Goal: Task Accomplishment & Management: Complete application form

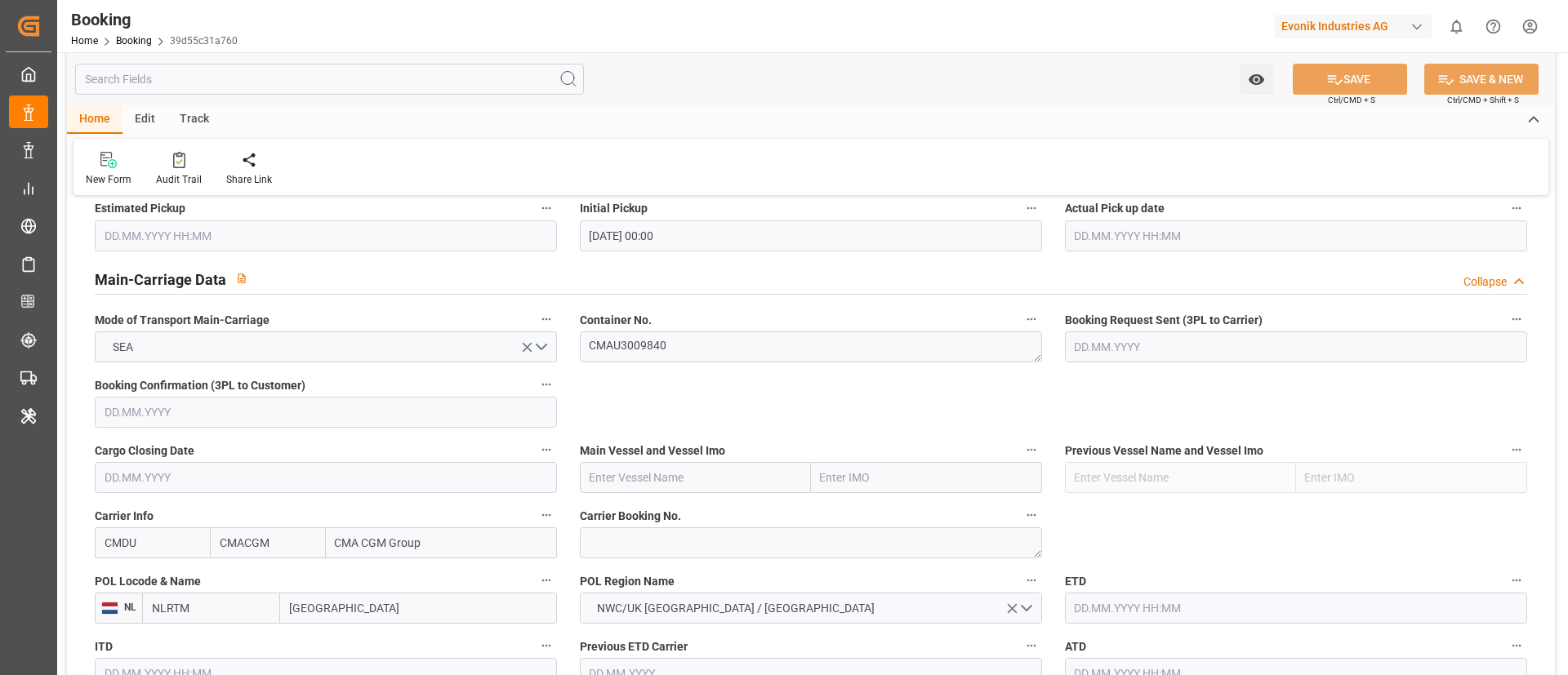
scroll to position [980, 0]
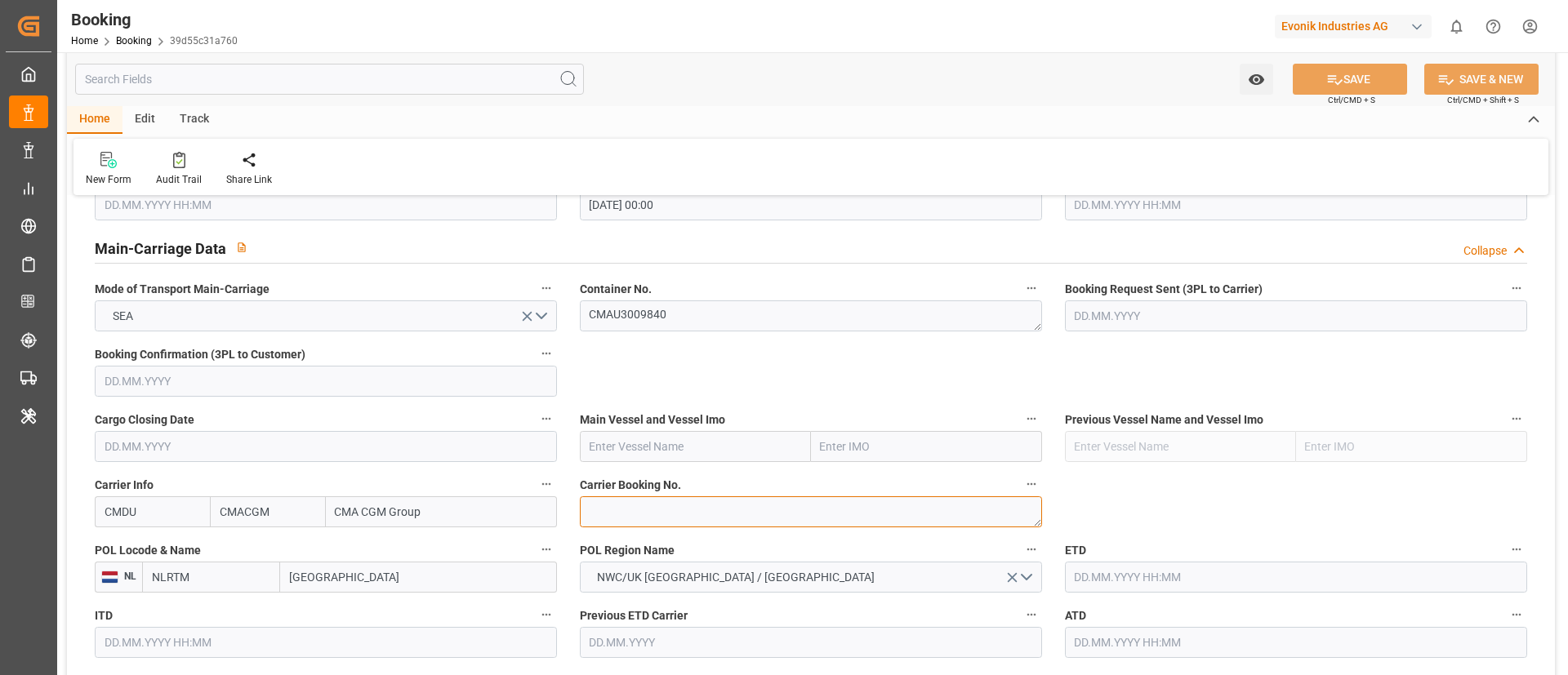
click at [682, 515] on textarea at bounding box center [811, 512] width 462 height 31
paste textarea "ANT1926072"
type textarea "ANT1926072"
click at [669, 438] on input "text" at bounding box center [695, 446] width 231 height 31
paste input "CMA CGM TIGA"
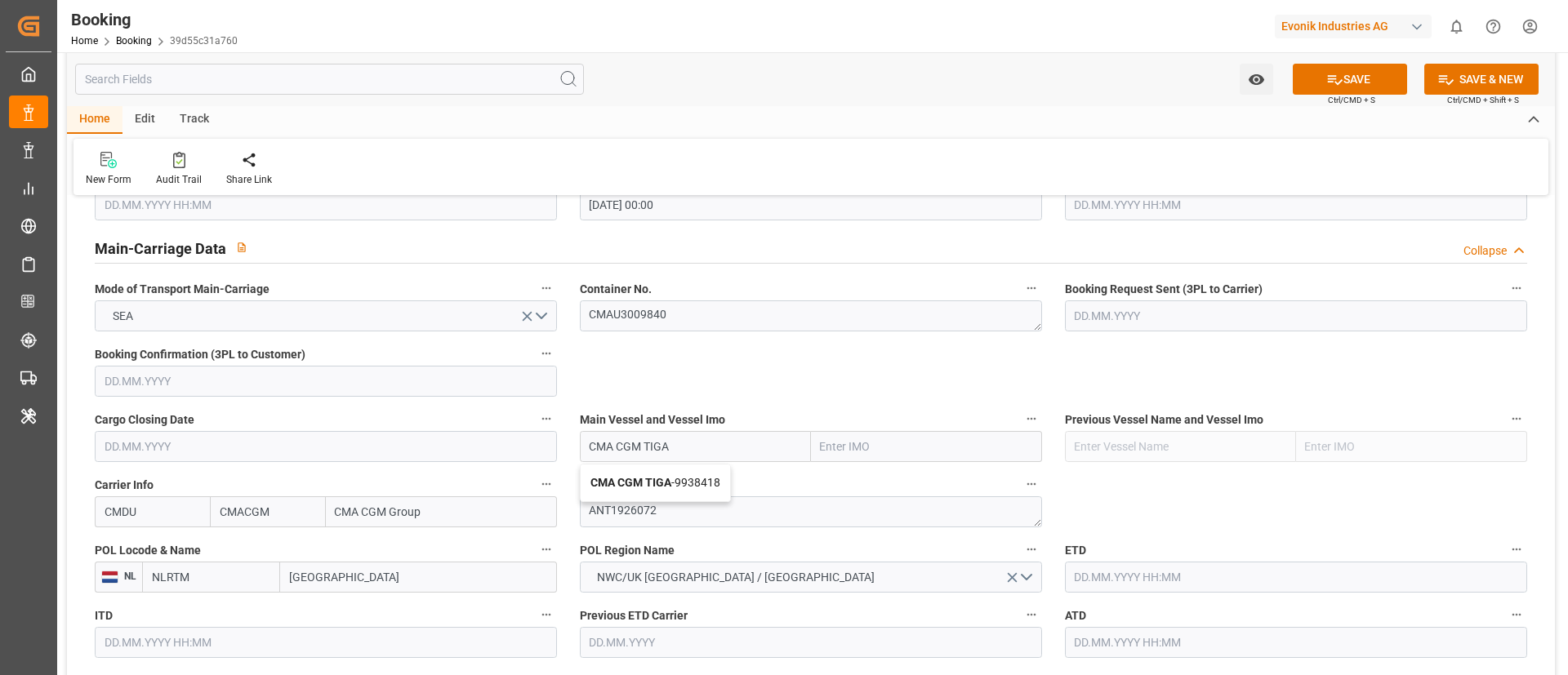
click at [679, 481] on span "CMA CGM TIGA - 9938418" at bounding box center [655, 483] width 130 height 13
type input "CMA CGM TIGA"
type input "9938418"
click at [370, 581] on input "Rotterdam" at bounding box center [418, 577] width 276 height 31
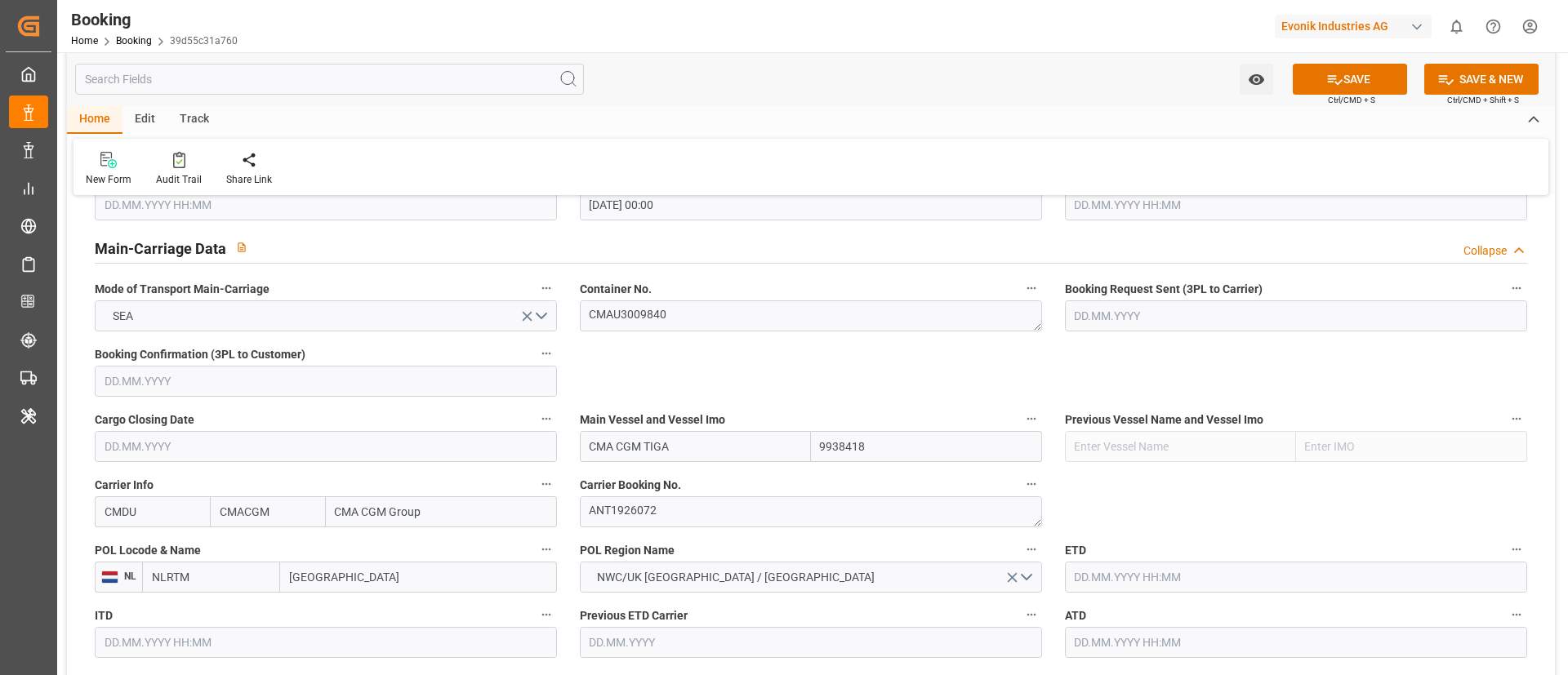
paste input "ANTWERP"
type input "ANTWERP"
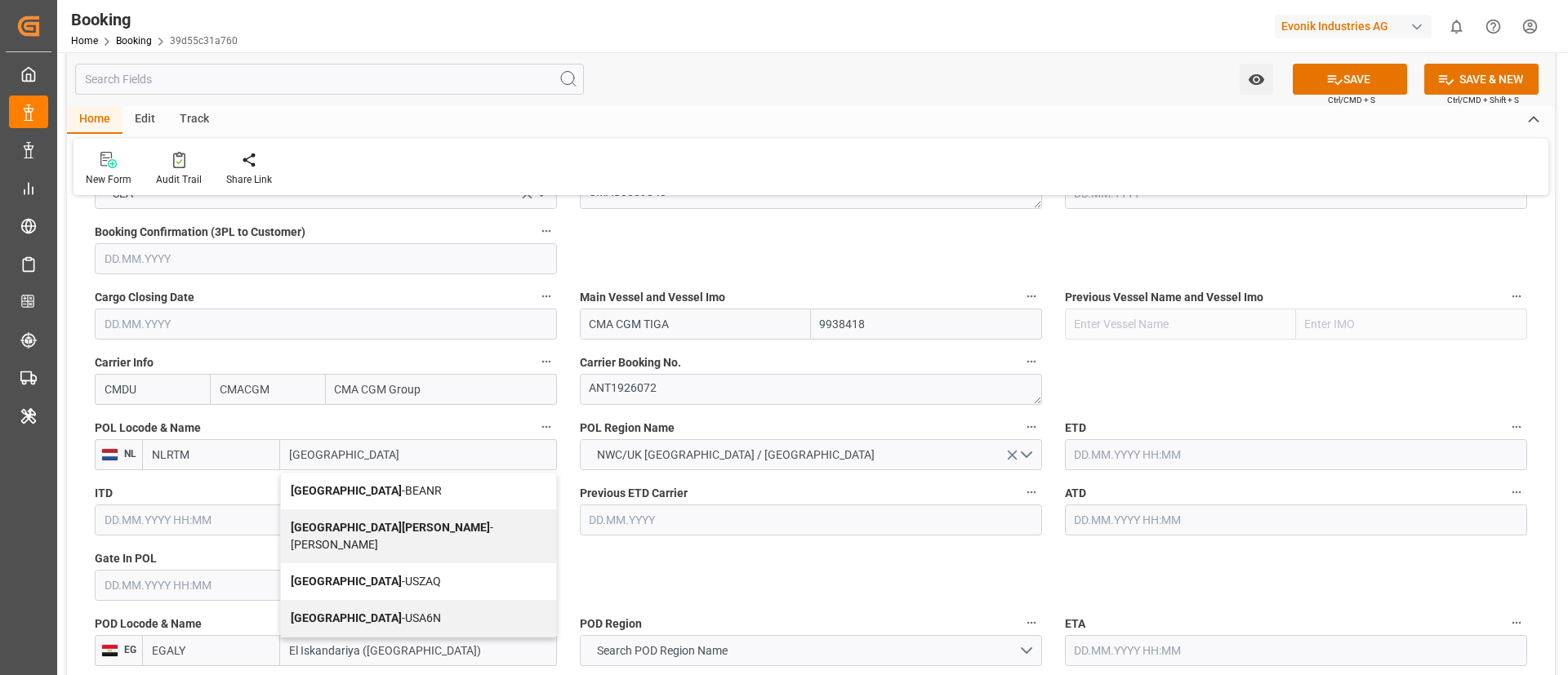
click at [347, 488] on span "Antwerp - BEANR" at bounding box center [366, 491] width 151 height 13
type input "BEANR"
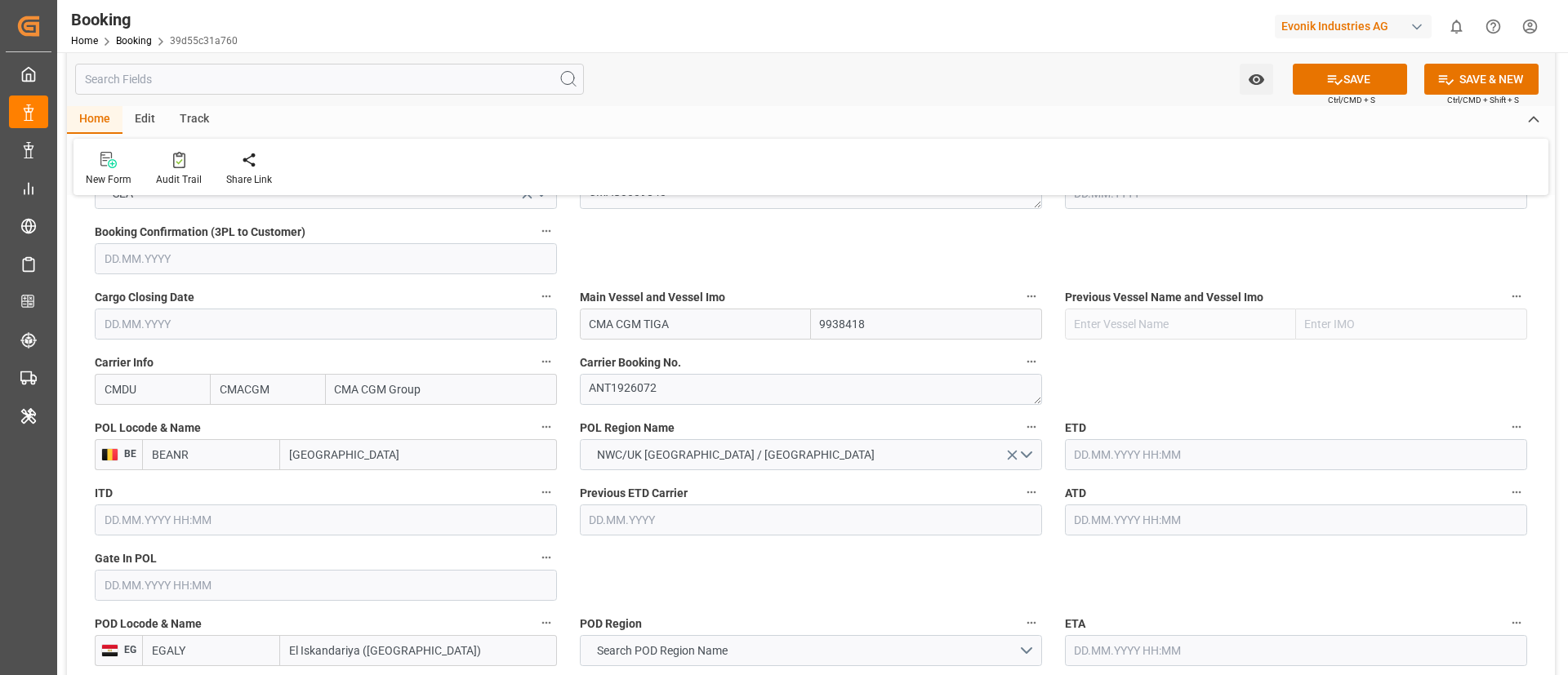
type input "Antwerp"
click at [243, 591] on input "text" at bounding box center [325, 585] width 462 height 31
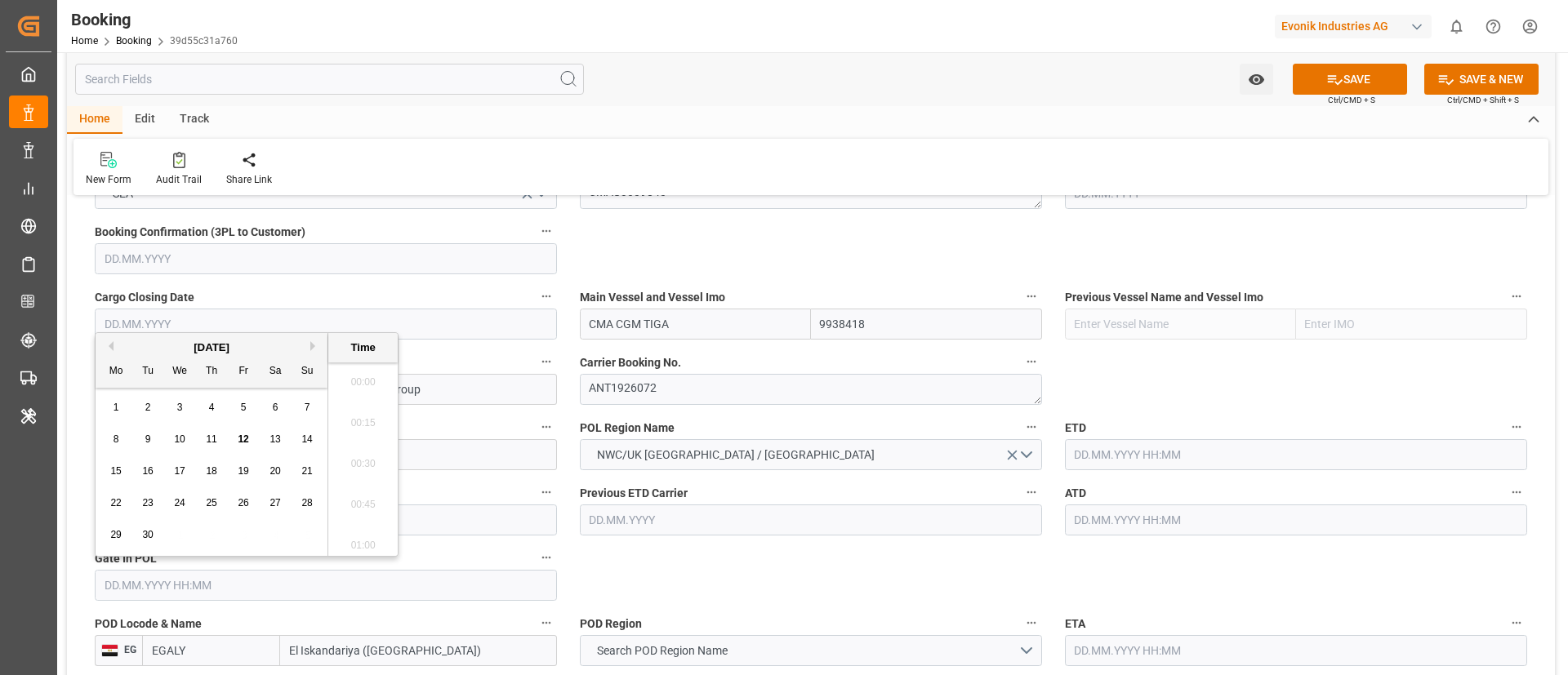
scroll to position [1803, 0]
click at [179, 439] on span "10" at bounding box center [179, 440] width 10 height 11
type input "10.09.2025 00:00"
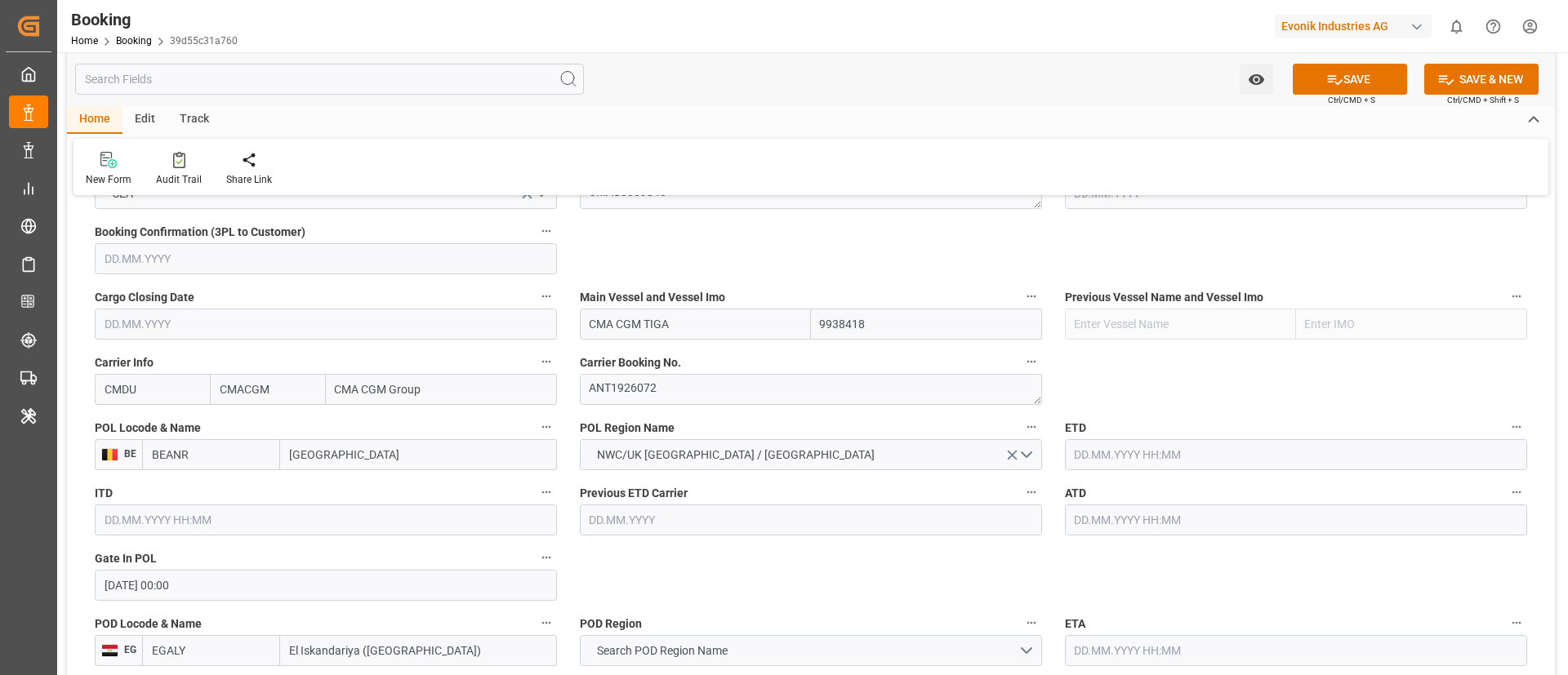
click at [1169, 441] on input "text" at bounding box center [1295, 455] width 462 height 31
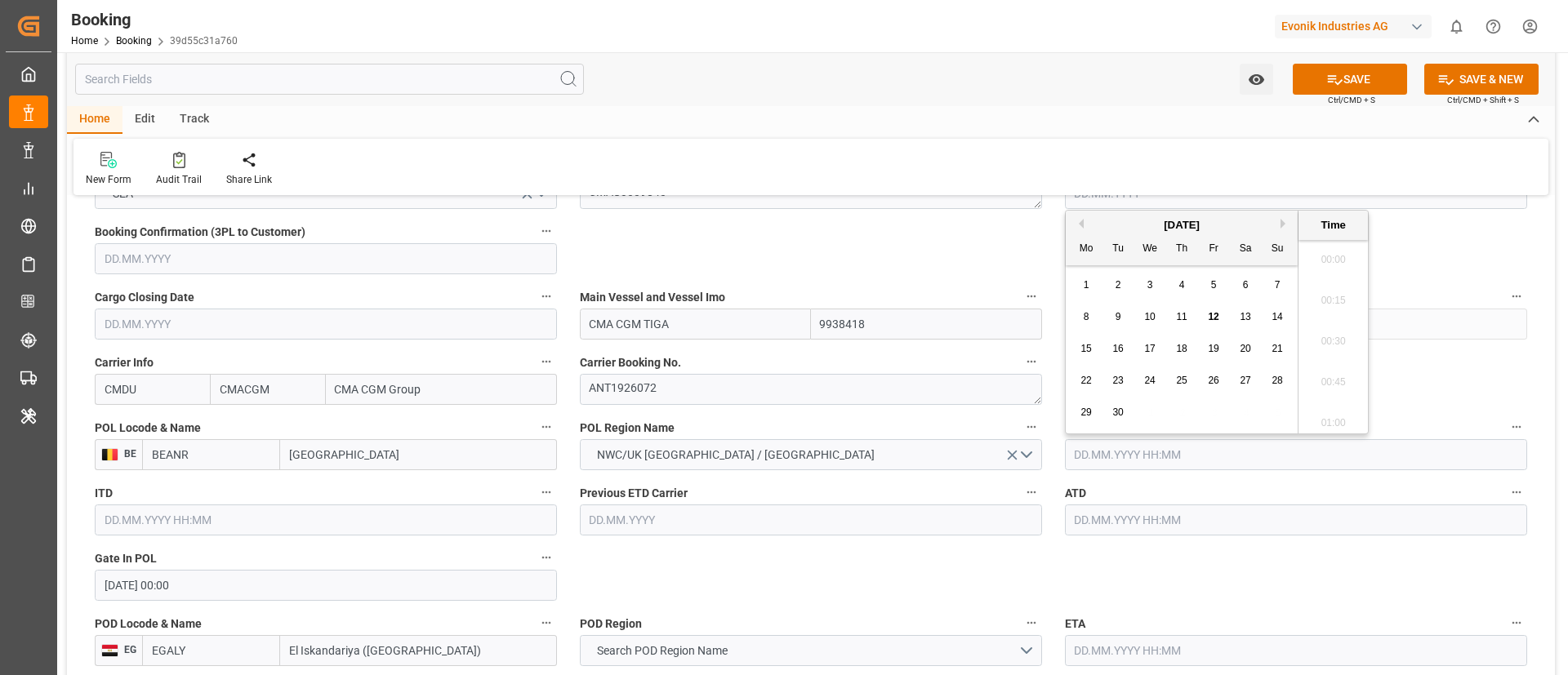
click at [1214, 320] on span "12" at bounding box center [1212, 317] width 10 height 11
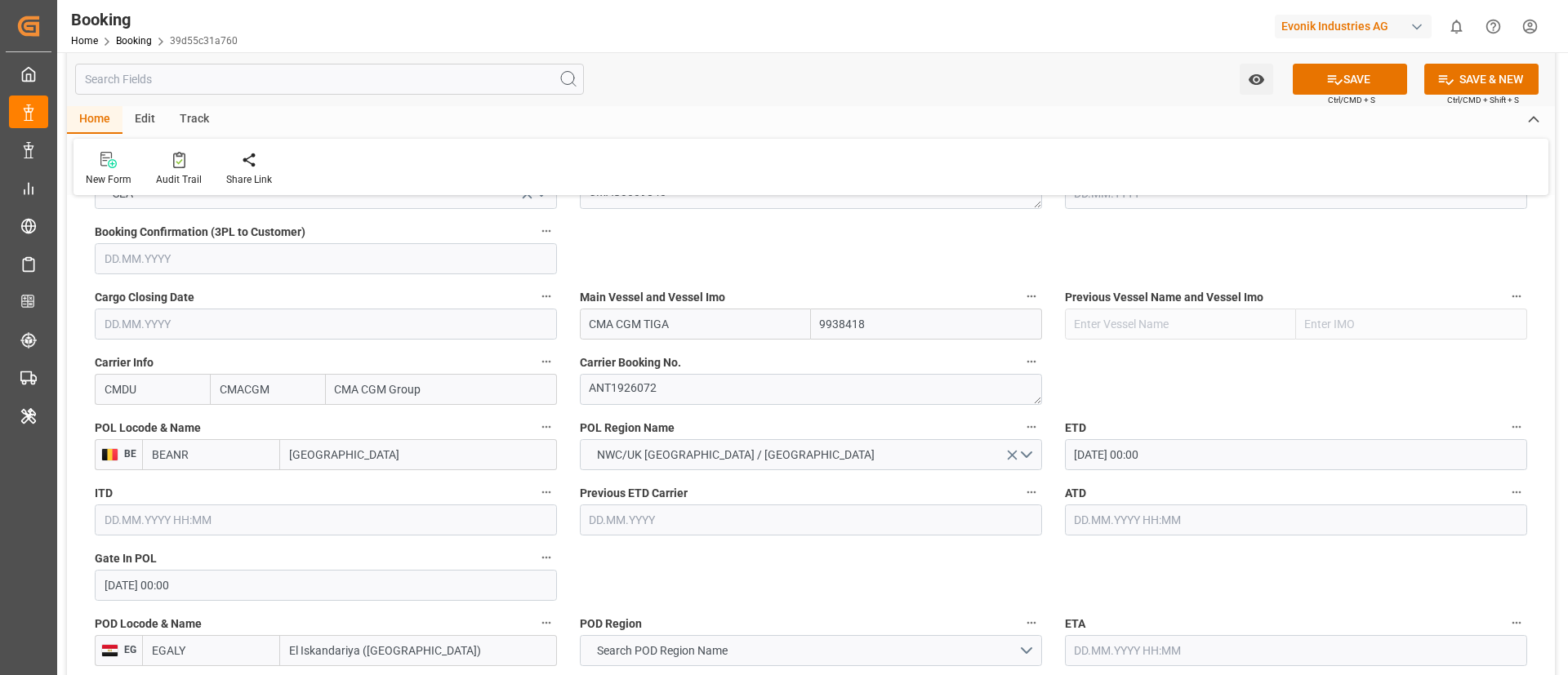
type input "12.09.2025 00:00"
click at [1116, 647] on input "text" at bounding box center [1295, 651] width 462 height 31
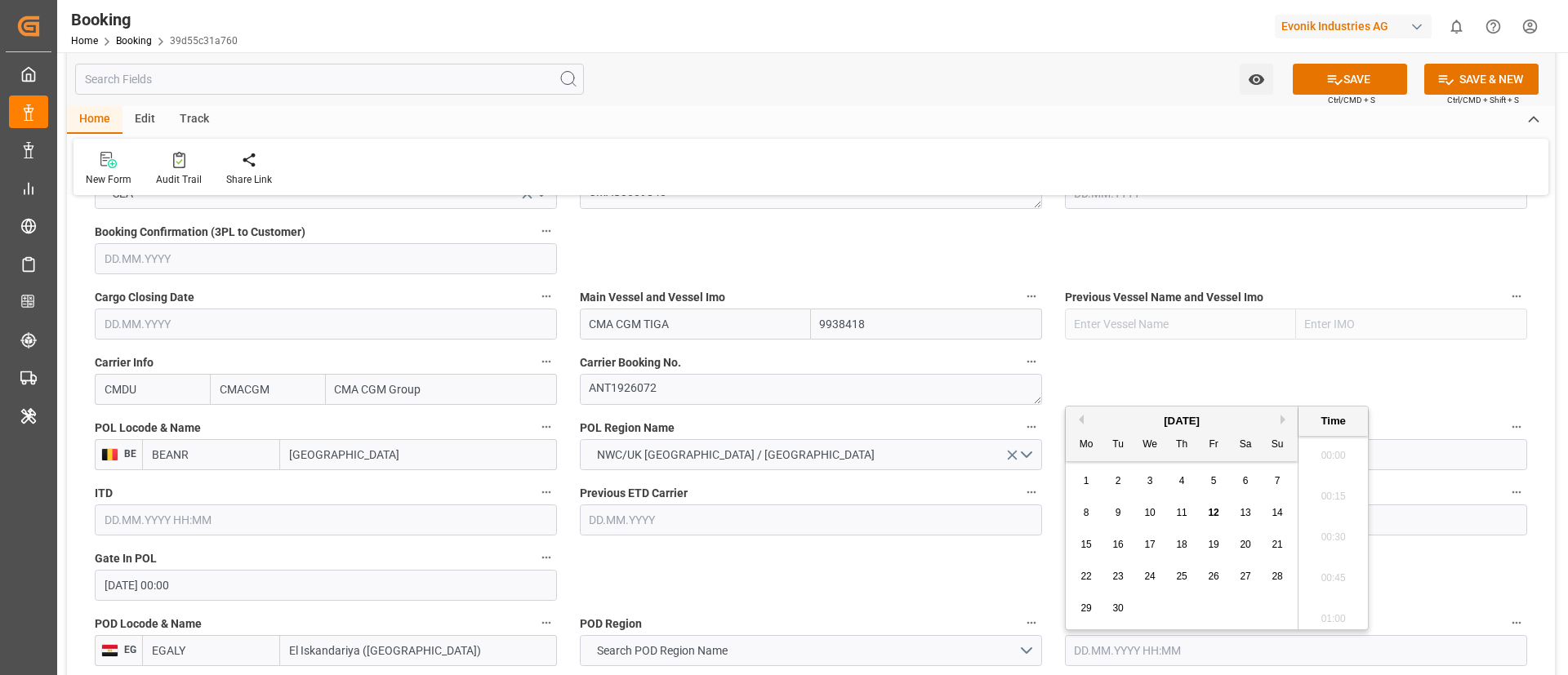
click at [1242, 576] on span "27" at bounding box center [1244, 577] width 10 height 11
type input "[DATE] 00:00"
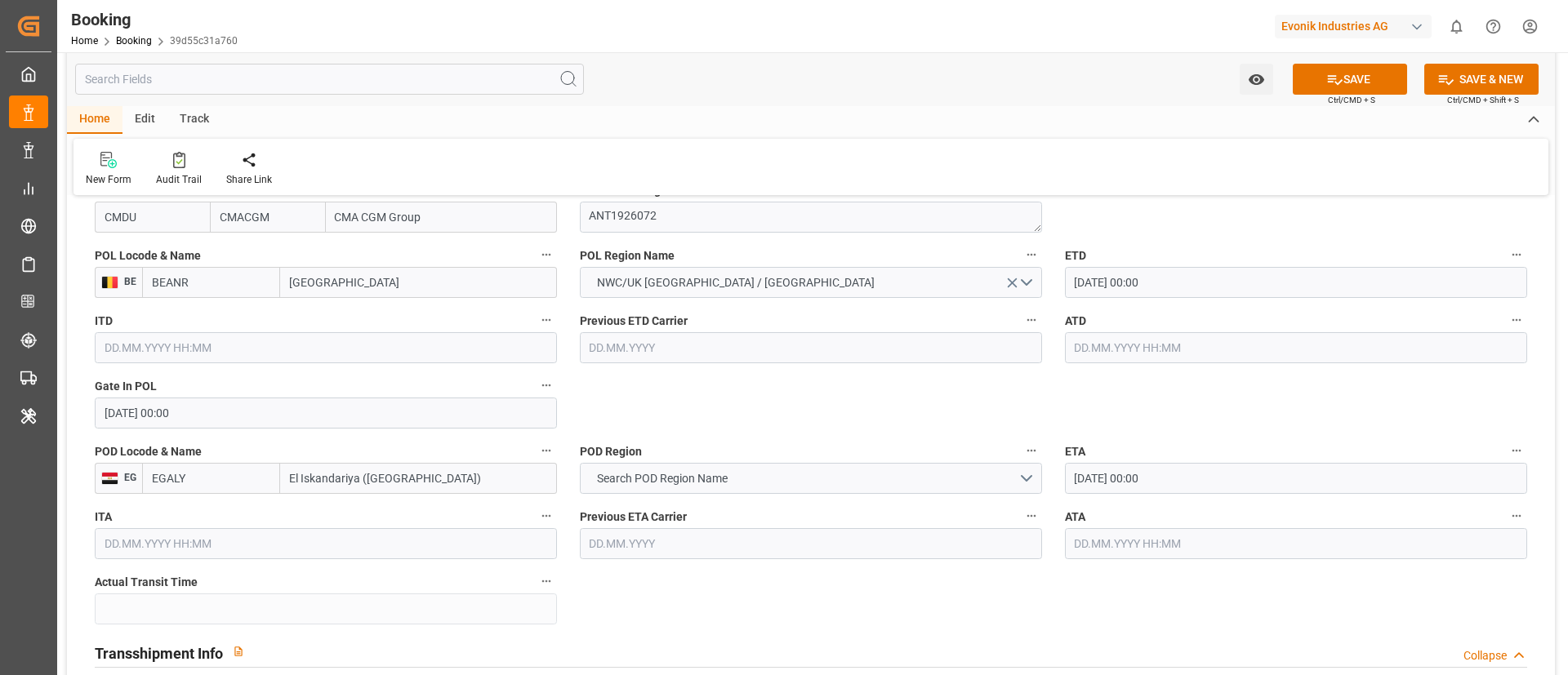
scroll to position [1347, 0]
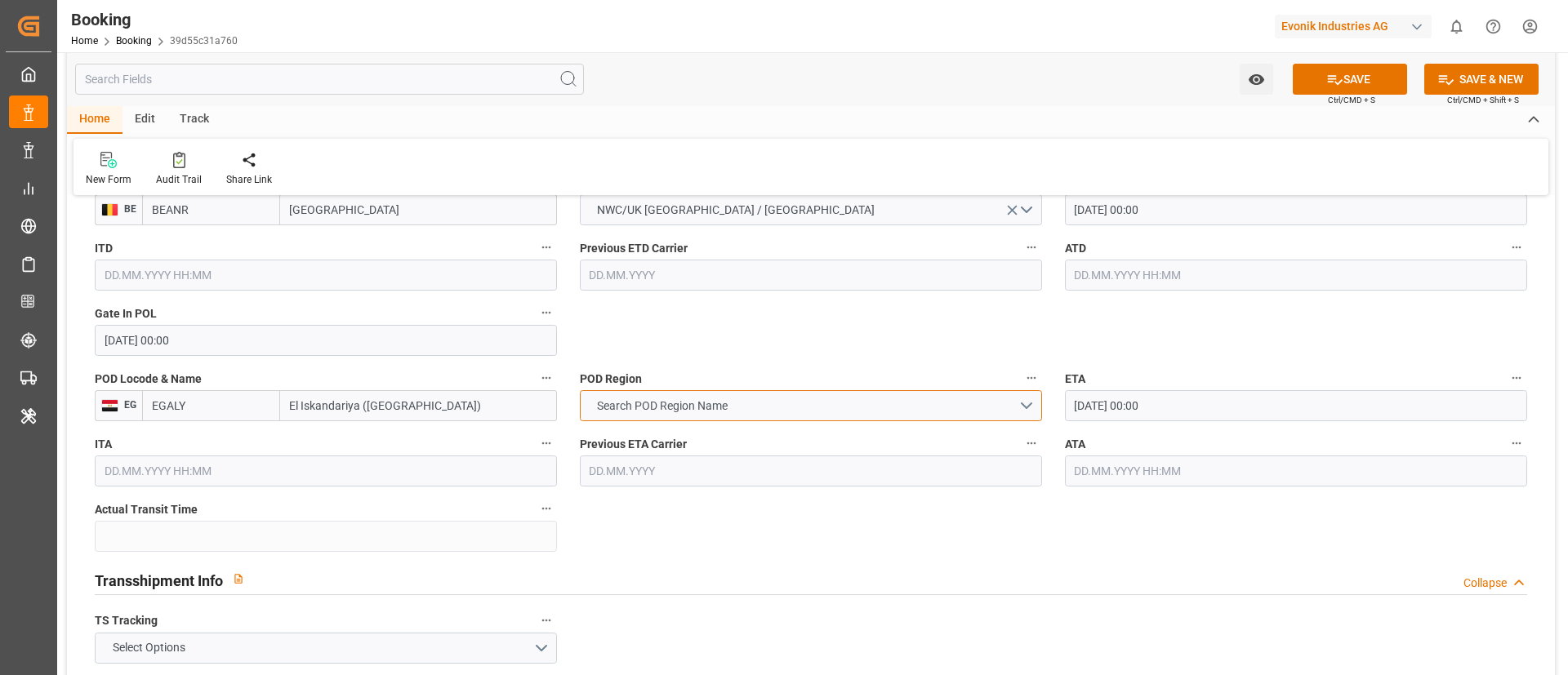
click at [819, 405] on button "Search POD Region Name" at bounding box center [811, 405] width 462 height 31
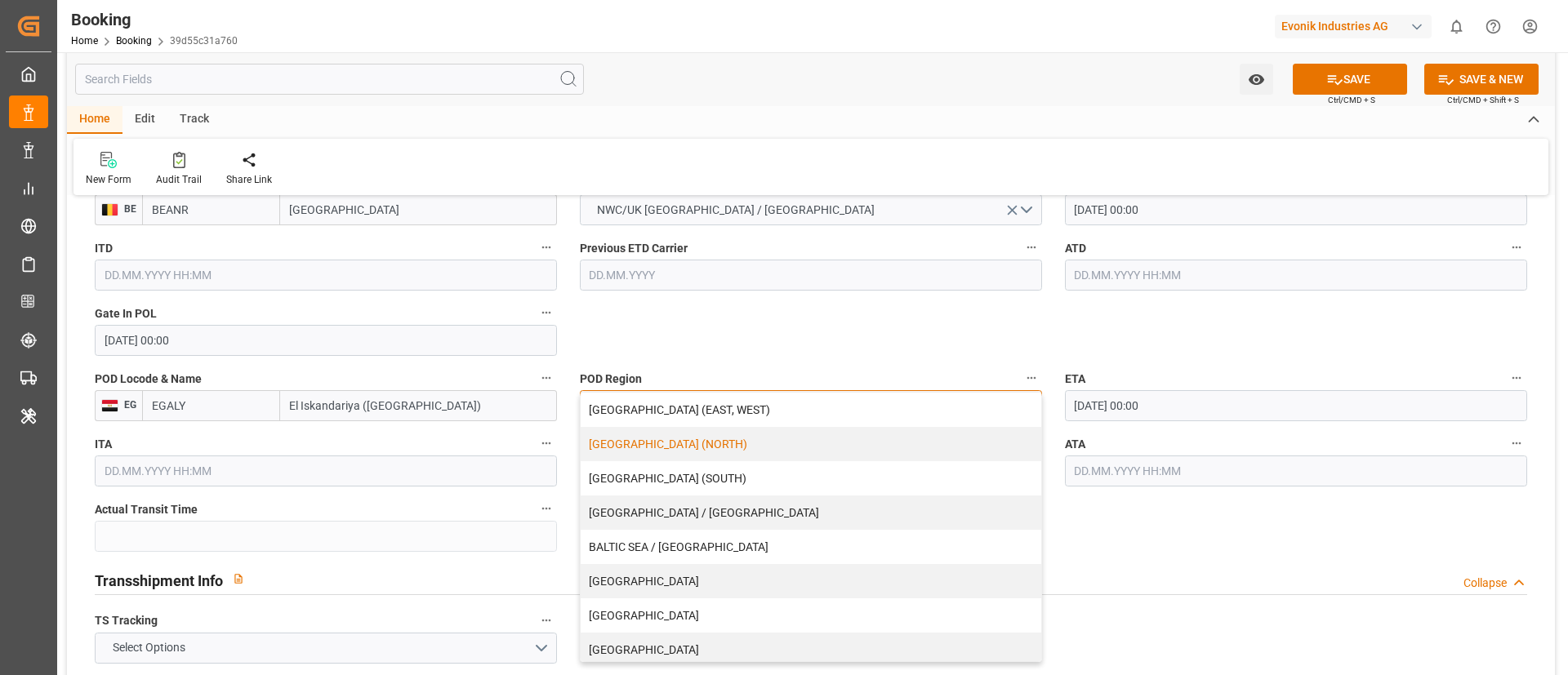
click at [766, 445] on div "[GEOGRAPHIC_DATA] (NORTH)" at bounding box center [810, 444] width 460 height 35
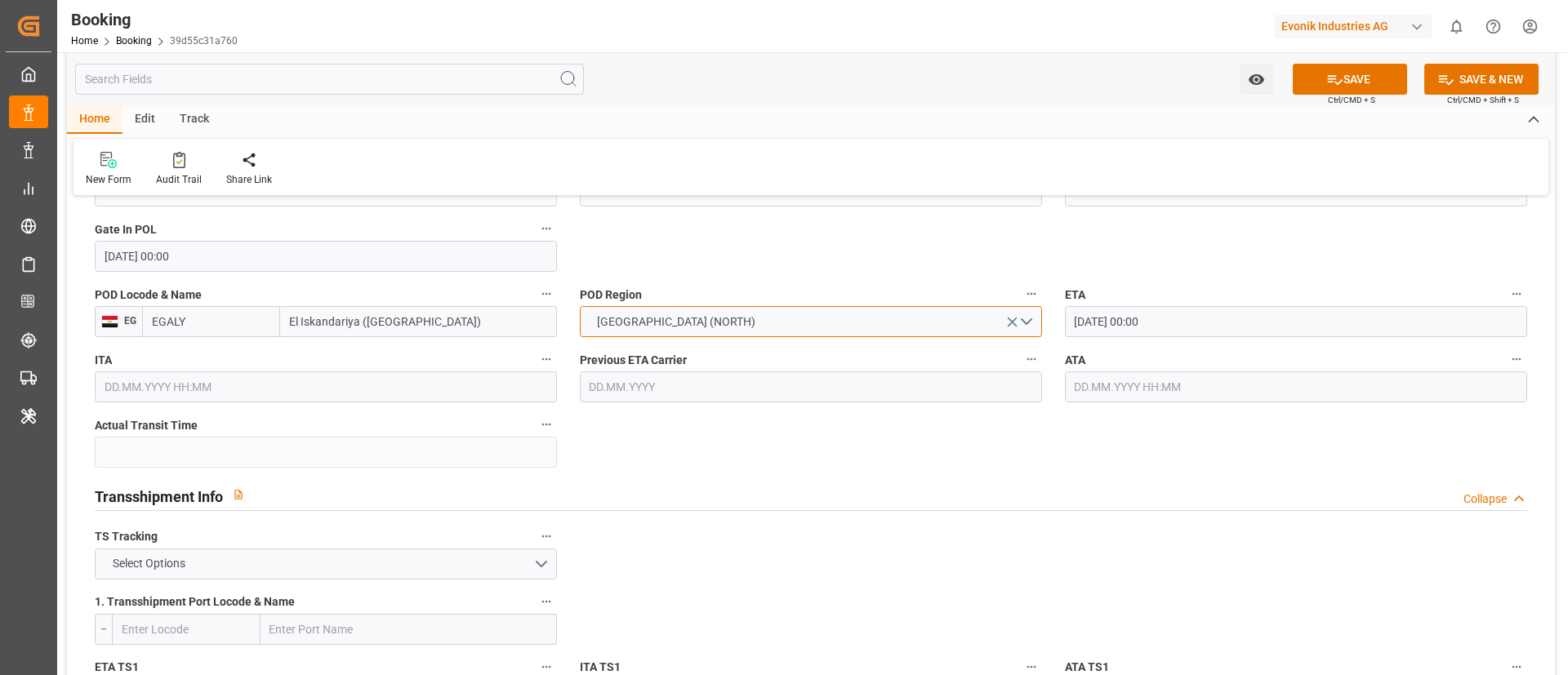
scroll to position [1470, 0]
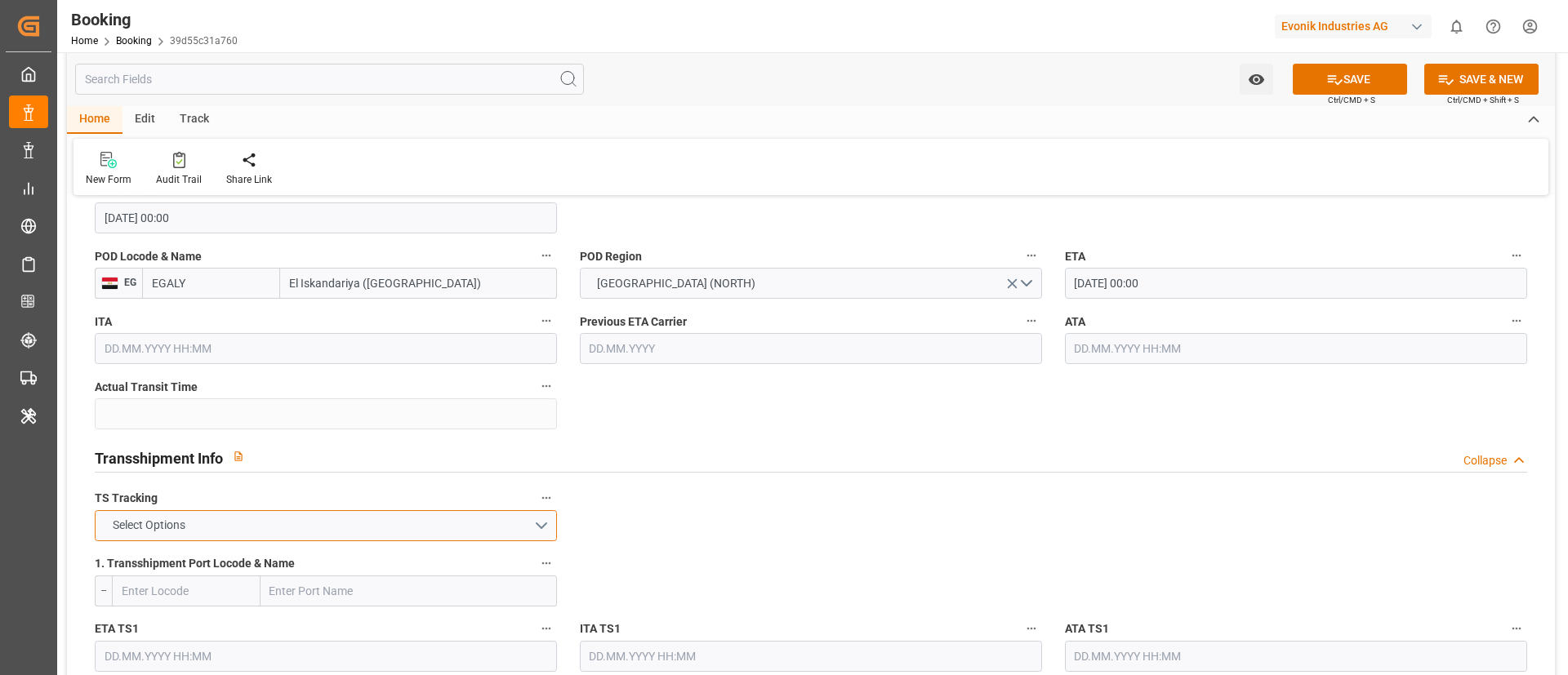
click at [380, 524] on button "Select Options" at bounding box center [325, 525] width 462 height 31
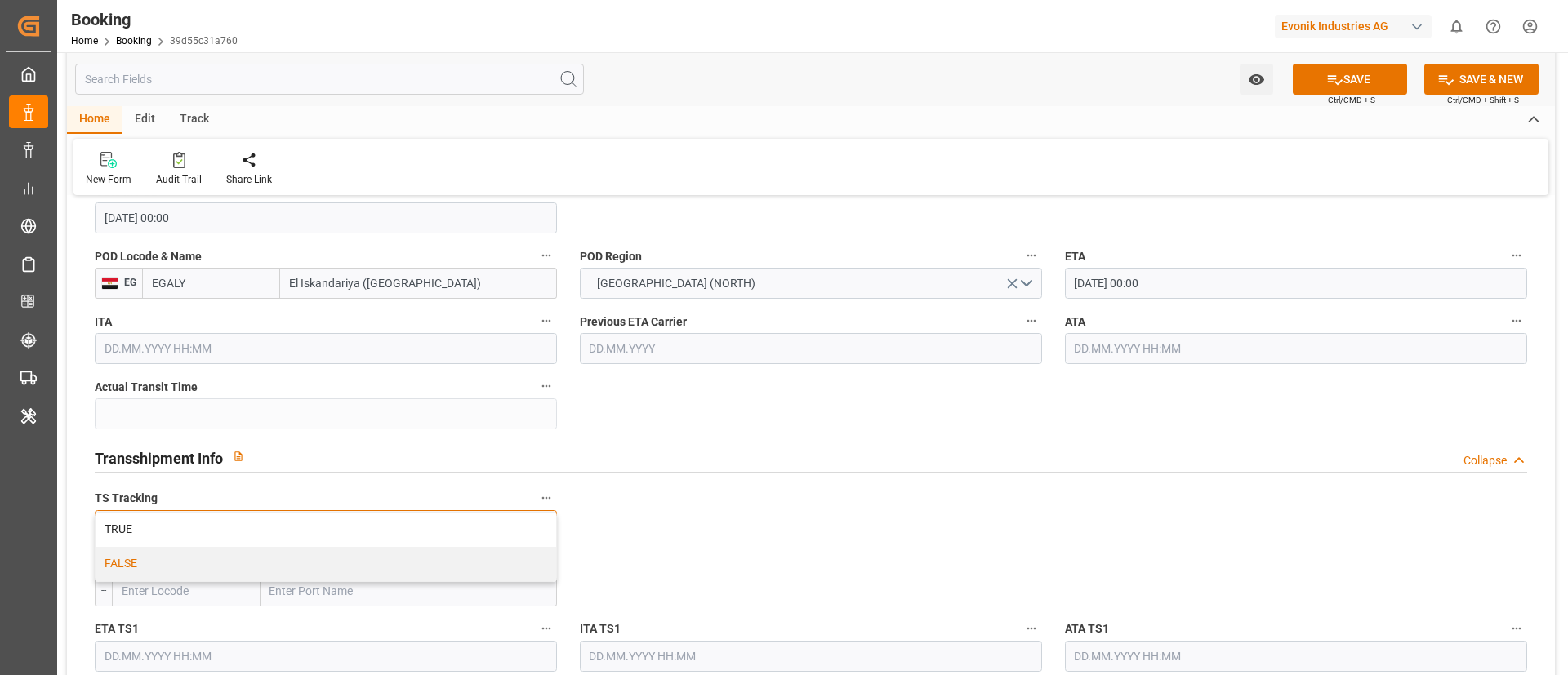
click at [351, 579] on div "FALSE" at bounding box center [325, 564] width 460 height 35
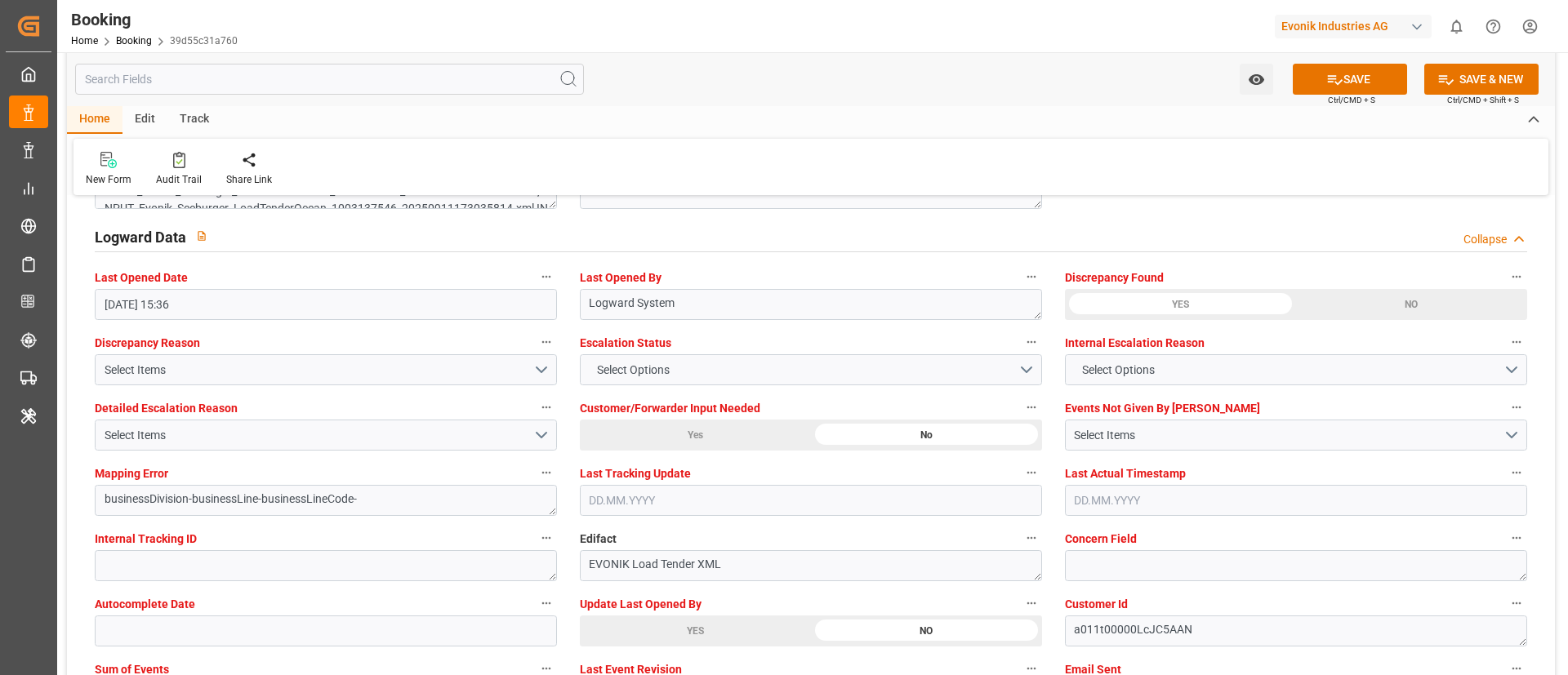
scroll to position [3063, 0]
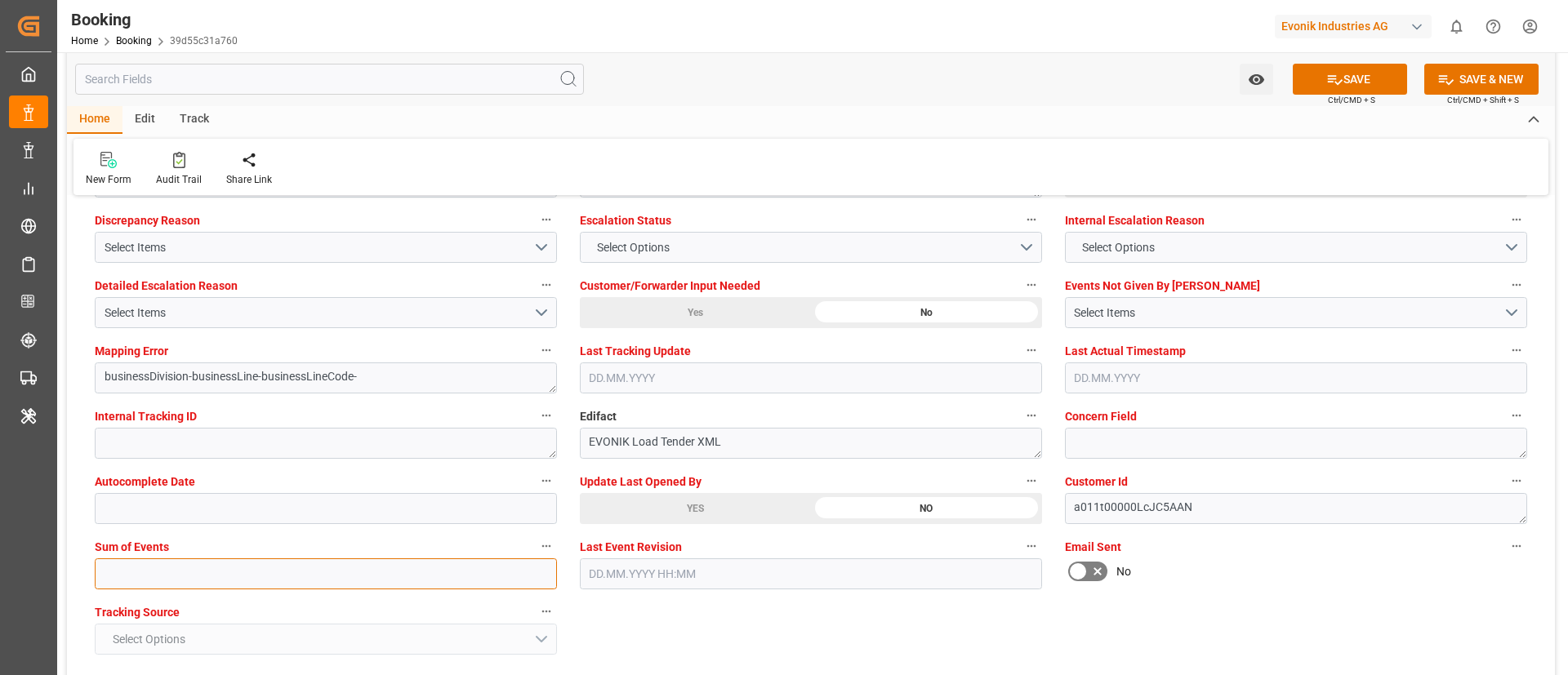
click at [467, 574] on input "text" at bounding box center [325, 574] width 462 height 31
type input "0"
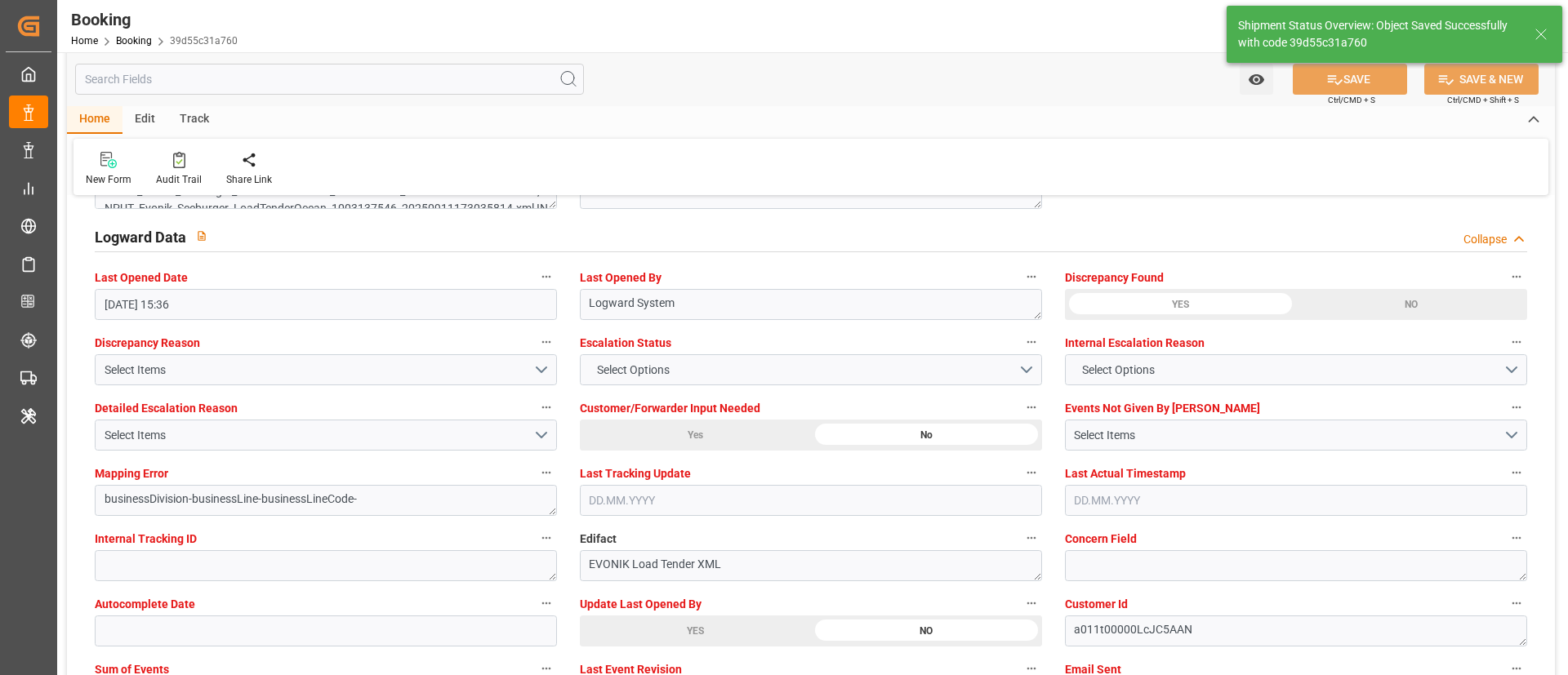
type input "[DATE] 00:00"
type input "12.09.2025 06:24"
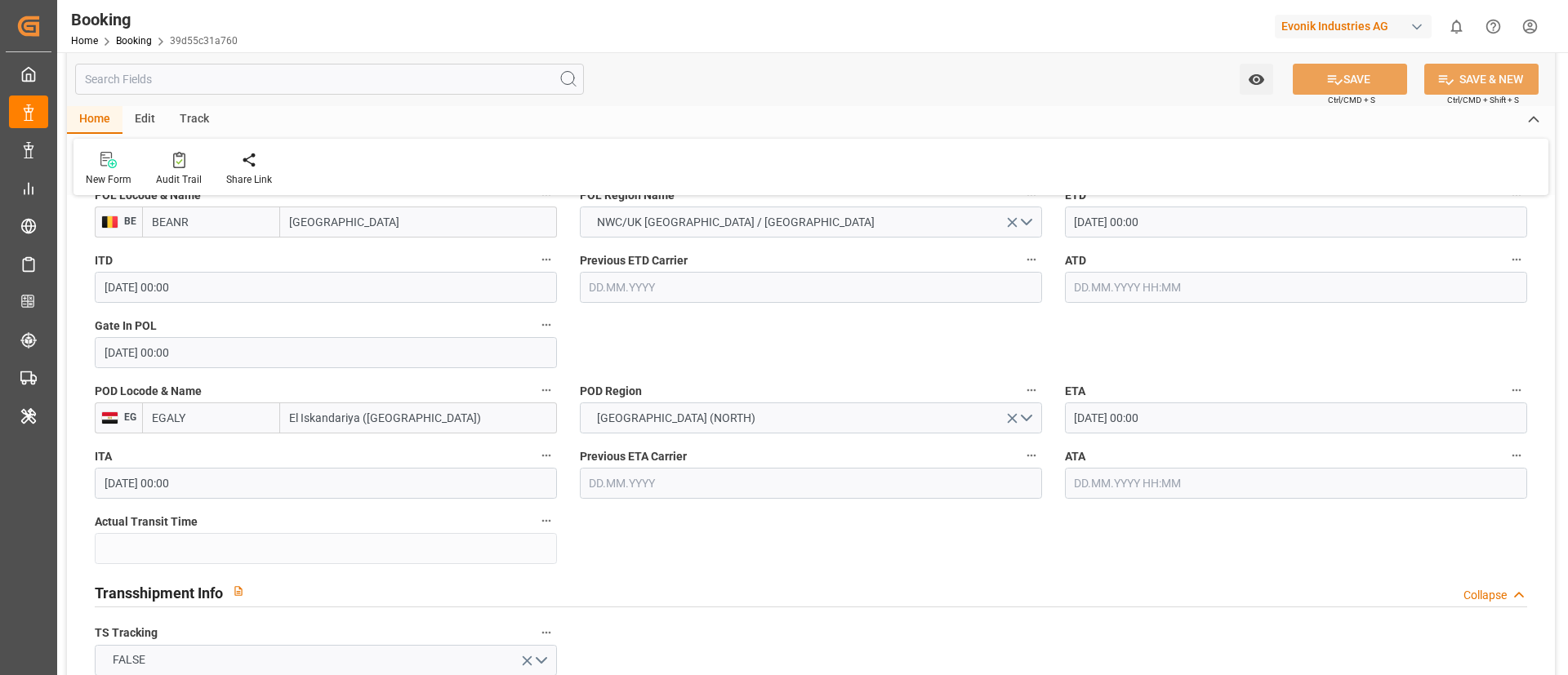
scroll to position [1225, 0]
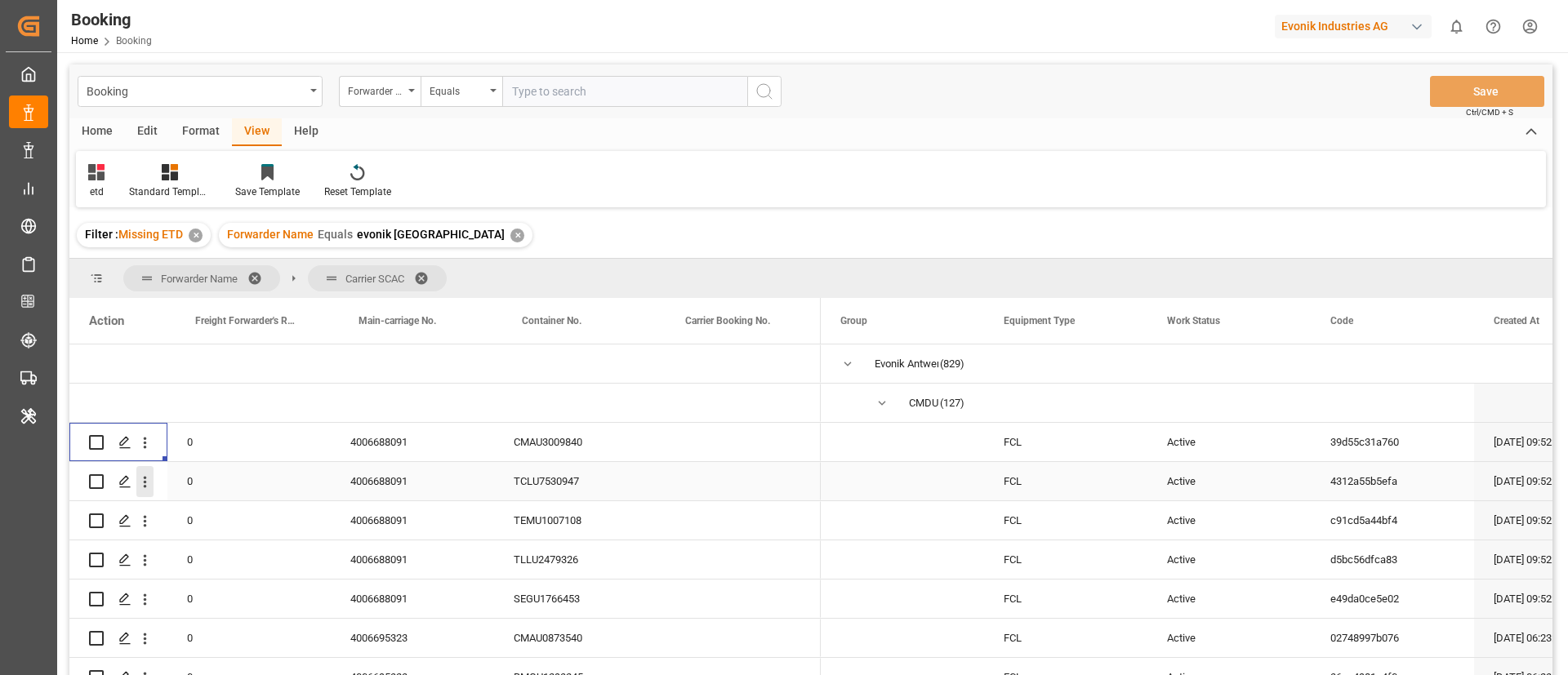
scroll to position [123, 0]
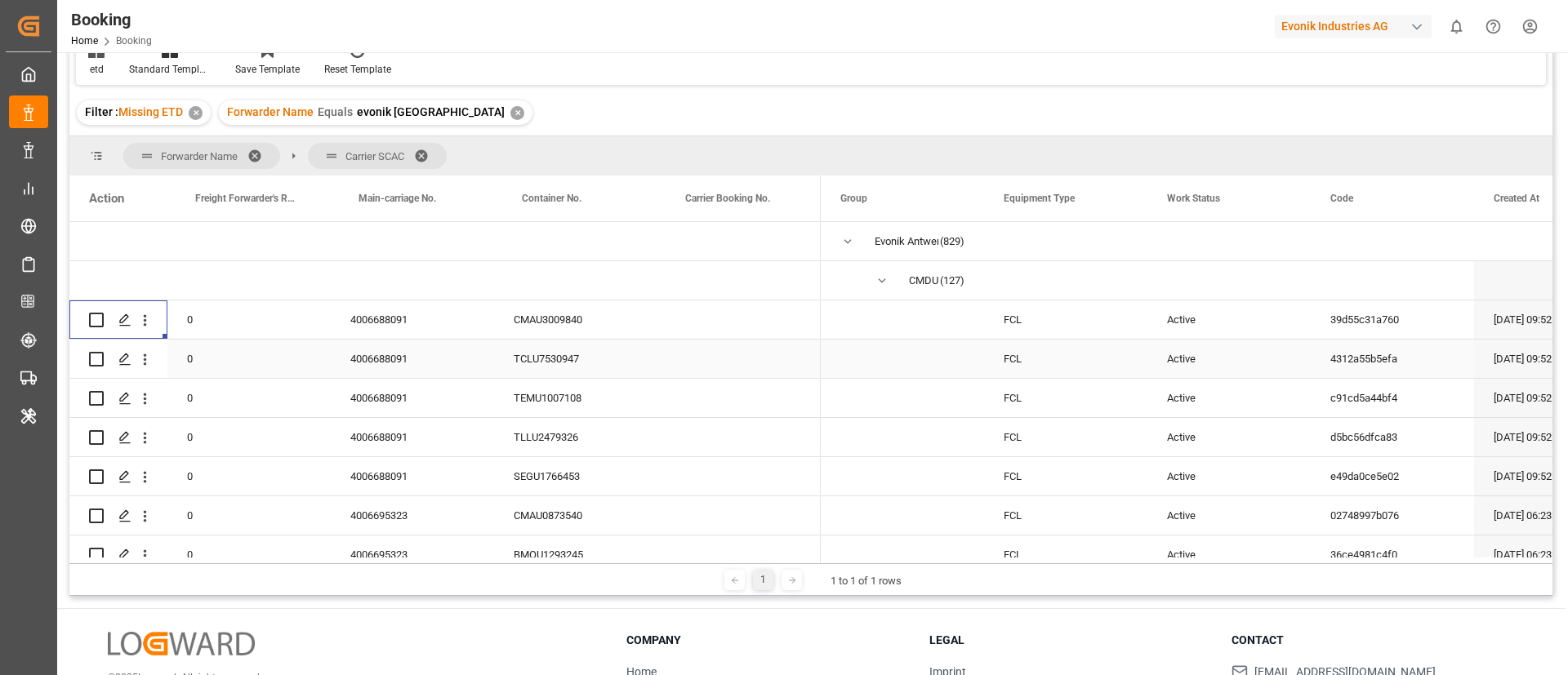
click at [144, 364] on icon "open menu" at bounding box center [144, 360] width 3 height 11
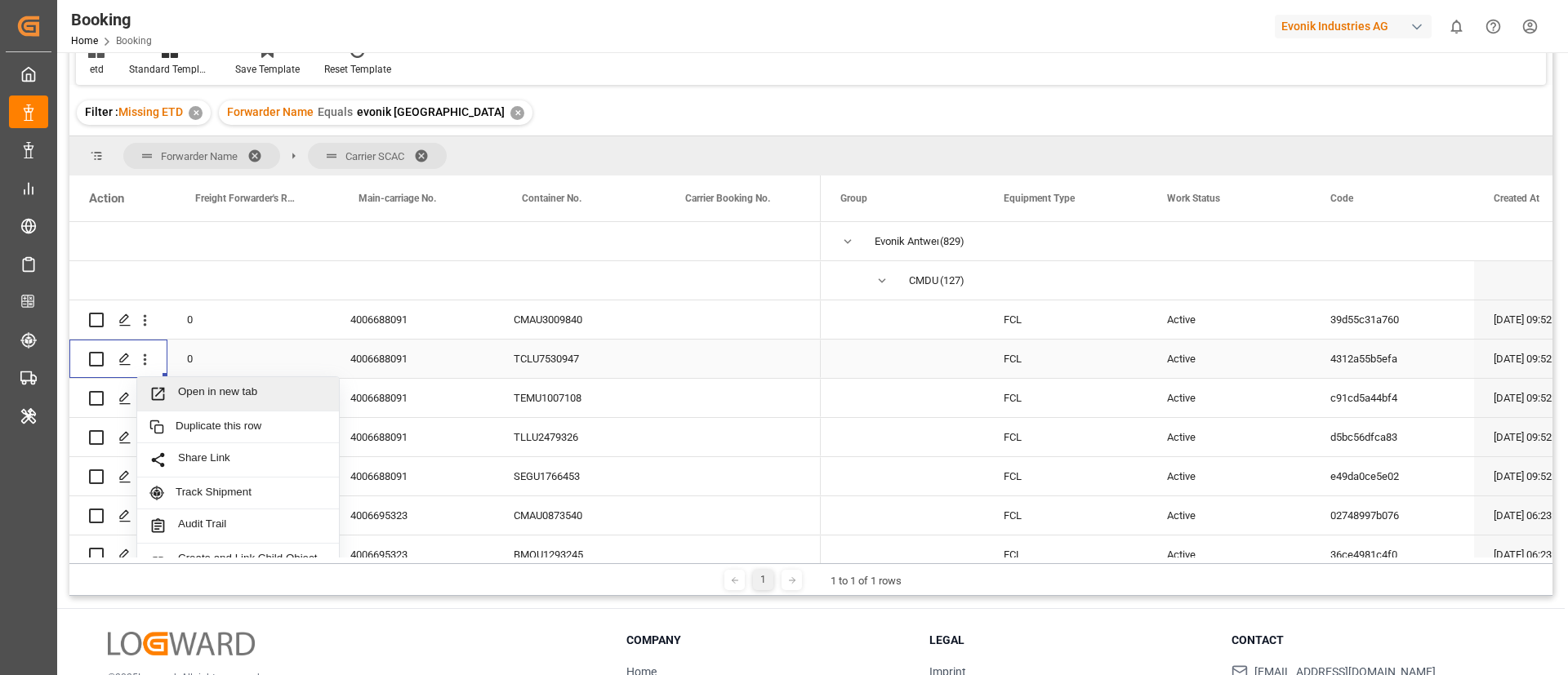
click at [194, 393] on span "Open in new tab" at bounding box center [252, 394] width 149 height 17
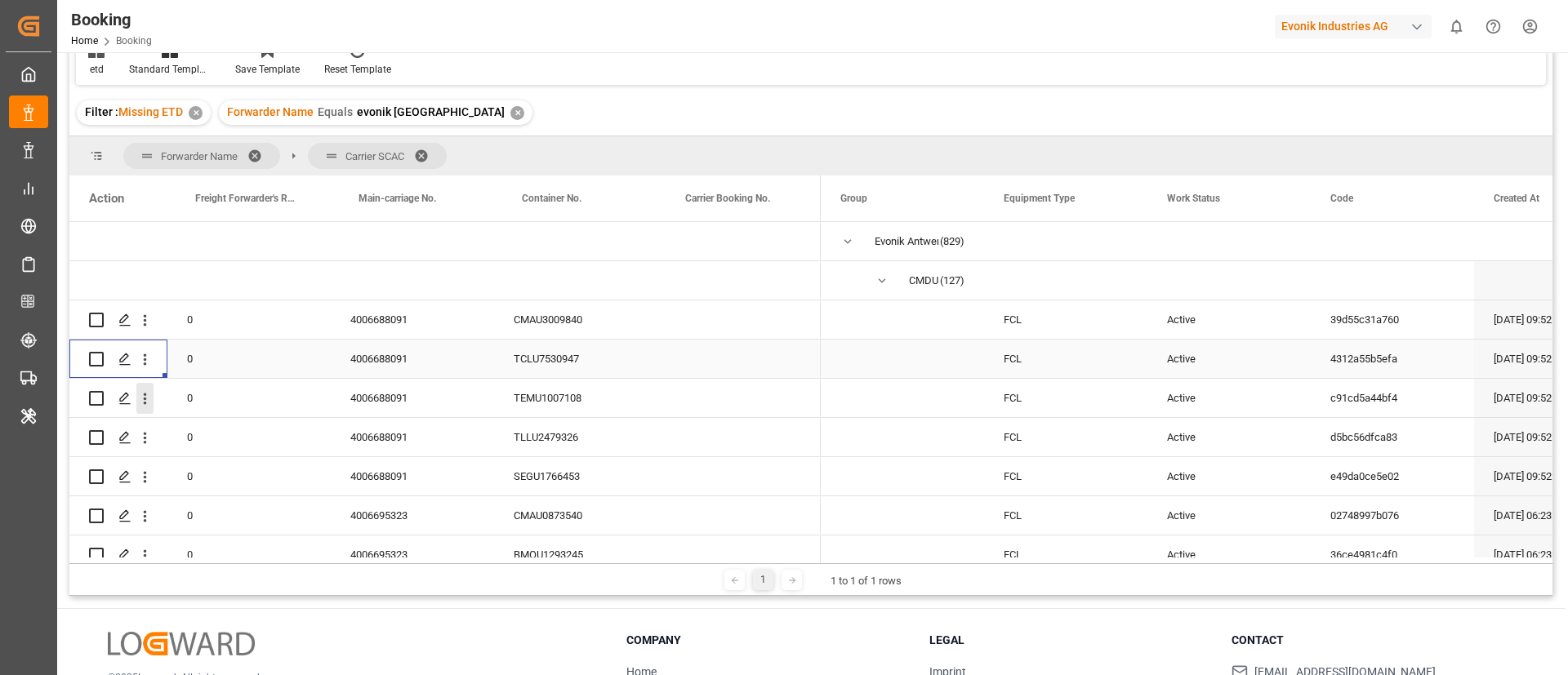
click at [144, 400] on icon "open menu" at bounding box center [144, 398] width 17 height 17
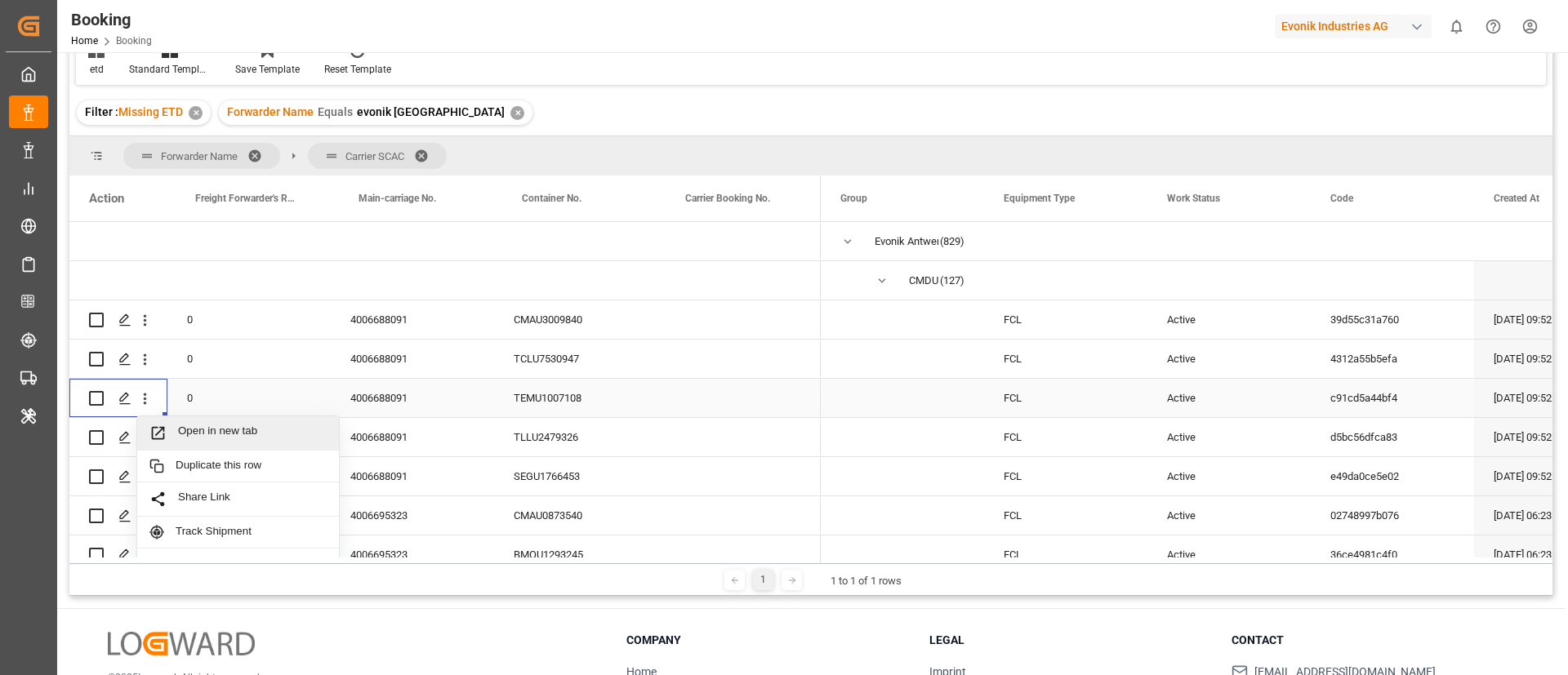
click at [198, 429] on span "Open in new tab" at bounding box center [252, 433] width 149 height 17
click at [147, 441] on icon "open menu" at bounding box center [144, 438] width 17 height 17
click at [253, 464] on span "Open in new tab" at bounding box center [252, 472] width 149 height 17
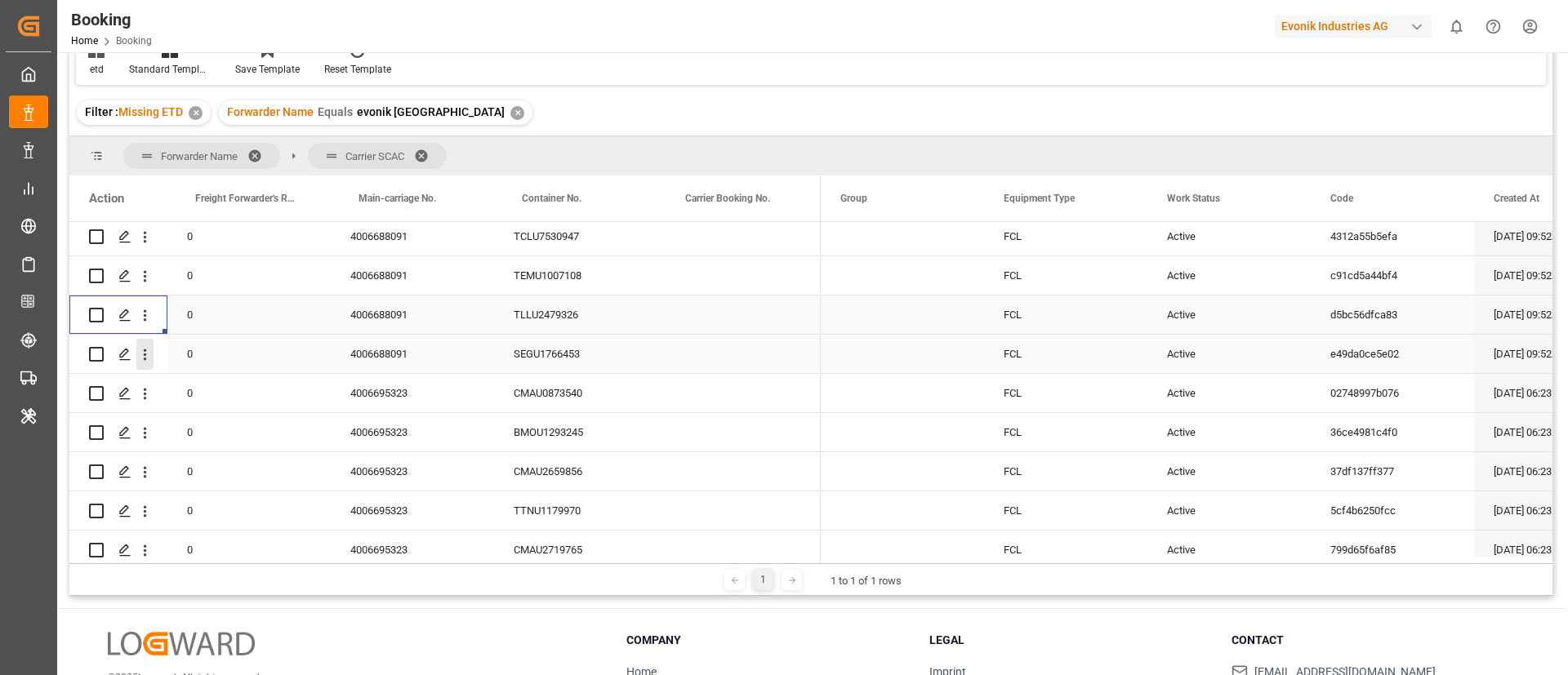
click at [142, 359] on icon "open menu" at bounding box center [144, 354] width 17 height 17
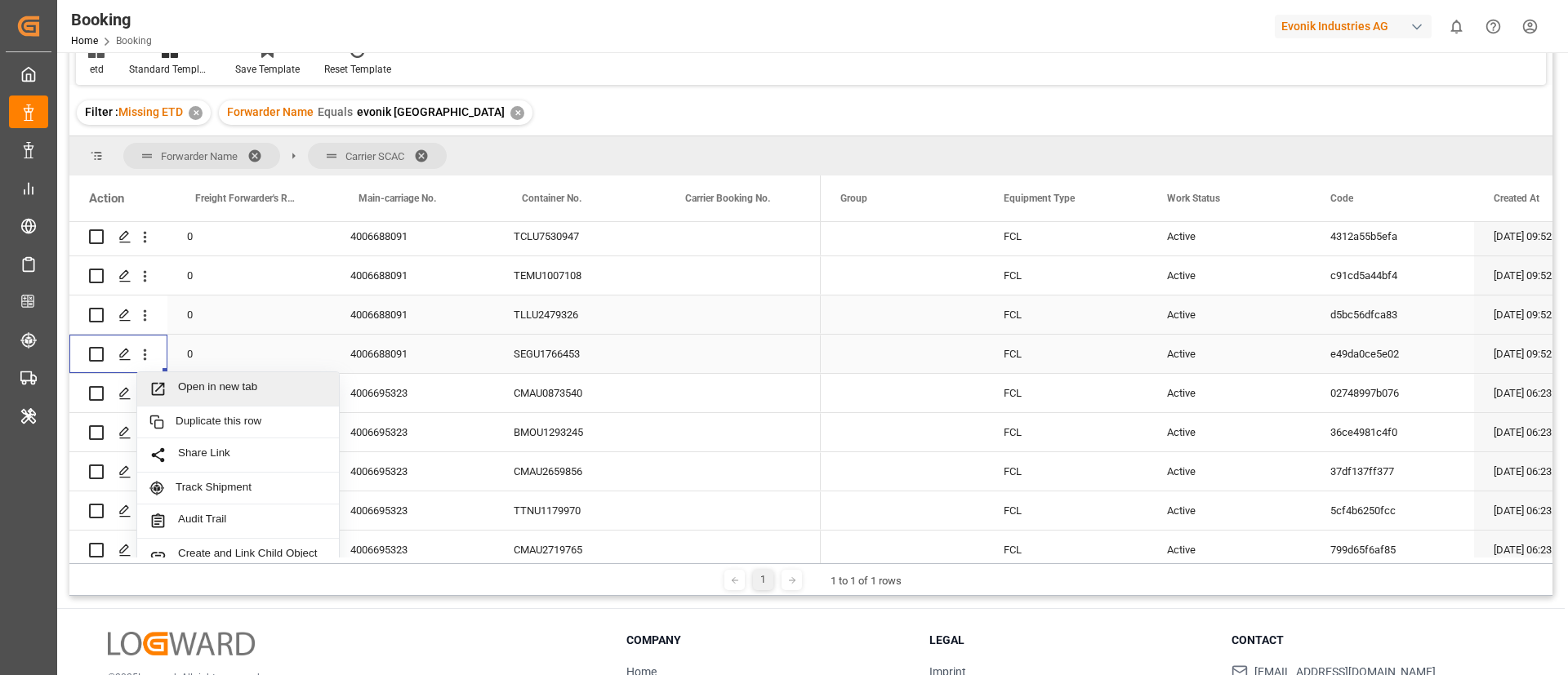
click at [187, 387] on span "Open in new tab" at bounding box center [252, 389] width 149 height 17
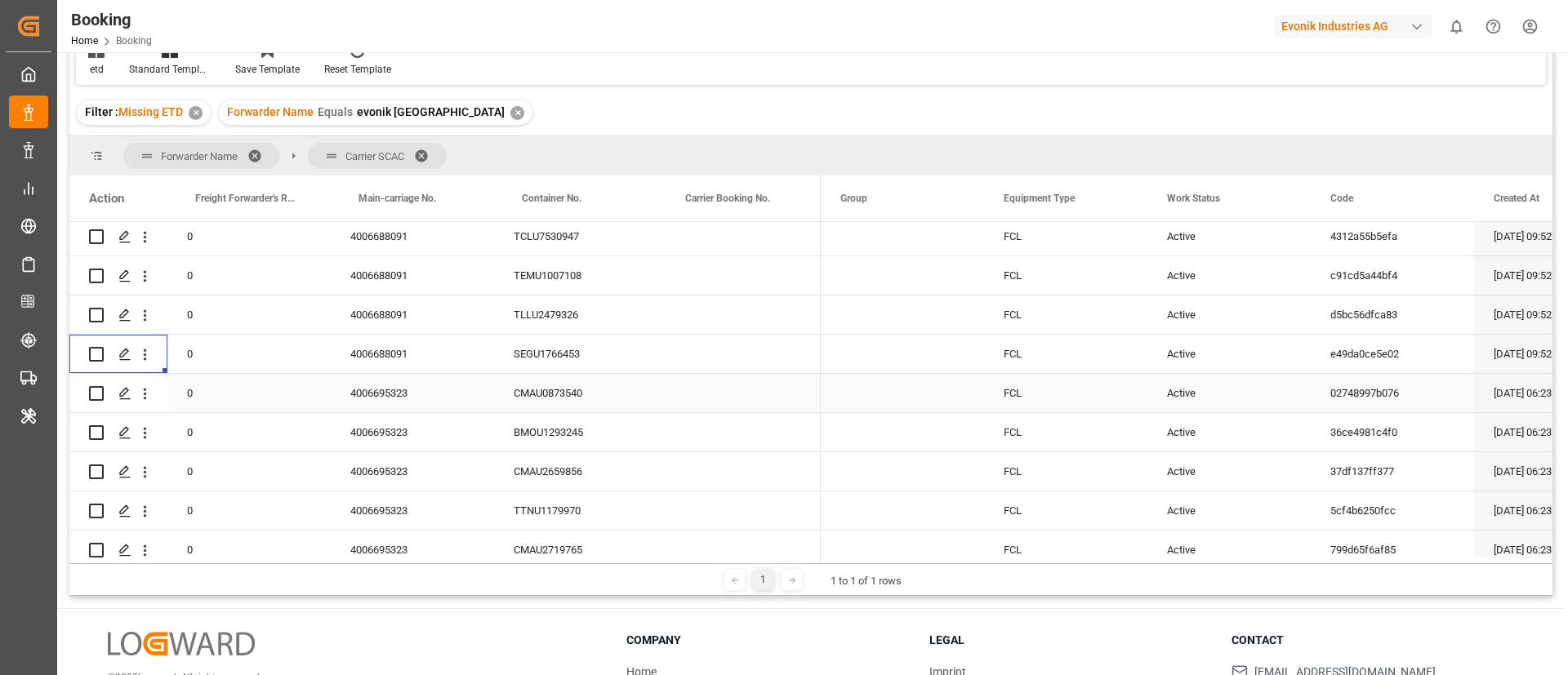
click at [385, 409] on div "4006695323" at bounding box center [412, 393] width 163 height 38
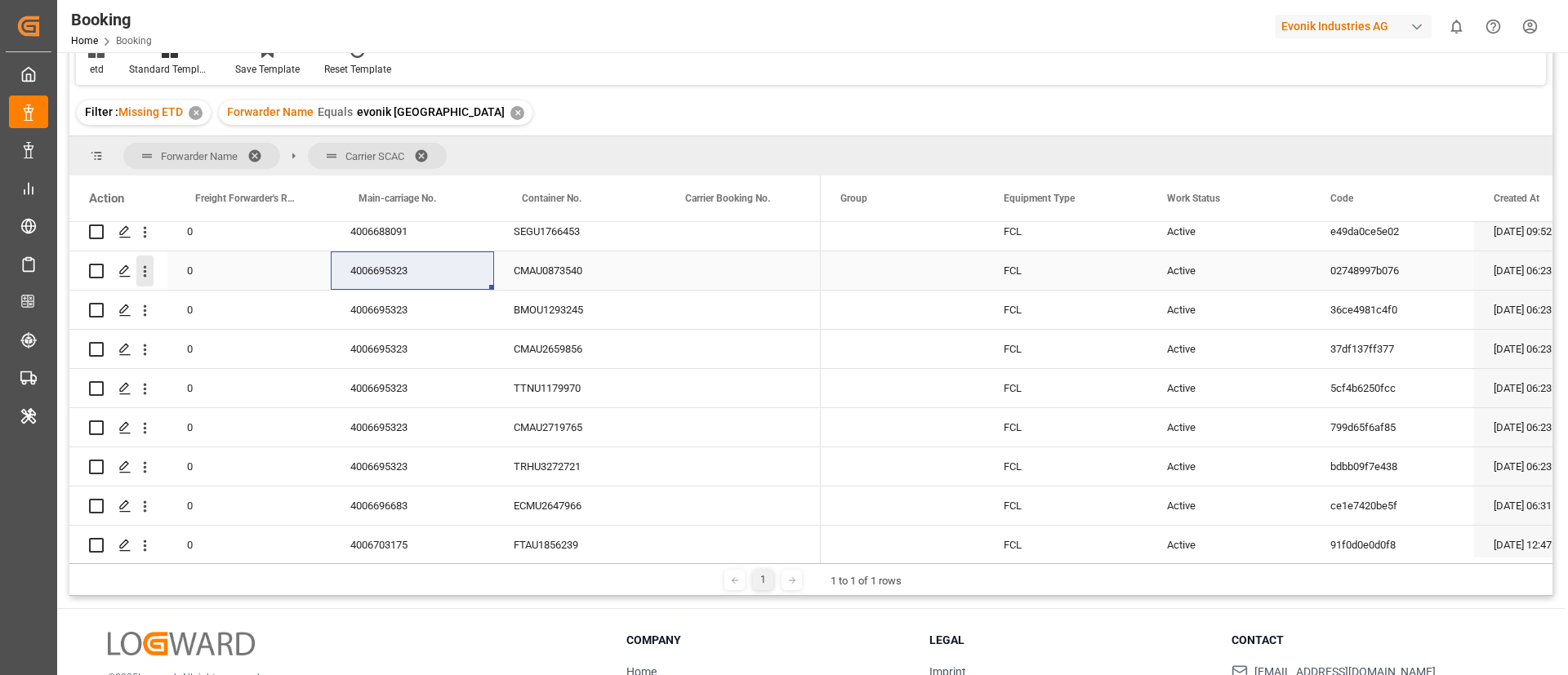
click at [148, 272] on icon "open menu" at bounding box center [144, 272] width 17 height 17
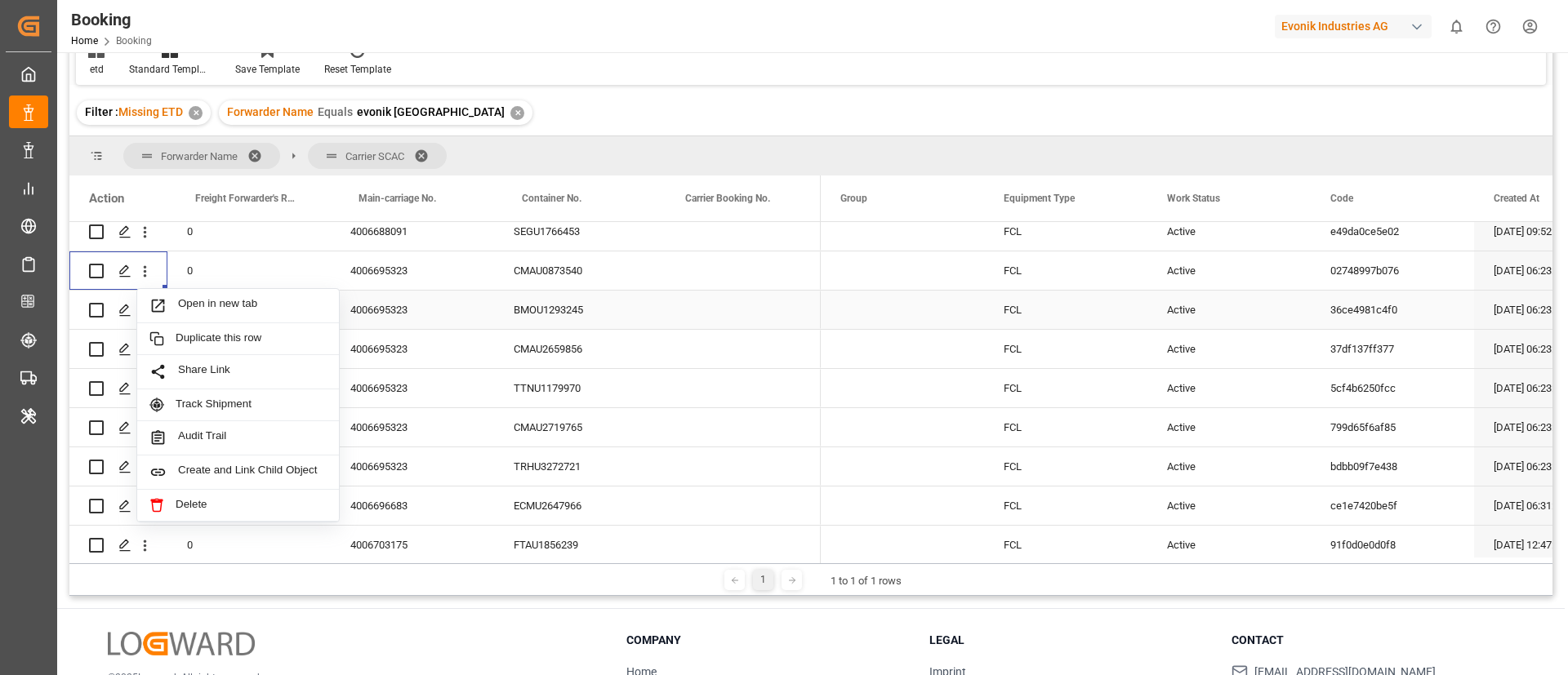
click at [231, 308] on span "Open in new tab" at bounding box center [252, 306] width 149 height 17
click at [149, 316] on icon "open menu" at bounding box center [144, 310] width 17 height 17
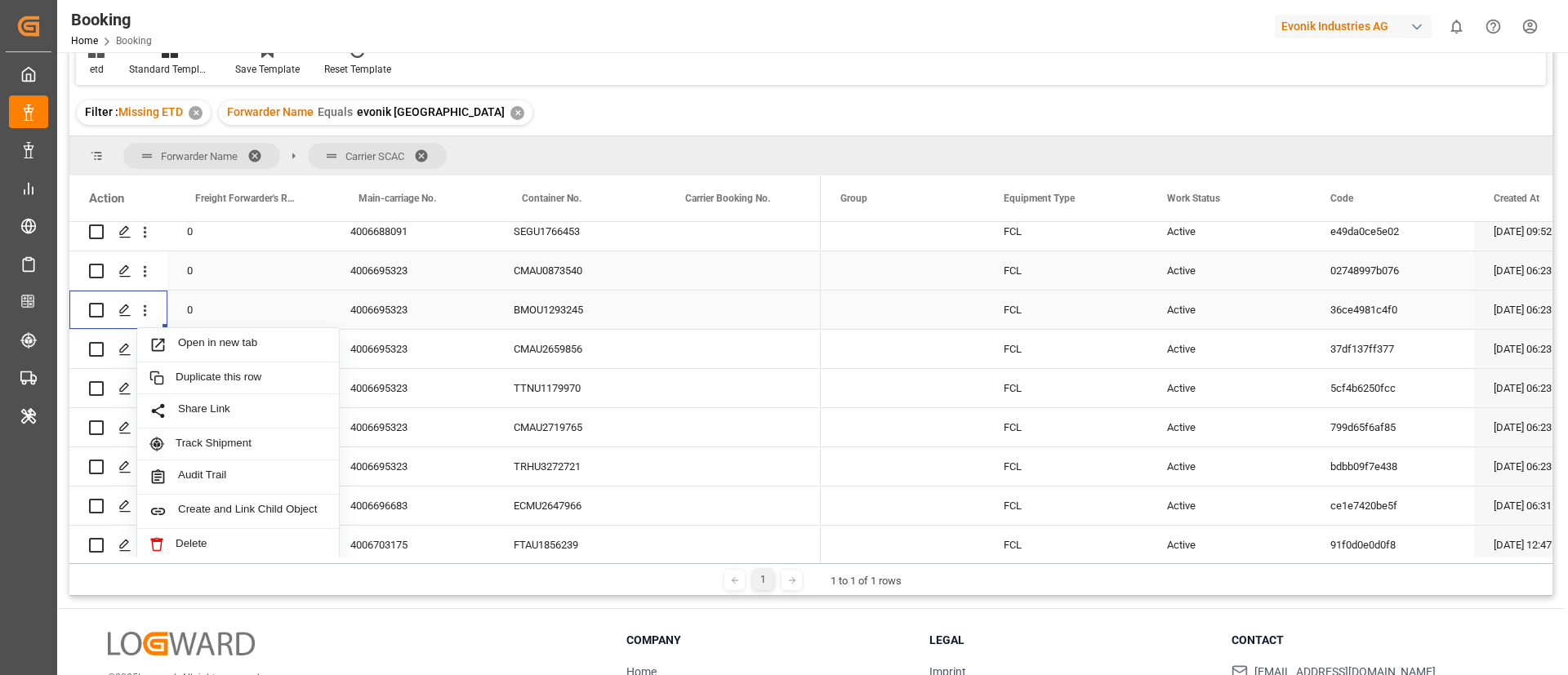
click at [173, 340] on span "Press SPACE to select this row." at bounding box center [163, 345] width 28 height 17
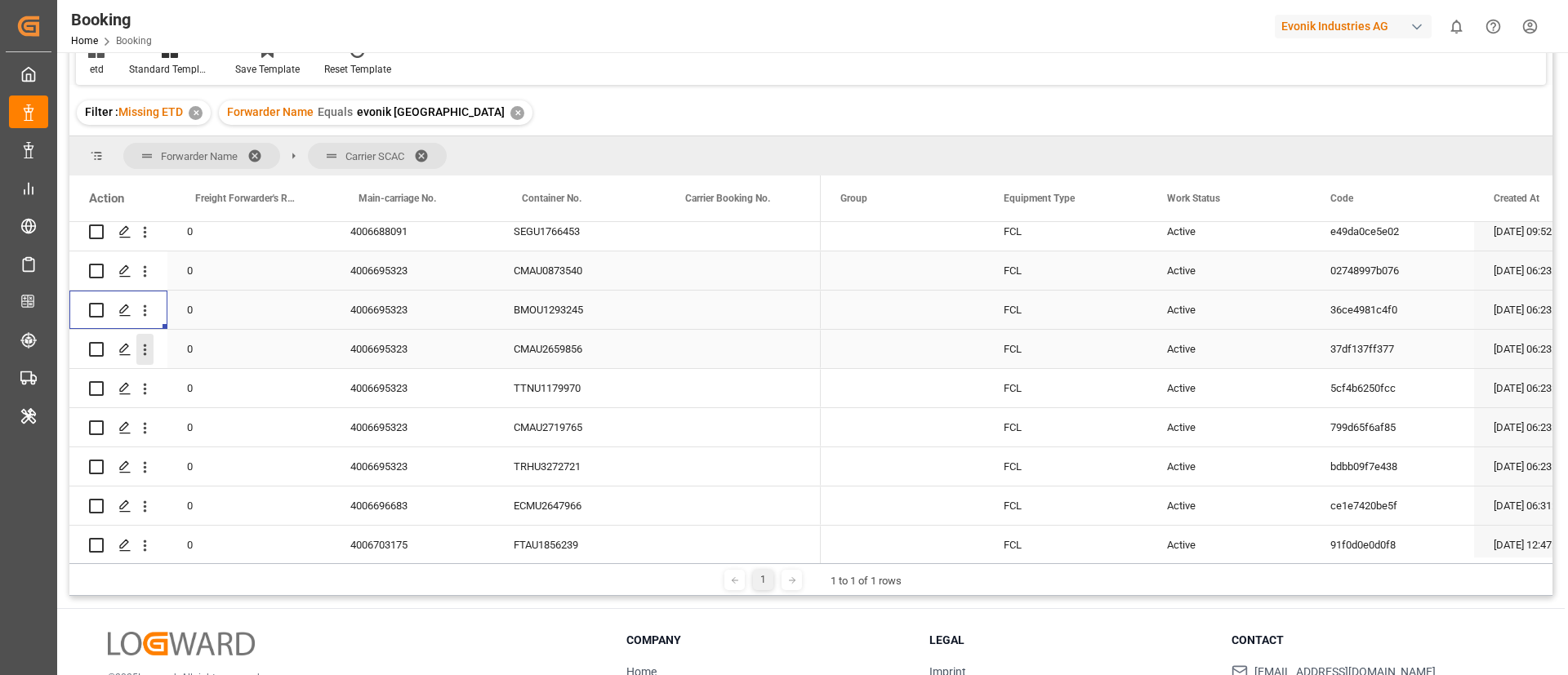
click at [149, 353] on icon "open menu" at bounding box center [144, 350] width 17 height 17
click at [192, 381] on span "Open in new tab" at bounding box center [252, 384] width 149 height 17
click at [149, 395] on icon "open menu" at bounding box center [144, 389] width 17 height 17
drag, startPoint x: 191, startPoint y: 422, endPoint x: 205, endPoint y: 330, distance: 93.1
click at [190, 422] on span "Open in new tab" at bounding box center [252, 424] width 149 height 17
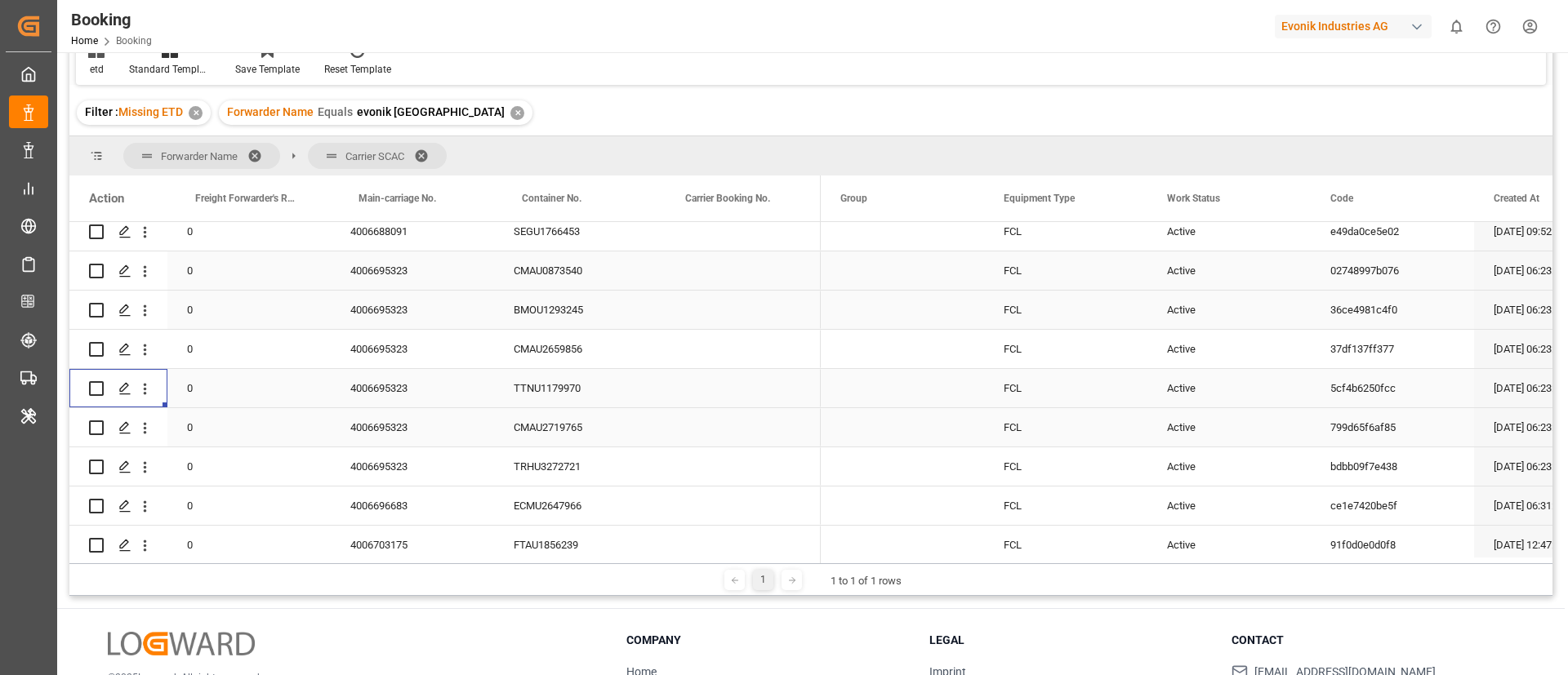
click at [149, 435] on icon "open menu" at bounding box center [144, 428] width 17 height 17
click at [175, 460] on span "Press SPACE to select this row." at bounding box center [163, 462] width 28 height 17
click at [146, 472] on icon "open menu" at bounding box center [144, 468] width 3 height 11
click at [183, 498] on span "Open in new tab" at bounding box center [252, 502] width 149 height 17
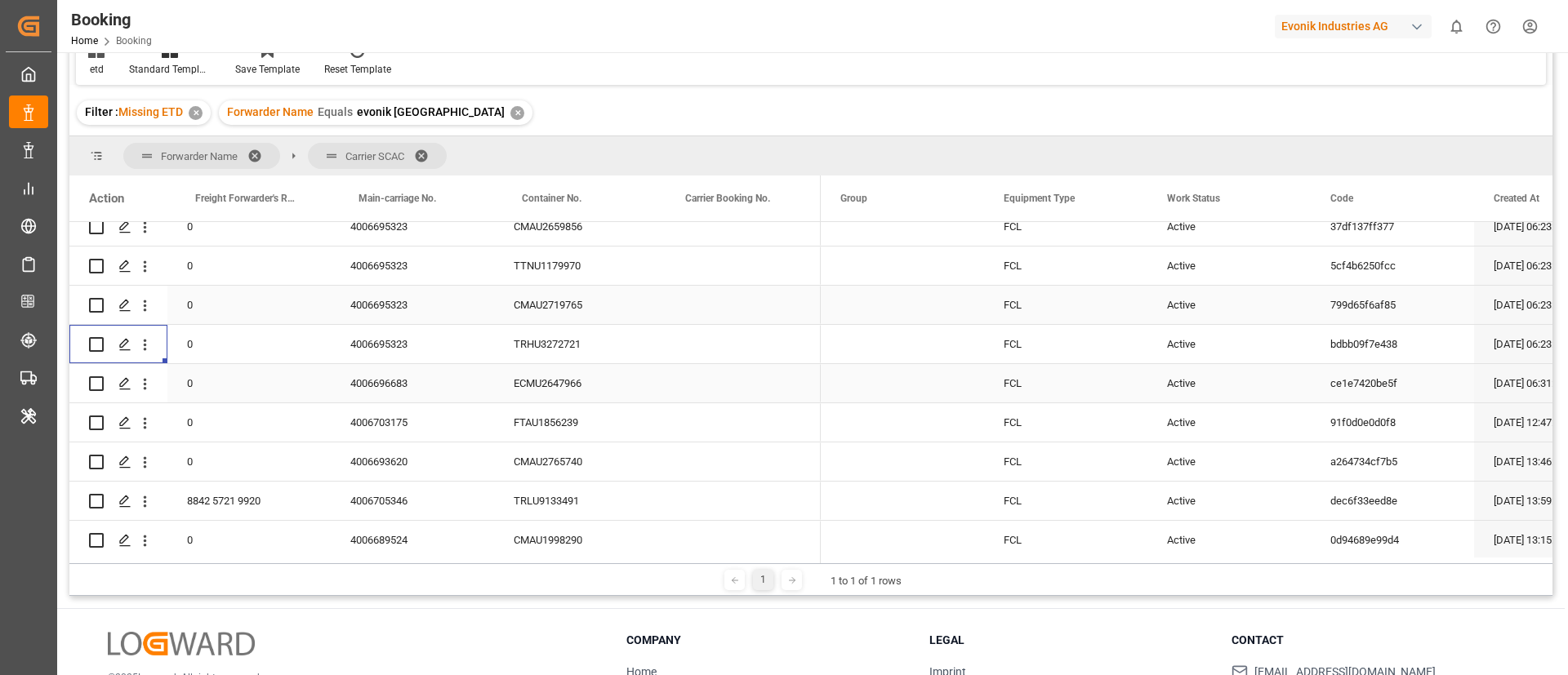
click at [402, 383] on div "4006696683" at bounding box center [412, 383] width 163 height 38
click at [144, 386] on icon "open menu" at bounding box center [144, 384] width 17 height 17
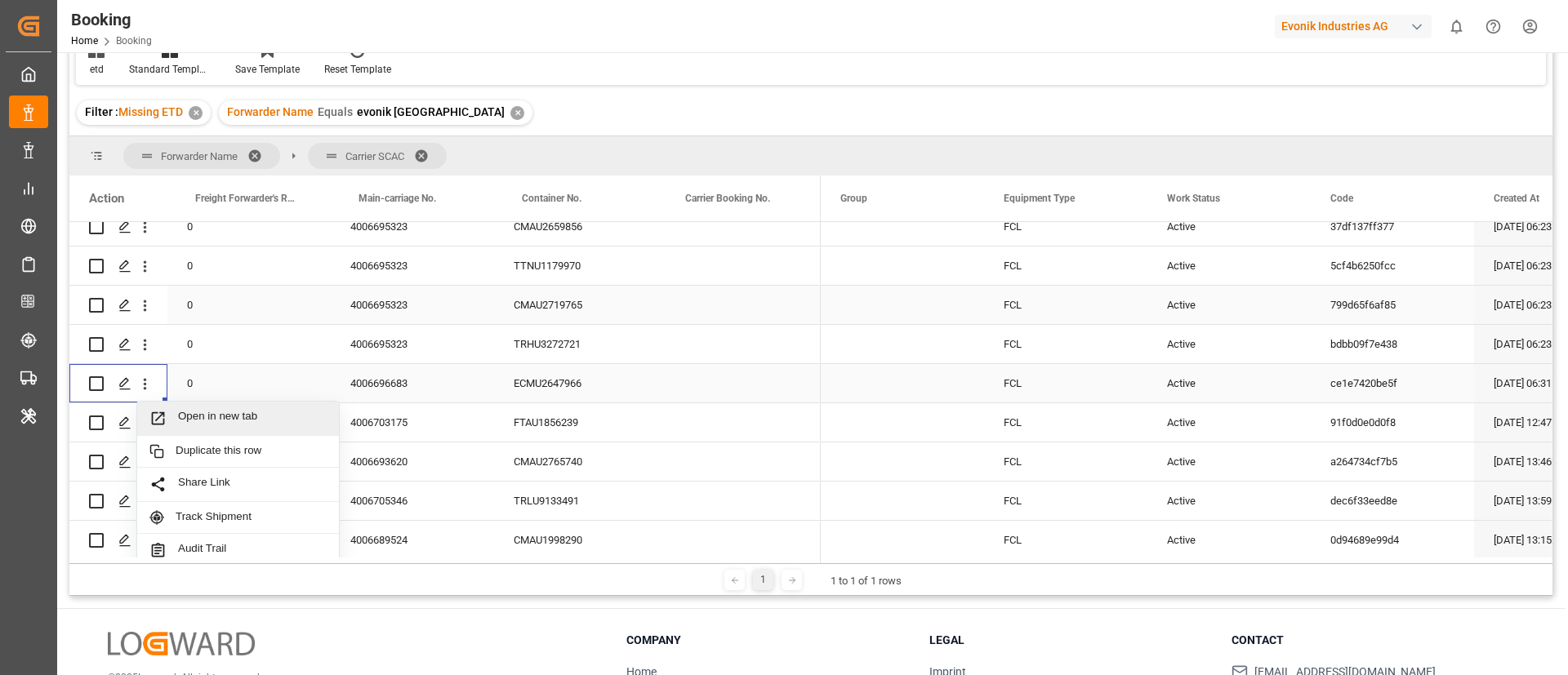
click at [241, 421] on span "Open in new tab" at bounding box center [252, 418] width 149 height 17
click at [390, 431] on div "4006703175" at bounding box center [412, 422] width 163 height 38
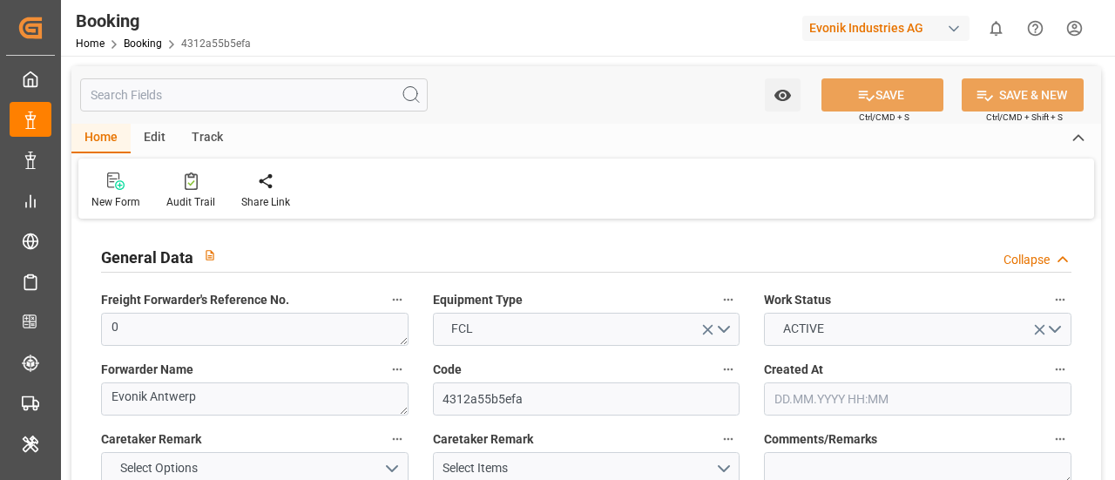
type input "11.08.2025 09:52"
type input "11.08.2025"
type input "20.09.2025"
type input "04.09.2025"
type input "04.09.2025 00:00"
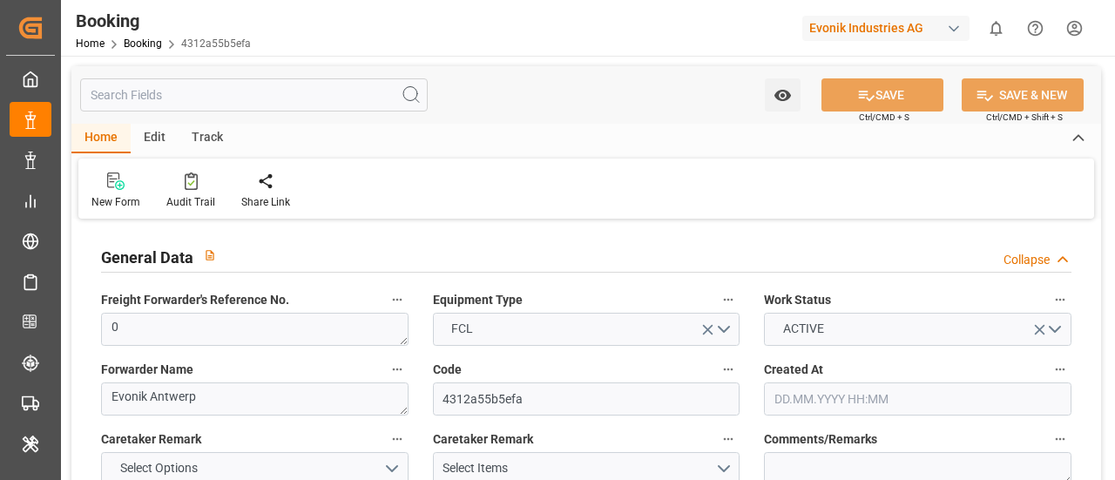
type input "11.09.2025 15:36"
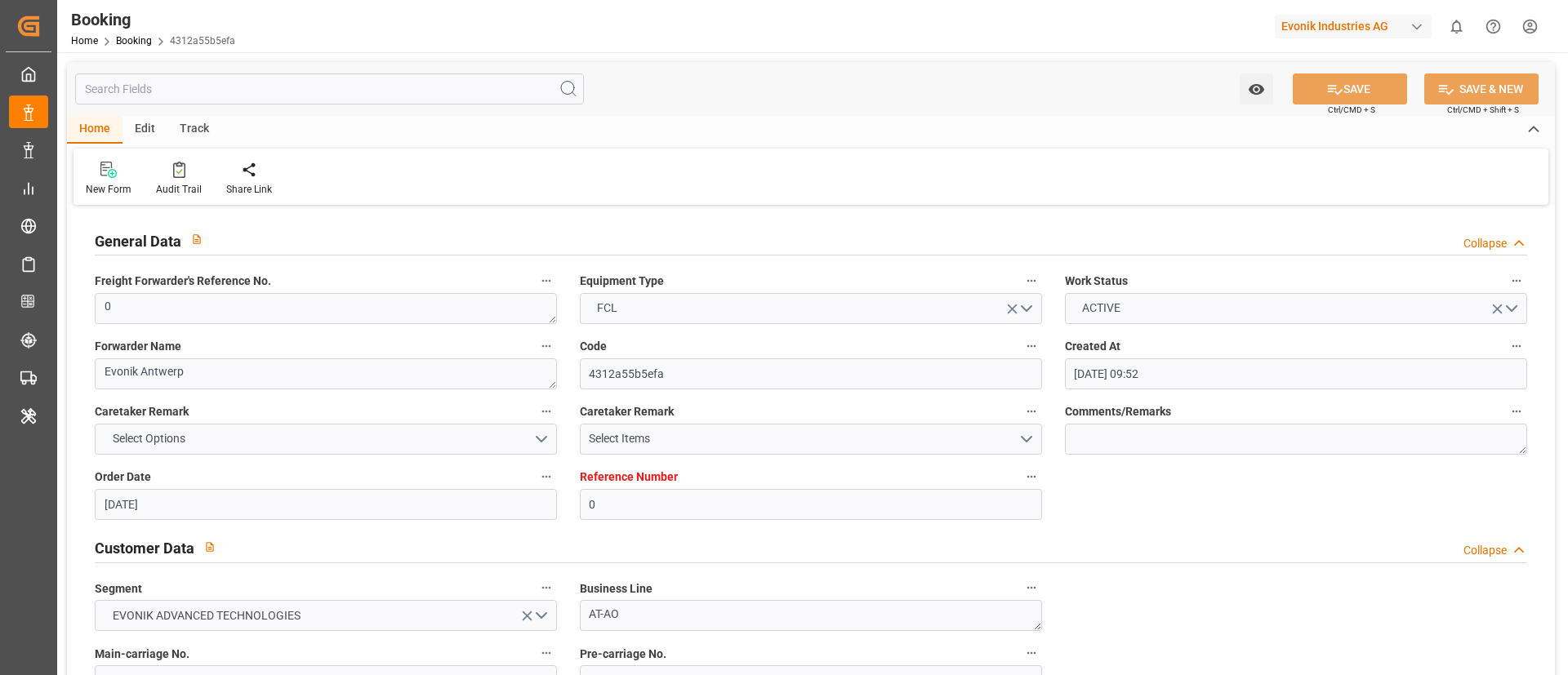
scroll to position [376, 0]
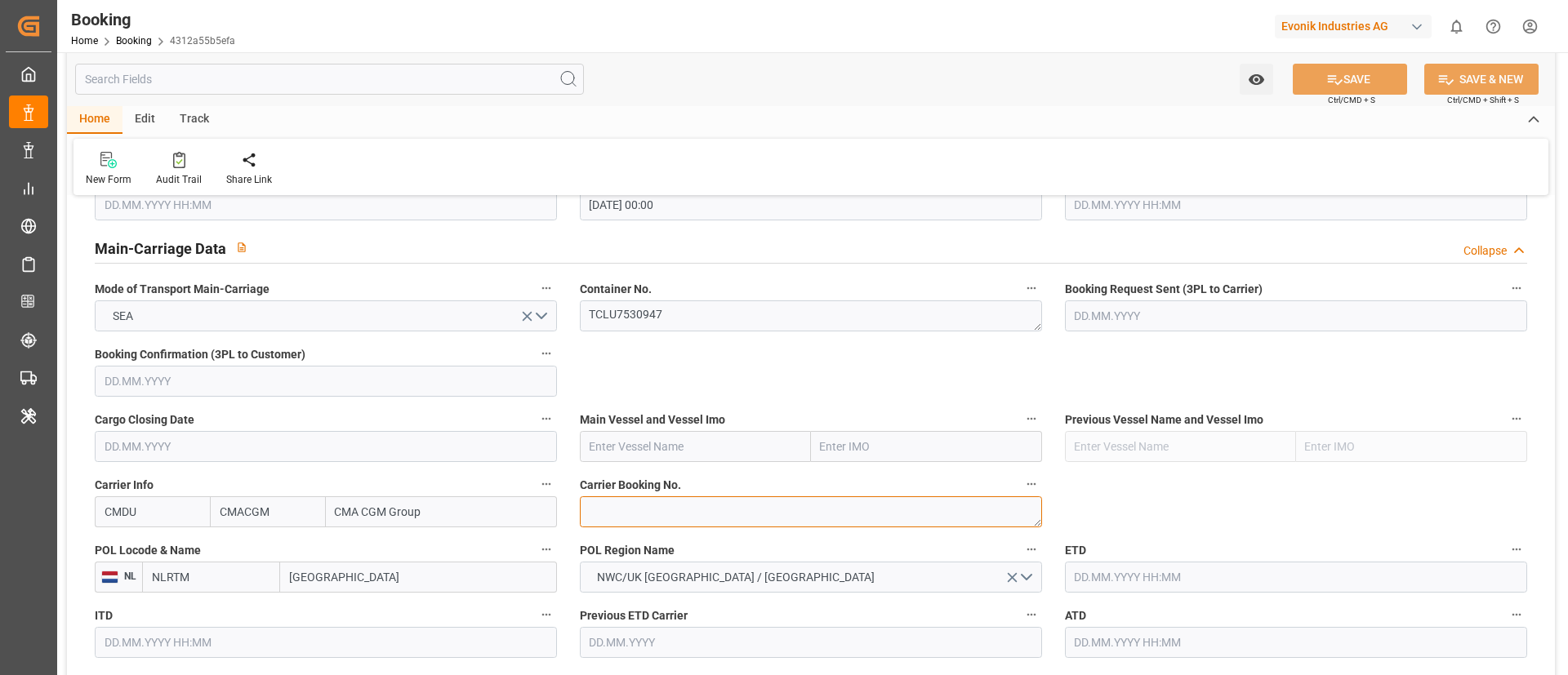
paste textarea "ANT1926072"
type textarea "ANT1926072"
click at [677, 448] on input "text" at bounding box center [695, 446] width 231 height 31
paste input "CMA CGM TIGA"
type input "CMA CGM TIGA"
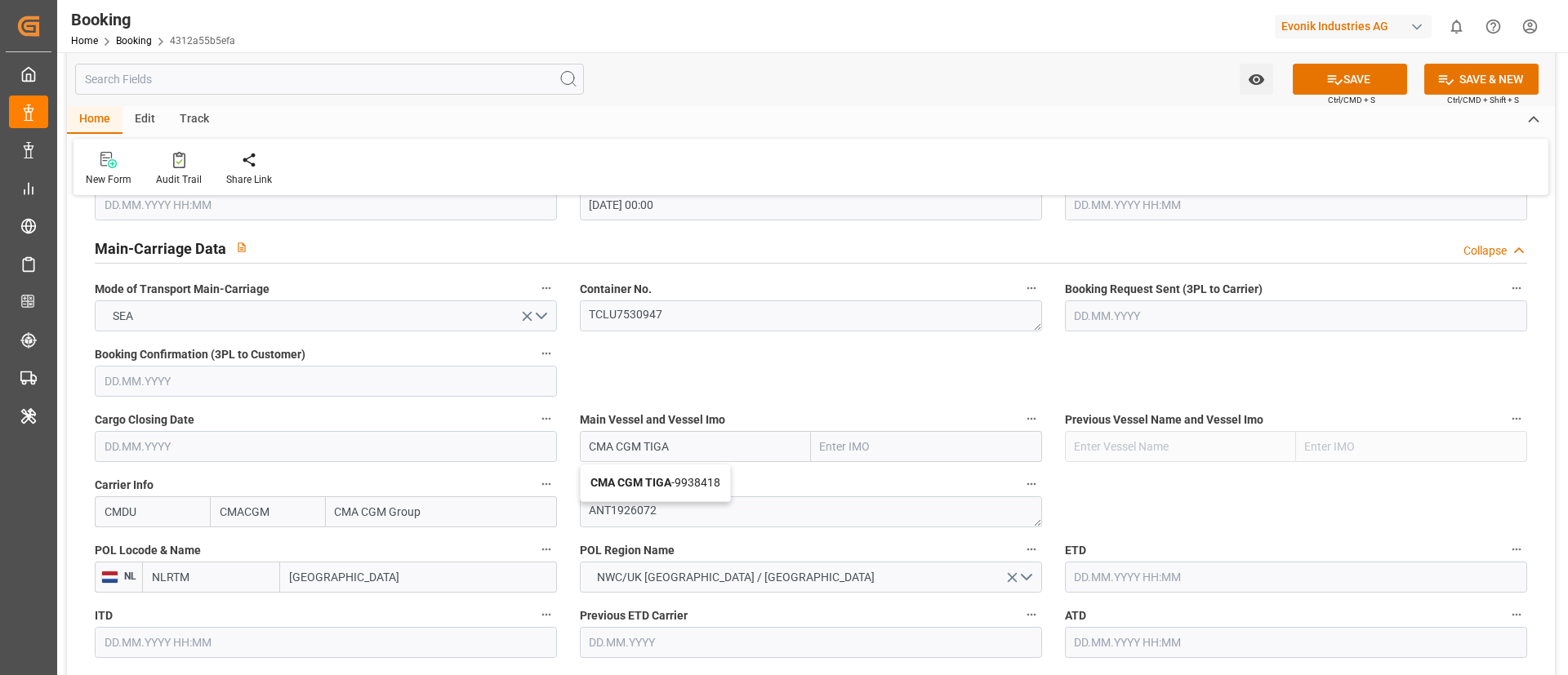
click at [665, 449] on b "CMA CGM TIGA" at bounding box center [631, 483] width 81 height 13
type input "9938418"
type input "CMA CGM TIGA"
click at [376, 449] on input "Rotterdam" at bounding box center [418, 577] width 276 height 31
drag, startPoint x: 376, startPoint y: 580, endPoint x: 505, endPoint y: 458, distance: 177.6
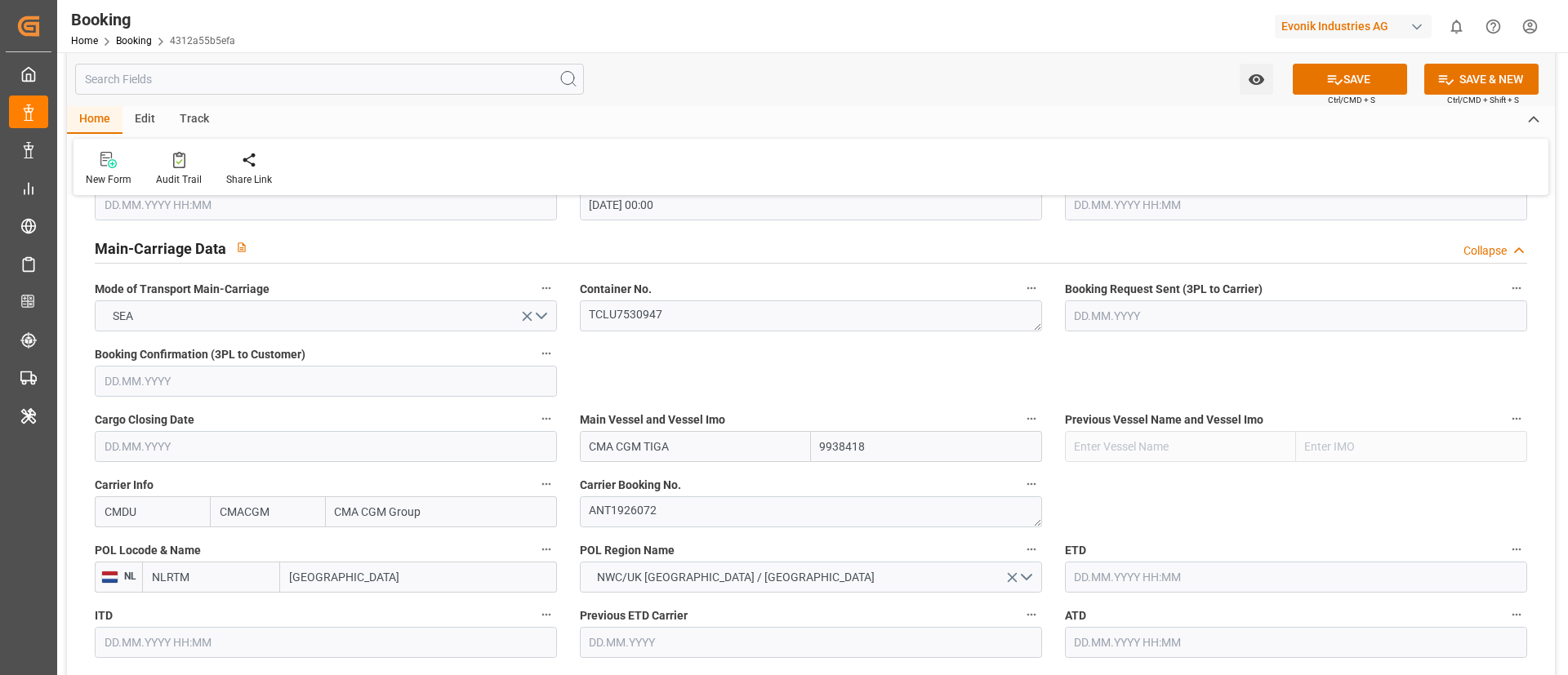
click at [374, 449] on input "Rotterdam" at bounding box center [418, 577] width 276 height 31
paste input "ANTWERP"
type input "ANTWERP"
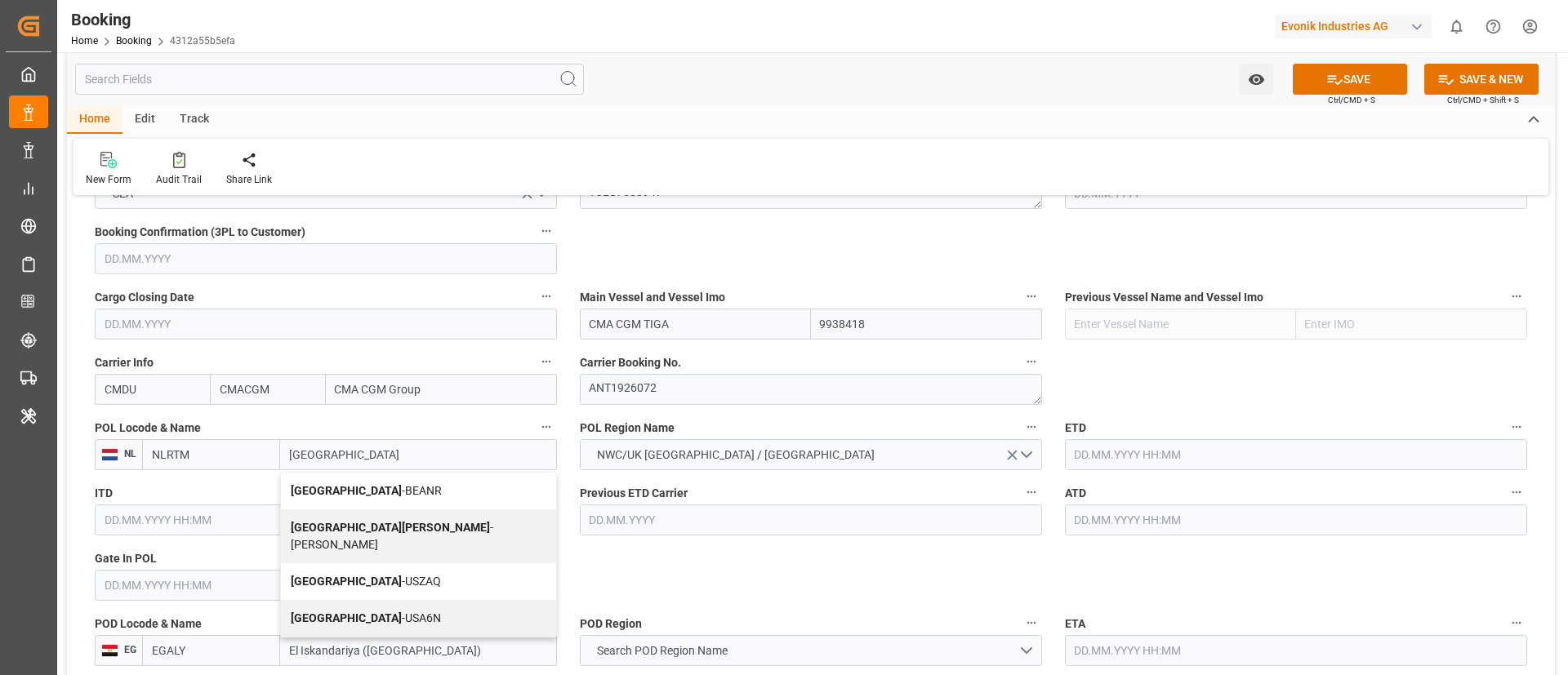
click at [377, 449] on span "Antwerp - BEANR" at bounding box center [366, 491] width 151 height 13
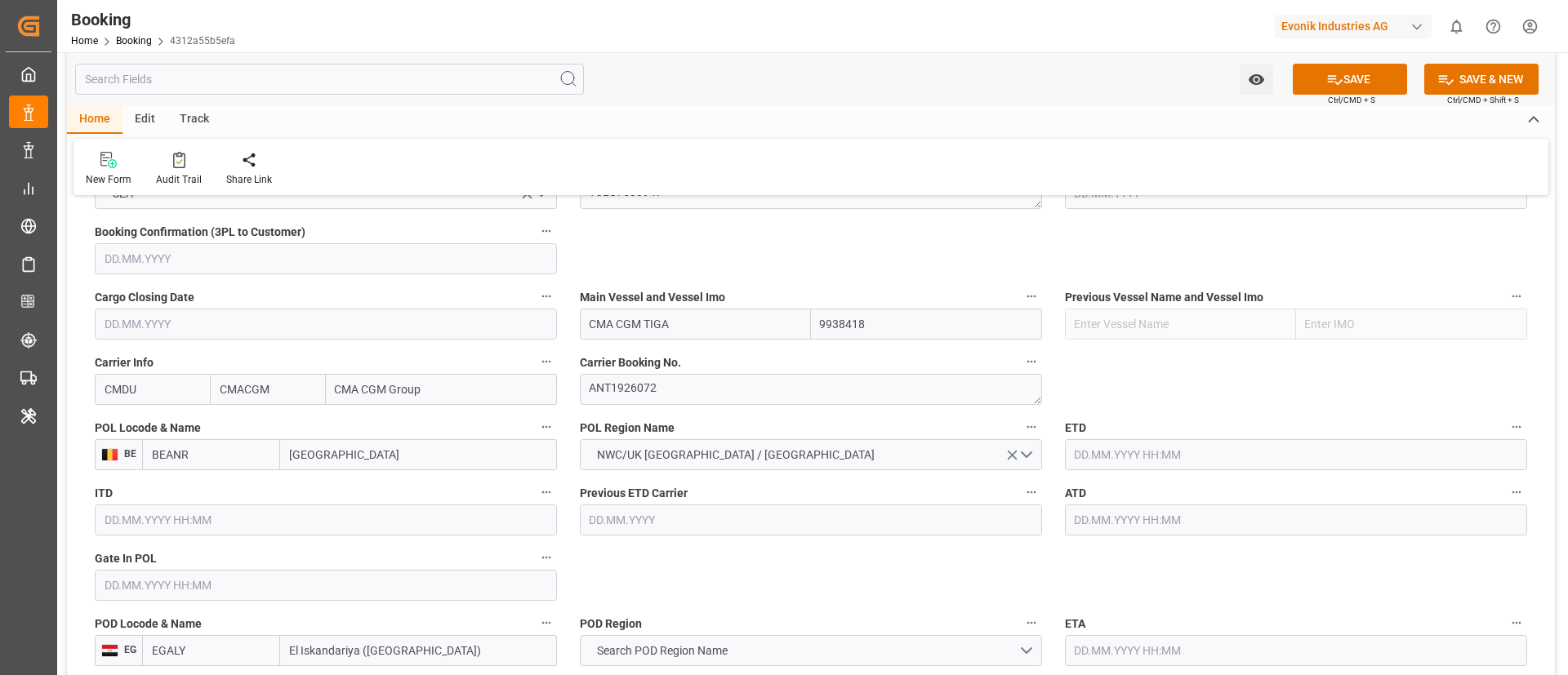
type input "BEANR"
type input "Antwerp"
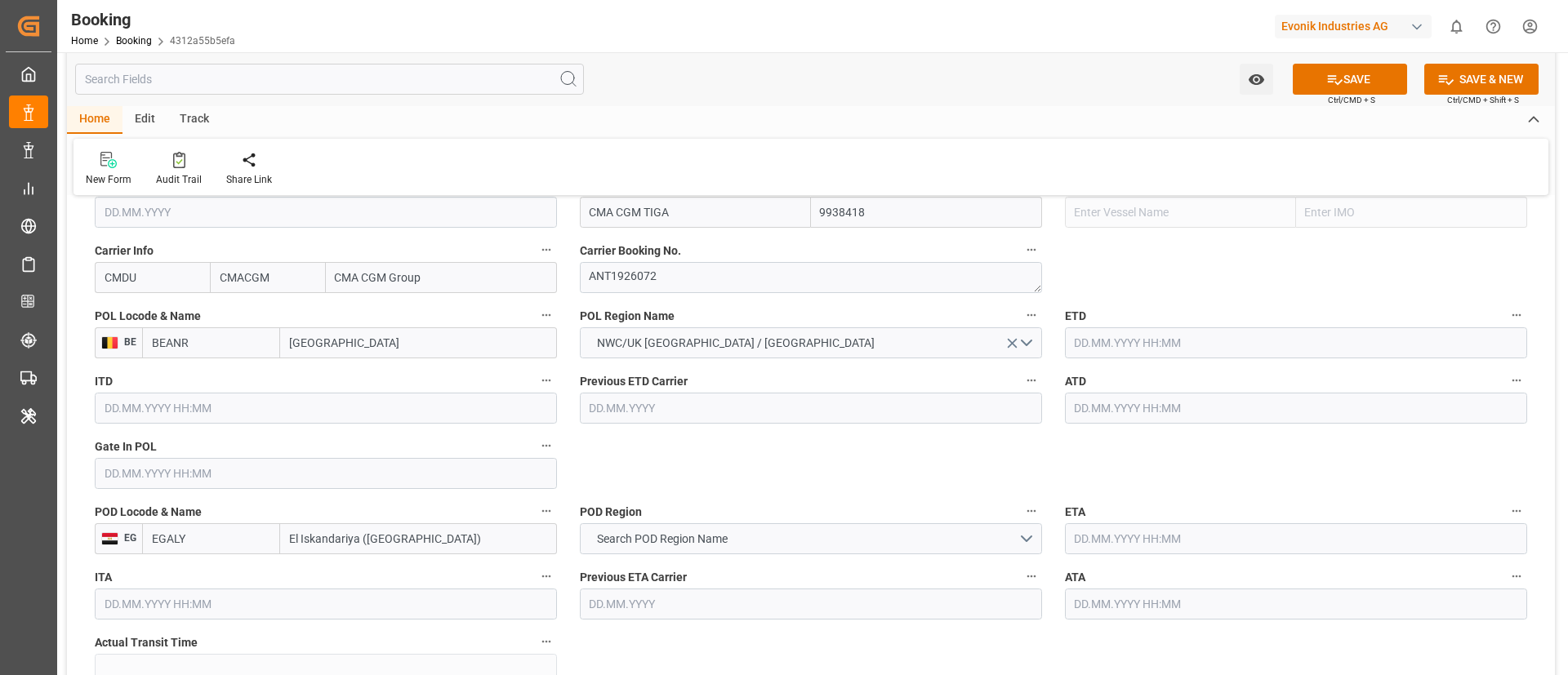
scroll to position [1347, 0]
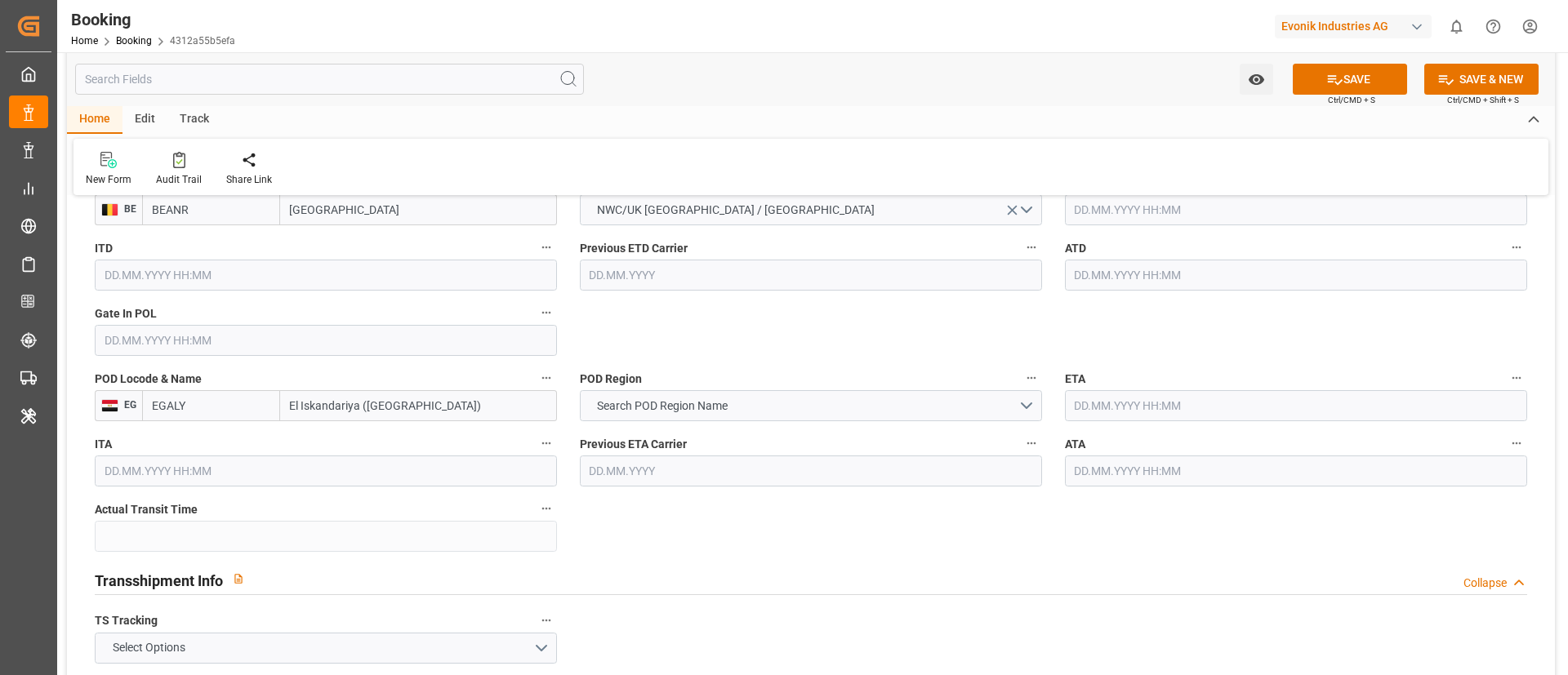
click at [210, 333] on input "text" at bounding box center [325, 340] width 462 height 31
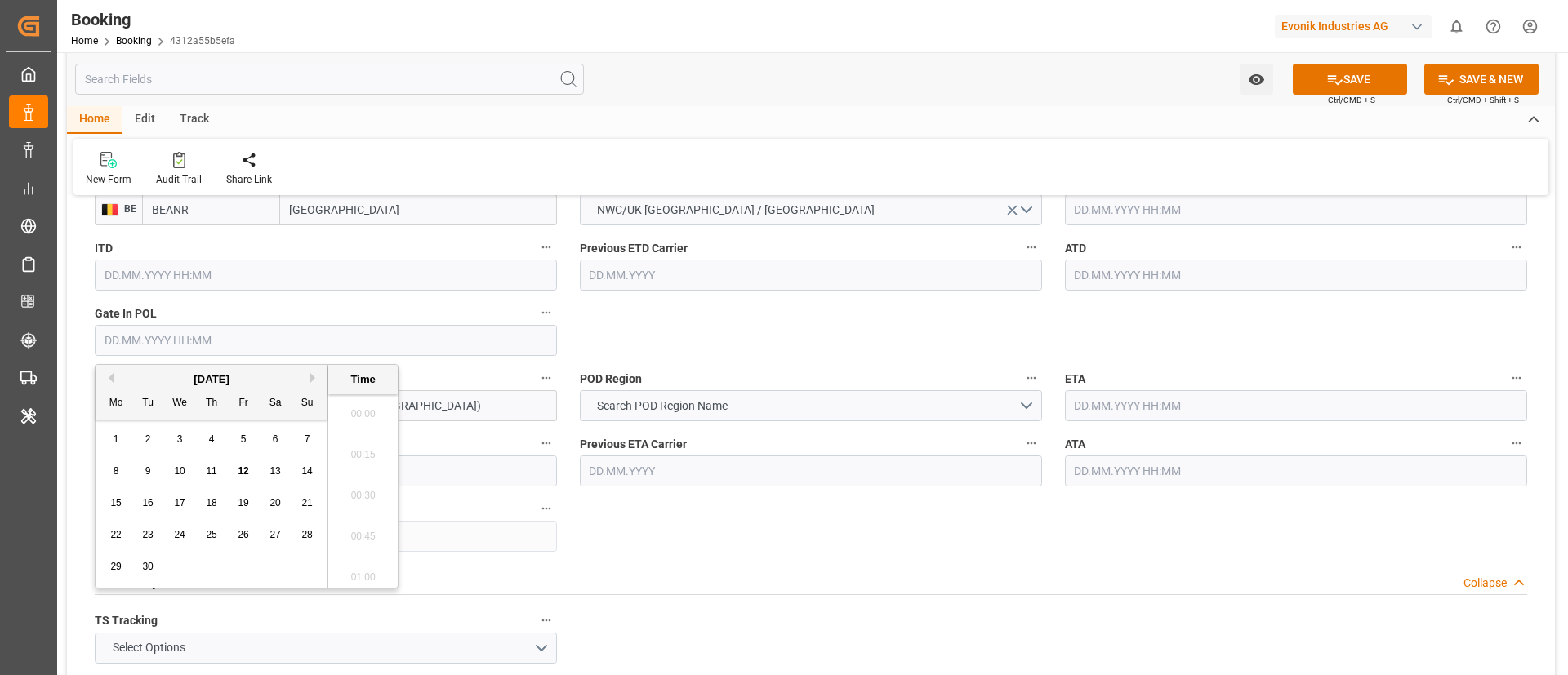
scroll to position [1843, 0]
click at [145, 449] on span "9" at bounding box center [148, 472] width 6 height 11
type input "09.09.2025 00:00"
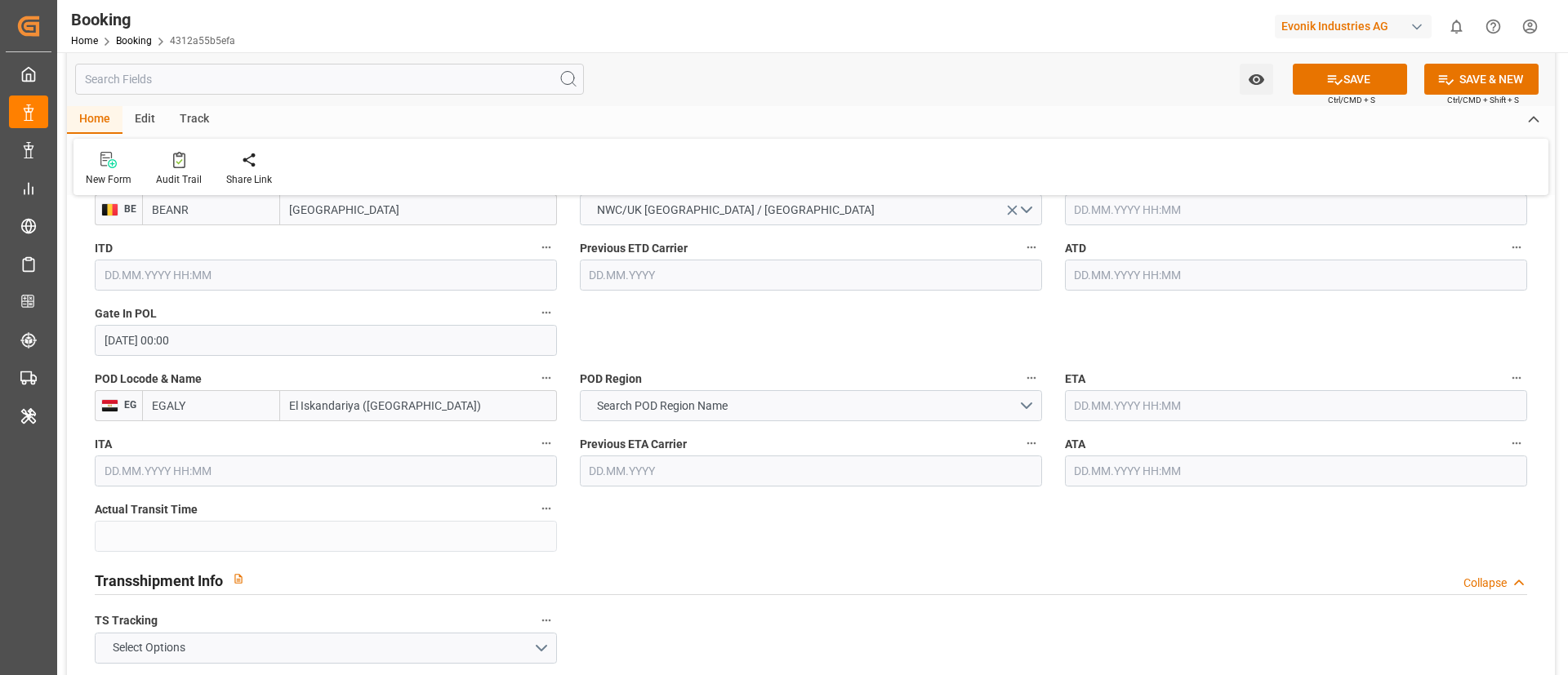
click at [1044, 213] on input "text" at bounding box center [1295, 209] width 462 height 31
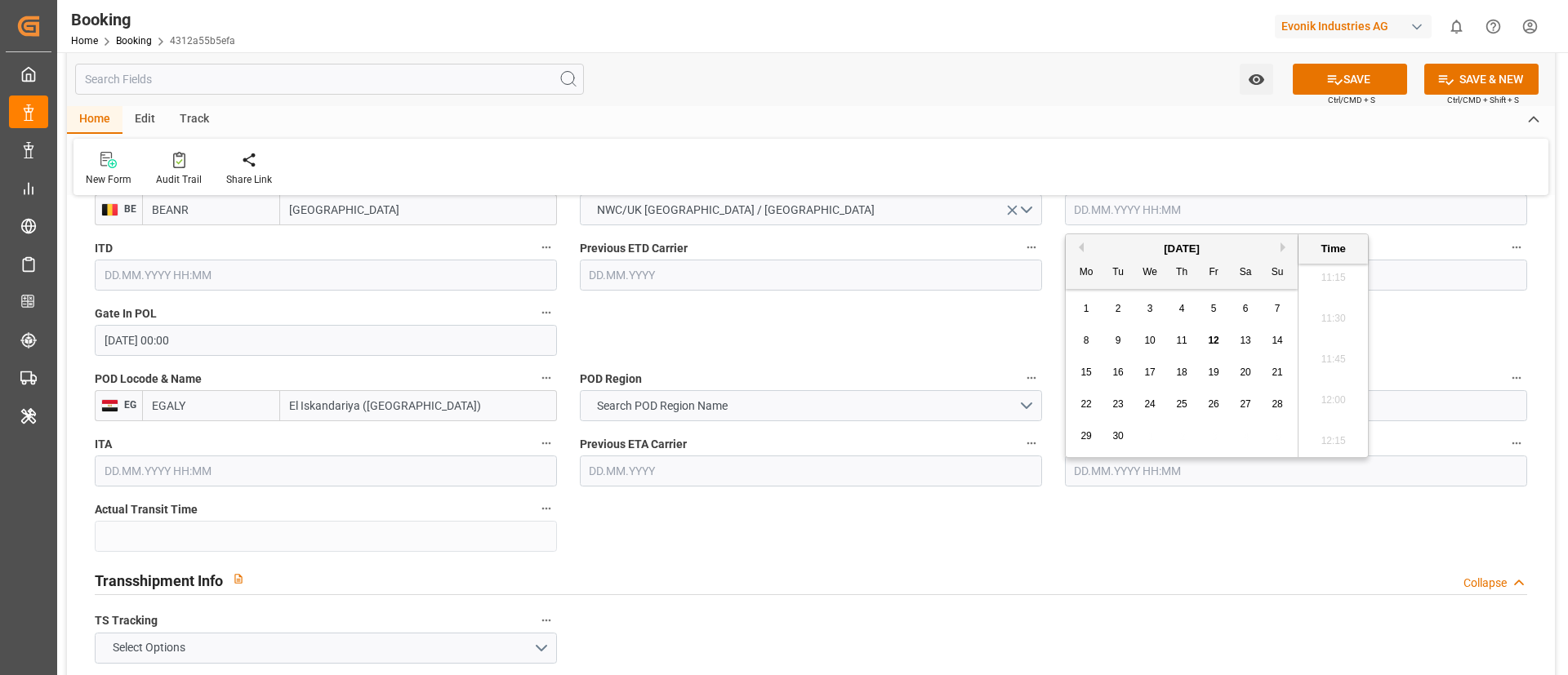
click at [1044, 342] on span "12" at bounding box center [1212, 340] width 10 height 11
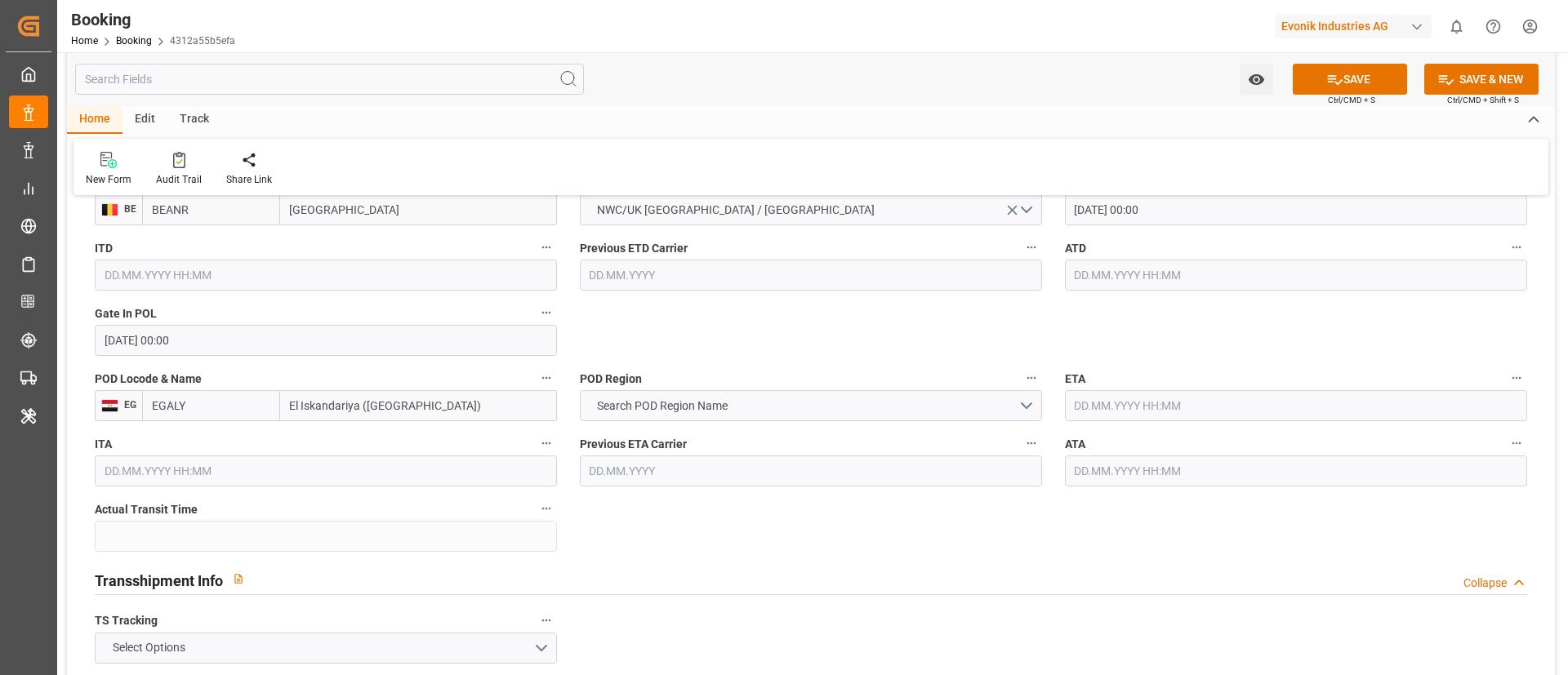
type input "[DATE] 00:00"
click at [764, 400] on button "Search POD Region Name" at bounding box center [811, 405] width 462 height 31
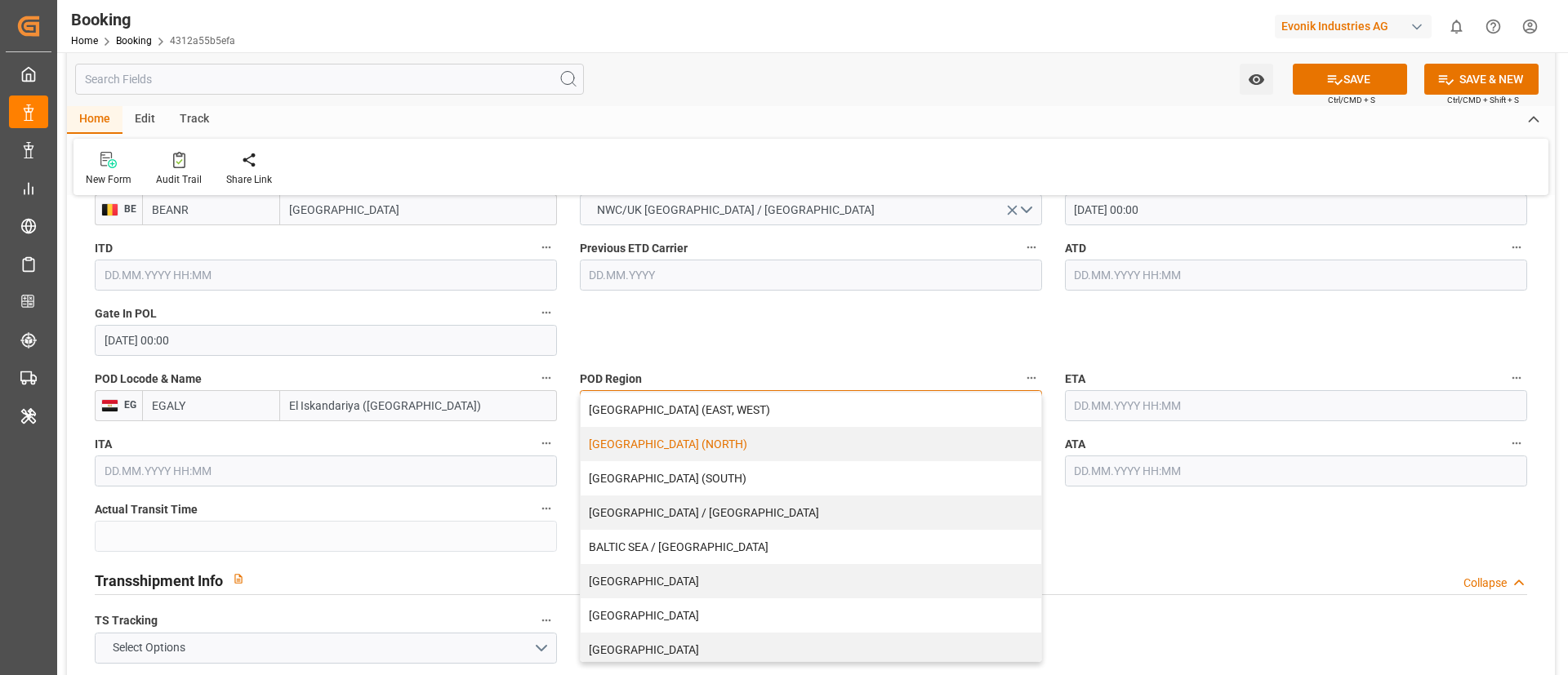
click at [696, 444] on div "[GEOGRAPHIC_DATA] (NORTH)" at bounding box center [810, 444] width 460 height 35
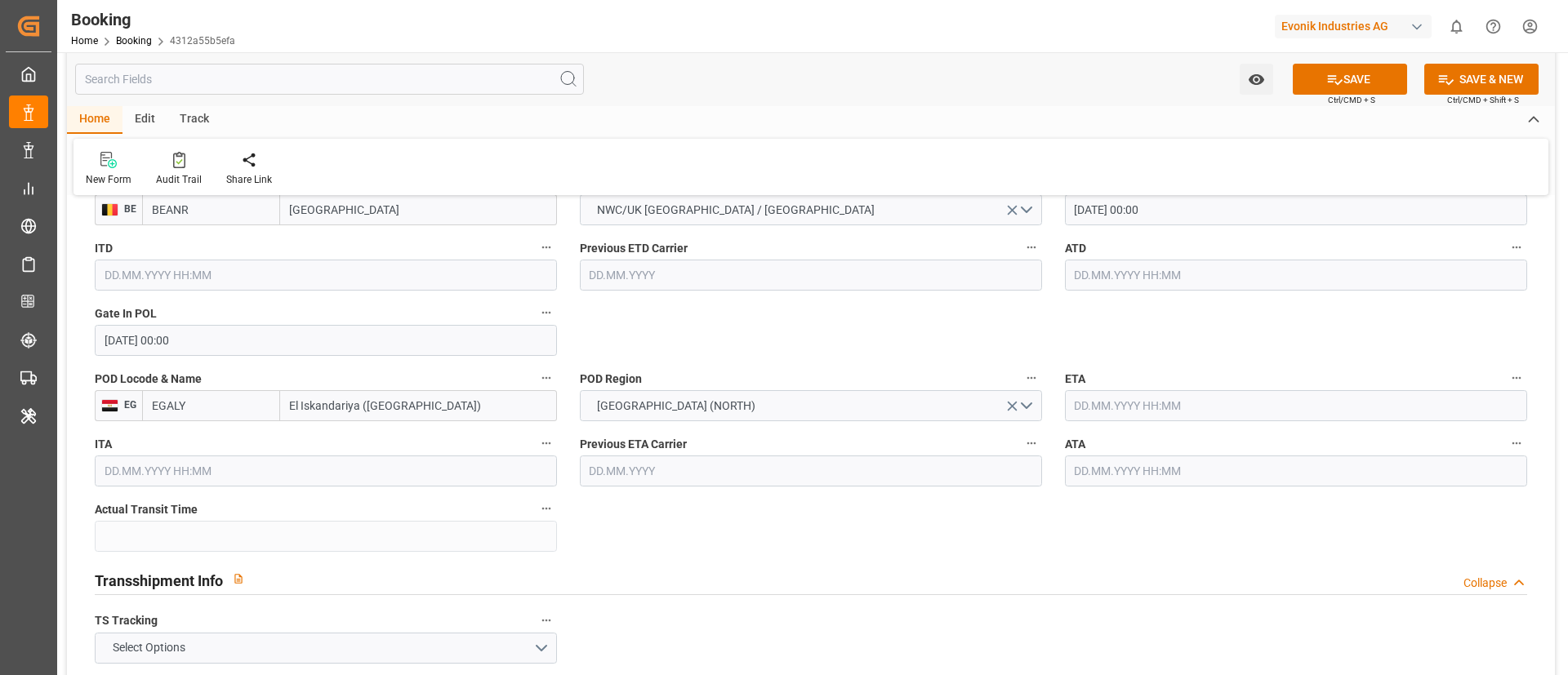
click at [1044, 401] on input "text" at bounding box center [1295, 405] width 462 height 31
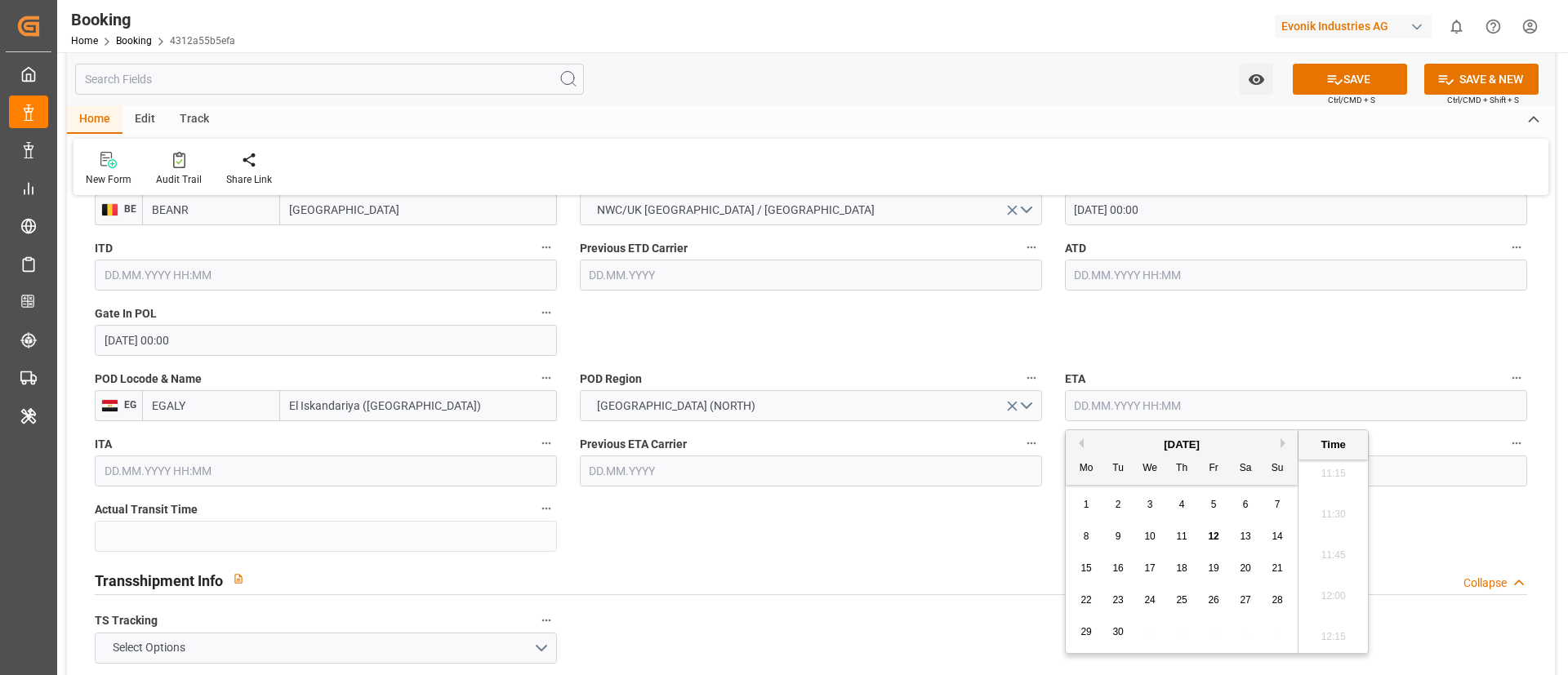
click at [1044, 449] on span "27" at bounding box center [1244, 600] width 10 height 11
type input "[DATE] 00:00"
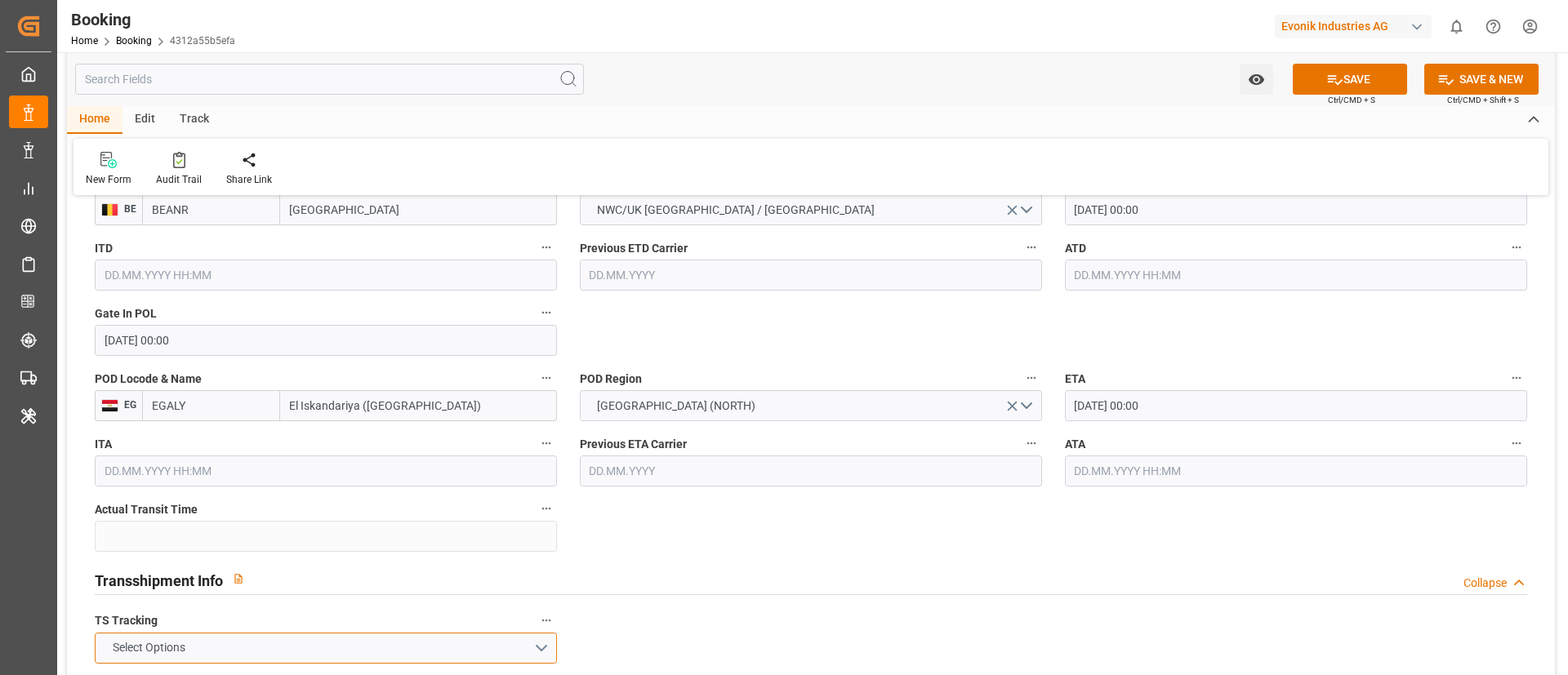
click at [411, 449] on button "Select Options" at bounding box center [325, 648] width 462 height 31
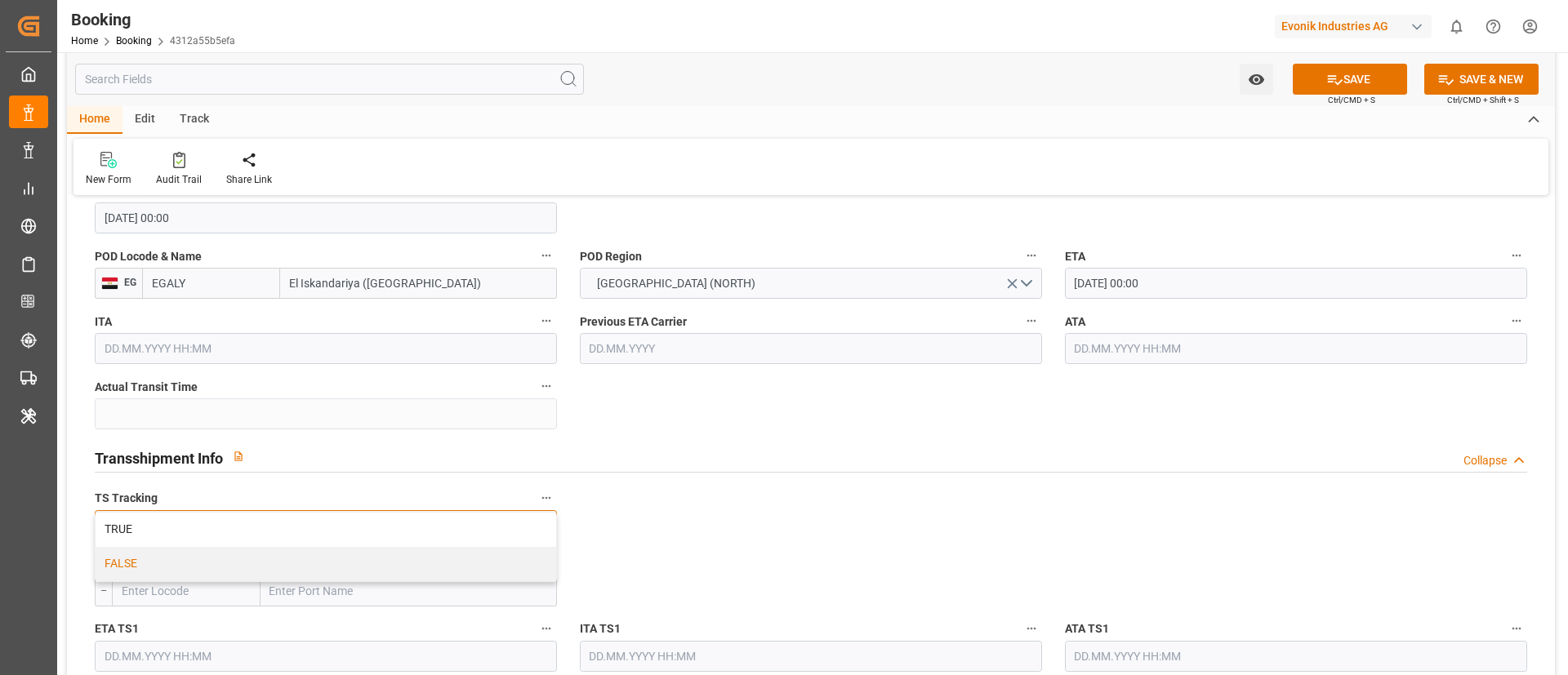
click at [396, 449] on div "FALSE" at bounding box center [325, 564] width 460 height 35
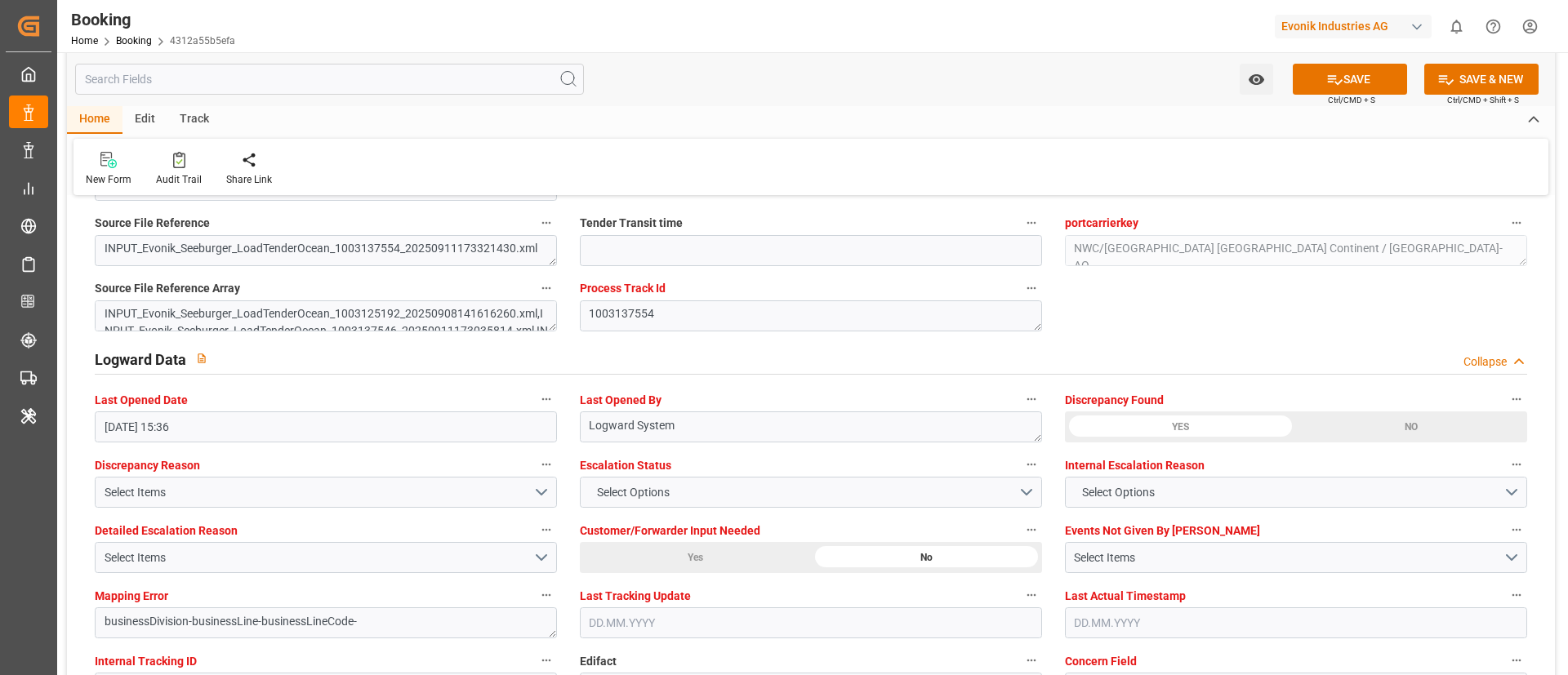
scroll to position [3063, 0]
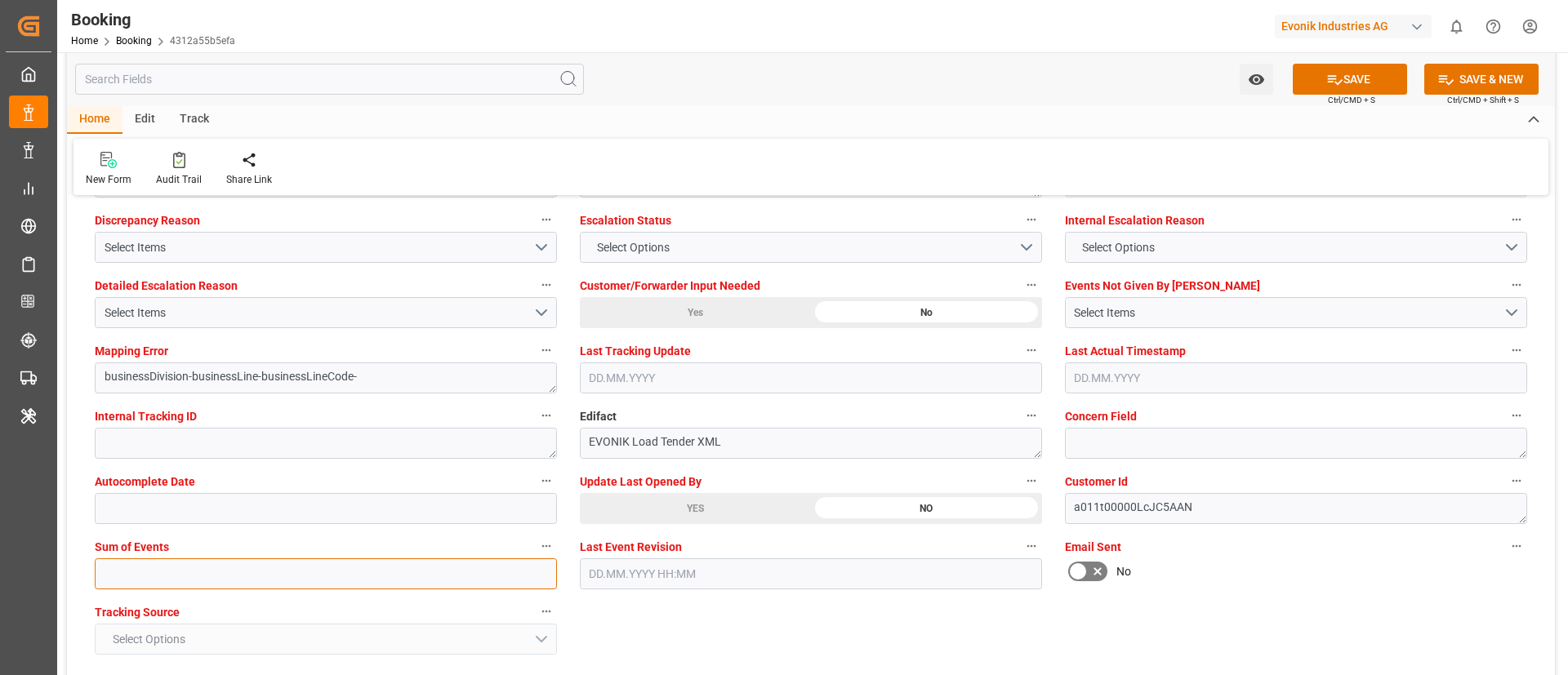
click at [356, 449] on input "text" at bounding box center [325, 574] width 462 height 31
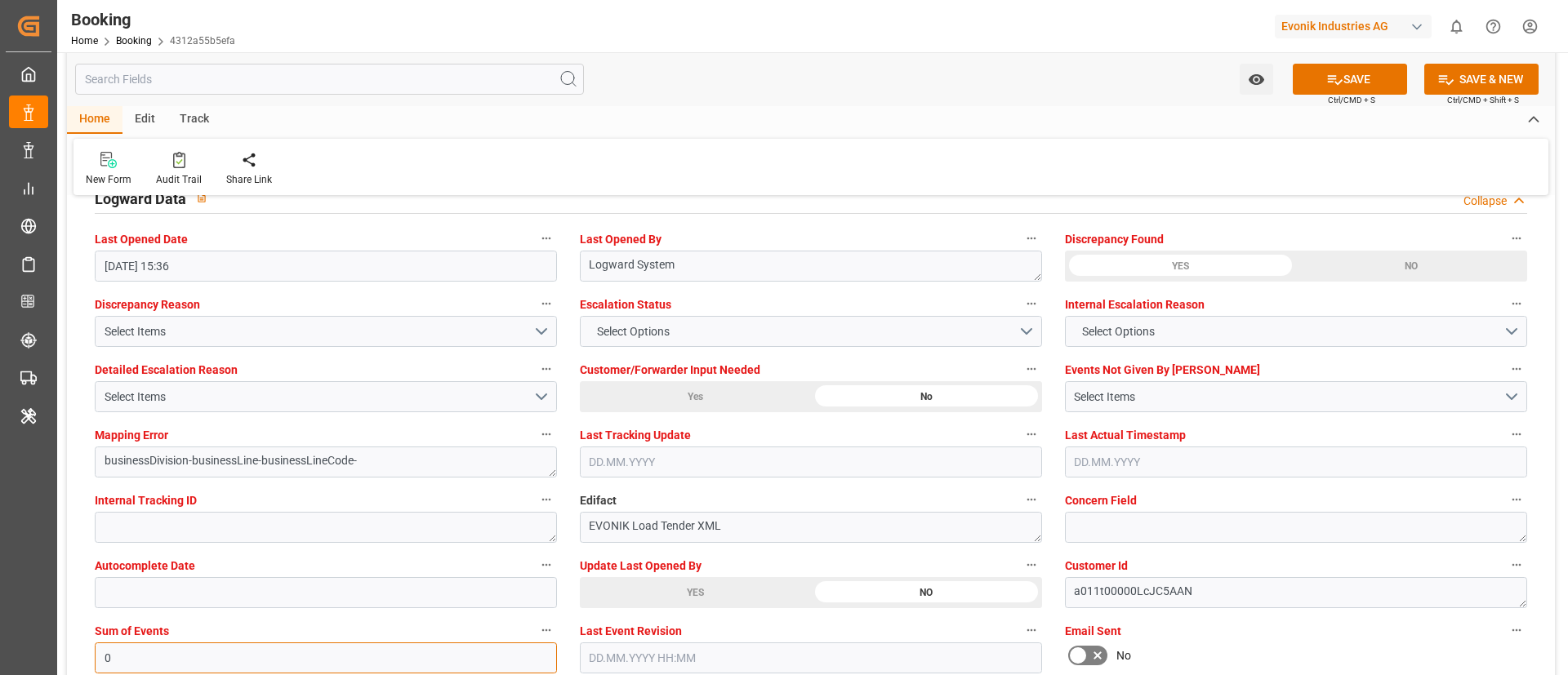
scroll to position [2940, 0]
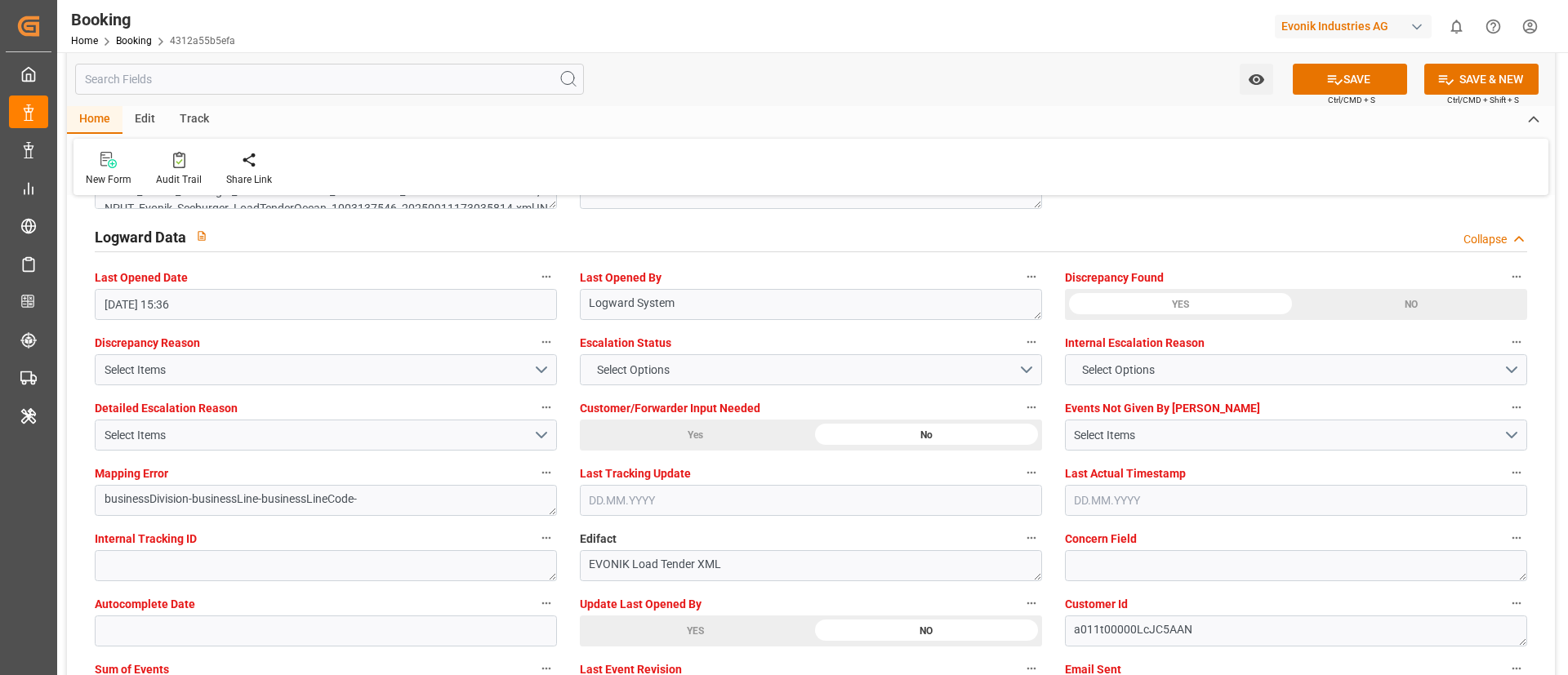
type input "0"
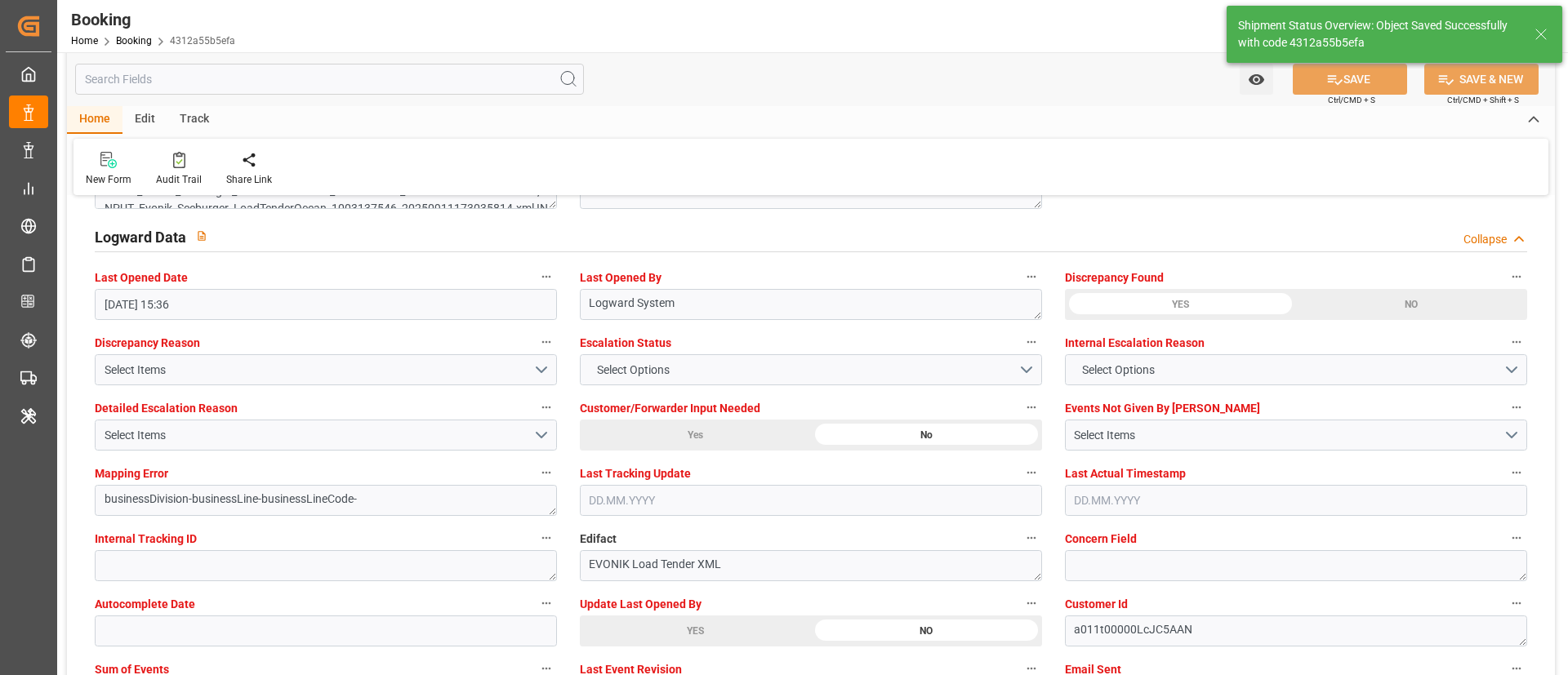
type textarea "Vismitha Mahadev"
type textarea "businessDivision-businessLine-"
type input "[DATE] 00:00"
type input "12.09.2025 06:26"
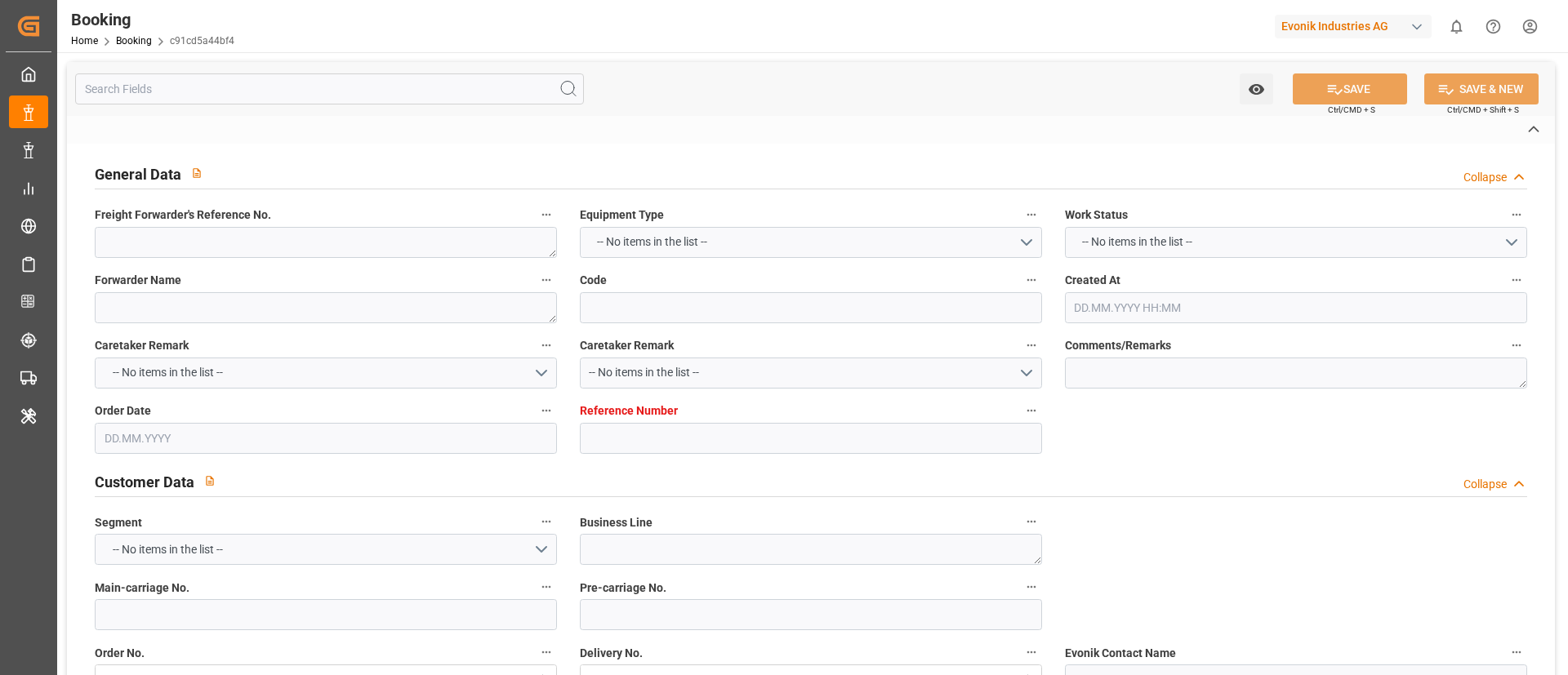
type textarea "0"
type textarea "Evonik Antwerp"
type input "c91cd5a44bf4"
type input "0"
type textarea "AT-AO"
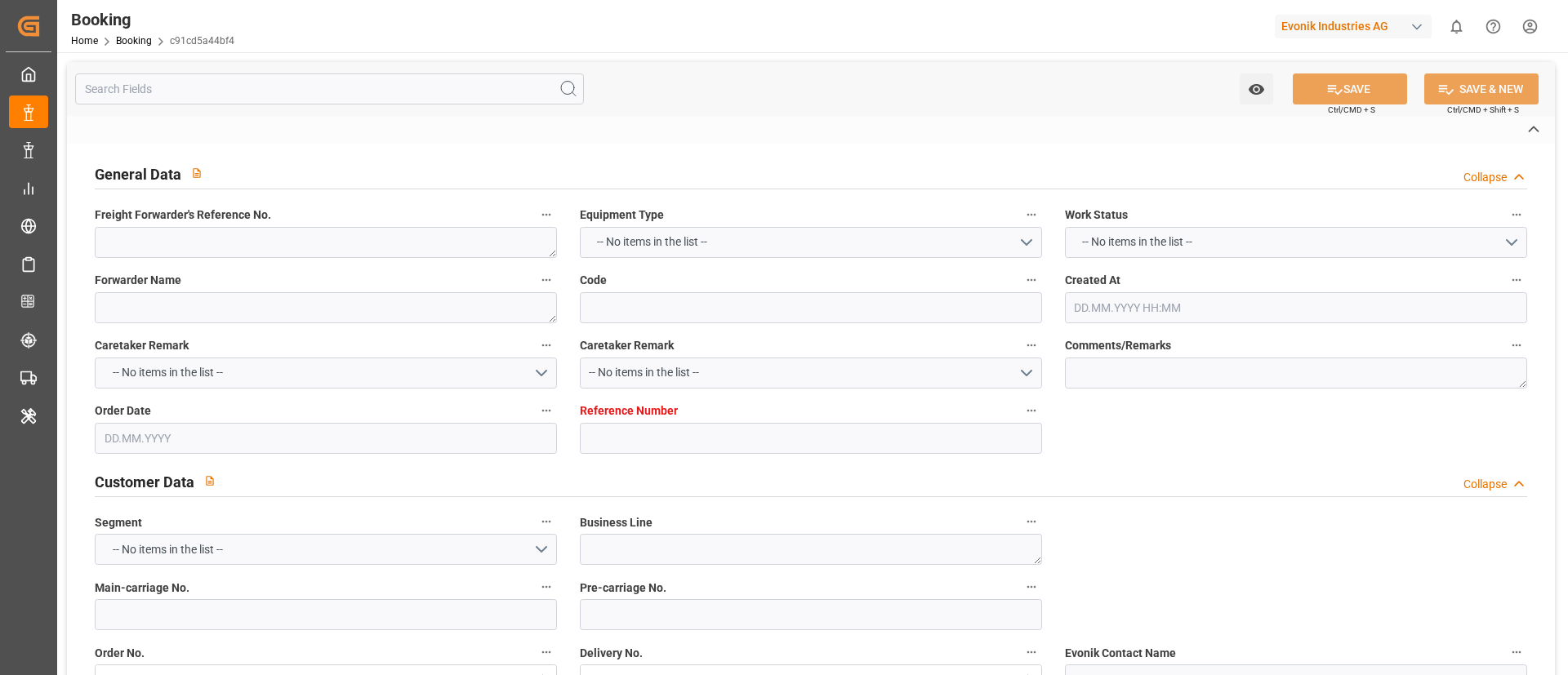
type input "4006688091"
type textarea "franziska3.mueller@evonik.com"
type textarea "CIF"
type textarea "Alexandria Old Port"
type textarea "Evonik Plant 7000025147"
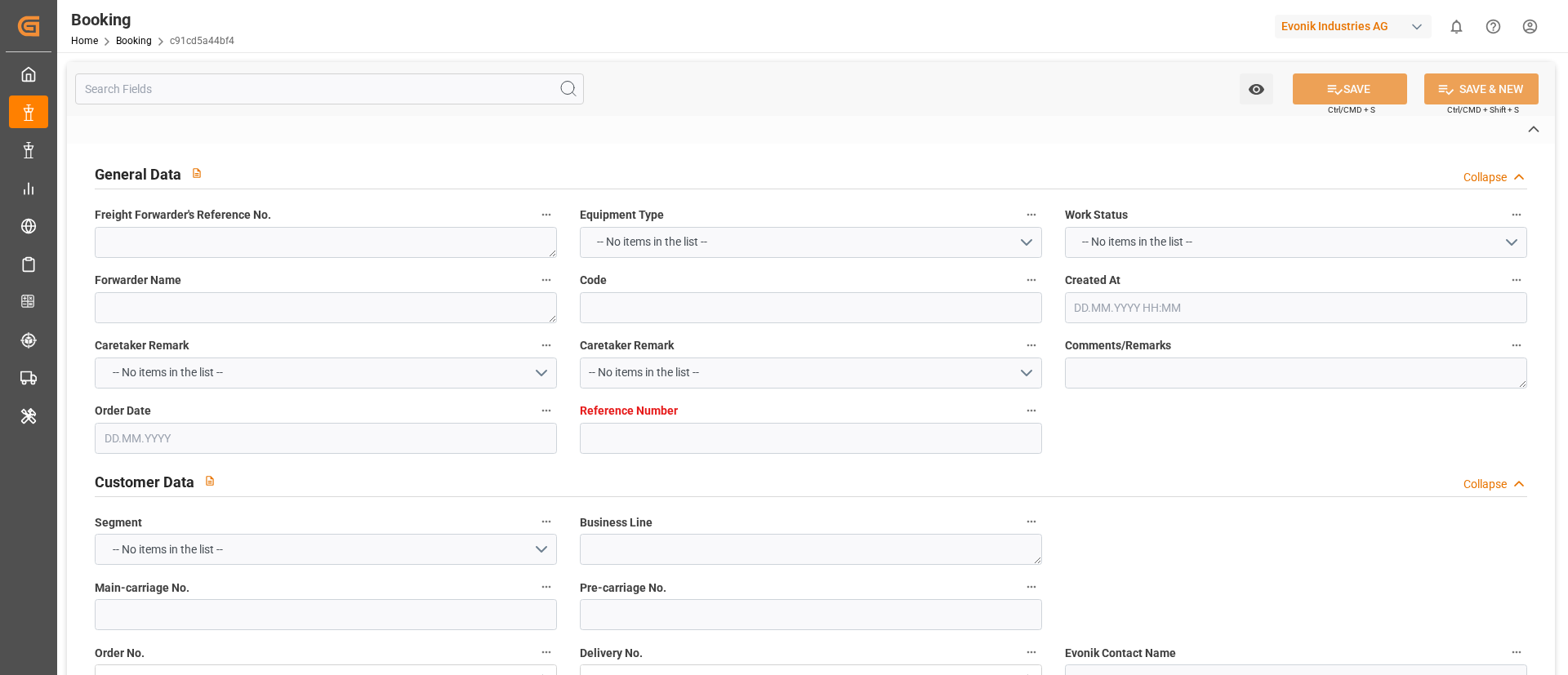
type textarea "5.1"
type textarea "2014"
type textarea "Antwerp"
type textarea "TEMU1007108"
type input "CMDU"
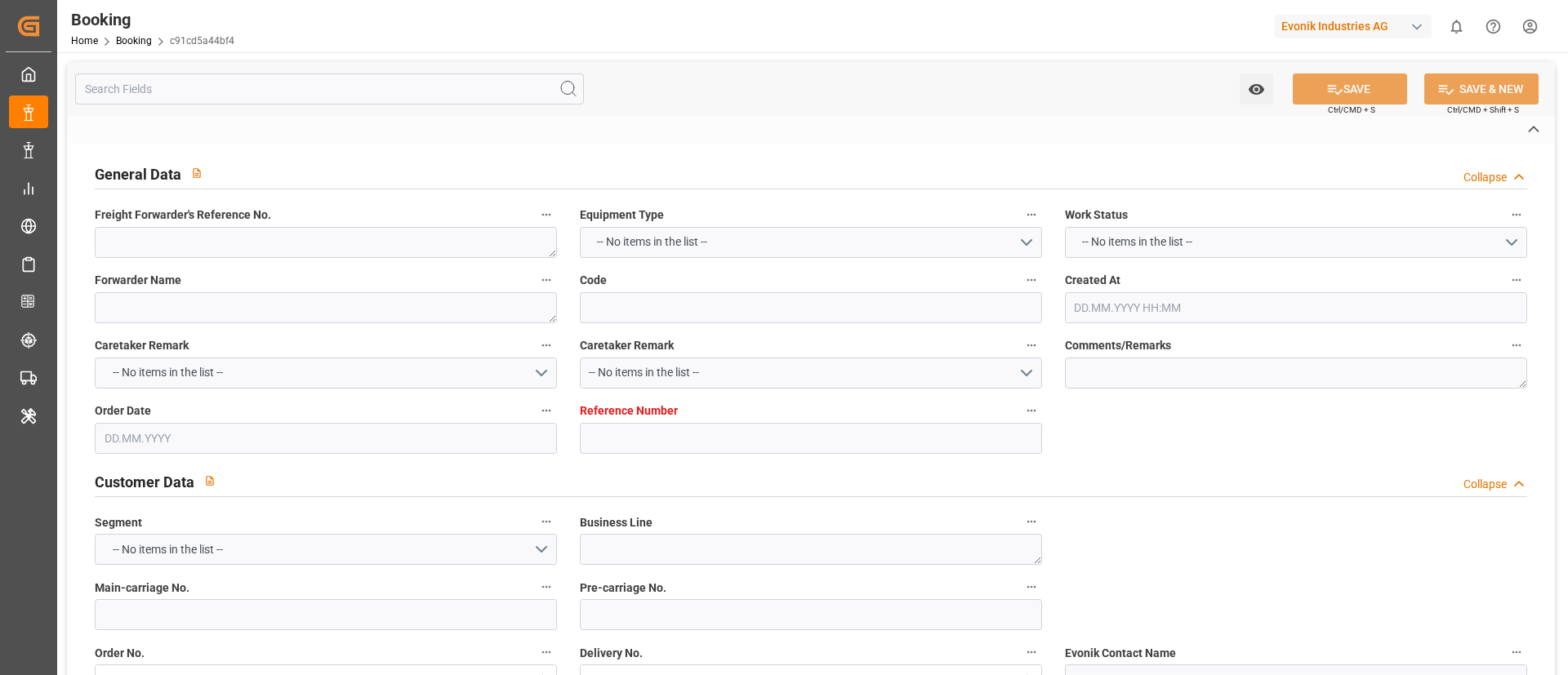
type input "Rotterdam"
type input "El Iskandariya (Alexandria)"
type textarea "INPUT_Evonik_Seeburger_LoadTenderOcean_1003137554_20250911173321430.xml"
type textarea "NWC/UK North West Continent / UK_EGALY_CMDU_AT-AO"
type textarea "INPUT_Evonik_Seeburger_LoadTenderOcean_1003125192_20250908141616260.xml,INPUT_E…"
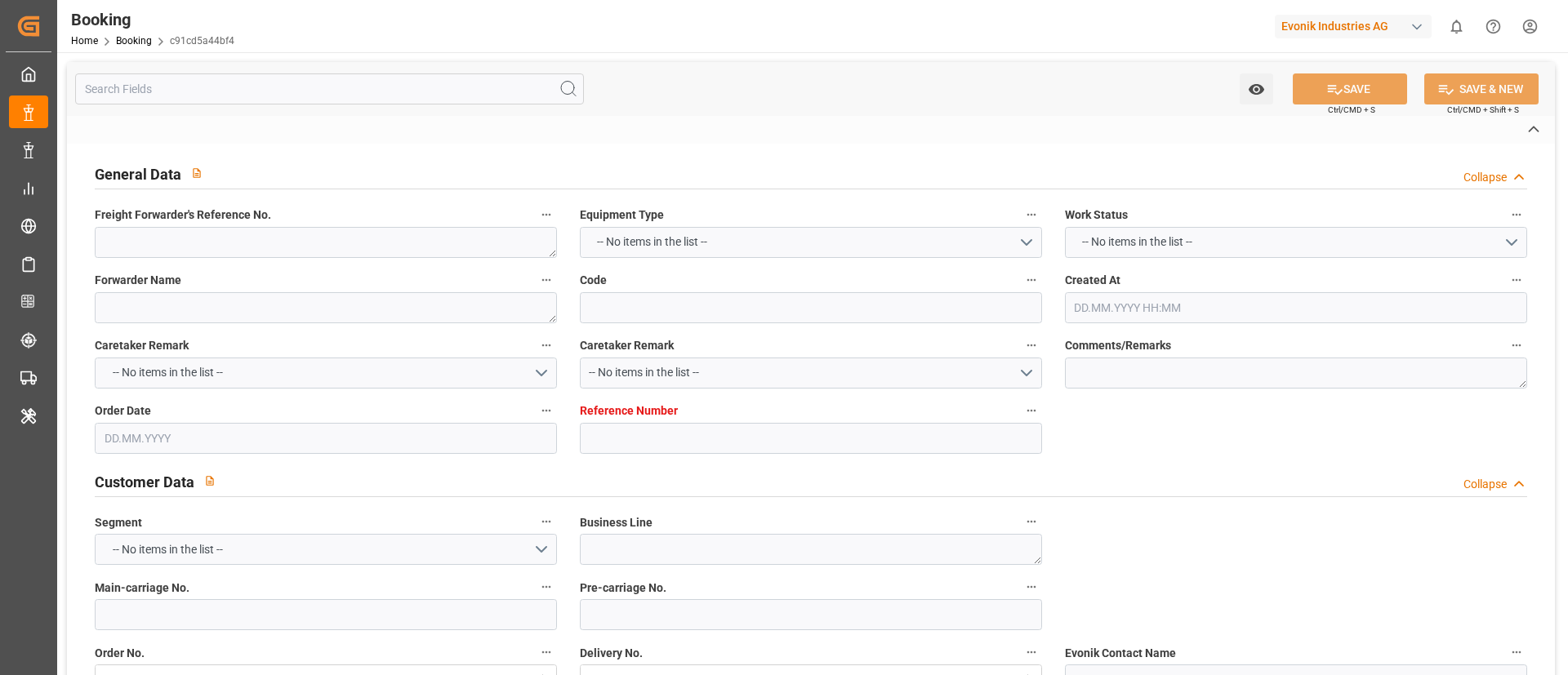
type textarea "1003137554"
type textarea "Logward System"
type textarea "businessDivision-businessLine-businessLineCode-"
type textarea "EVONIK Load Tender XML"
type textarea "a011t00000LcJC5AAN"
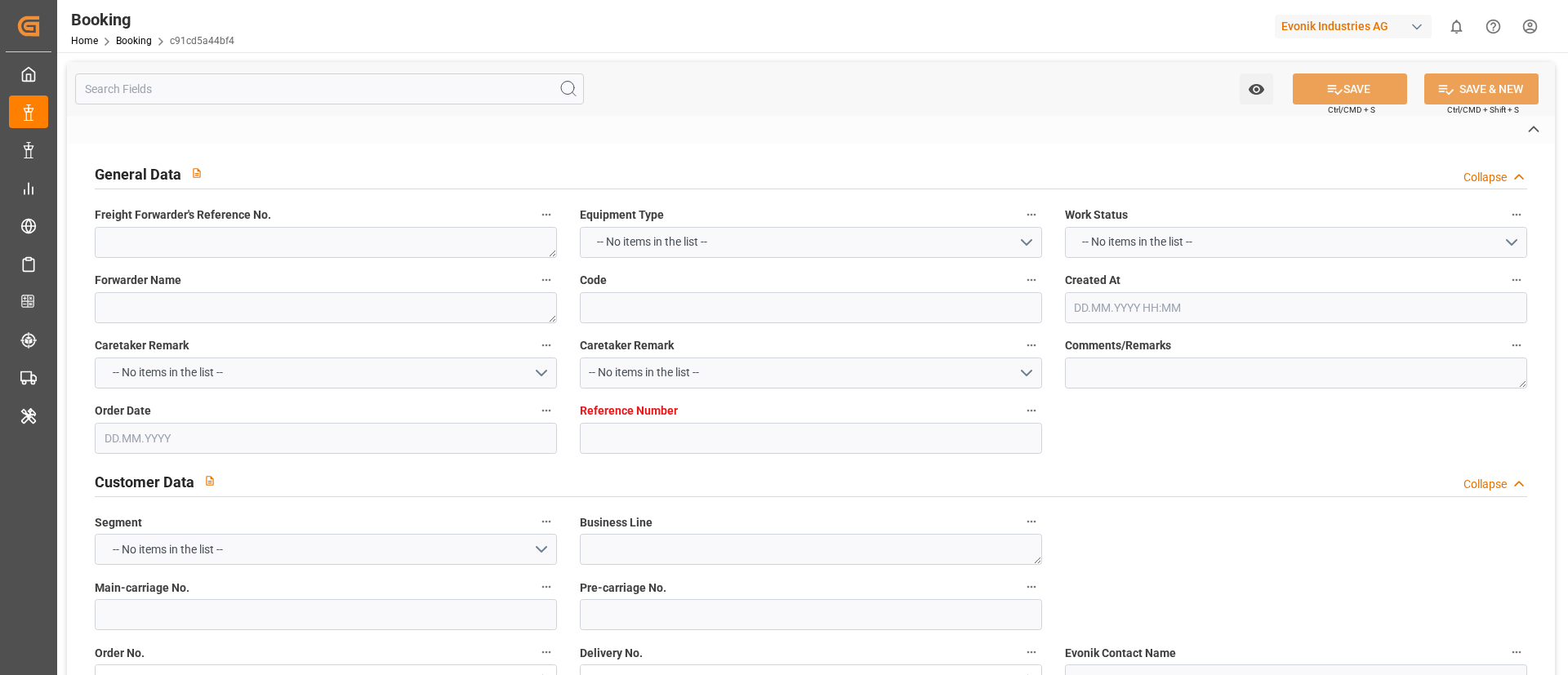
type textarea "No"
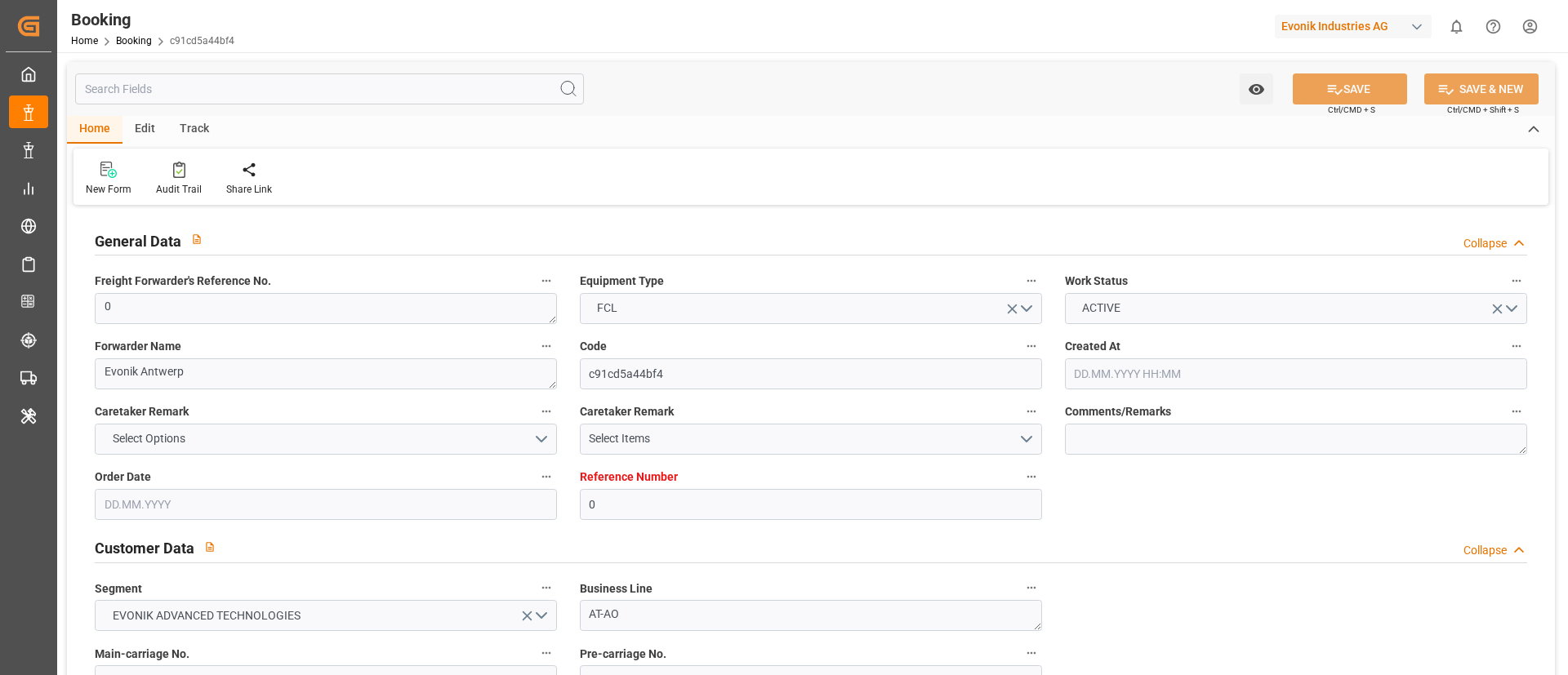
type input "0"
type input "CMACGM"
type input "CMA CGM Group"
type input "NLRTM"
type input "EGALY"
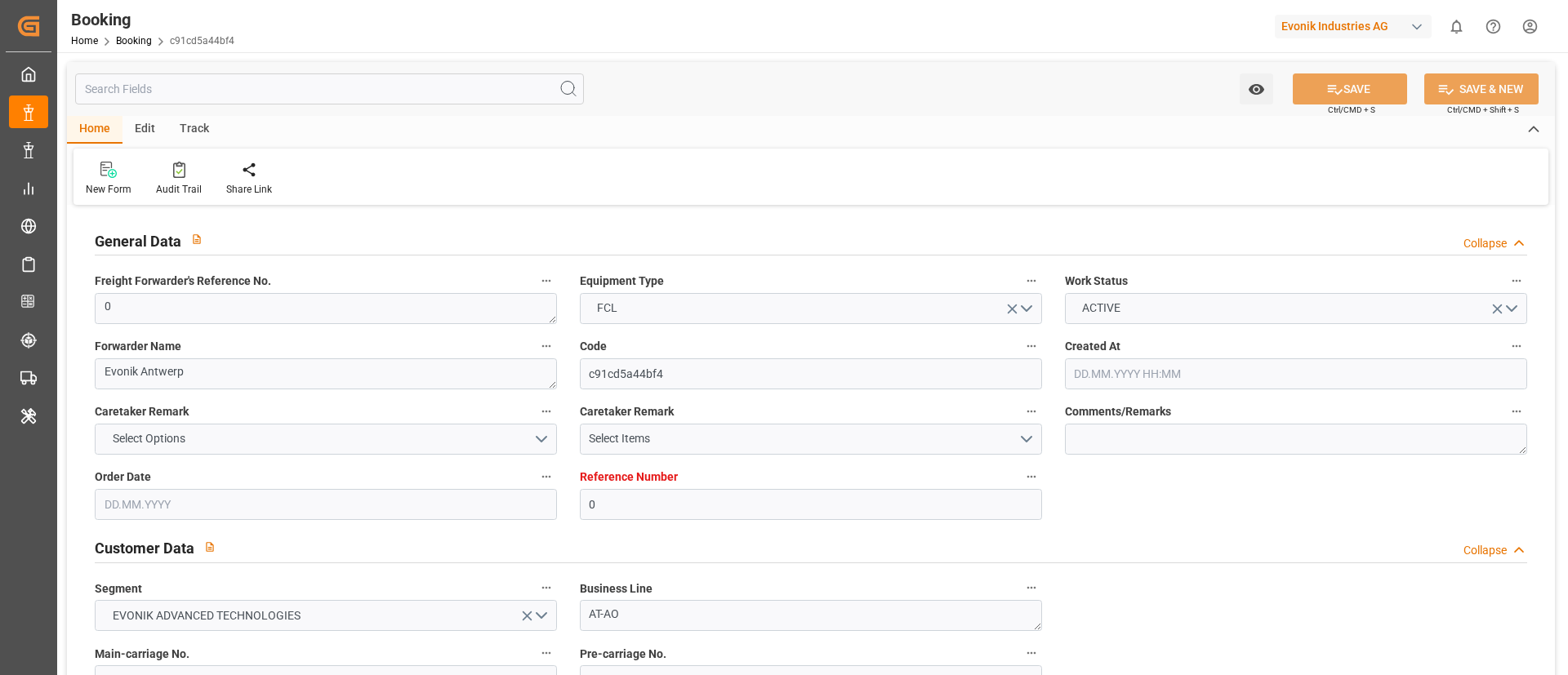
type input "11.08.2025 09:52"
type input "11.08.2025"
type input "20.09.2025"
type input "03.09.2025"
type input "03.09.2025 00:00"
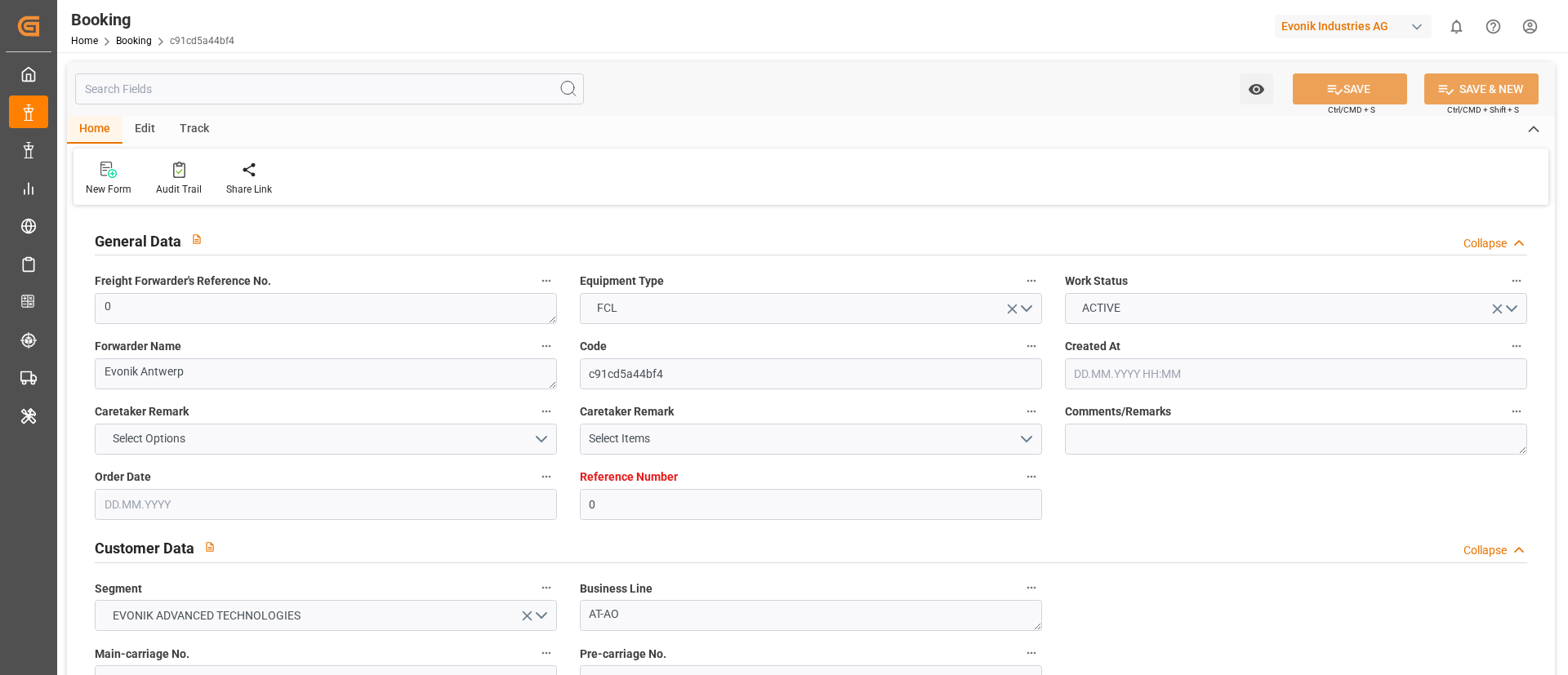
type input "11.09.2025 15:36"
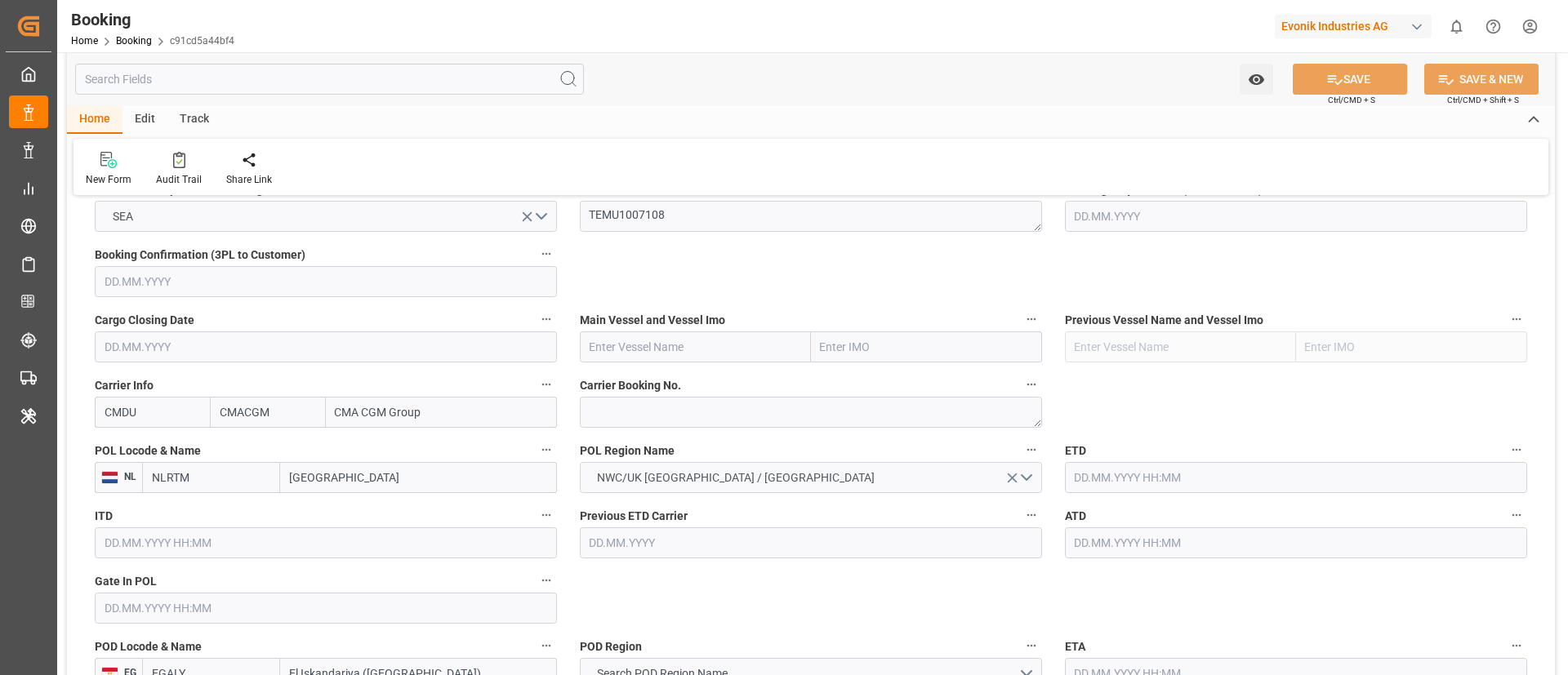
scroll to position [1102, 0]
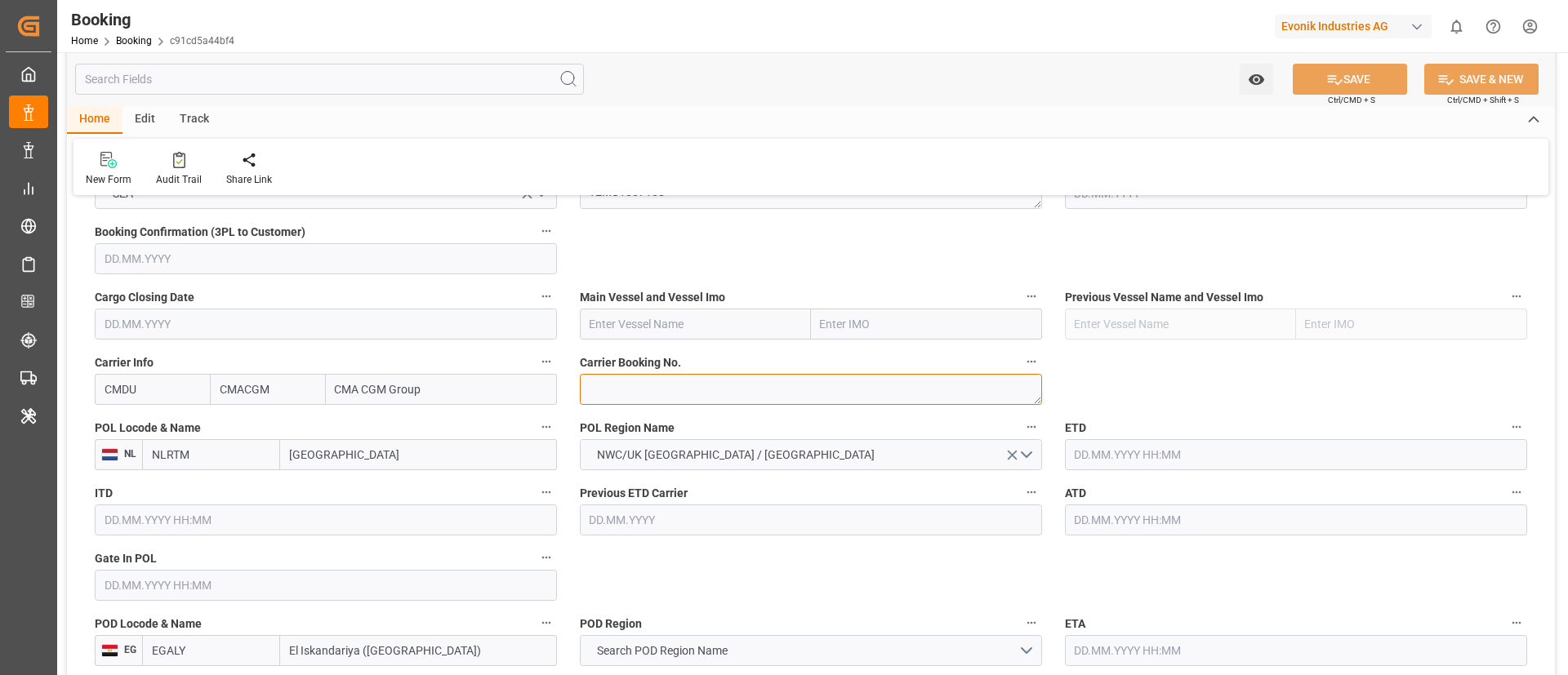
click at [641, 392] on textarea at bounding box center [811, 389] width 462 height 31
paste textarea "ANT1926072"
type textarea "ANT1926072"
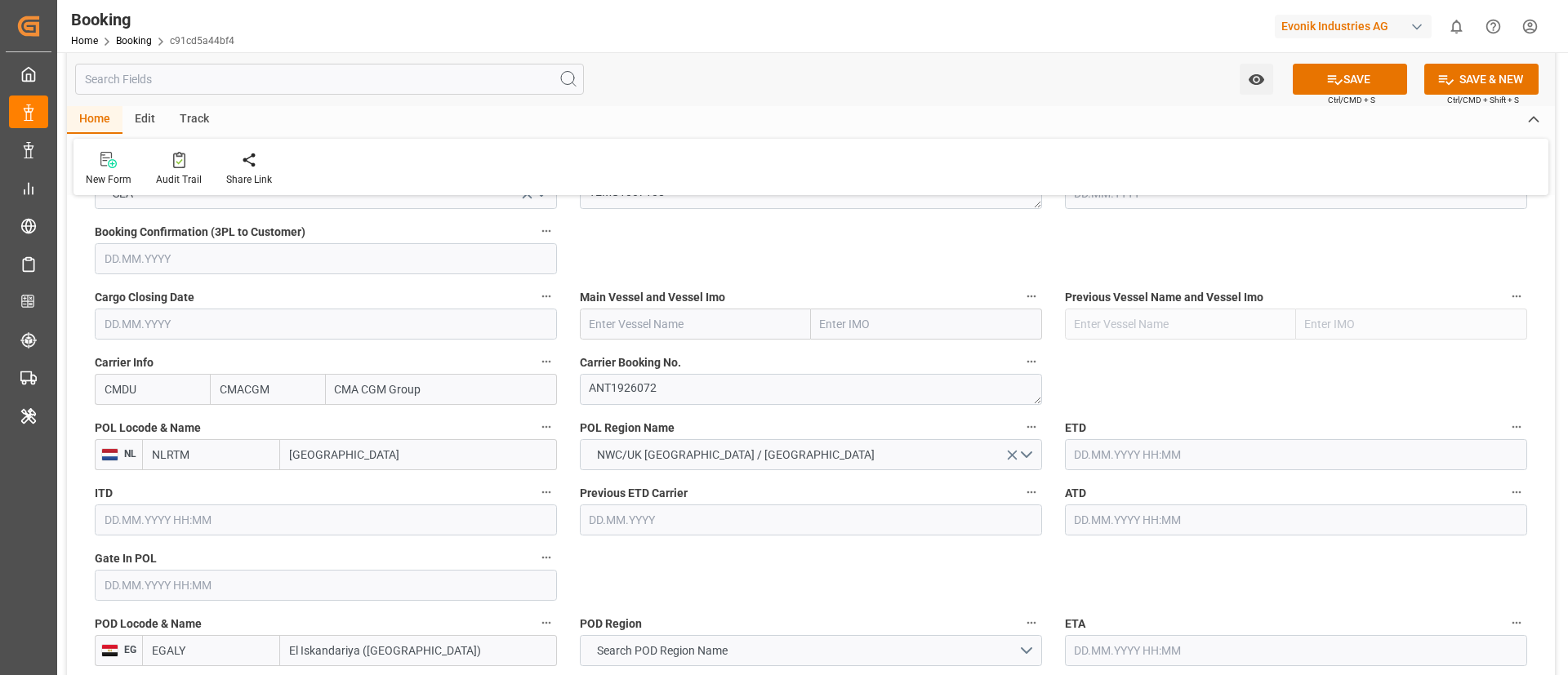
scroll to position [980, 0]
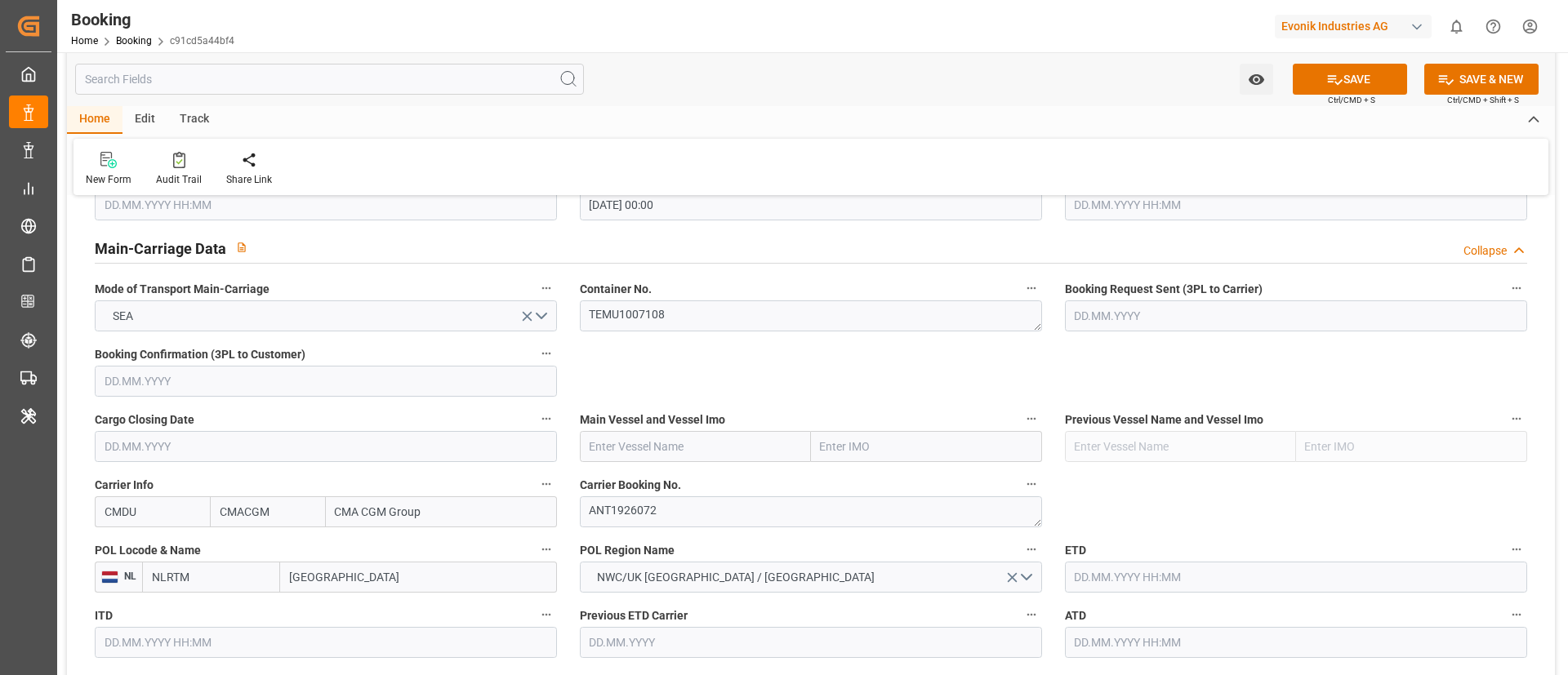
click at [668, 445] on input "text" at bounding box center [695, 446] width 231 height 31
paste input "CMA CGM TIGA"
type input "CMA CGM TIGA"
click at [650, 483] on b "CMA CGM TIGA" at bounding box center [631, 483] width 81 height 13
type input "9938418"
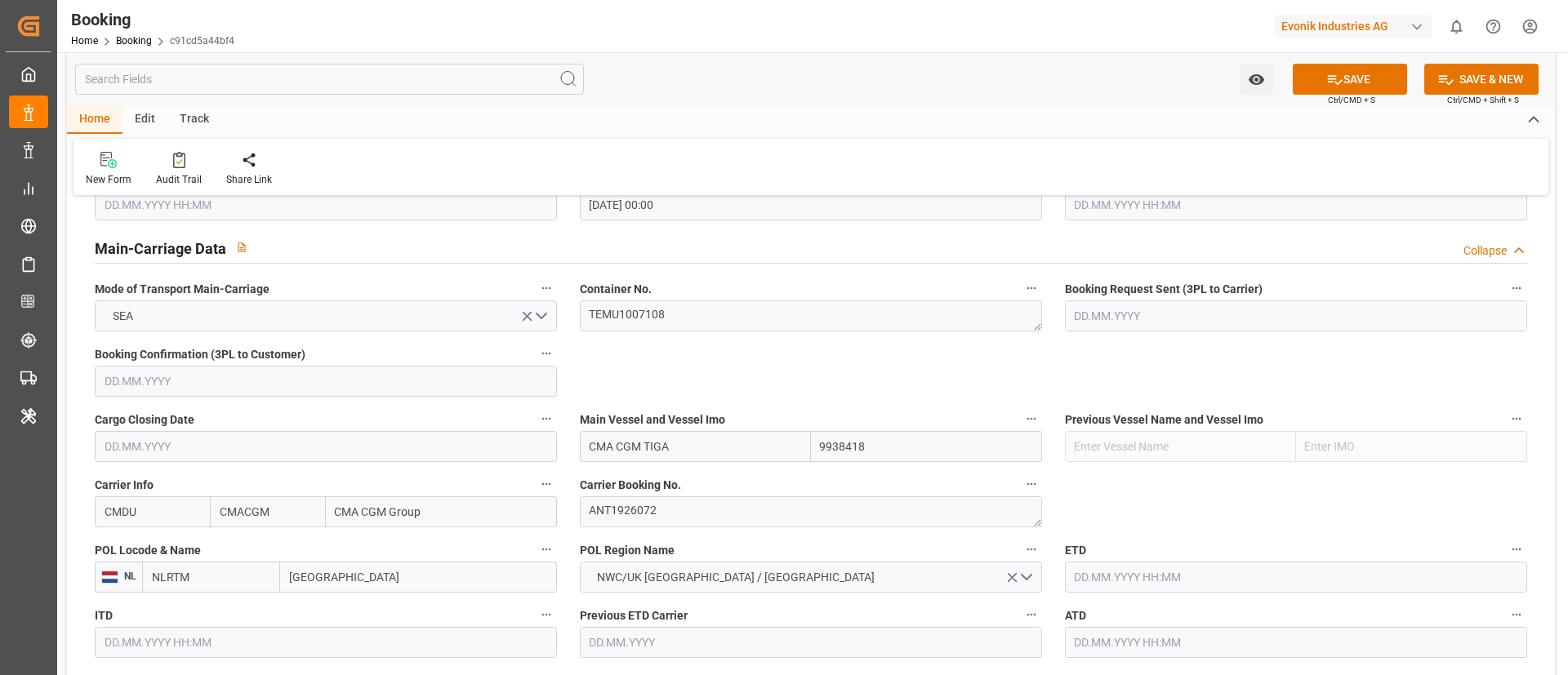
type input "CMA CGM TIGA"
click at [369, 583] on input "Rotterdam" at bounding box center [418, 577] width 276 height 31
paste input "ANTWERP"
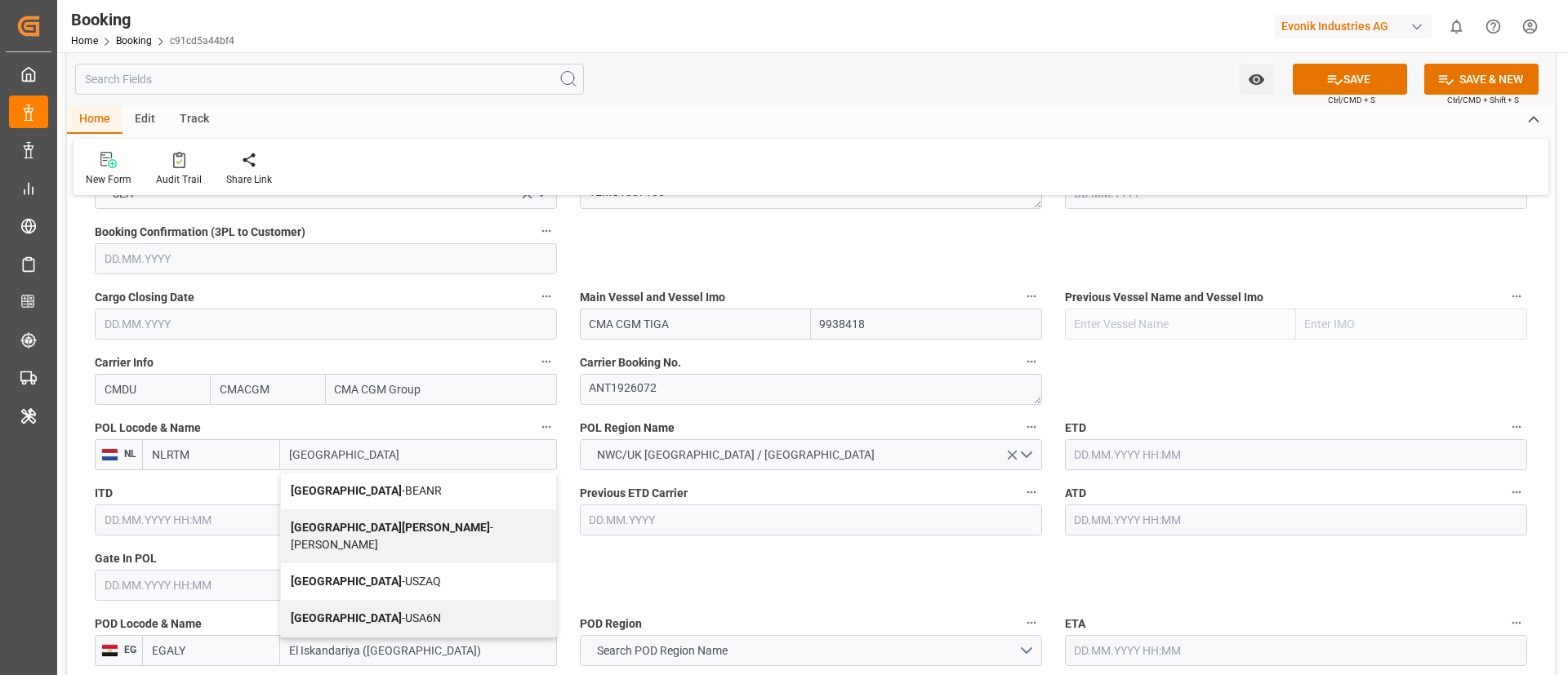
click at [353, 492] on span "Antwerp - BEANR" at bounding box center [366, 491] width 151 height 13
type input "[GEOGRAPHIC_DATA]"
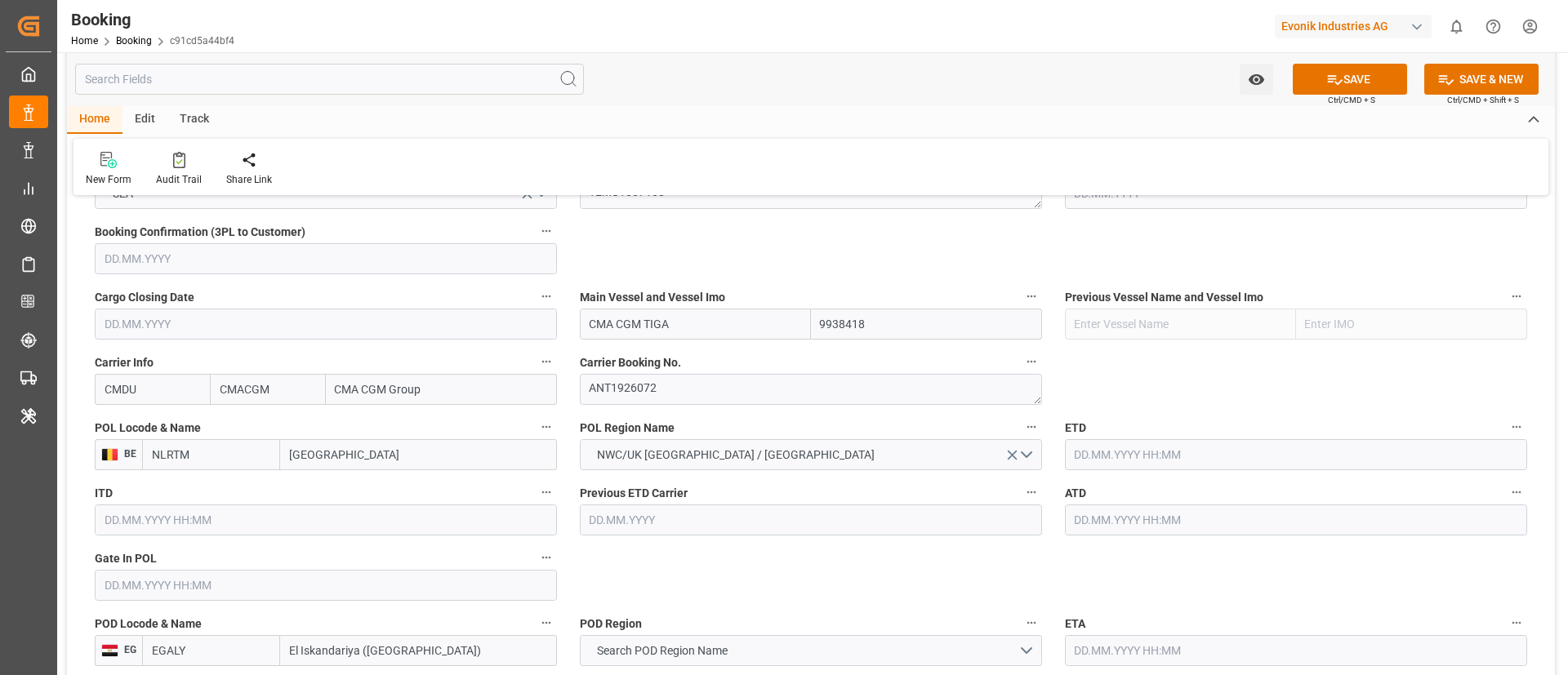
type input "BEANR"
drag, startPoint x: 248, startPoint y: 590, endPoint x: 223, endPoint y: 563, distance: 36.8
click at [248, 589] on input "text" at bounding box center [325, 585] width 462 height 31
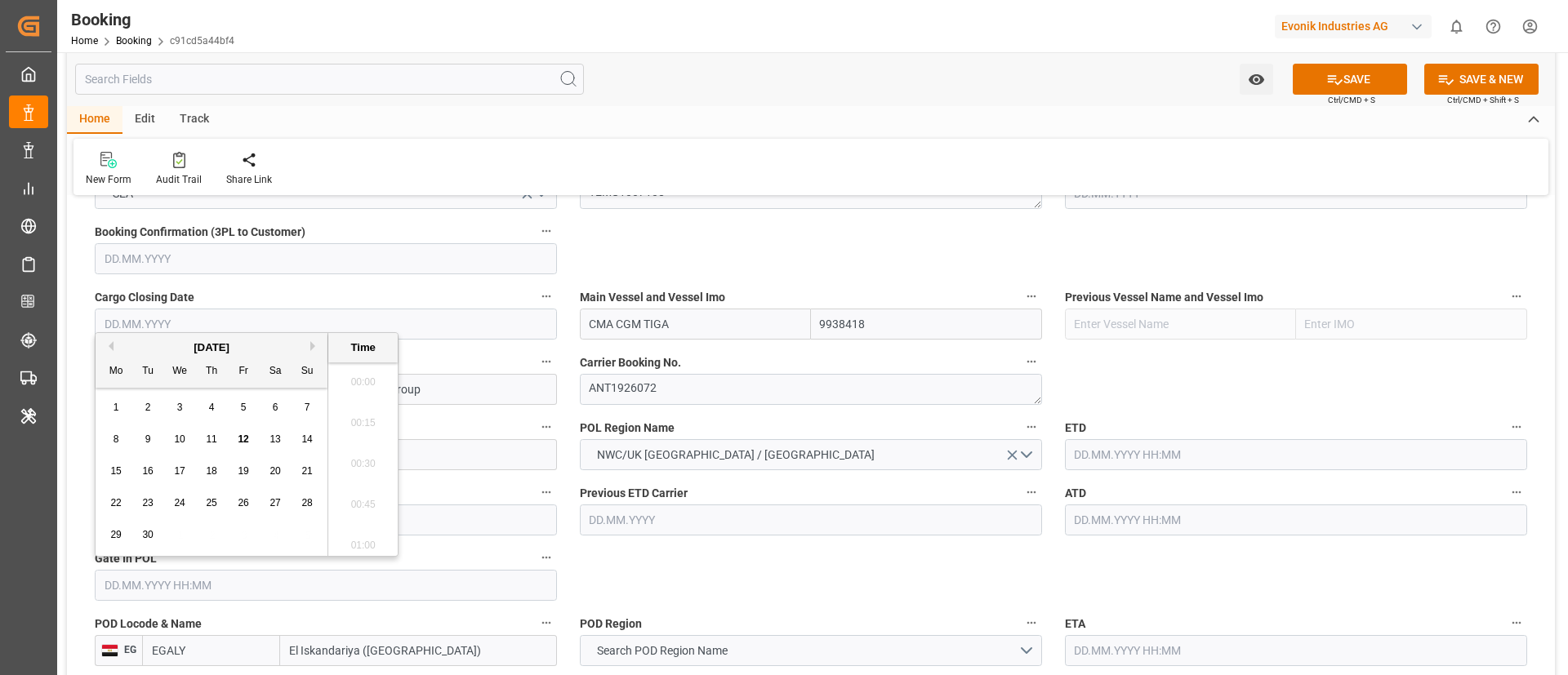
scroll to position [1843, 0]
click at [119, 442] on div "8" at bounding box center [116, 440] width 21 height 20
type input "08.09.2025 00:00"
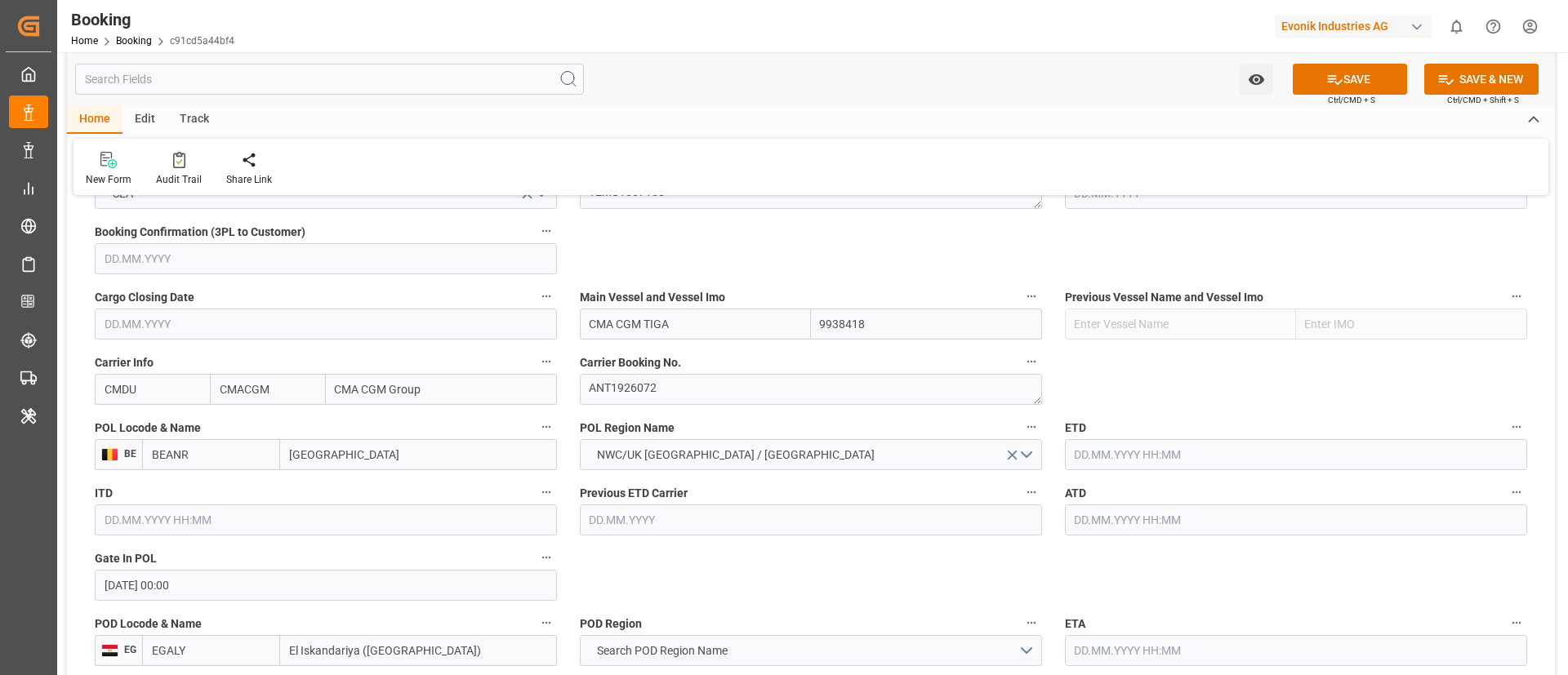
click at [1116, 453] on input "text" at bounding box center [1295, 455] width 462 height 31
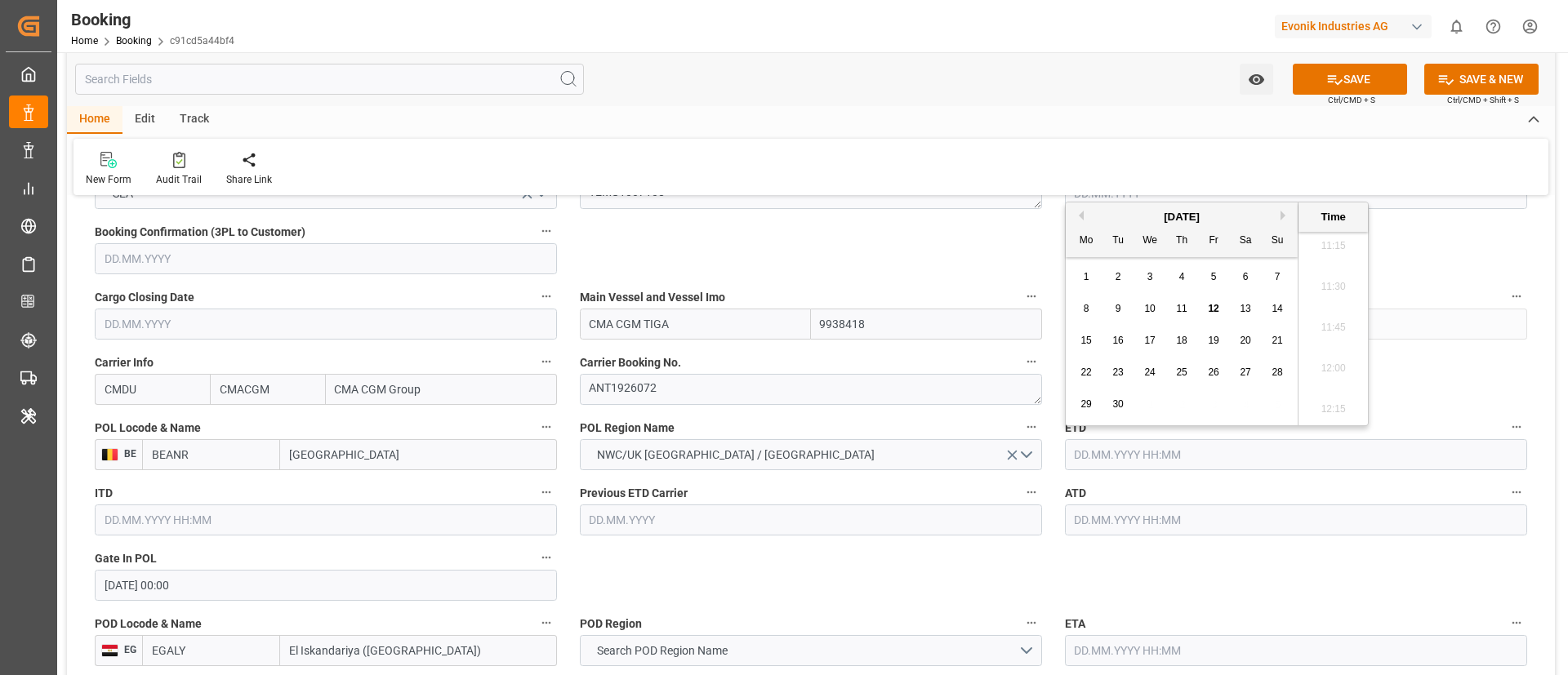
click at [1215, 306] on span "12" at bounding box center [1212, 308] width 10 height 11
type input "[DATE] 00:00"
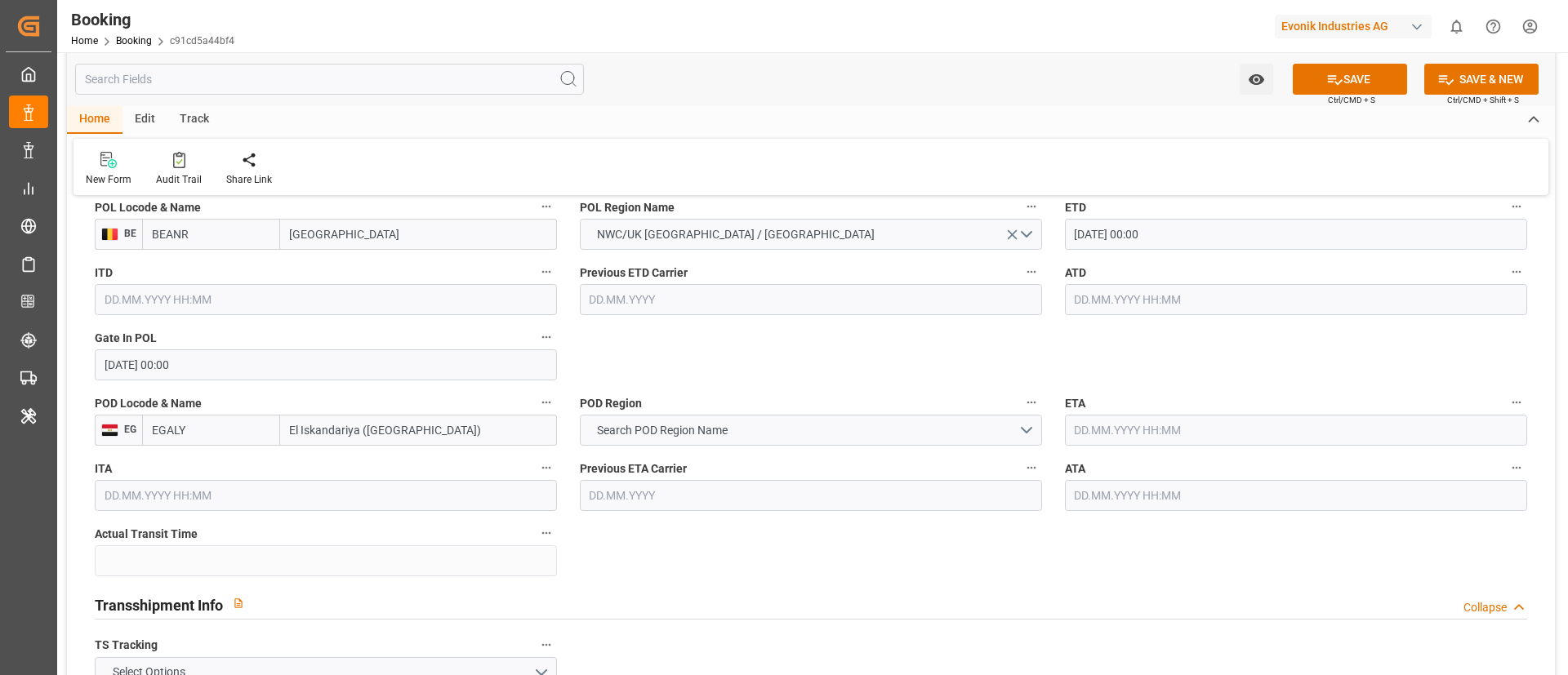
scroll to position [1347, 0]
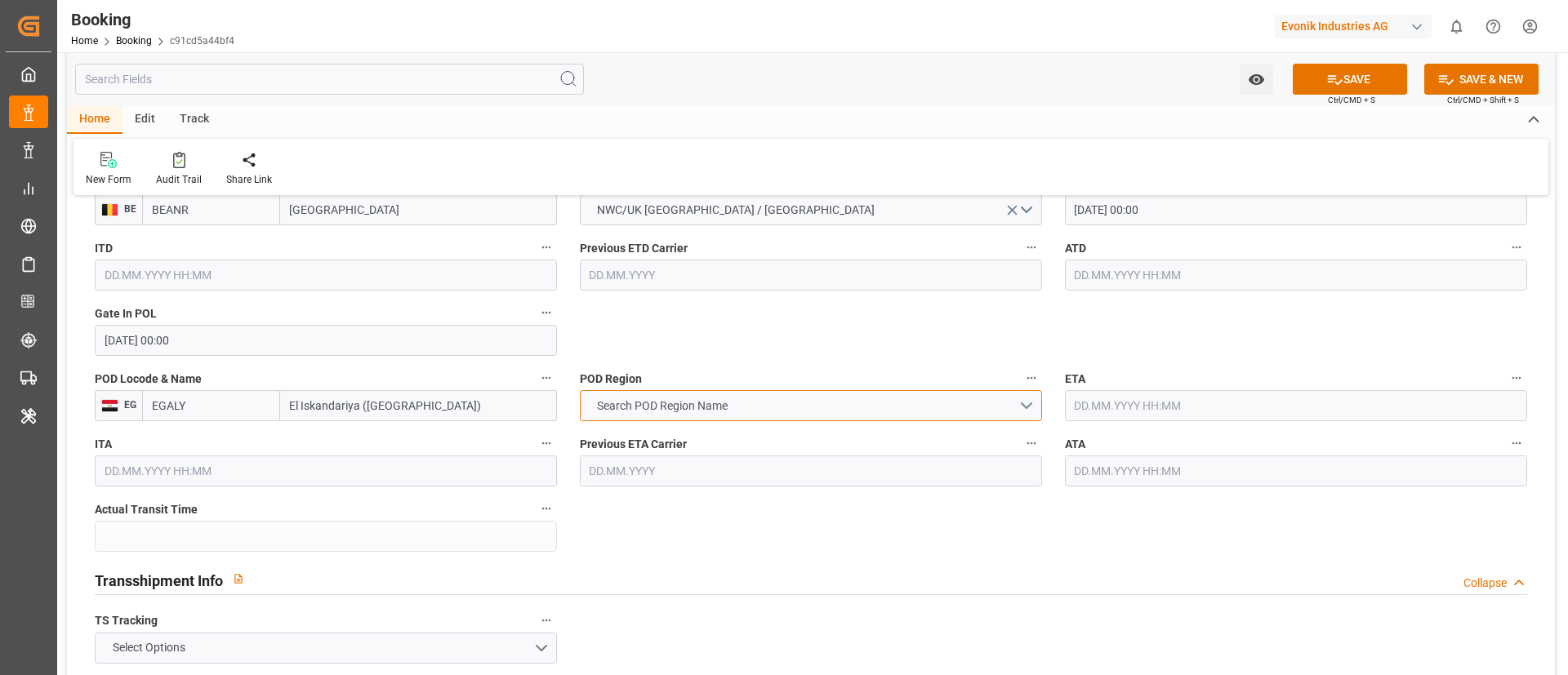
click at [705, 403] on span "Search POD Region Name" at bounding box center [662, 406] width 147 height 17
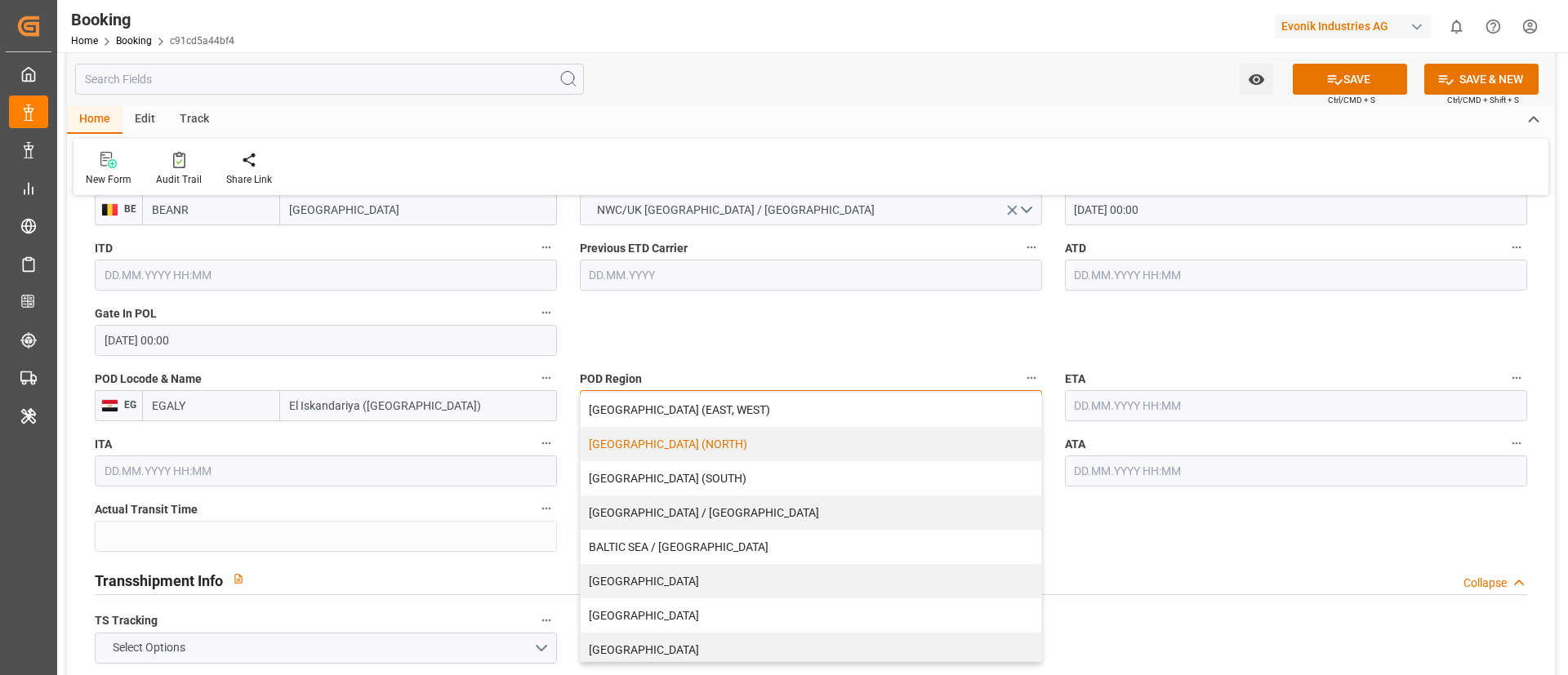
click at [695, 454] on div "[GEOGRAPHIC_DATA] (NORTH)" at bounding box center [810, 444] width 460 height 35
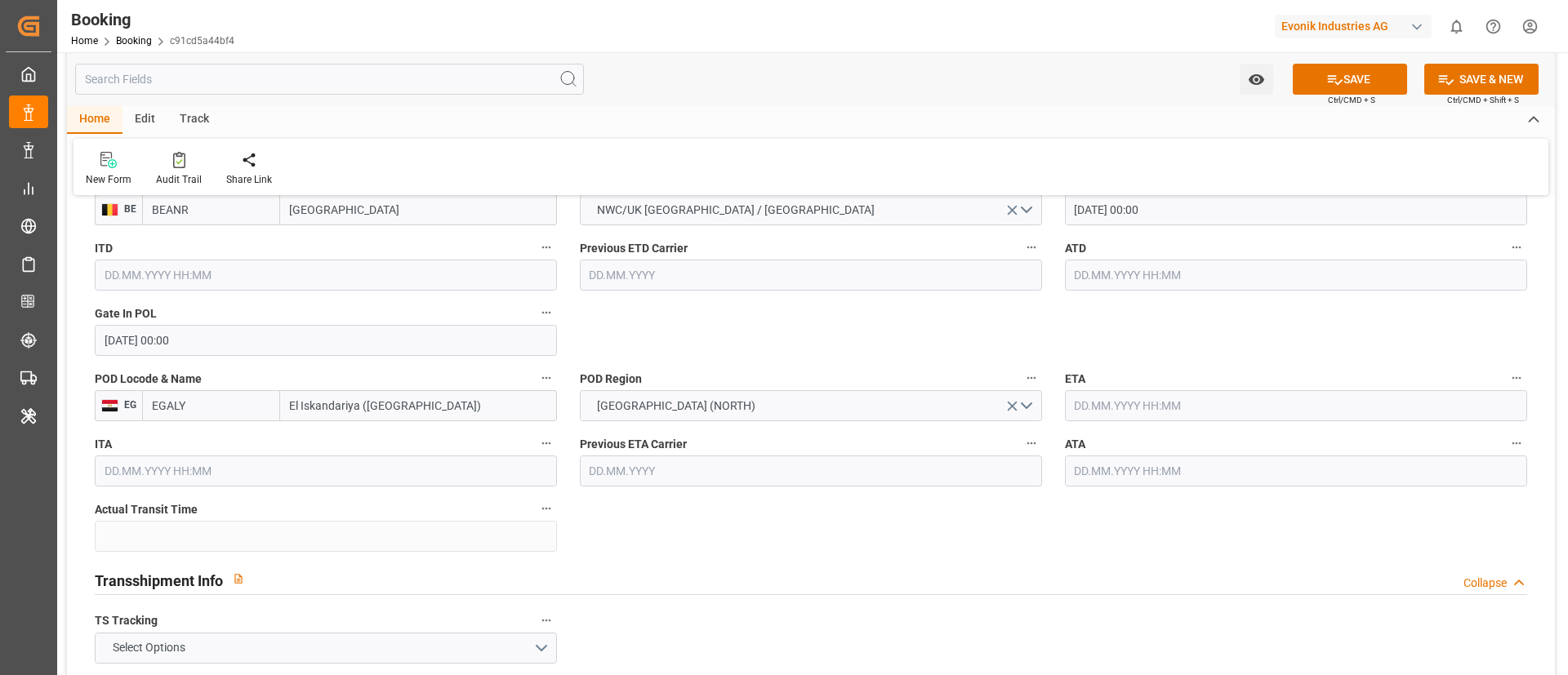
click at [1190, 403] on input "text" at bounding box center [1295, 405] width 462 height 31
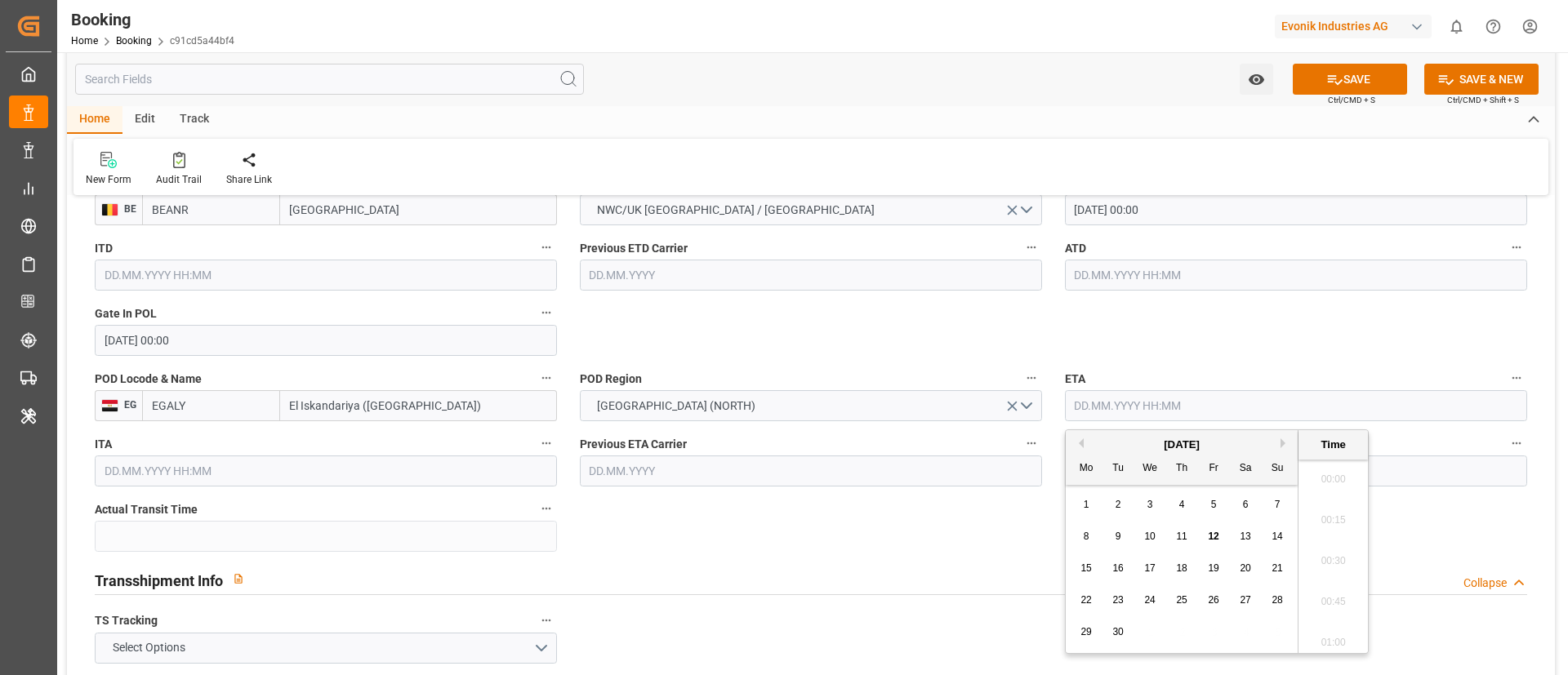
scroll to position [1843, 0]
click at [1247, 594] on span "27" at bounding box center [1244, 600] width 10 height 11
type input "27.09.2025 00:00"
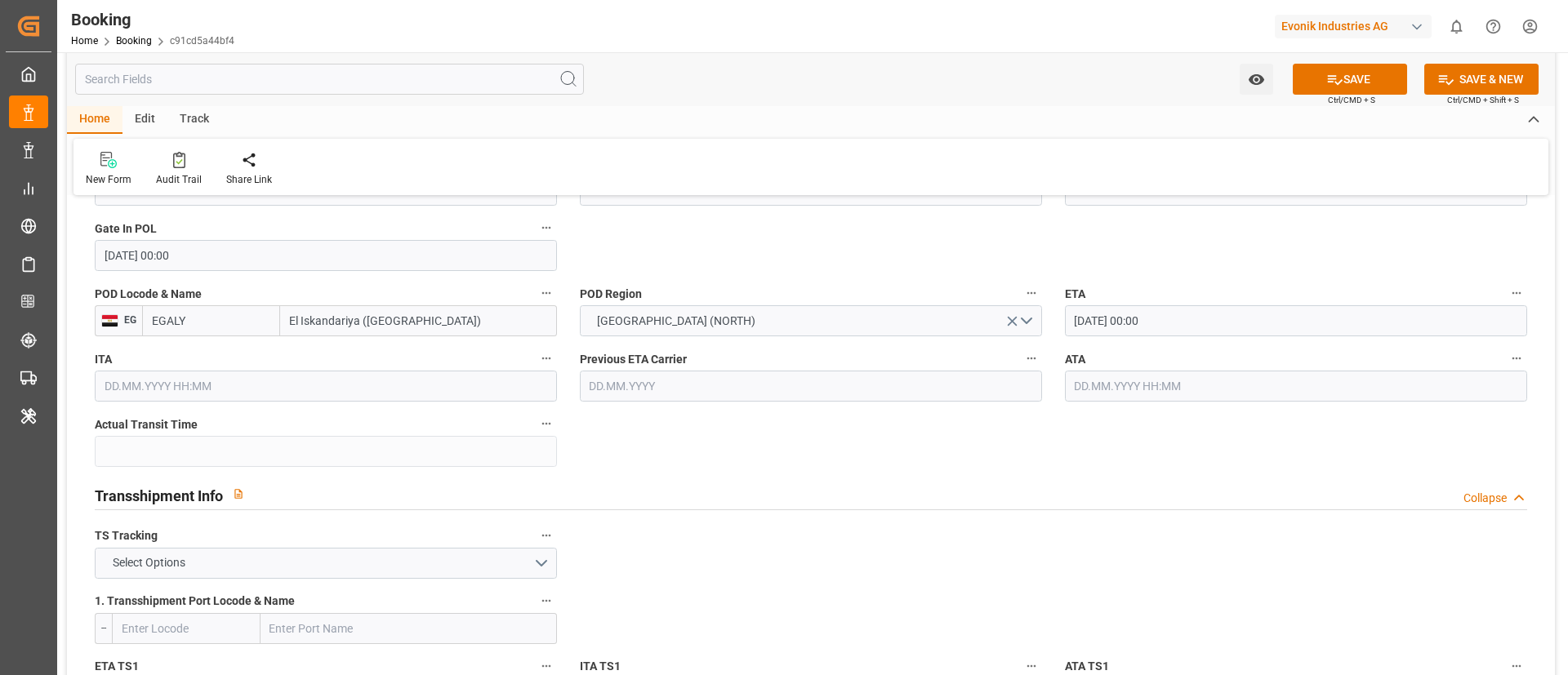
scroll to position [1470, 0]
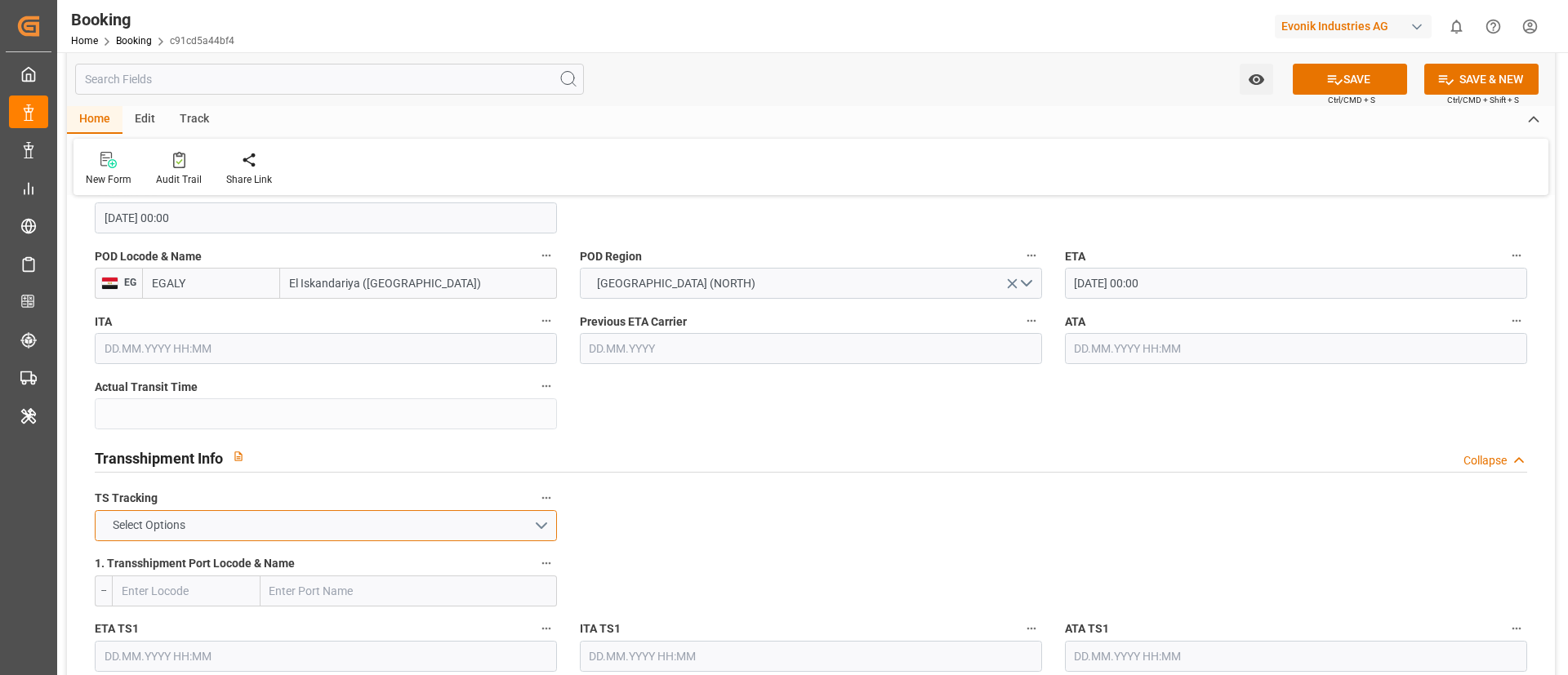
click at [344, 525] on button "Select Options" at bounding box center [325, 525] width 462 height 31
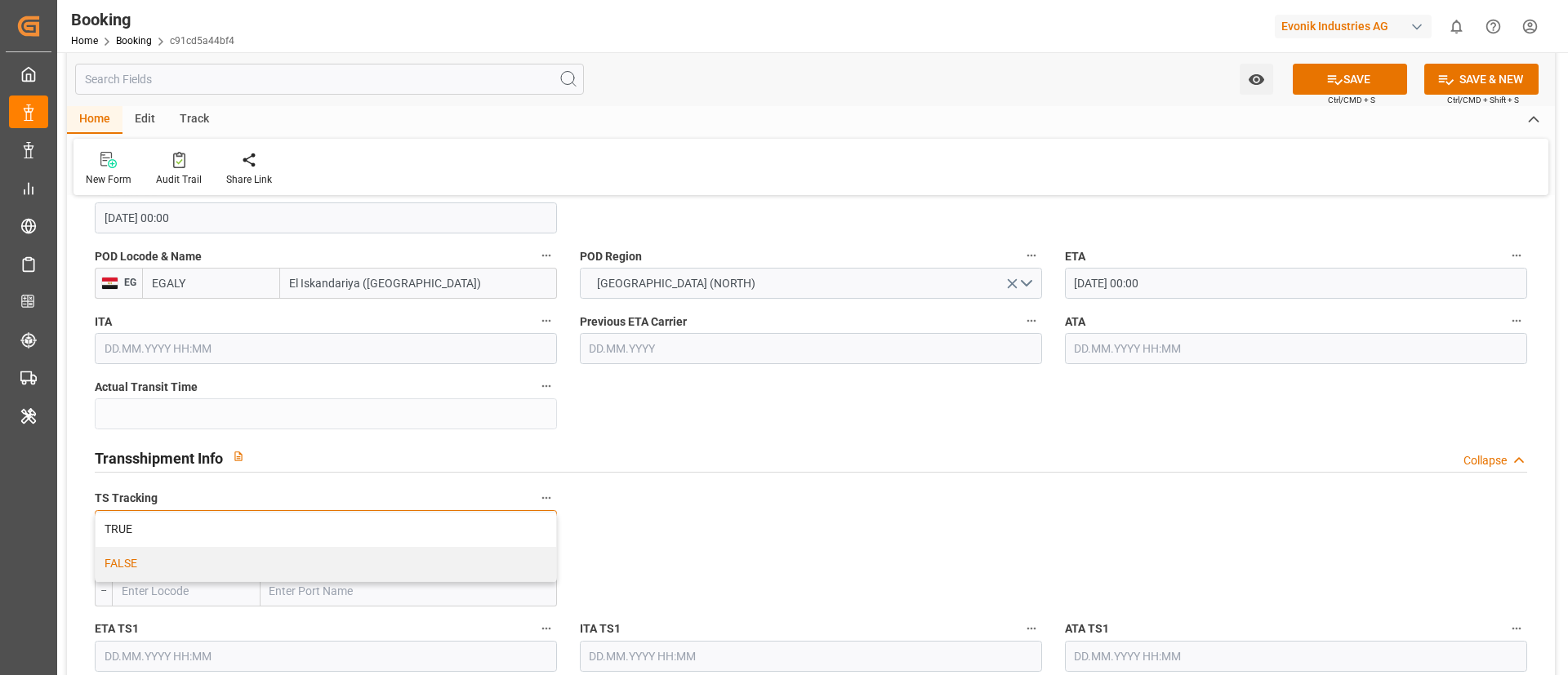
click at [320, 561] on div "FALSE" at bounding box center [325, 564] width 460 height 35
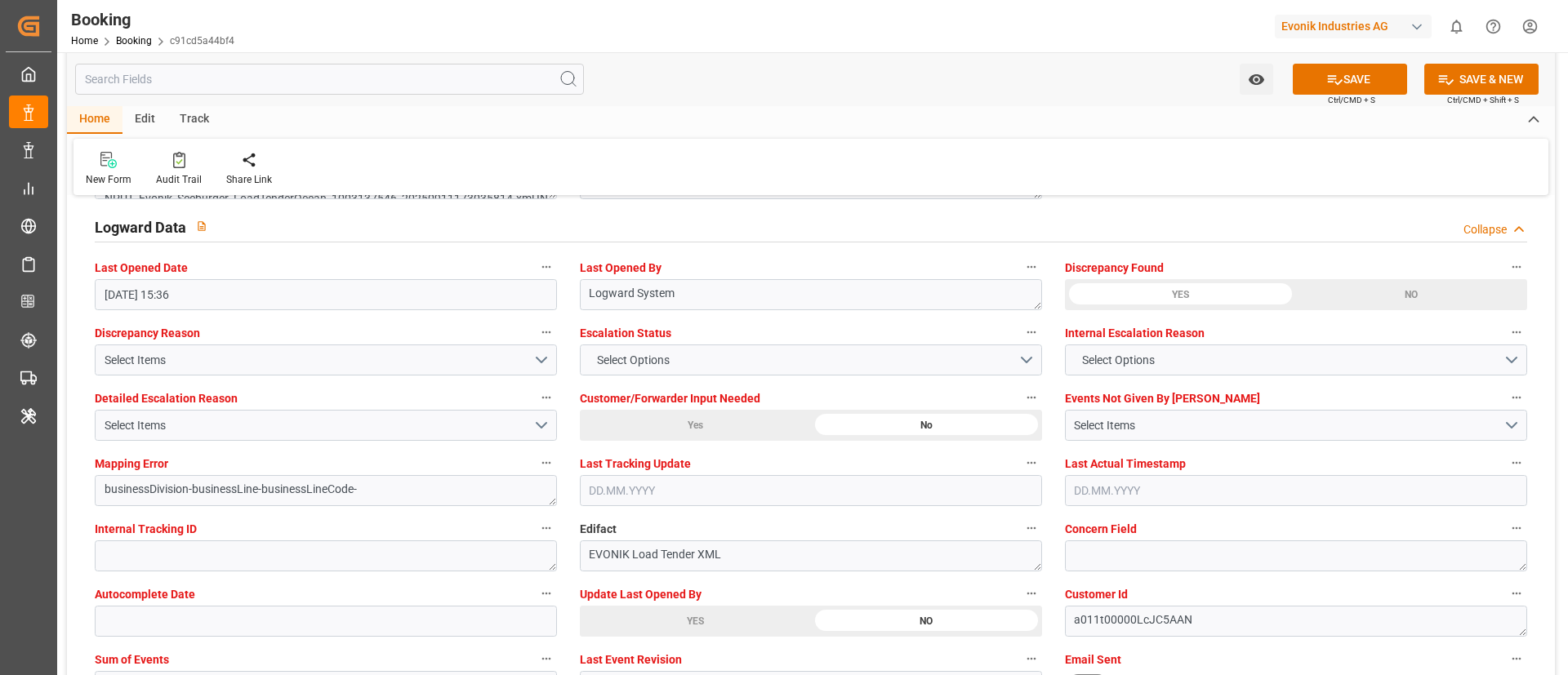
scroll to position [3063, 0]
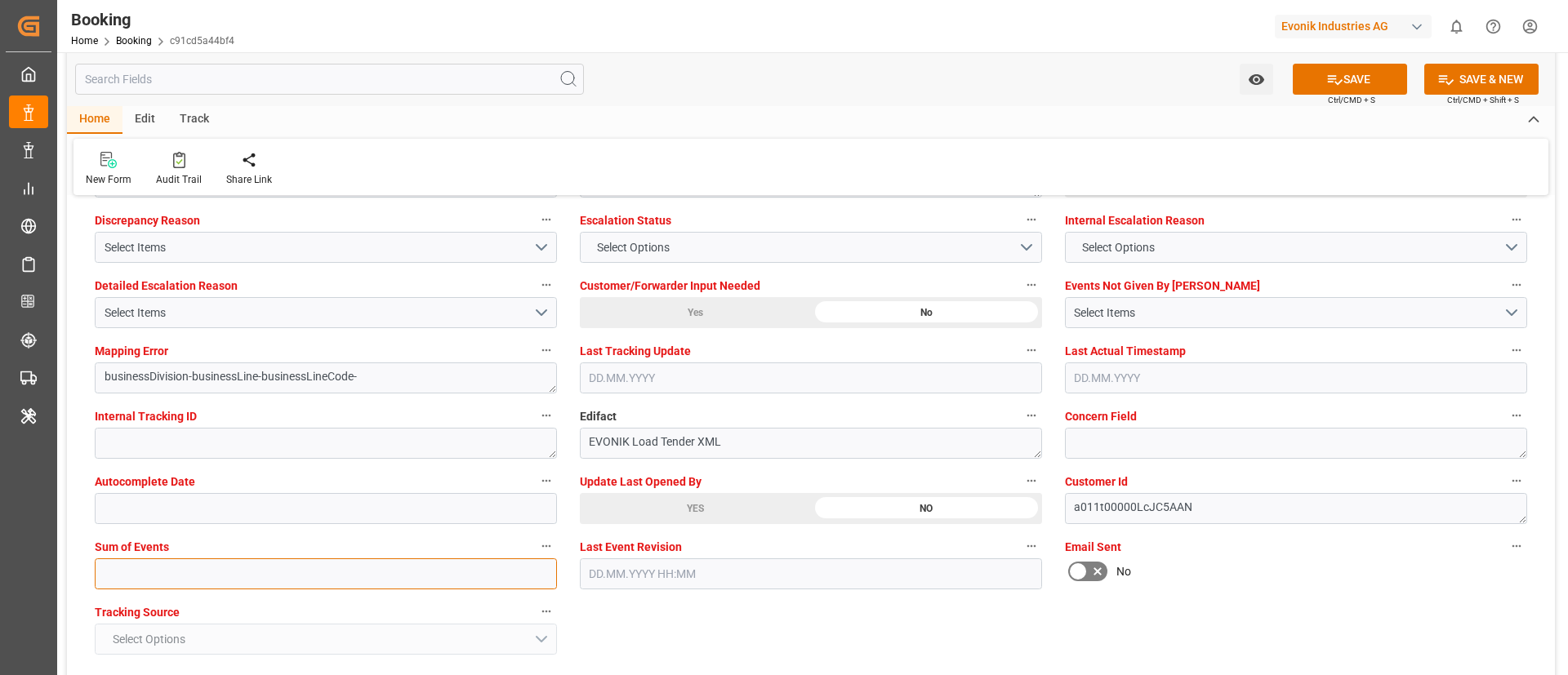
click at [423, 576] on input "text" at bounding box center [325, 574] width 462 height 31
type input "0"
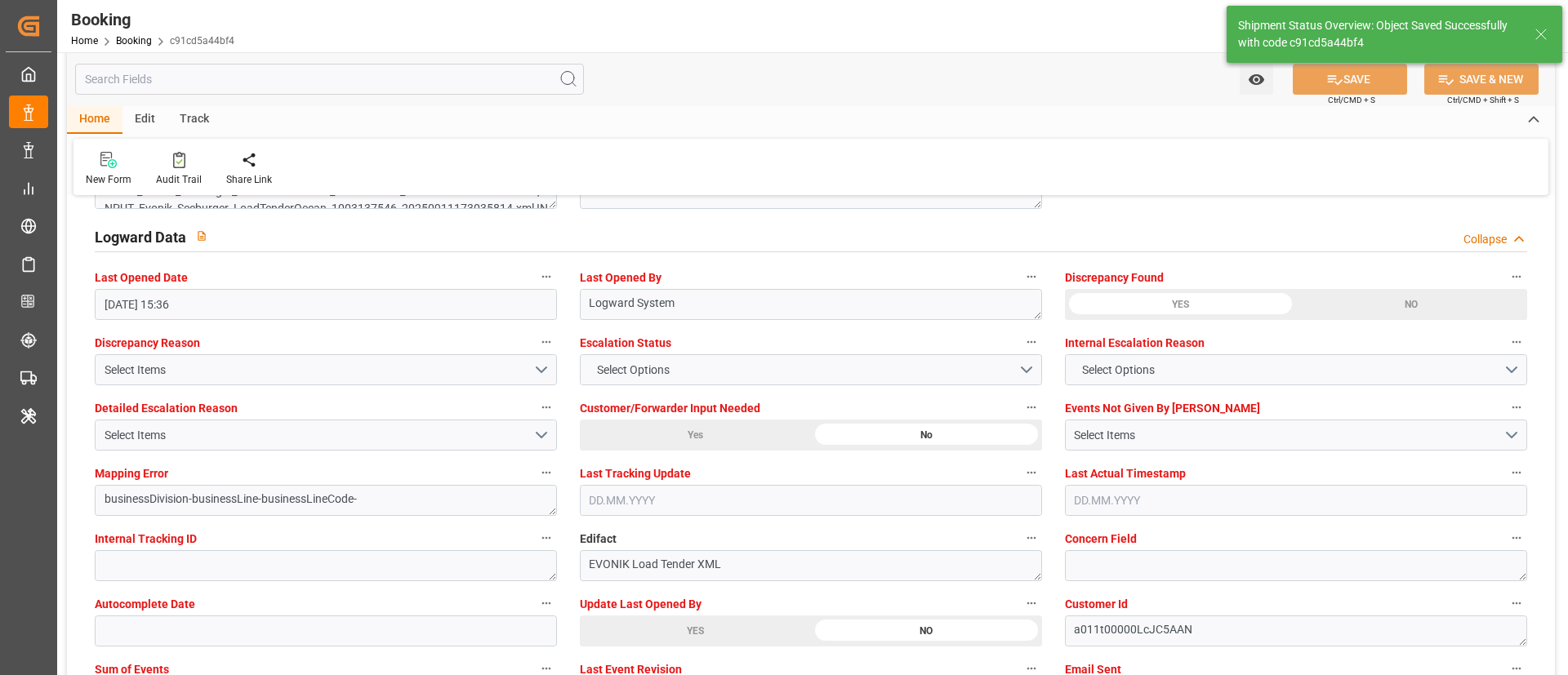
type textarea "Vismitha Mahadev"
type textarea "businessDivision-businessLine-"
type input "12.09.2025 00:00"
type input "27.09.2025 00:00"
type input "12.09.2025 06:27"
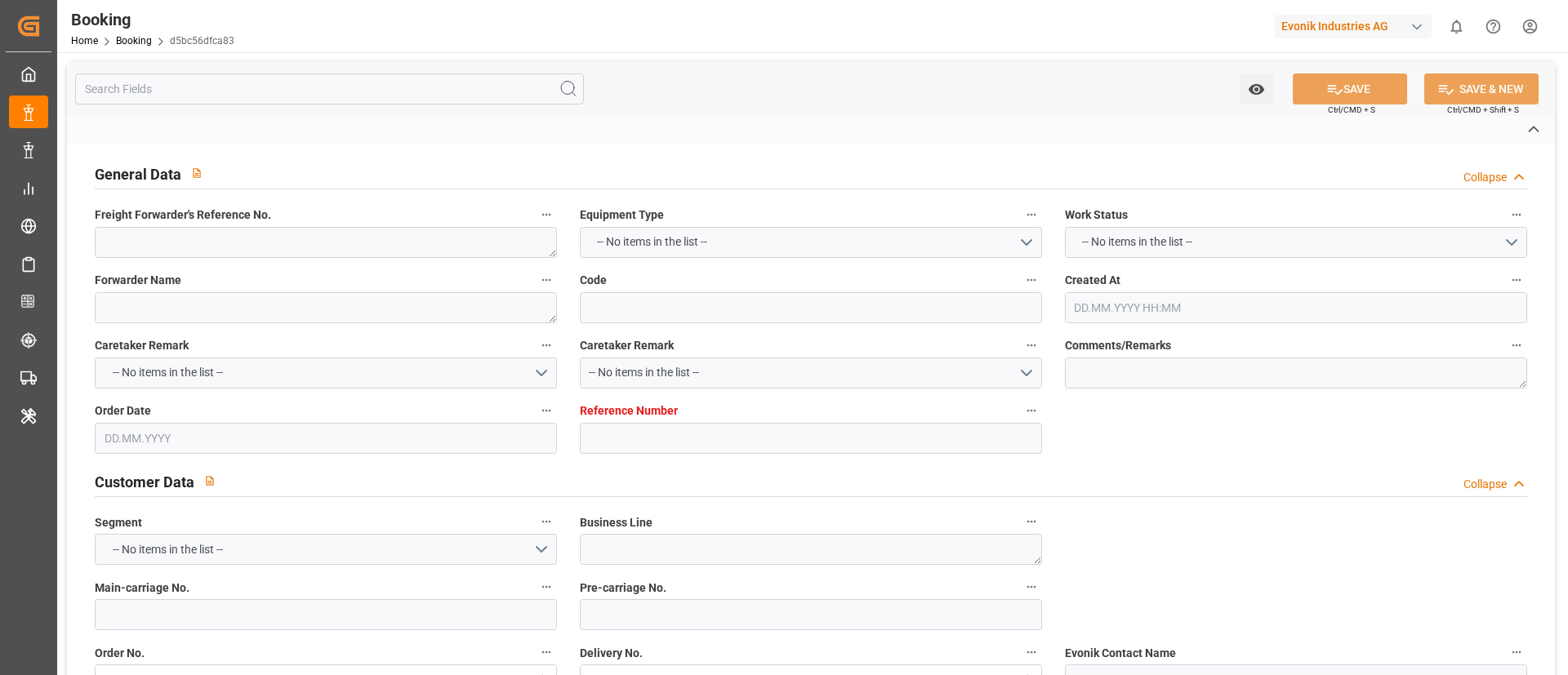
type textarea "0"
type textarea "Evonik Antwerp"
type input "d5bc56dfca83"
type input "0"
type textarea "AT-AO"
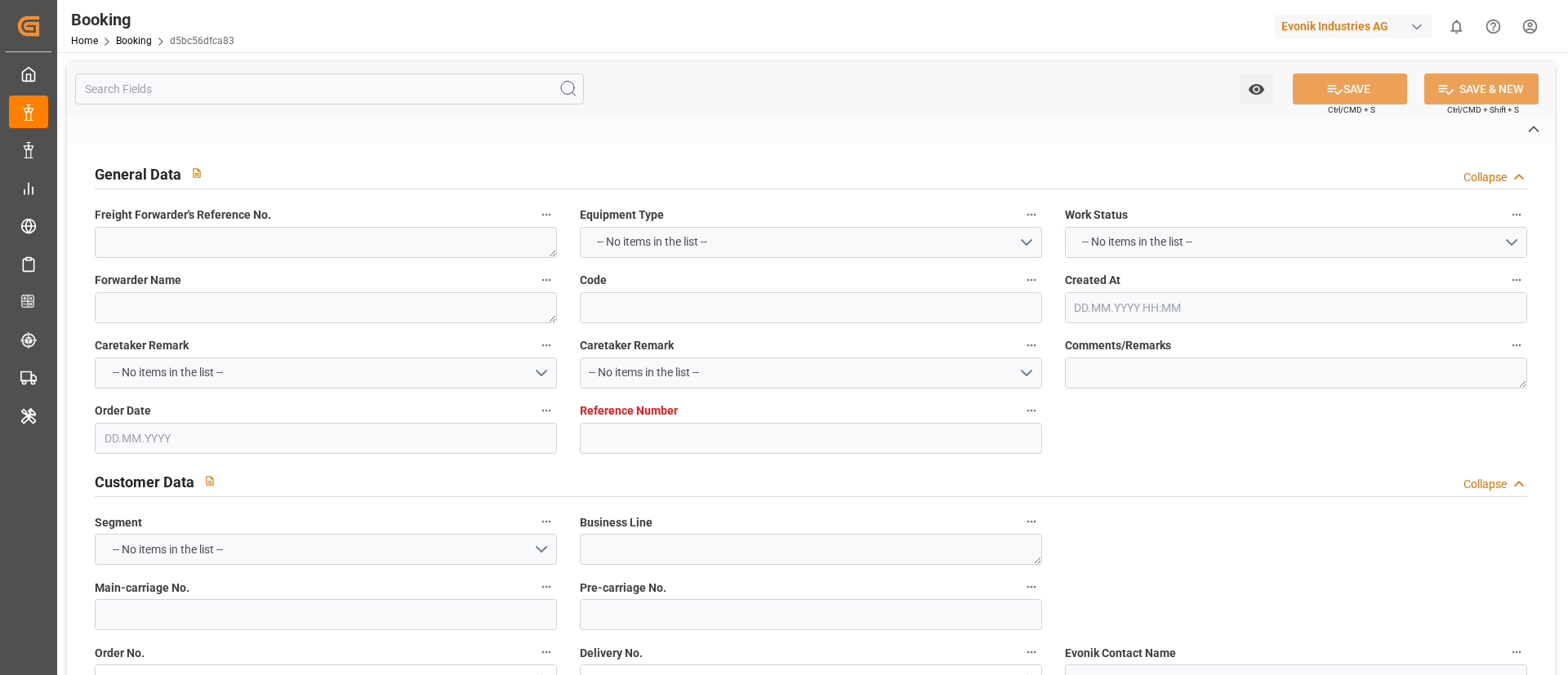
type input "4006688091"
type textarea "[EMAIL_ADDRESS][PERSON_NAME][DOMAIN_NAME]"
type textarea "CIF"
type textarea "Alexandria [GEOGRAPHIC_DATA]"
type textarea "Evonik Plant 7000025147"
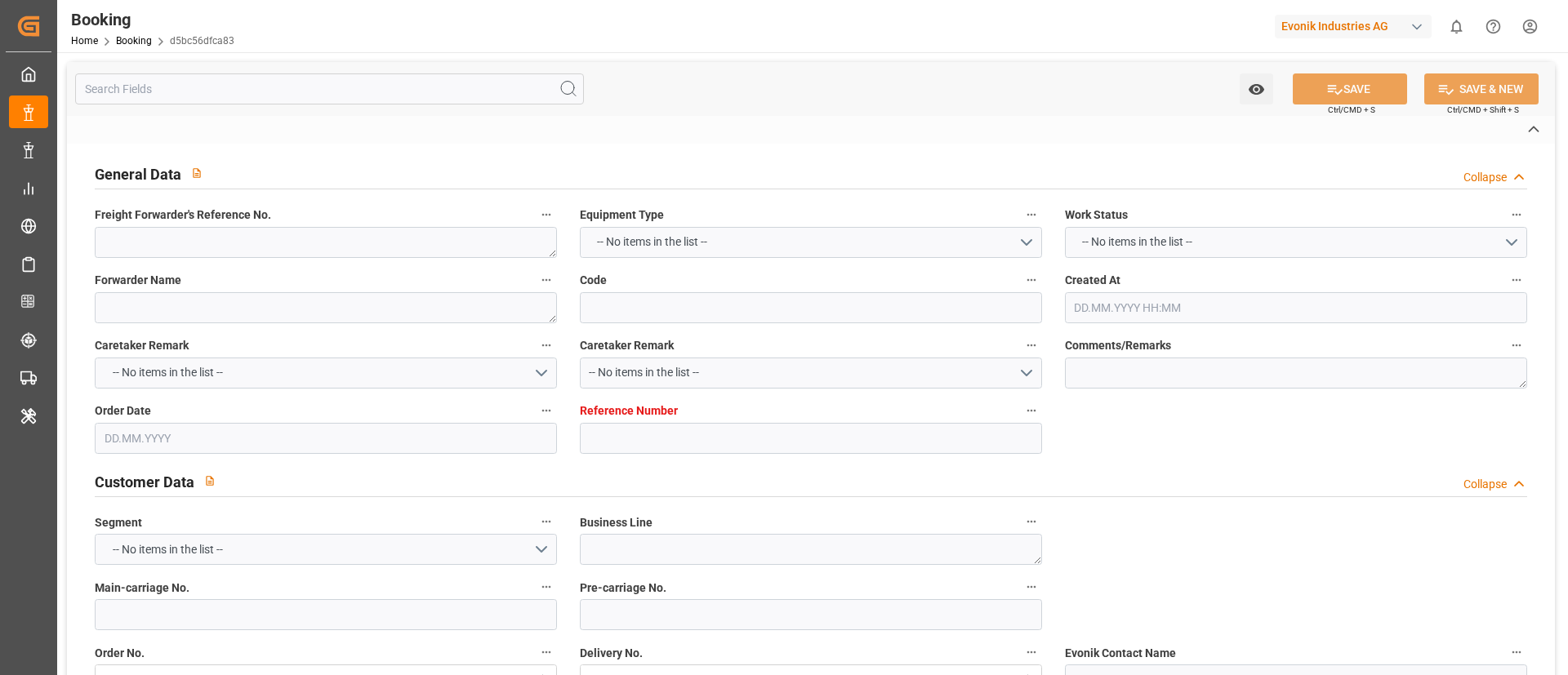
type textarea "5.1"
type textarea "2014"
type textarea "[GEOGRAPHIC_DATA]"
type textarea "TLLU2479326"
type input "CMDU"
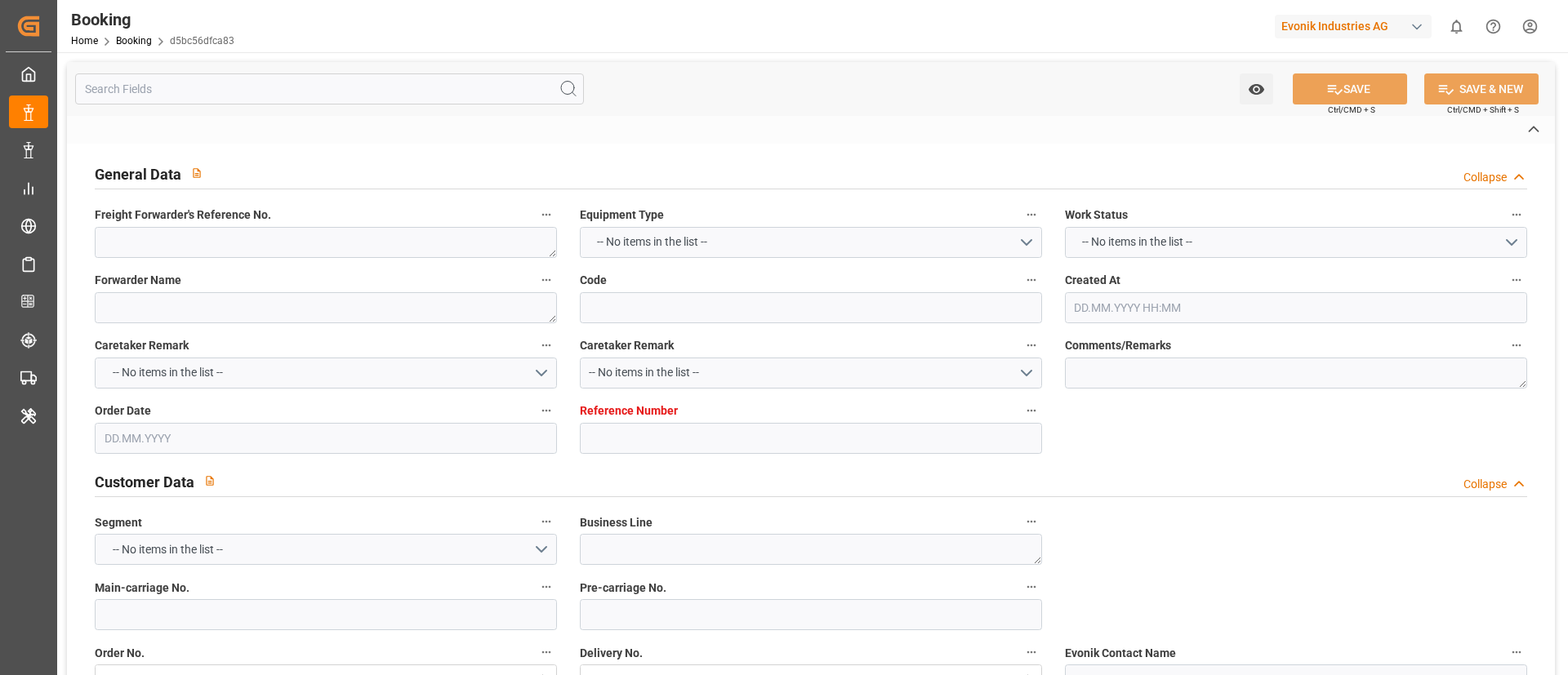
type input "[GEOGRAPHIC_DATA]"
type input "El Iskandariya ([GEOGRAPHIC_DATA])"
type textarea "INPUT_Evonik_Seeburger_LoadTenderOcean_1003137554_20250911173321430.xml"
type textarea "NWC/[GEOGRAPHIC_DATA] [GEOGRAPHIC_DATA] Continent / [GEOGRAPHIC_DATA]-AO"
type textarea "INPUT_Evonik_Seeburger_LoadTenderOcean_1003125192_20250908141616260.xml,INPUT_E…"
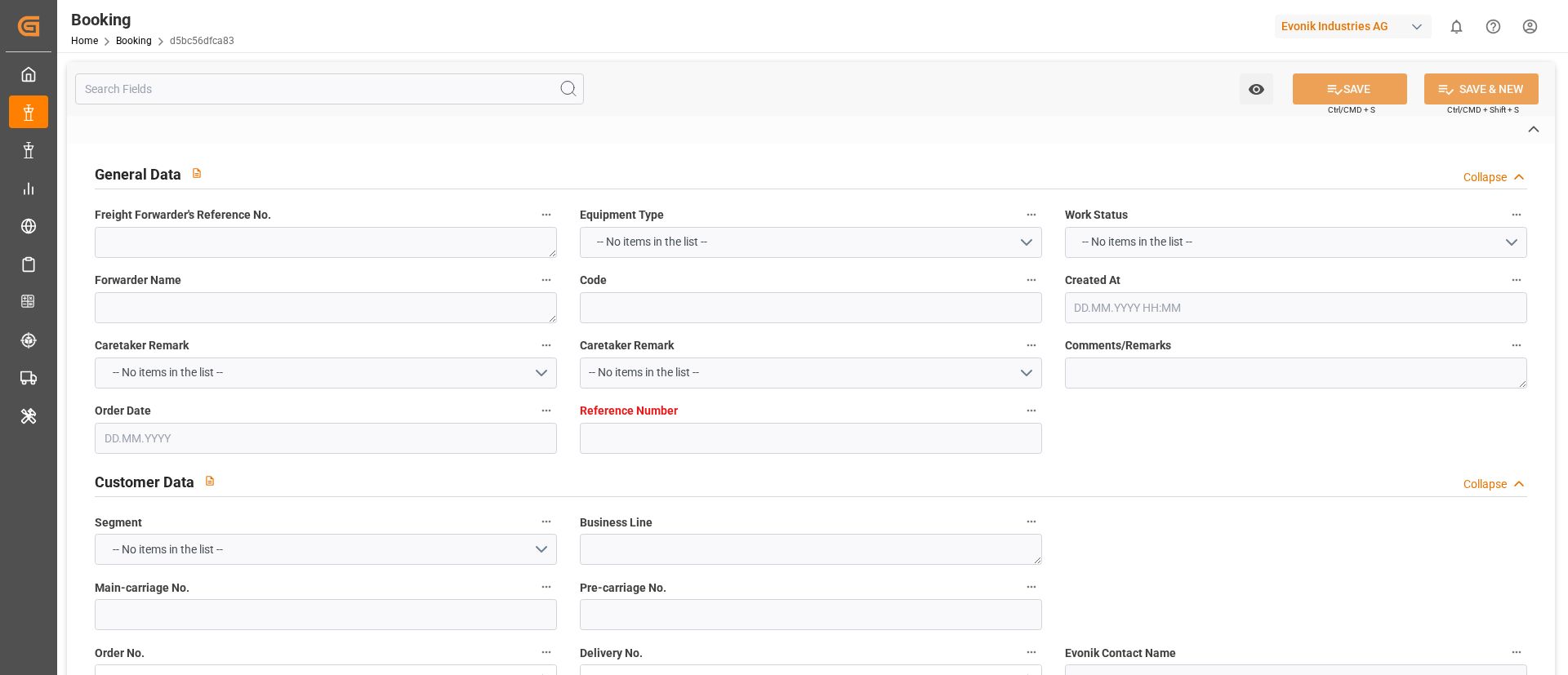
type textarea "1003137554"
type textarea "Logward System"
type textarea "businessDivision-businessLine-businessLineCode-"
type textarea "EVONIK Load Tender XML"
type textarea "a011t00000LcJC5AAN"
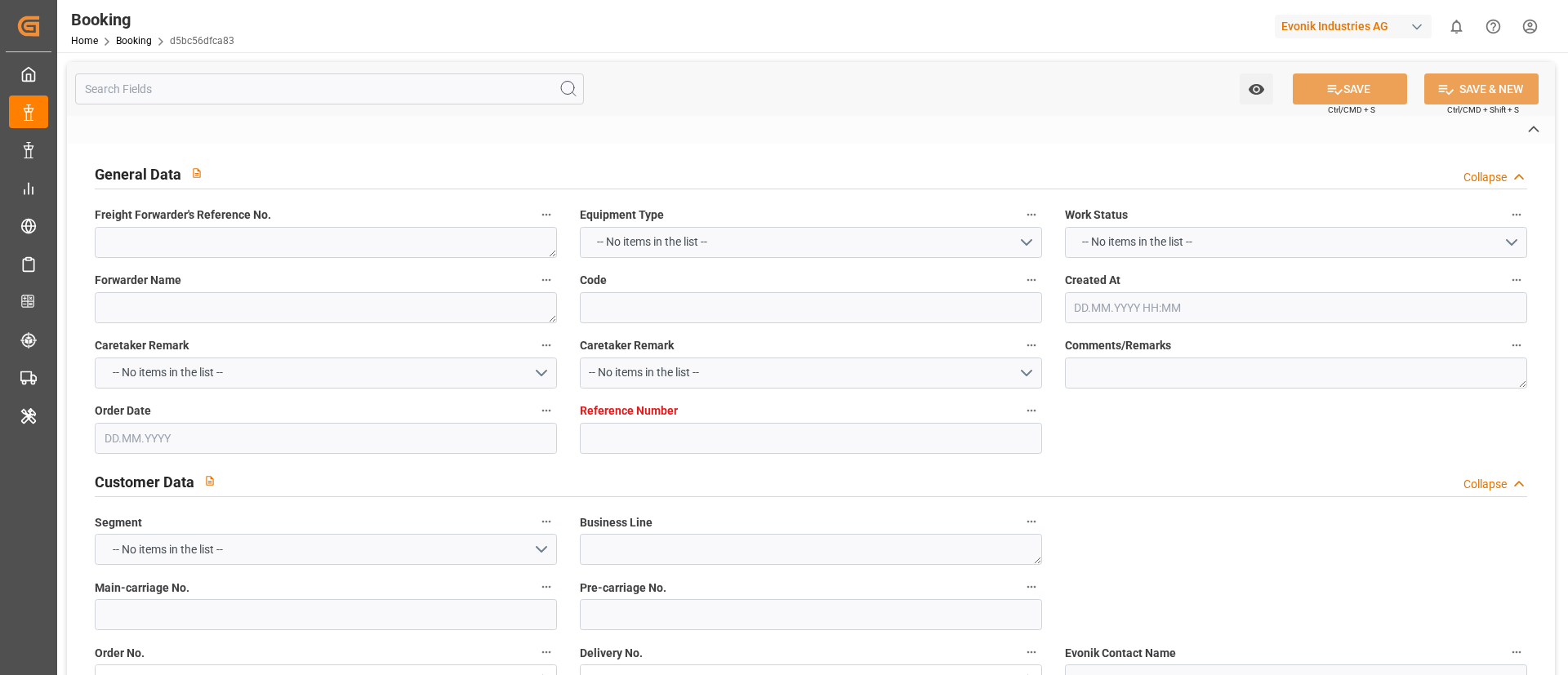
type textarea "No"
type input "0"
type input "CMACGM"
type input "CMA CGM Group"
type input "NLRTM"
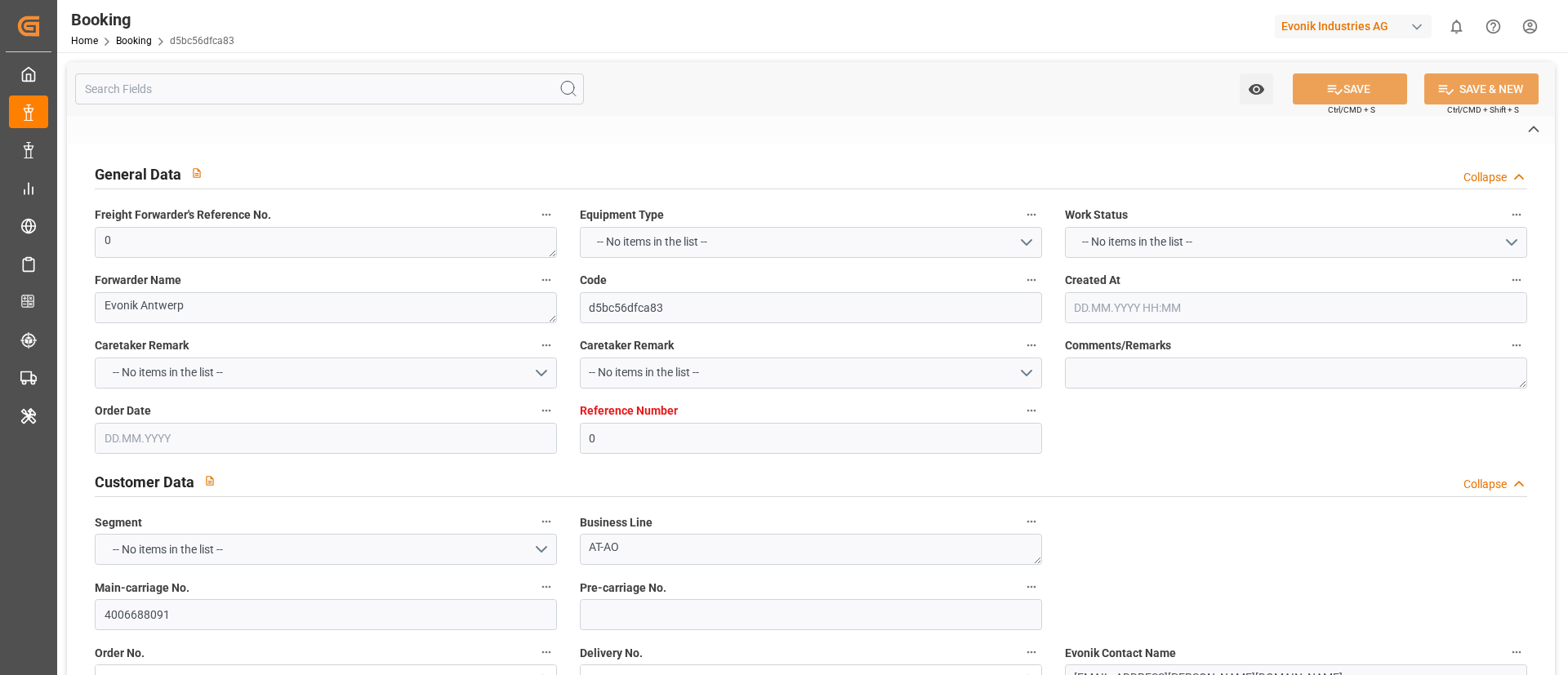
type input "EGALY"
type input "[DATE] 09:52"
type input "[DATE]"
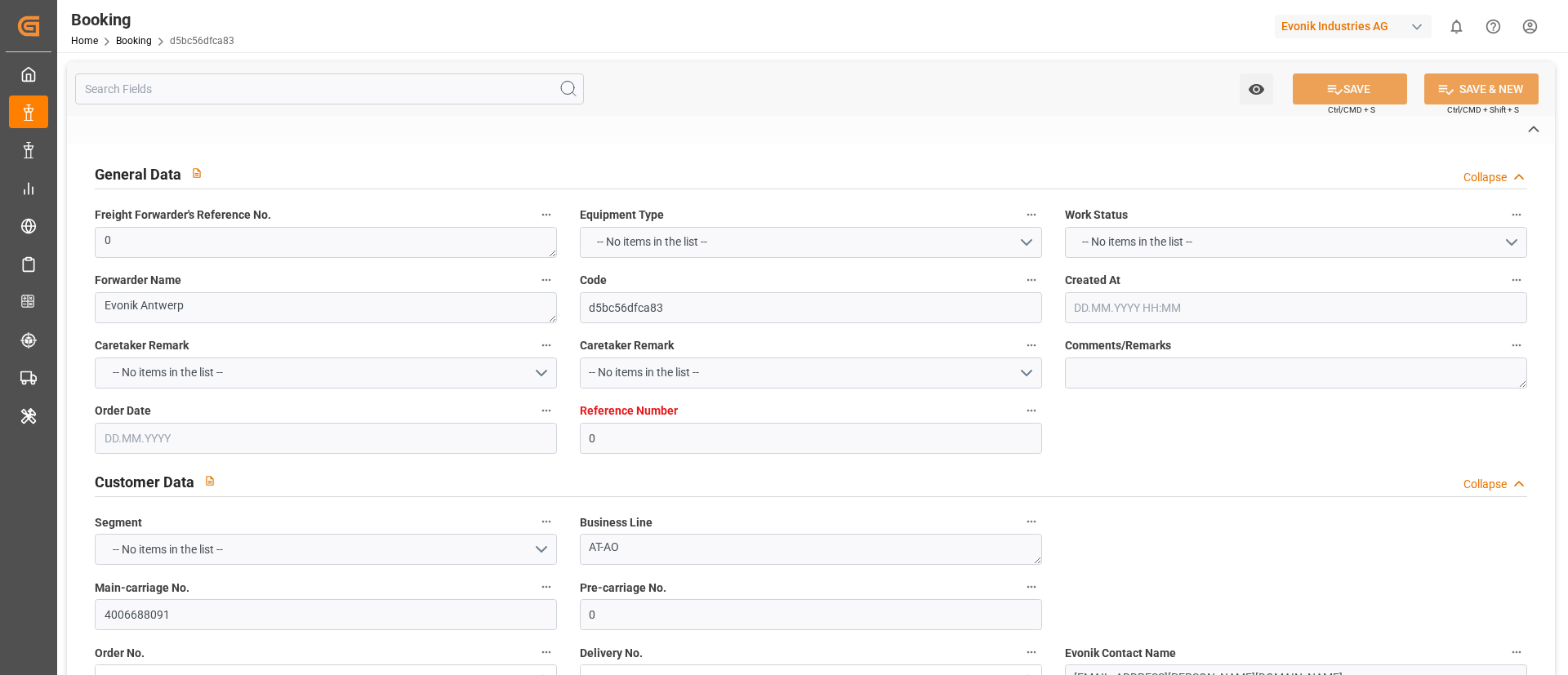
type input "[DATE] 00:00"
type input "[DATE] 15:36"
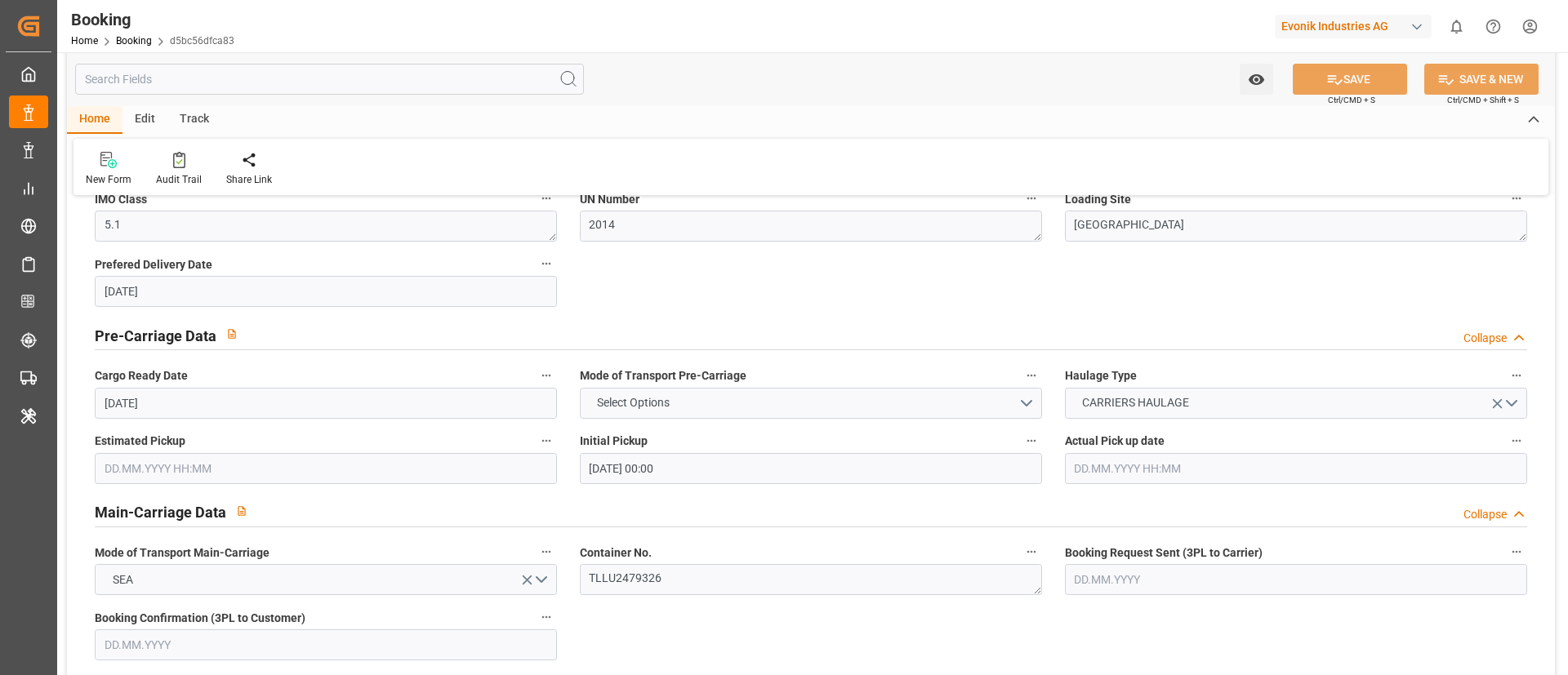
scroll to position [980, 0]
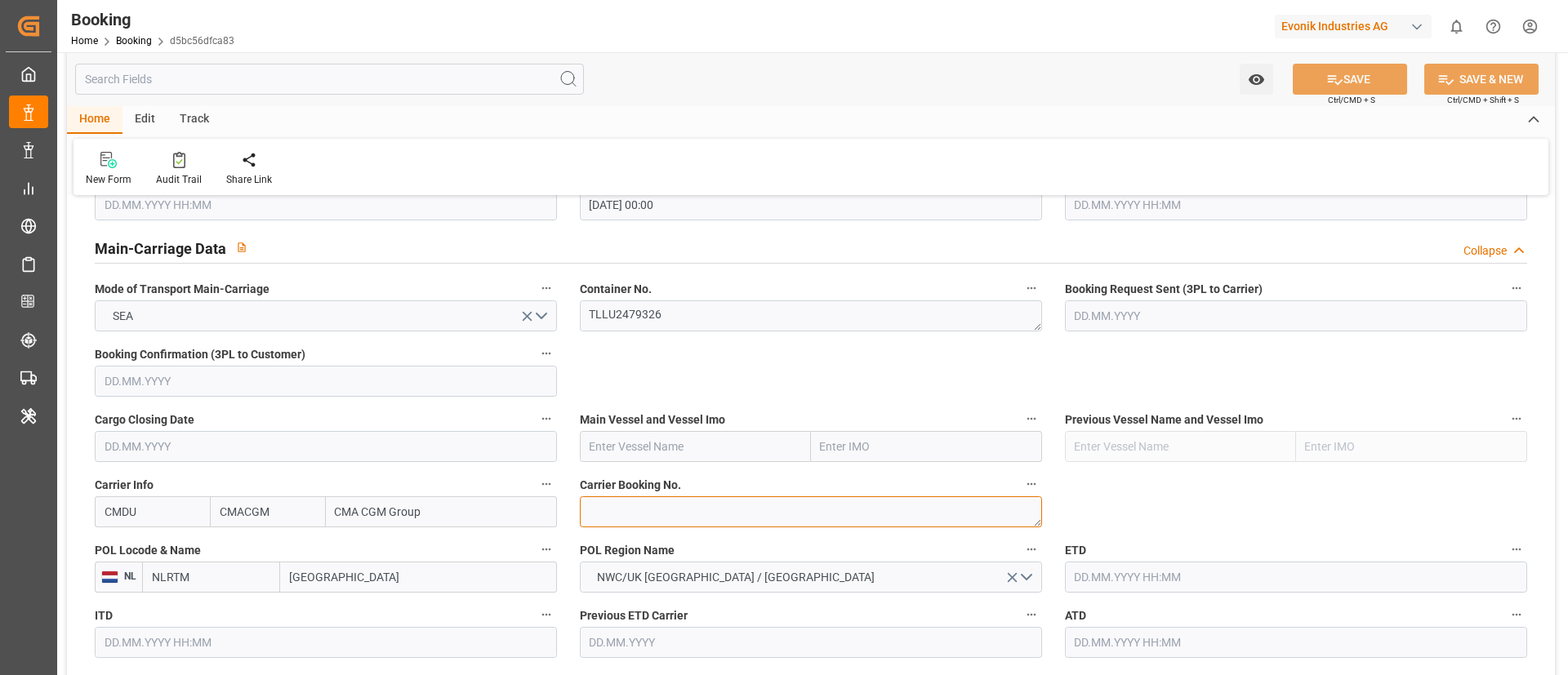
click at [641, 517] on textarea at bounding box center [811, 512] width 462 height 31
paste textarea "ANT1926072"
type textarea "ANT1926072"
click at [710, 442] on input "text" at bounding box center [695, 446] width 231 height 31
paste input "CMA CGM TIGA"
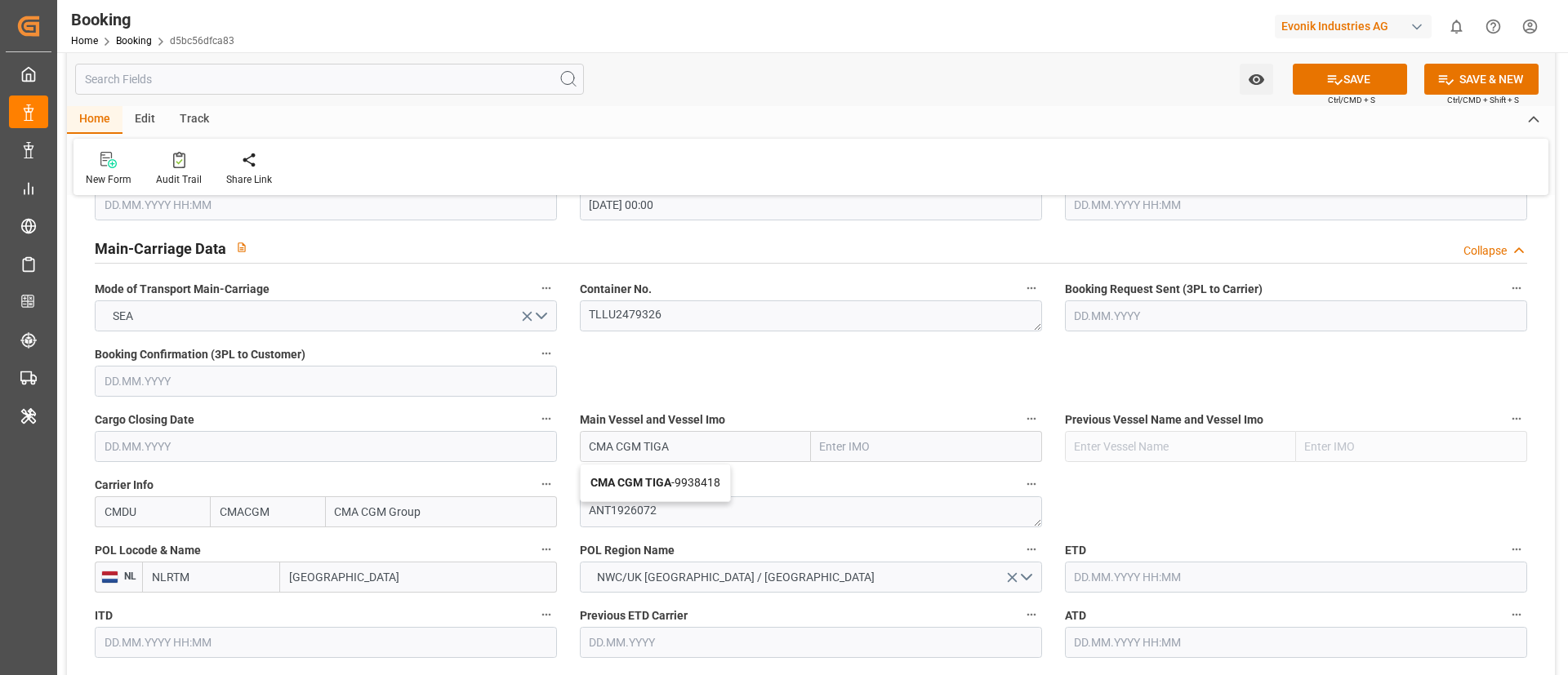
click at [678, 478] on span "CMA CGM TIGA - 9938418" at bounding box center [655, 483] width 130 height 13
type input "CMA CGM TIGA"
type input "9938418"
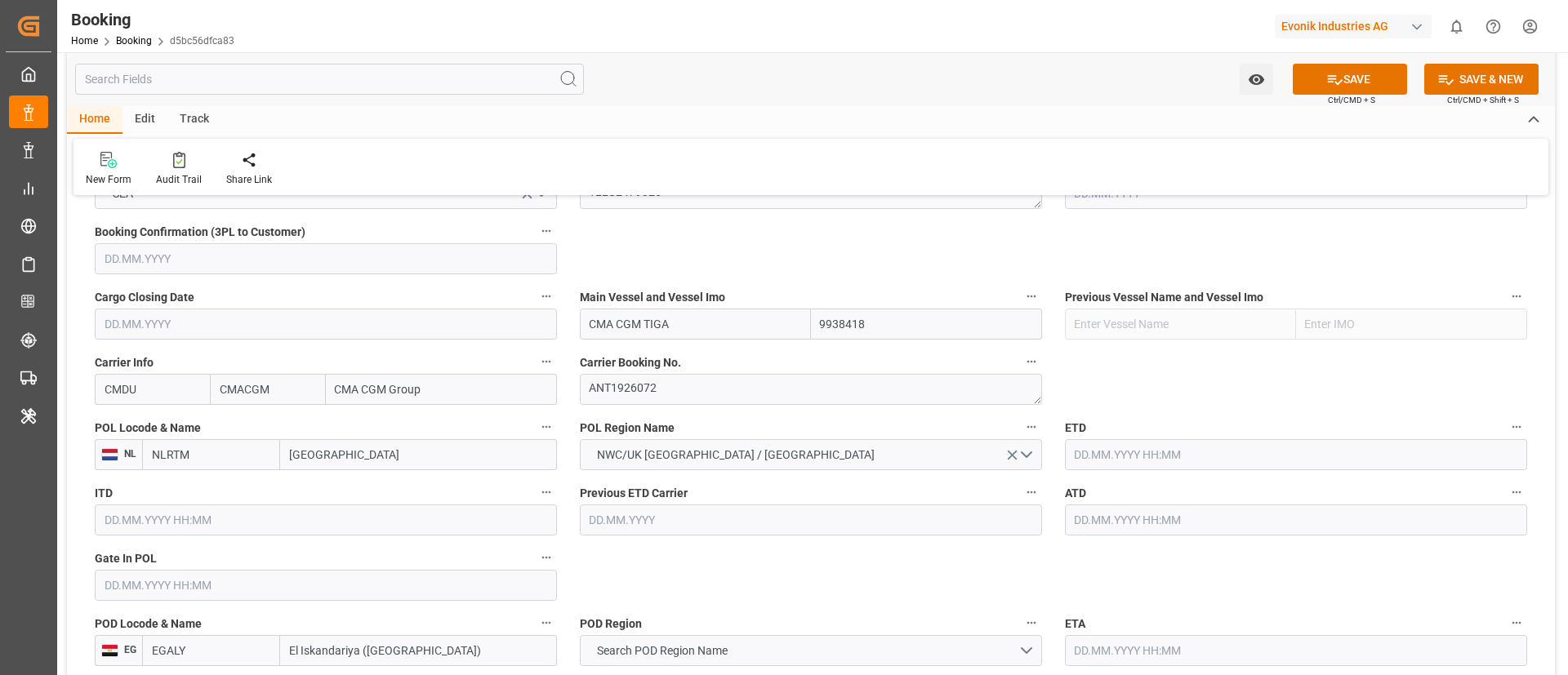
click at [396, 454] on input "[GEOGRAPHIC_DATA]" at bounding box center [418, 455] width 276 height 31
paste input "ANTWERP"
type input "ANTWERP"
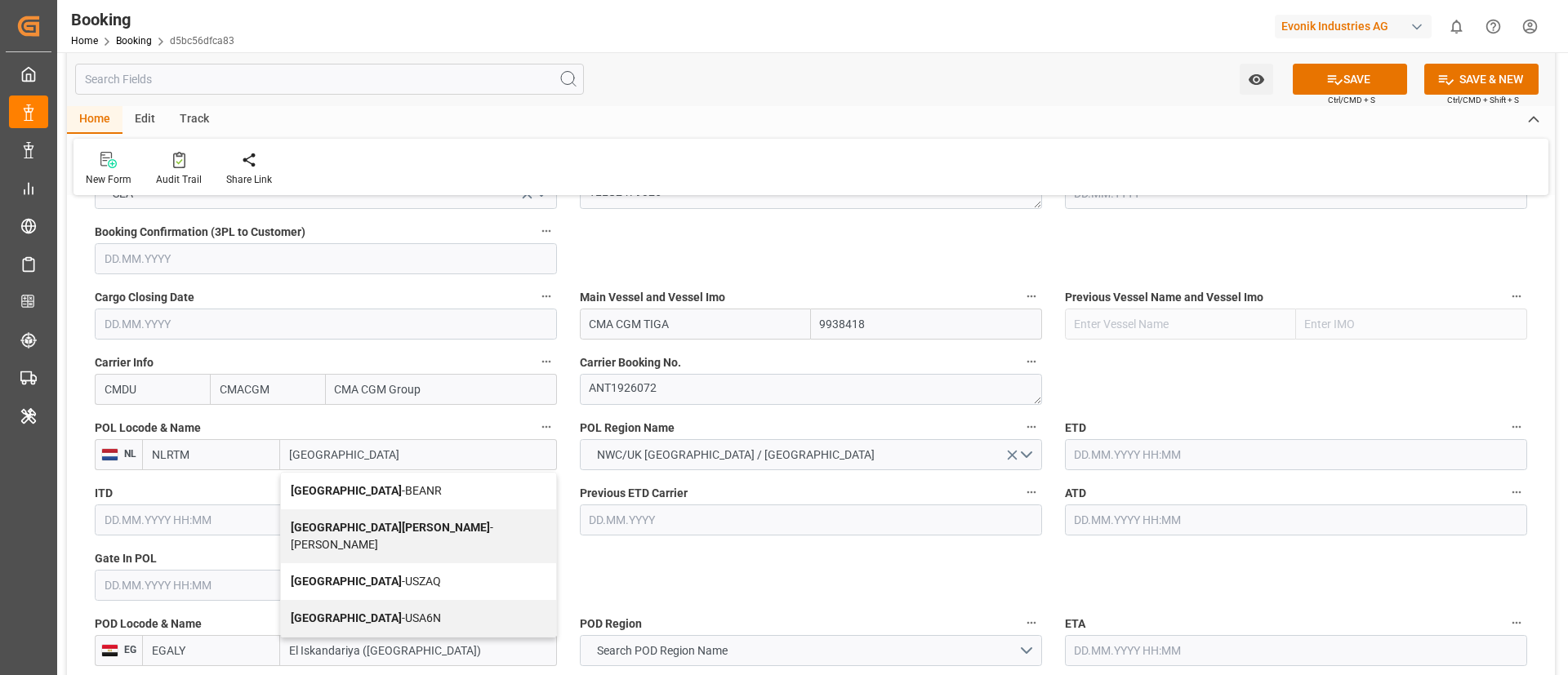
click at [368, 497] on span "Antwerp - BEANR" at bounding box center [366, 491] width 151 height 13
type input "BEANR"
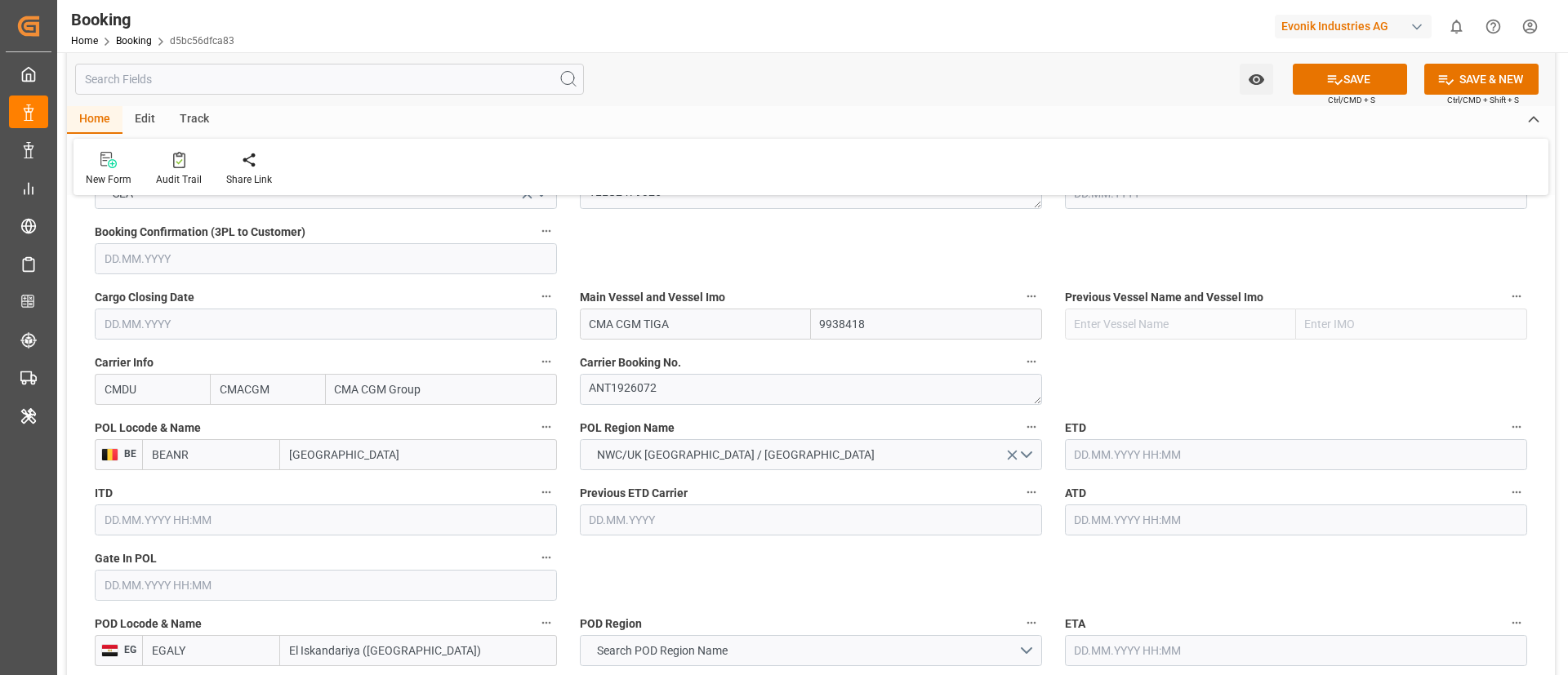
type input "[GEOGRAPHIC_DATA]"
click at [235, 588] on input "text" at bounding box center [325, 585] width 462 height 31
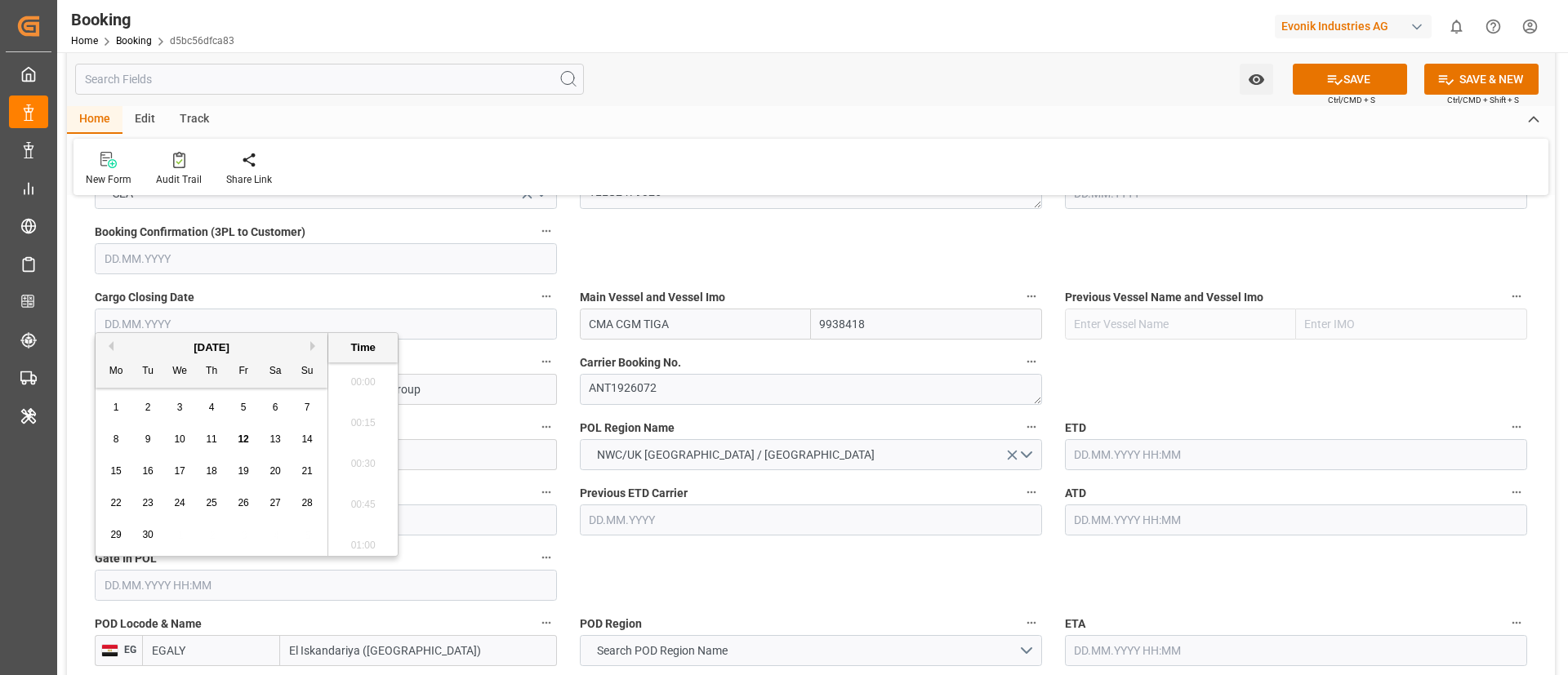
scroll to position [1843, 0]
click at [145, 441] on span "9" at bounding box center [148, 440] width 6 height 11
type input "09.09.2025 00:00"
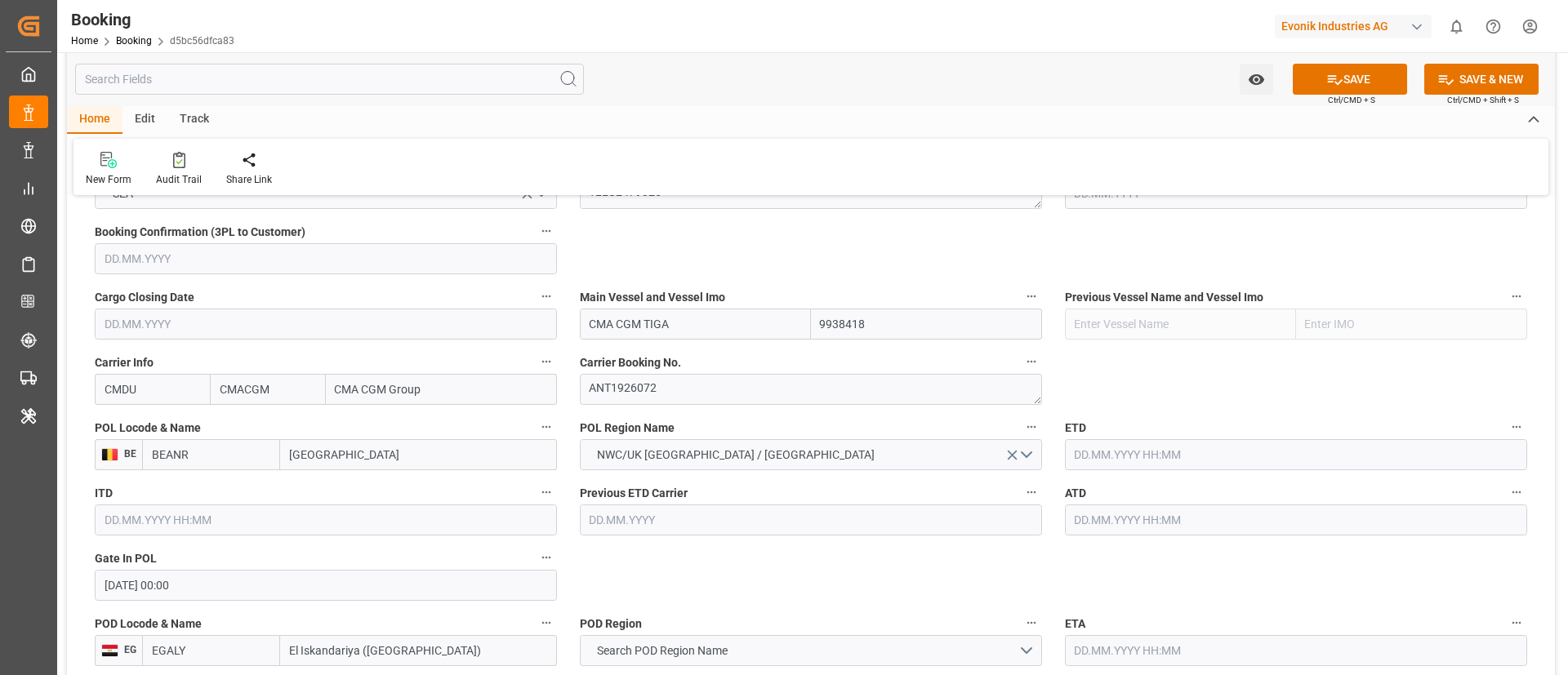
click at [1160, 446] on input "text" at bounding box center [1295, 455] width 462 height 31
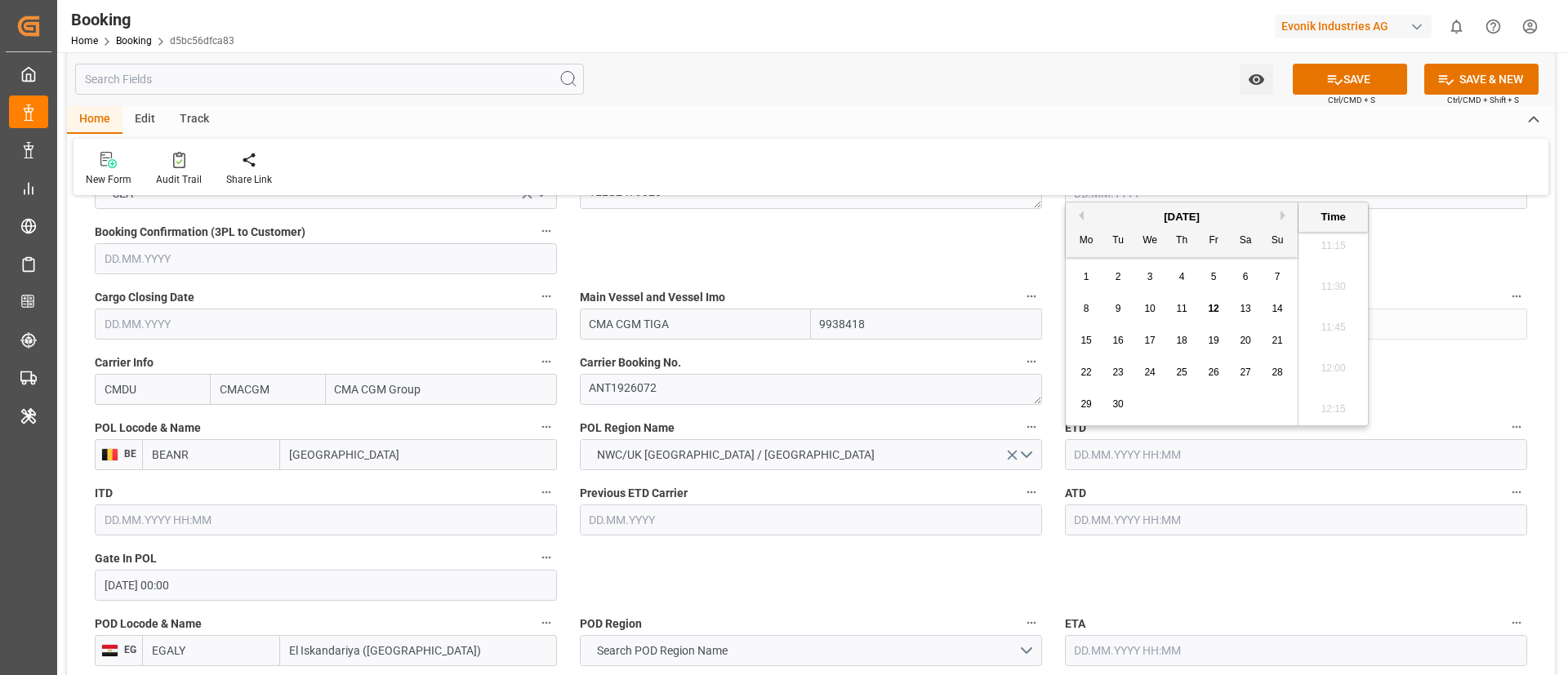
click at [1215, 303] on span "12" at bounding box center [1212, 308] width 10 height 11
type input "12.09.2025 00:00"
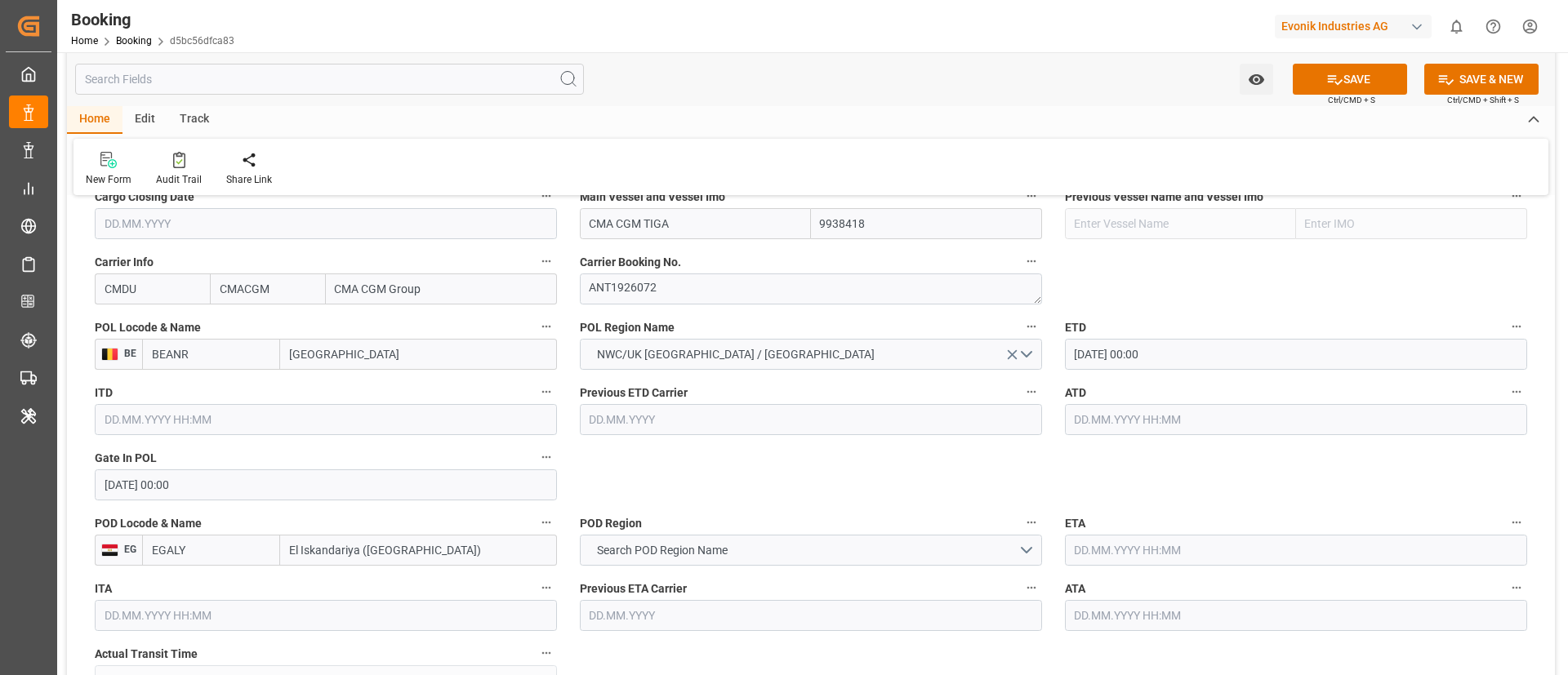
scroll to position [1225, 0]
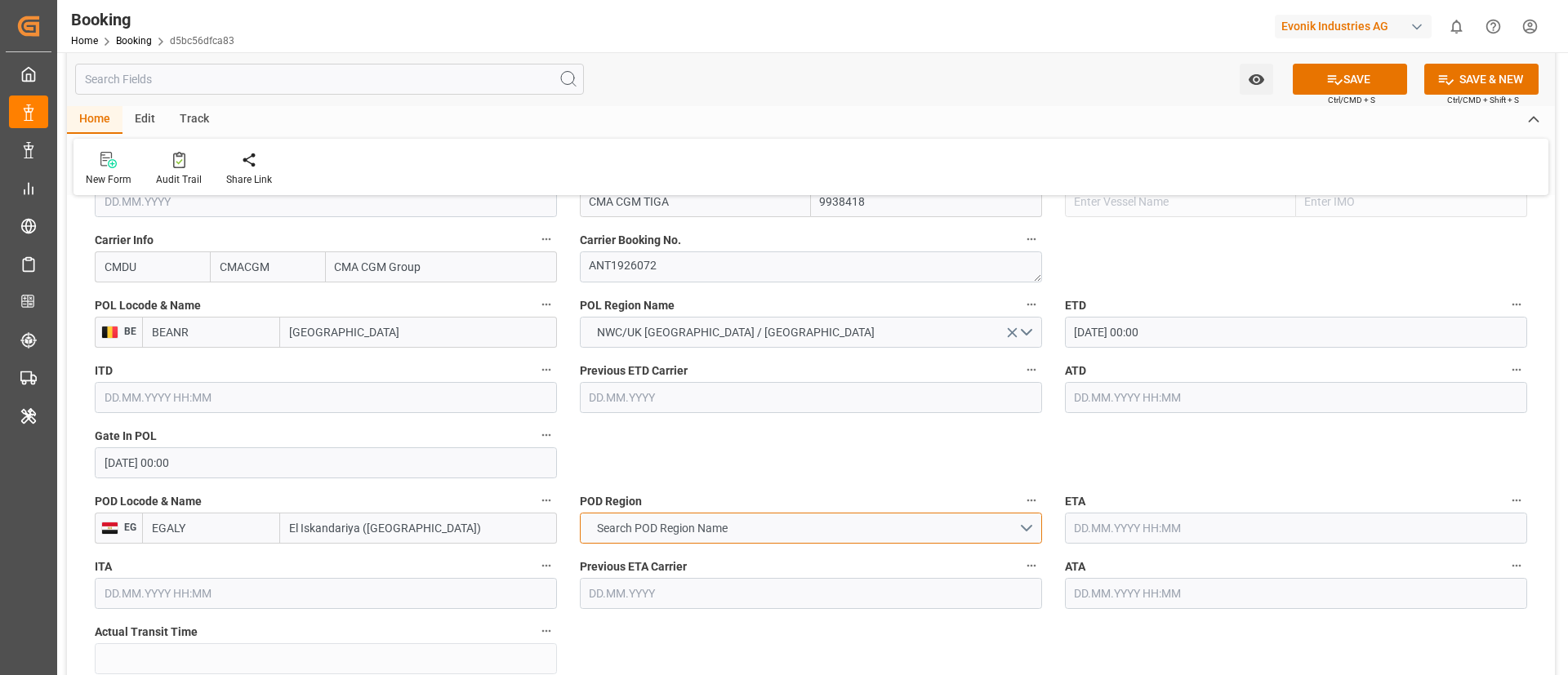
click at [772, 532] on button "Search POD Region Name" at bounding box center [811, 528] width 462 height 31
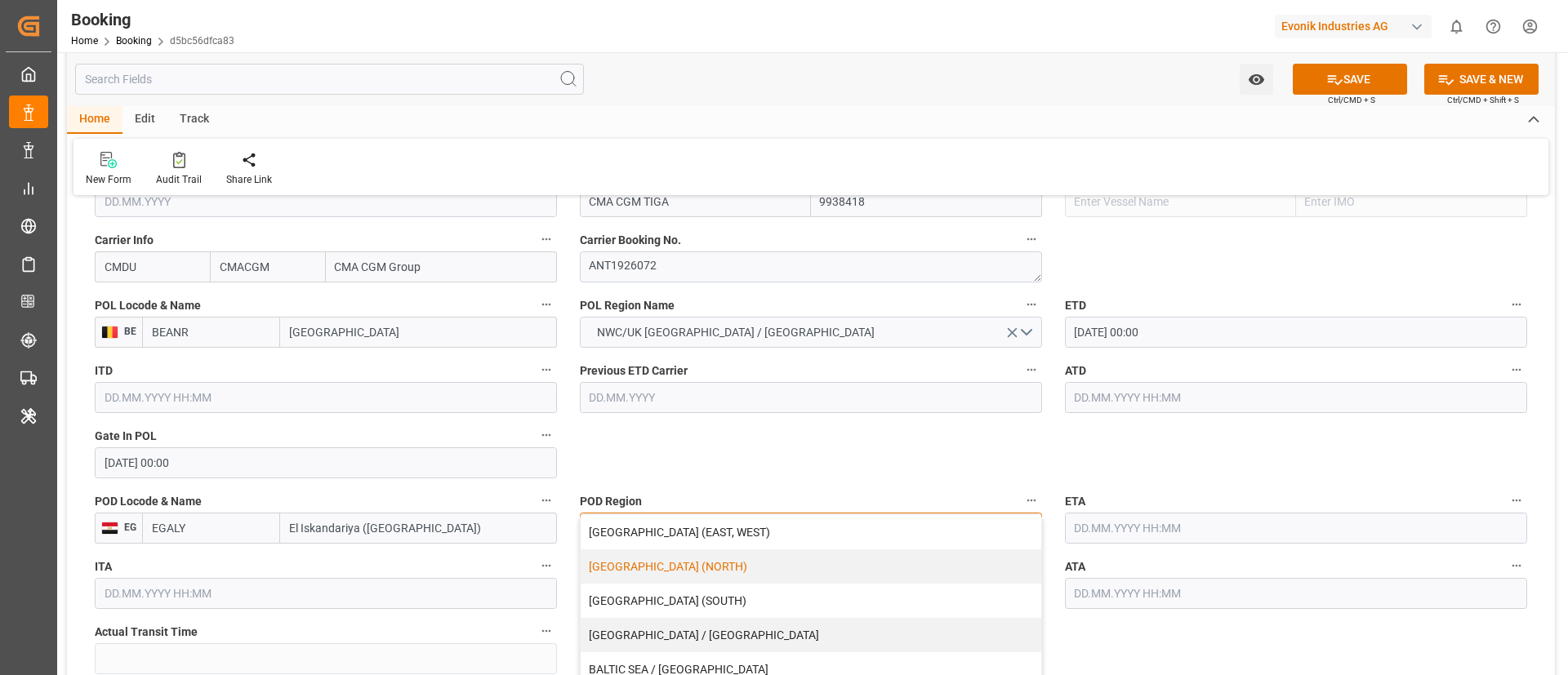
click at [742, 569] on div "[GEOGRAPHIC_DATA] (NORTH)" at bounding box center [810, 566] width 460 height 35
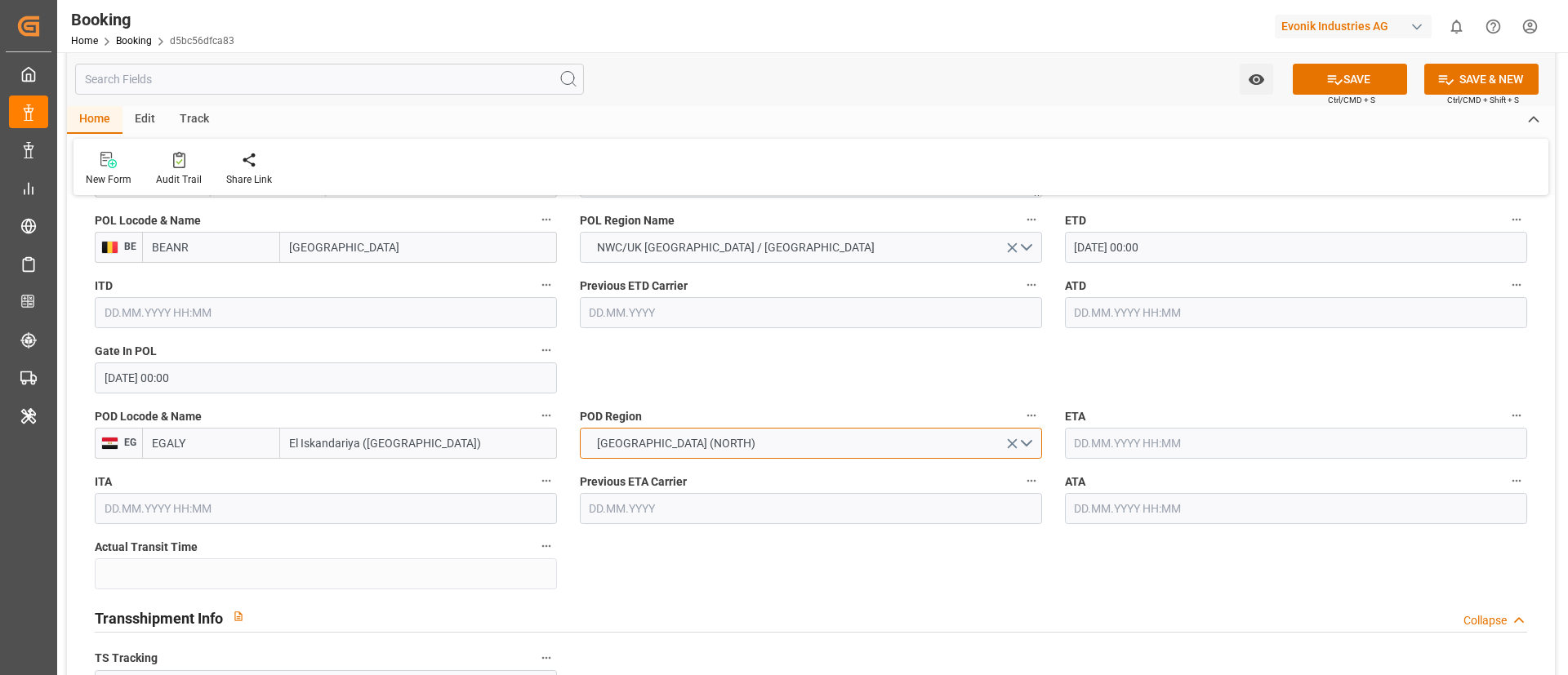
scroll to position [1347, 0]
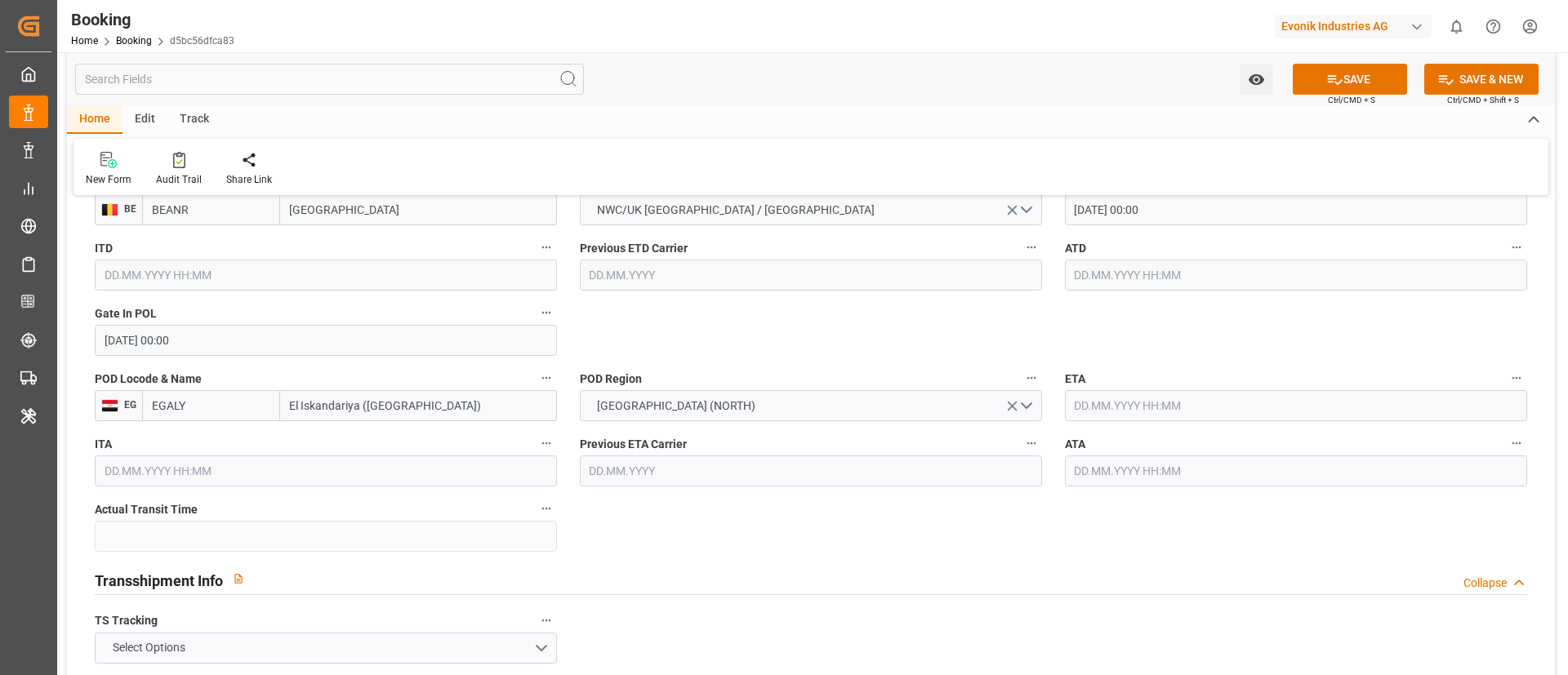
click at [1141, 398] on input "text" at bounding box center [1295, 405] width 462 height 31
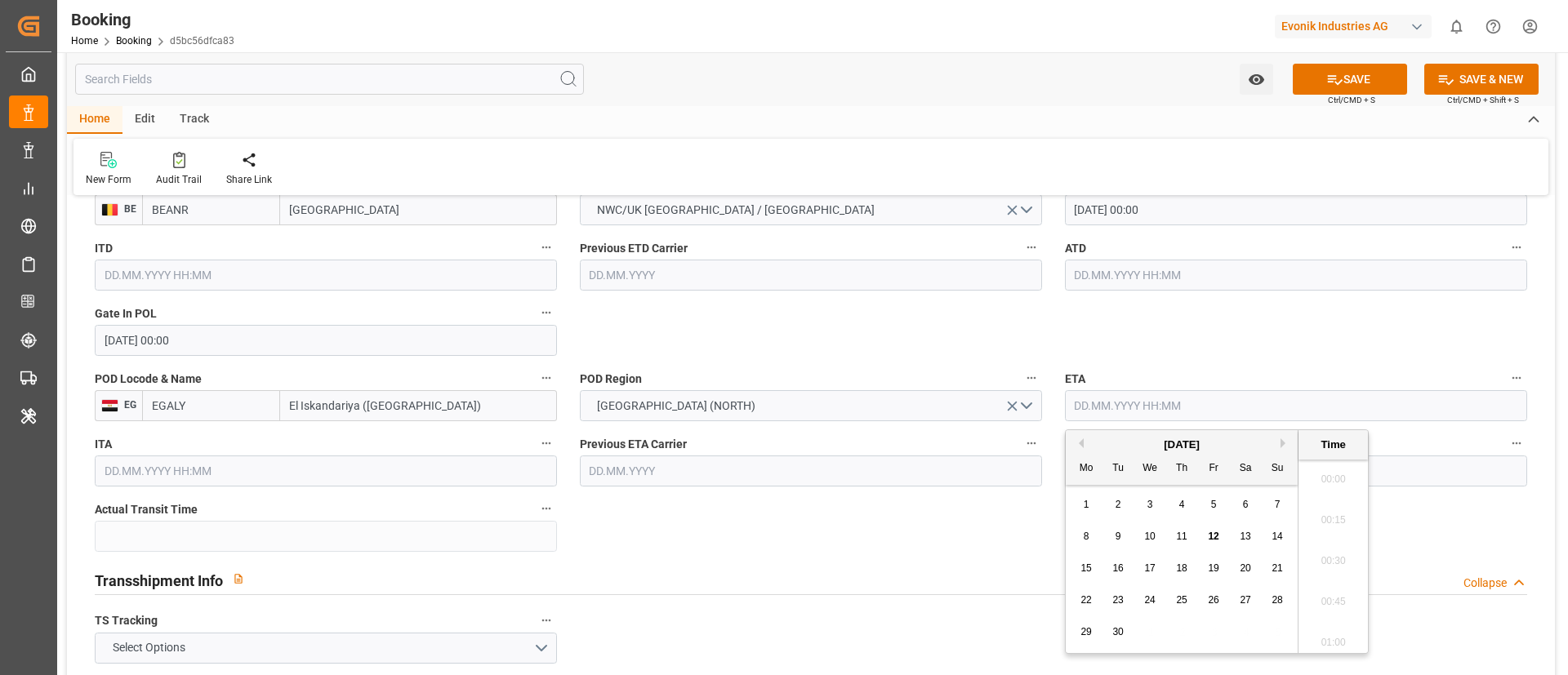
scroll to position [1843, 0]
click at [1240, 600] on span "27" at bounding box center [1244, 600] width 10 height 11
type input "27.09.2025 00:00"
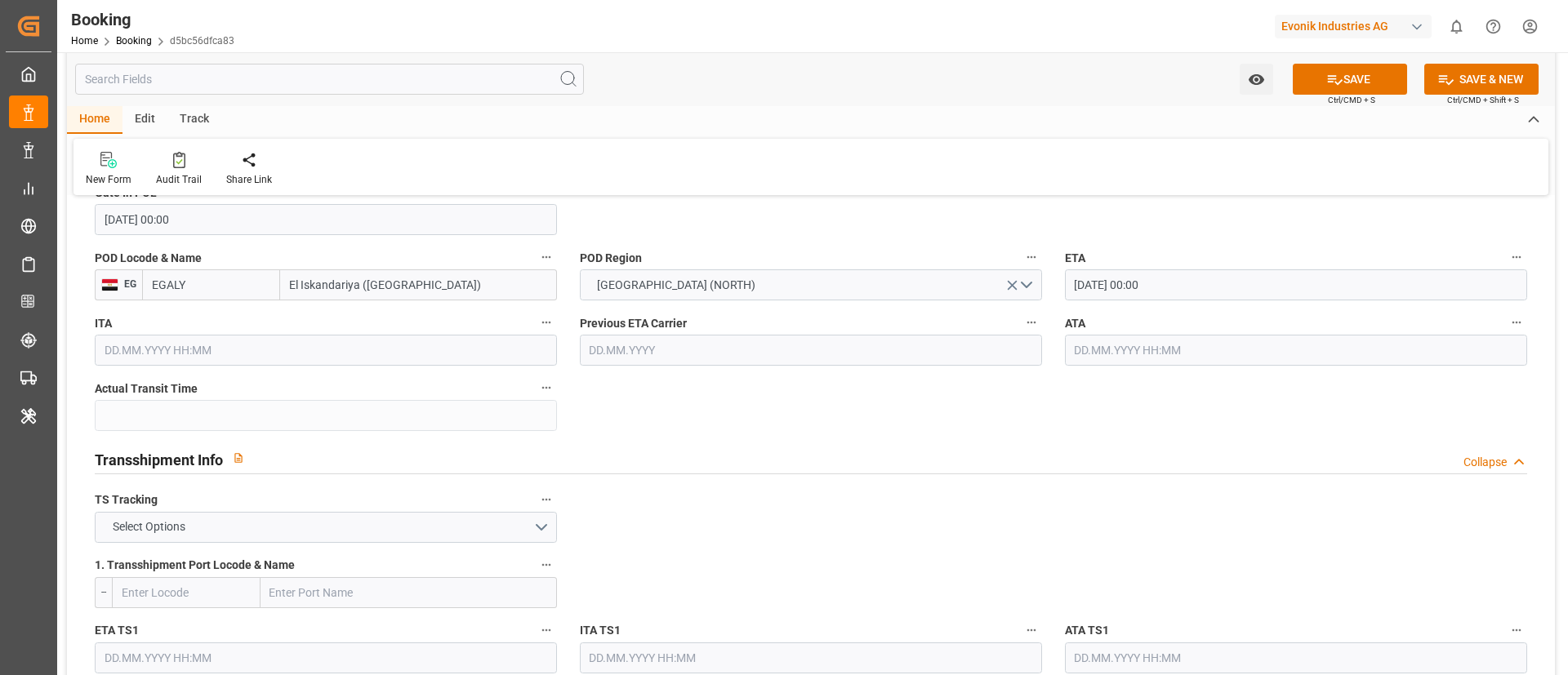
scroll to position [1593, 0]
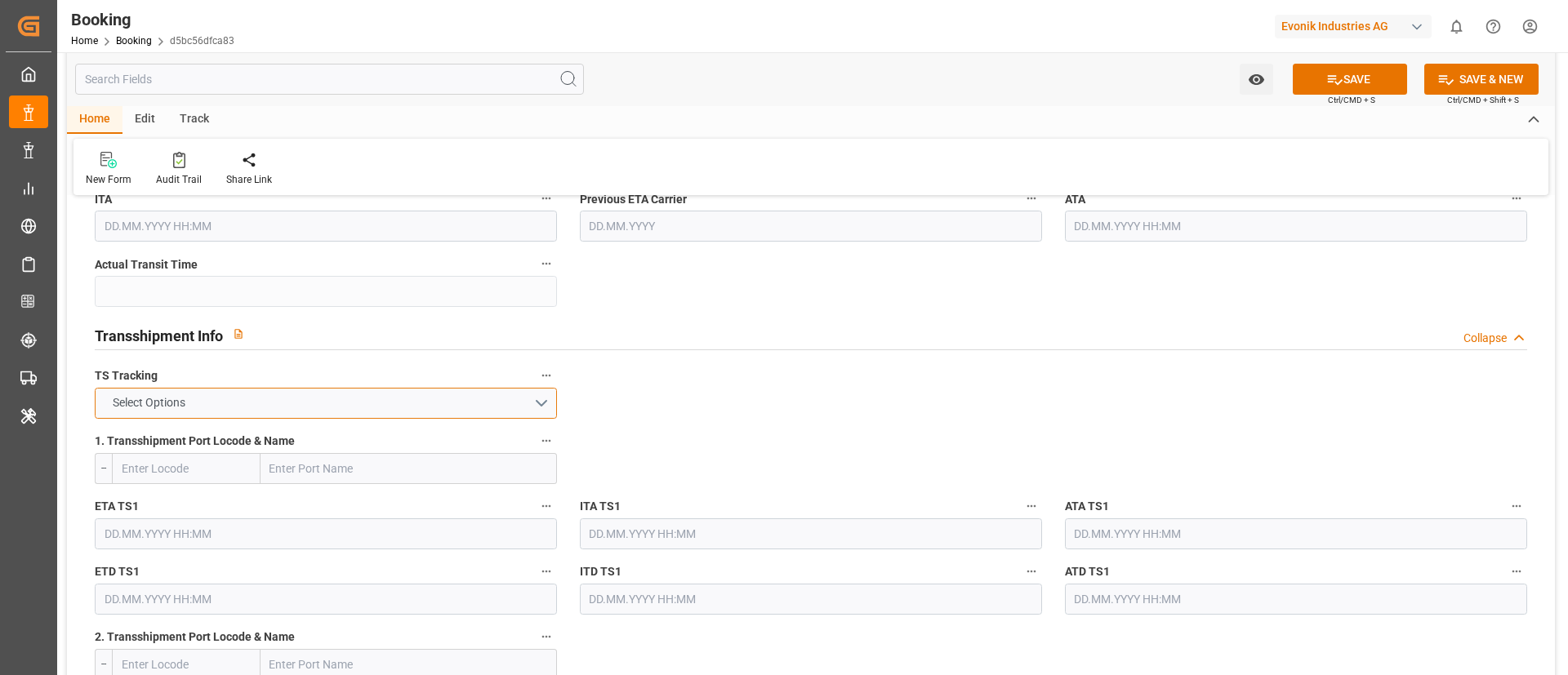
click at [365, 406] on button "Select Options" at bounding box center [325, 403] width 462 height 31
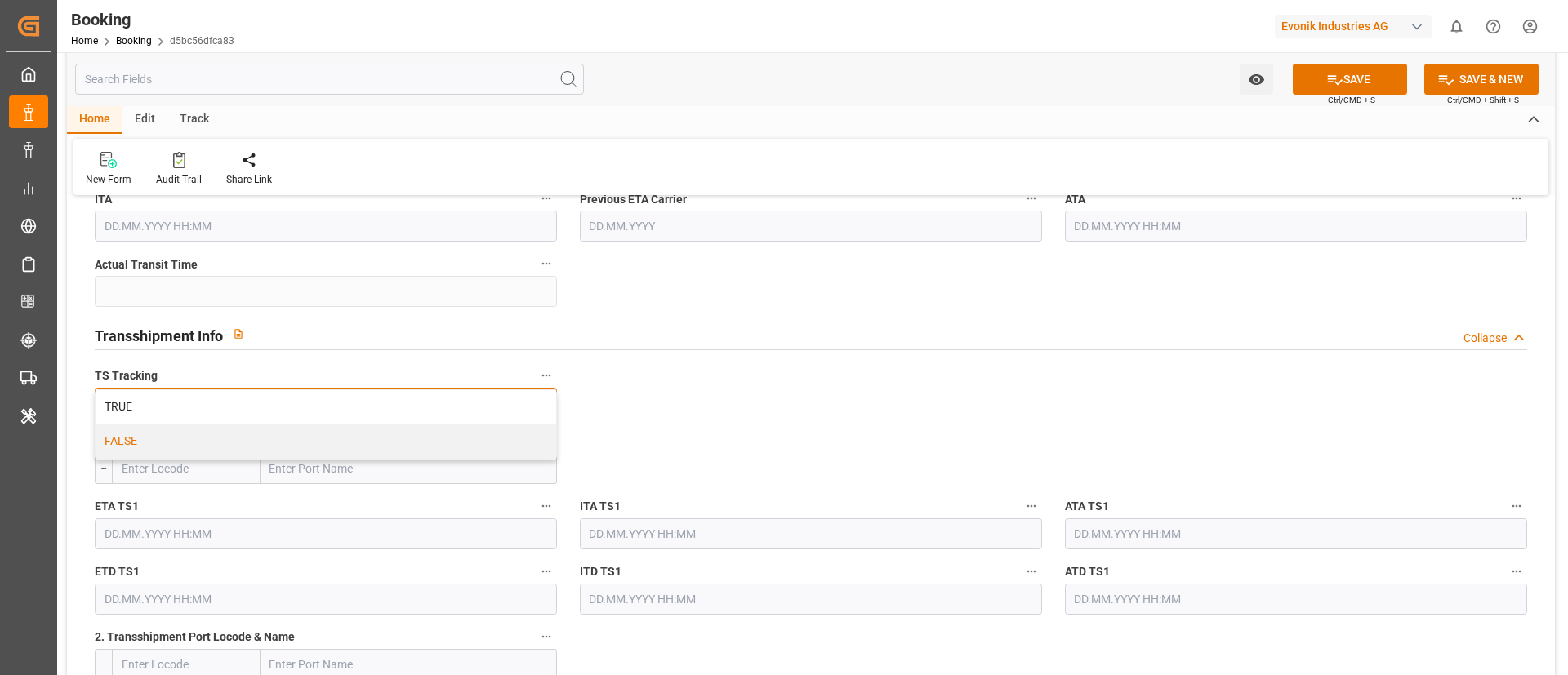
click at [355, 442] on div "FALSE" at bounding box center [325, 442] width 460 height 35
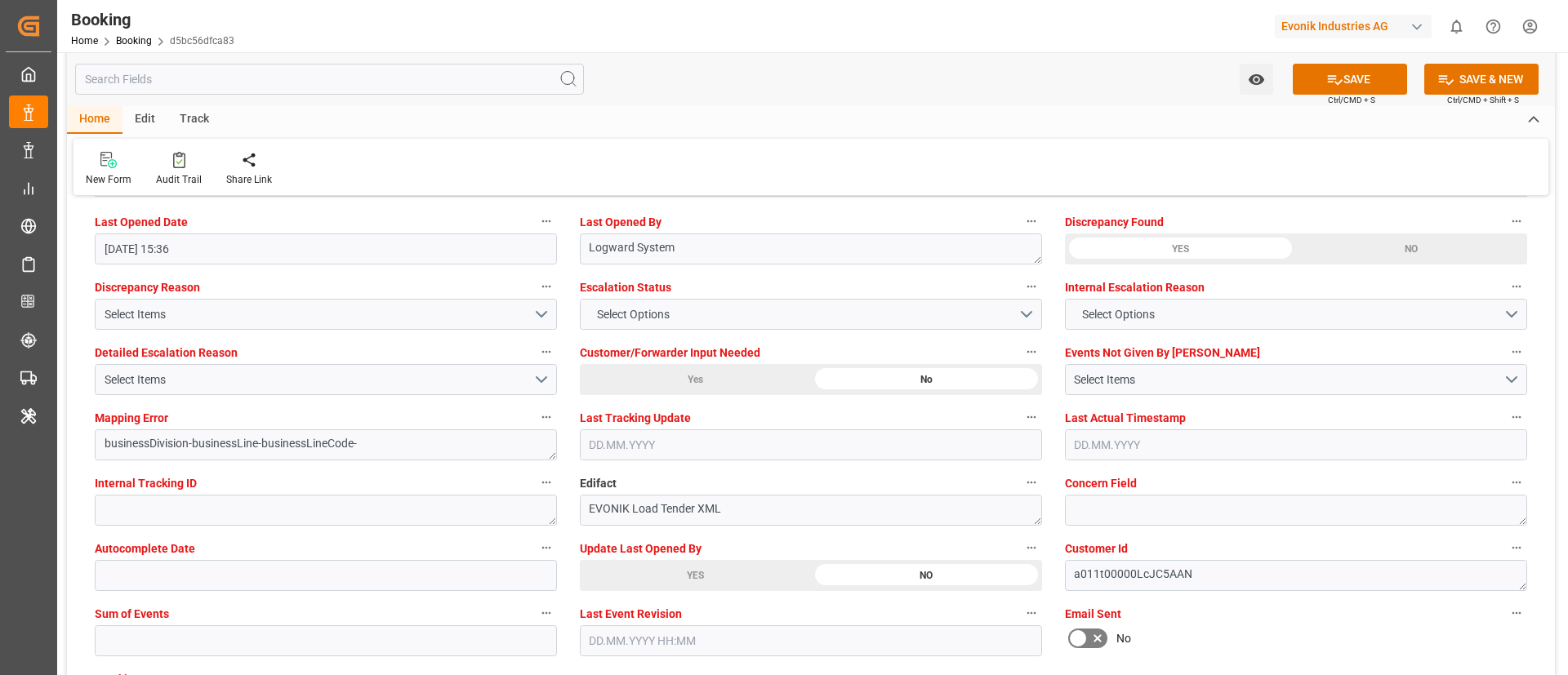
scroll to position [3063, 0]
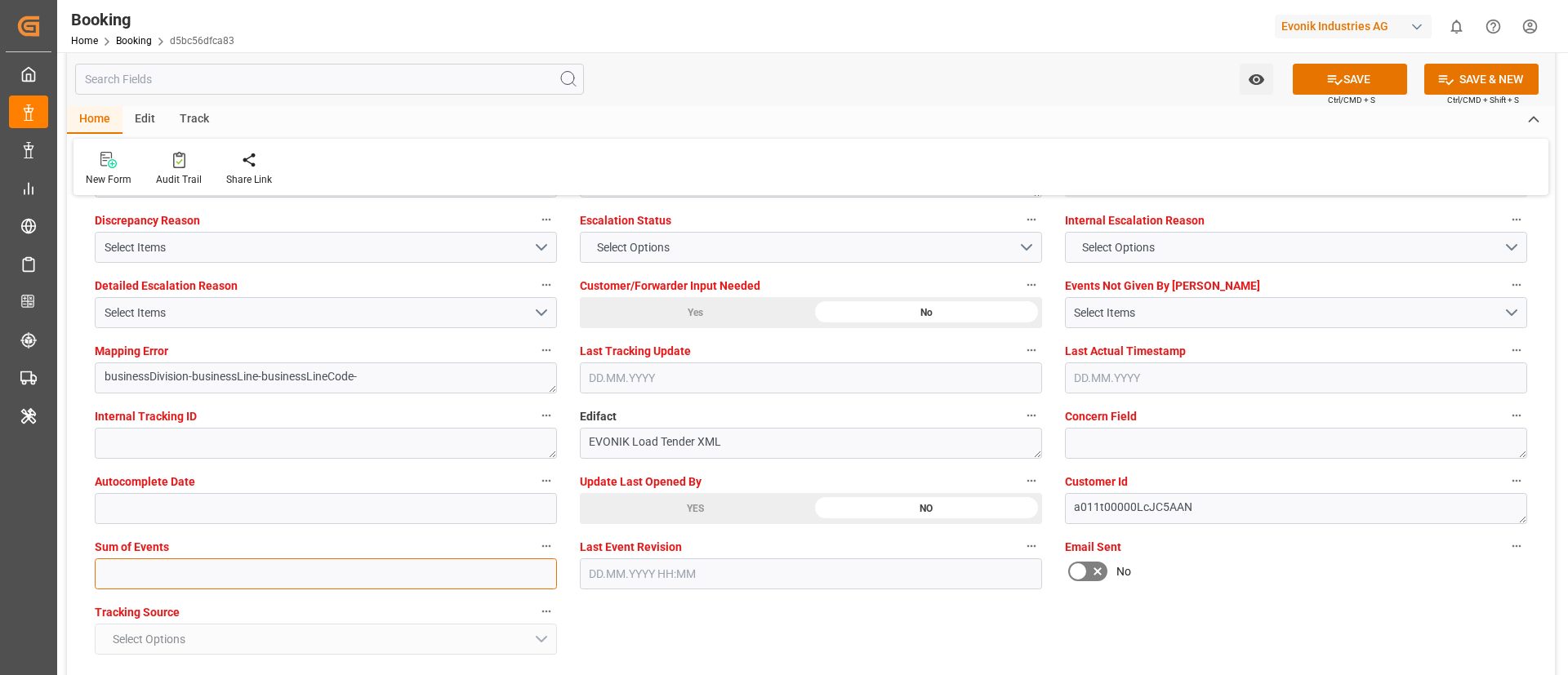
click at [449, 574] on input "text" at bounding box center [325, 574] width 462 height 31
type input "0"
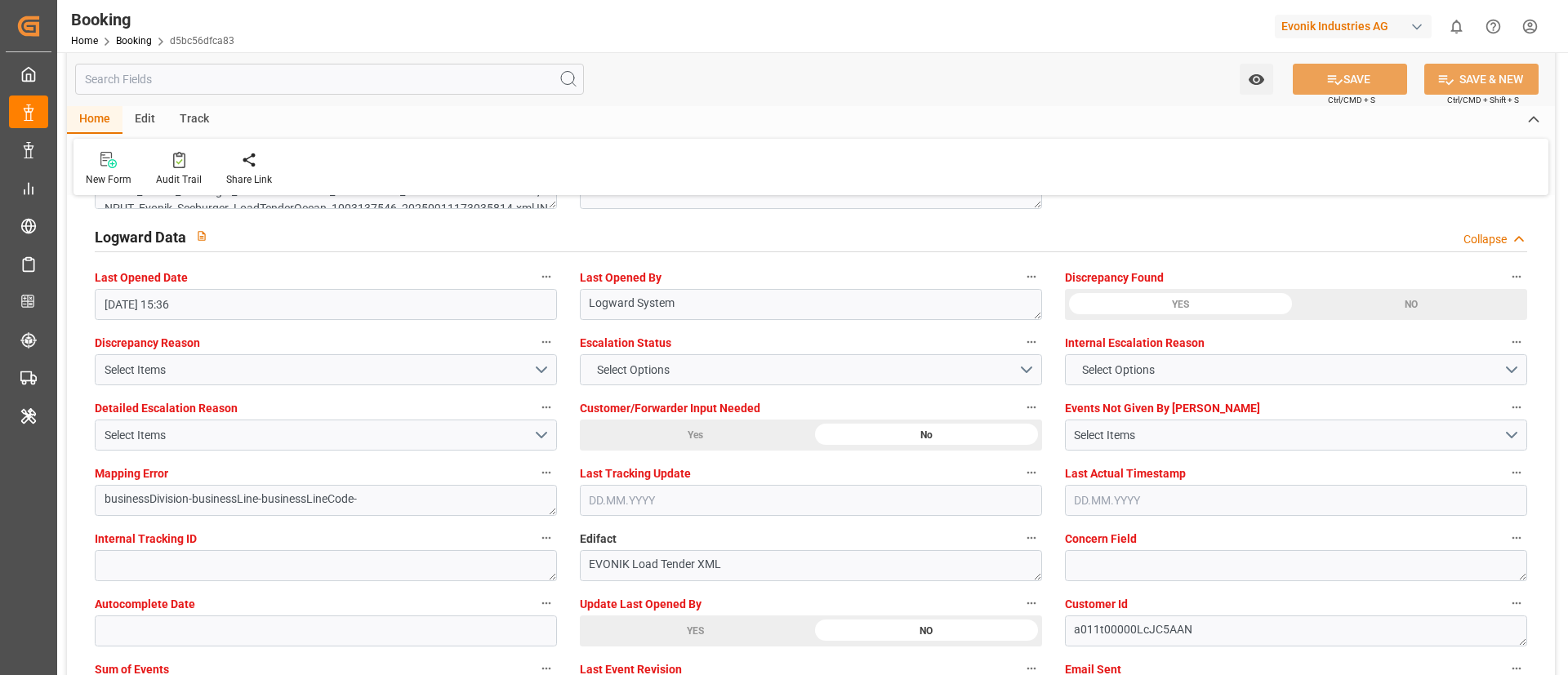
scroll to position [2818, 0]
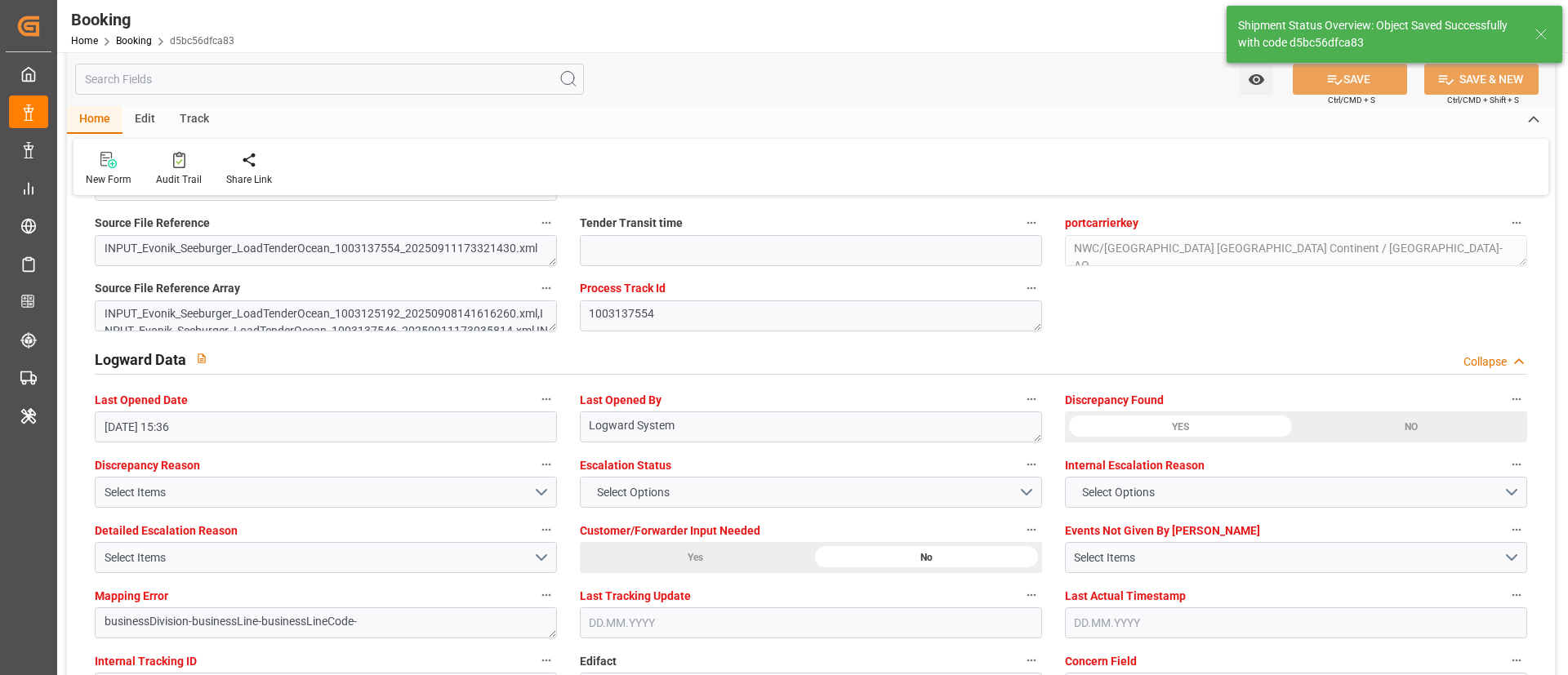
type textarea "Vismitha Mahadev"
type textarea "businessDivision-businessLine-"
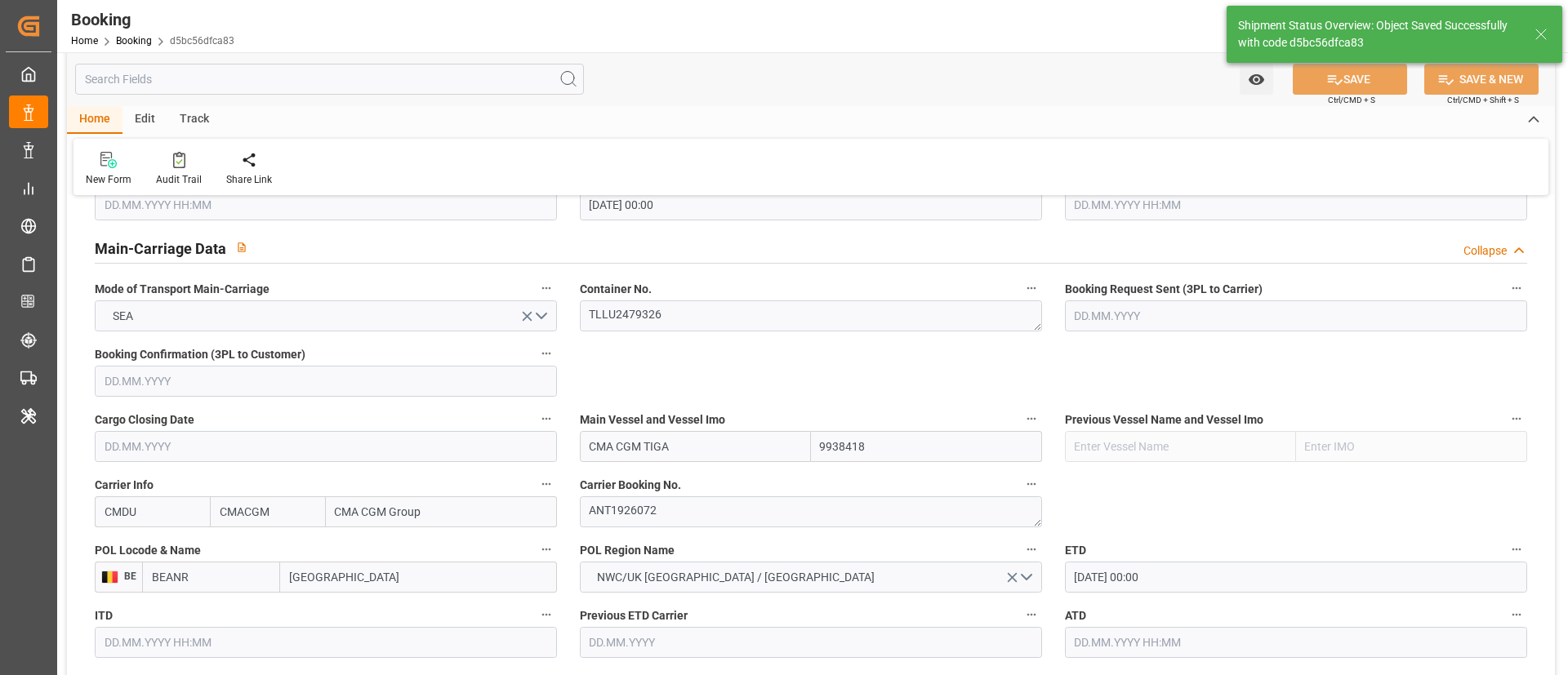
type input "12.09.2025 00:00"
type input "27.09.2025 00:00"
type input "12.09.2025 06:29"
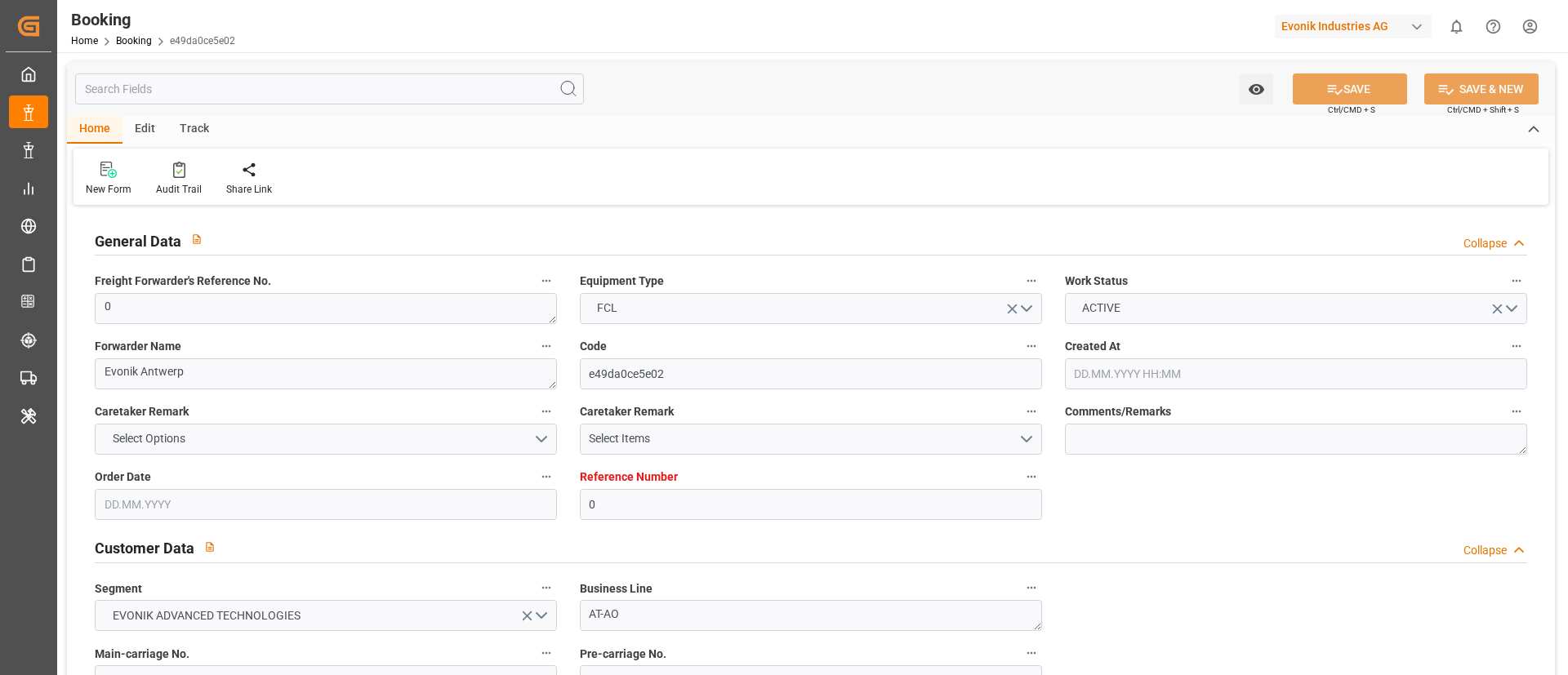
type input "0"
type input "CMACGM"
type input "CMA CGM Group"
type input "NLRTM"
type input "EGALY"
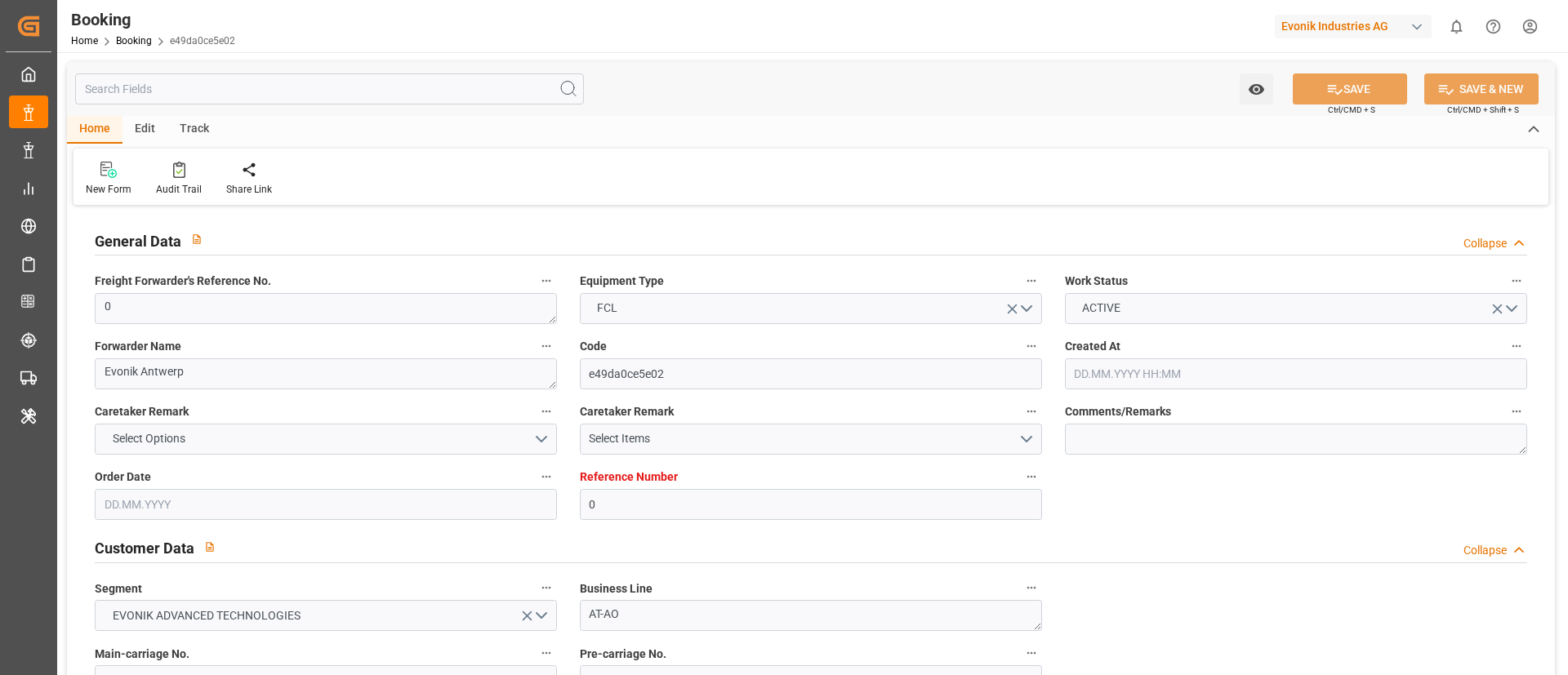
type input "11.08.2025 09:52"
type input "[DATE]"
type input "20.09.2025"
type input "03.09.2025"
type input "03.09.2025 00:00"
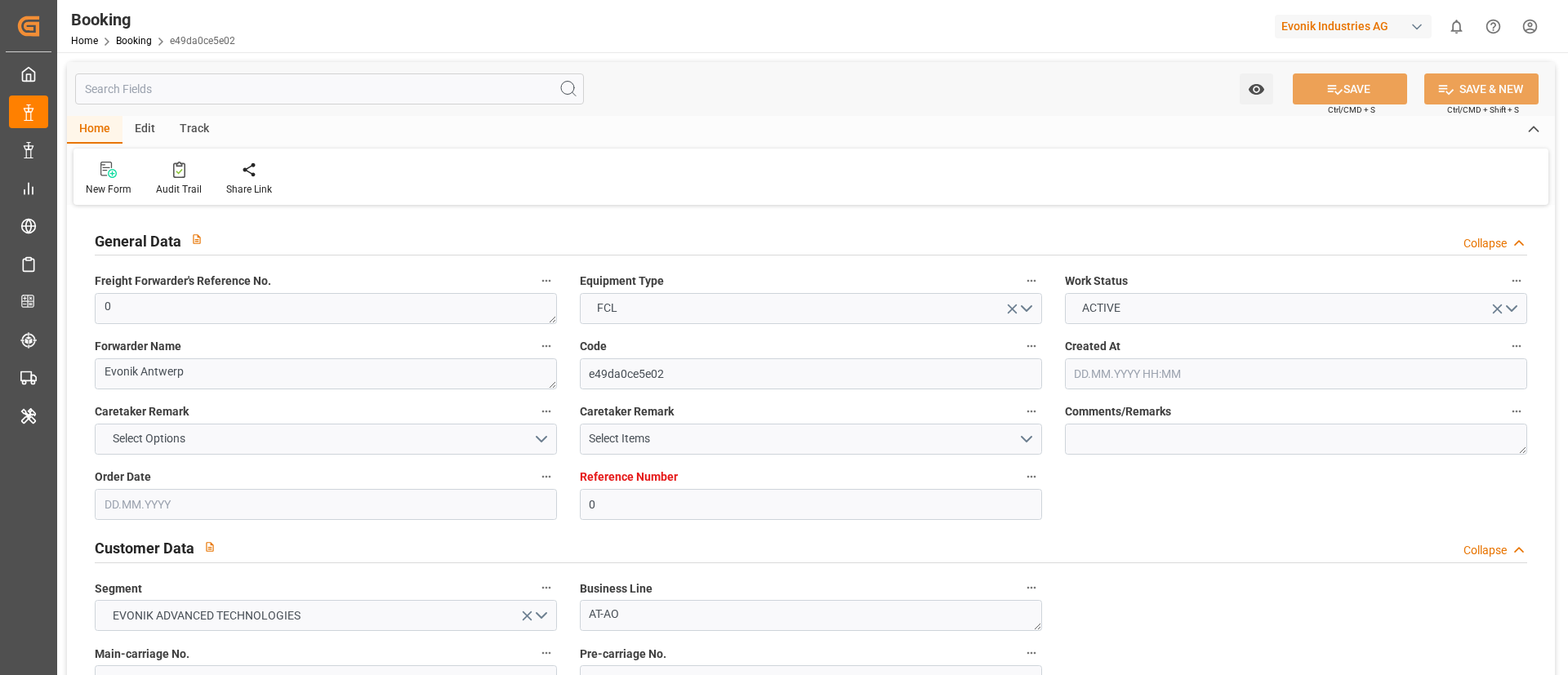
type input "11.09.2025 15:36"
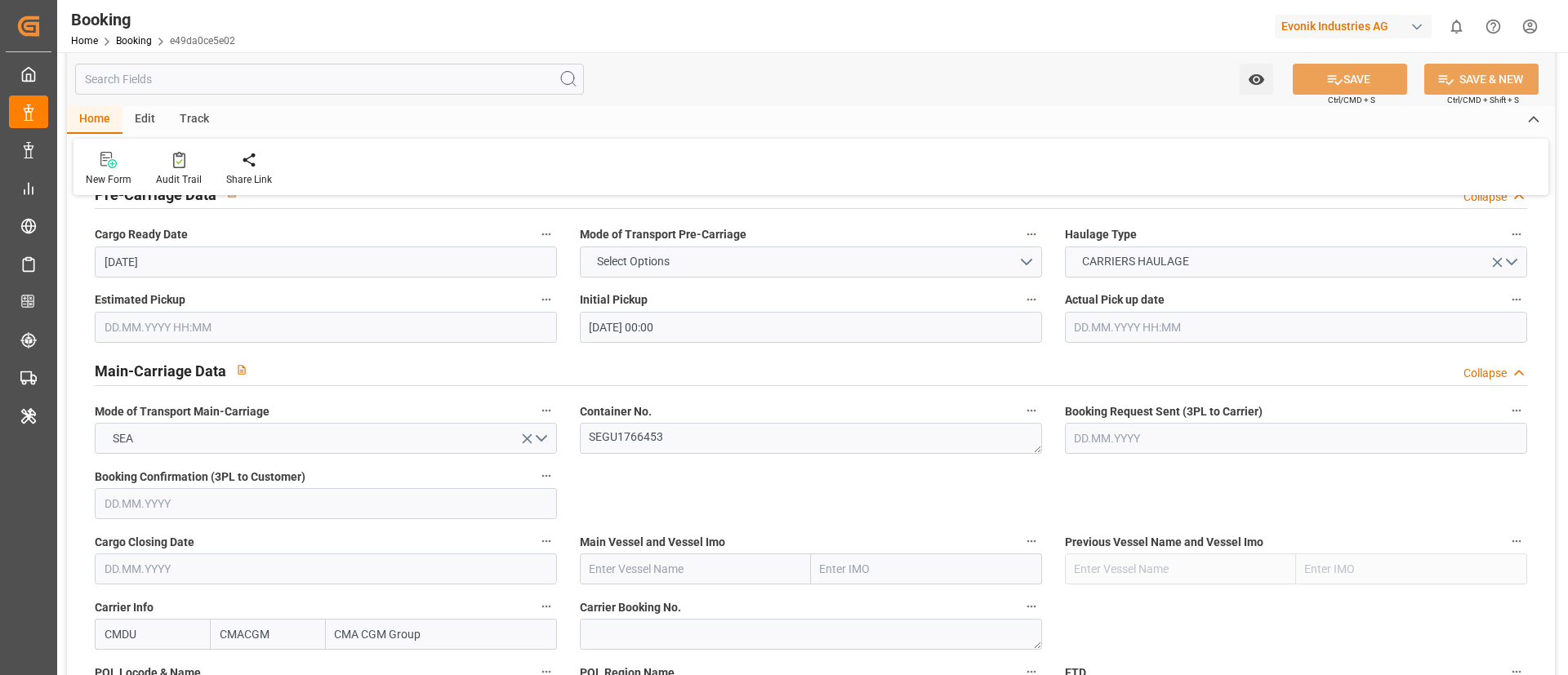
scroll to position [980, 0]
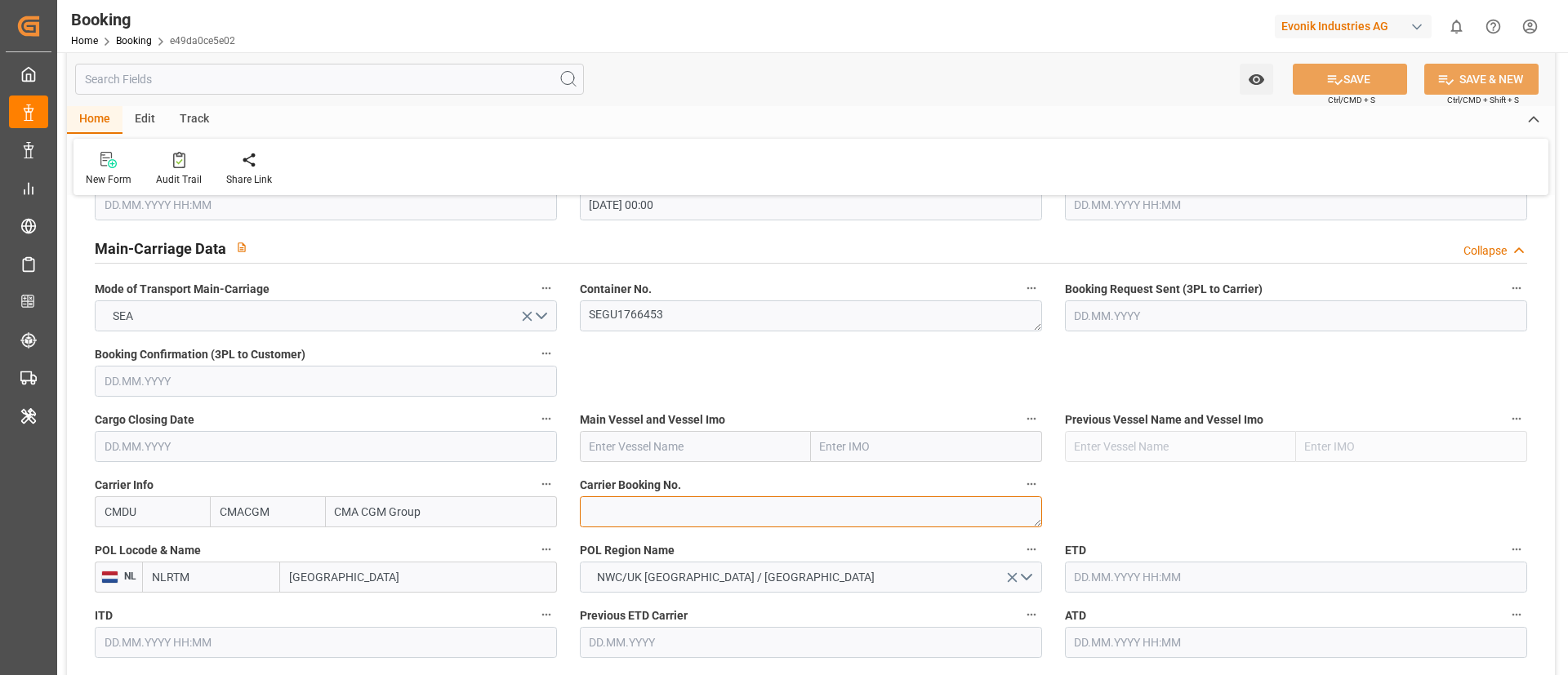
click at [645, 516] on textarea at bounding box center [811, 512] width 462 height 31
paste textarea "ANT1926072"
type textarea "ANT1926072"
click at [697, 446] on input "text" at bounding box center [695, 446] width 231 height 31
paste input "CMA CGM TIGA"
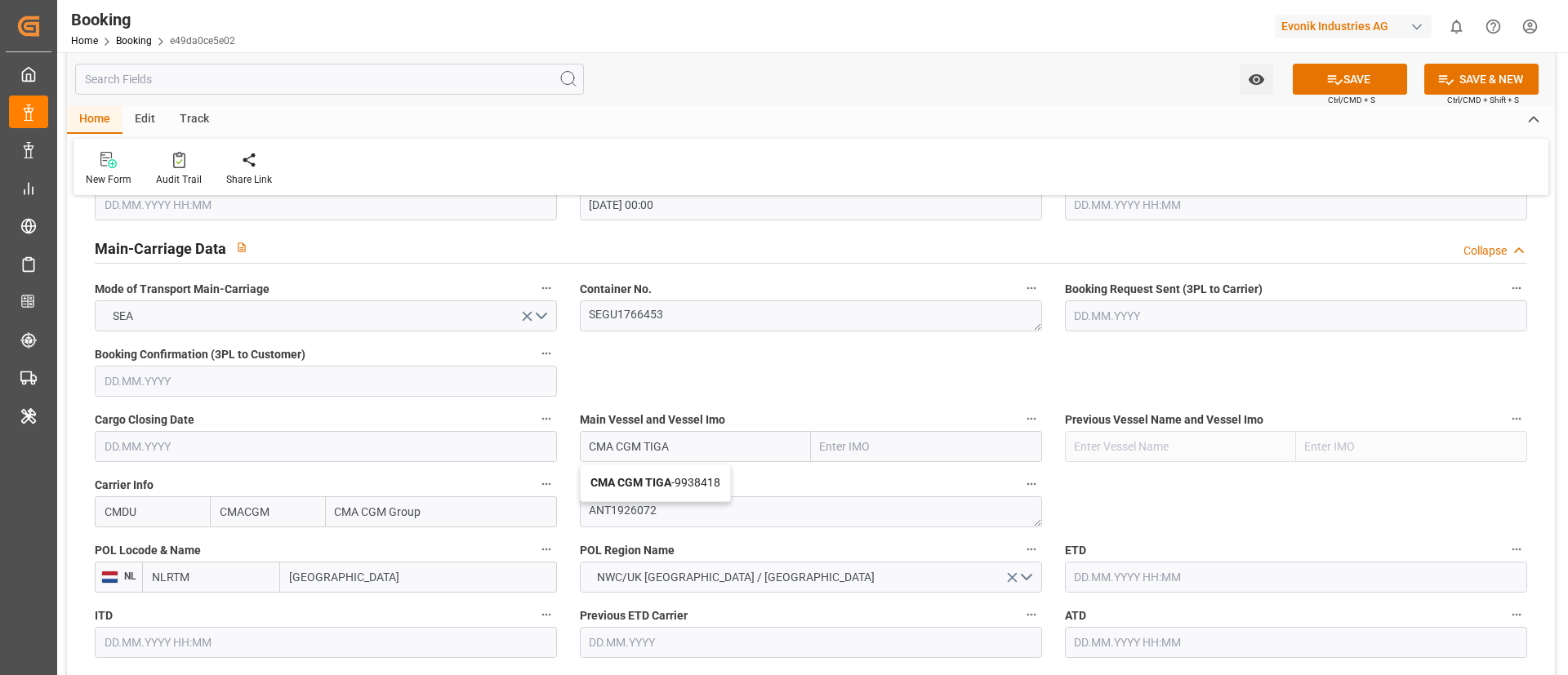
click at [677, 485] on span "CMA CGM TIGA - 9938418" at bounding box center [655, 483] width 130 height 13
type input "CMA CGM TIGA"
type input "9938418"
click at [384, 574] on input "[GEOGRAPHIC_DATA]" at bounding box center [418, 577] width 276 height 31
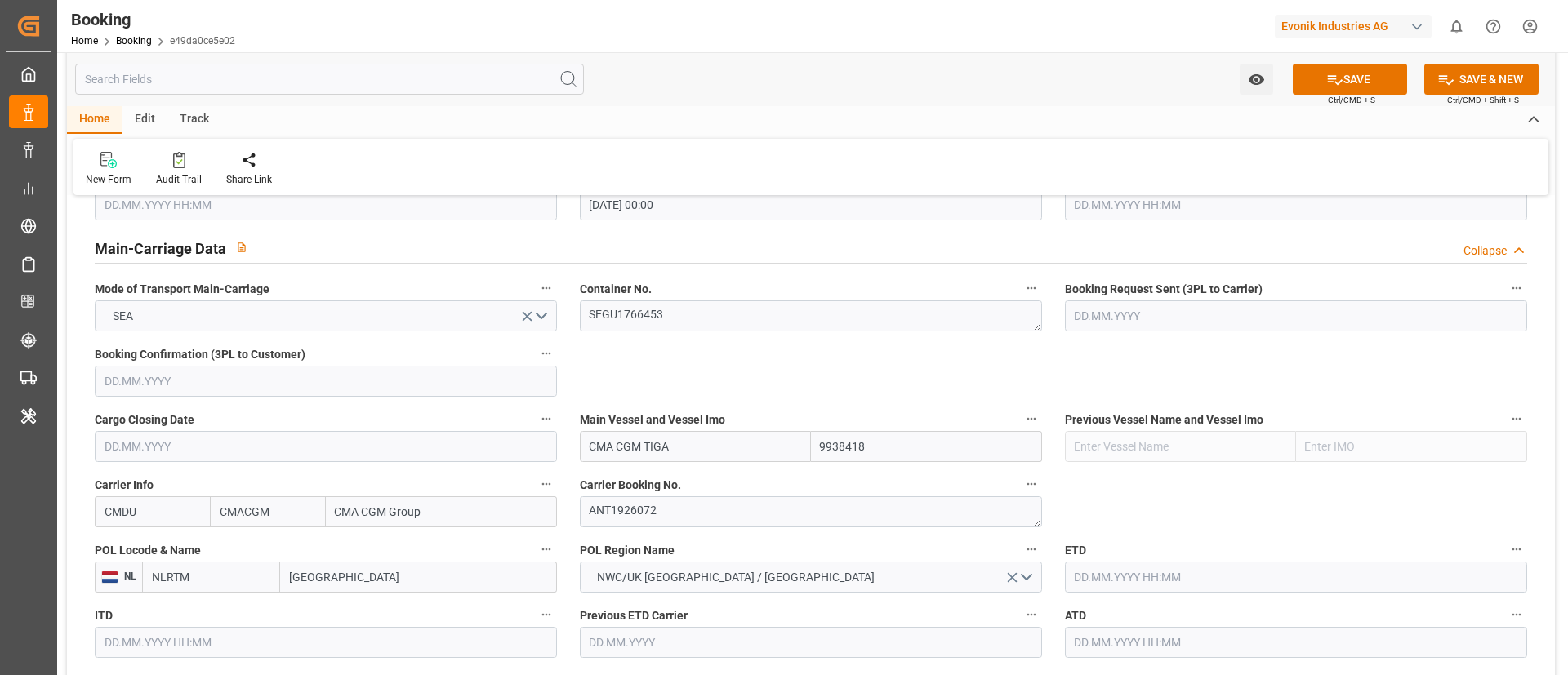
paste input "[GEOGRAPHIC_DATA]"
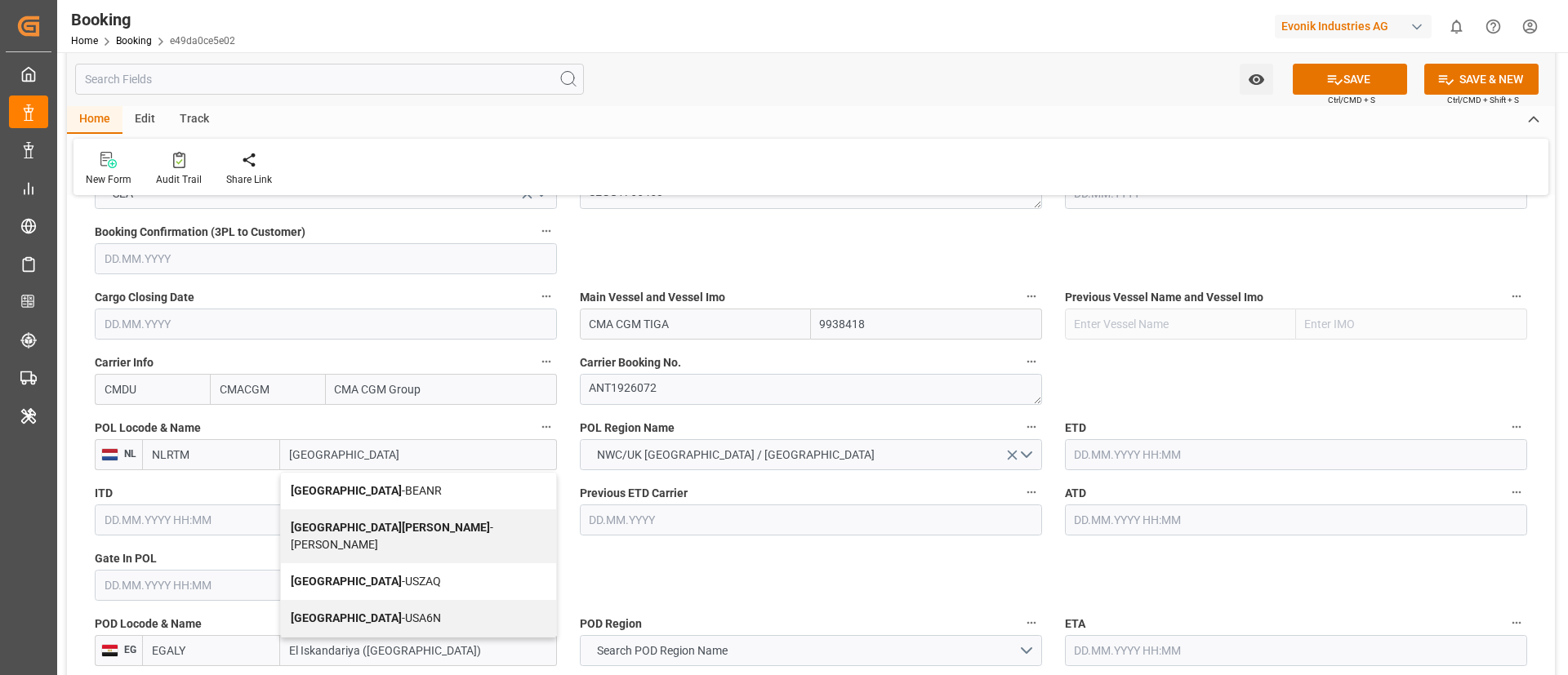
click at [357, 489] on span "Antwerp - BEANR" at bounding box center [366, 491] width 151 height 13
type input "[GEOGRAPHIC_DATA]"
type input "BEANR"
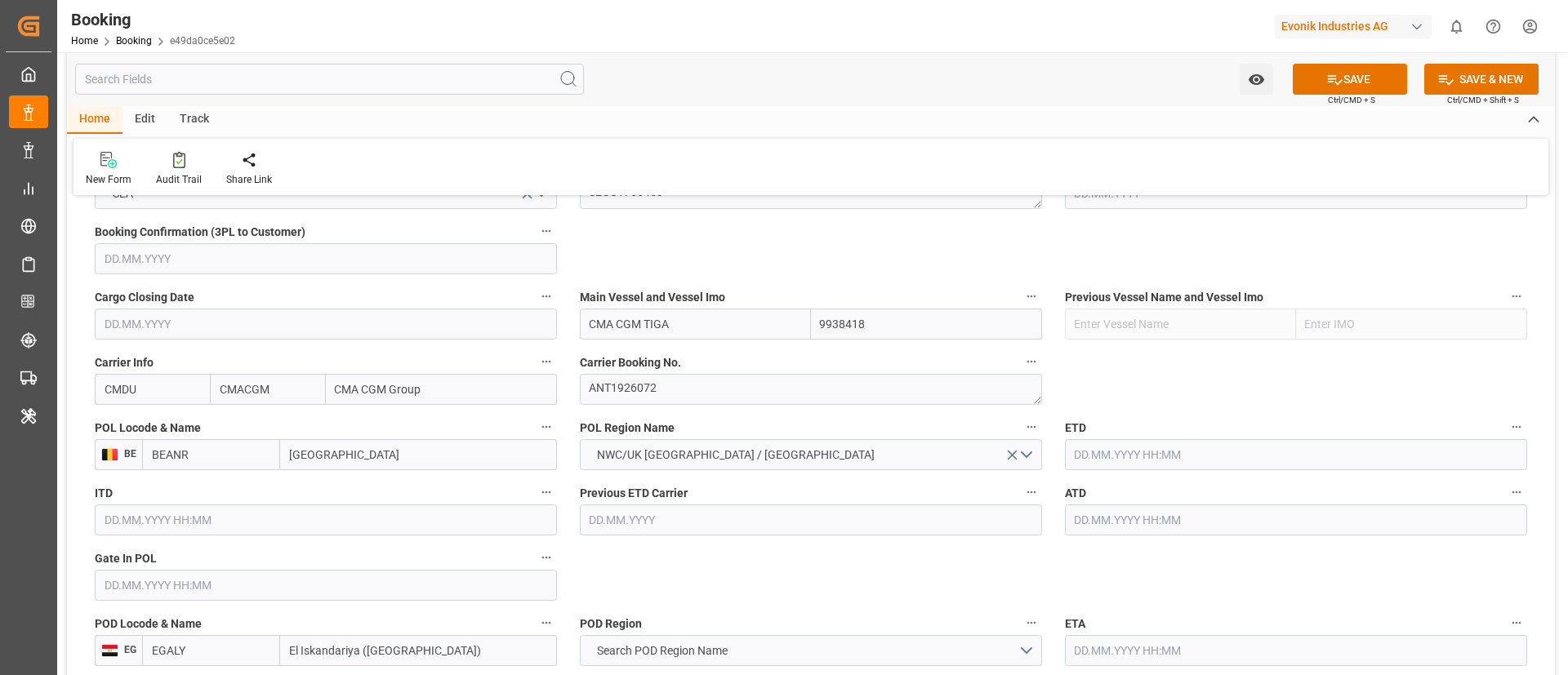
click at [184, 585] on input "text" at bounding box center [325, 585] width 462 height 31
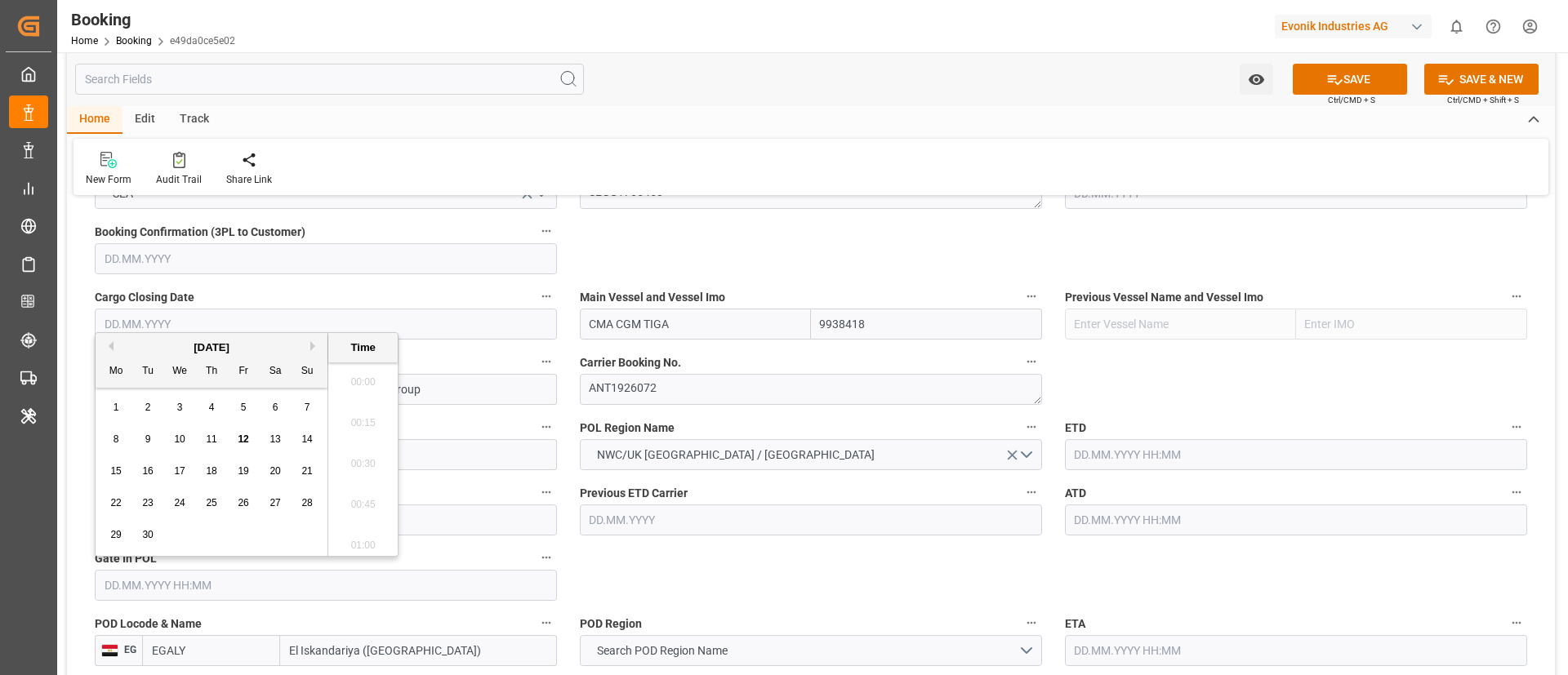
scroll to position [1884, 0]
click at [152, 437] on div "9" at bounding box center [148, 440] width 21 height 20
type input "09.09.2025 00:00"
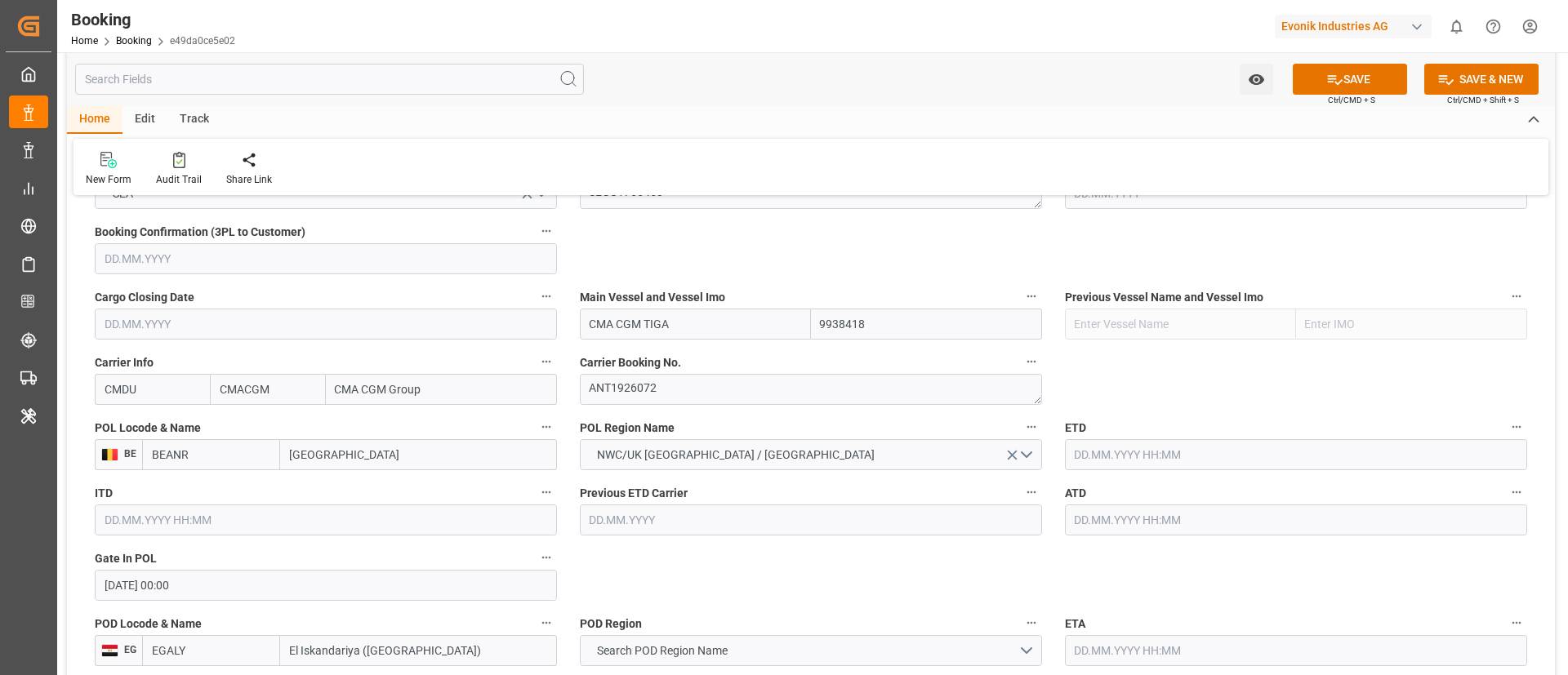
click at [1113, 447] on input "text" at bounding box center [1295, 455] width 462 height 31
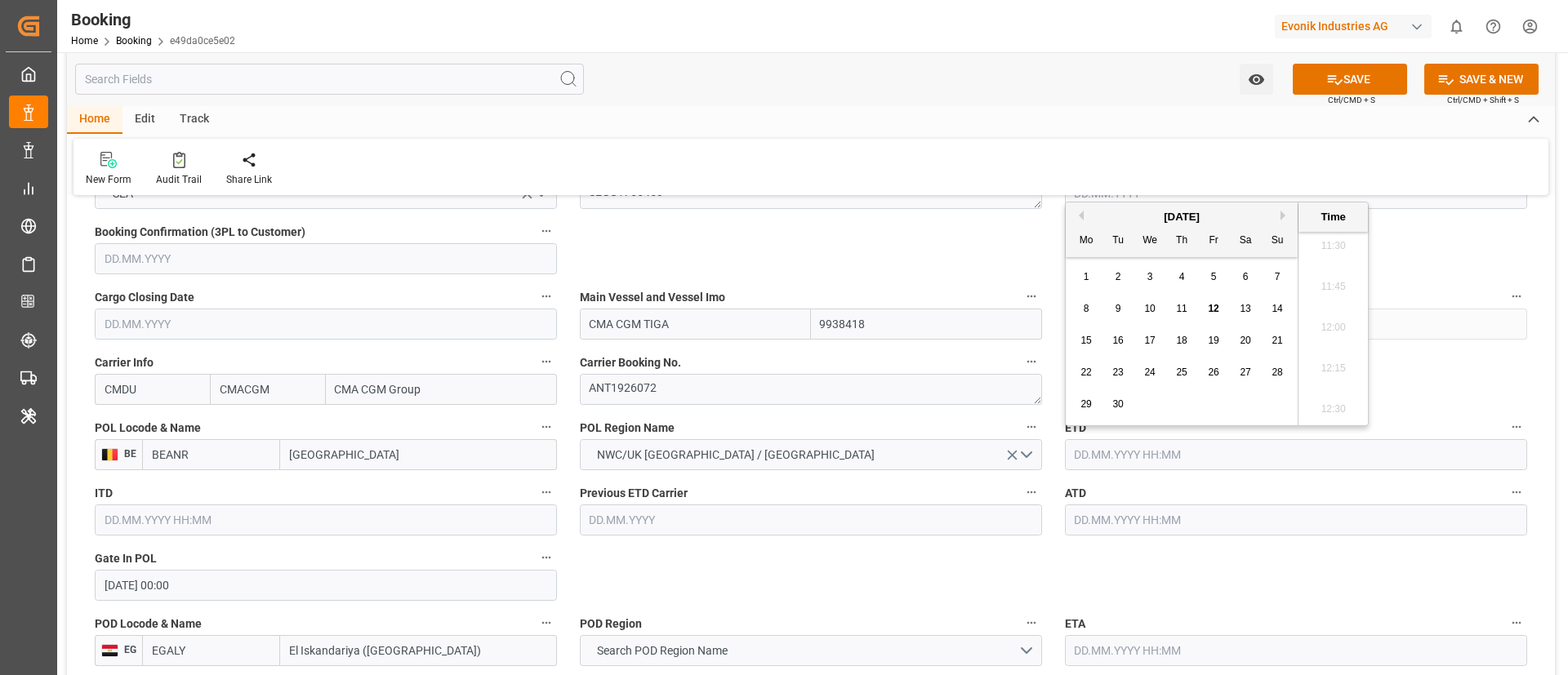
click at [1214, 310] on span "12" at bounding box center [1212, 308] width 10 height 11
type input "12.09.2025 00:00"
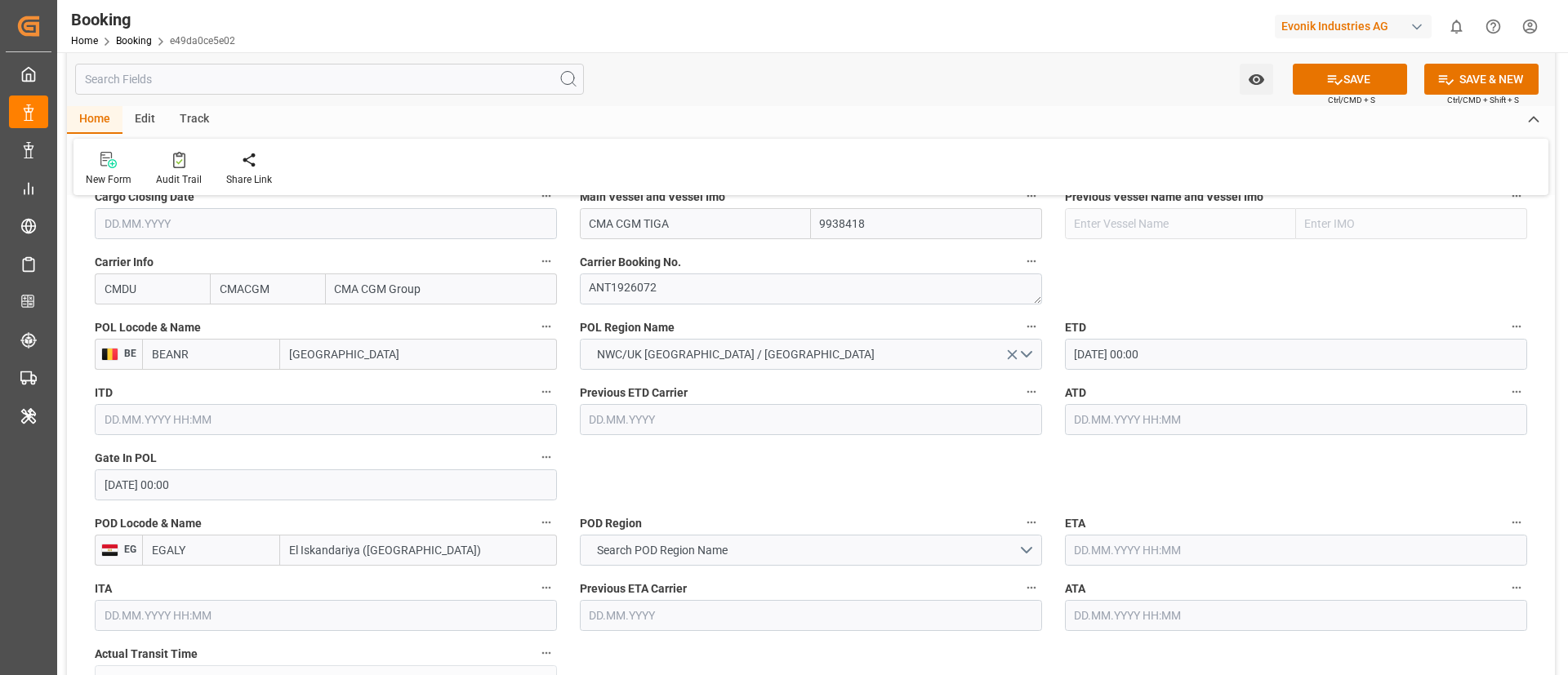
scroll to position [1347, 0]
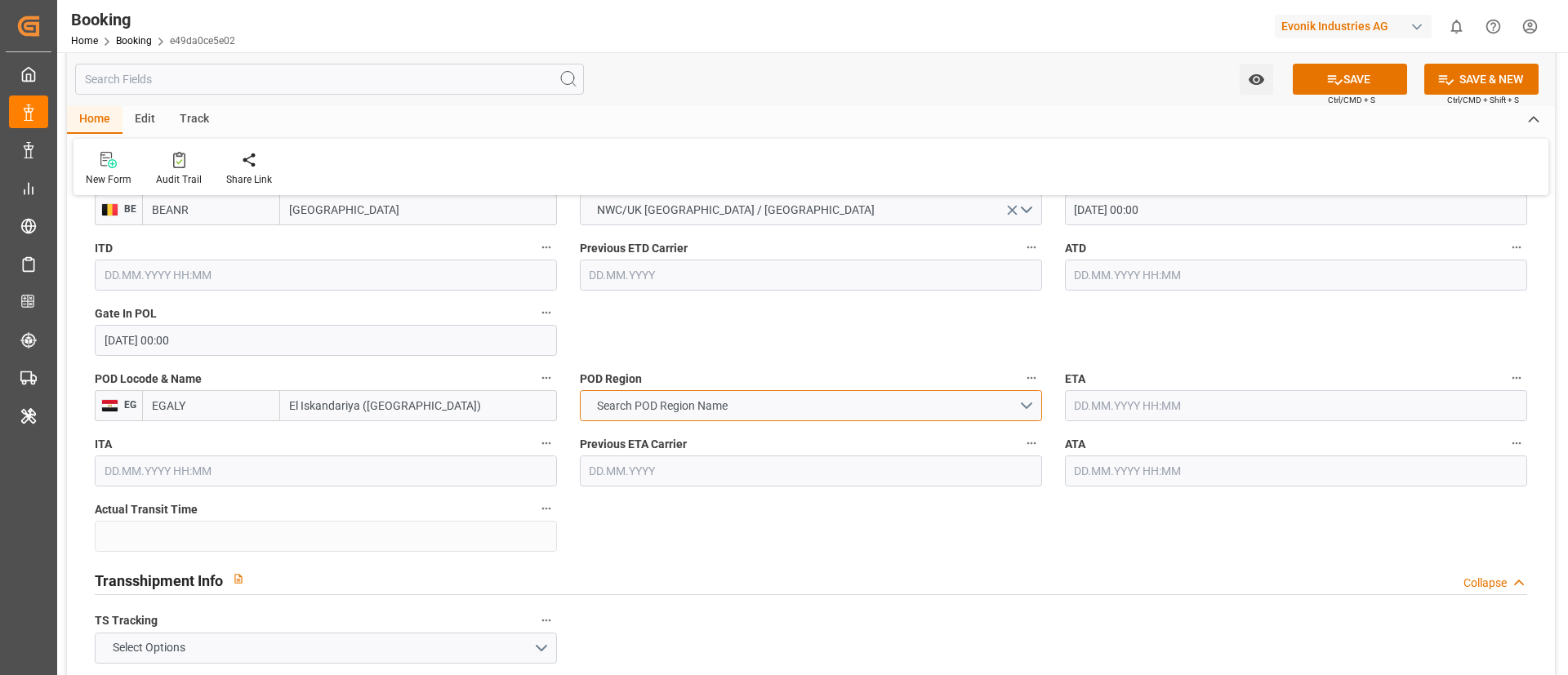
click at [724, 401] on span "Search POD Region Name" at bounding box center [662, 406] width 147 height 17
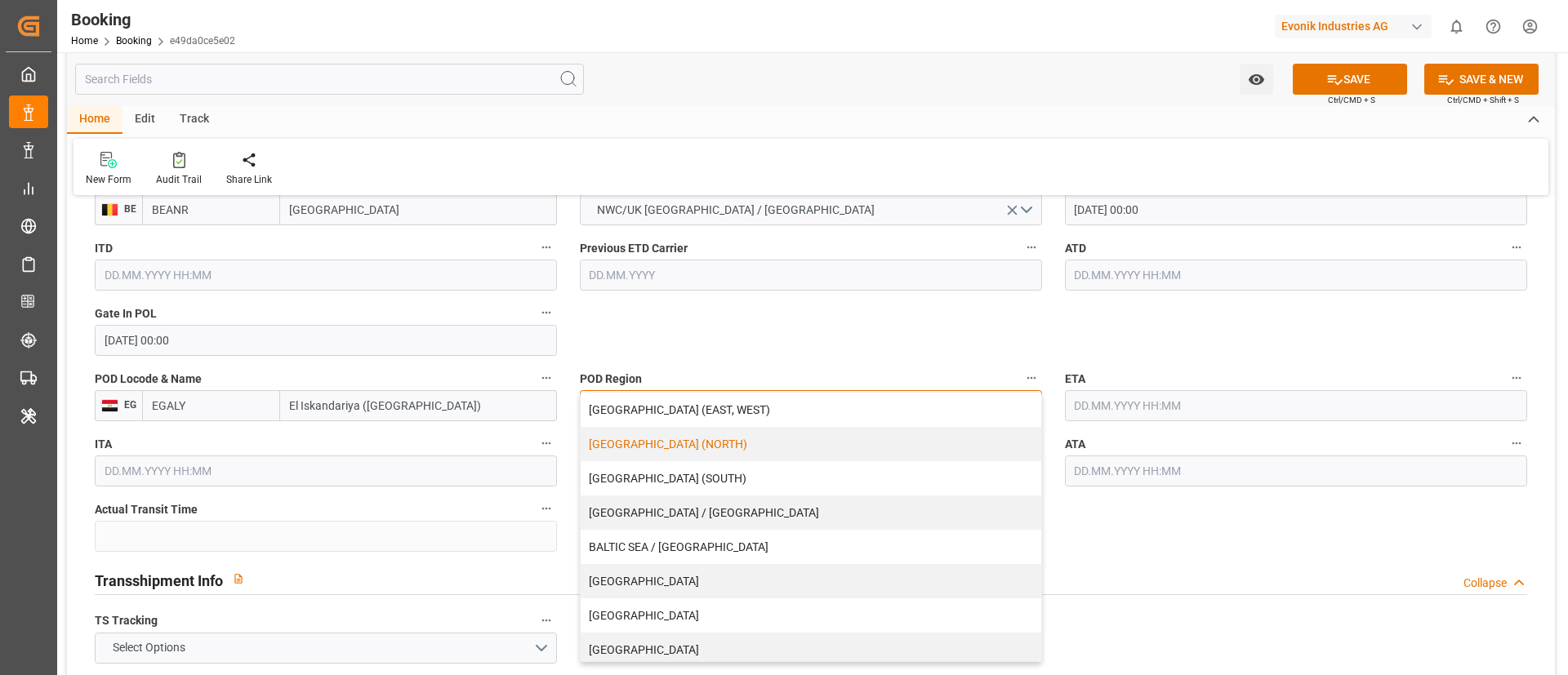
click at [694, 452] on div "[GEOGRAPHIC_DATA] (NORTH)" at bounding box center [810, 444] width 460 height 35
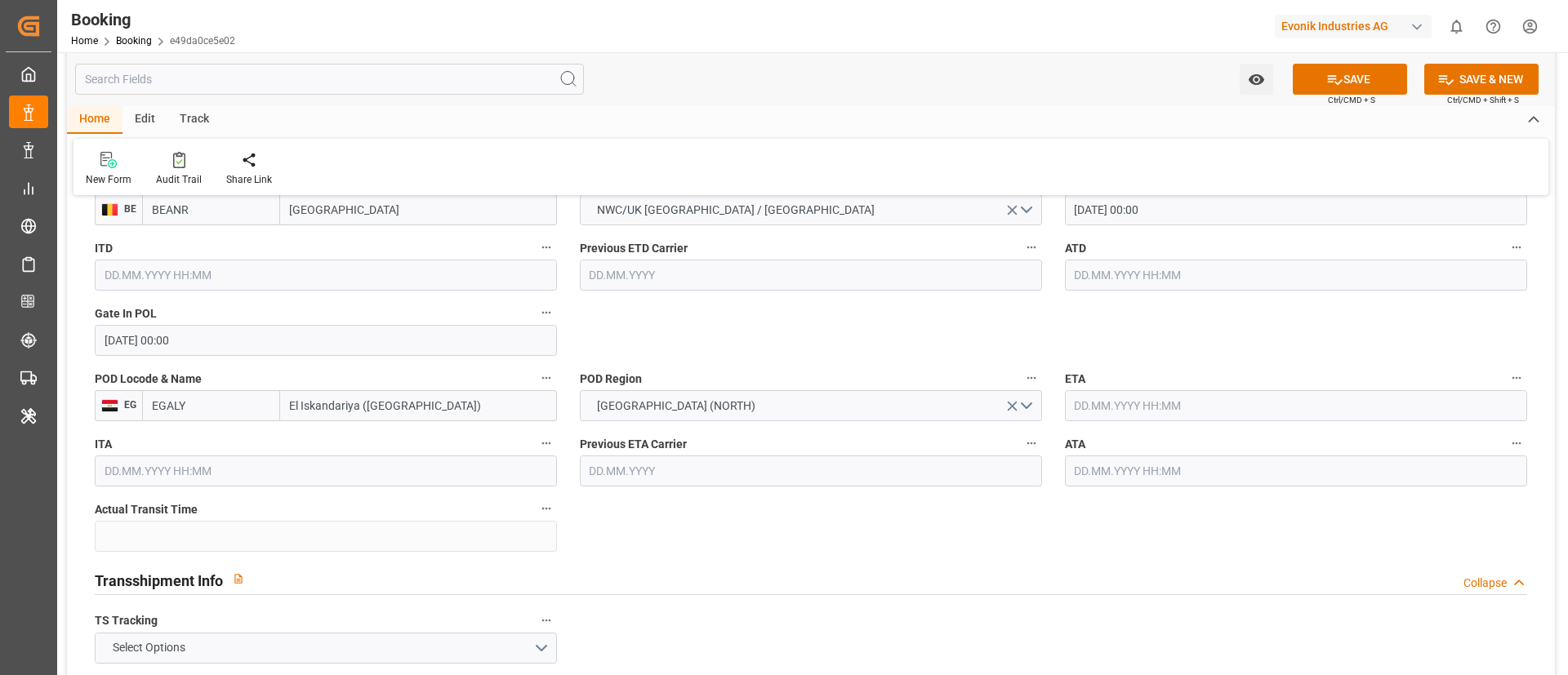
click at [1113, 396] on input "text" at bounding box center [1295, 405] width 462 height 31
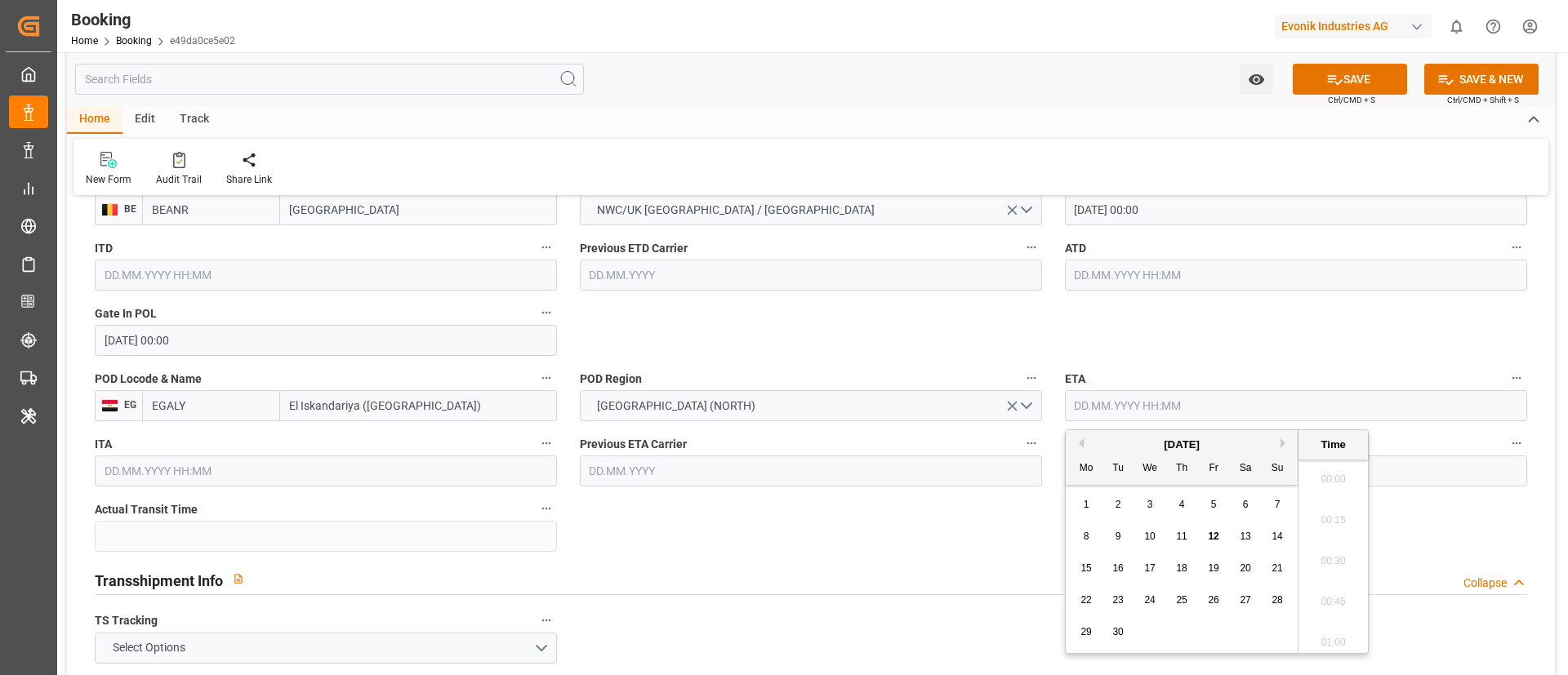
scroll to position [1884, 0]
click at [1245, 603] on span "27" at bounding box center [1244, 600] width 10 height 11
type input "27.09.2025 00:00"
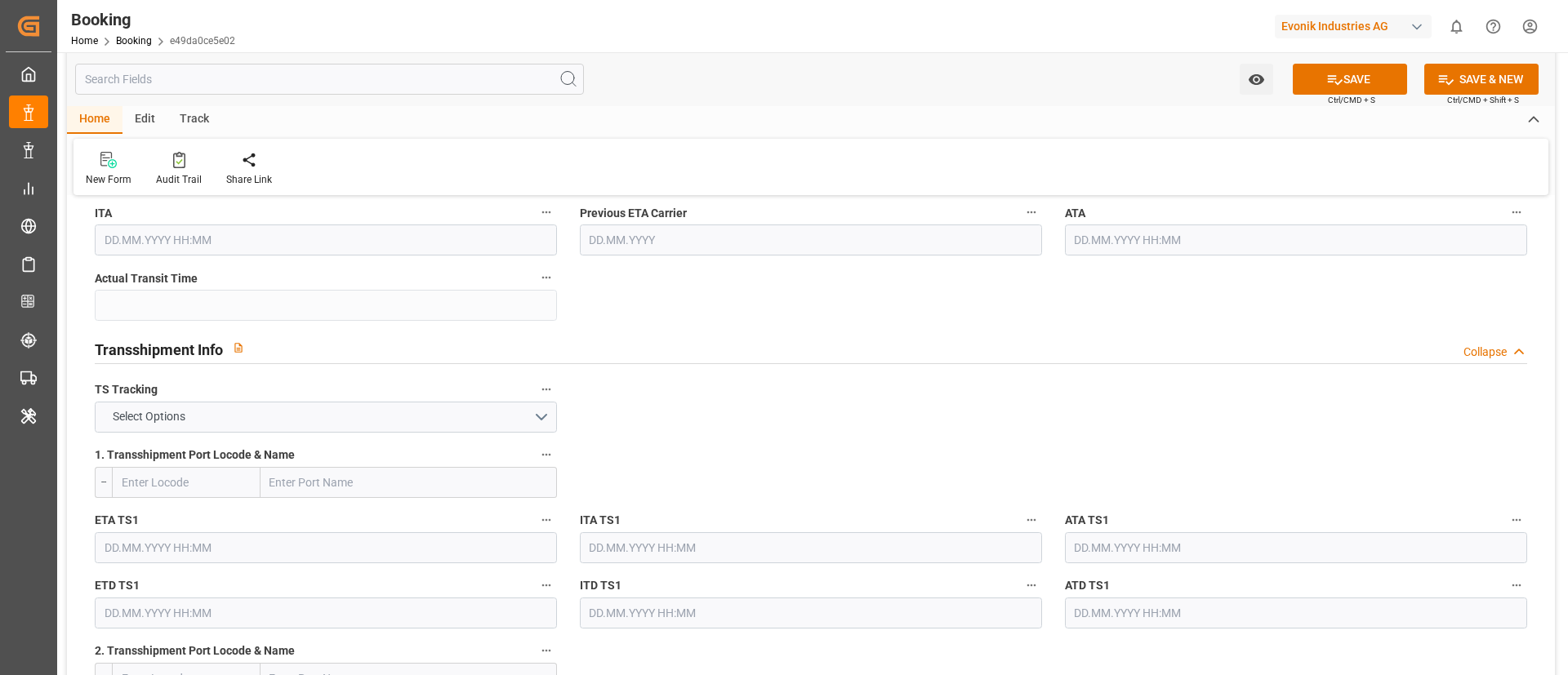
scroll to position [1593, 0]
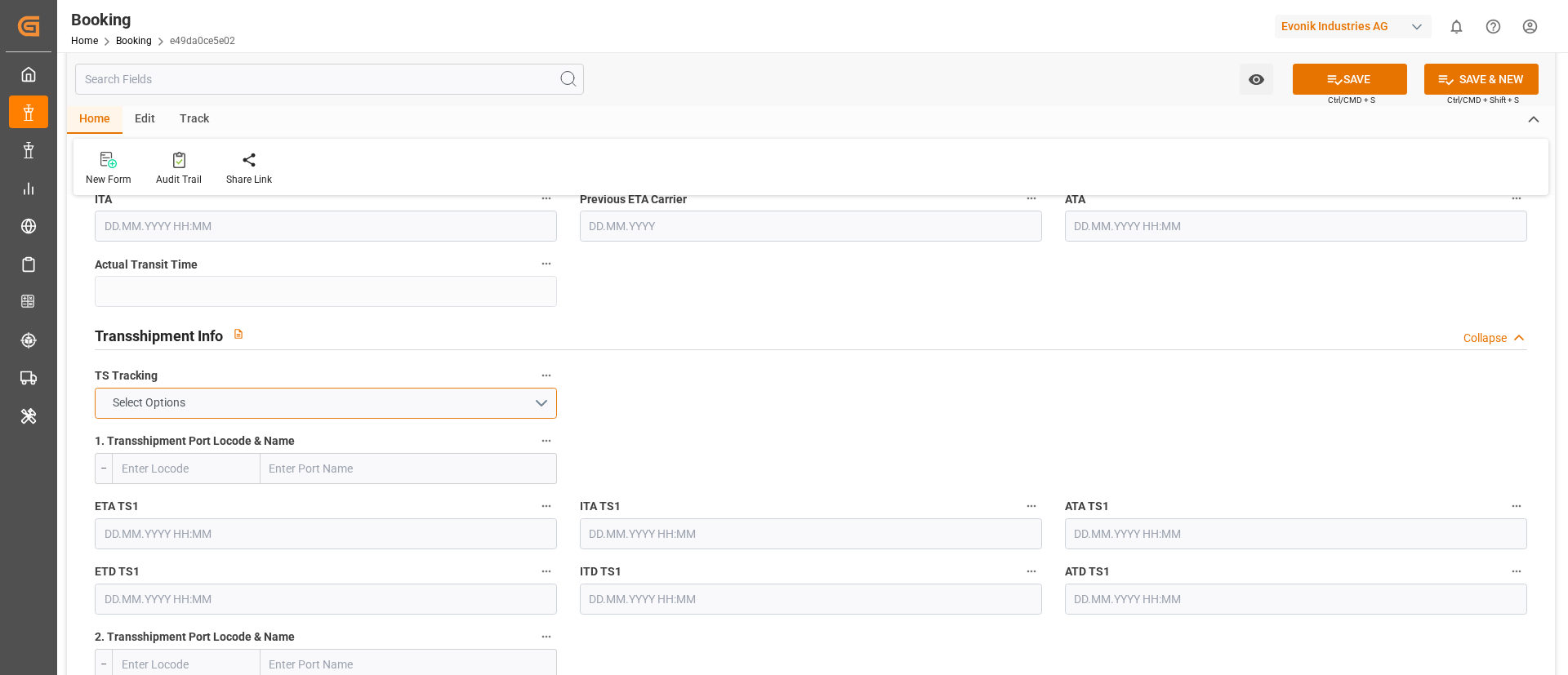
click at [420, 407] on button "Select Options" at bounding box center [325, 403] width 462 height 31
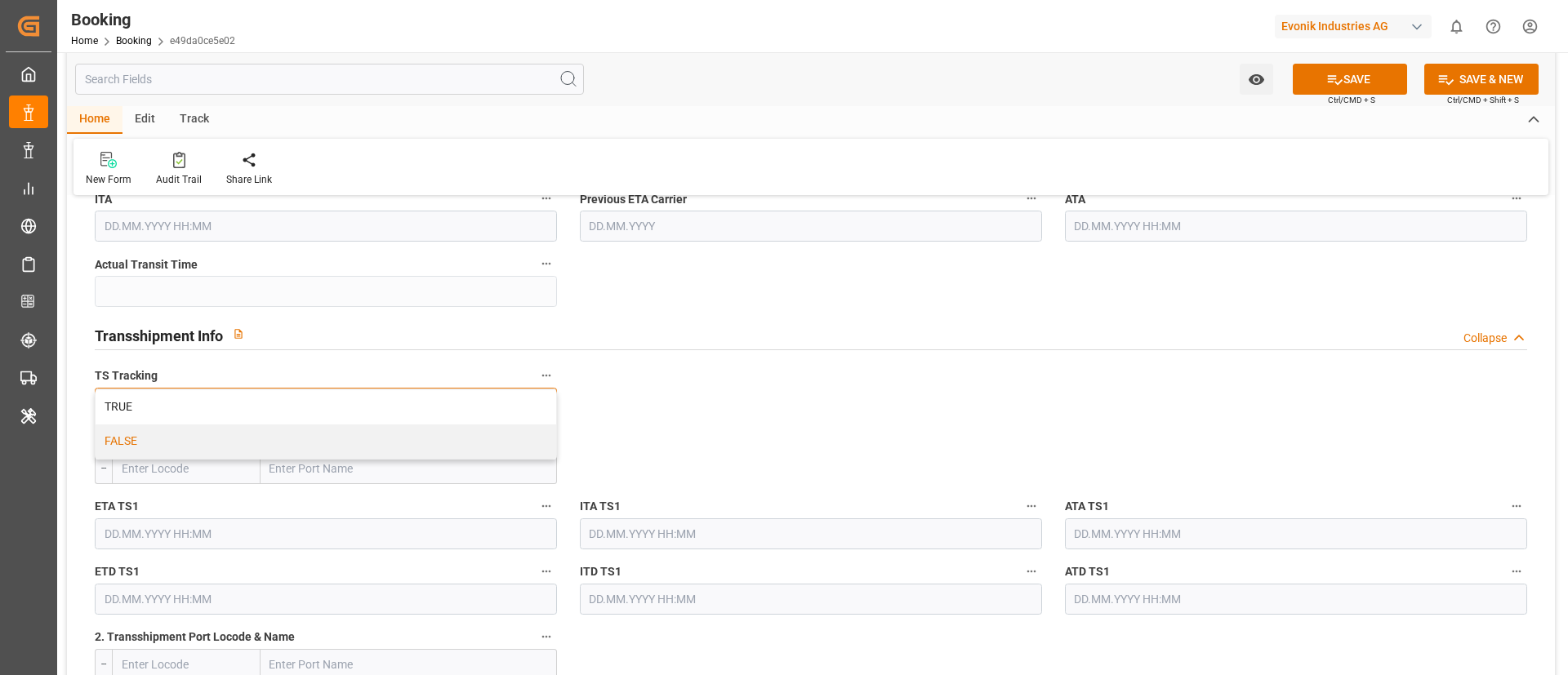
click at [408, 434] on div "FALSE" at bounding box center [325, 442] width 460 height 35
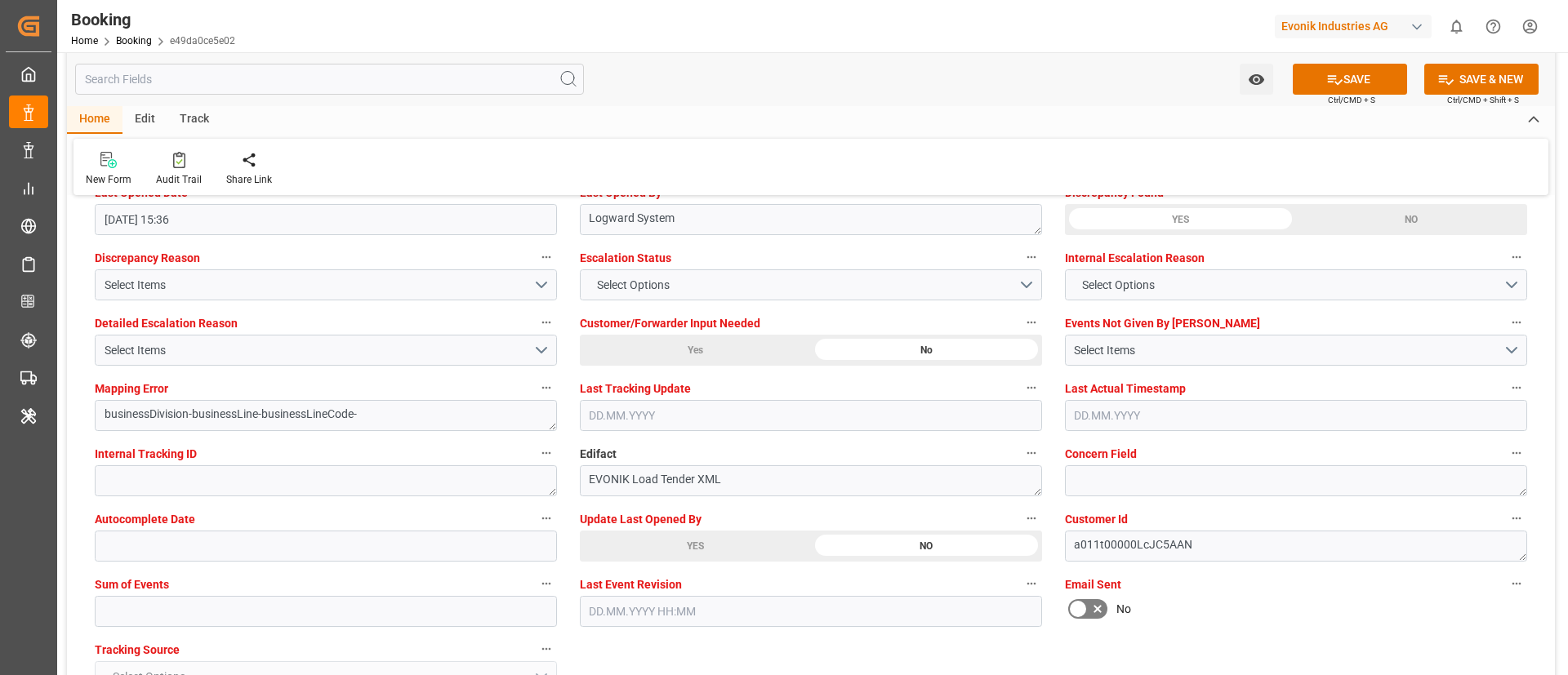
scroll to position [3063, 0]
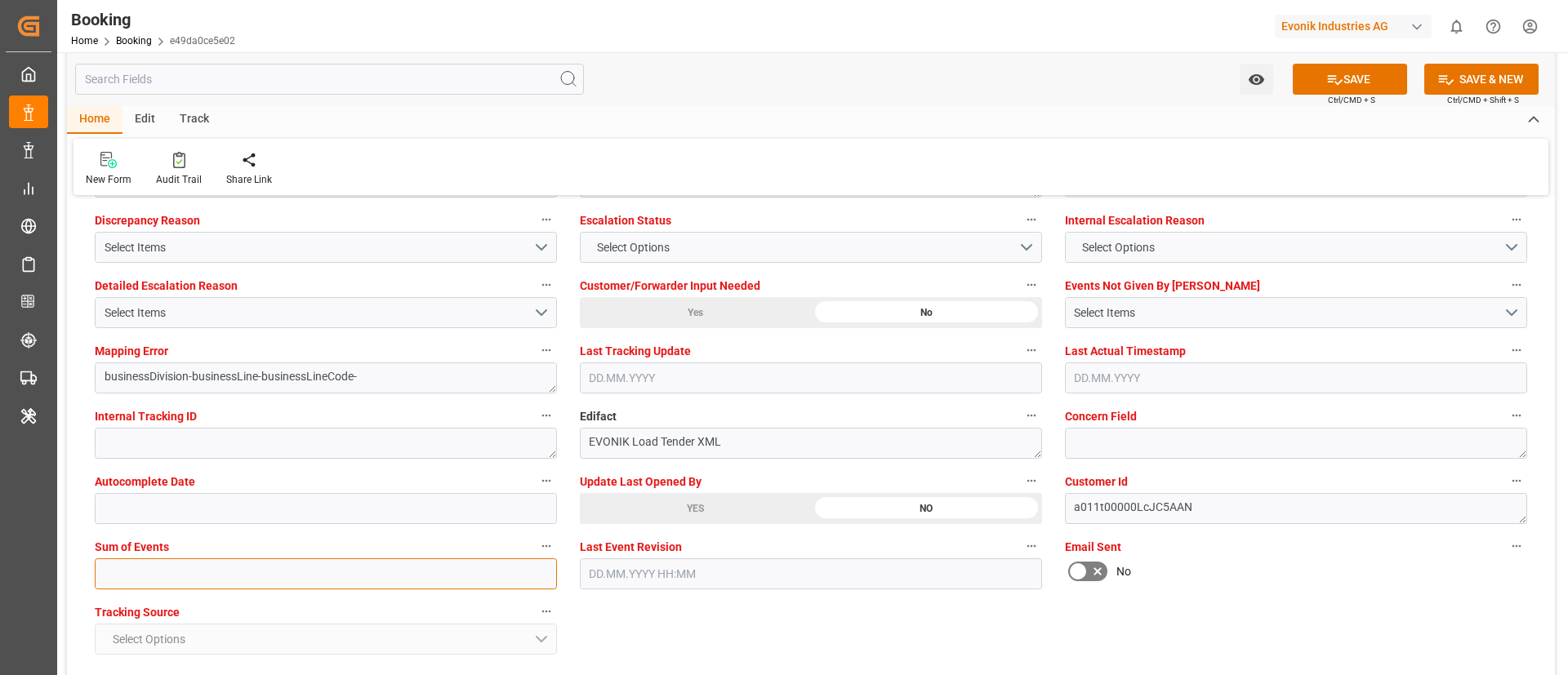
click at [361, 579] on input "text" at bounding box center [325, 574] width 462 height 31
type input "0"
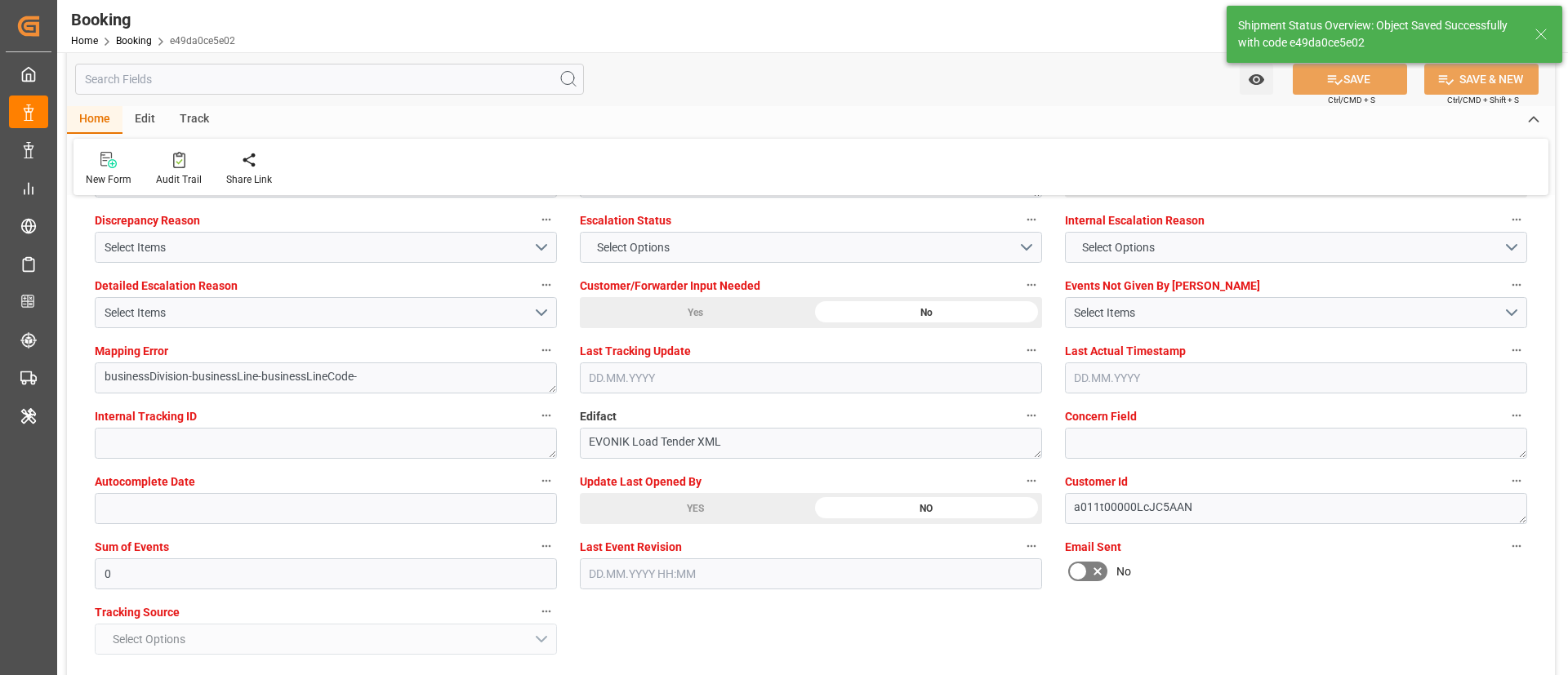
type textarea "Vismitha Mahadev"
type textarea "businessDivision-businessLine-"
type input "12.09.2025 00:00"
type input "27.09.2025 00:00"
type input "12.09.2025 06:30"
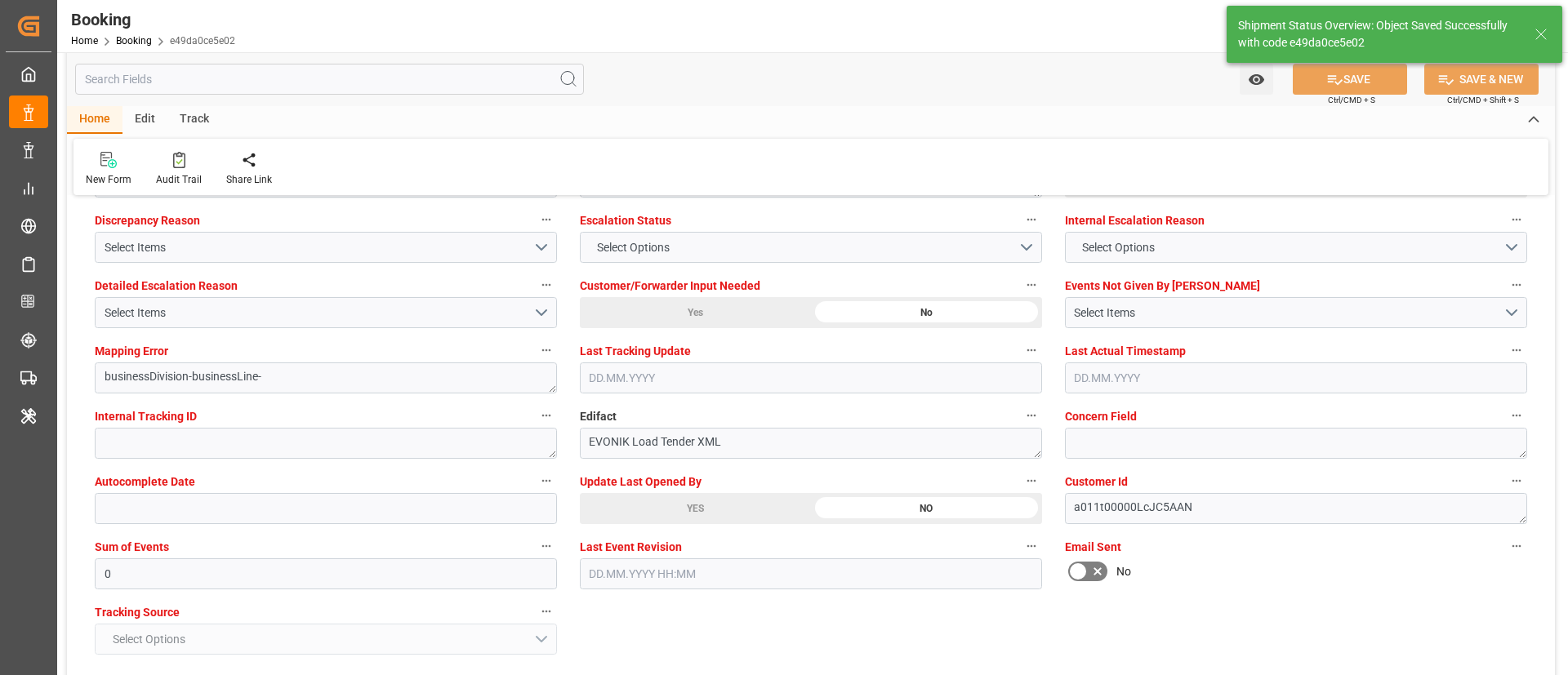
scroll to position [2940, 0]
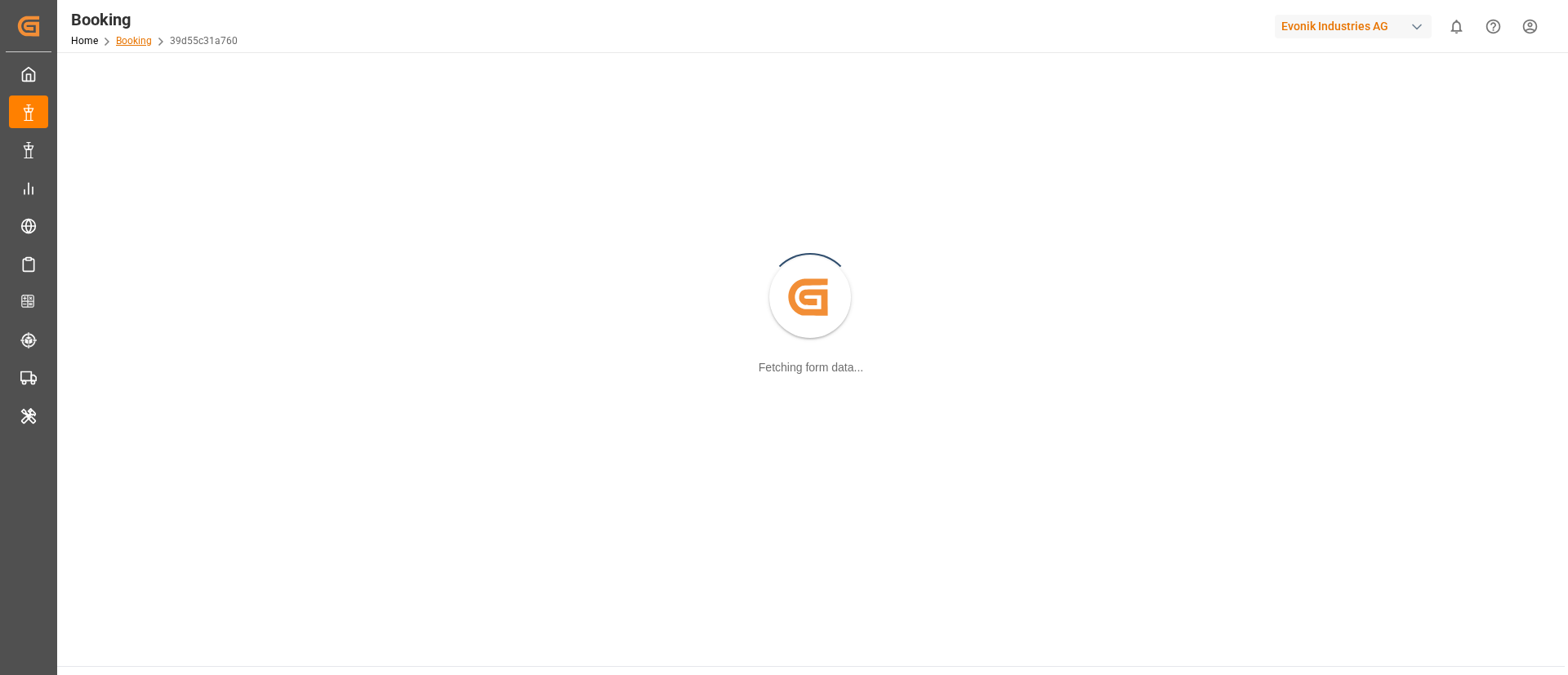
click at [146, 38] on link "Booking" at bounding box center [134, 40] width 36 height 11
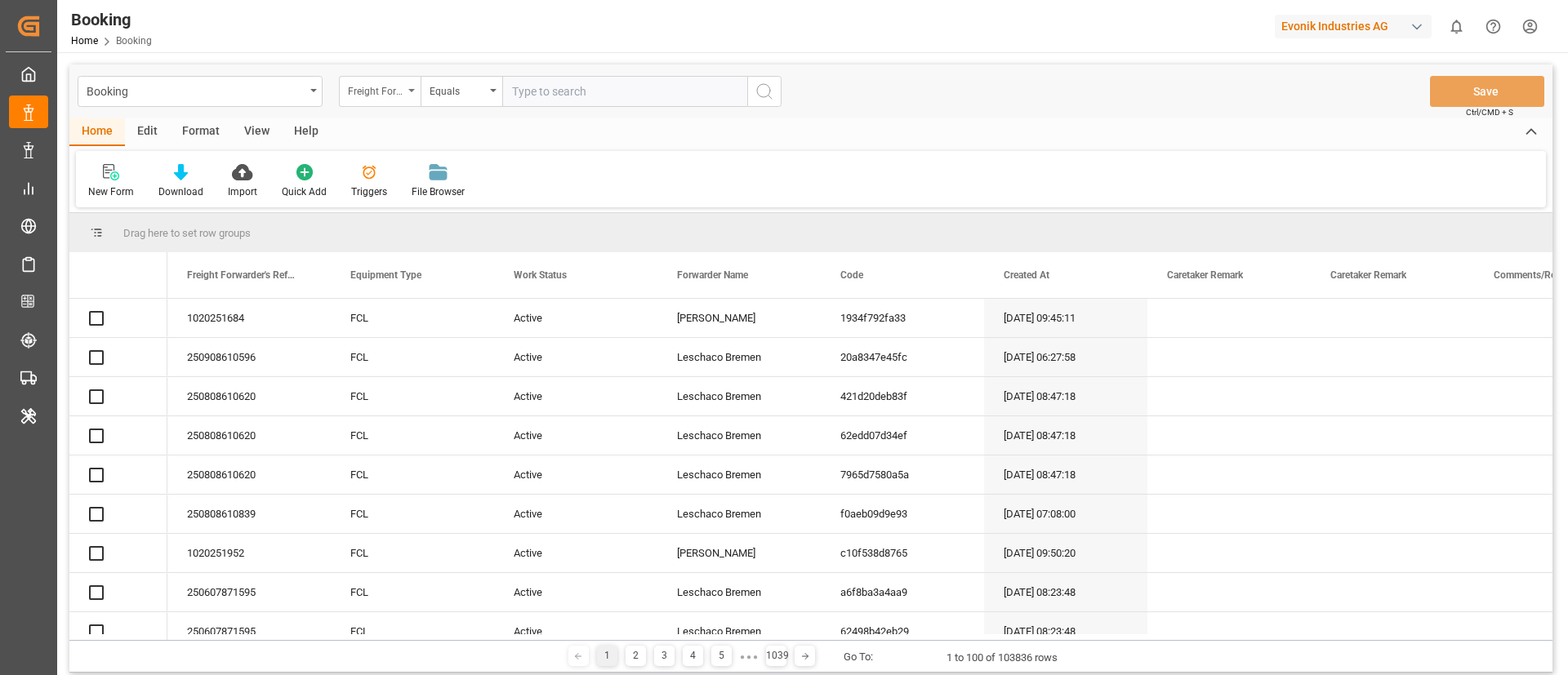
click at [407, 88] on div "Freight Forwarder's Reference No." at bounding box center [380, 91] width 82 height 31
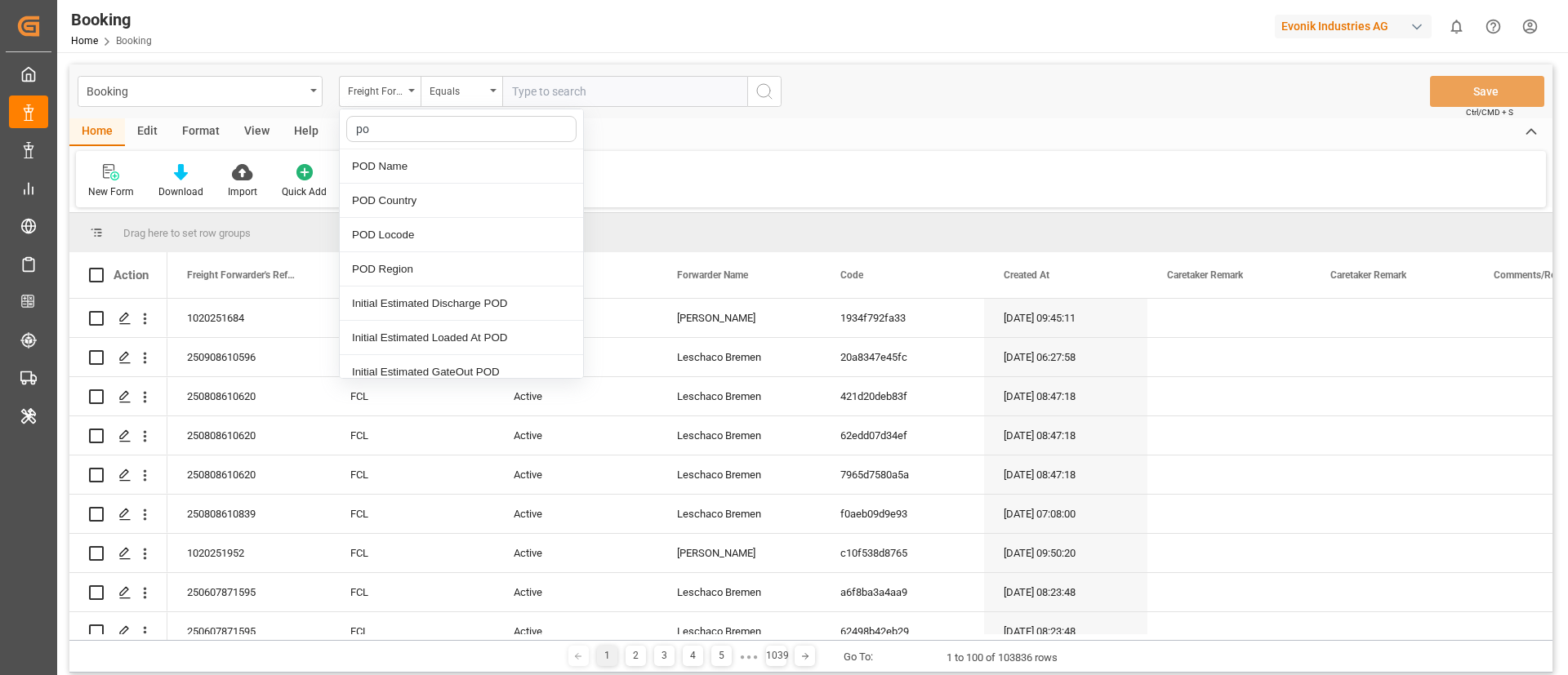
type input "pod"
click at [439, 225] on div "POD Locode" at bounding box center [461, 235] width 244 height 35
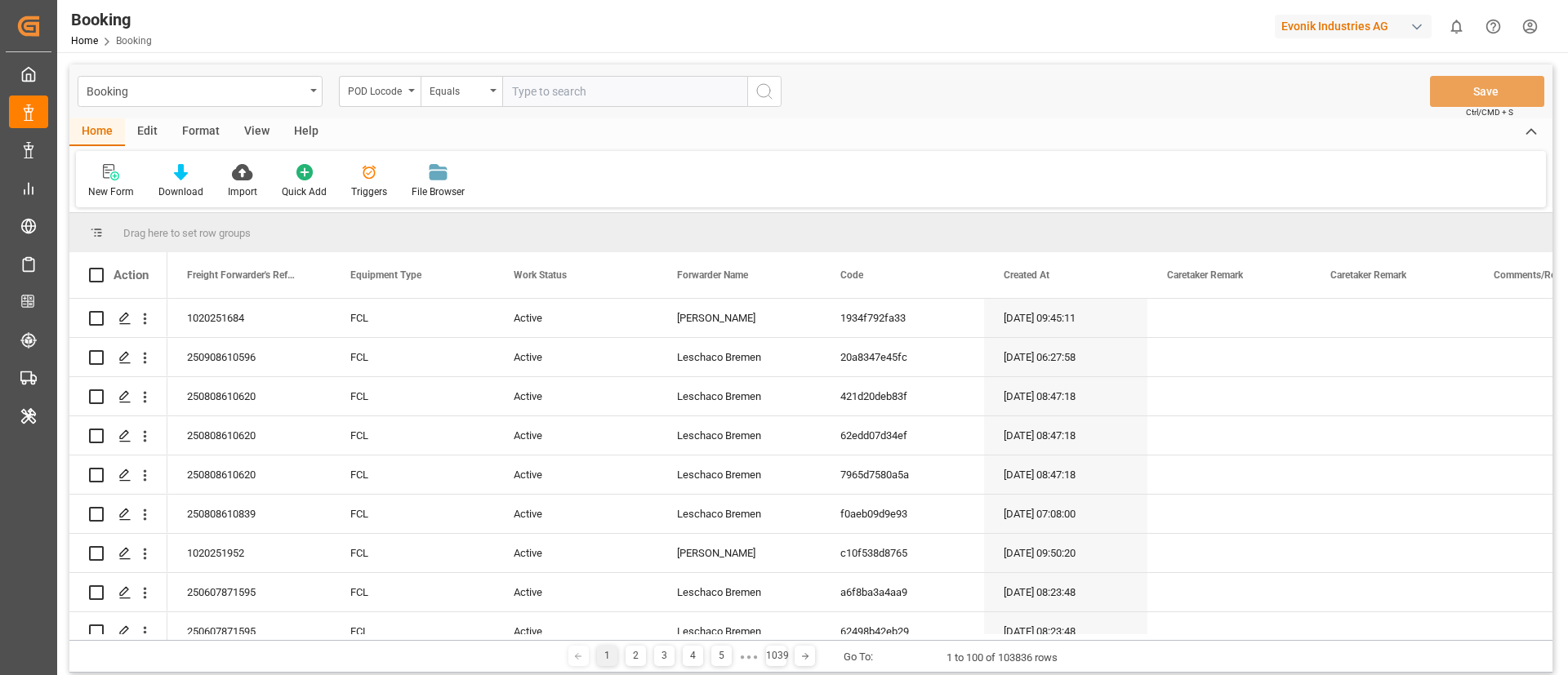
click at [637, 78] on input "text" at bounding box center [624, 91] width 245 height 31
type input "egaly"
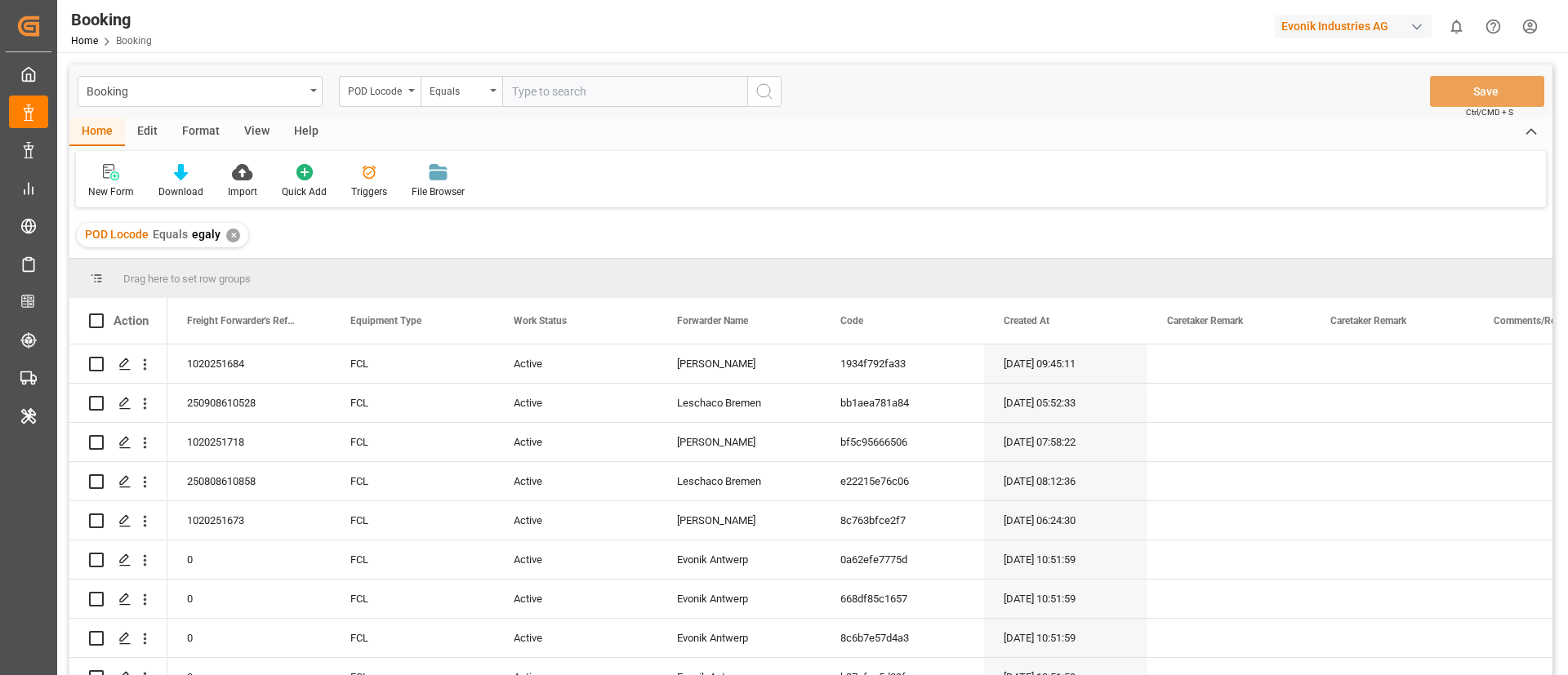
click at [257, 136] on div "View" at bounding box center [256, 132] width 50 height 28
click at [102, 179] on icon at bounding box center [104, 172] width 16 height 16
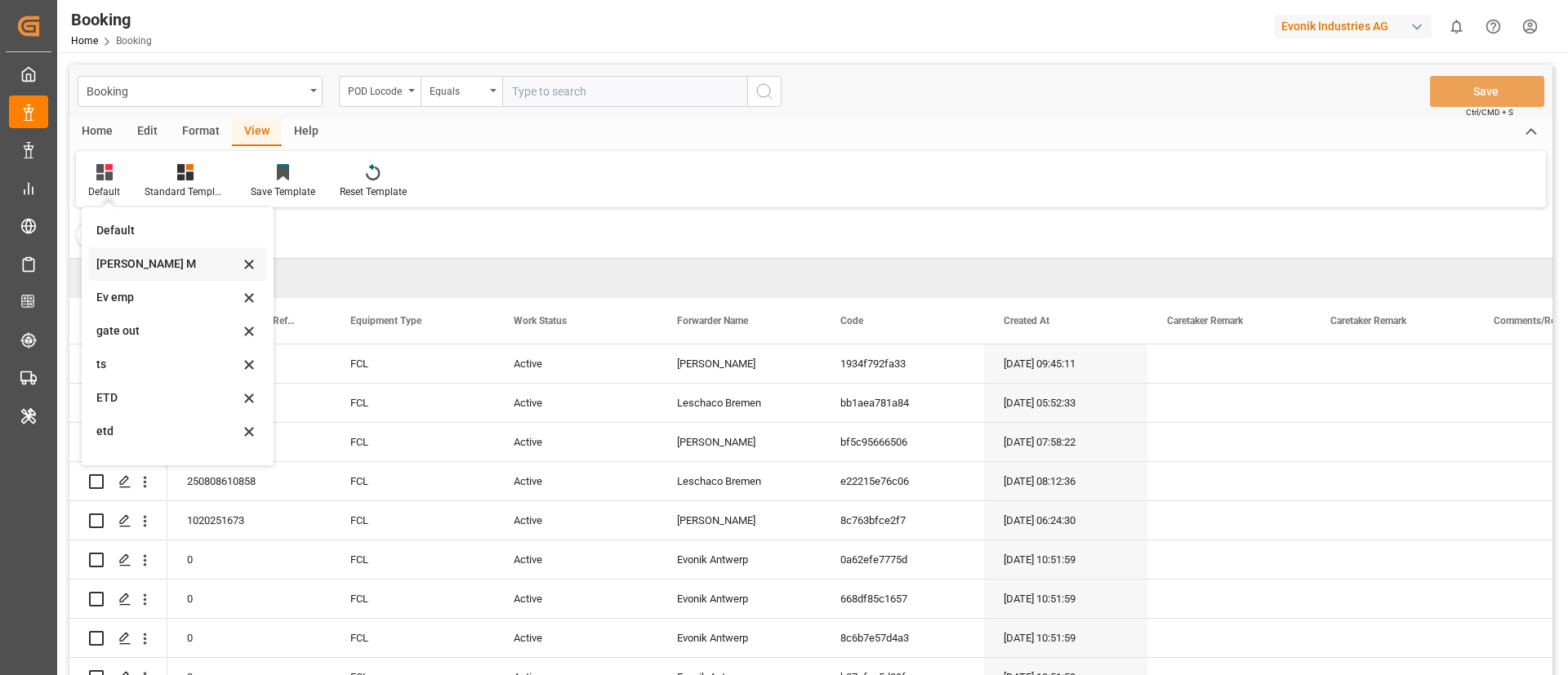
click at [153, 263] on div "[PERSON_NAME] M" at bounding box center [168, 264] width 142 height 17
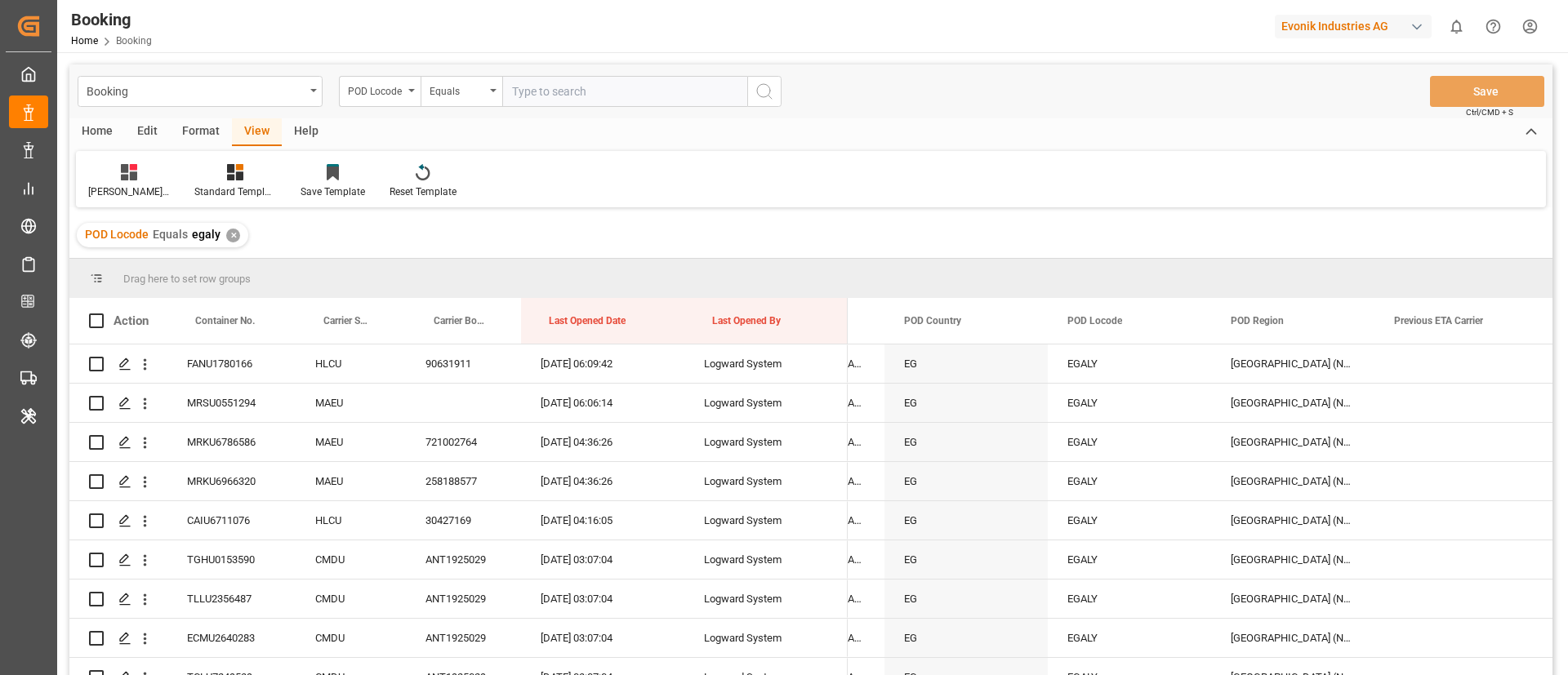
click at [605, 82] on input "text" at bounding box center [624, 91] width 245 height 31
type input "lyben"
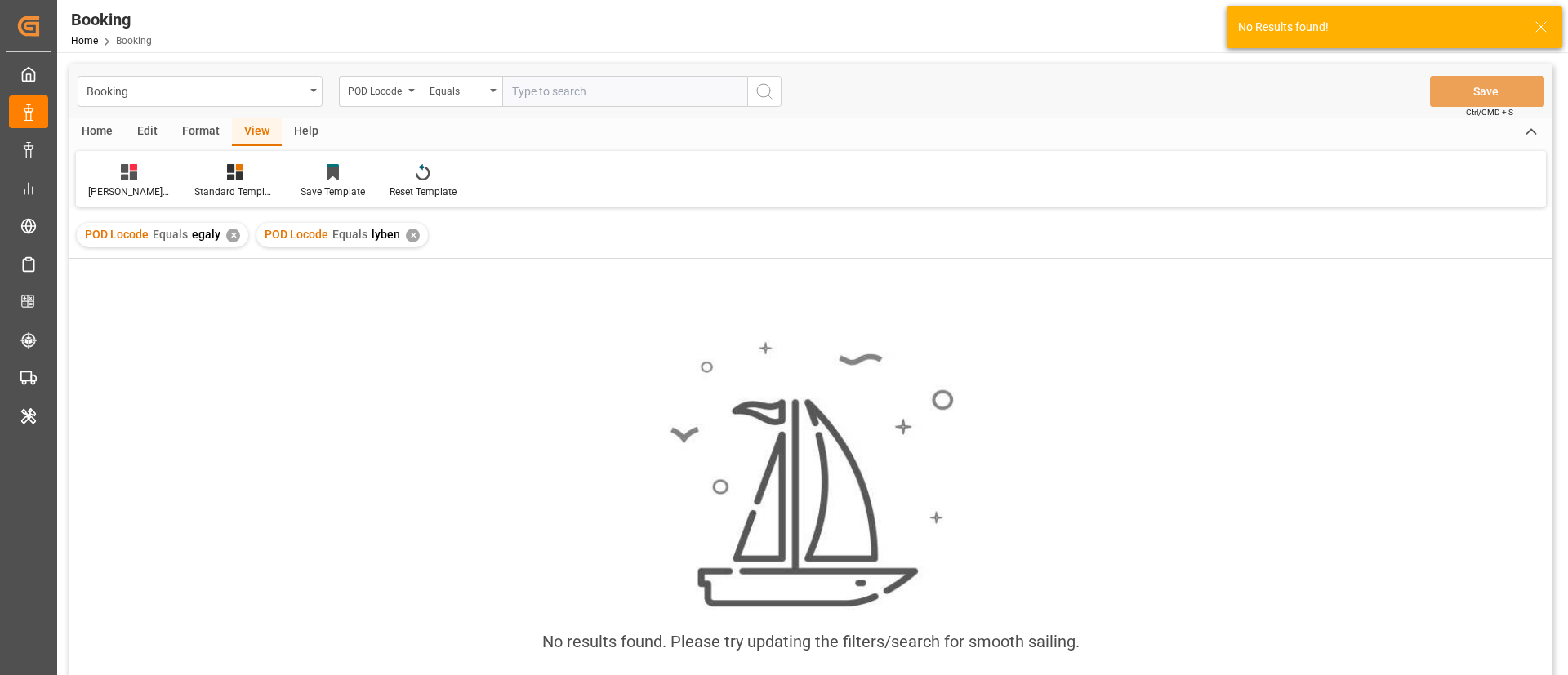
click at [231, 232] on div "✕" at bounding box center [232, 235] width 14 height 14
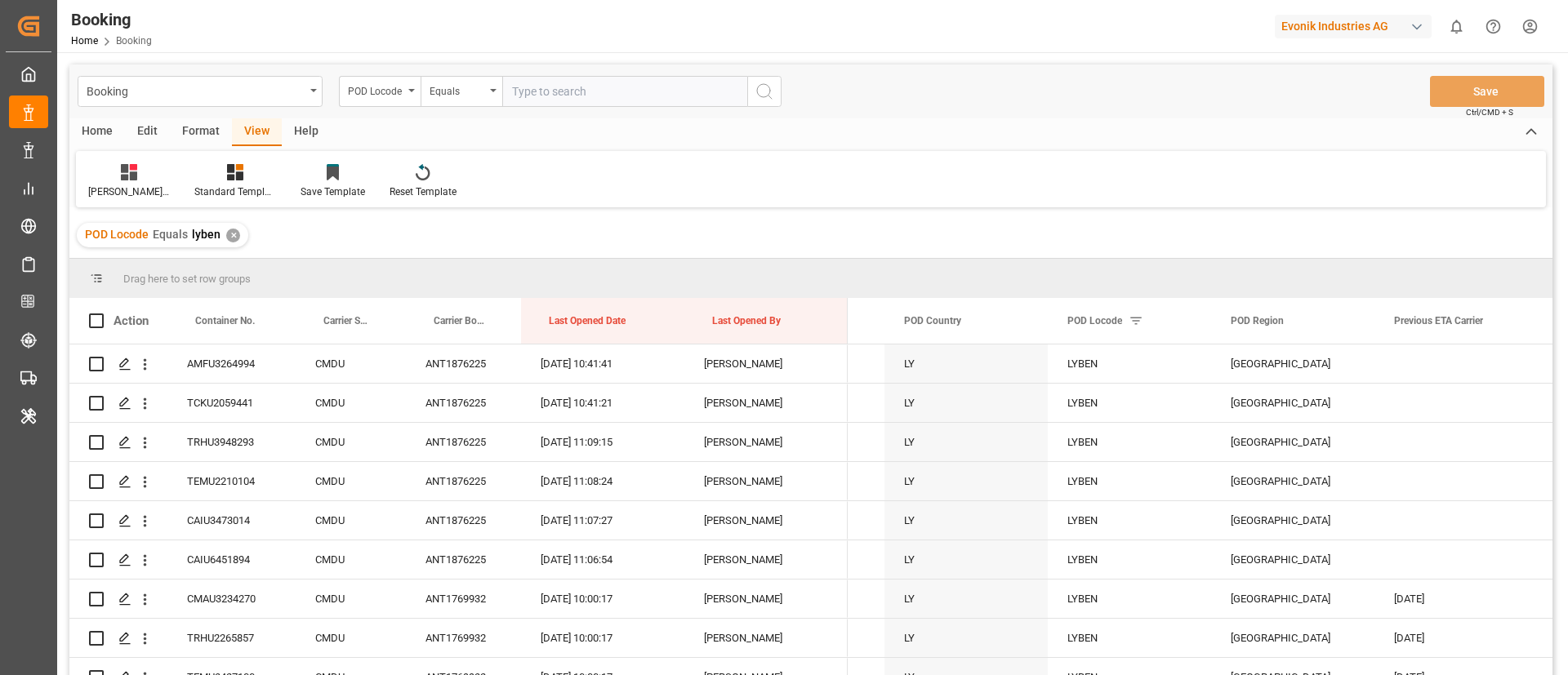
click at [550, 93] on input "text" at bounding box center [624, 91] width 245 height 31
type input "lymra"
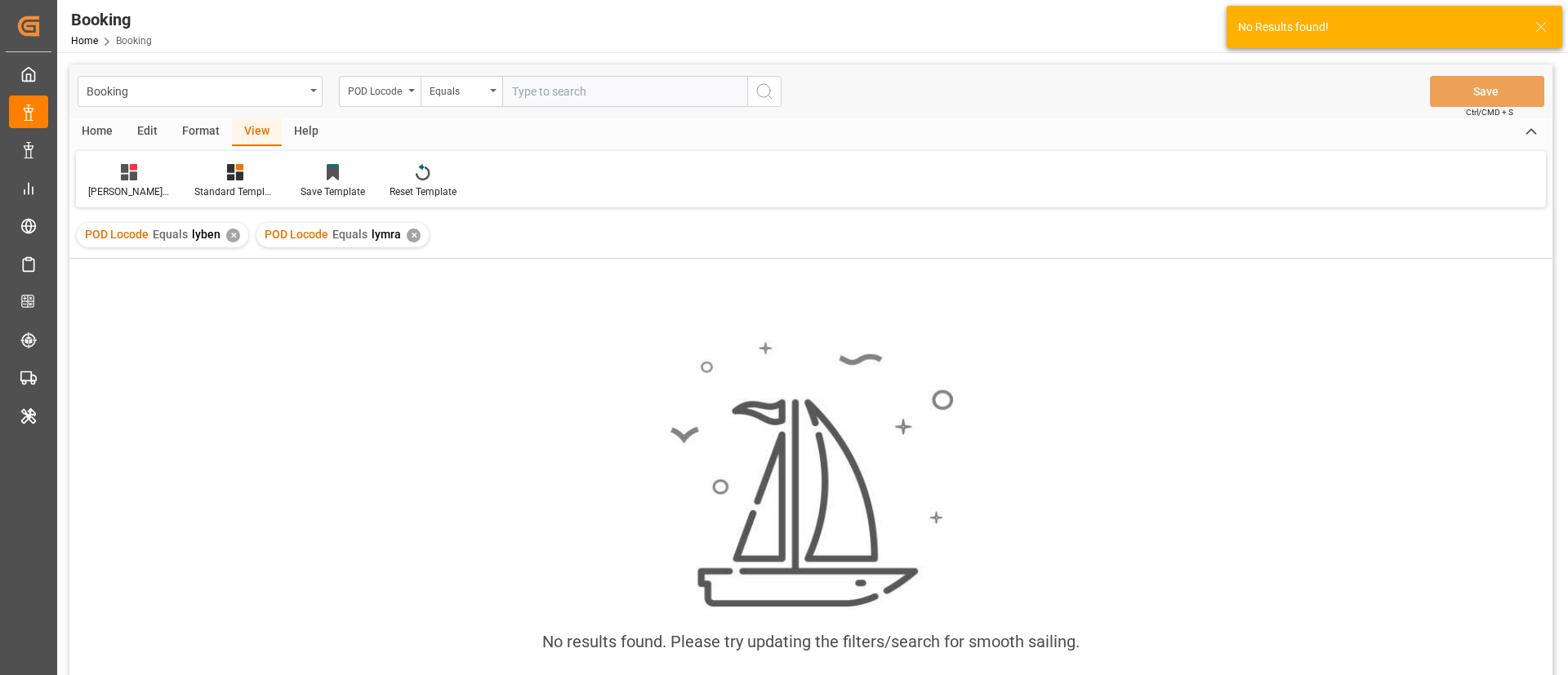
click at [226, 232] on div "✕" at bounding box center [232, 235] width 14 height 14
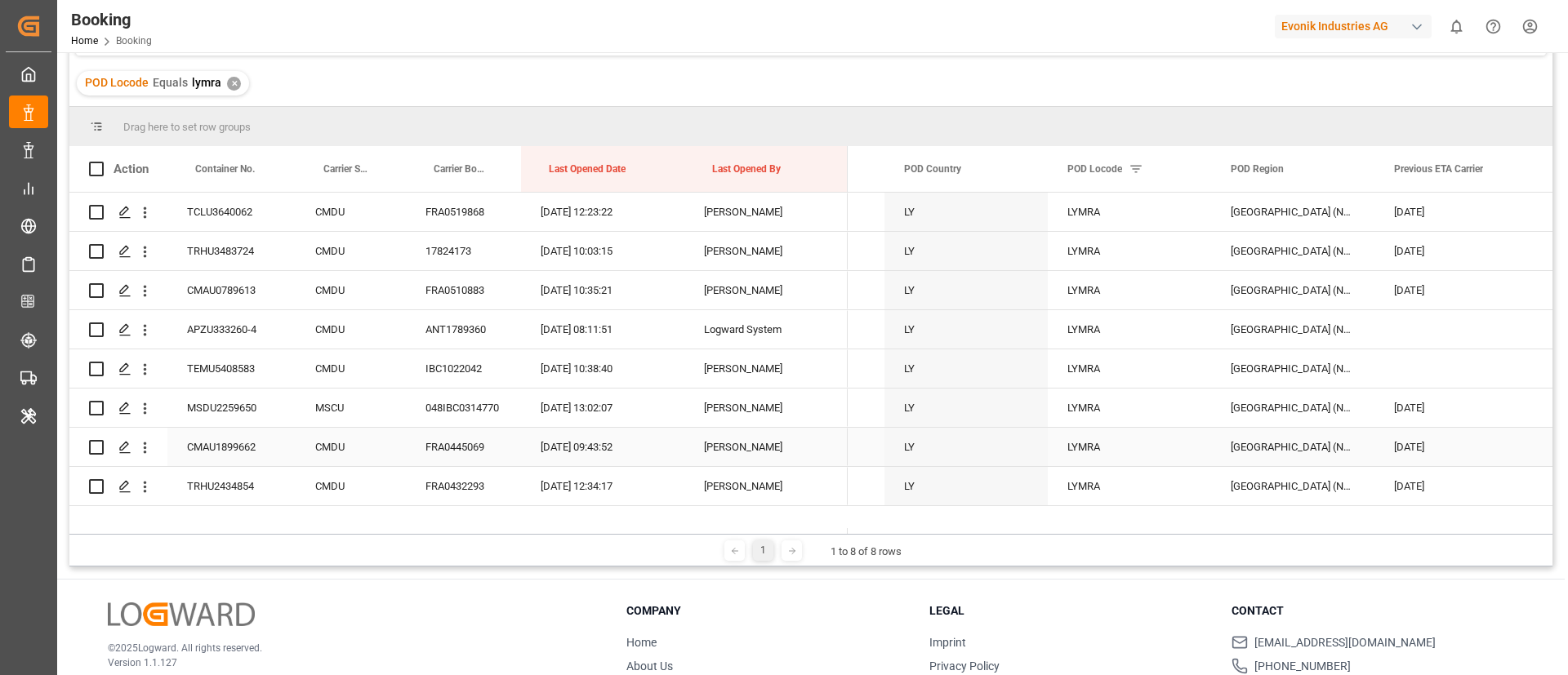
scroll to position [242, 0]
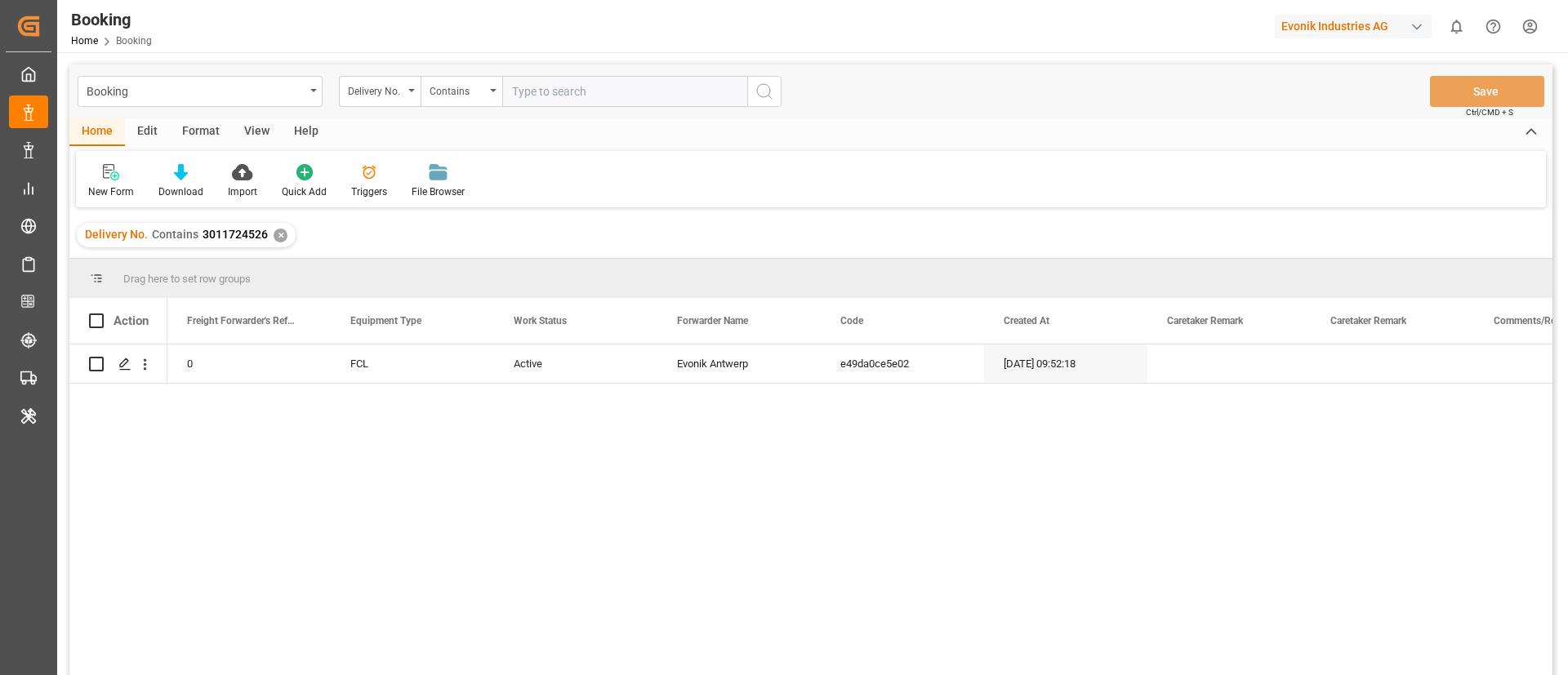
click at [629, 102] on input "text" at bounding box center [624, 91] width 245 height 31
paste input "3011743418"
type input "3011743418"
click at [768, 91] on icon "search button" at bounding box center [764, 91] width 20 height 20
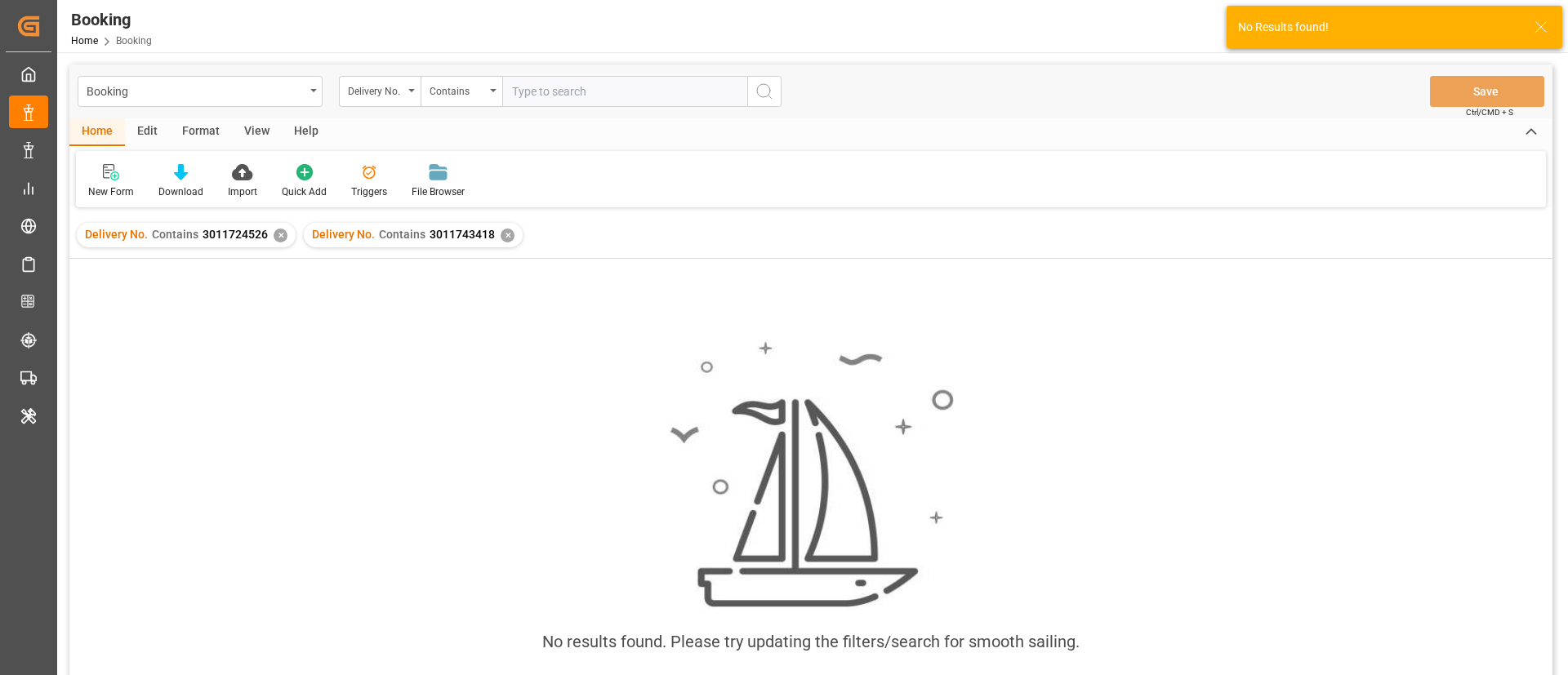
click at [282, 234] on div "✕" at bounding box center [280, 235] width 14 height 14
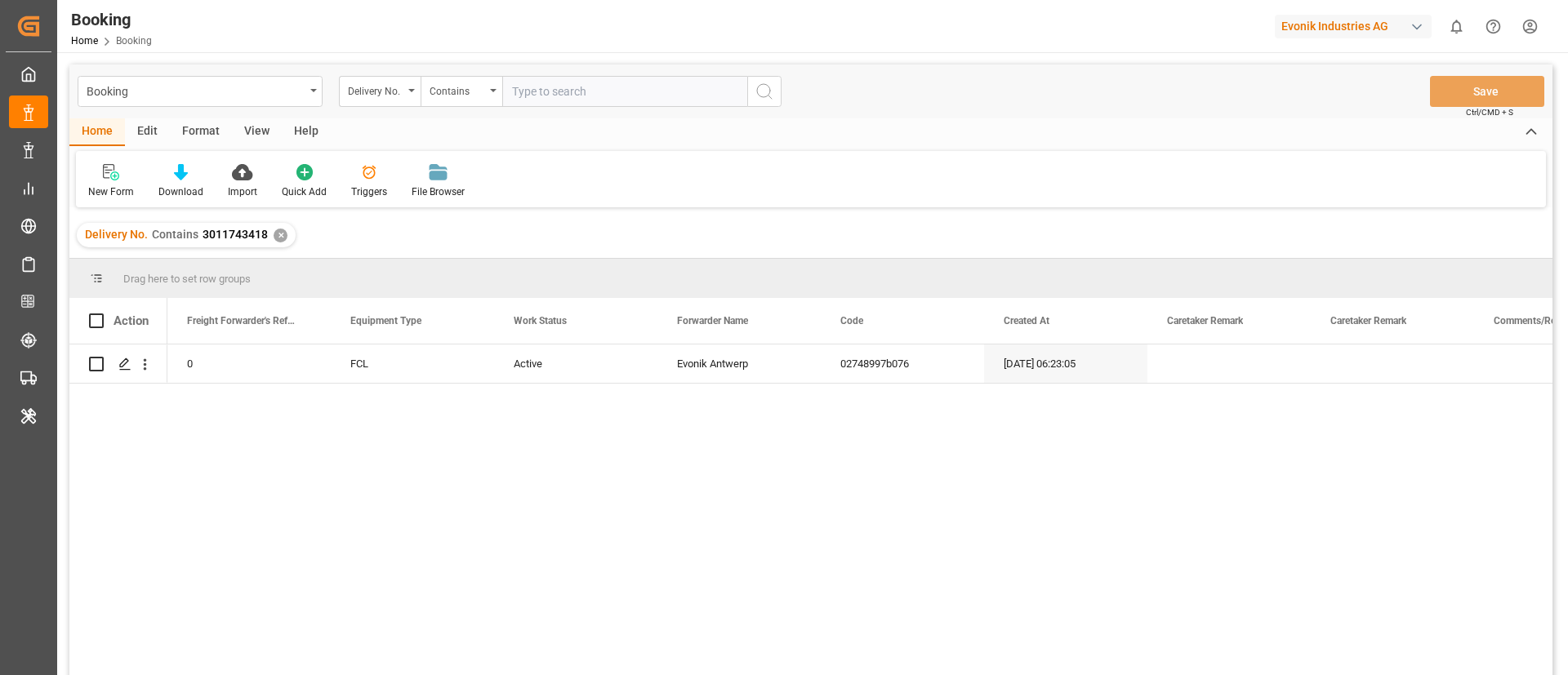
click at [596, 88] on input "text" at bounding box center [624, 91] width 245 height 31
paste input "3011743426"
type input "3011743426"
click at [768, 89] on icon "search button" at bounding box center [764, 91] width 20 height 20
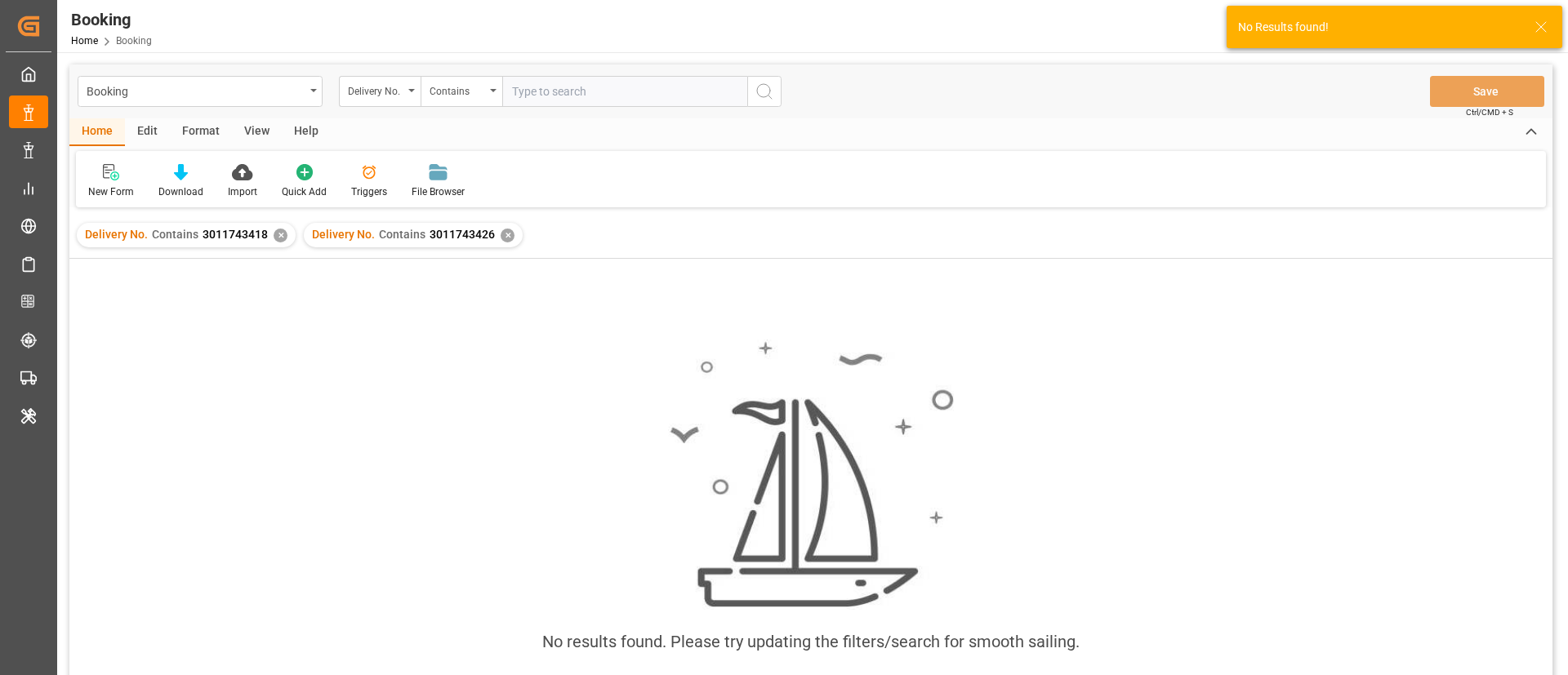
click at [276, 239] on div "✕" at bounding box center [280, 235] width 14 height 14
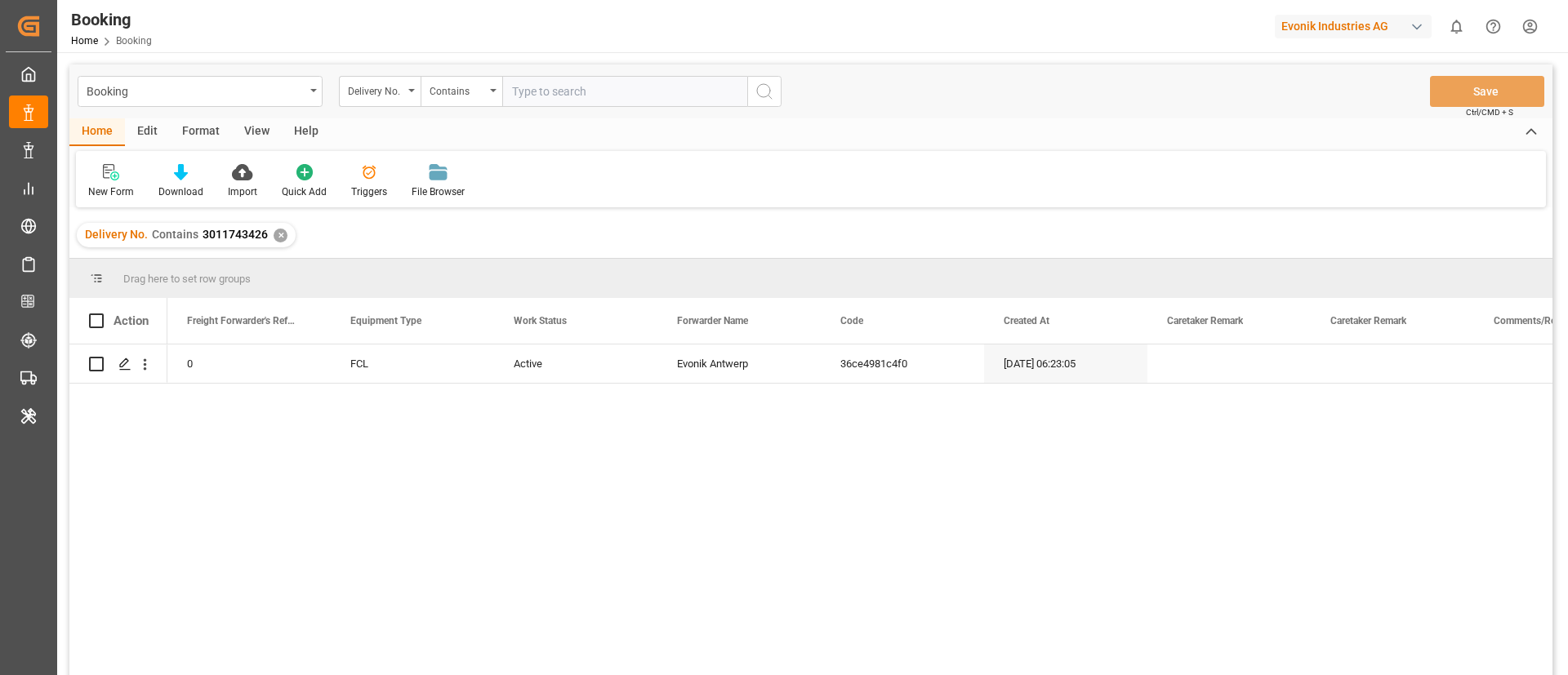
click at [606, 87] on input "text" at bounding box center [624, 91] width 245 height 31
paste input "3011743423"
type input "3011743423"
click at [754, 83] on button "search button" at bounding box center [764, 91] width 35 height 31
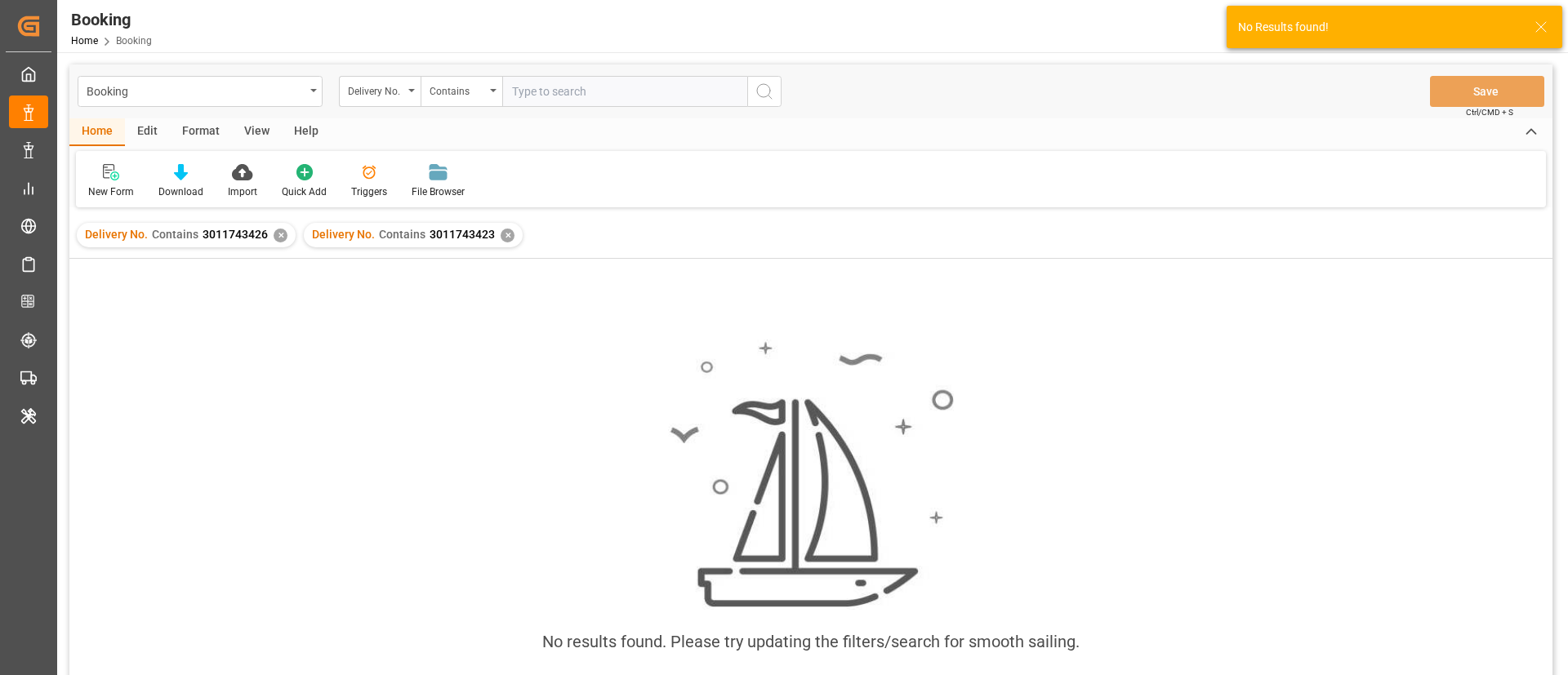
click at [278, 232] on div "✕" at bounding box center [280, 235] width 14 height 14
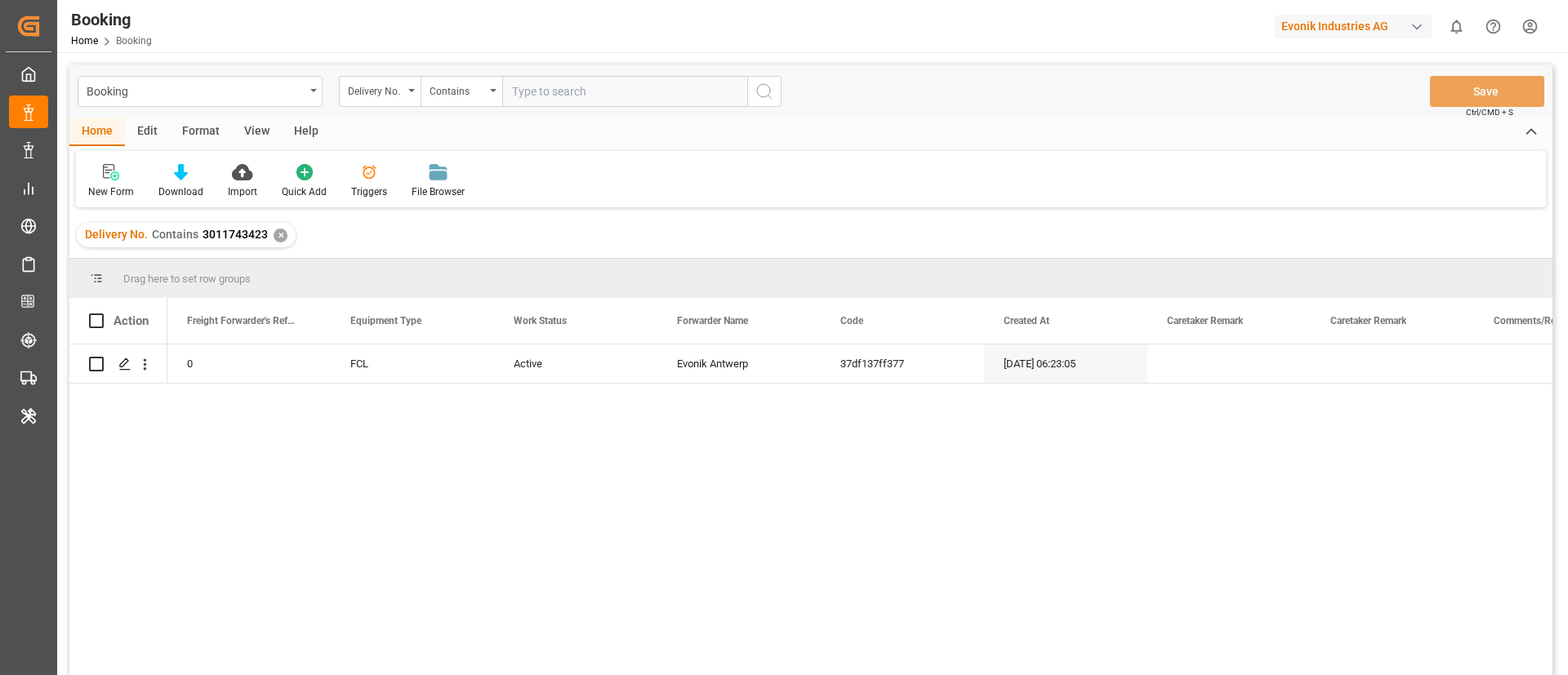
click at [605, 98] on input "text" at bounding box center [624, 91] width 245 height 31
paste input "3011743420"
type input "3011743420"
click at [763, 92] on icon "search button" at bounding box center [764, 91] width 20 height 20
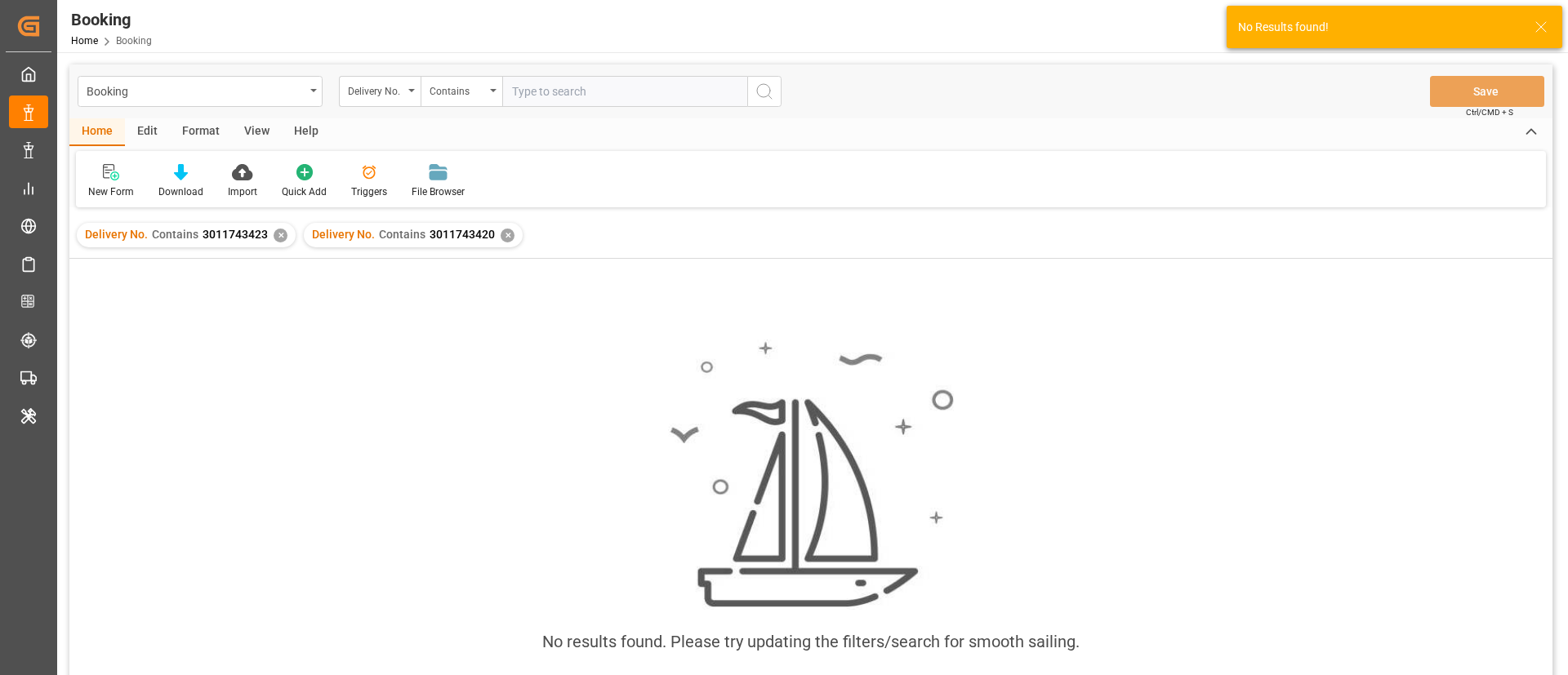
click at [278, 236] on div "✕" at bounding box center [280, 235] width 14 height 14
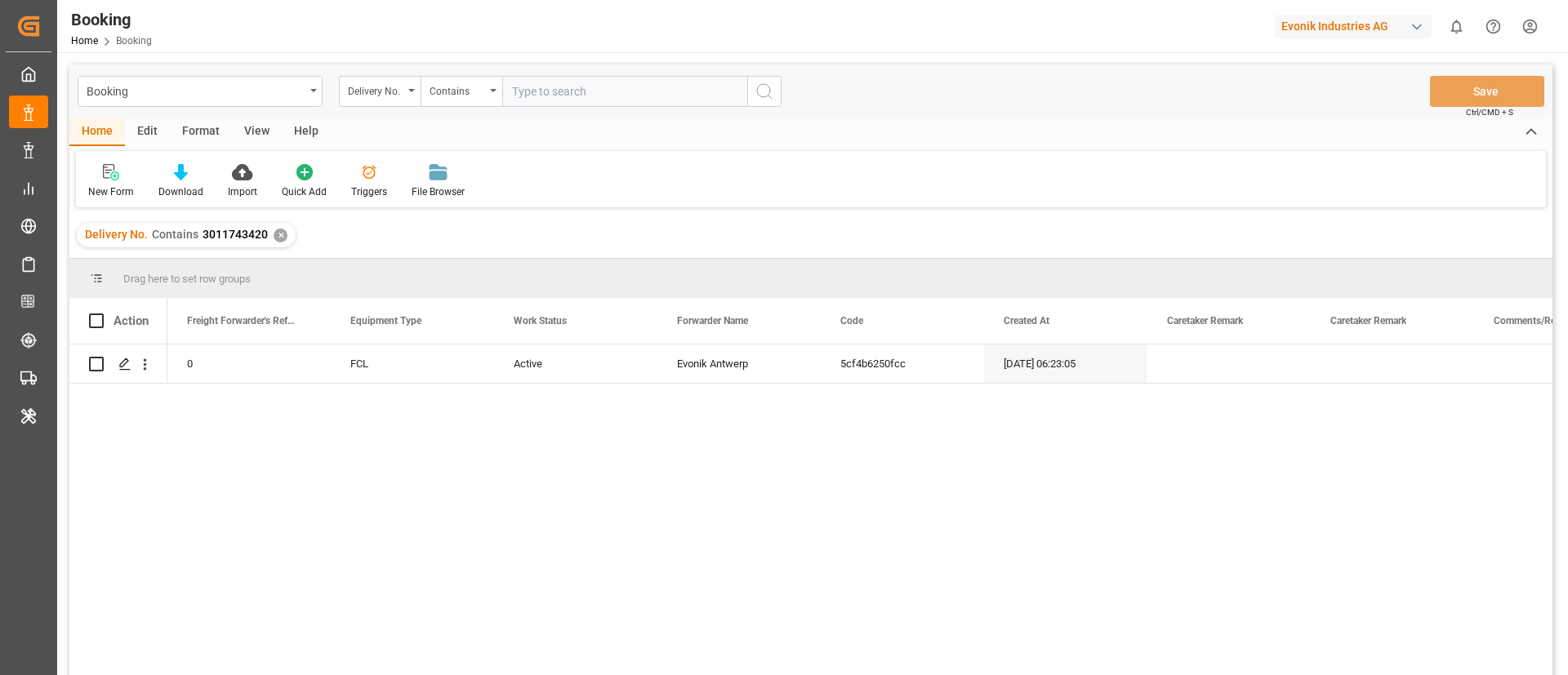
click at [587, 90] on input "text" at bounding box center [624, 91] width 245 height 31
paste input "3011743424"
type input "3011743424"
click at [753, 84] on button "search button" at bounding box center [764, 91] width 35 height 31
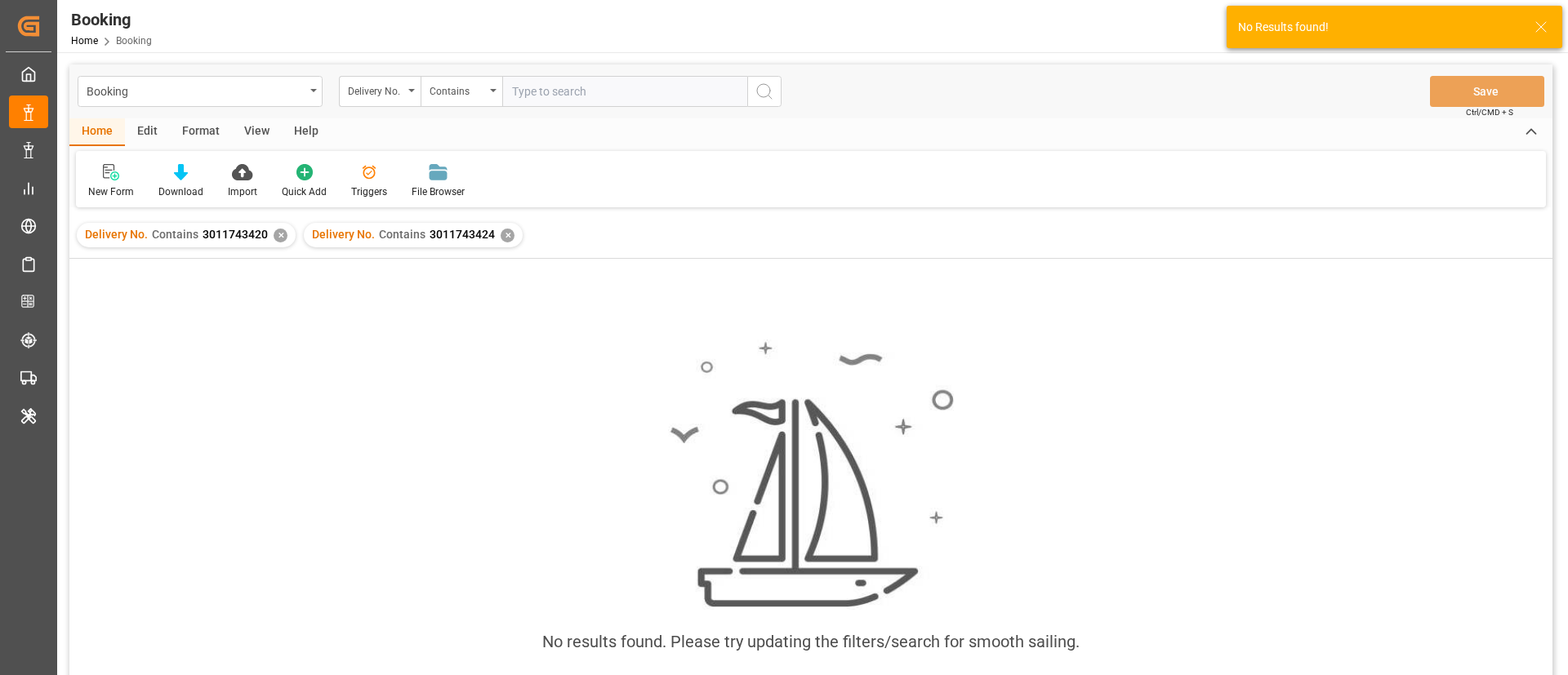
click at [276, 236] on div "✕" at bounding box center [280, 235] width 14 height 14
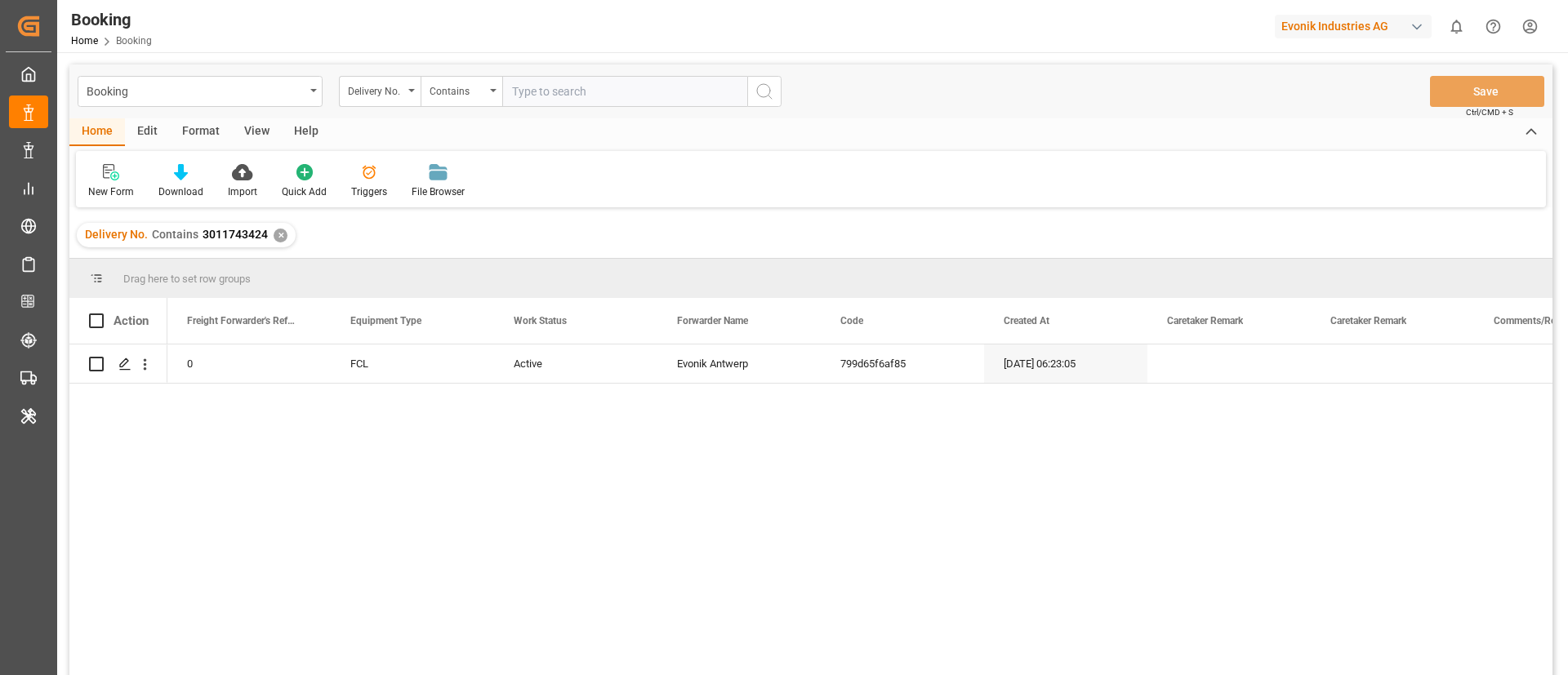
click at [647, 88] on input "text" at bounding box center [624, 91] width 245 height 31
paste input "3011743425"
type input "3011743425"
click at [758, 94] on circle "search button" at bounding box center [764, 91] width 13 height 13
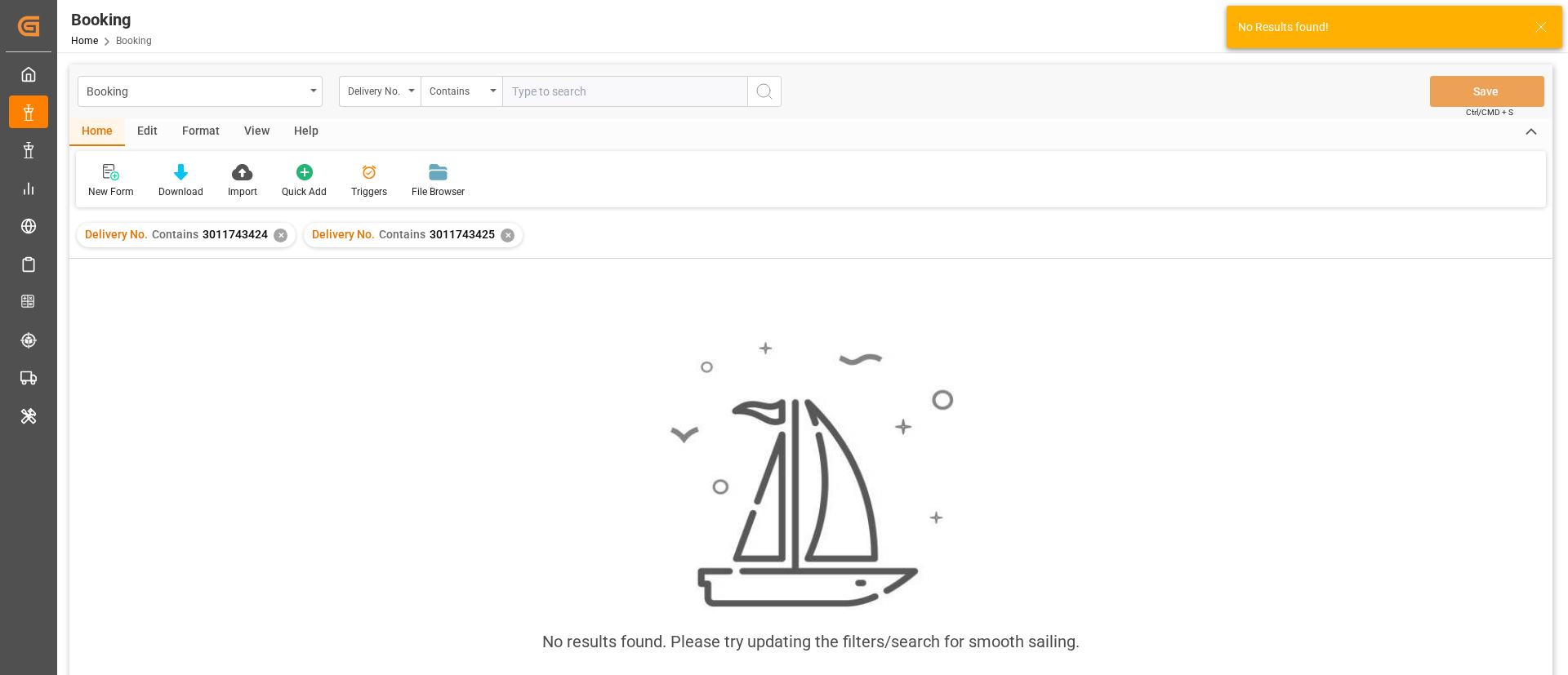
click at [276, 240] on div "✕" at bounding box center [280, 235] width 14 height 14
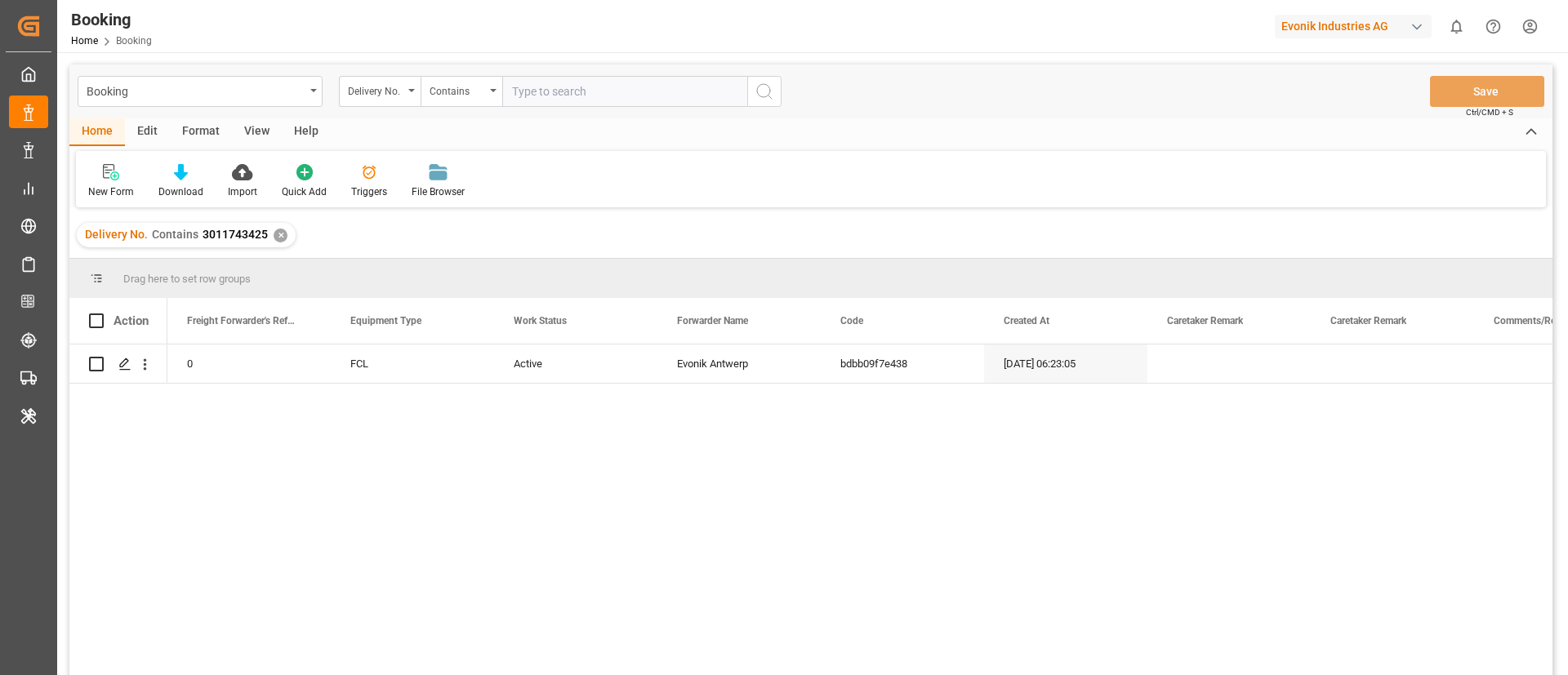
click at [585, 100] on input "text" at bounding box center [624, 91] width 245 height 31
paste input "3011746489"
type input "3011746489"
click at [759, 91] on icon "search button" at bounding box center [764, 91] width 20 height 20
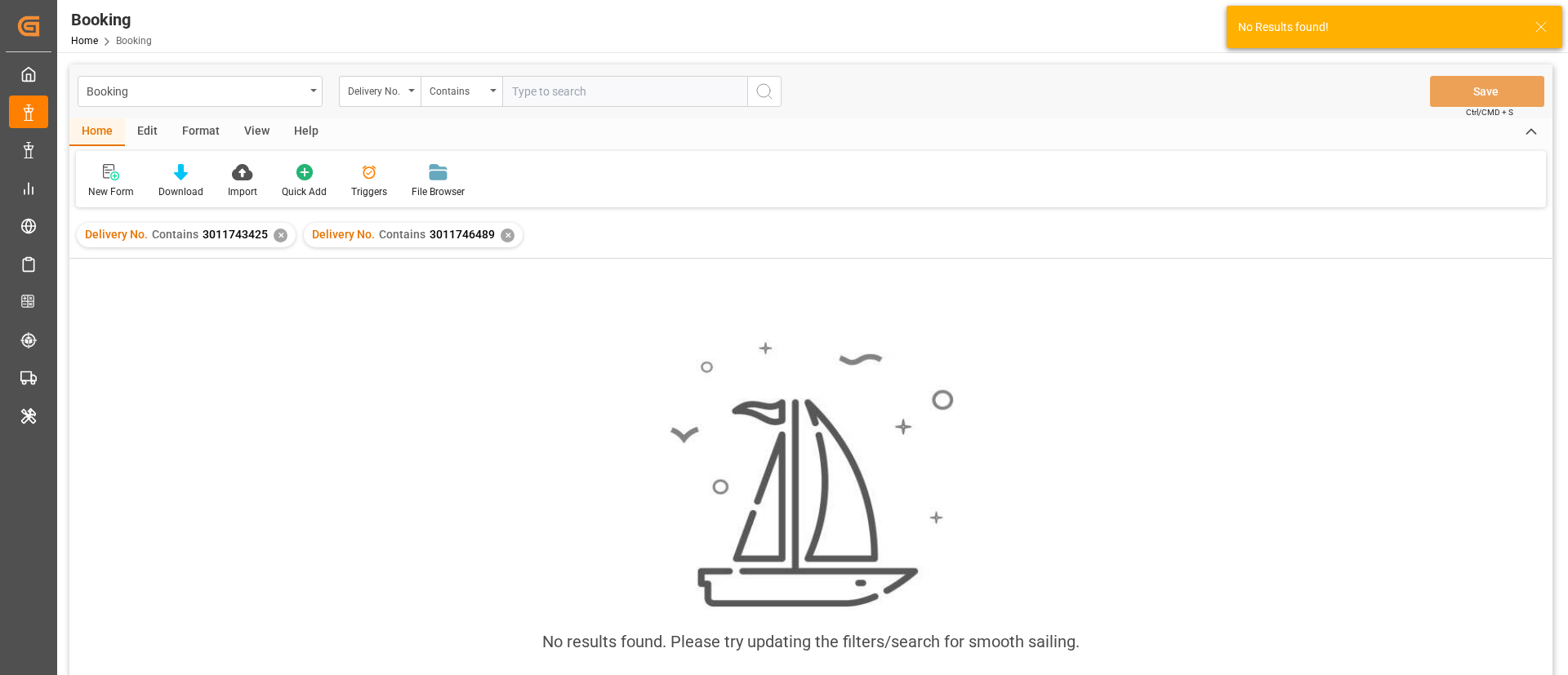
click at [280, 236] on div "✕" at bounding box center [280, 235] width 14 height 14
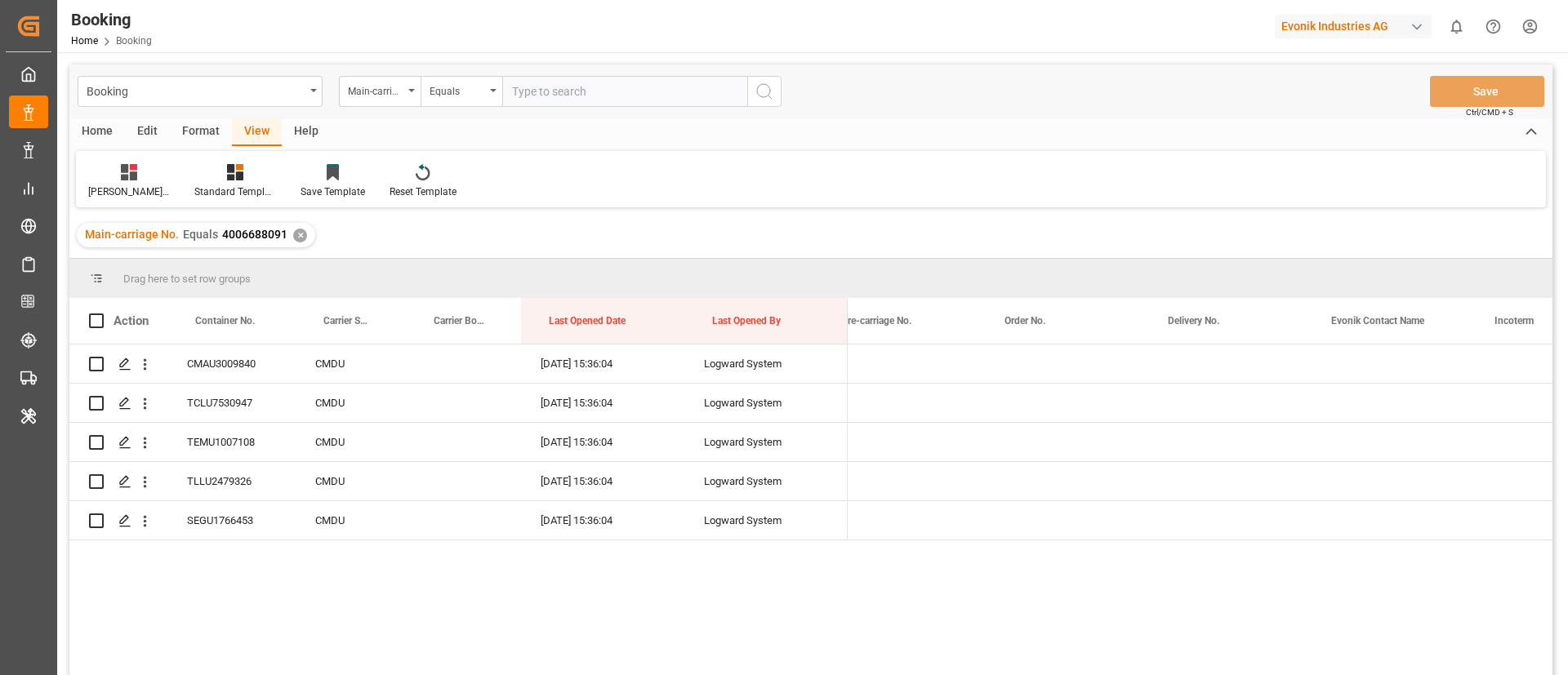
scroll to position [0, 2312]
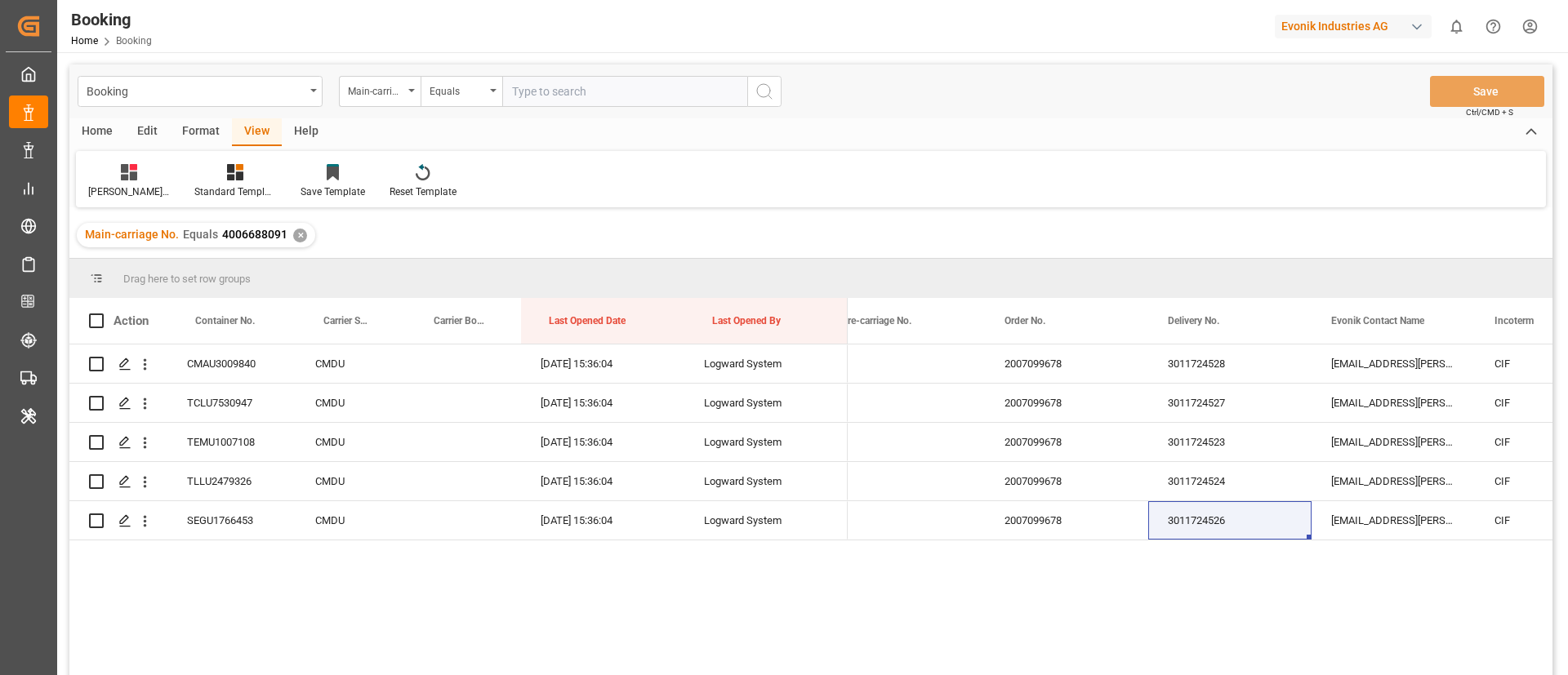
click at [641, 91] on input "text" at bounding box center [624, 91] width 245 height 31
paste input "4006695323"
type input "4006695323"
click at [769, 84] on icon "search button" at bounding box center [764, 91] width 20 height 20
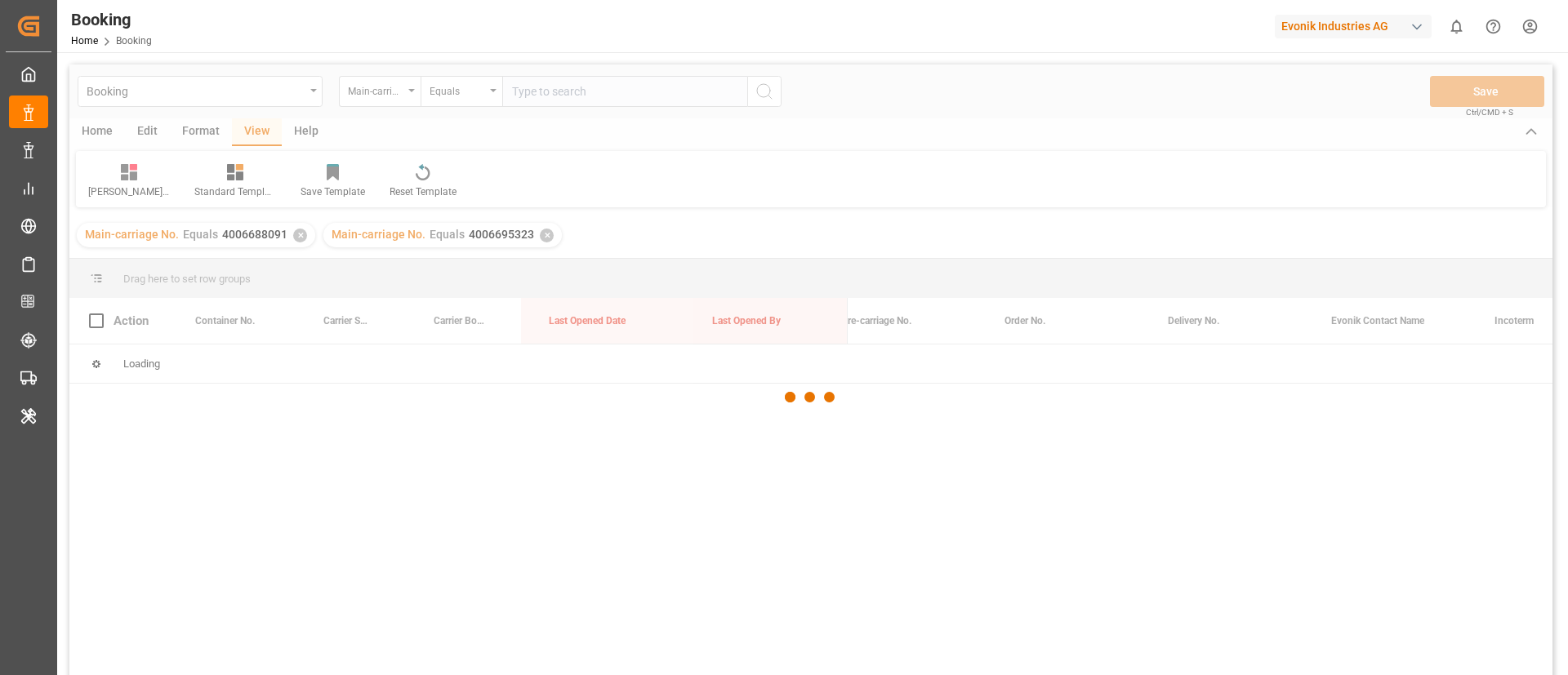
click at [294, 238] on div at bounding box center [811, 398] width 1483 height 666
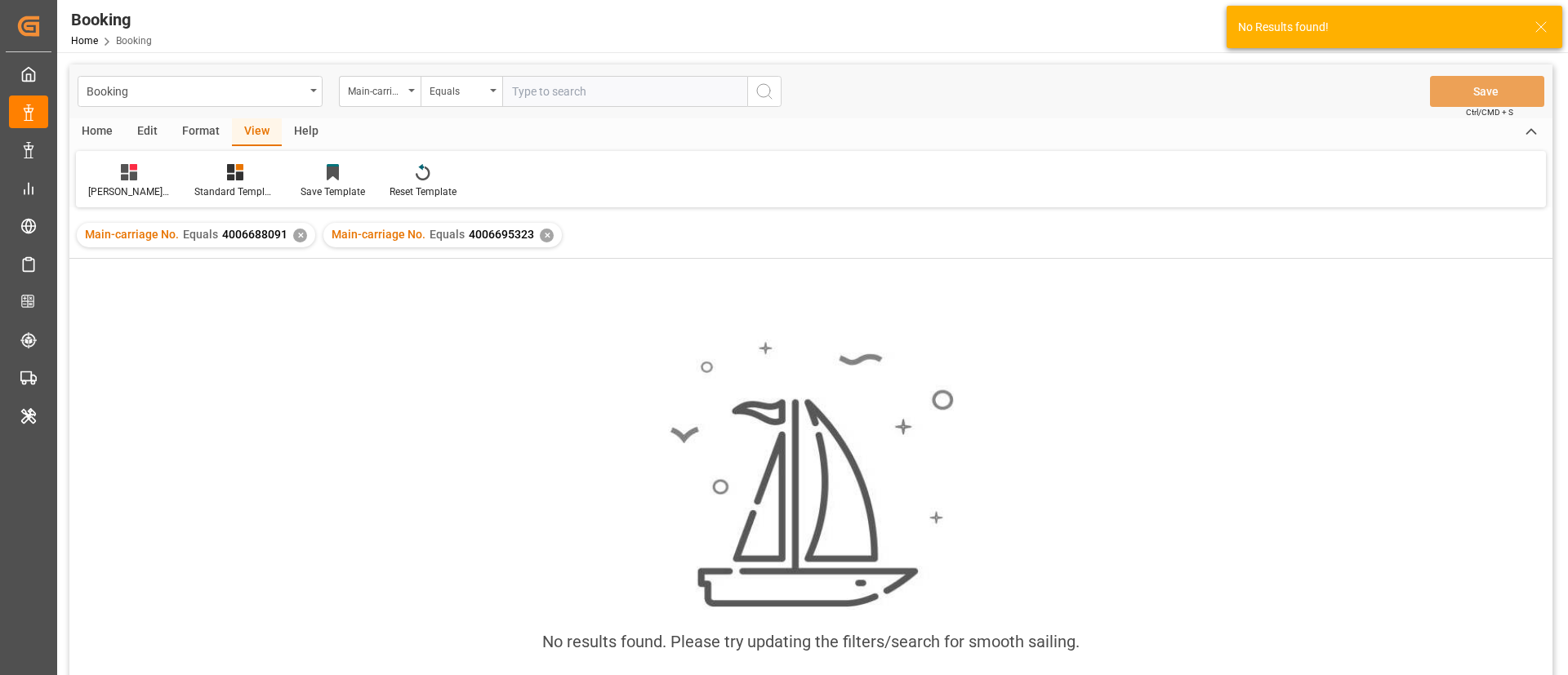
click at [293, 232] on div "✕" at bounding box center [300, 235] width 14 height 14
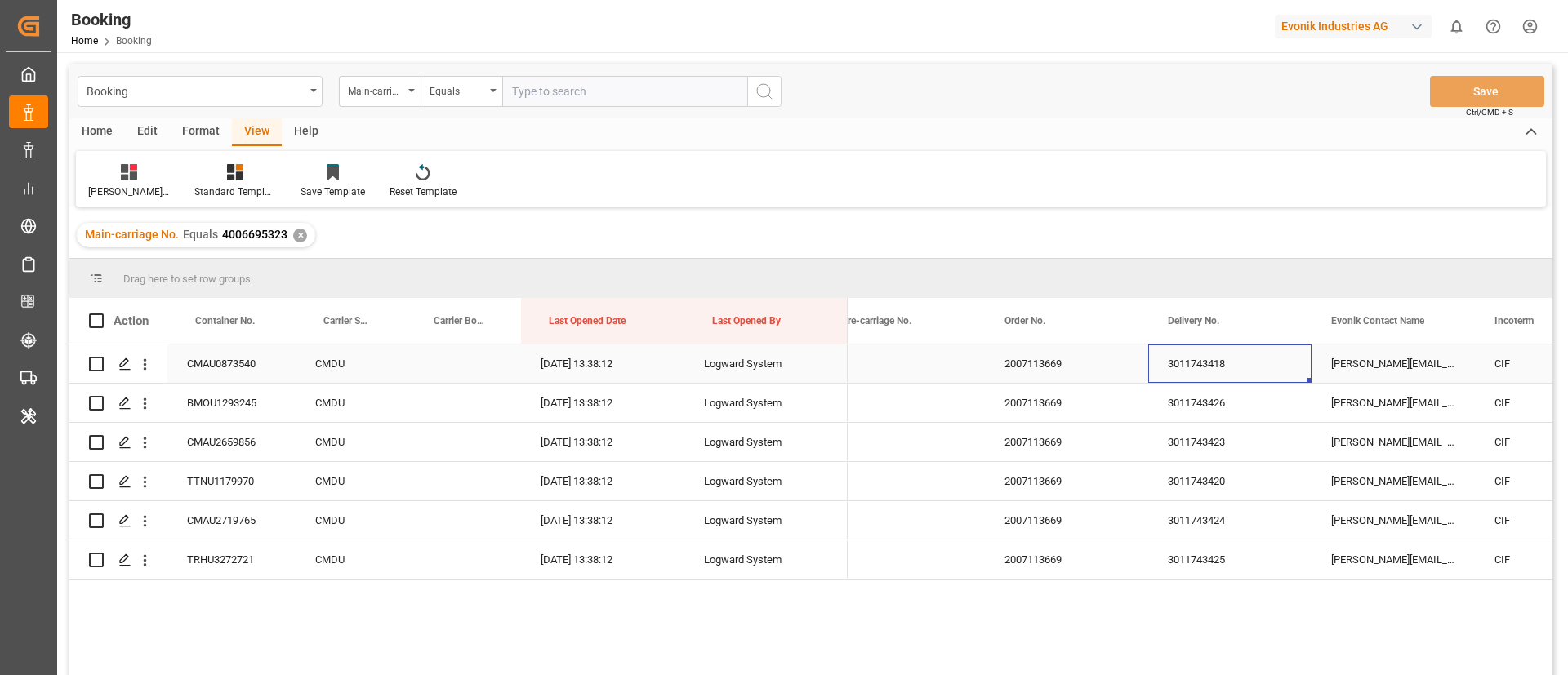
click at [1214, 367] on div "3011743418" at bounding box center [1230, 364] width 163 height 38
click at [1226, 397] on div "3011743426" at bounding box center [1230, 402] width 163 height 38
click at [1196, 447] on div "3011743423" at bounding box center [1230, 442] width 163 height 38
click at [1190, 478] on div "3011743420" at bounding box center [1230, 481] width 163 height 38
click at [1195, 510] on div "3011743424" at bounding box center [1230, 520] width 163 height 38
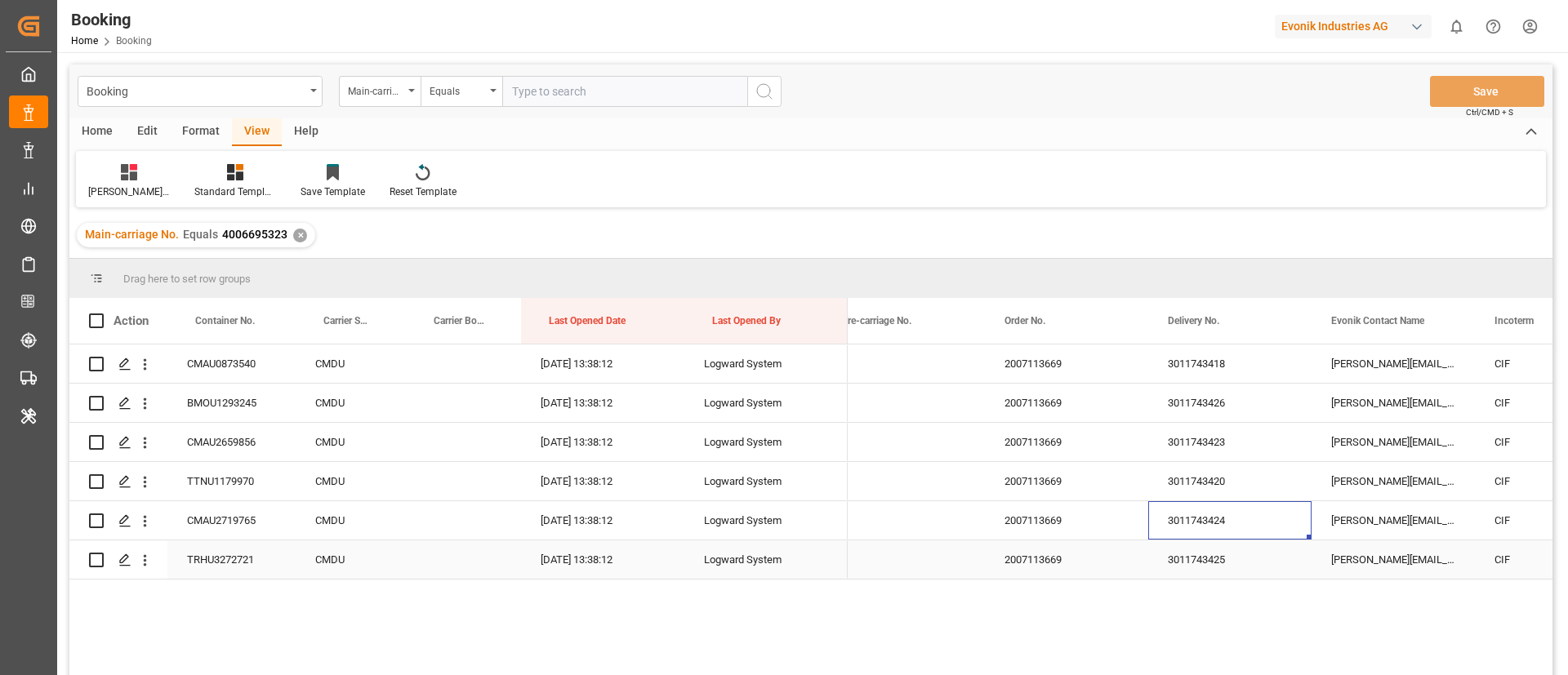
click at [1200, 551] on div "3011743425" at bounding box center [1230, 560] width 163 height 38
click at [625, 84] on input "text" at bounding box center [624, 91] width 245 height 31
paste input "4006696683"
type input "4006696683"
click at [757, 91] on icon "search button" at bounding box center [764, 91] width 20 height 20
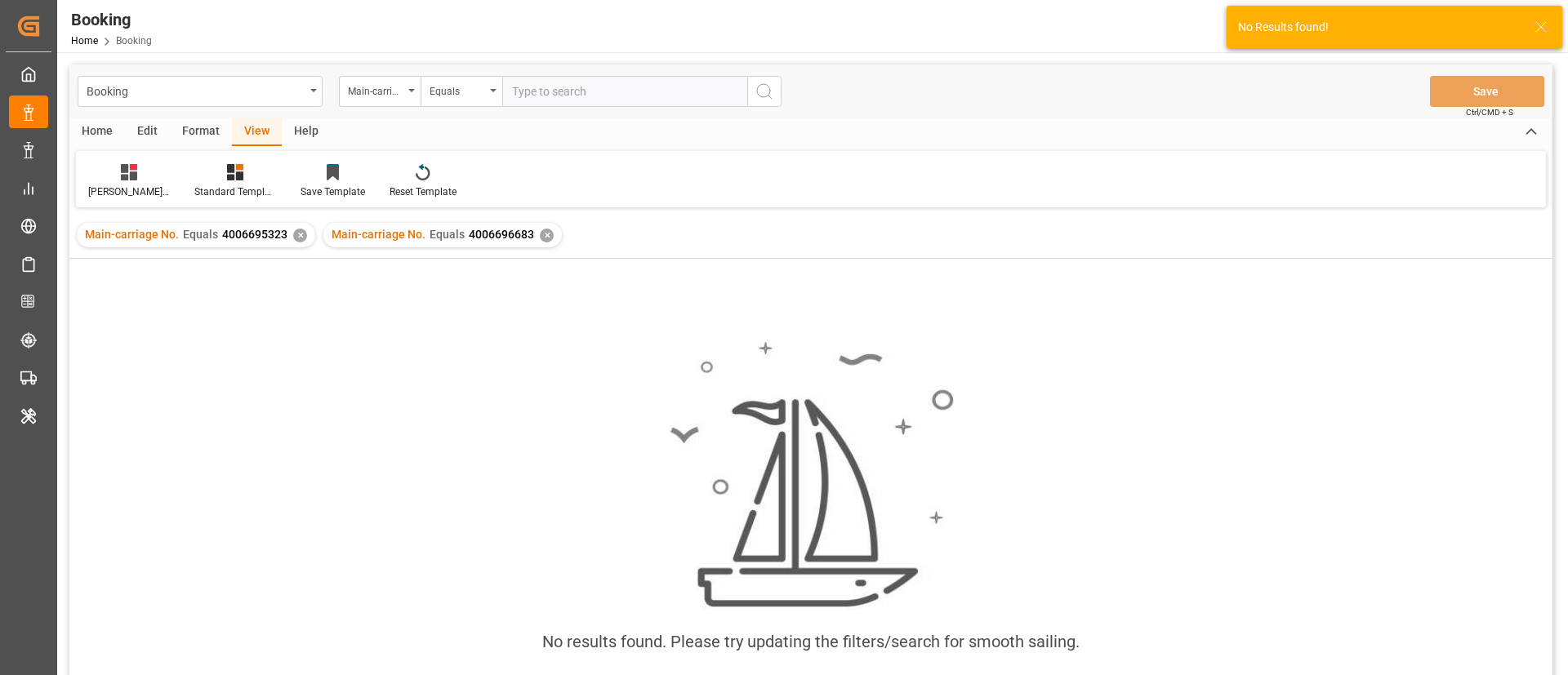
click at [298, 233] on div "✕" at bounding box center [300, 235] width 14 height 14
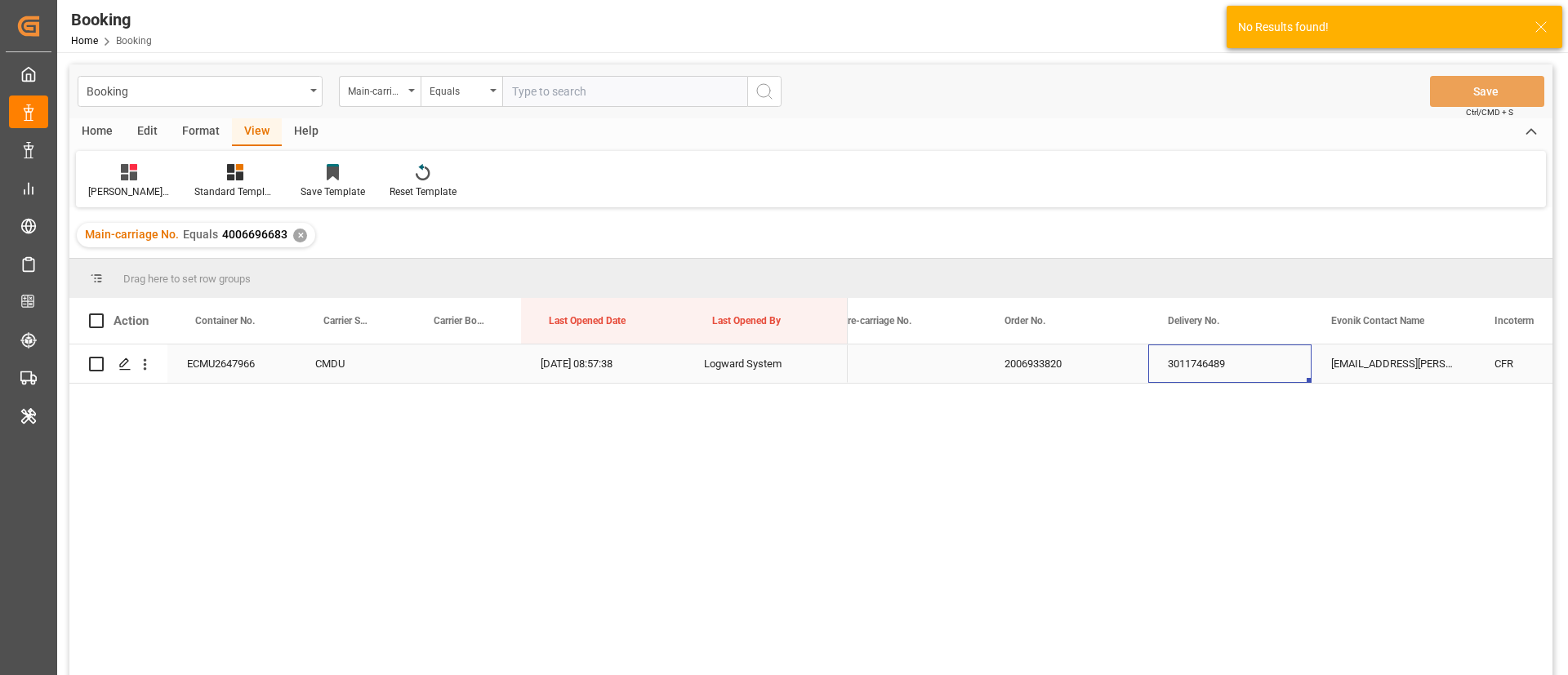
click at [1183, 377] on div "3011746489" at bounding box center [1230, 364] width 163 height 38
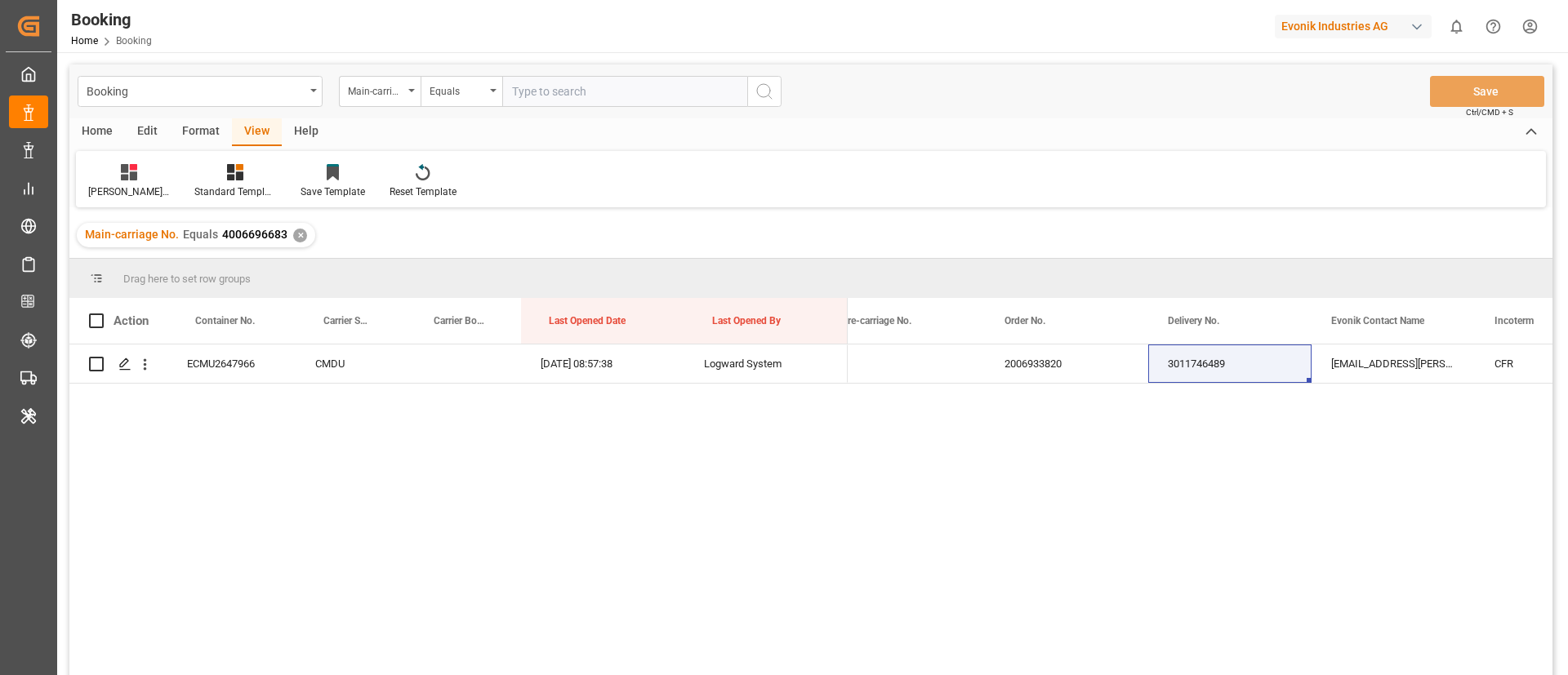
click at [577, 94] on input "text" at bounding box center [624, 91] width 245 height 31
paste input "4006703175"
type input "4006703175"
click at [762, 86] on icon "search button" at bounding box center [764, 91] width 20 height 20
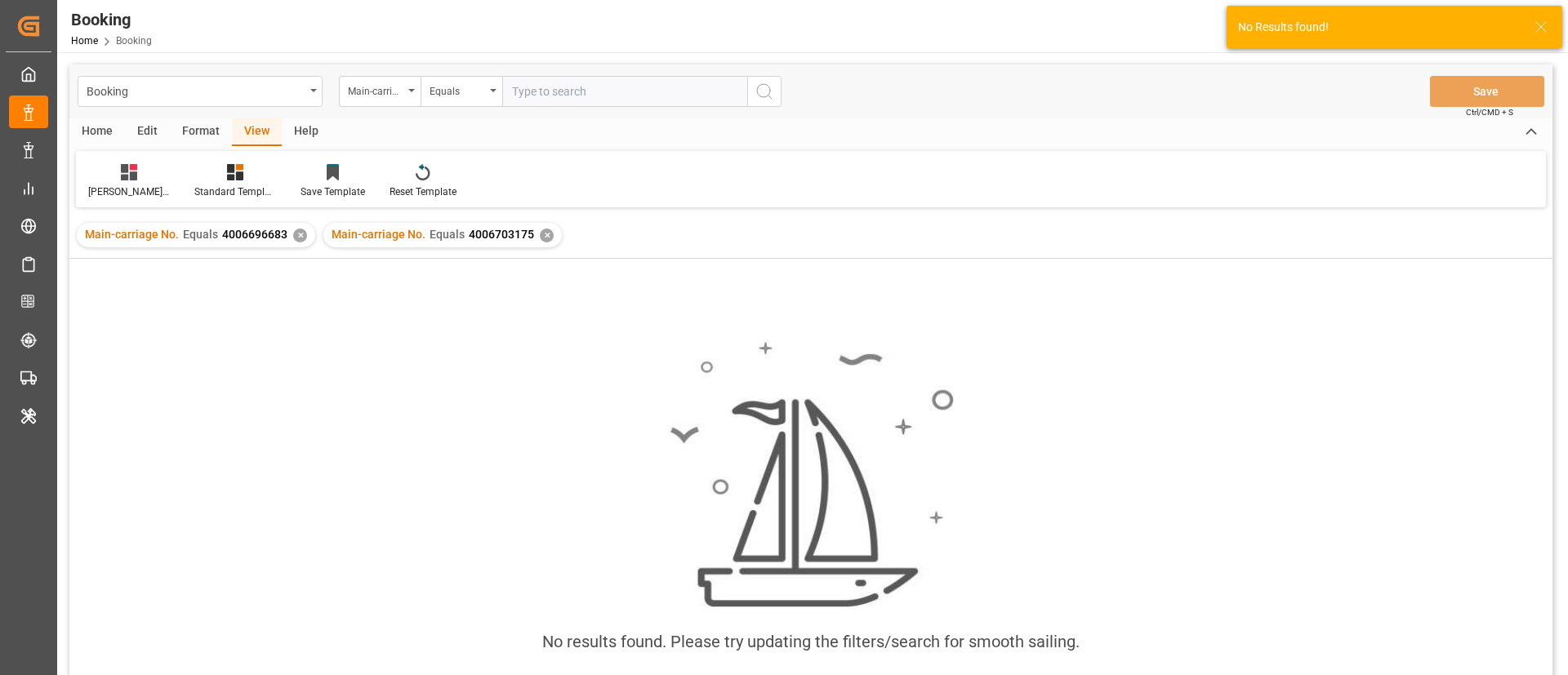
click at [295, 232] on div "✕" at bounding box center [300, 235] width 14 height 14
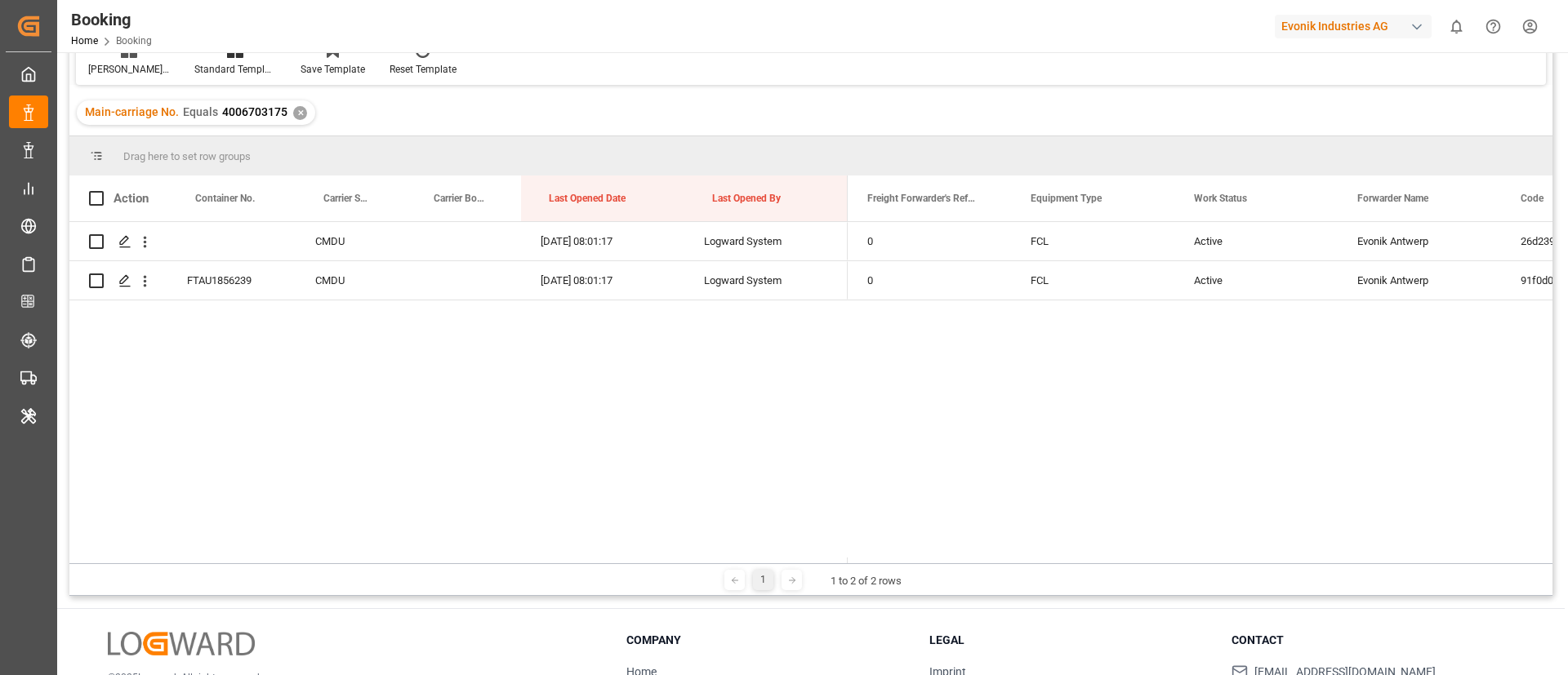
click at [1321, 466] on div "3011762871 20.08.2025 12:47:09 26d239e8a1ed Active Evonik Antwerp FCL 0 20.08.2…" at bounding box center [1200, 393] width 705 height 341
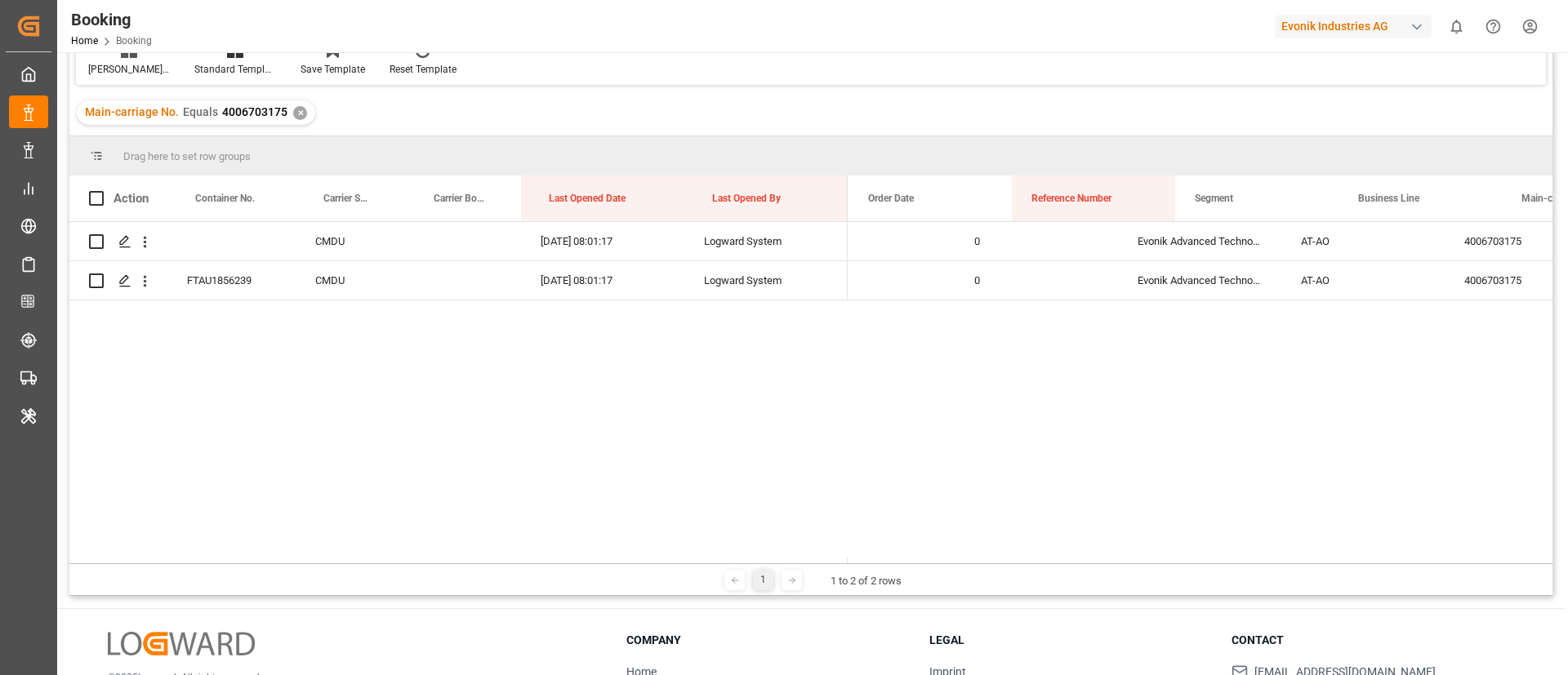
scroll to position [0, 1526]
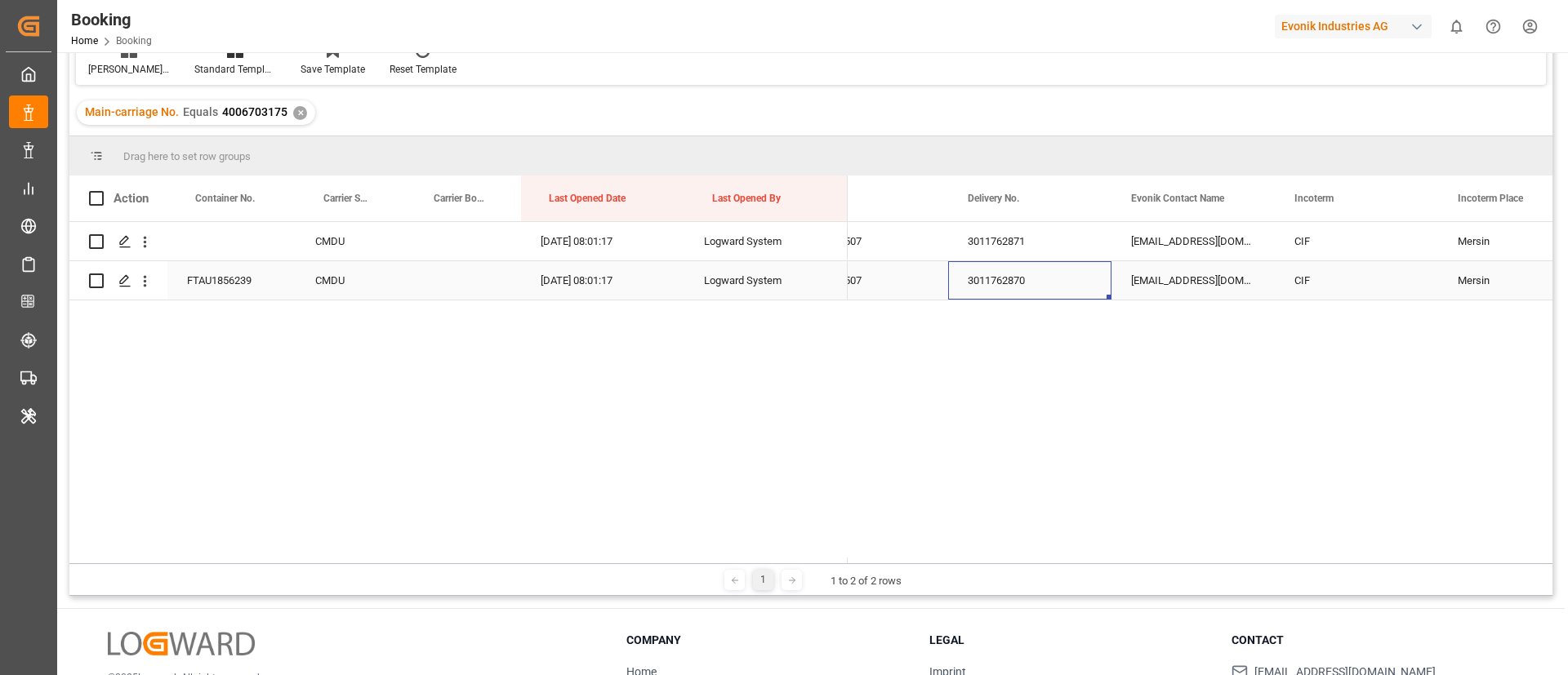
click at [1006, 280] on div "3011762870" at bounding box center [1029, 280] width 163 height 38
click at [1017, 239] on div "3011762871" at bounding box center [1029, 241] width 163 height 38
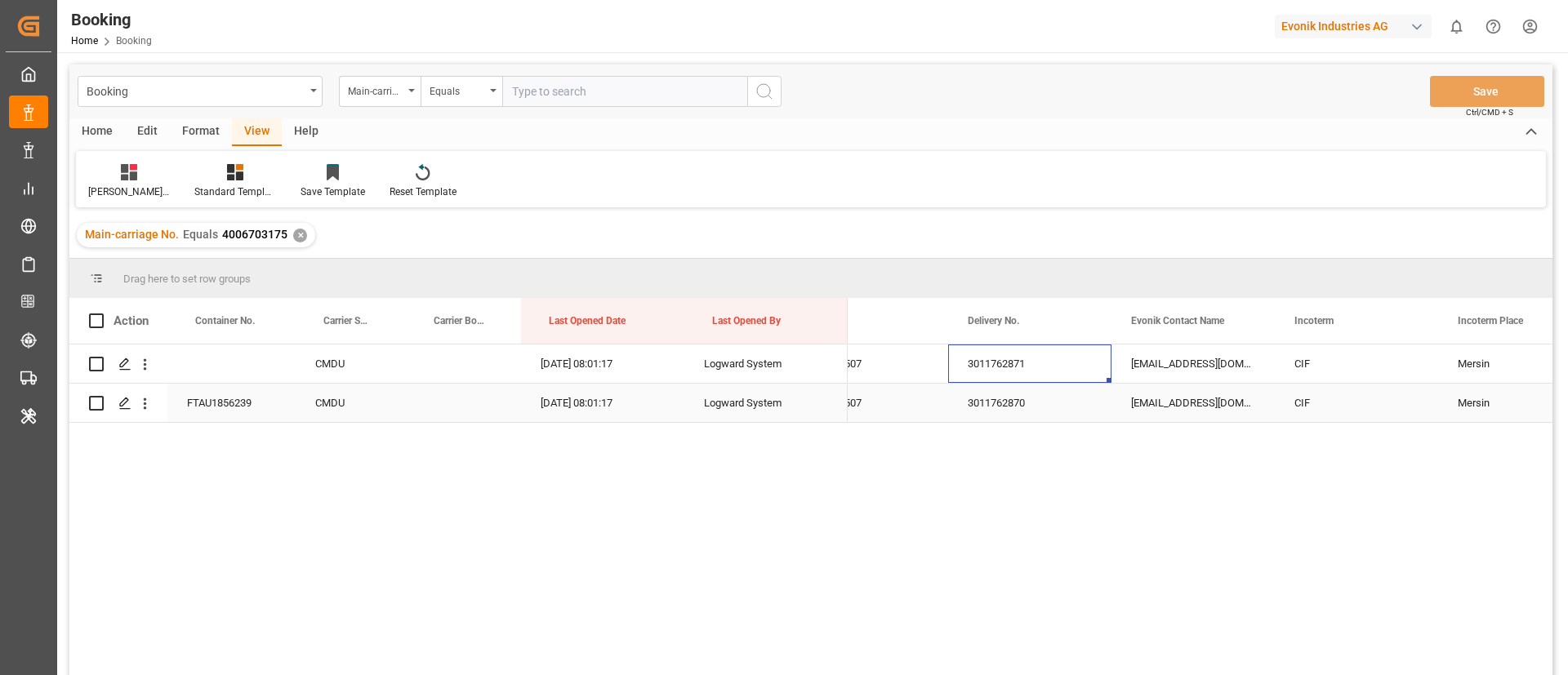
click at [1023, 397] on div "3011762870" at bounding box center [1029, 402] width 163 height 38
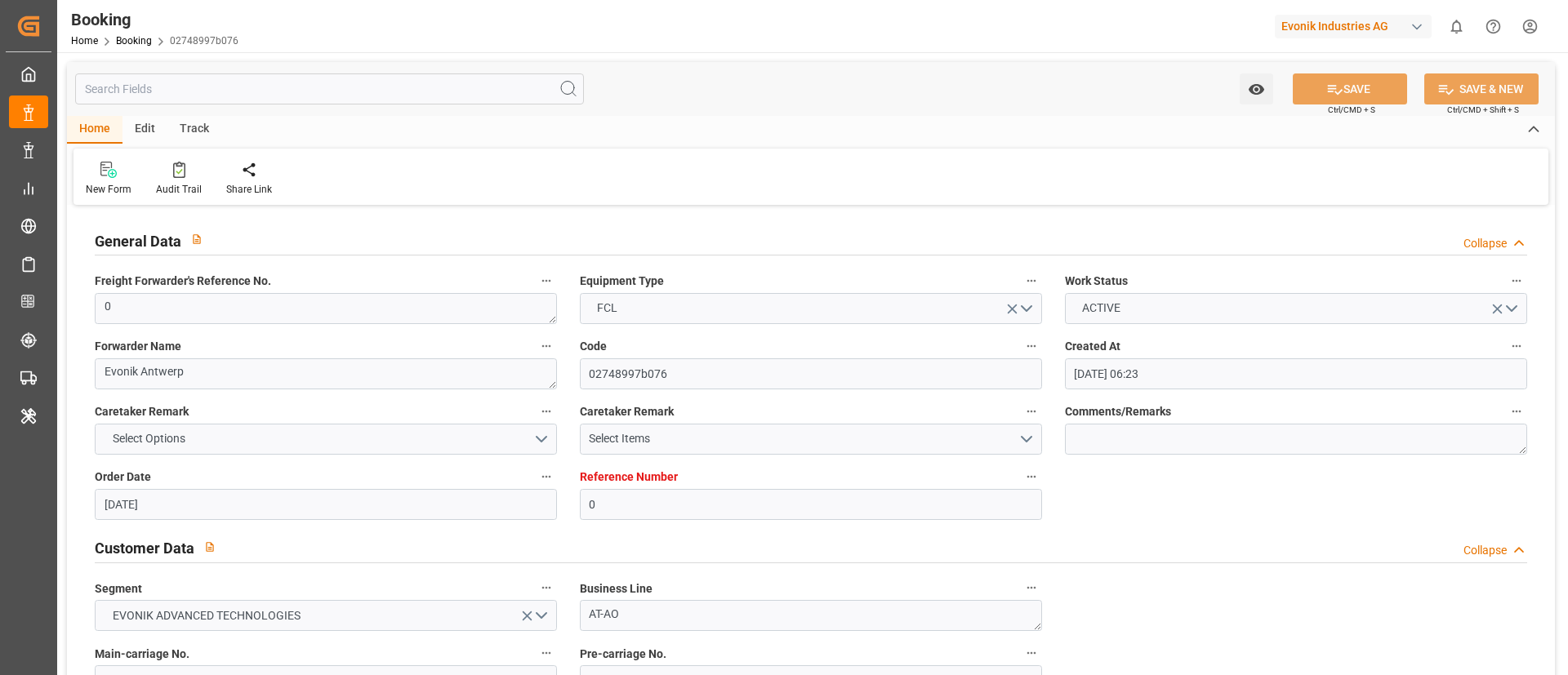
scroll to position [980, 0]
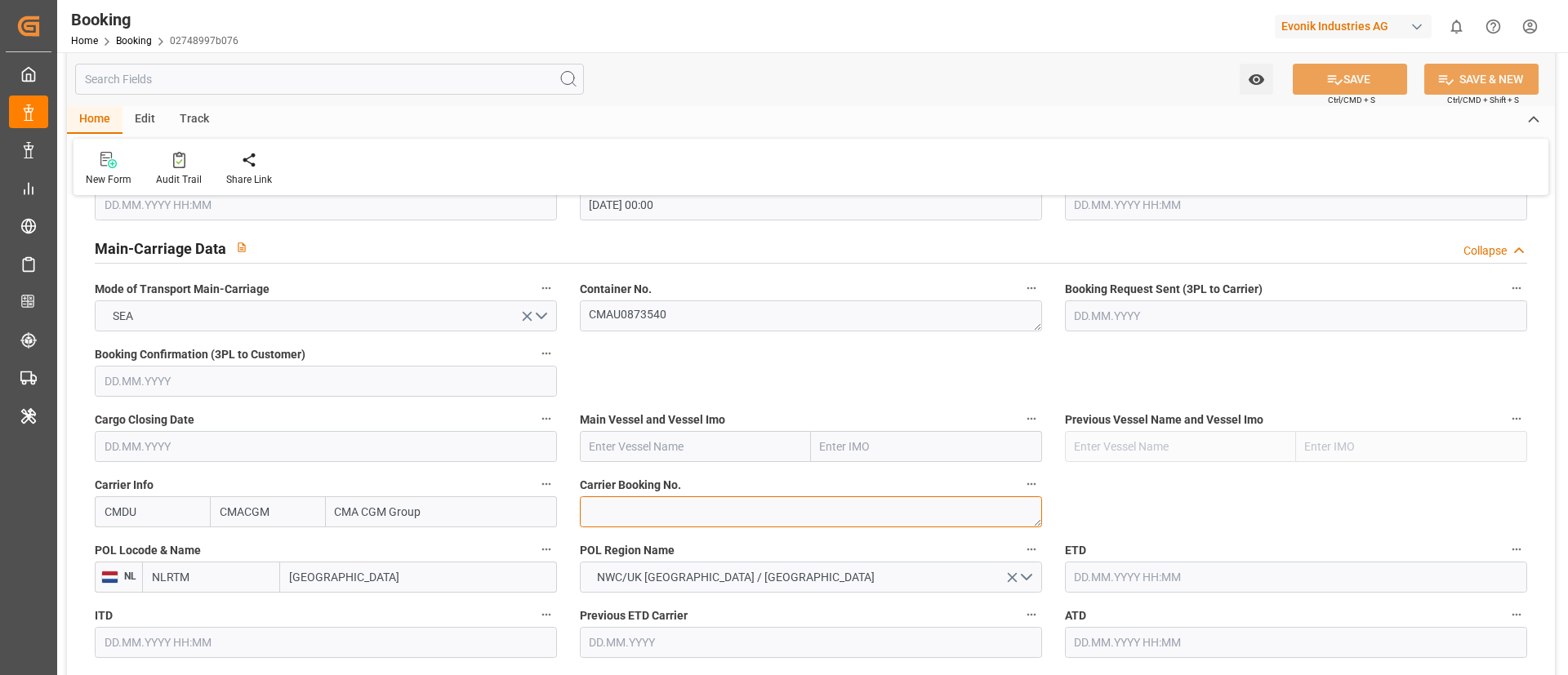
click at [681, 509] on textarea at bounding box center [811, 512] width 462 height 31
paste textarea "ANT1926841"
type textarea "ANT1926841"
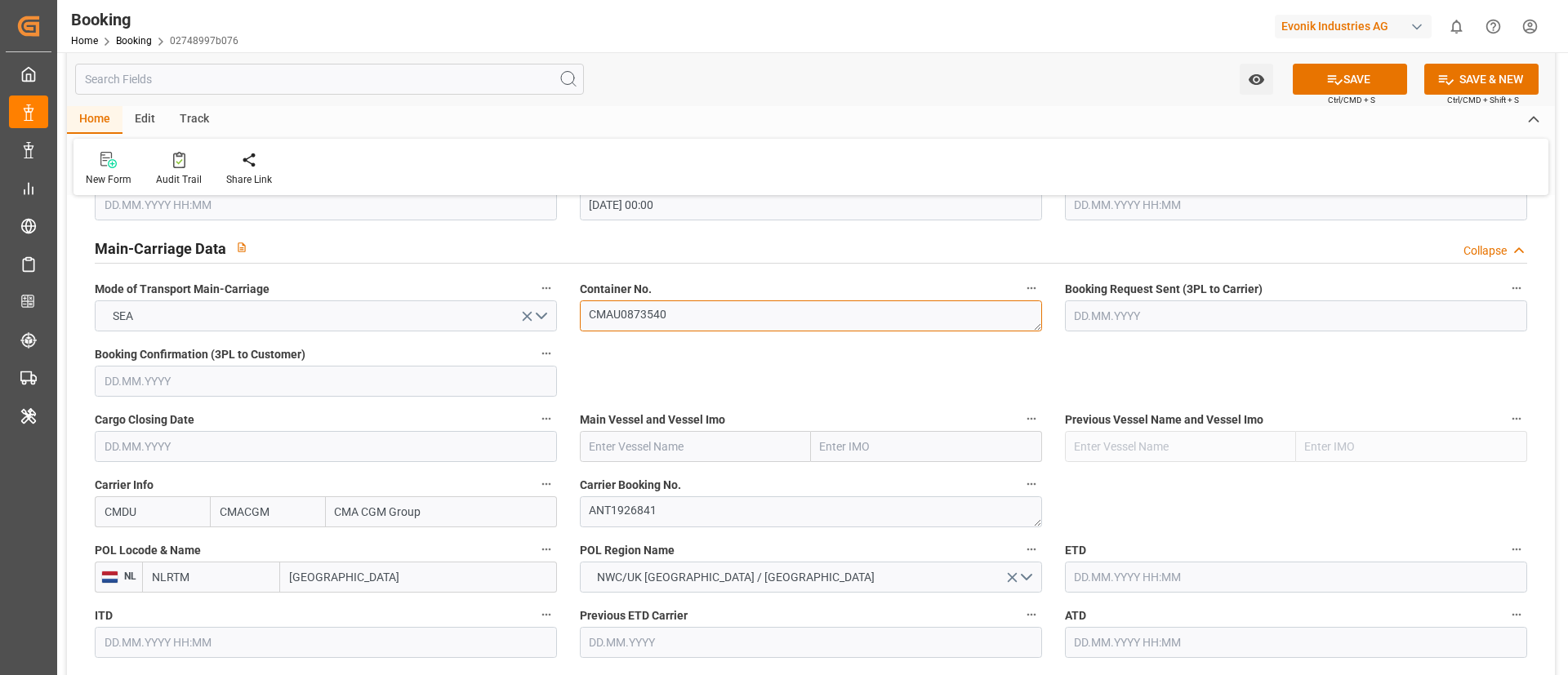
click at [695, 314] on textarea "CMAU0873540" at bounding box center [811, 316] width 462 height 31
click at [668, 447] on input "text" at bounding box center [695, 446] width 231 height 31
paste input "CMA CGM [GEOGRAPHIC_DATA]"
type input "CMA CGM [GEOGRAPHIC_DATA]"
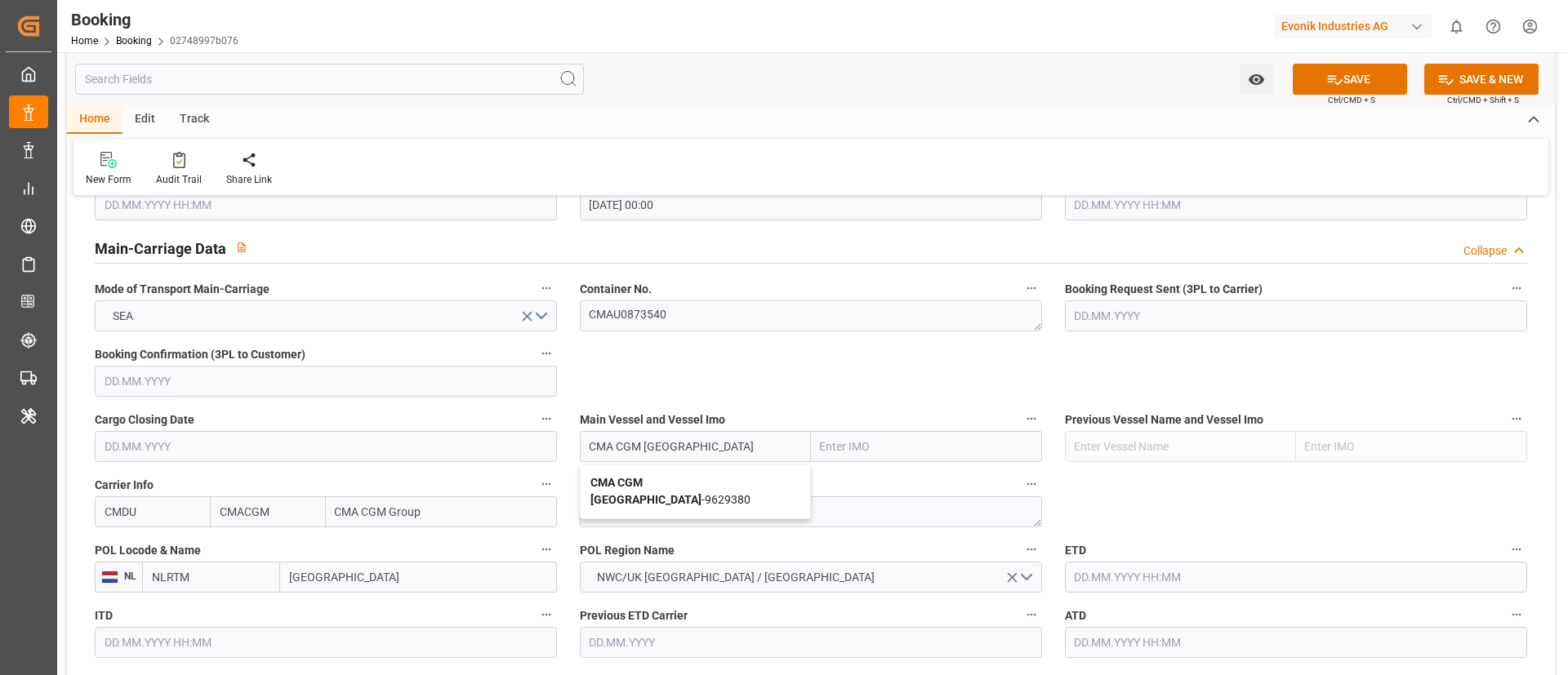
click at [656, 485] on b "CMA CGM [GEOGRAPHIC_DATA]" at bounding box center [646, 491] width 111 height 30
type input "9629380"
type input "CMA CGM [GEOGRAPHIC_DATA]"
click at [369, 579] on input "[GEOGRAPHIC_DATA]" at bounding box center [418, 577] width 276 height 31
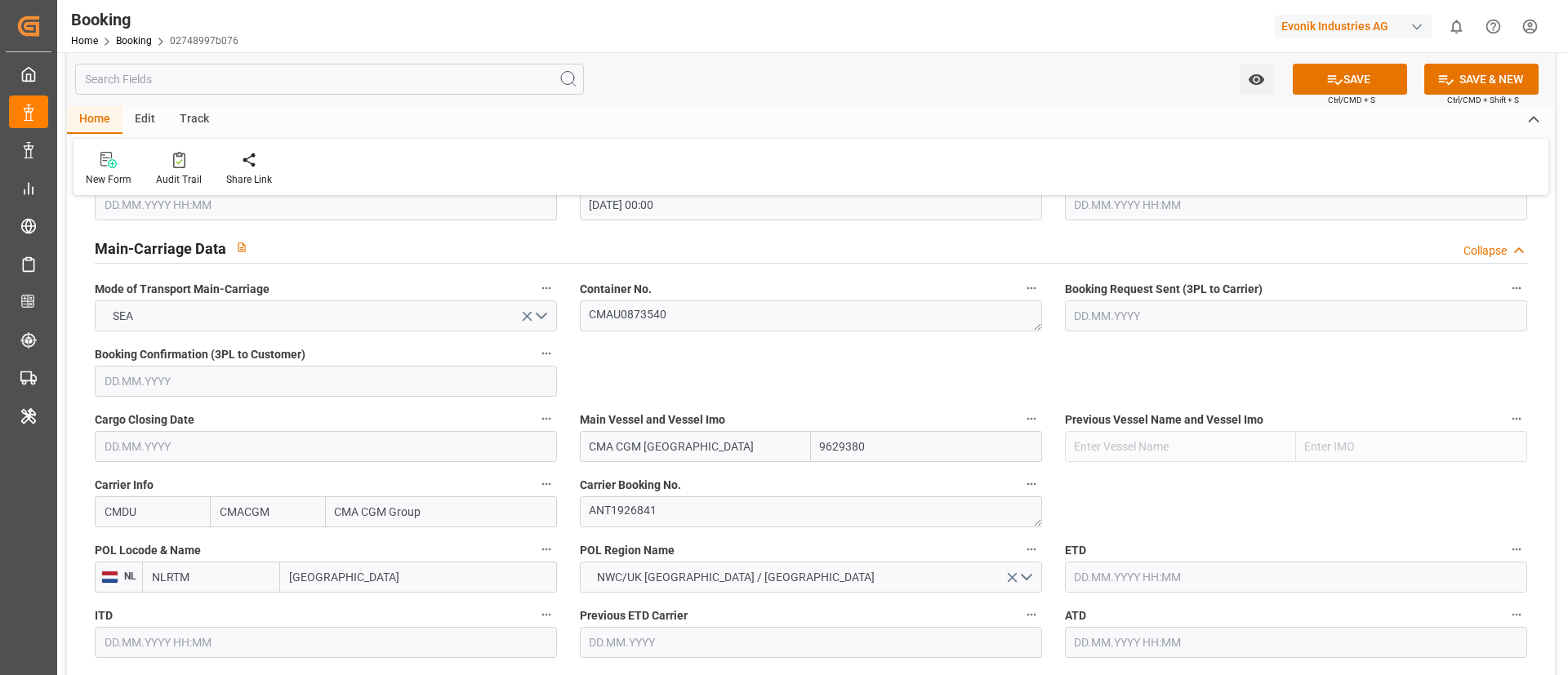
paste input "[GEOGRAPHIC_DATA]"
type input "[GEOGRAPHIC_DATA]"
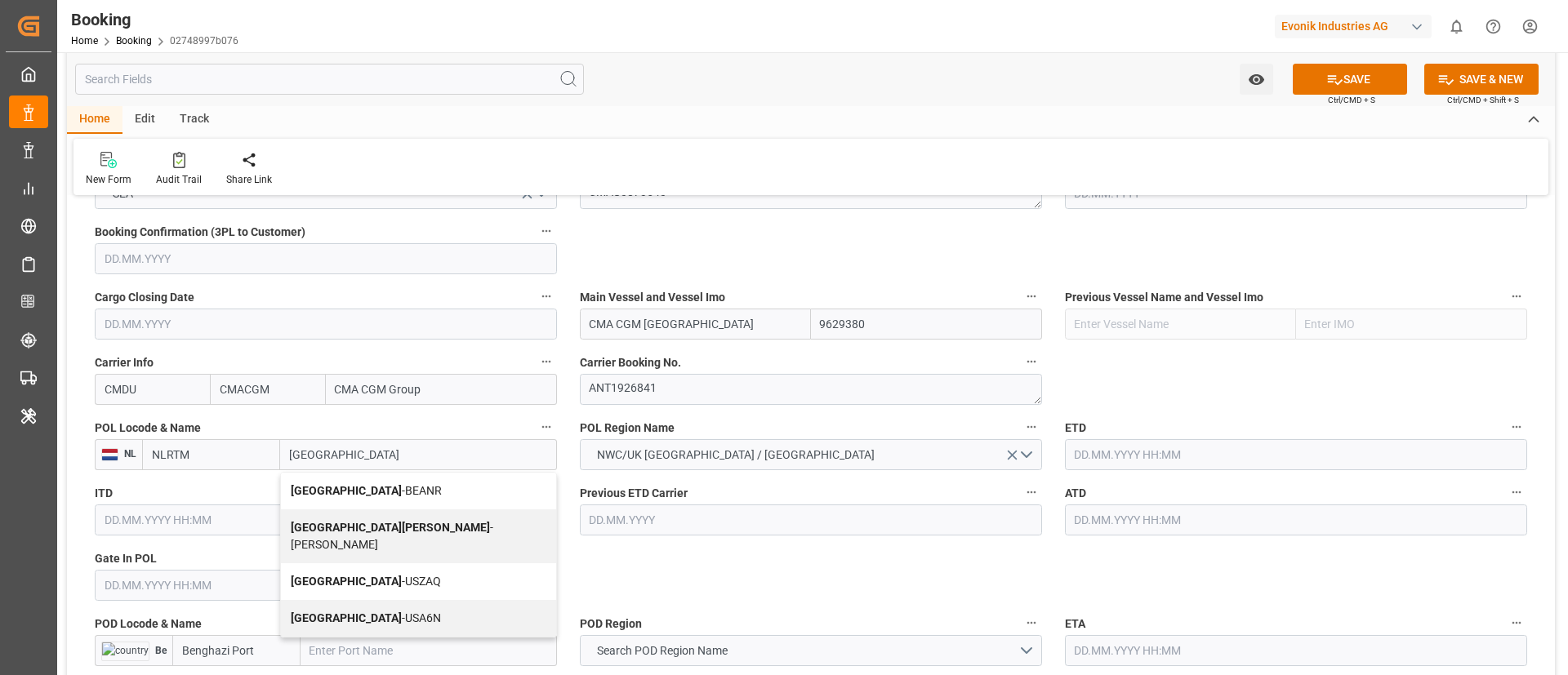
click at [337, 485] on span "Antwerp - BEANR" at bounding box center [366, 491] width 151 height 13
type input "BEANR"
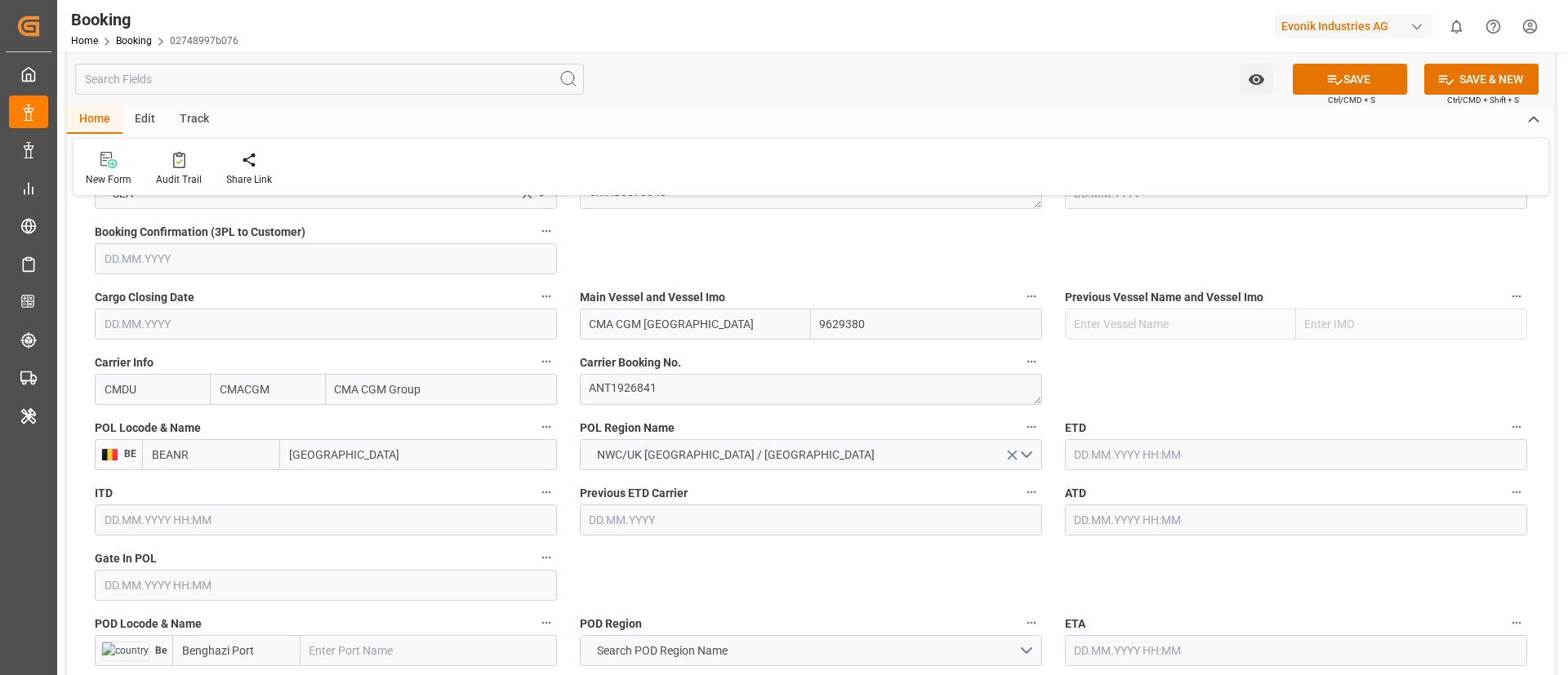
type input "[GEOGRAPHIC_DATA]"
click at [238, 584] on input "text" at bounding box center [325, 585] width 462 height 31
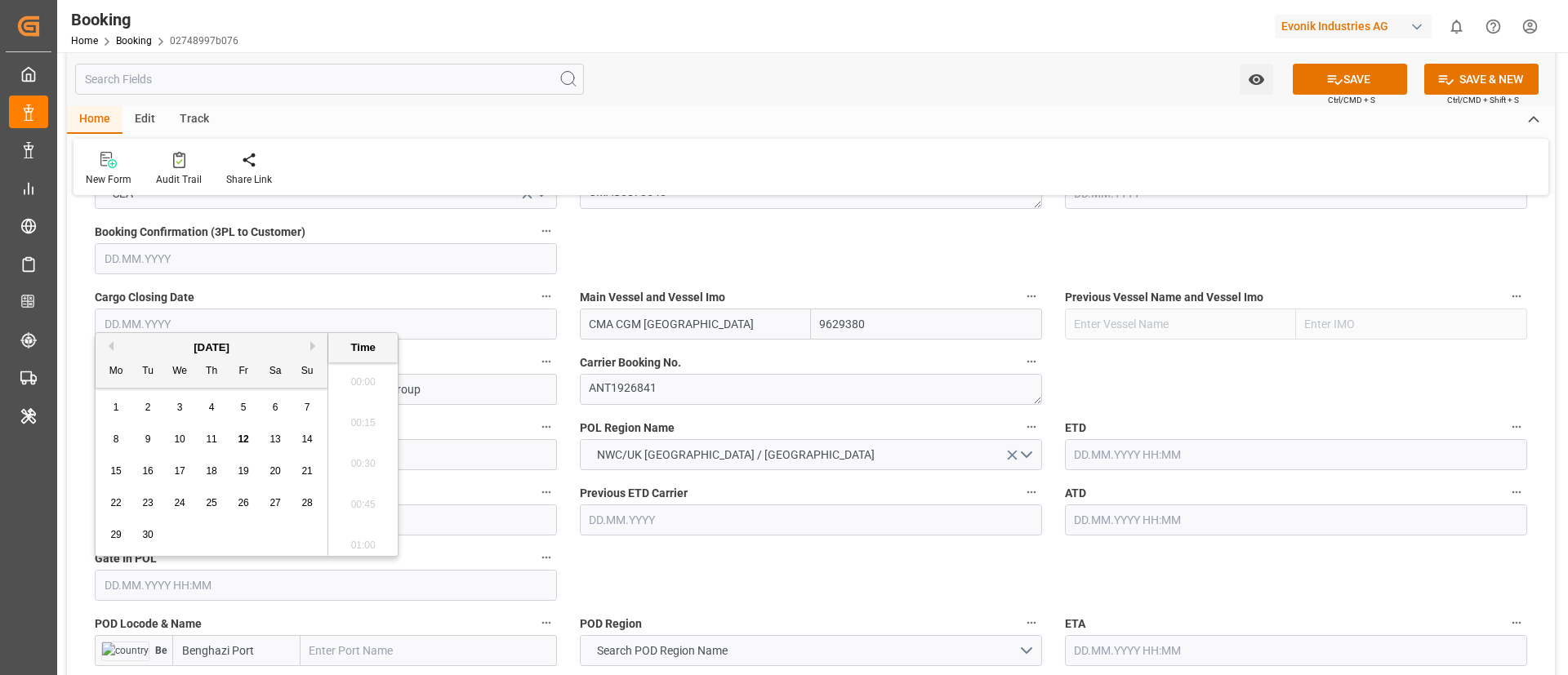
scroll to position [1884, 0]
click at [211, 440] on span "11" at bounding box center [211, 440] width 10 height 11
type input "11.09.2025 00:00"
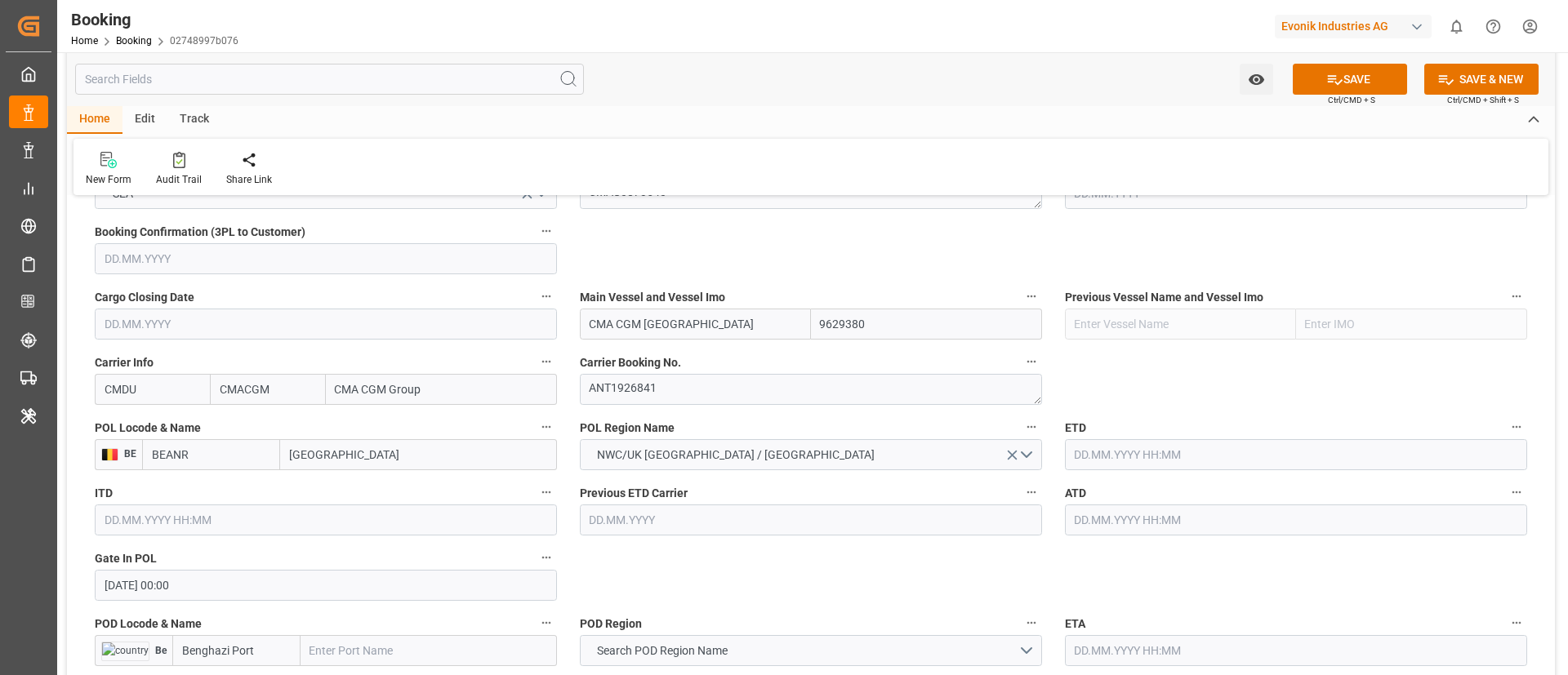
click at [1115, 450] on input "text" at bounding box center [1295, 455] width 462 height 31
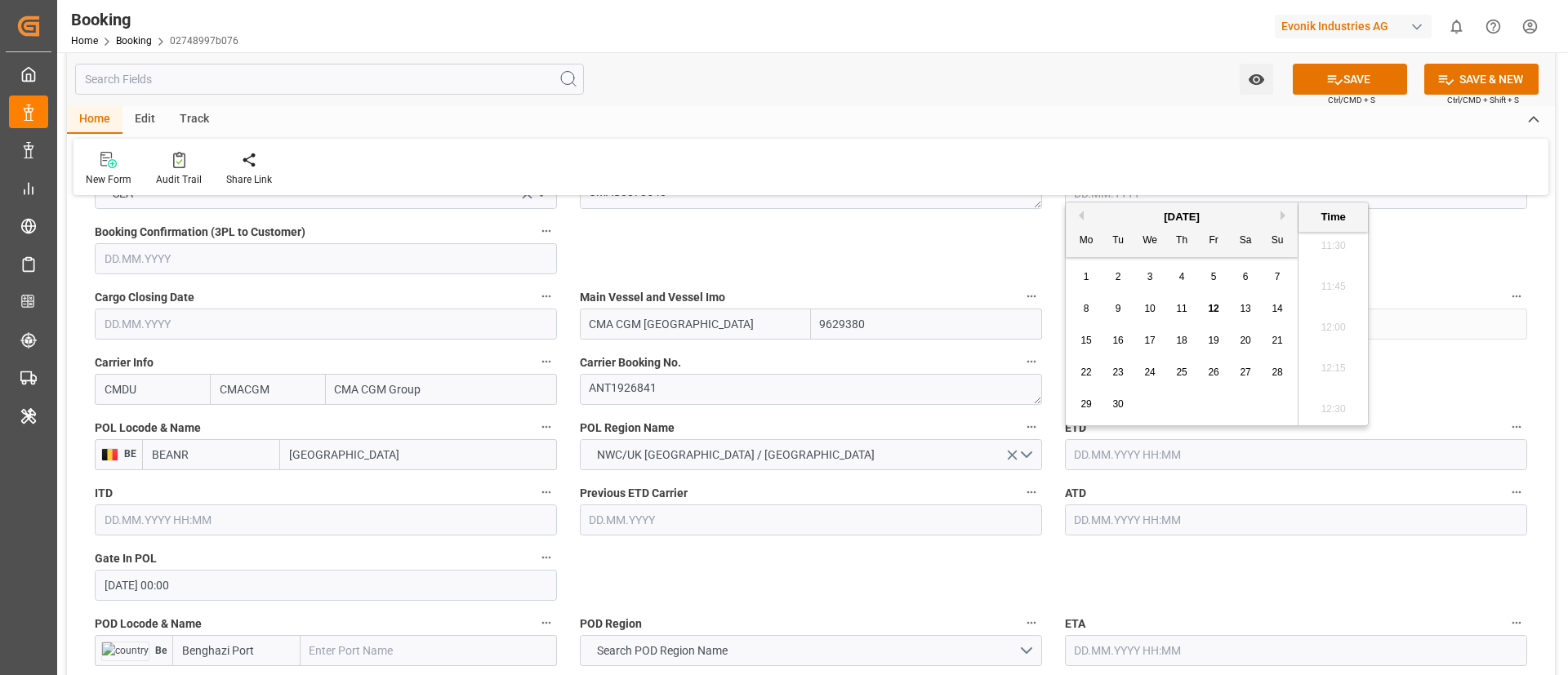
click at [1116, 371] on span "23" at bounding box center [1117, 372] width 10 height 11
type input "23.09.2025 00:00"
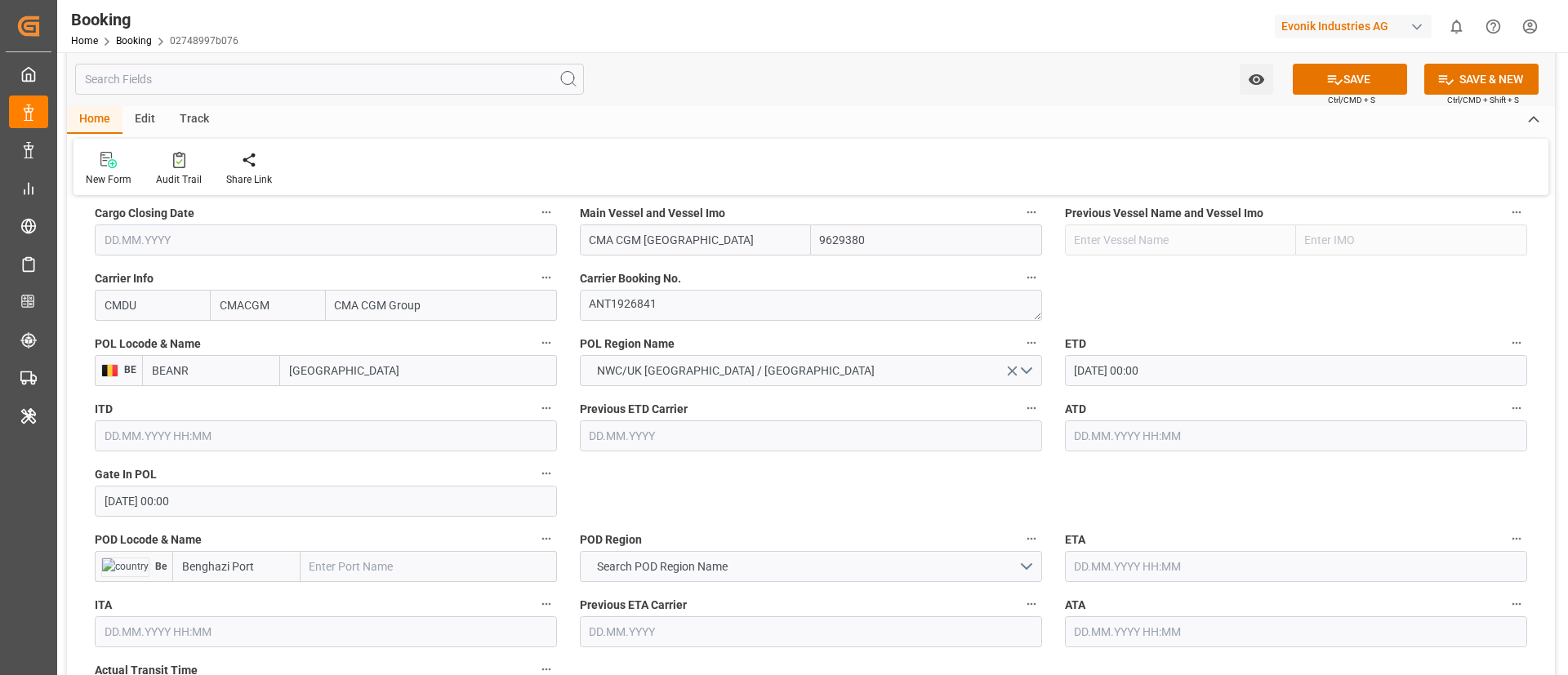
scroll to position [1225, 0]
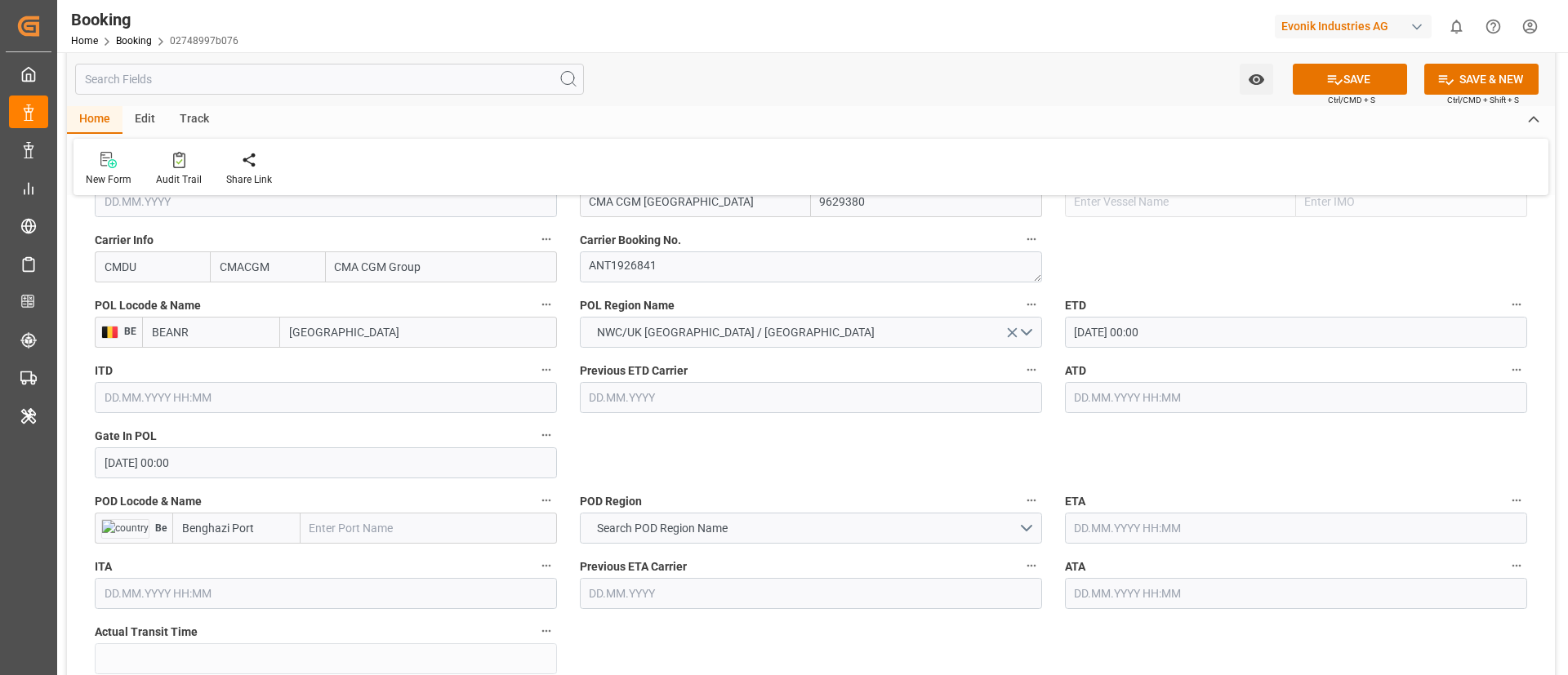
click at [378, 530] on input "text" at bounding box center [429, 528] width 257 height 31
paste input "BINGAZI"
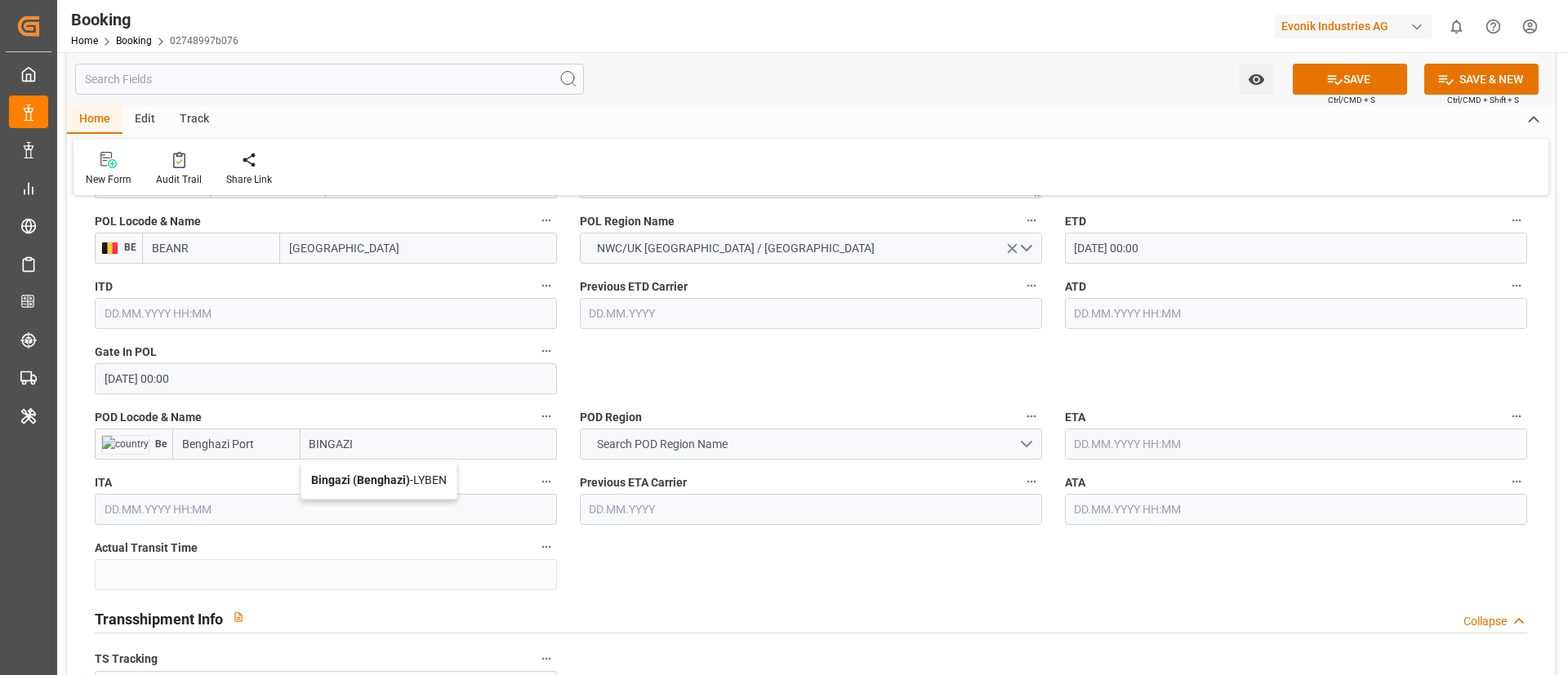
scroll to position [1347, 0]
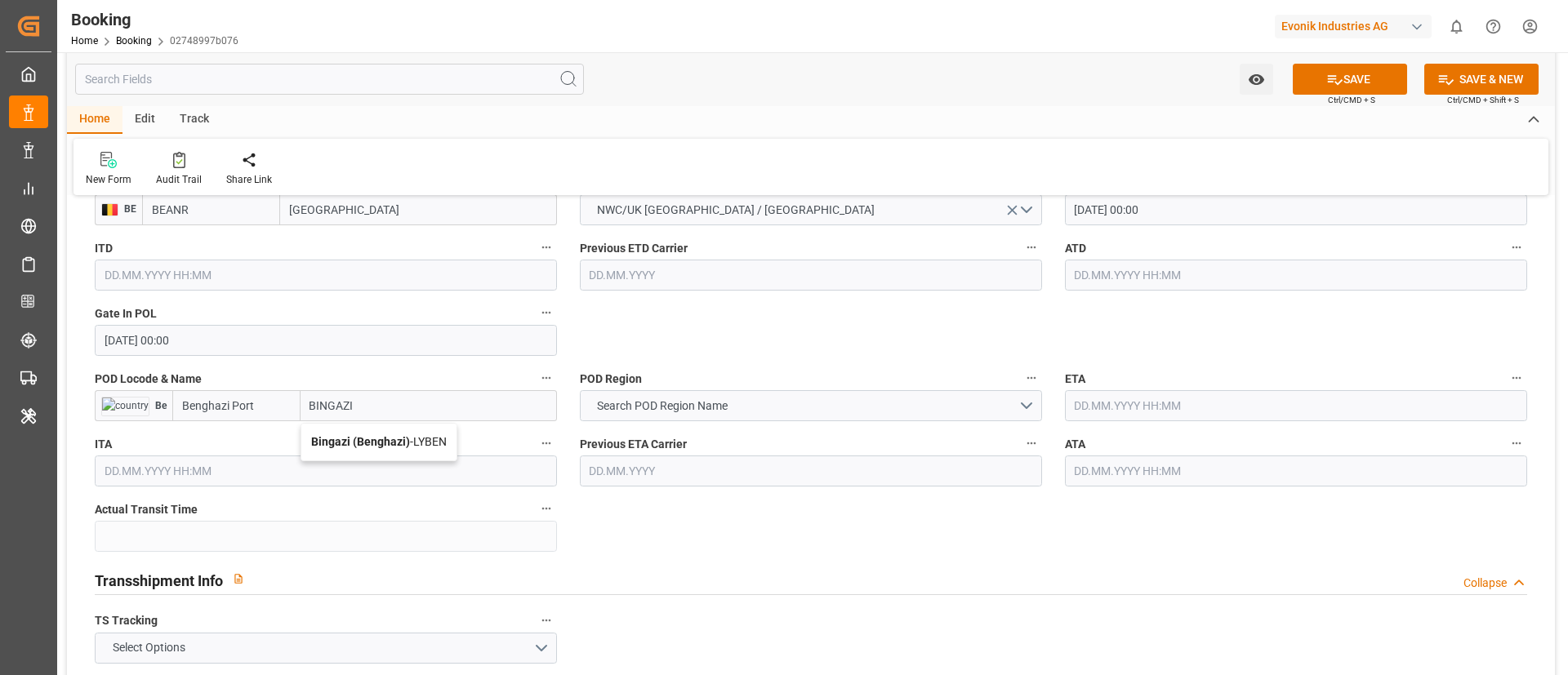
click at [395, 443] on b "Bingazi (Benghazi)" at bounding box center [360, 442] width 98 height 13
type input "Bingazi (Benghazi)"
type input "LYBEN"
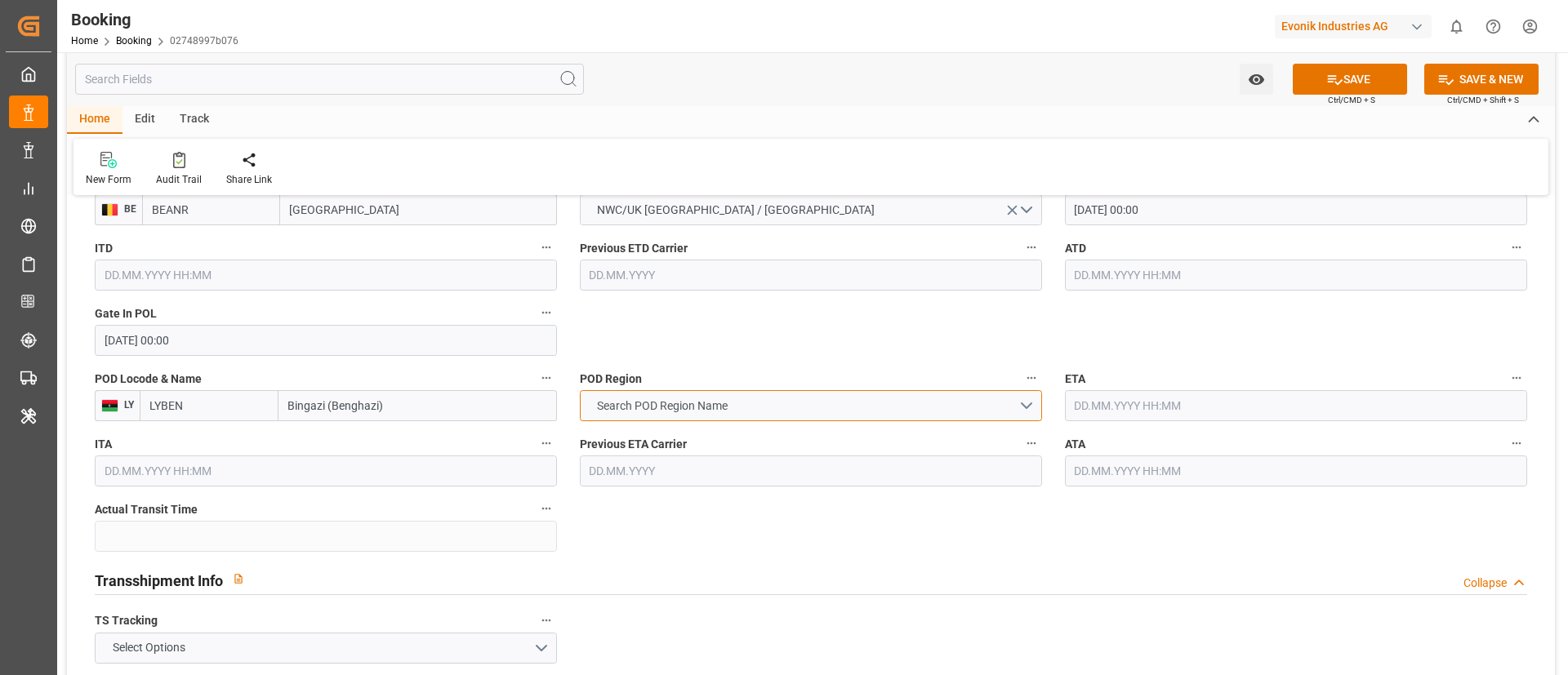
click at [796, 402] on button "Search POD Region Name" at bounding box center [811, 405] width 462 height 31
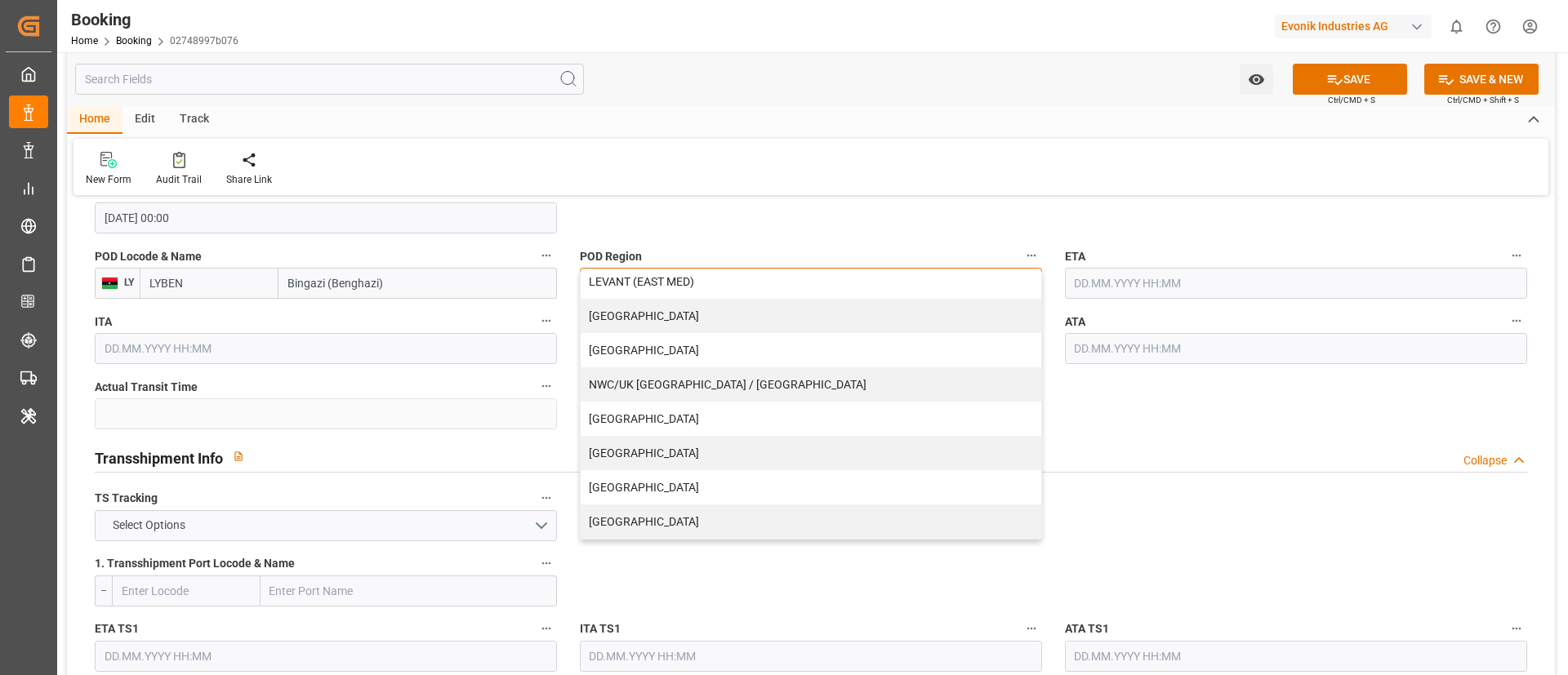
scroll to position [1593, 0]
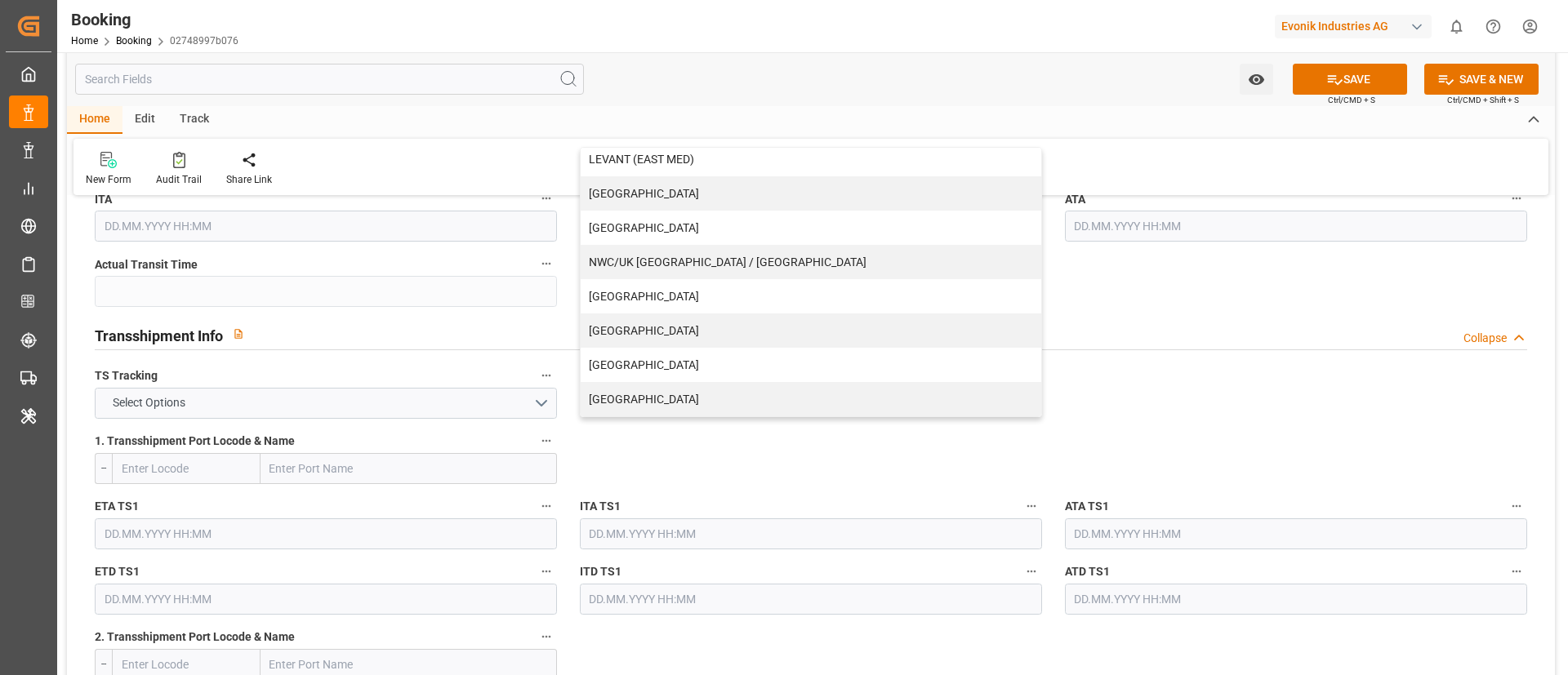
click at [713, 398] on div "WEST MEDITERRANEAN" at bounding box center [810, 399] width 460 height 35
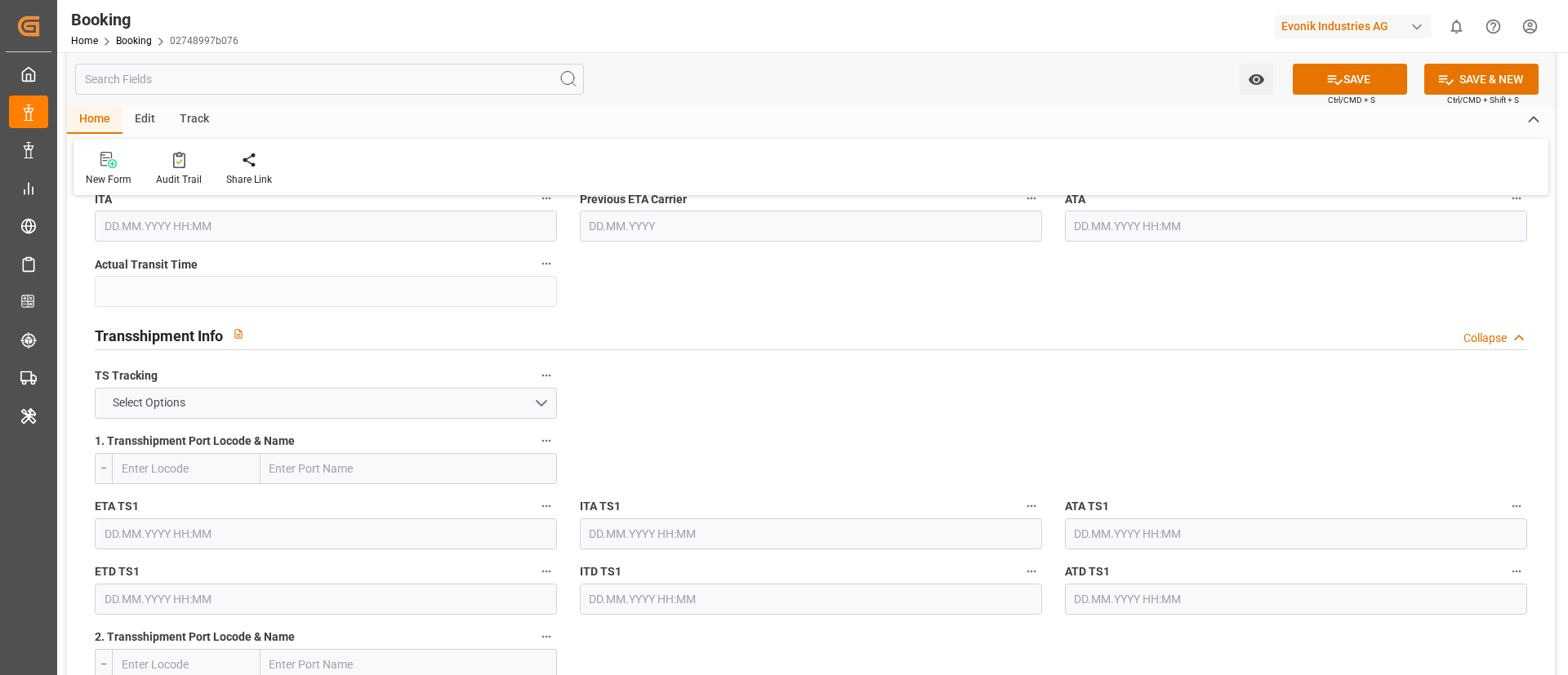
scroll to position [1470, 0]
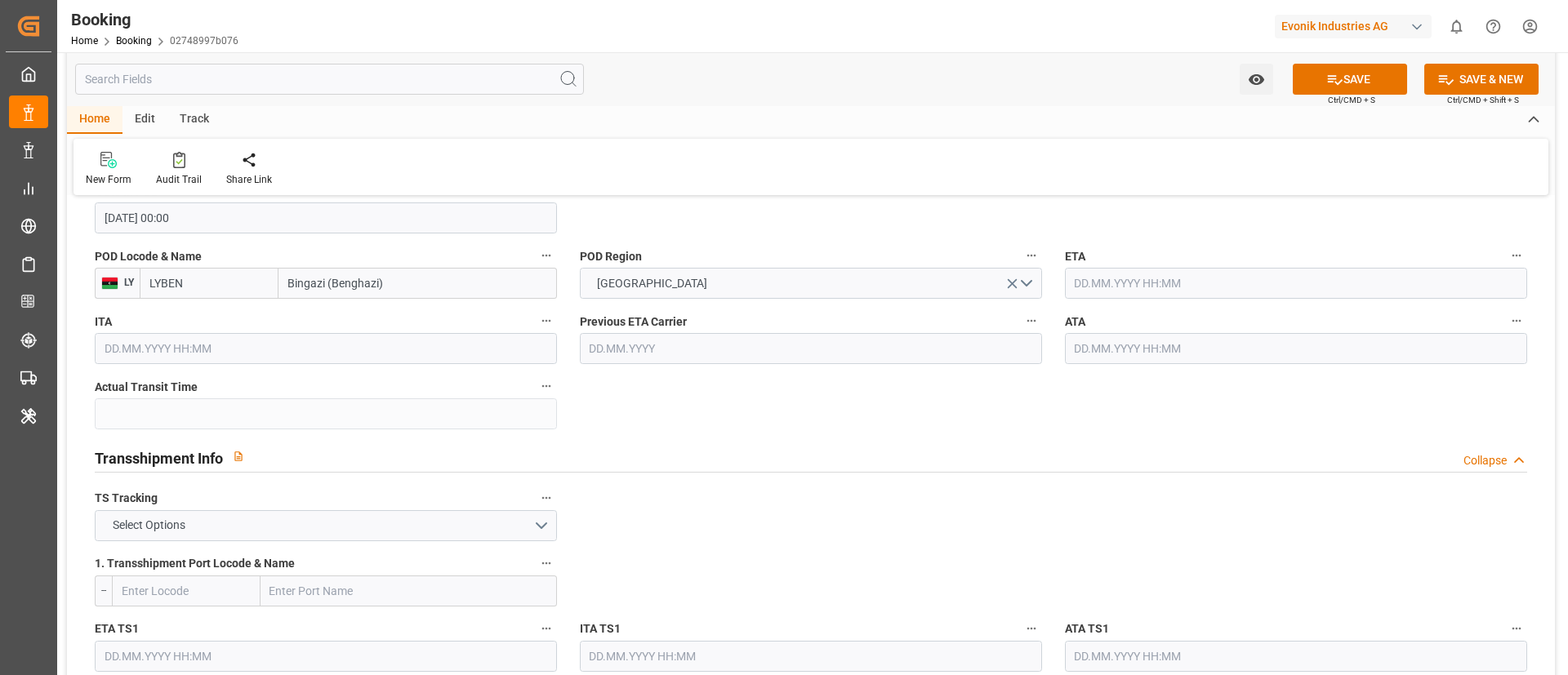
click at [1162, 286] on input "text" at bounding box center [1295, 283] width 462 height 31
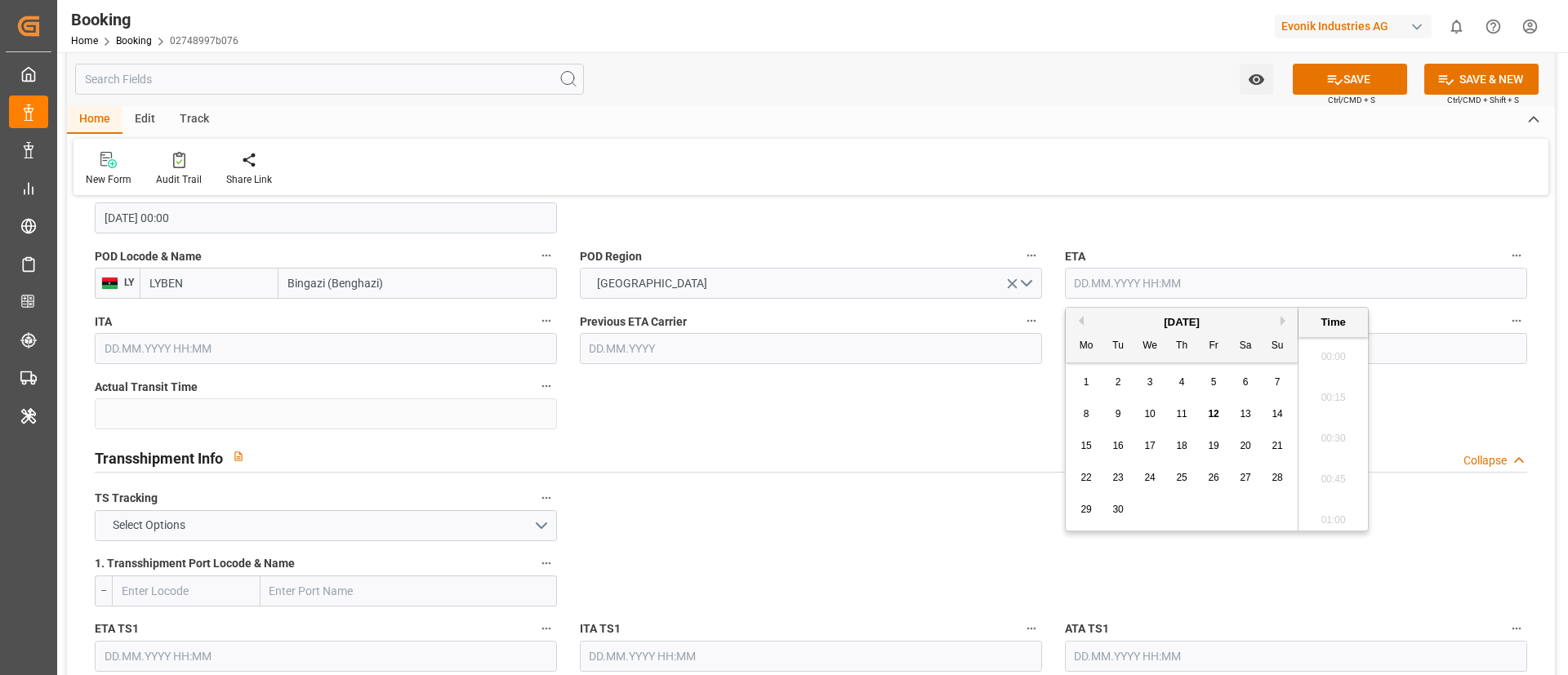
scroll to position [1884, 0]
click at [1281, 318] on button "Next Month" at bounding box center [1285, 321] width 9 height 9
click at [1082, 447] on span "13" at bounding box center [1085, 446] width 10 height 11
type input "13.10.2025 00:00"
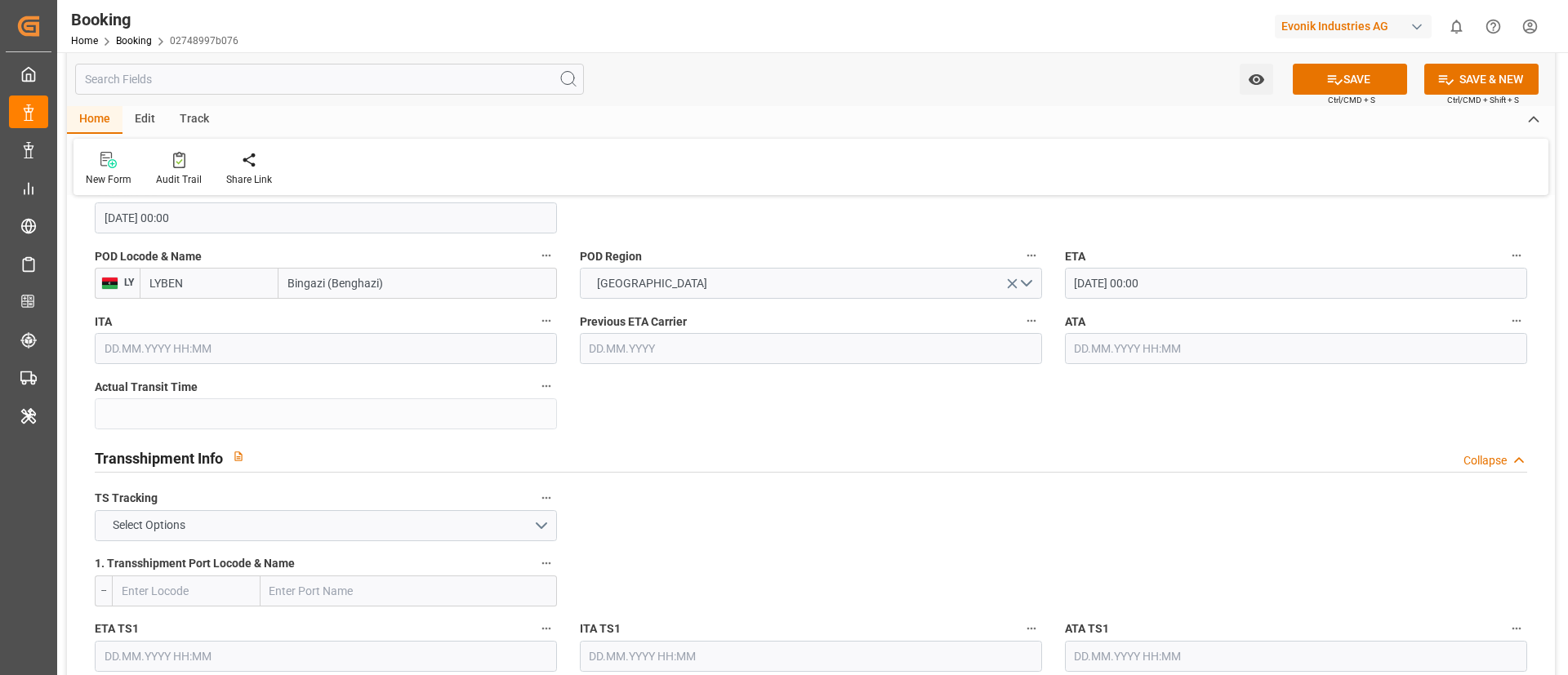
click at [352, 519] on button "Select Options" at bounding box center [325, 525] width 462 height 31
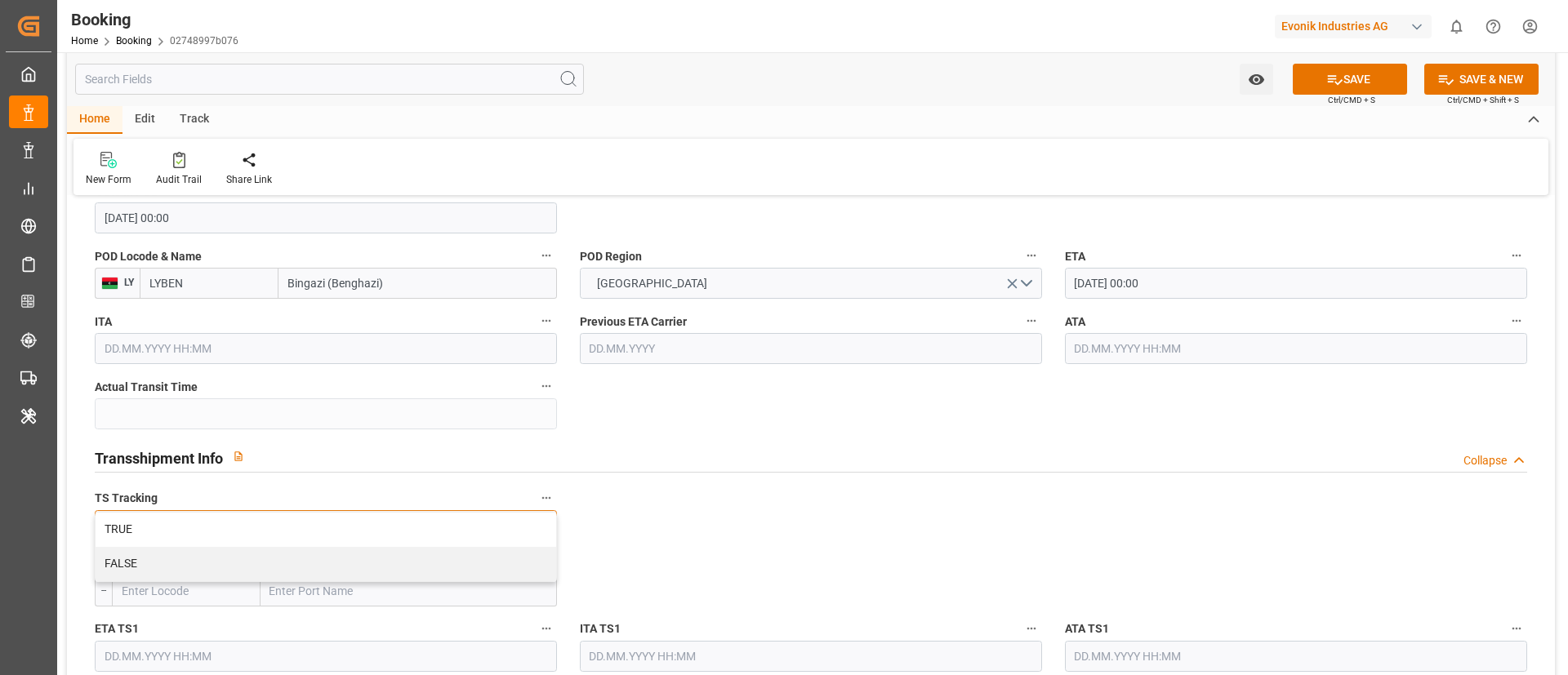
click at [352, 519] on div "TRUE" at bounding box center [325, 530] width 460 height 35
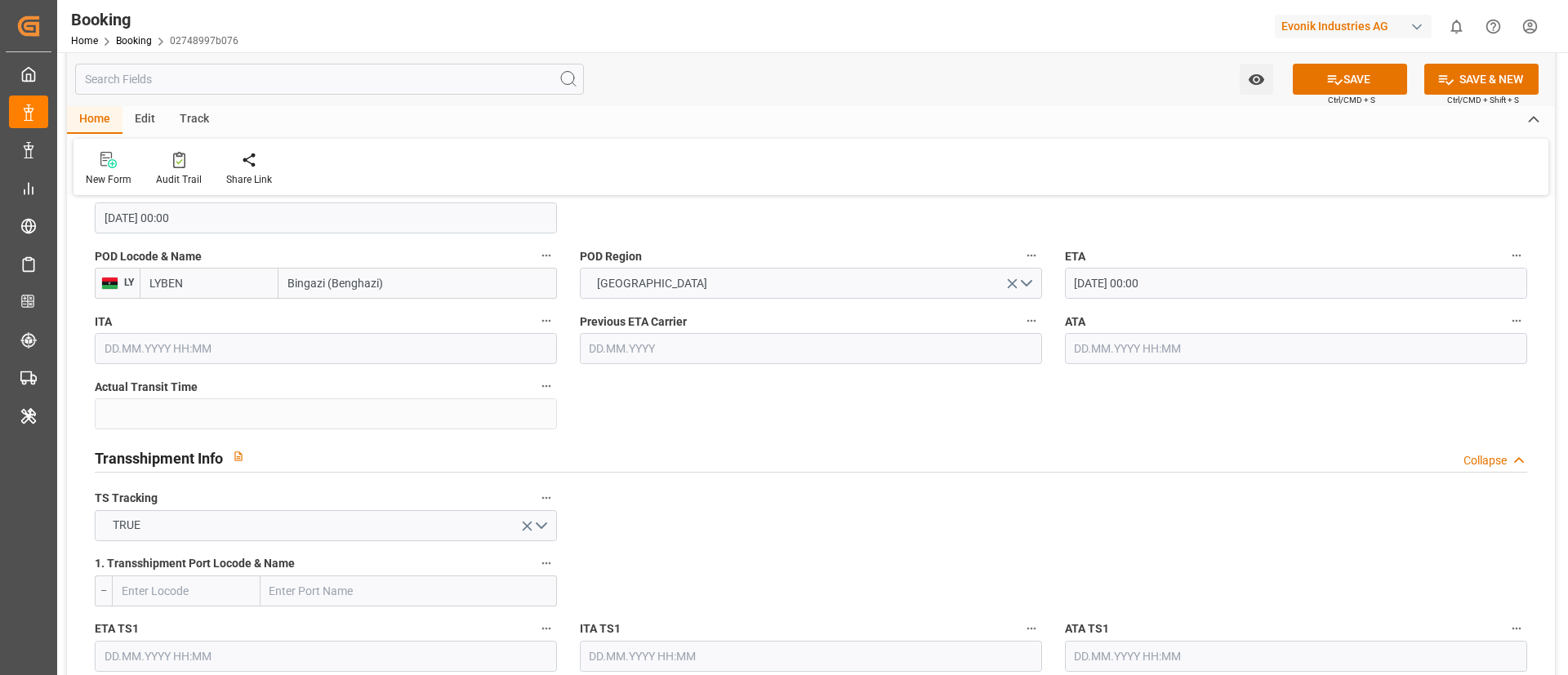
click at [172, 584] on input "text" at bounding box center [186, 591] width 149 height 31
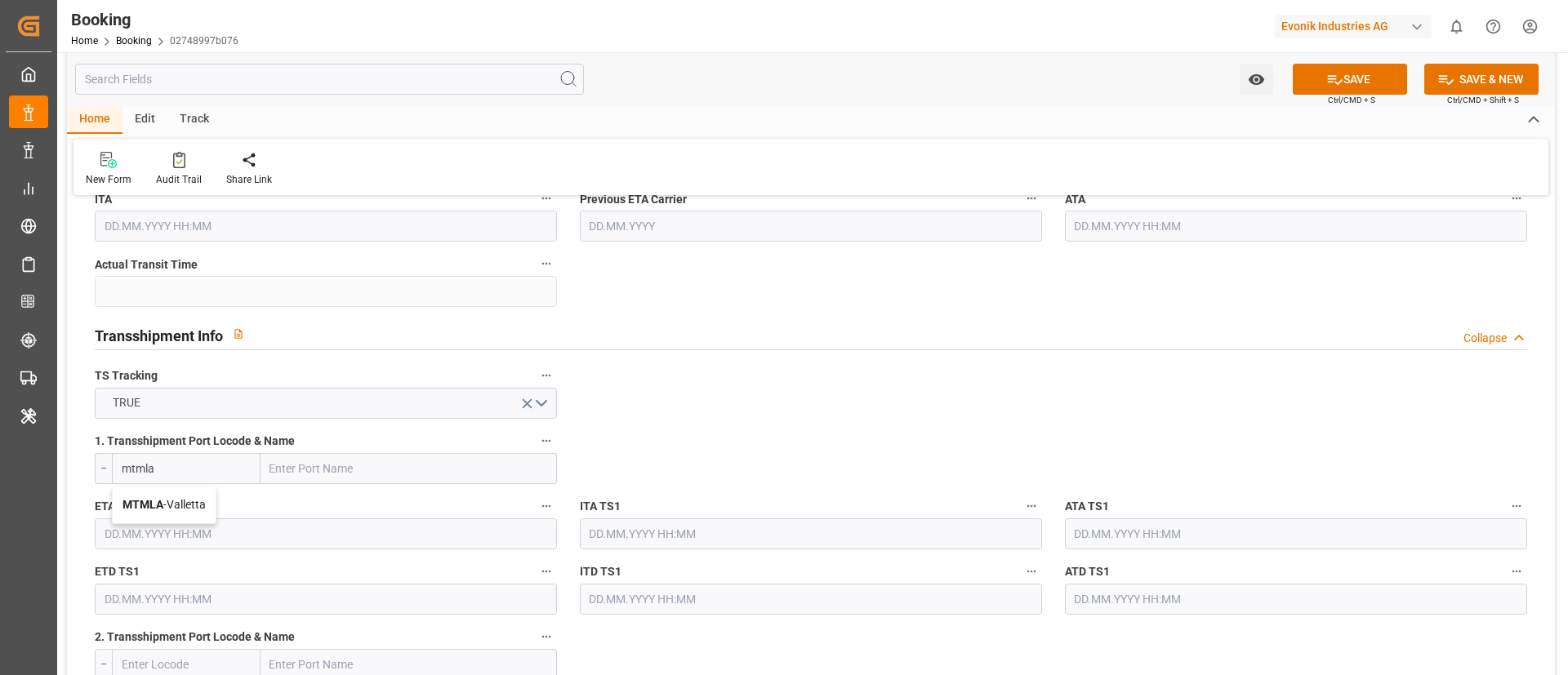
click at [142, 500] on b "MTMLA" at bounding box center [143, 504] width 41 height 13
type input "MTMLA"
type input "Valletta"
type input "MTMLA"
click at [185, 538] on input "text" at bounding box center [325, 533] width 462 height 31
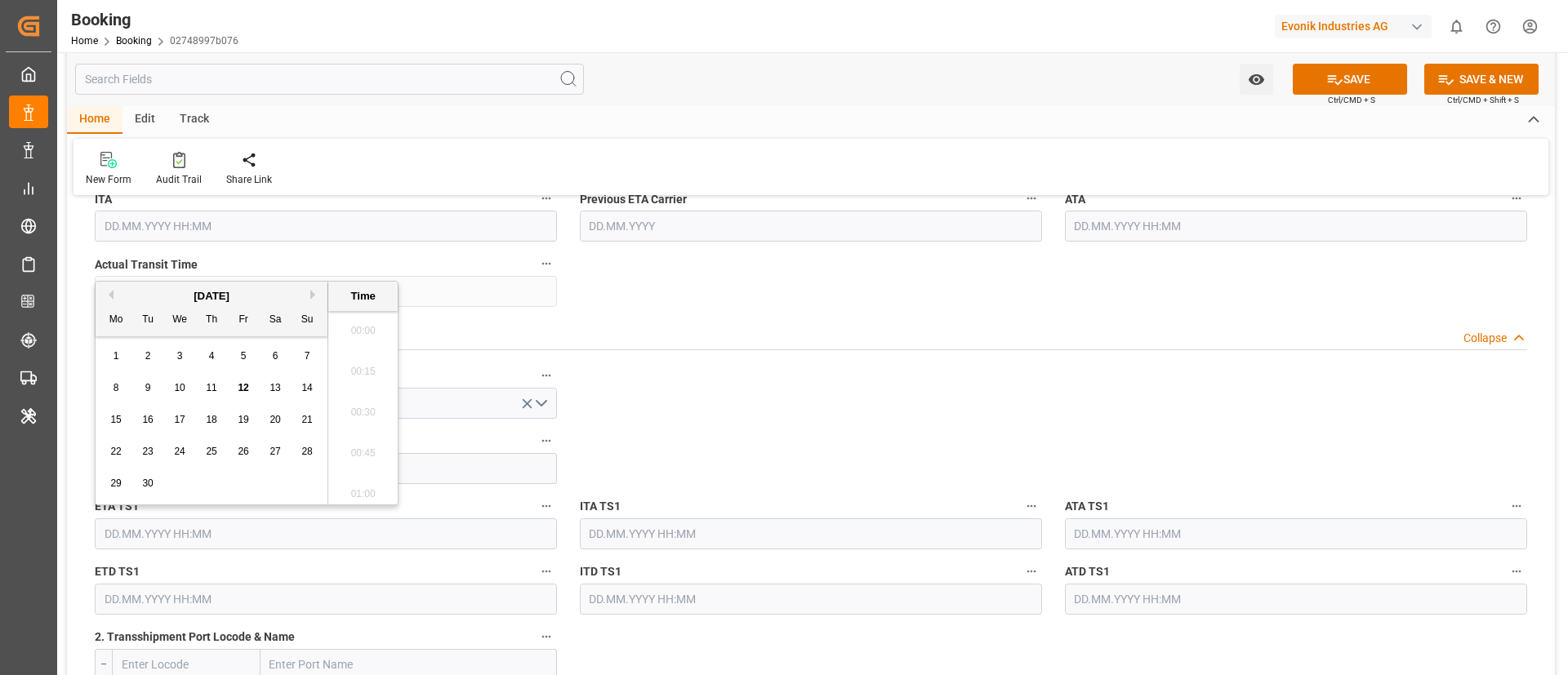
scroll to position [1884, 0]
click at [313, 290] on button "Next Month" at bounding box center [315, 294] width 9 height 9
click at [177, 356] on span "1" at bounding box center [180, 356] width 6 height 11
type input "01.10.2025 00:00"
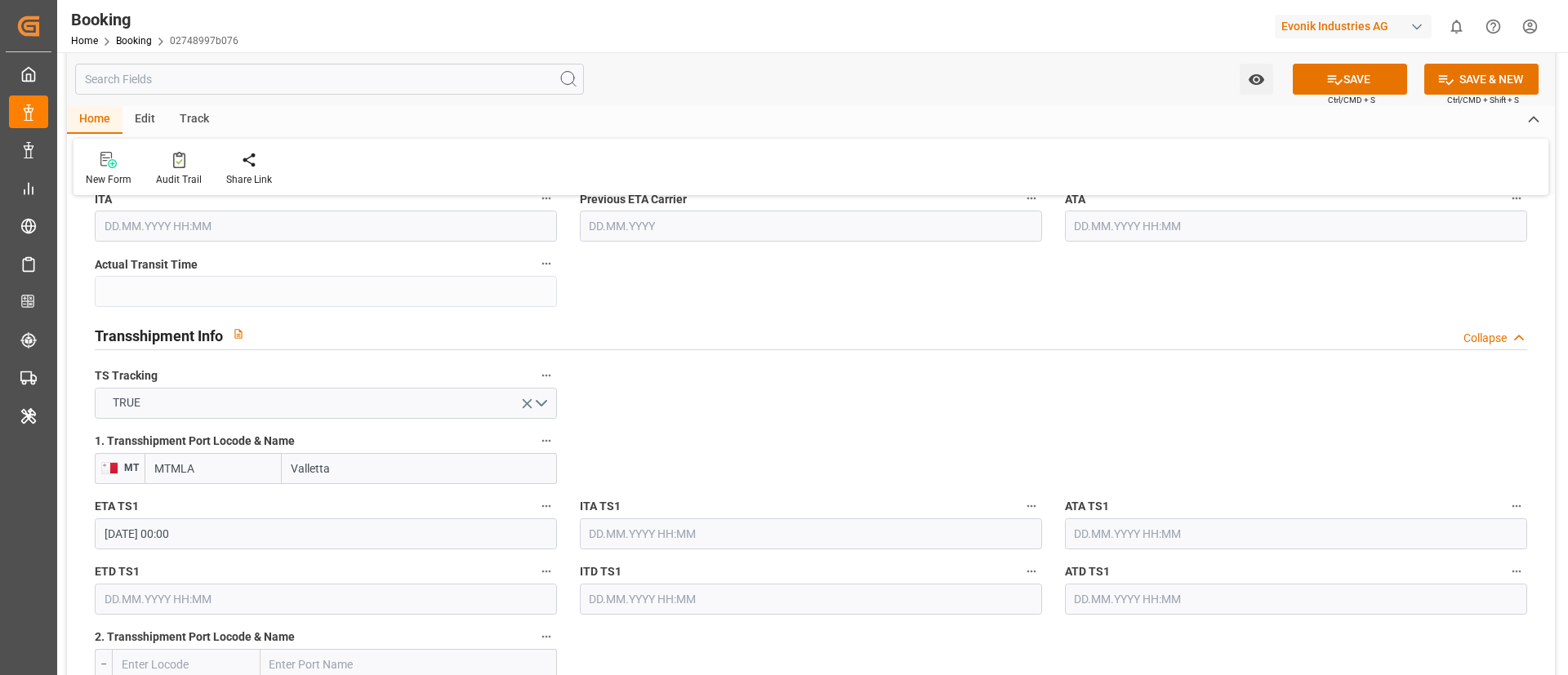
click at [224, 595] on input "text" at bounding box center [325, 599] width 462 height 31
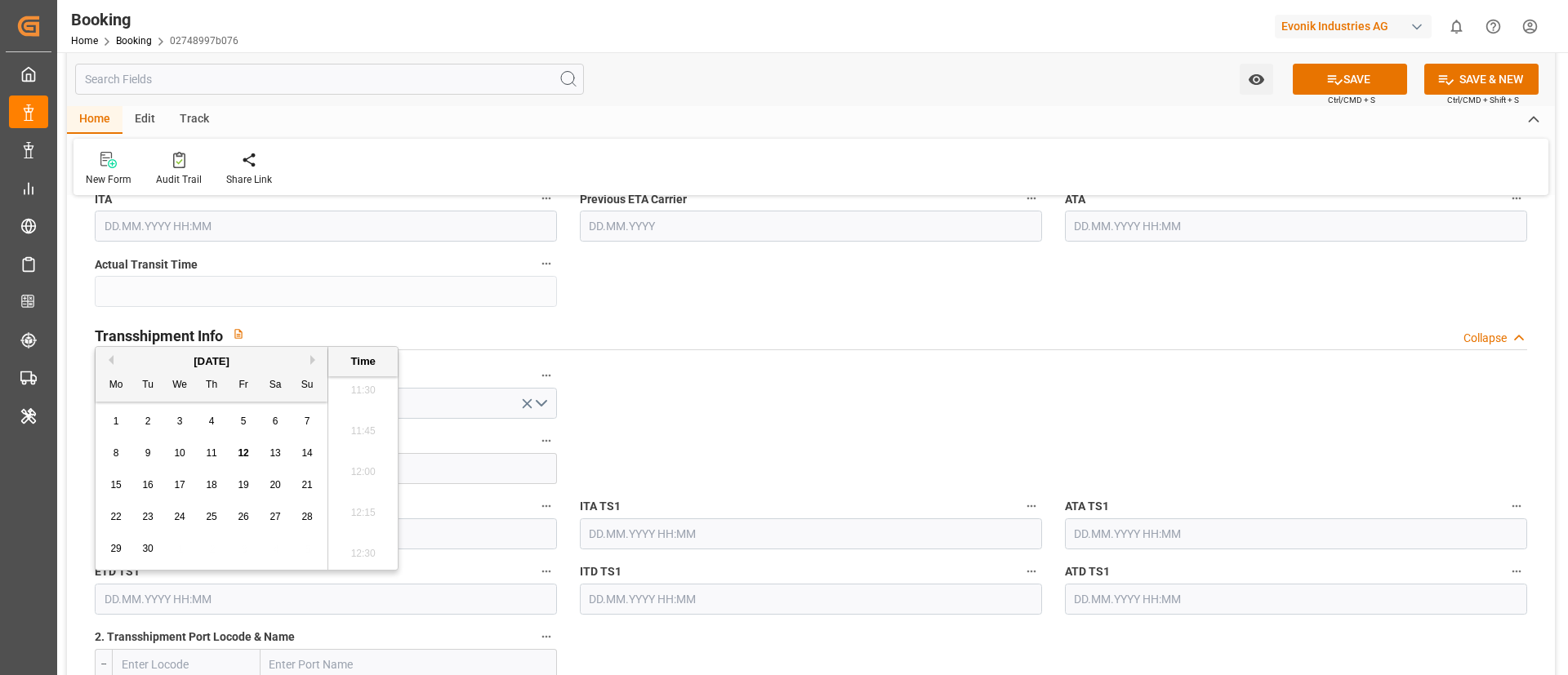
click at [314, 357] on button "Next Month" at bounding box center [315, 360] width 9 height 9
click at [245, 422] on span "3" at bounding box center [244, 421] width 6 height 11
type input "03.10.2025 00:00"
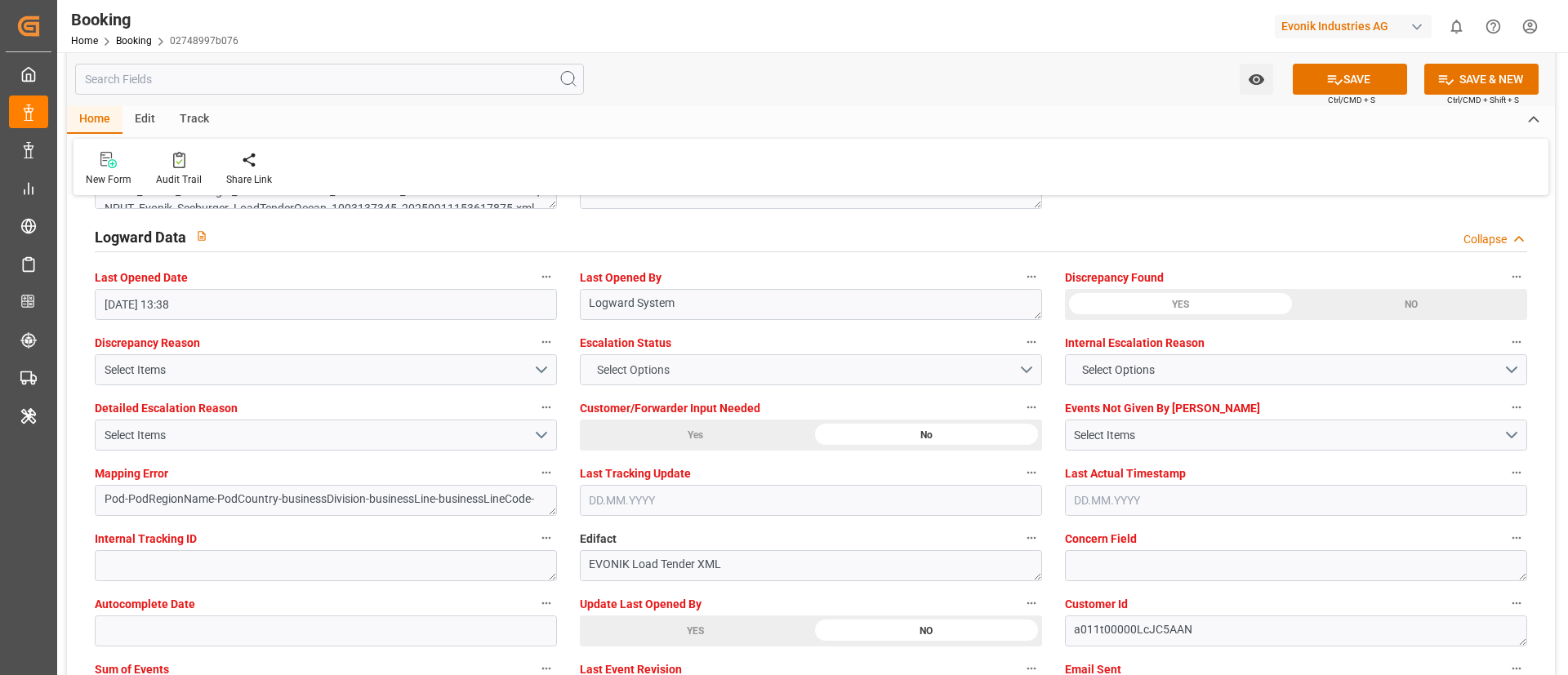
scroll to position [3063, 0]
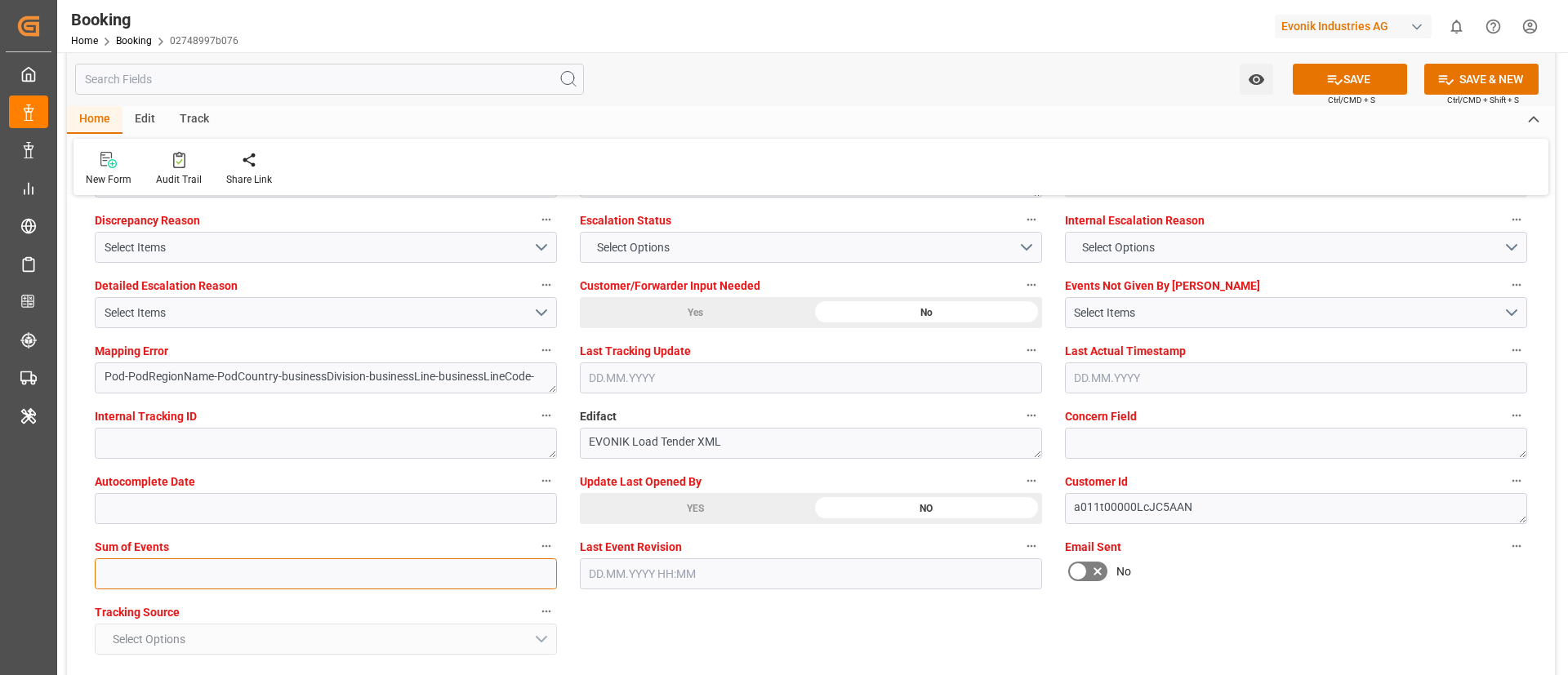
click at [382, 576] on input "text" at bounding box center [325, 574] width 462 height 31
type input "0"
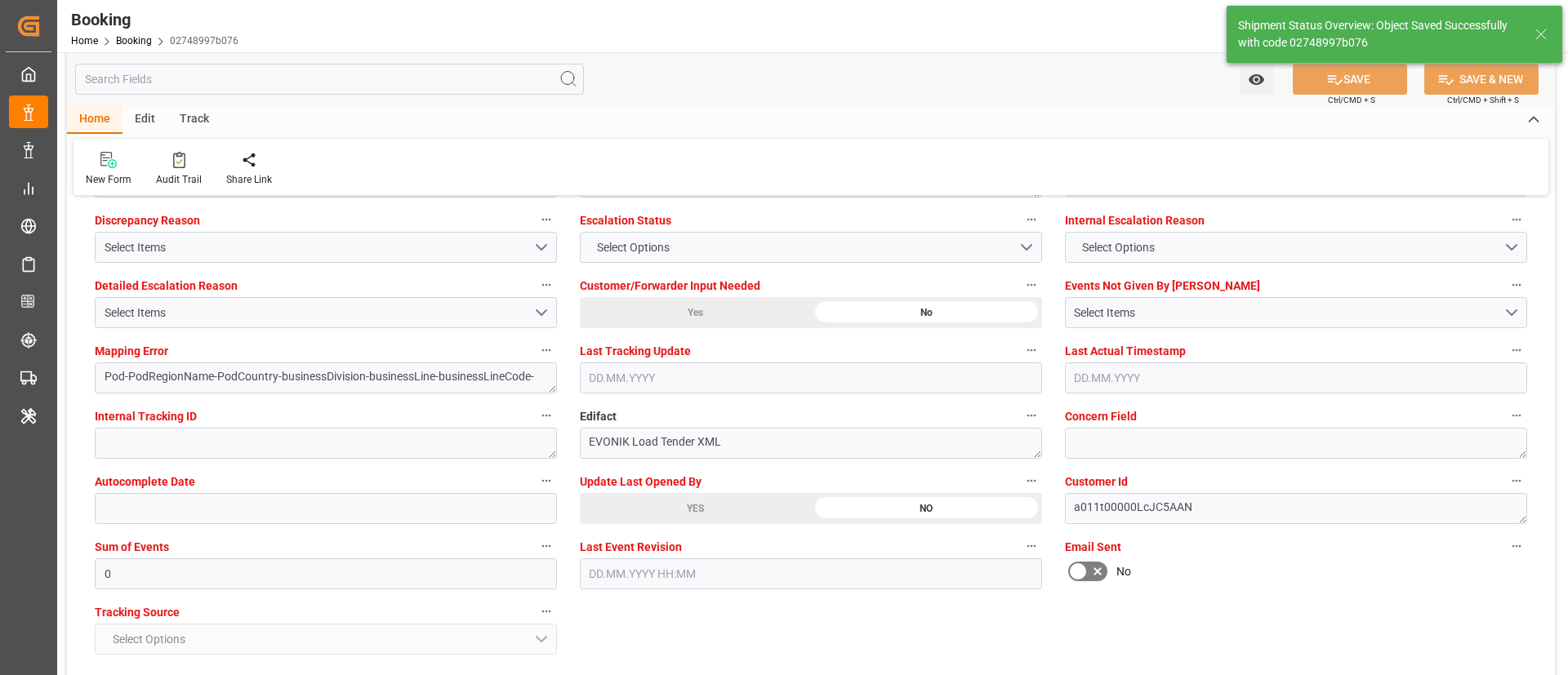
type textarea "NWC/UK North West Continent / UK_LYBEN_CMDU_AT-AO"
type textarea "Vismitha Mahadev"
type textarea "Pod-businessDivision-businessLine-"
type textarea "Yes"
type input "23.09.2025 00:00"
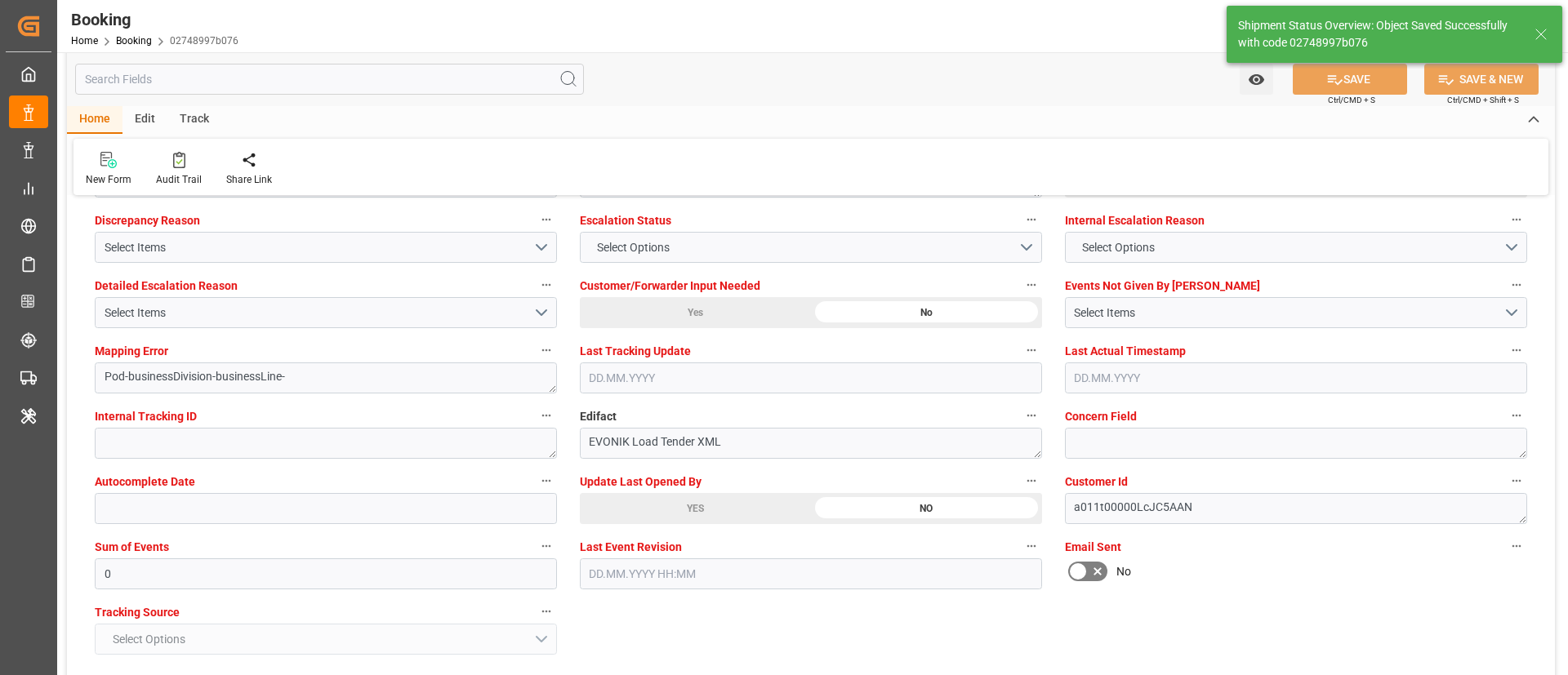
type input "13.10.2025 00:00"
type input "01.10.2025 00:00"
type input "03.10.2025 00:00"
type input "12.09.2025 06:35"
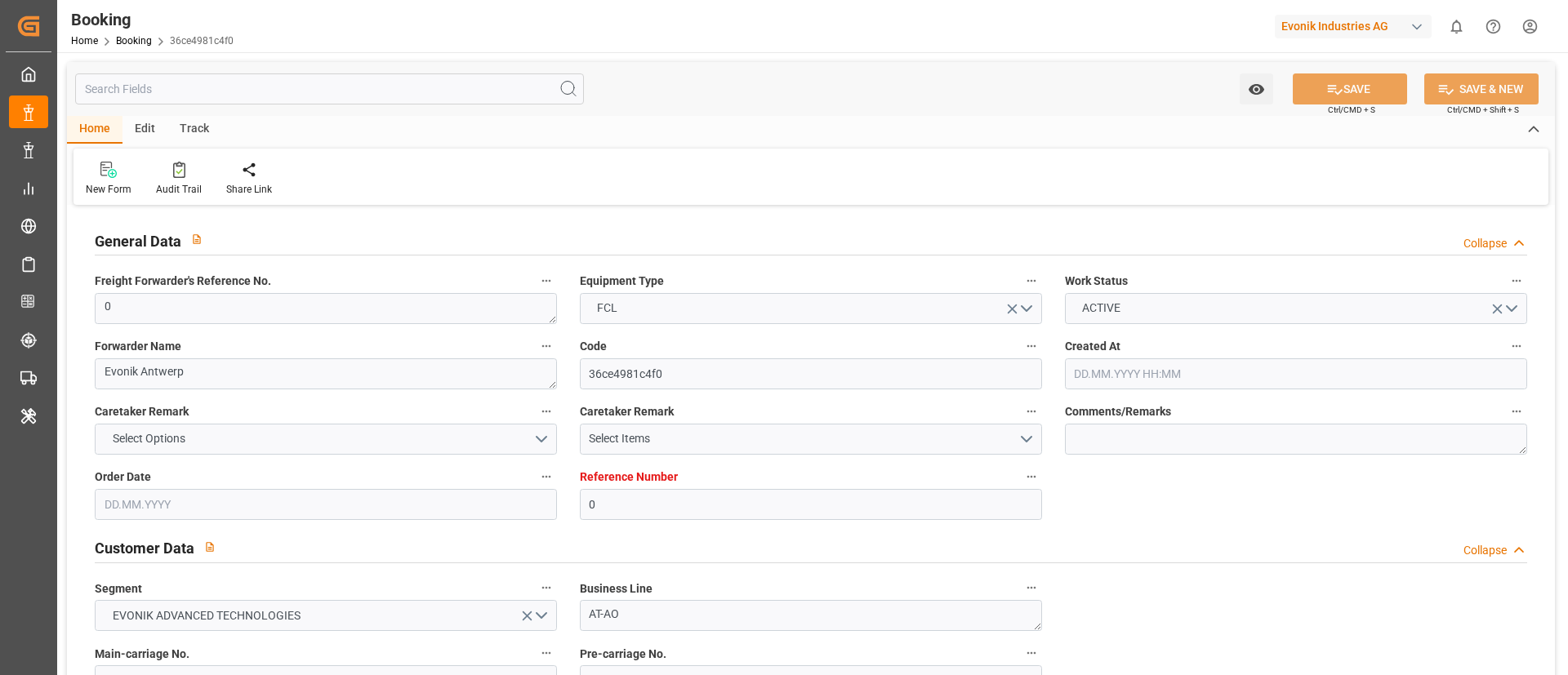
type input "0"
type input "CMACGM"
type input "CMA CGM Group"
type input "NLRTM"
type input "Benghazi Port"
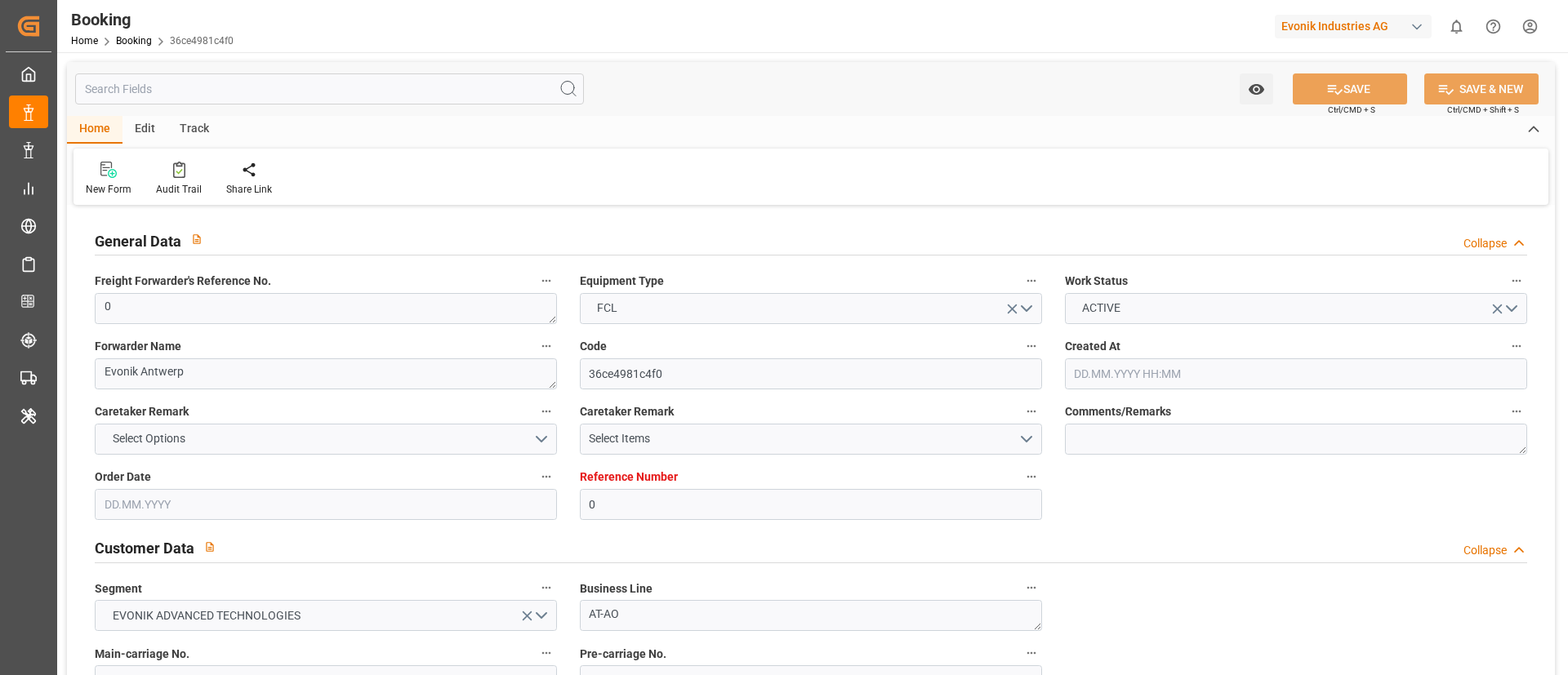
type input "[DATE] 06:23"
type input "[DATE]"
type input "10.09.2025"
type input "10.09.2025 00:00"
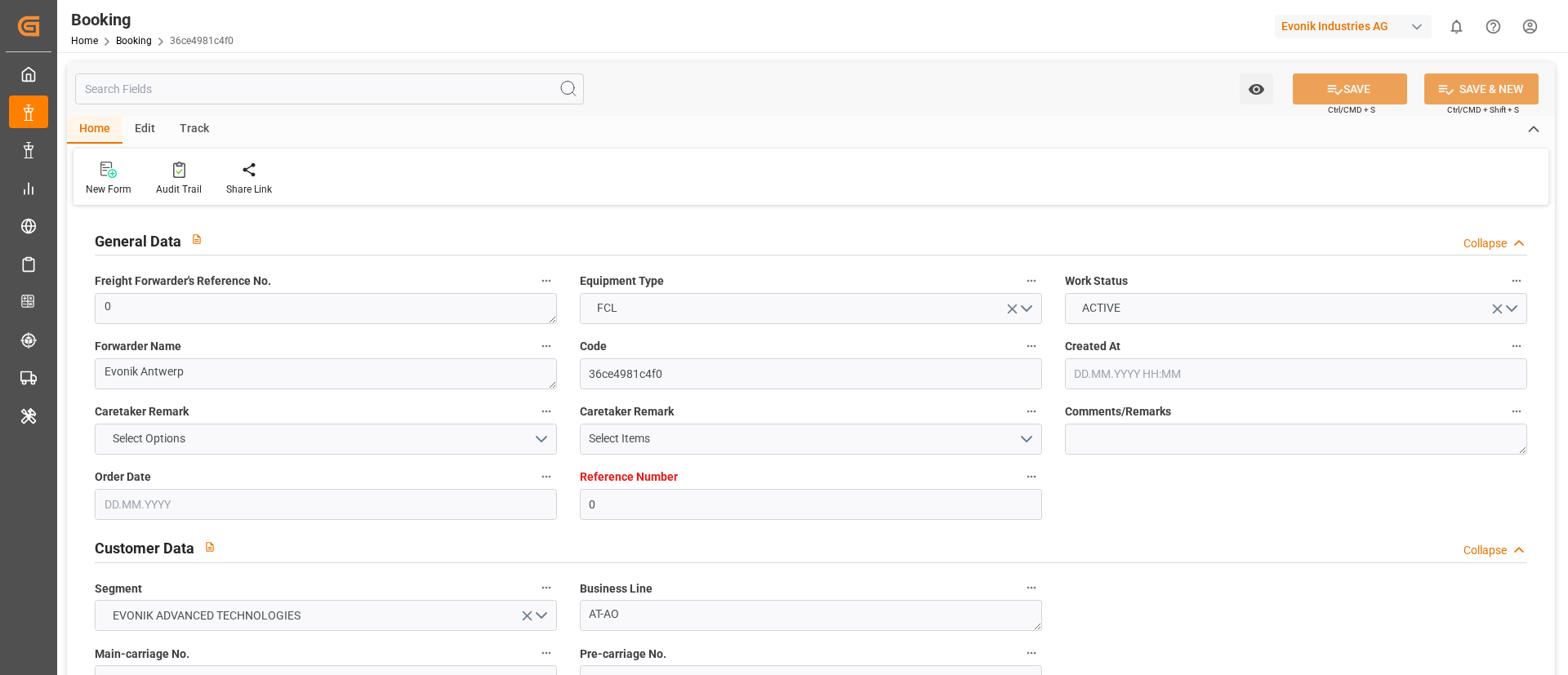
type input "[DATE] 13:38"
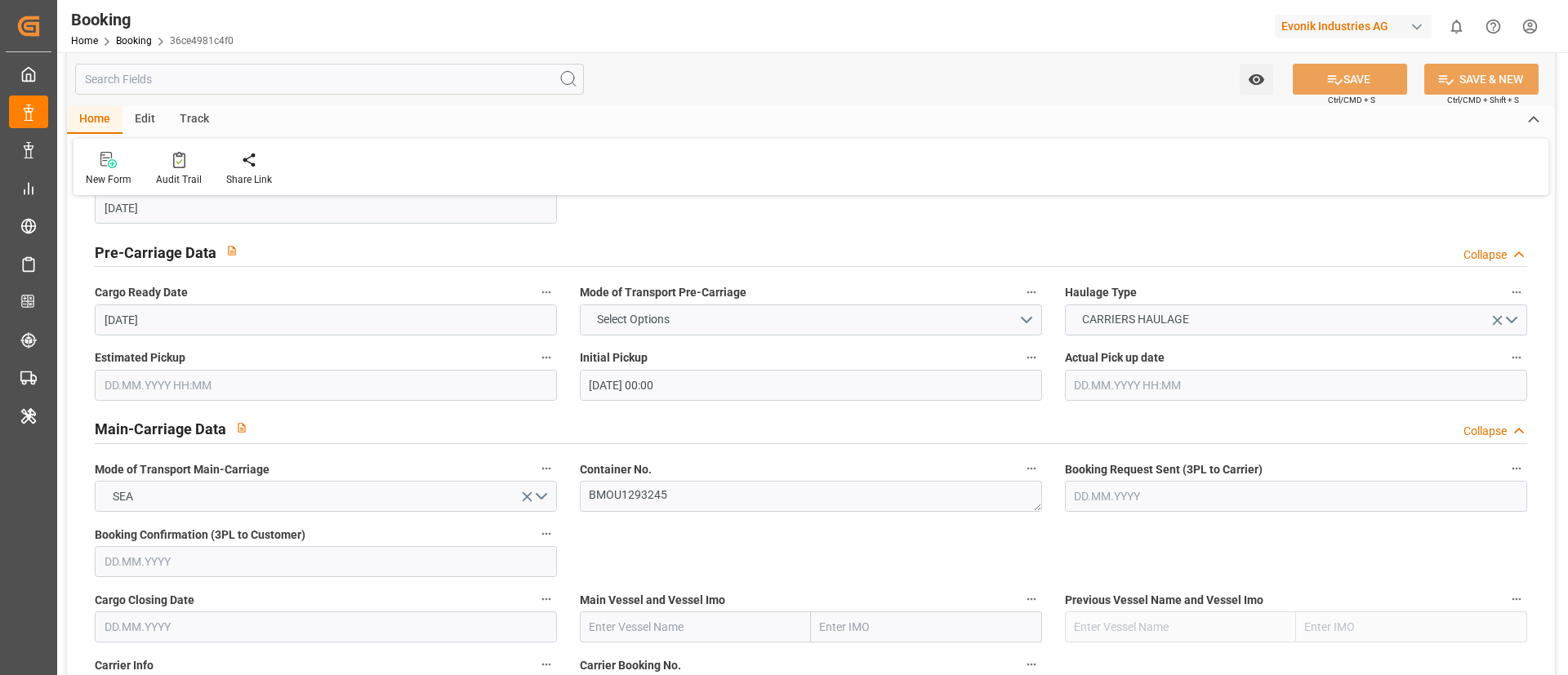
scroll to position [980, 0]
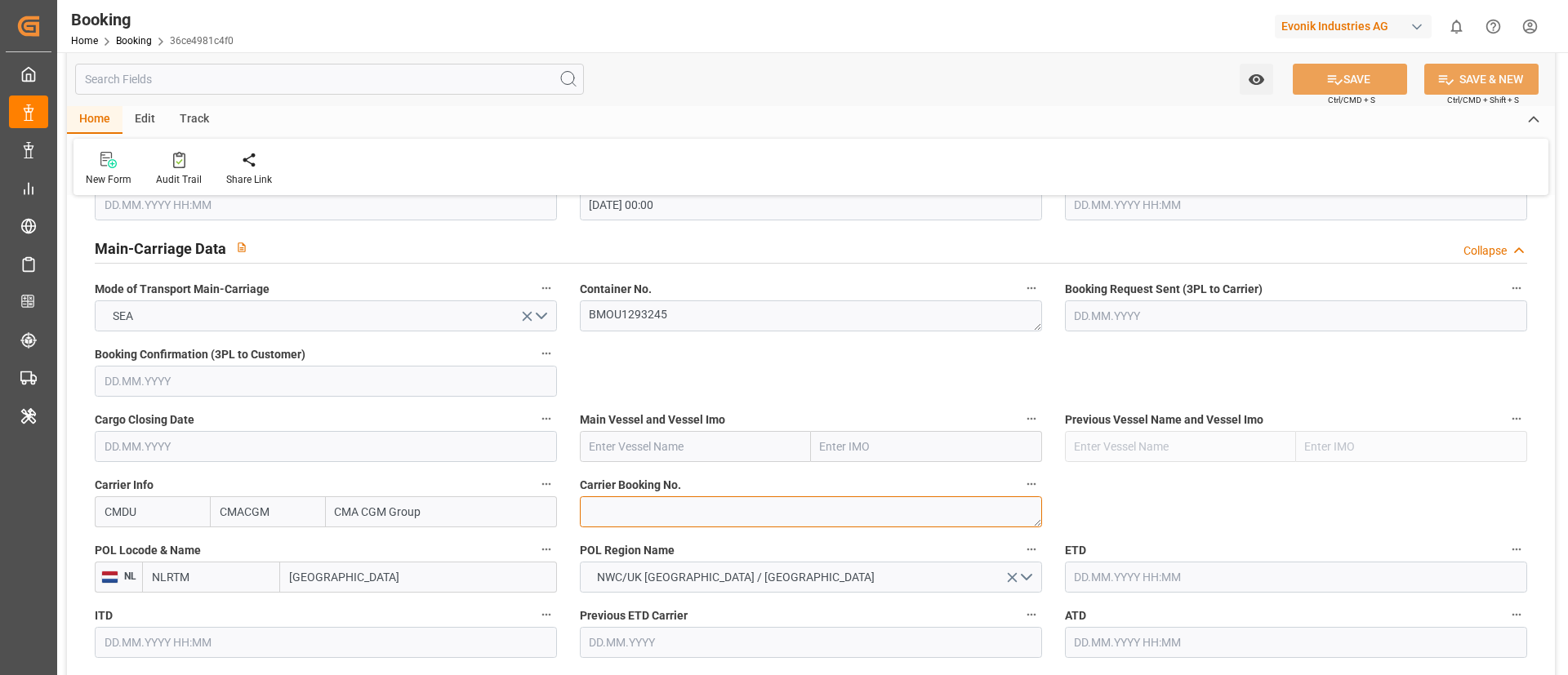
click at [658, 513] on textarea at bounding box center [811, 512] width 462 height 31
paste textarea "ANT1926841"
type textarea "ANT1926841"
click at [700, 313] on textarea "BMOU1293245" at bounding box center [811, 316] width 462 height 31
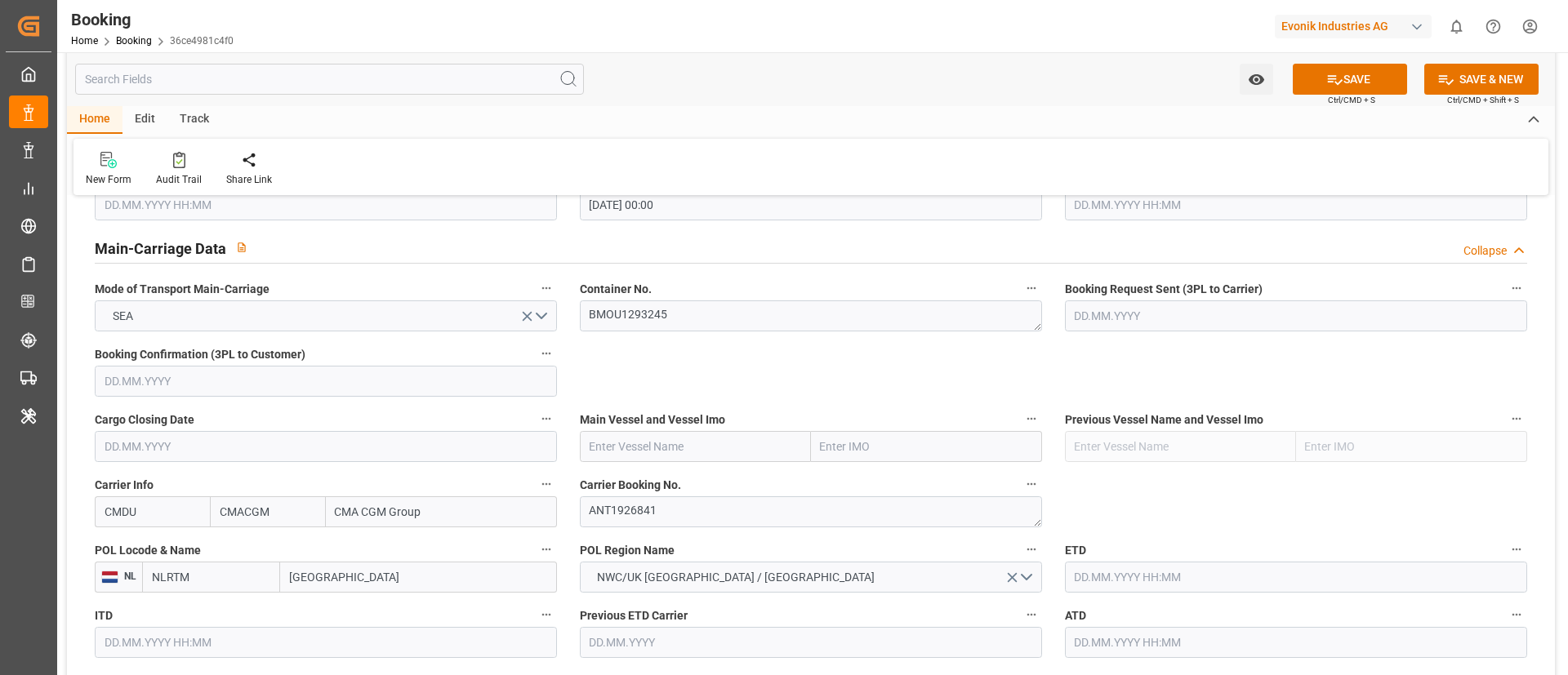
click at [646, 442] on input "text" at bounding box center [695, 446] width 231 height 31
paste input "CMA CGM [GEOGRAPHIC_DATA]"
click at [665, 481] on b "CMA CGM [GEOGRAPHIC_DATA]" at bounding box center [646, 491] width 111 height 30
type input "CMA CGM [GEOGRAPHIC_DATA]"
type input "9629380"
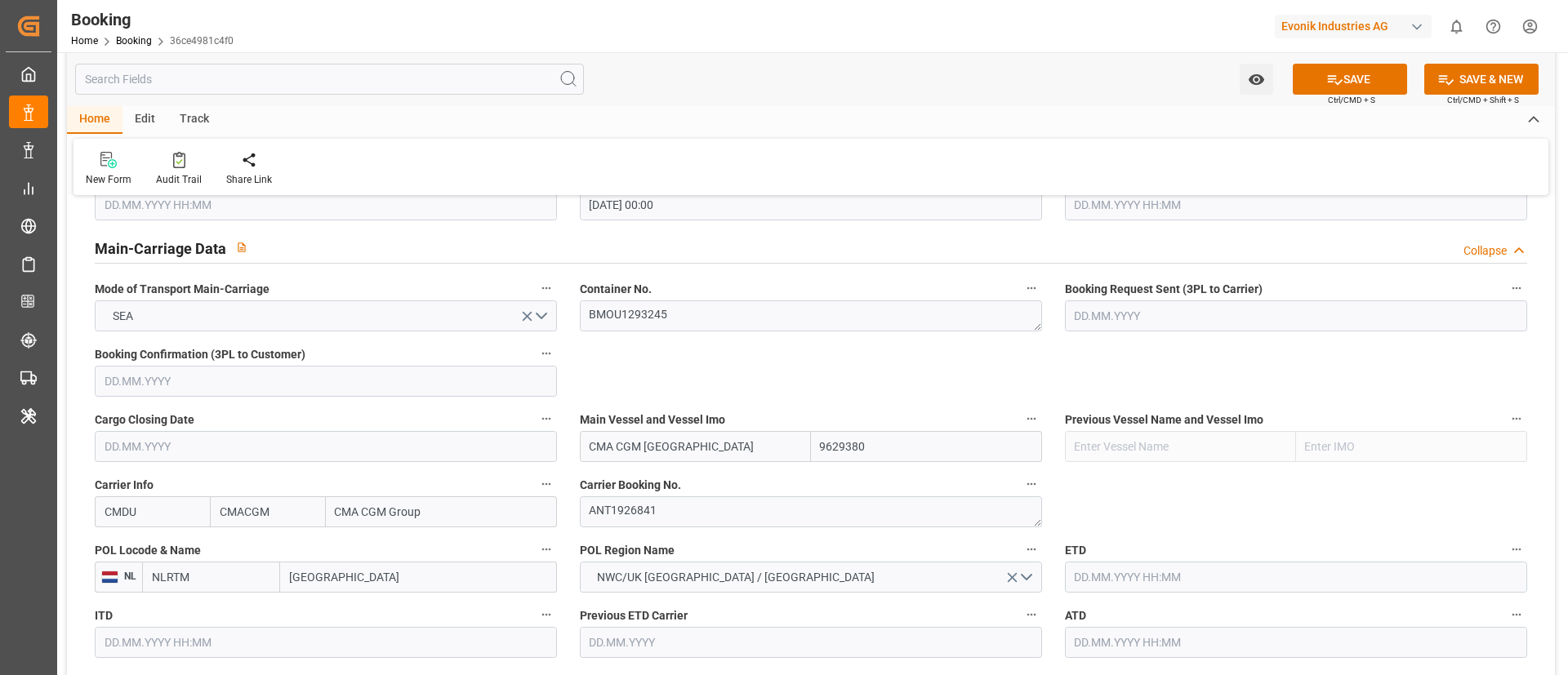
click at [377, 582] on input "[GEOGRAPHIC_DATA]" at bounding box center [418, 577] width 276 height 31
paste input "[GEOGRAPHIC_DATA]"
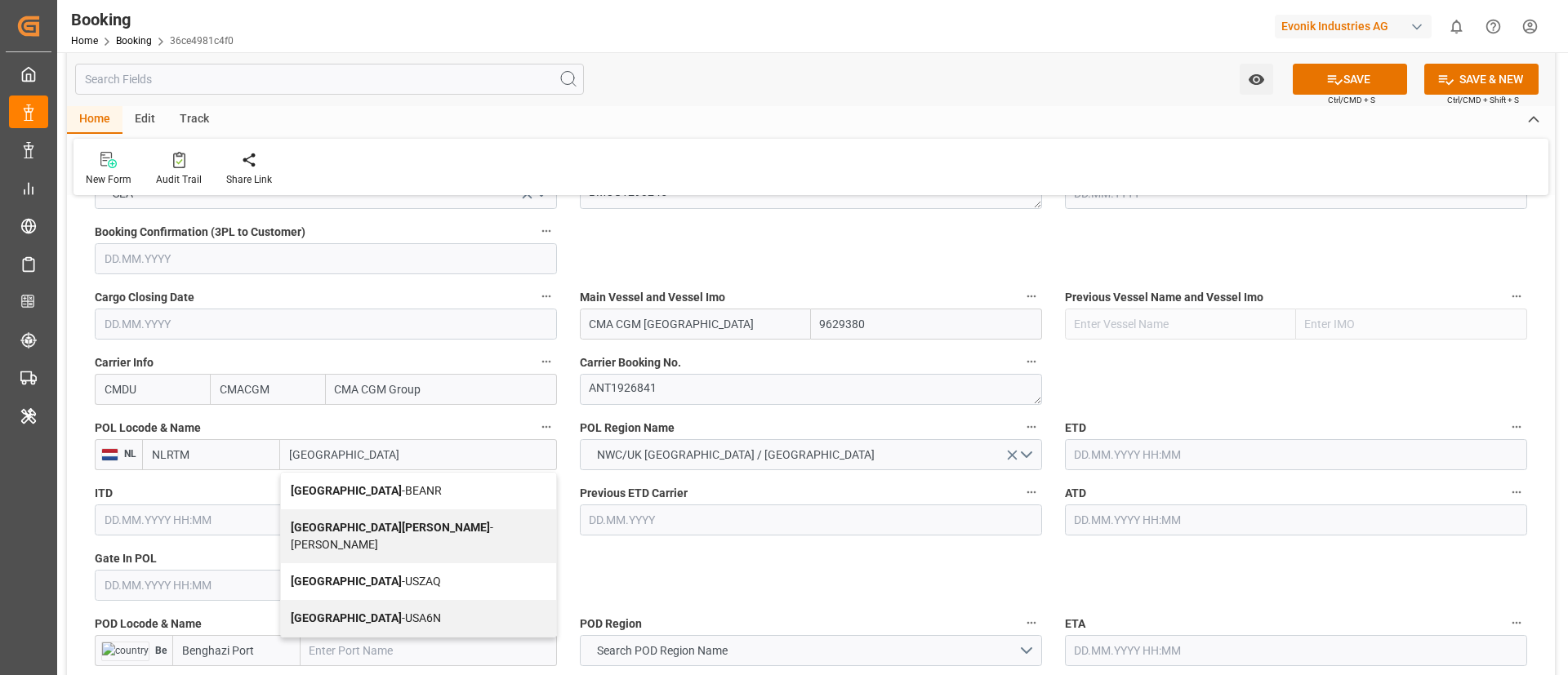
click at [338, 491] on span "Antwerp - BEANR" at bounding box center [366, 491] width 151 height 13
type input "[GEOGRAPHIC_DATA]"
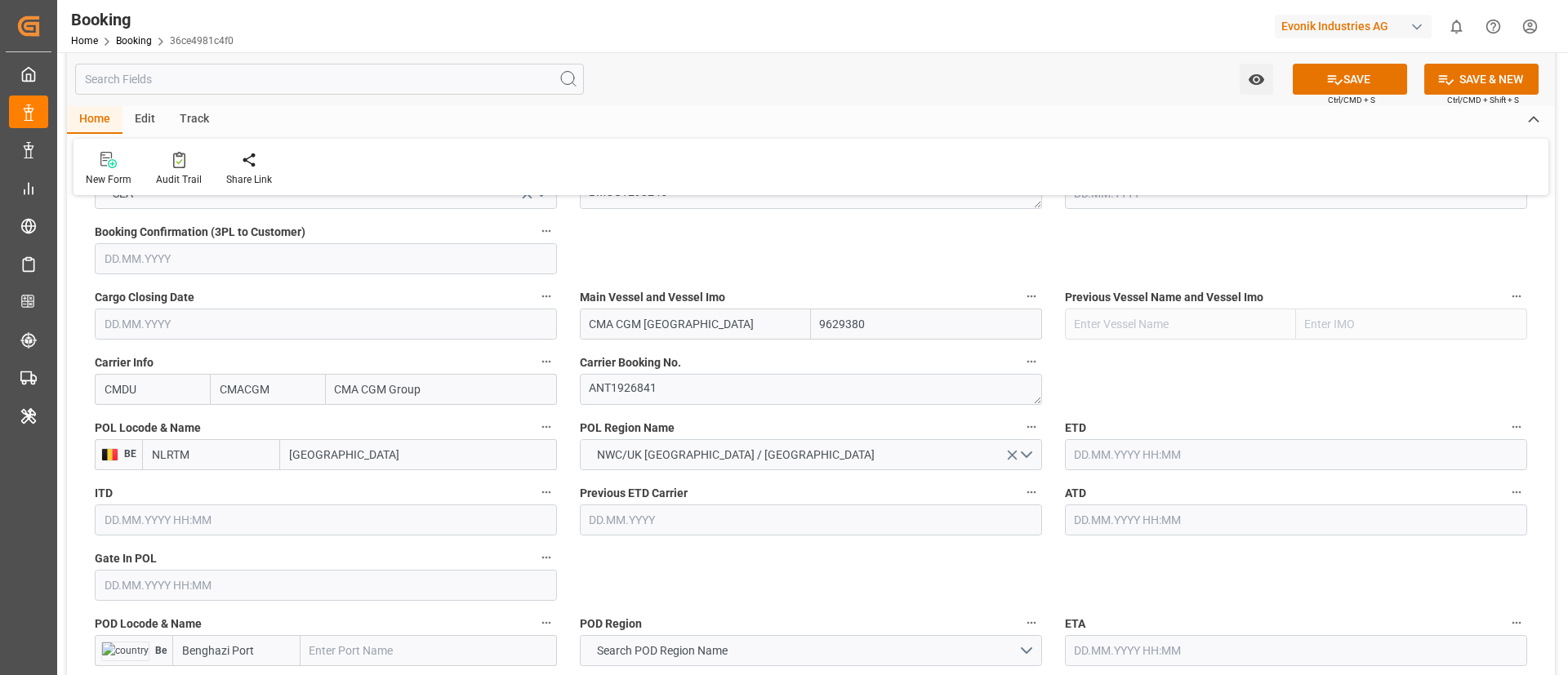
type input "BEANR"
click at [1152, 448] on input "text" at bounding box center [1295, 455] width 462 height 31
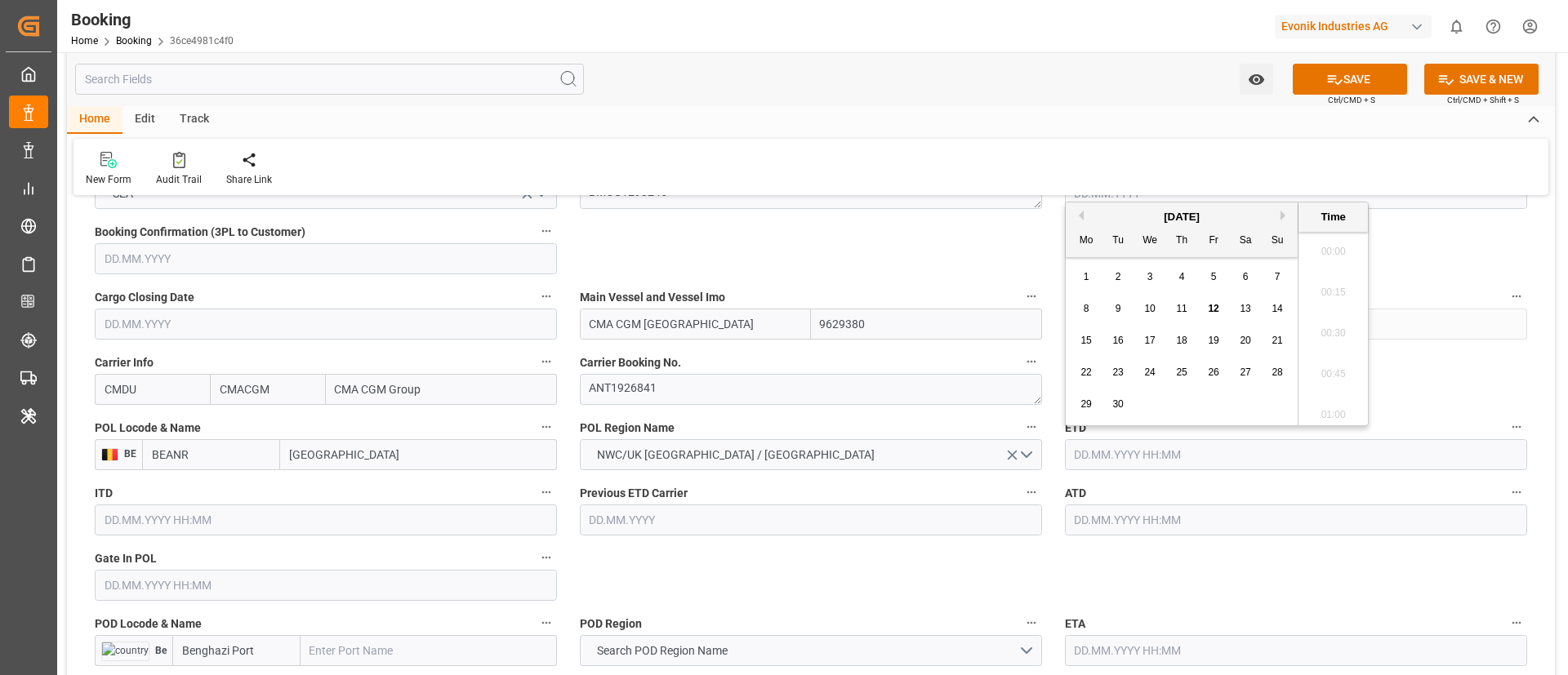
scroll to position [1884, 0]
click at [1115, 369] on span "23" at bounding box center [1117, 372] width 10 height 11
type input "[DATE] 00:00"
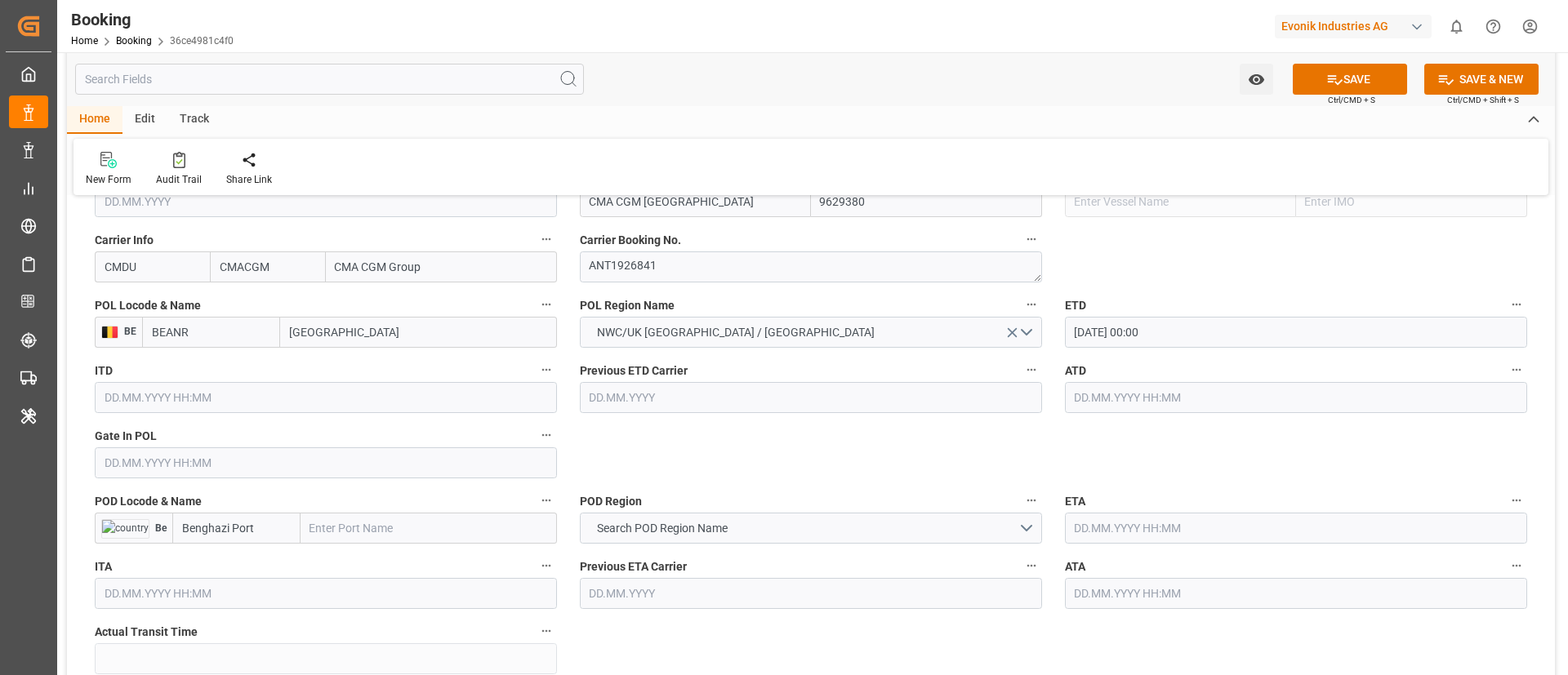
click at [367, 529] on input "text" at bounding box center [429, 528] width 257 height 31
paste input "BINGAZI"
type input "BINGAZI"
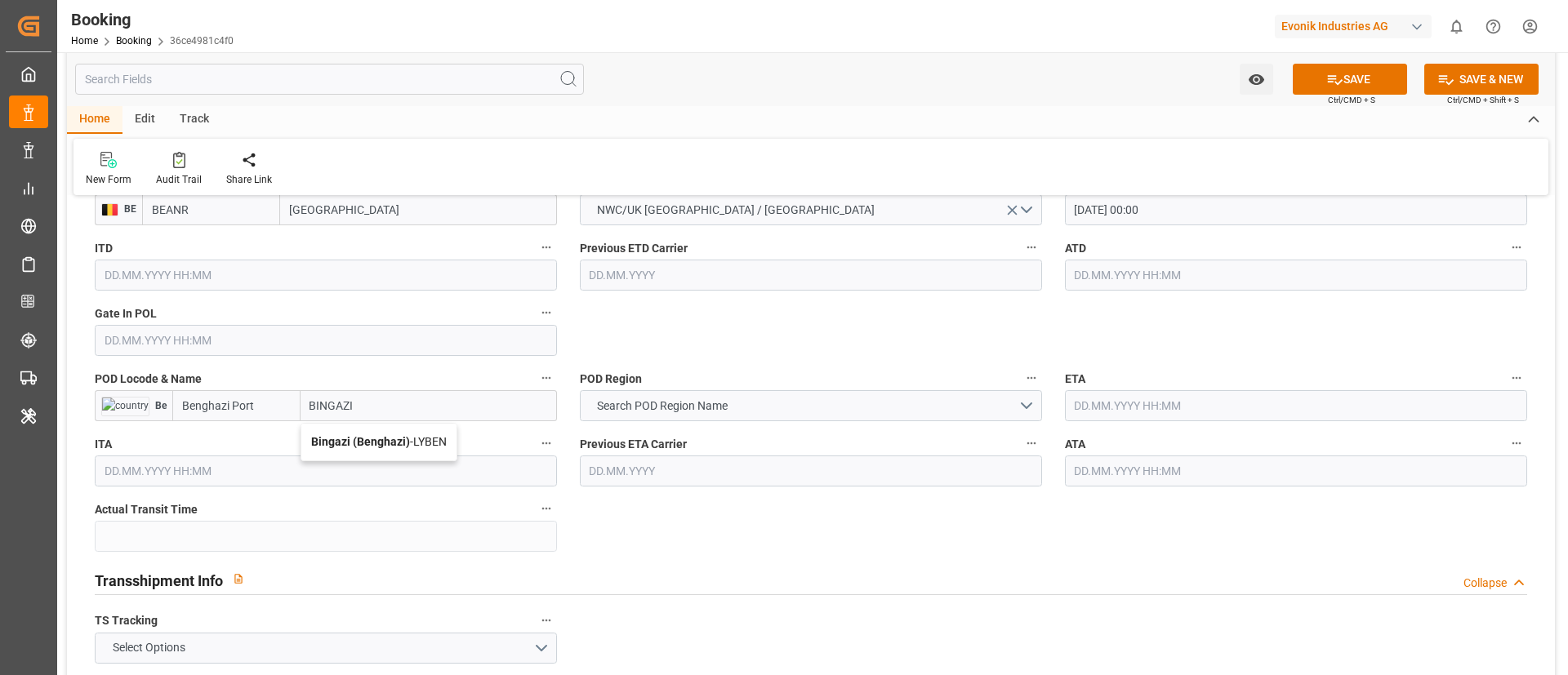
click at [352, 442] on b "Bingazi (Benghazi)" at bounding box center [360, 442] width 98 height 13
type input "LYBEN"
type input "Bingazi (Benghazi)"
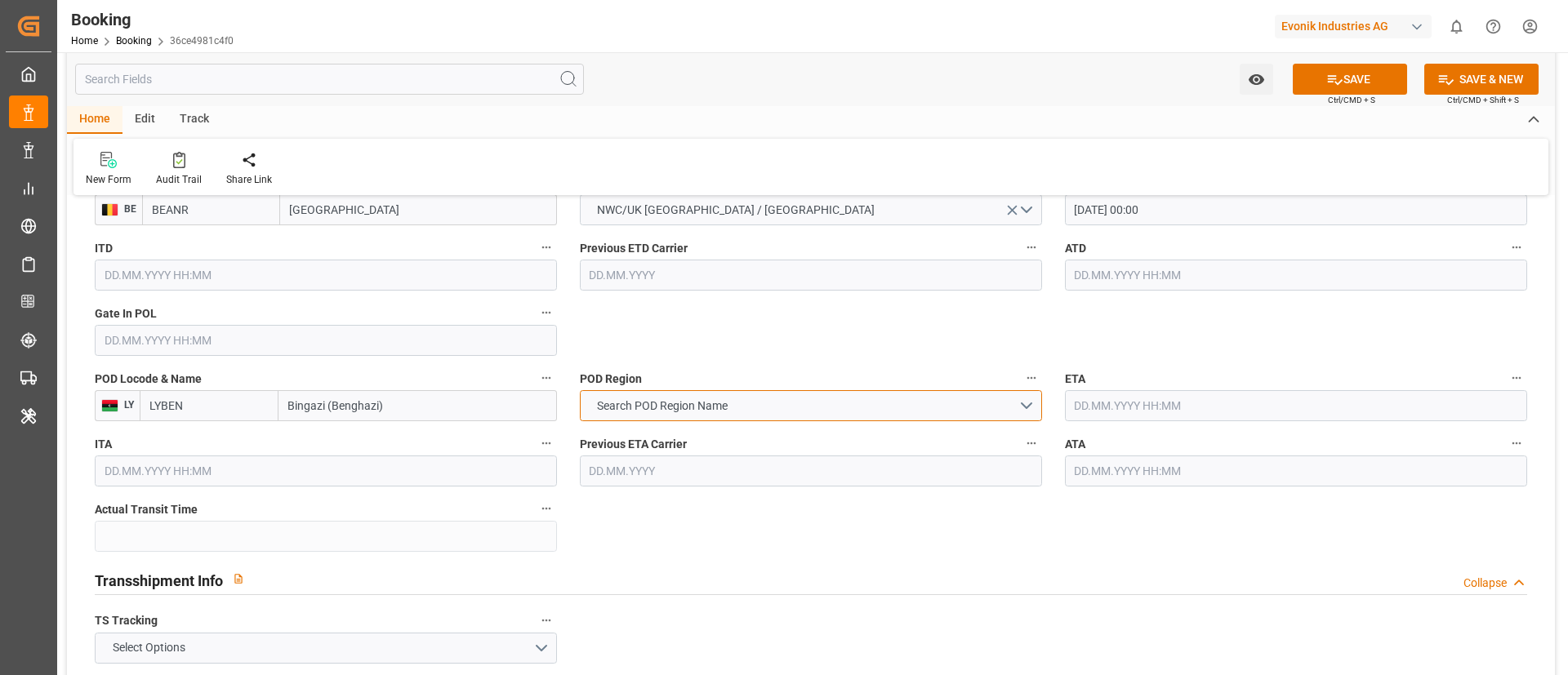
click at [656, 402] on span "Search POD Region Name" at bounding box center [662, 406] width 147 height 17
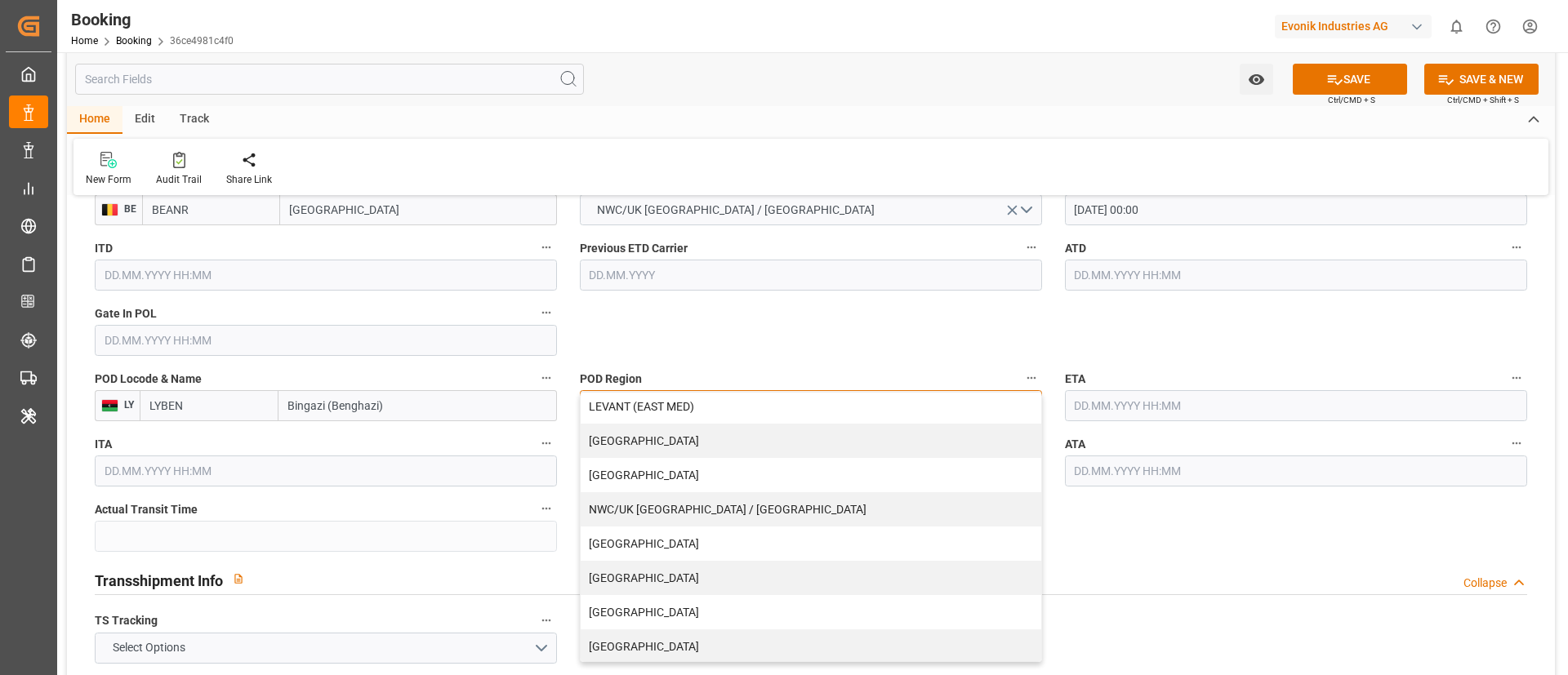
scroll to position [349, 0]
click at [694, 643] on div "[GEOGRAPHIC_DATA]" at bounding box center [810, 644] width 460 height 35
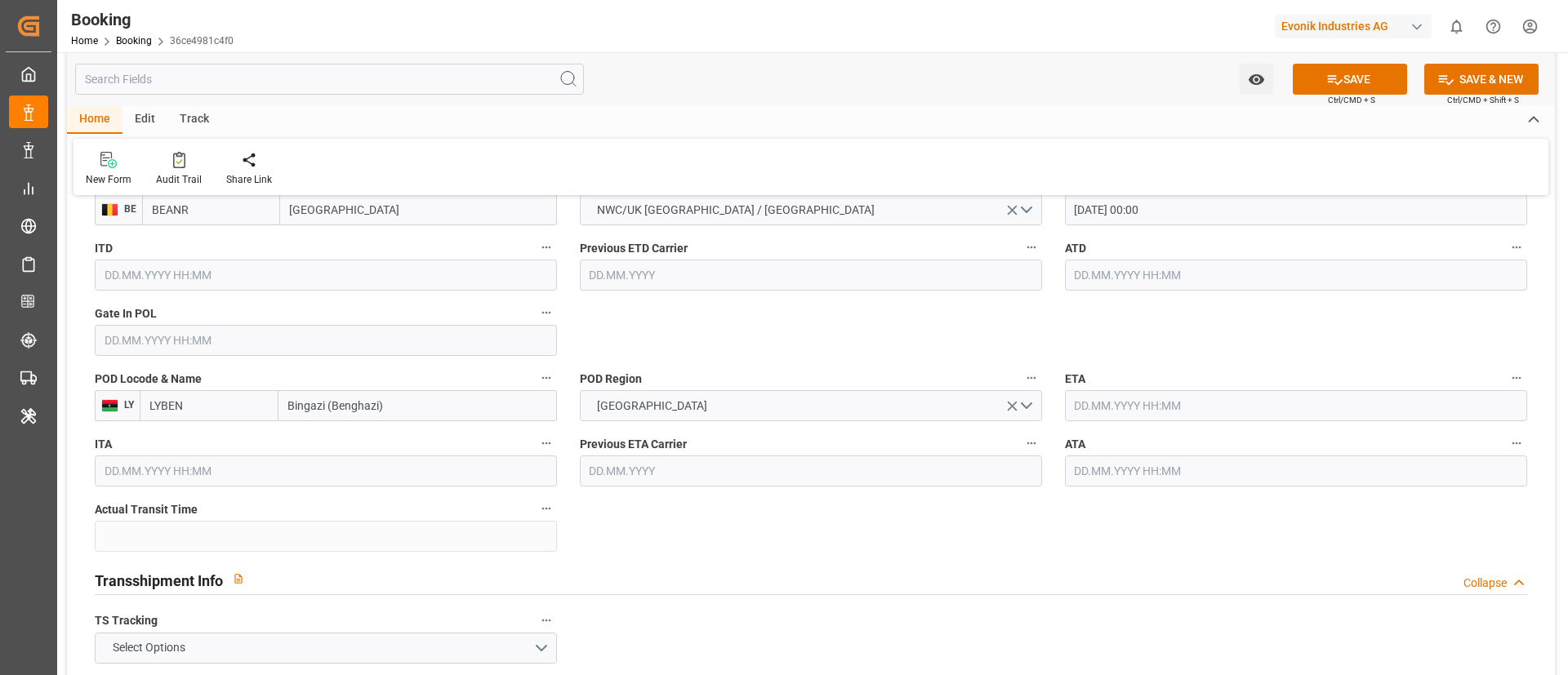
click at [1143, 404] on input "text" at bounding box center [1295, 405] width 462 height 31
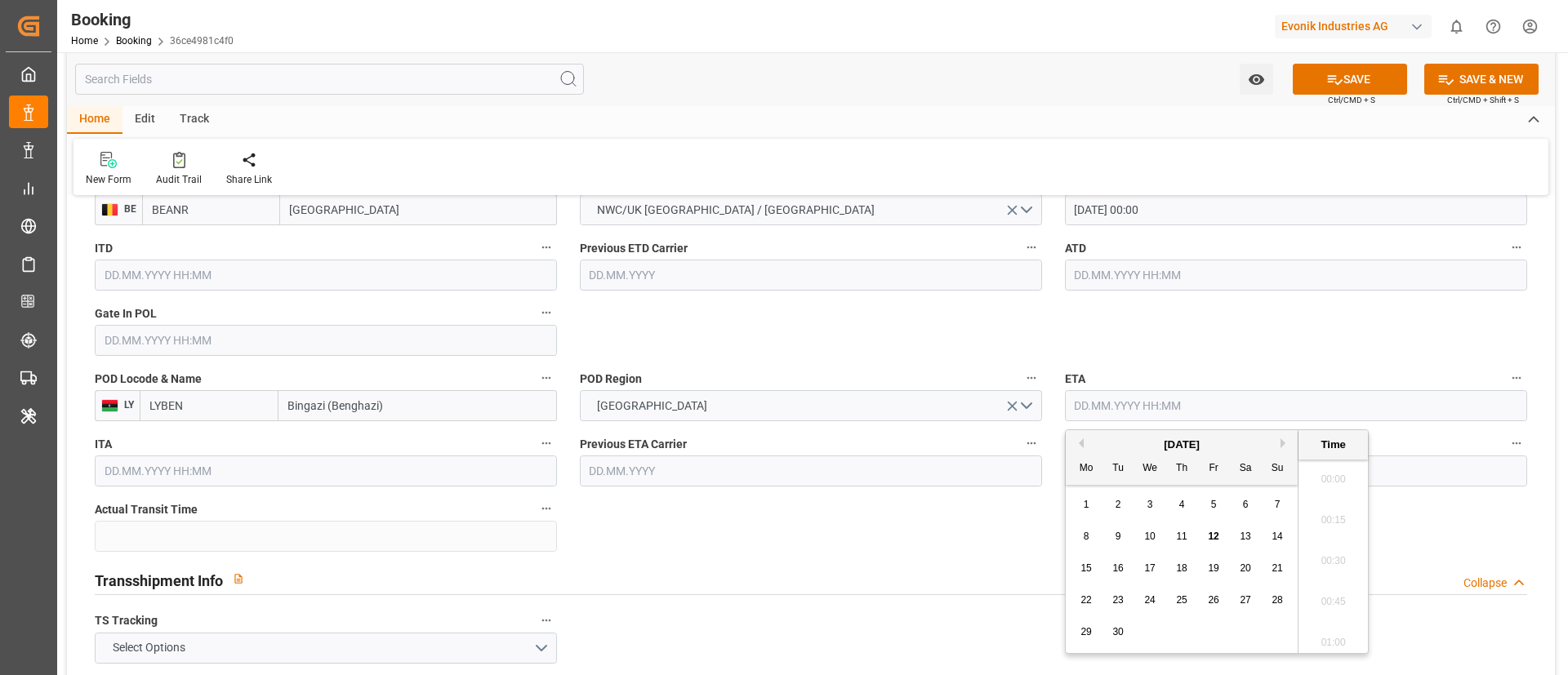
scroll to position [1884, 0]
click at [1282, 442] on button "Next Month" at bounding box center [1285, 443] width 9 height 9
click at [1084, 569] on span "13" at bounding box center [1085, 568] width 10 height 11
type input "[DATE] 00:00"
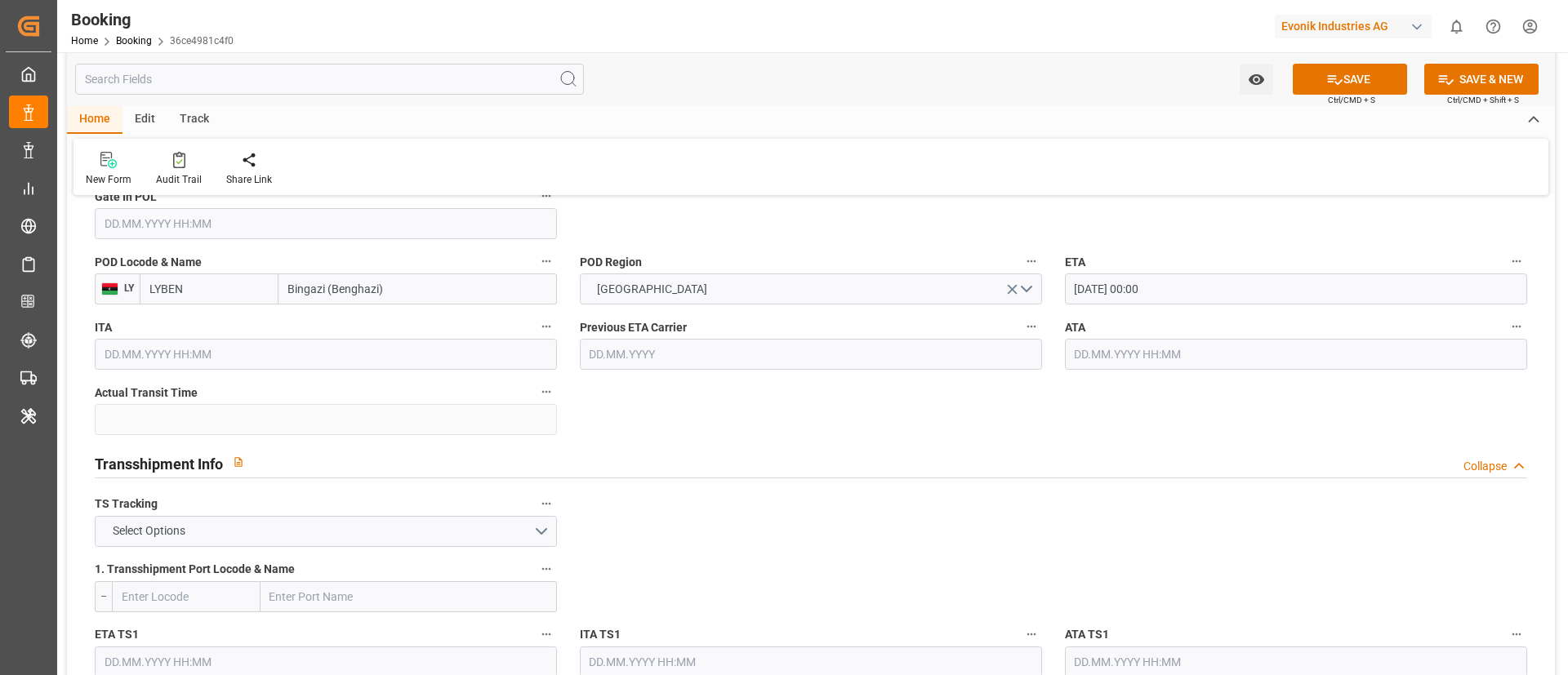
scroll to position [1593, 0]
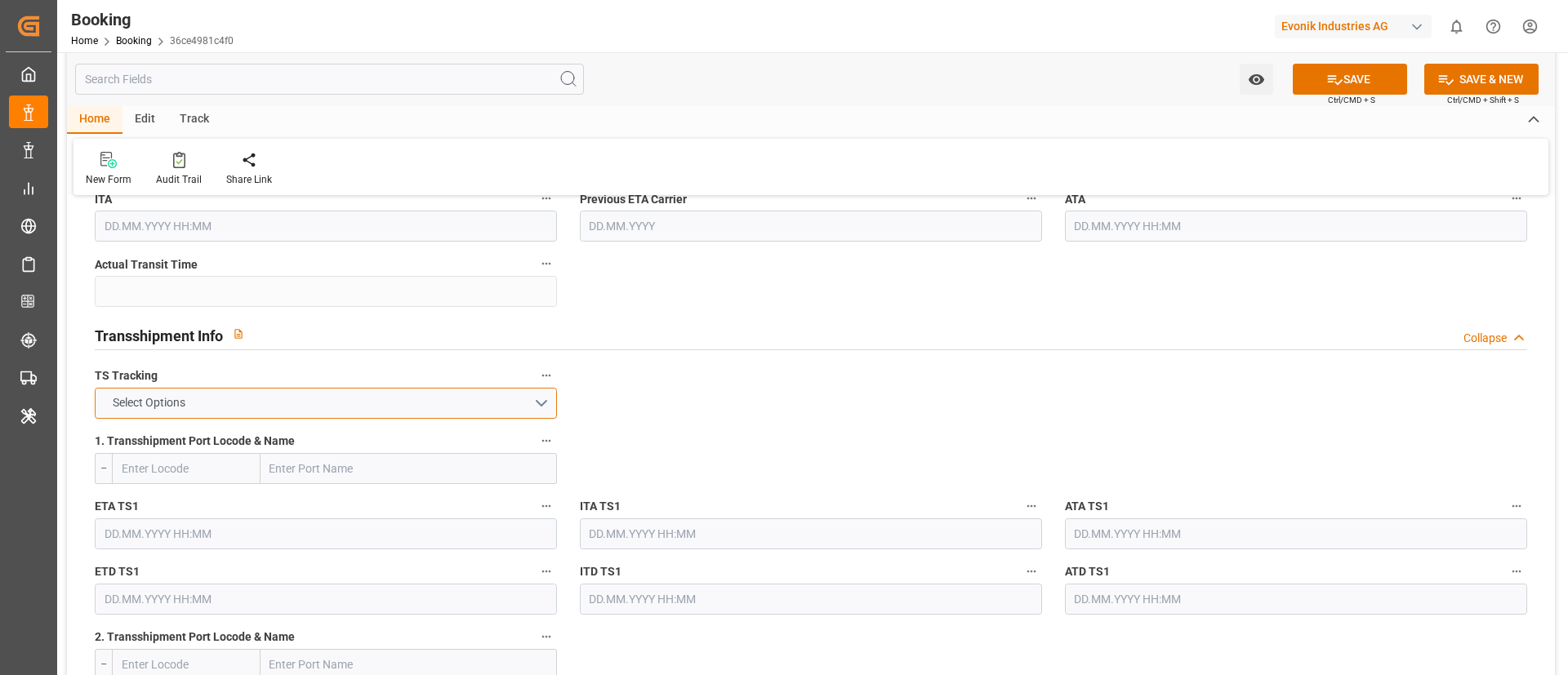
click at [497, 403] on button "Select Options" at bounding box center [325, 403] width 462 height 31
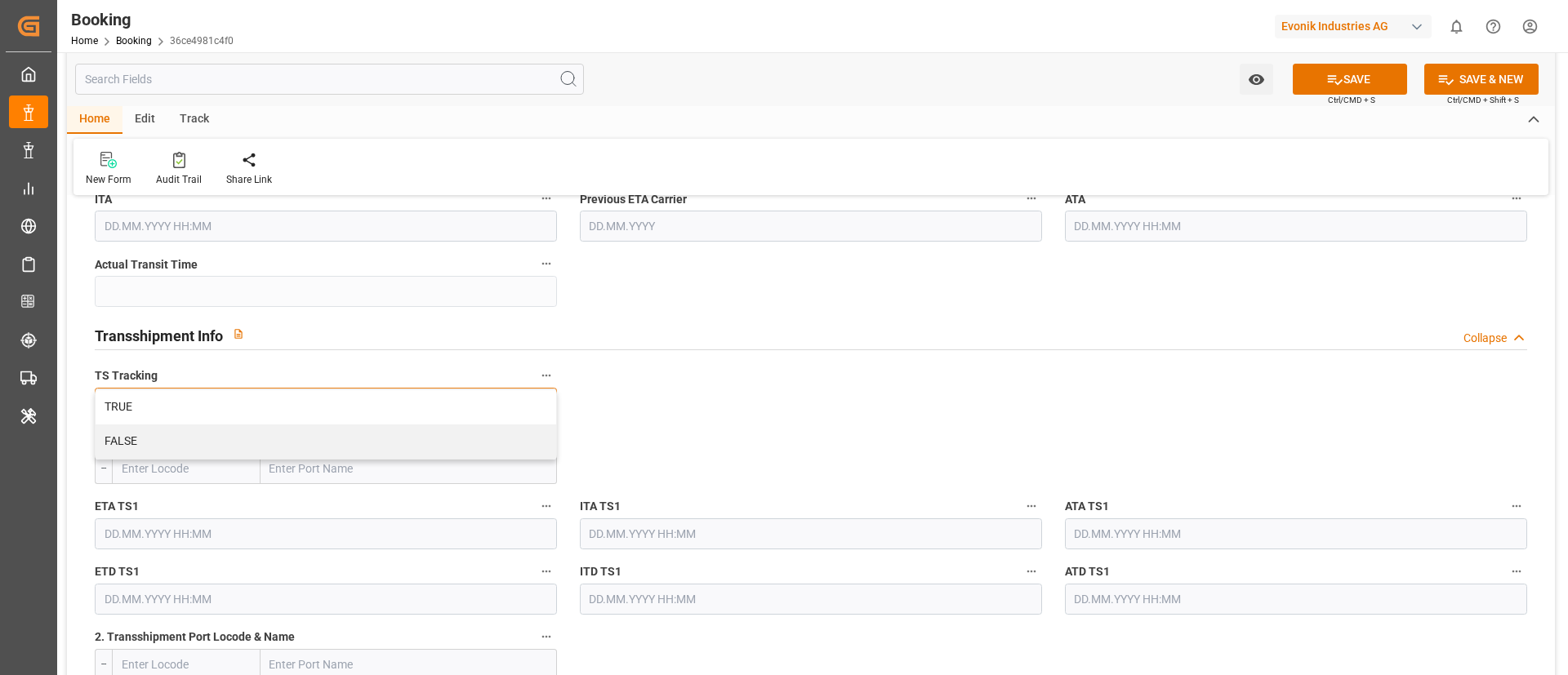
click at [491, 402] on div "TRUE" at bounding box center [325, 407] width 460 height 35
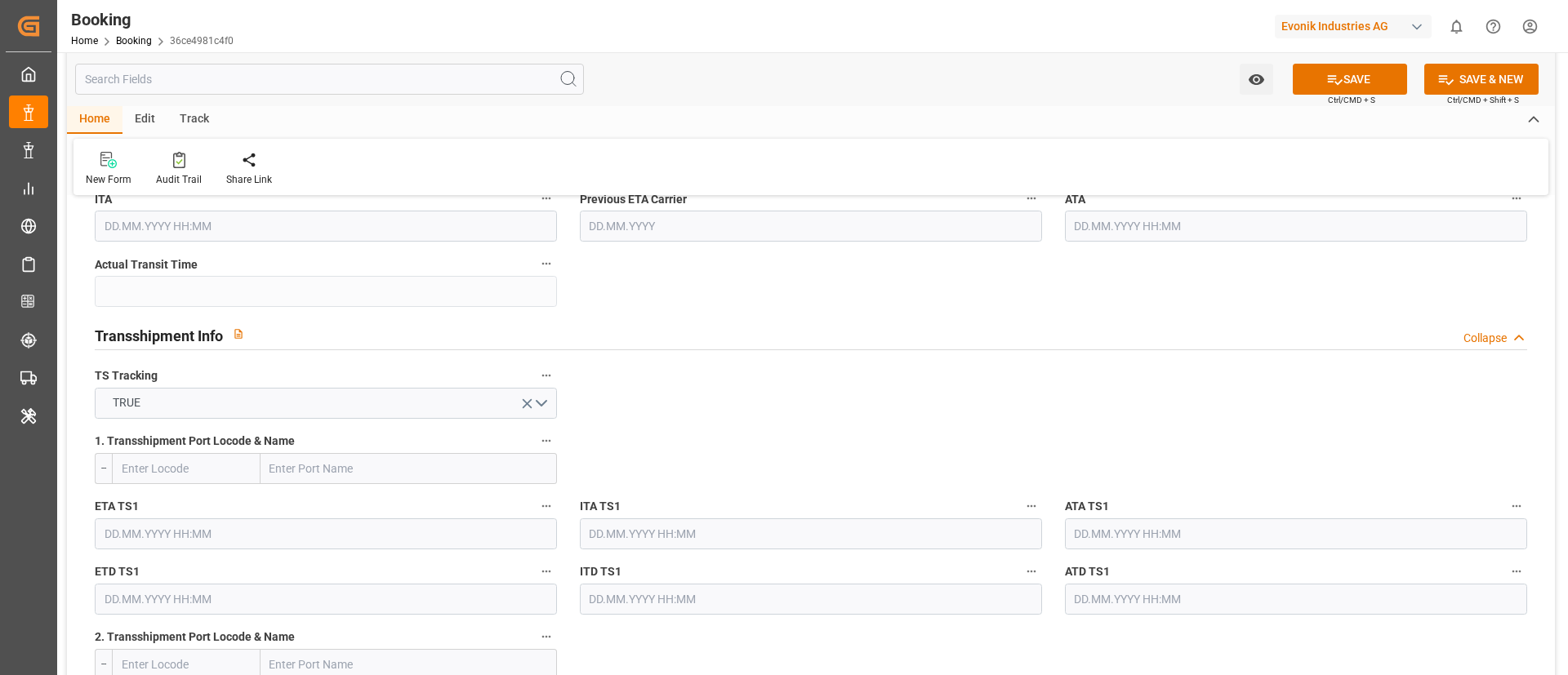
click at [199, 475] on input "text" at bounding box center [186, 469] width 149 height 31
click at [197, 509] on span "MTMLA - Valletta" at bounding box center [164, 504] width 83 height 13
type input "MTMLA"
type input "Valletta"
type input "MTMLA"
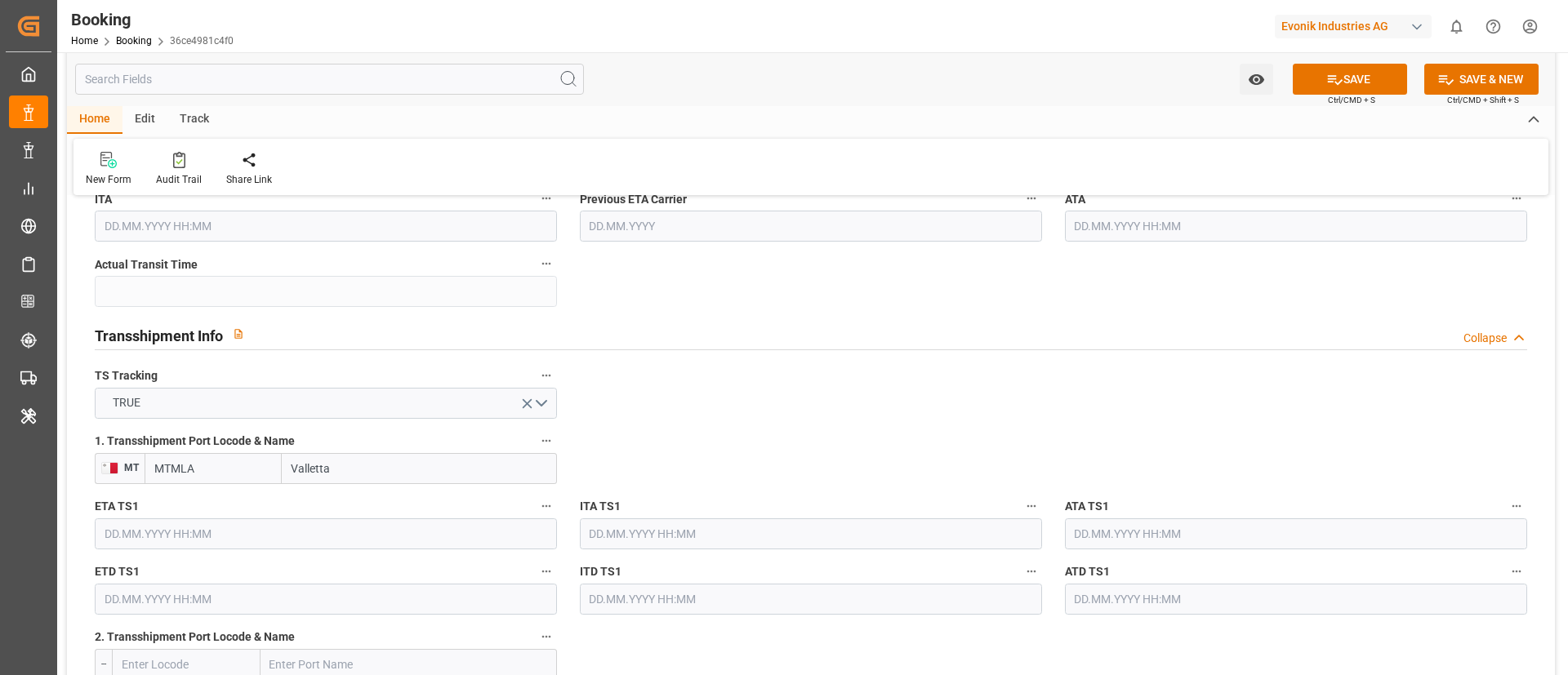
click at [1122, 527] on input "text" at bounding box center [1295, 533] width 462 height 31
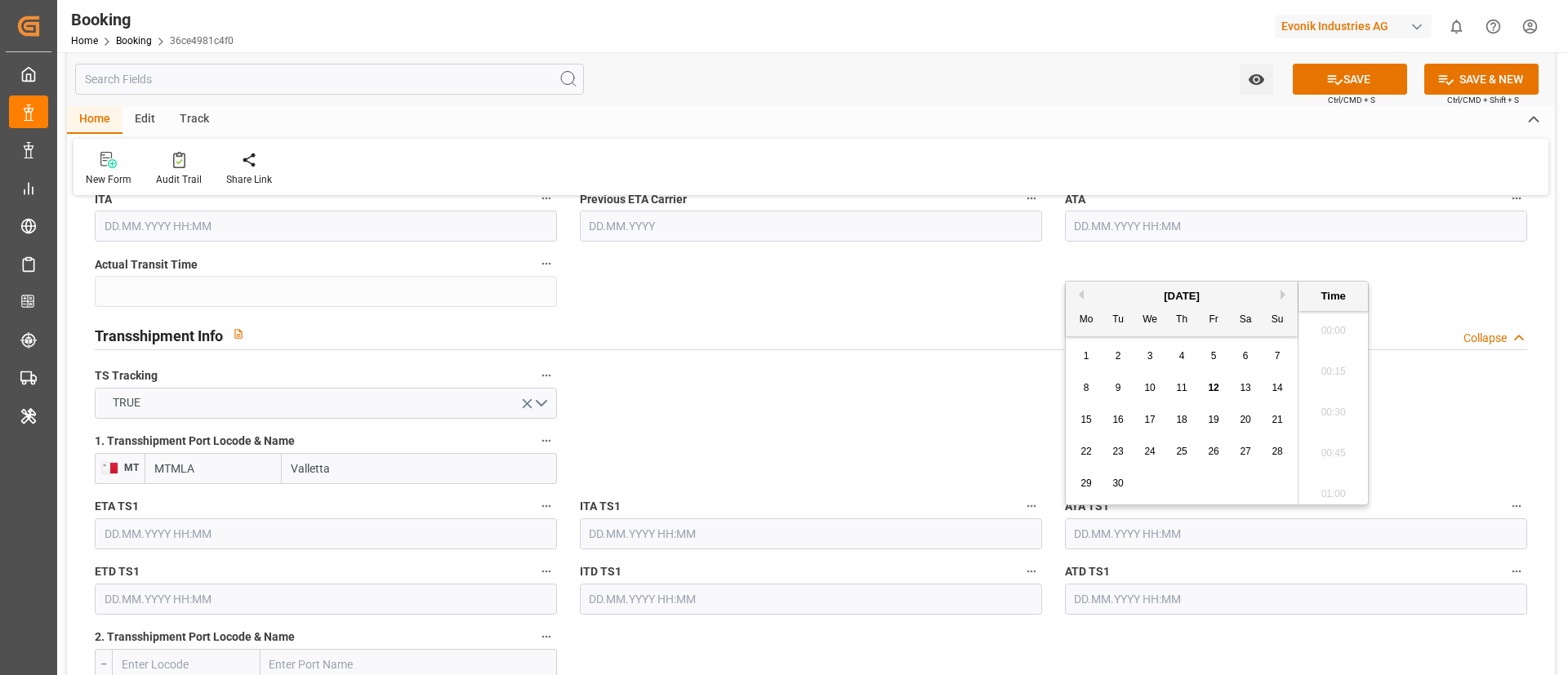
scroll to position [1884, 0]
click at [233, 532] on input "text" at bounding box center [325, 533] width 462 height 31
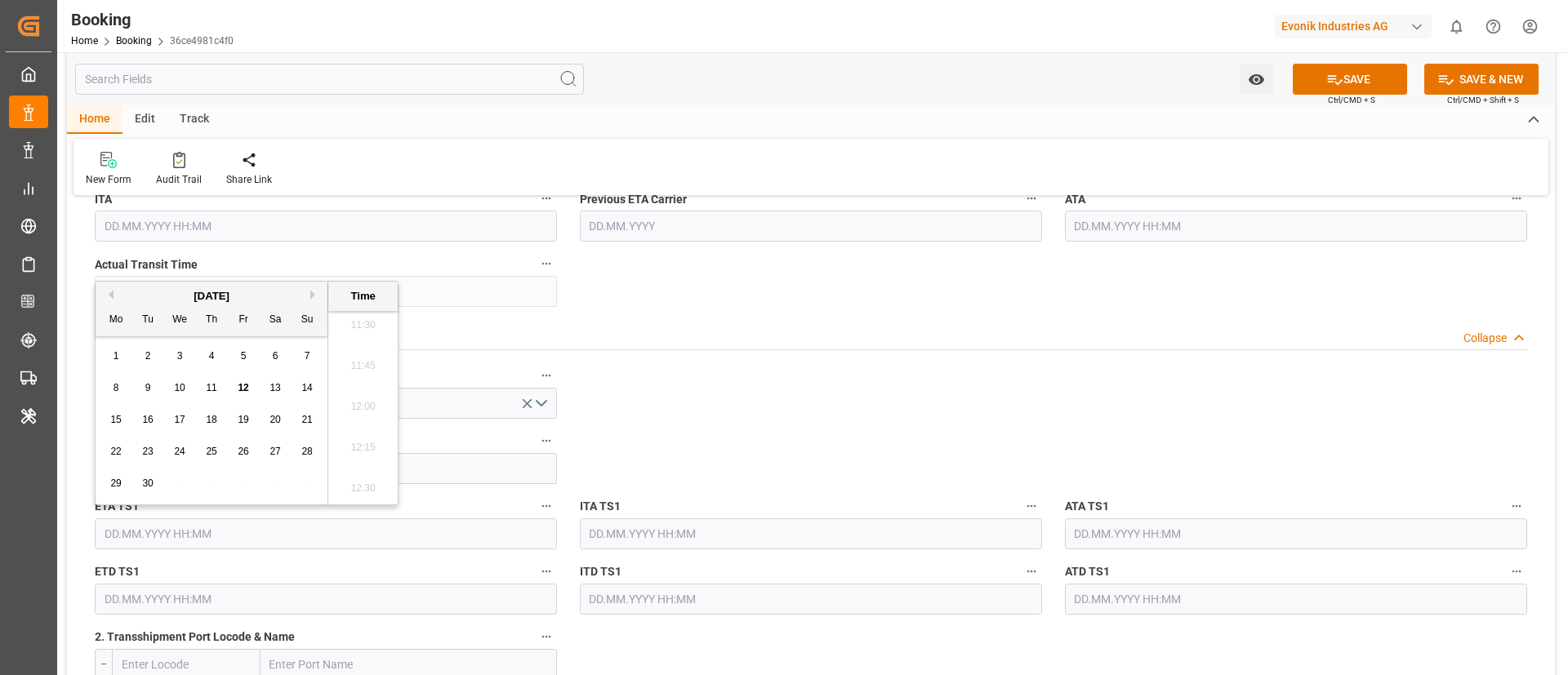
click at [313, 294] on button "Next Month" at bounding box center [315, 294] width 9 height 9
click at [178, 356] on span "1" at bounding box center [180, 356] width 6 height 11
type input "01.10.2025 00:00"
click at [202, 602] on input "text" at bounding box center [325, 599] width 462 height 31
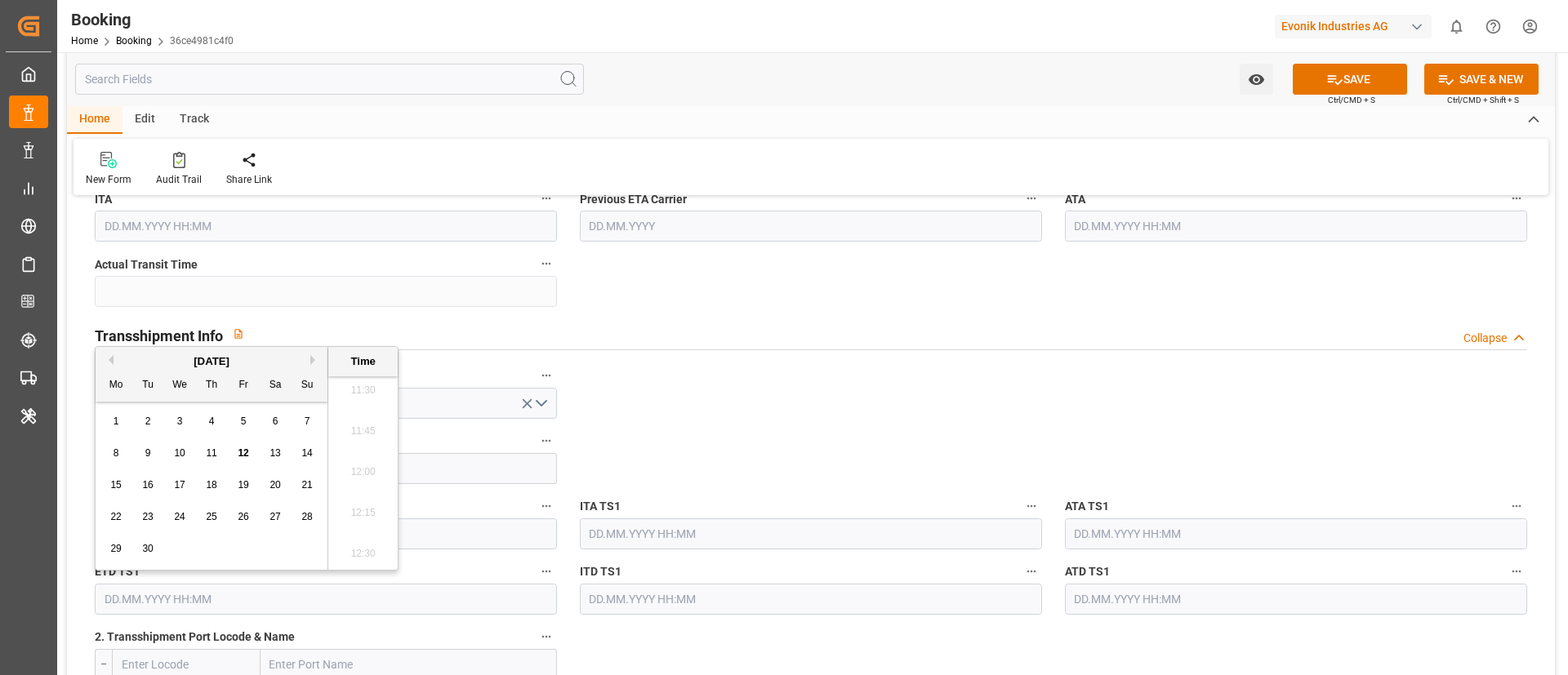
click at [314, 360] on button "Next Month" at bounding box center [315, 360] width 9 height 9
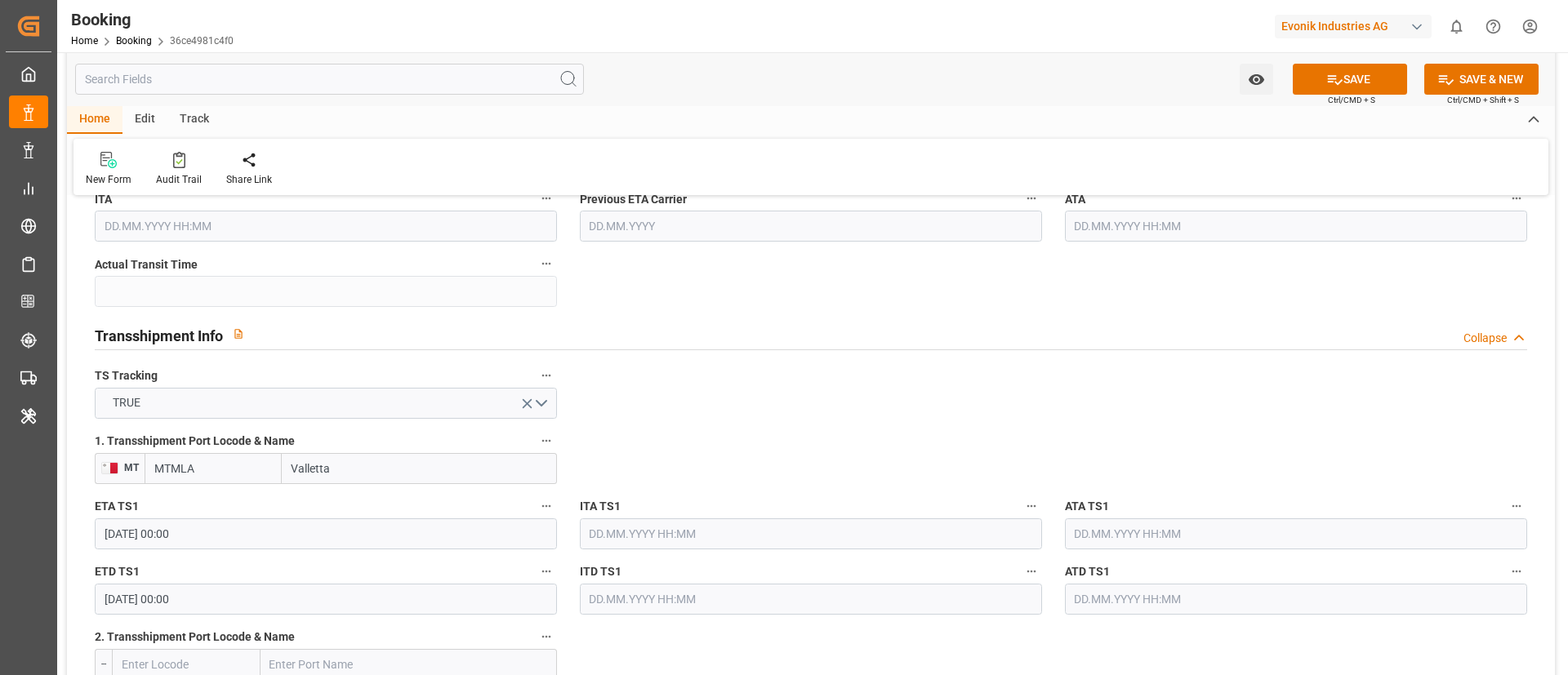
type input "03.10.2025 00:00"
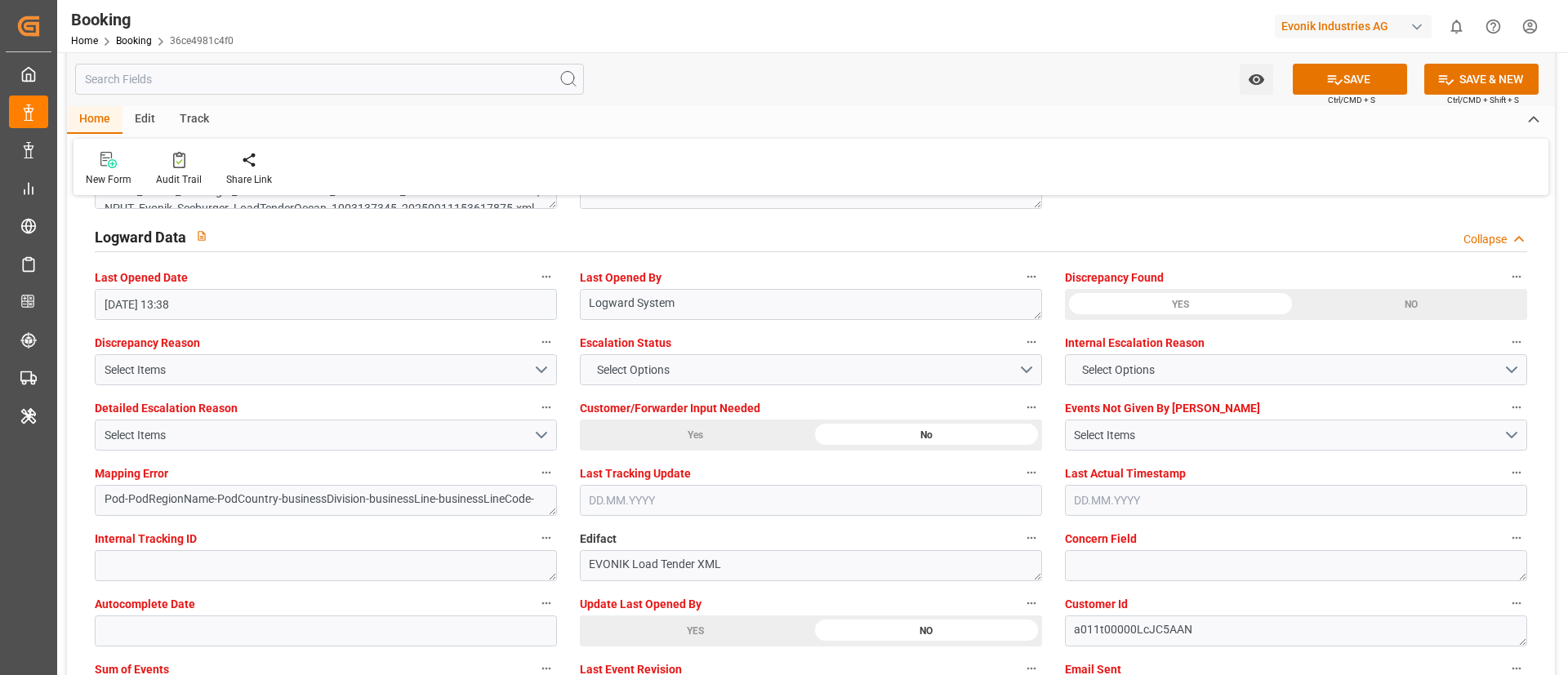
scroll to position [3186, 0]
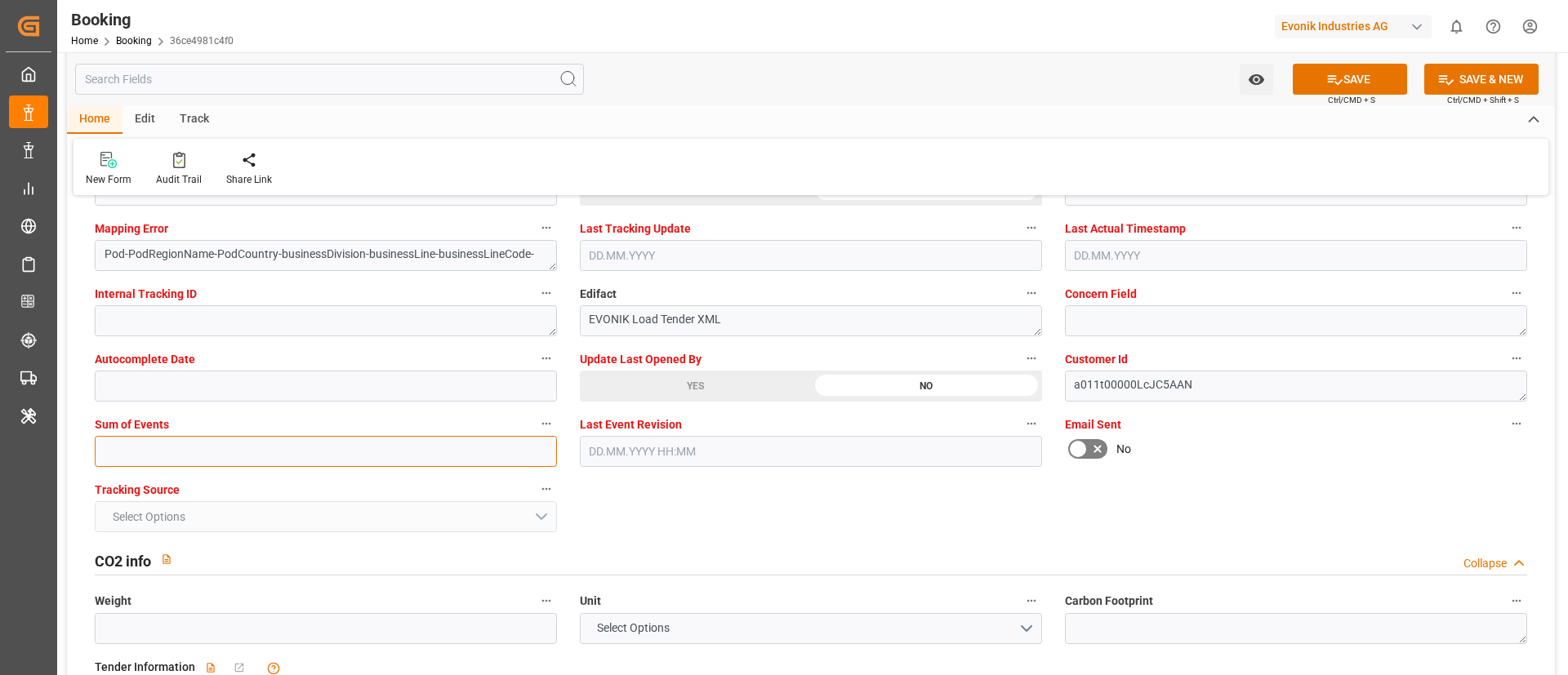
click at [365, 446] on input "text" at bounding box center [325, 451] width 462 height 31
type input "0"
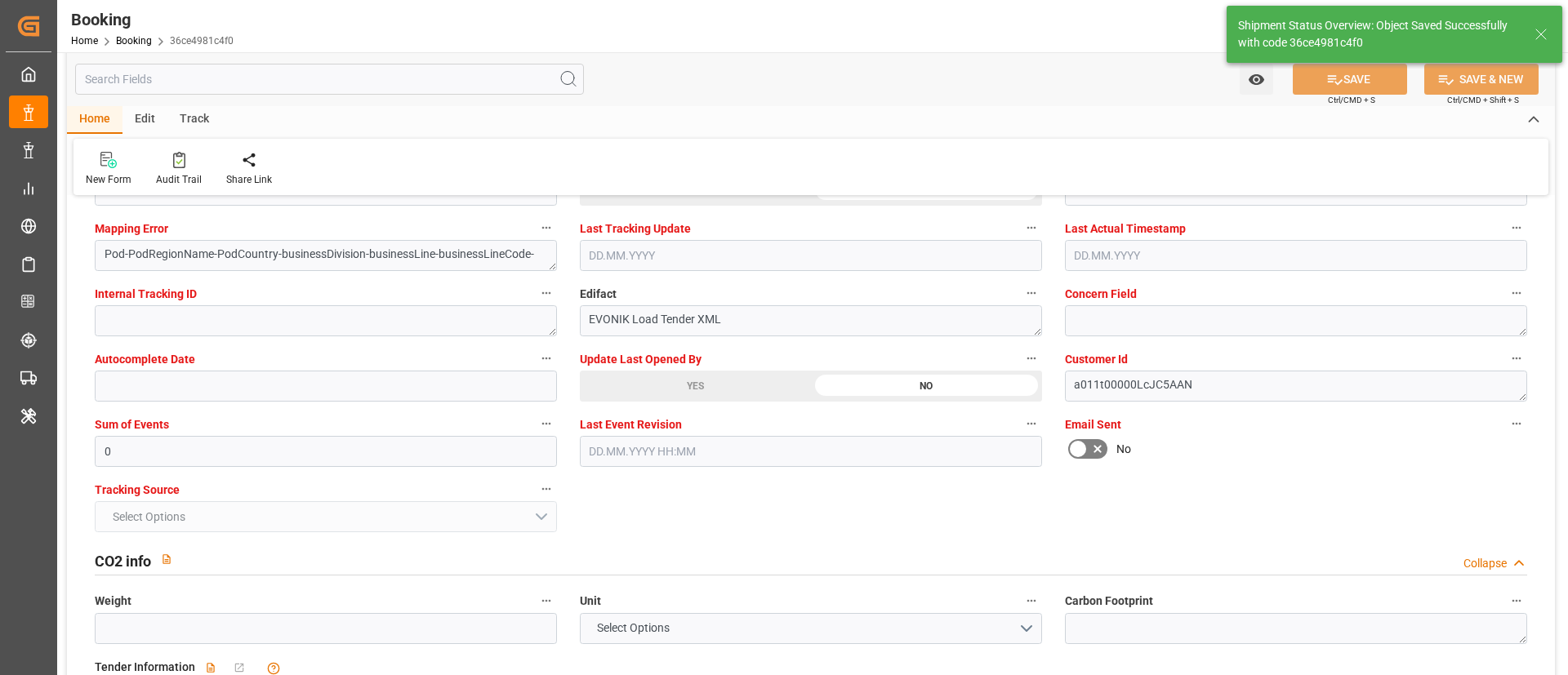
type textarea "NWC/UK North West Continent / UK_LYBEN_CMDU_AT-AO"
type textarea "Vismitha Mahadev"
type textarea "Pod-businessDivision-businessLine-"
type textarea "Yes"
type input "23.09.2025 00:00"
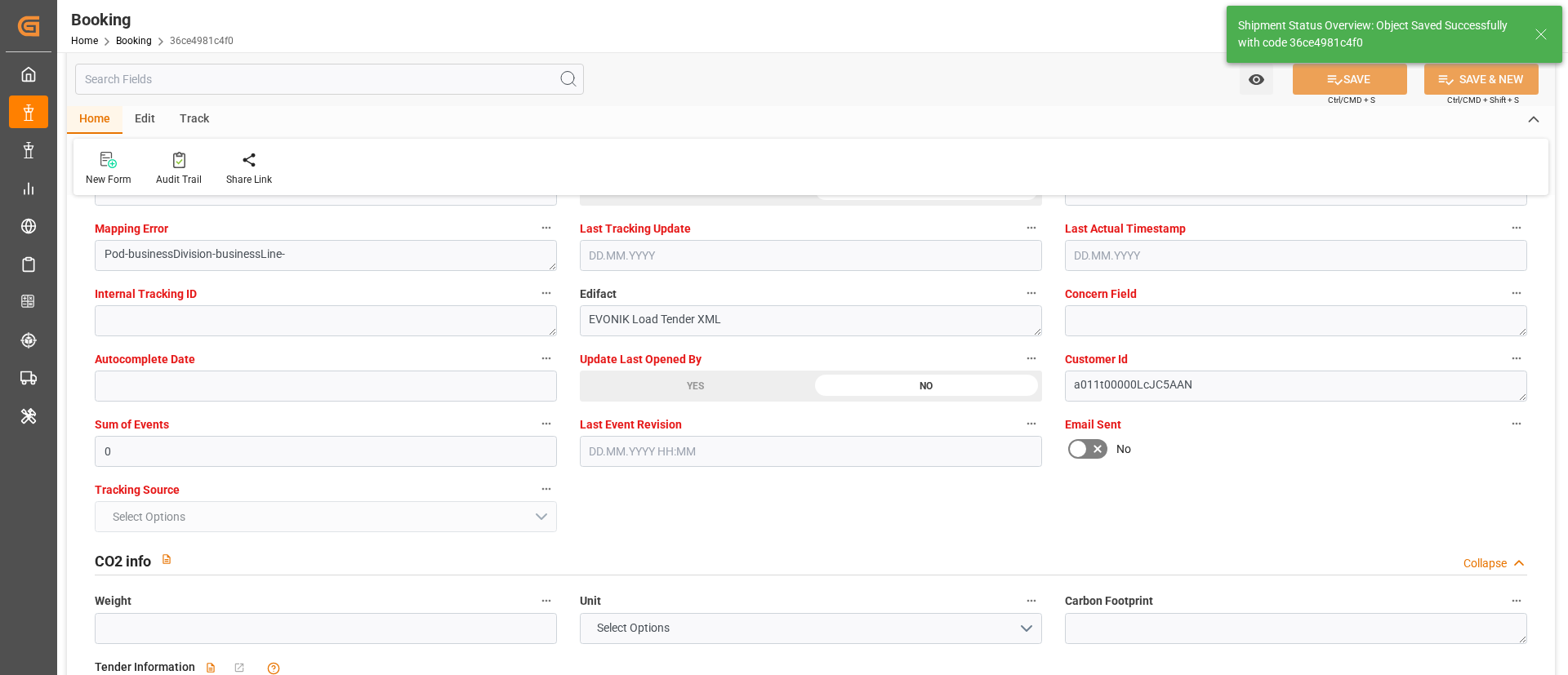
type input "13.10.2025 00:00"
type input "01.10.2025 00:00"
type input "03.10.2025 00:00"
type input "12.09.2025 06:38"
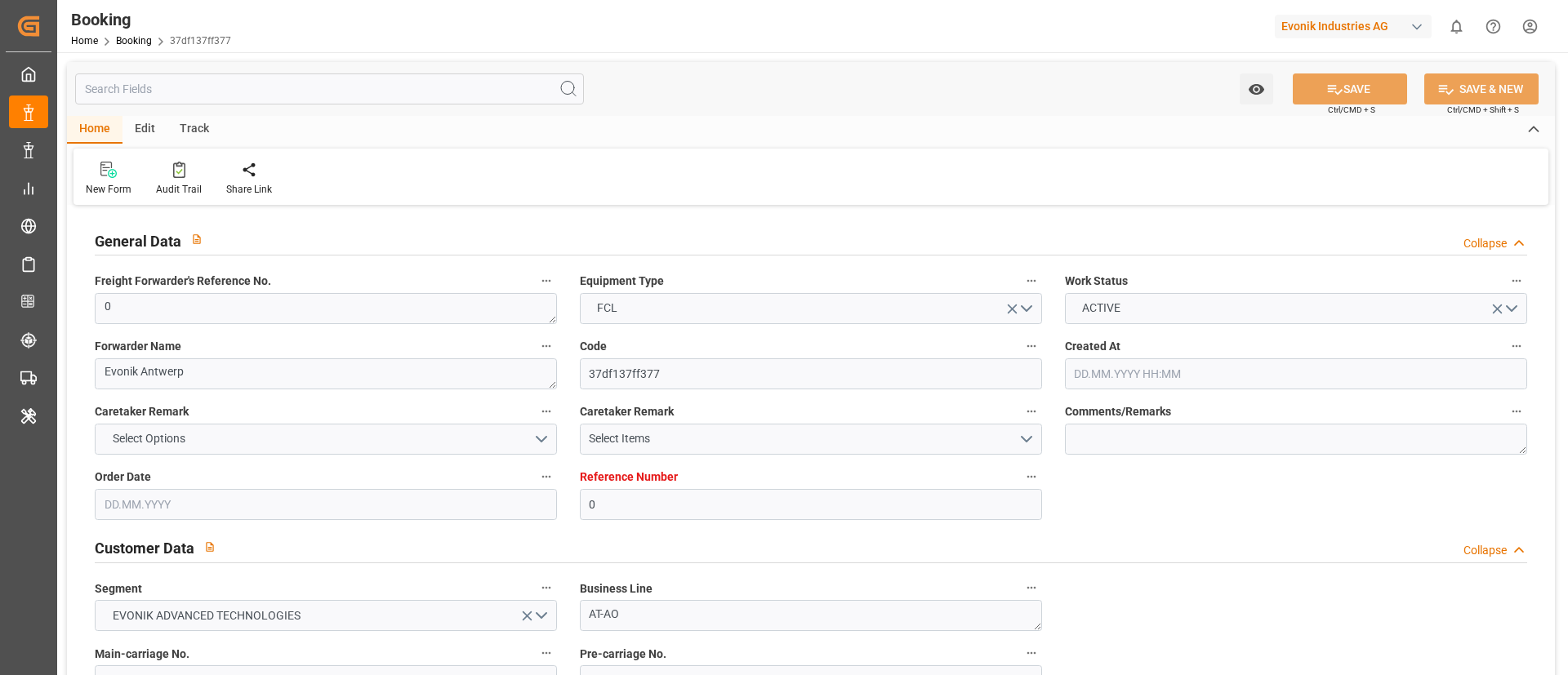
type input "0"
type input "CMACGM"
type input "CMA CGM Group"
type input "NLRTM"
type input "Benghazi Port"
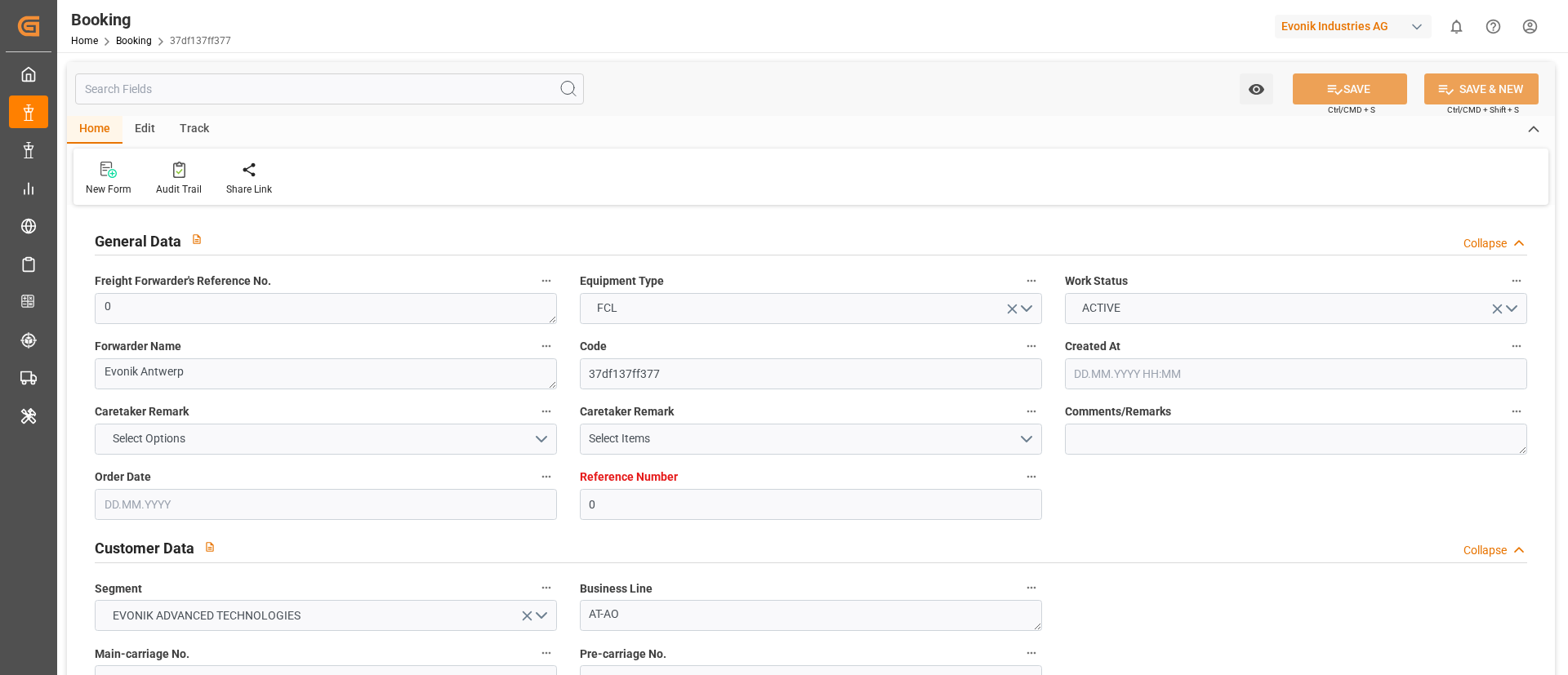
type input "[DATE] 06:23"
type input "[DATE]"
type input "[DATE] 00:00"
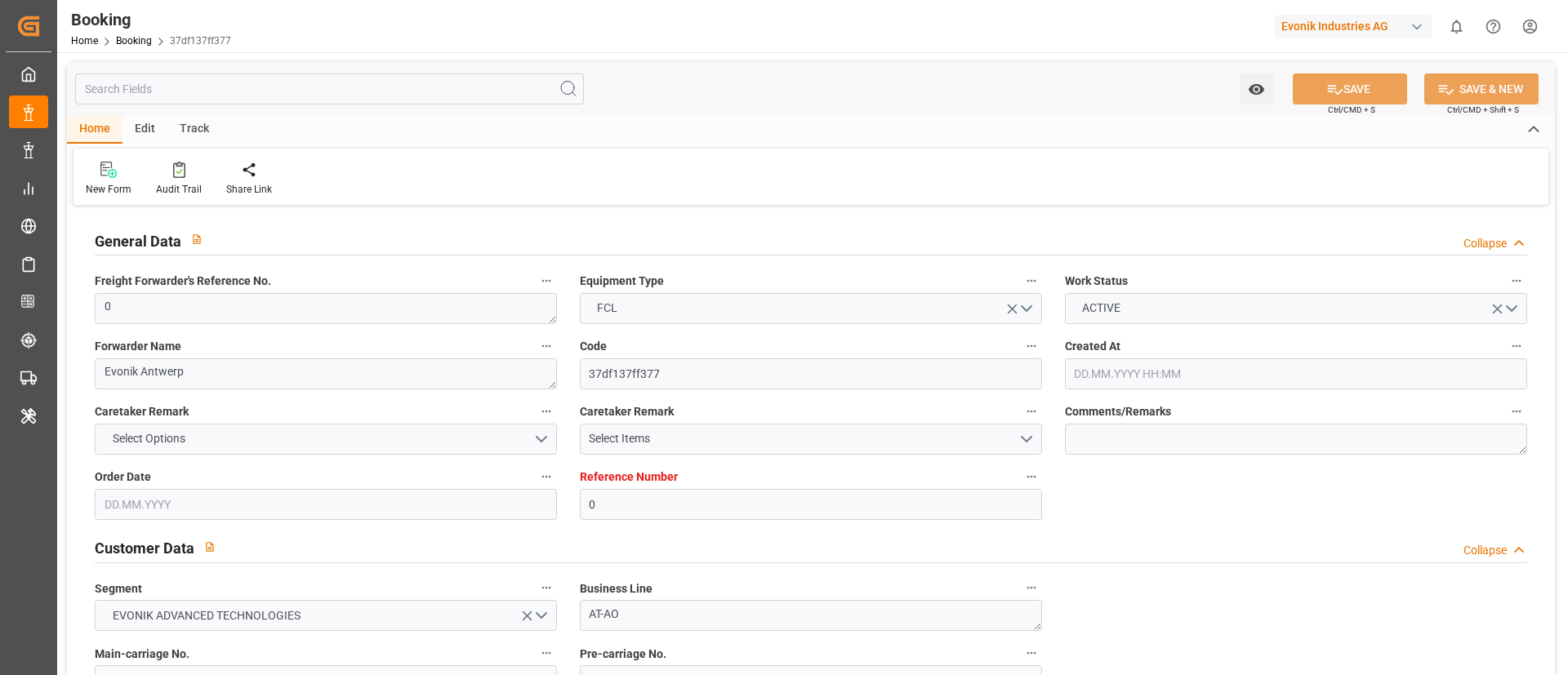
type input "[DATE] 13:38"
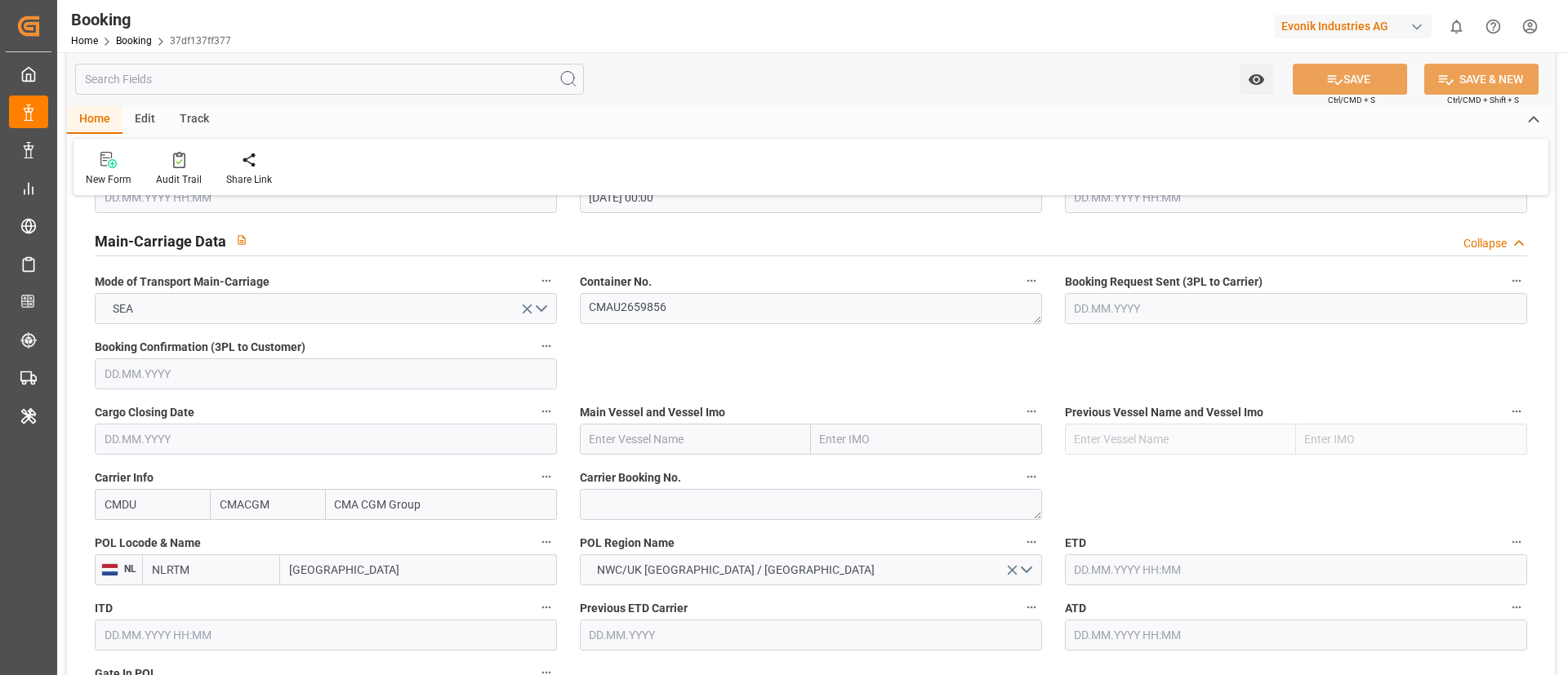
scroll to position [1102, 0]
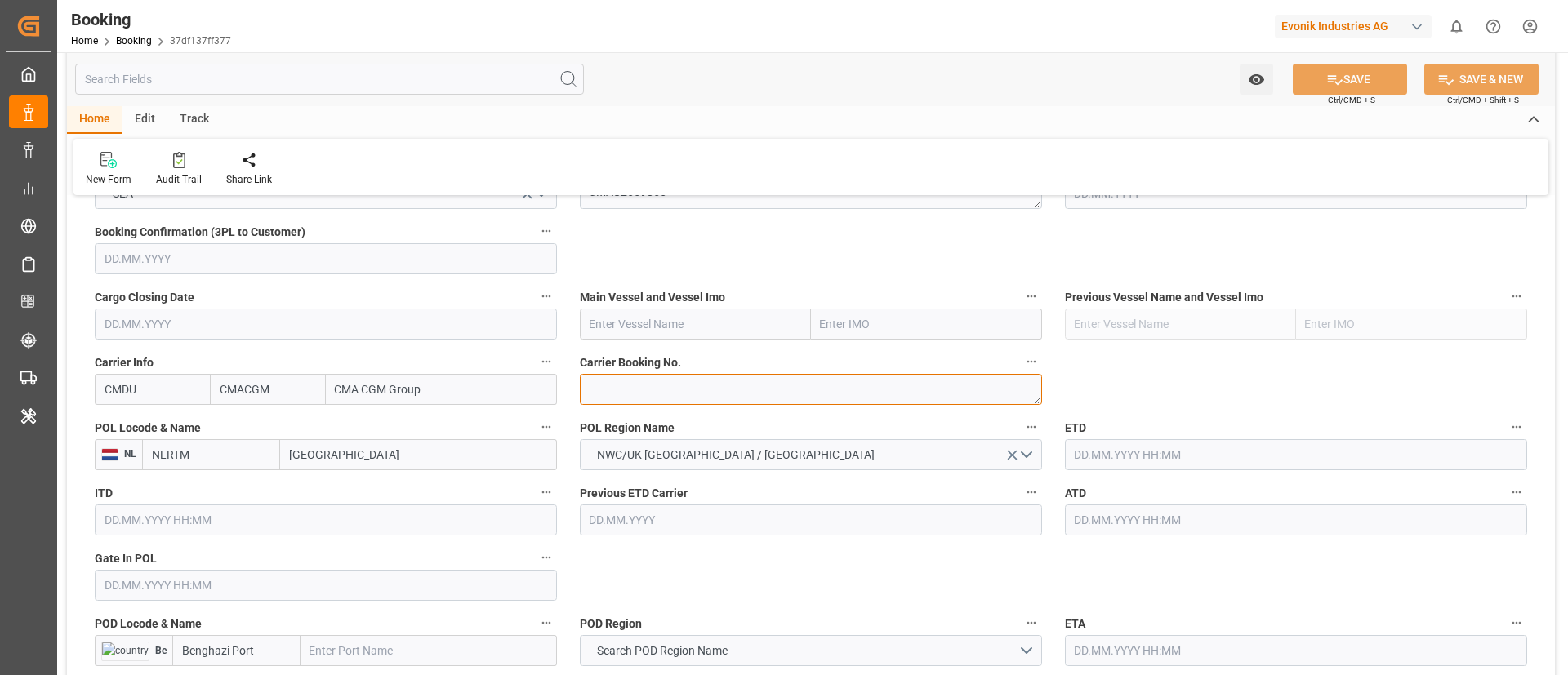
click at [645, 390] on textarea at bounding box center [811, 389] width 462 height 31
paste textarea "ANT1926841"
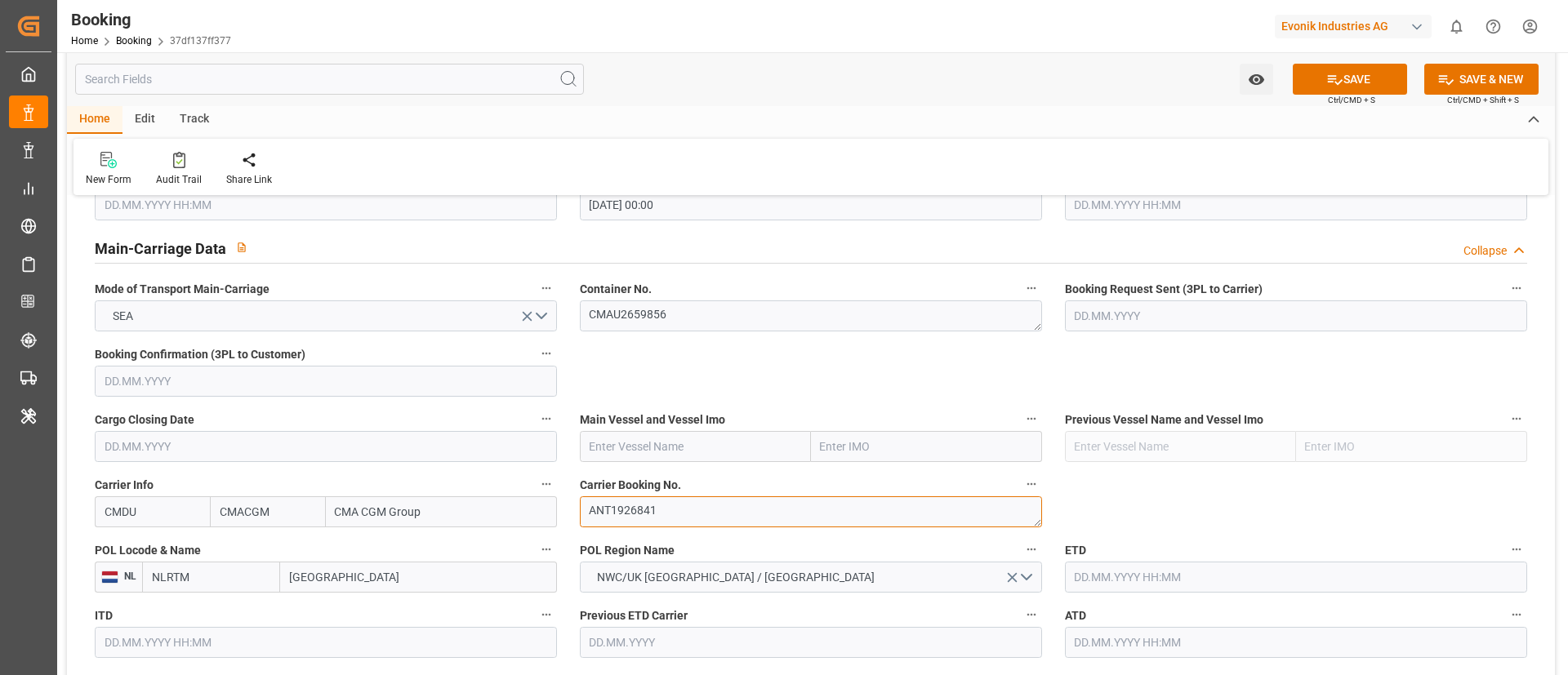
type textarea "ANT1926841"
click at [696, 311] on textarea "CMAU2659856" at bounding box center [811, 316] width 462 height 31
click at [647, 439] on input "text" at bounding box center [695, 446] width 231 height 31
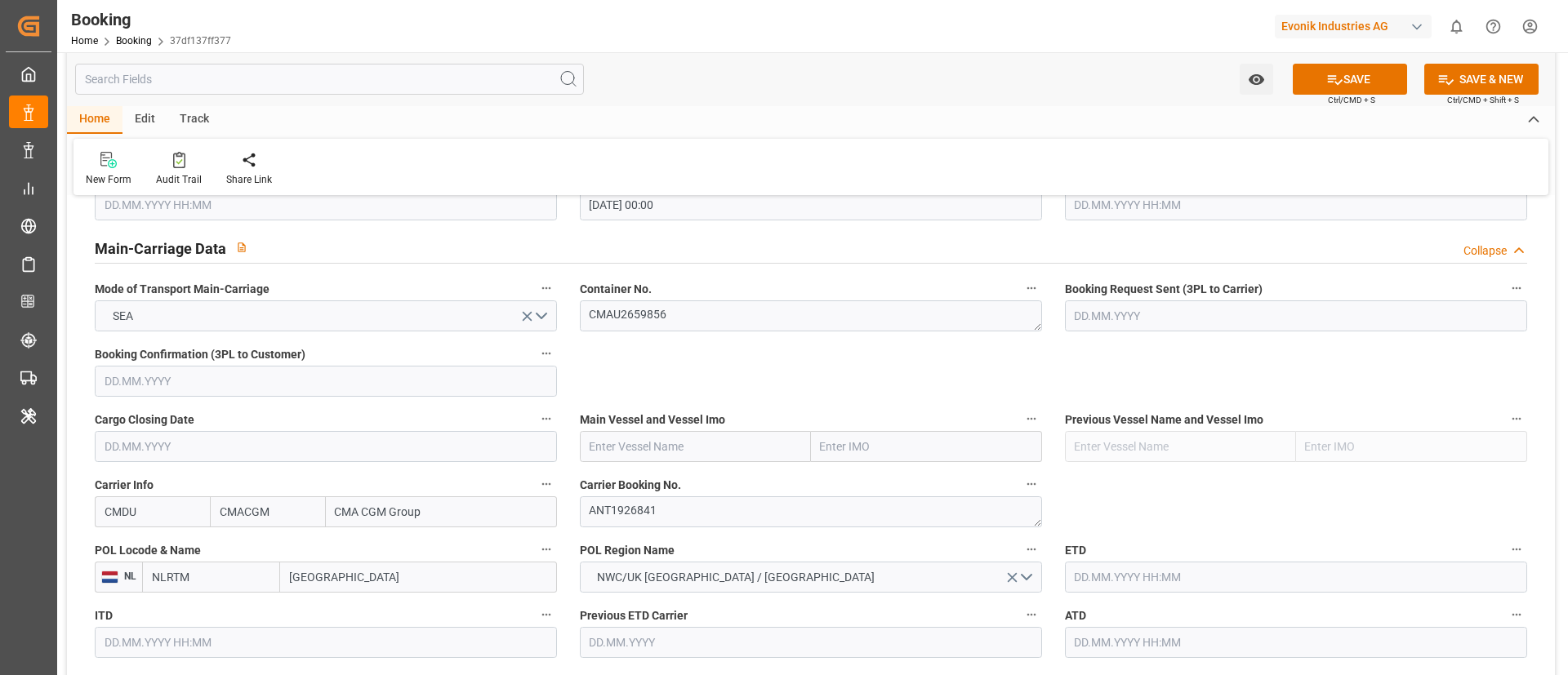
click at [642, 443] on input "text" at bounding box center [695, 446] width 231 height 31
paste input "CMA CGM [GEOGRAPHIC_DATA]"
type input "CMA CGM [GEOGRAPHIC_DATA]"
type input "9629380"
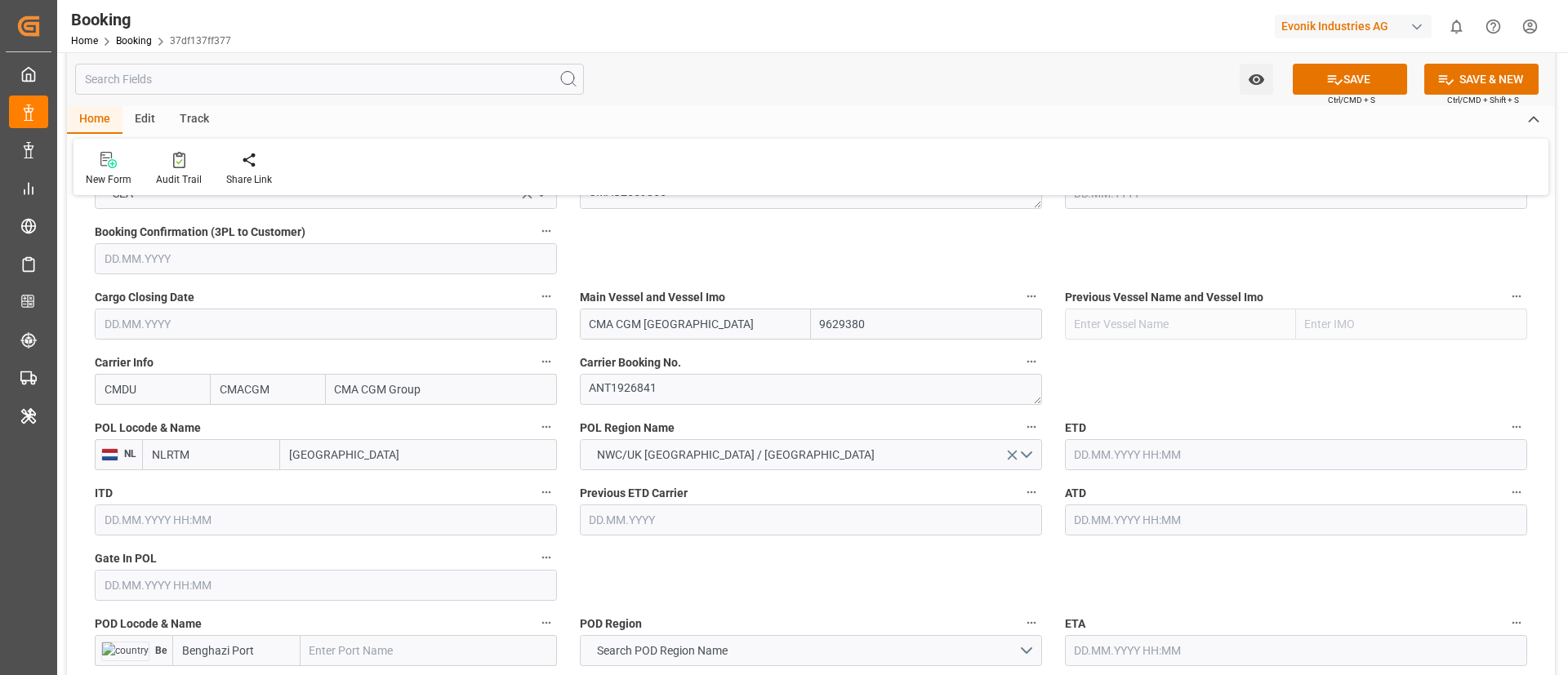
click at [375, 454] on input "[GEOGRAPHIC_DATA]" at bounding box center [418, 455] width 276 height 31
paste input "[GEOGRAPHIC_DATA]"
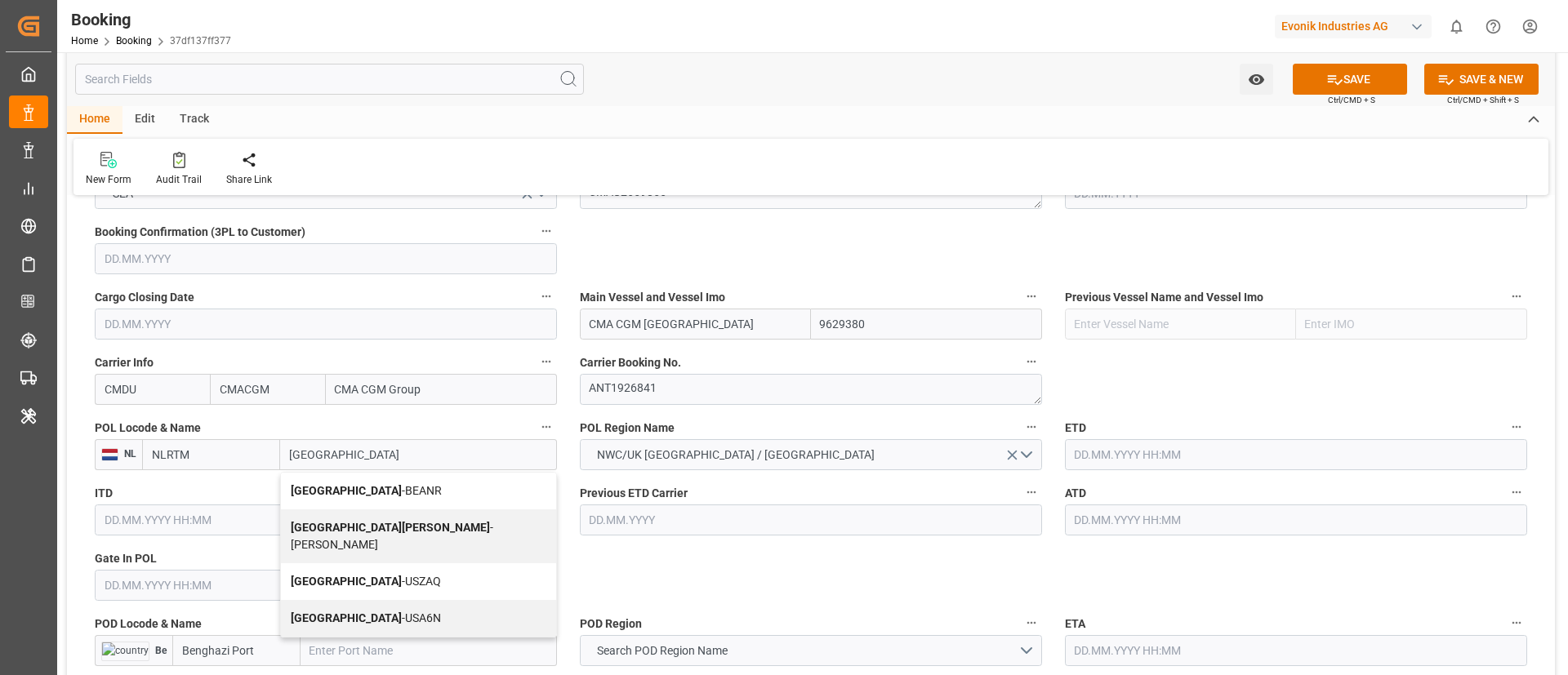
click at [354, 487] on span "Antwerp - BEANR" at bounding box center [366, 491] width 151 height 13
type input "[GEOGRAPHIC_DATA]"
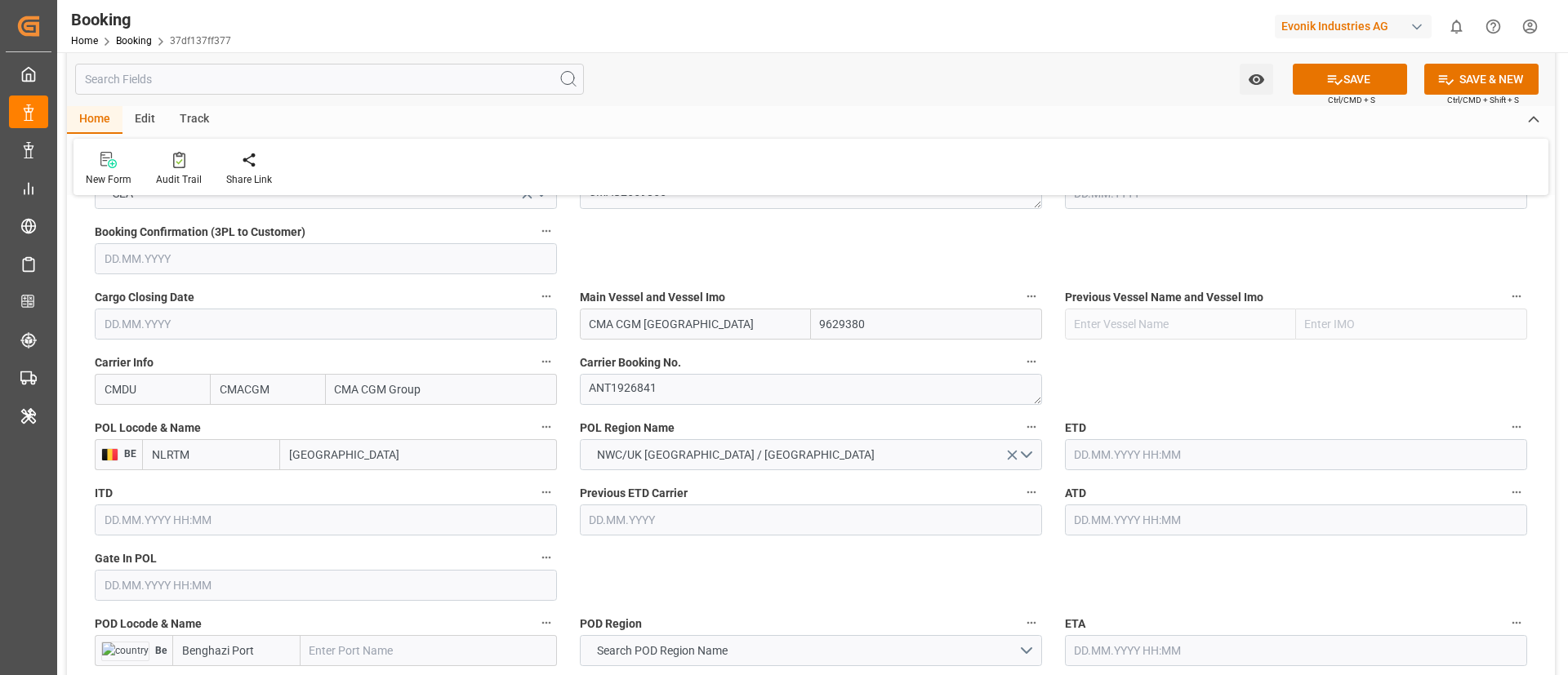
type input "BEANR"
click at [222, 584] on input "text" at bounding box center [325, 585] width 462 height 31
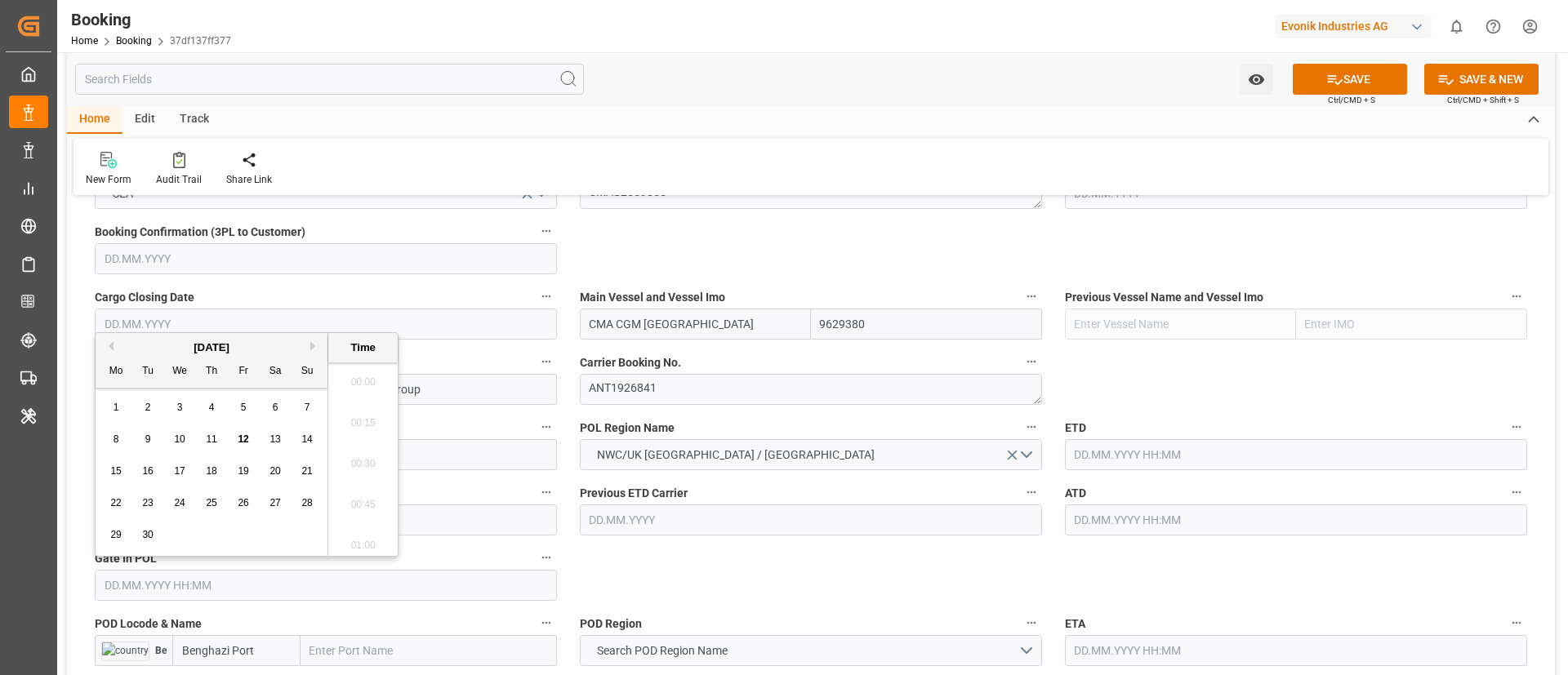
scroll to position [1884, 0]
click at [210, 434] on span "11" at bounding box center [211, 440] width 10 height 11
type input "[DATE] 00:00"
click at [650, 538] on div "Previous ETD Carrier" at bounding box center [810, 509] width 485 height 66
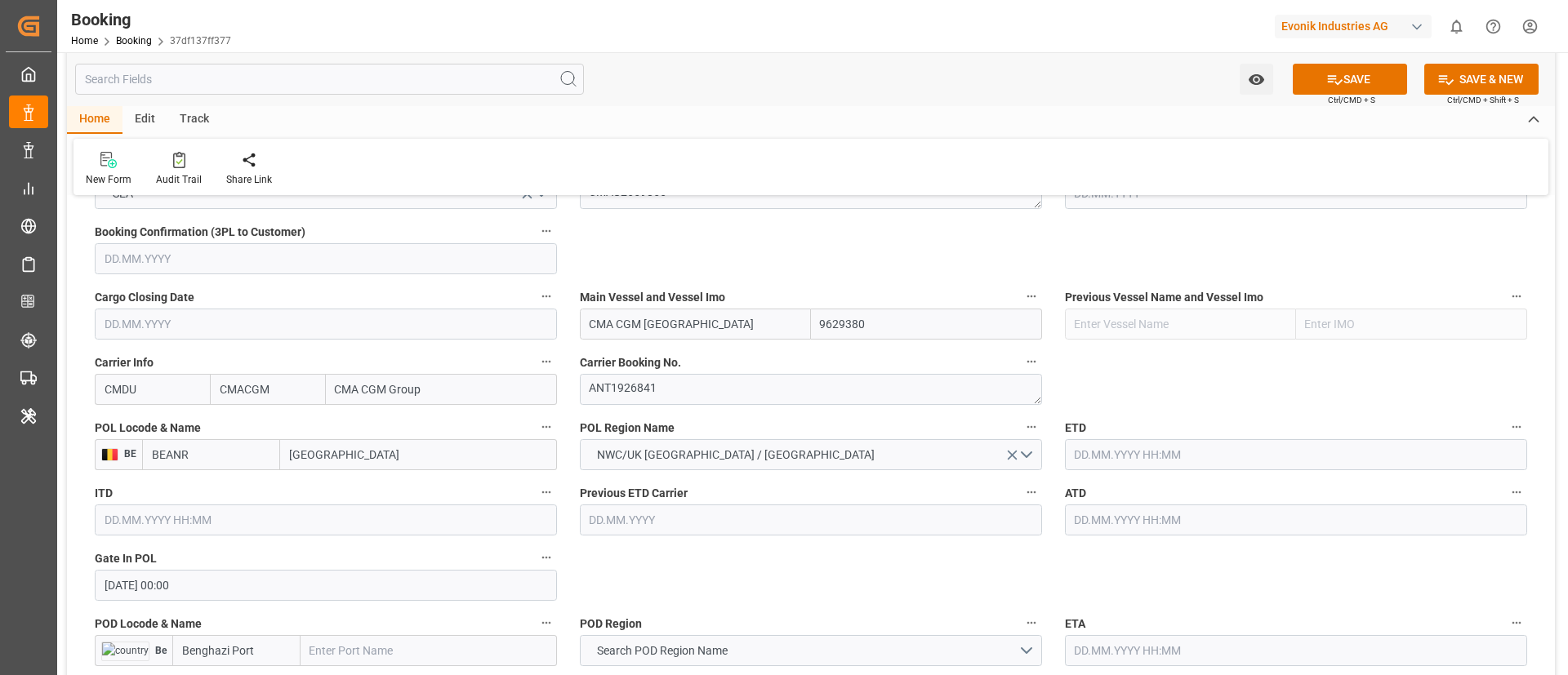
click at [1142, 456] on input "text" at bounding box center [1295, 455] width 462 height 31
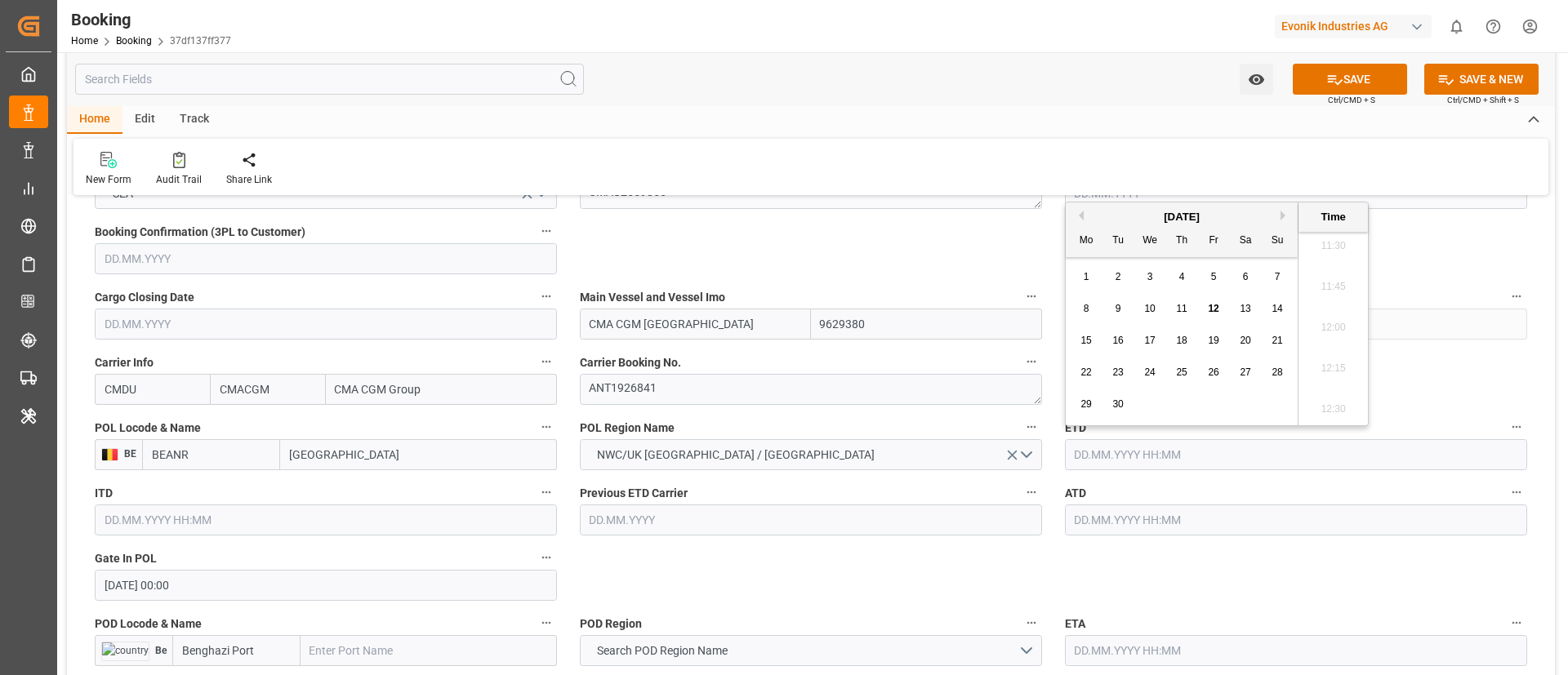
click at [1110, 368] on div "23" at bounding box center [1118, 373] width 21 height 20
type input "[DATE] 00:00"
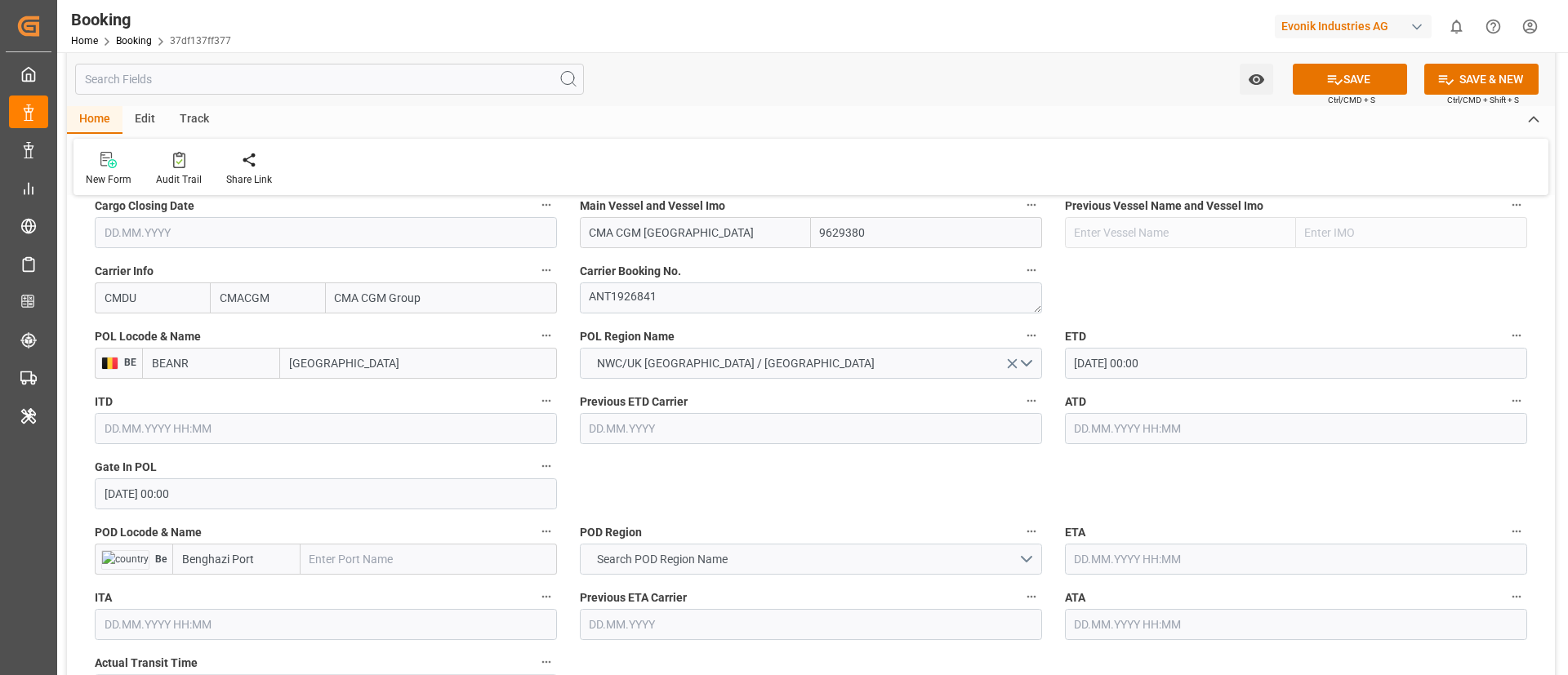
scroll to position [1225, 0]
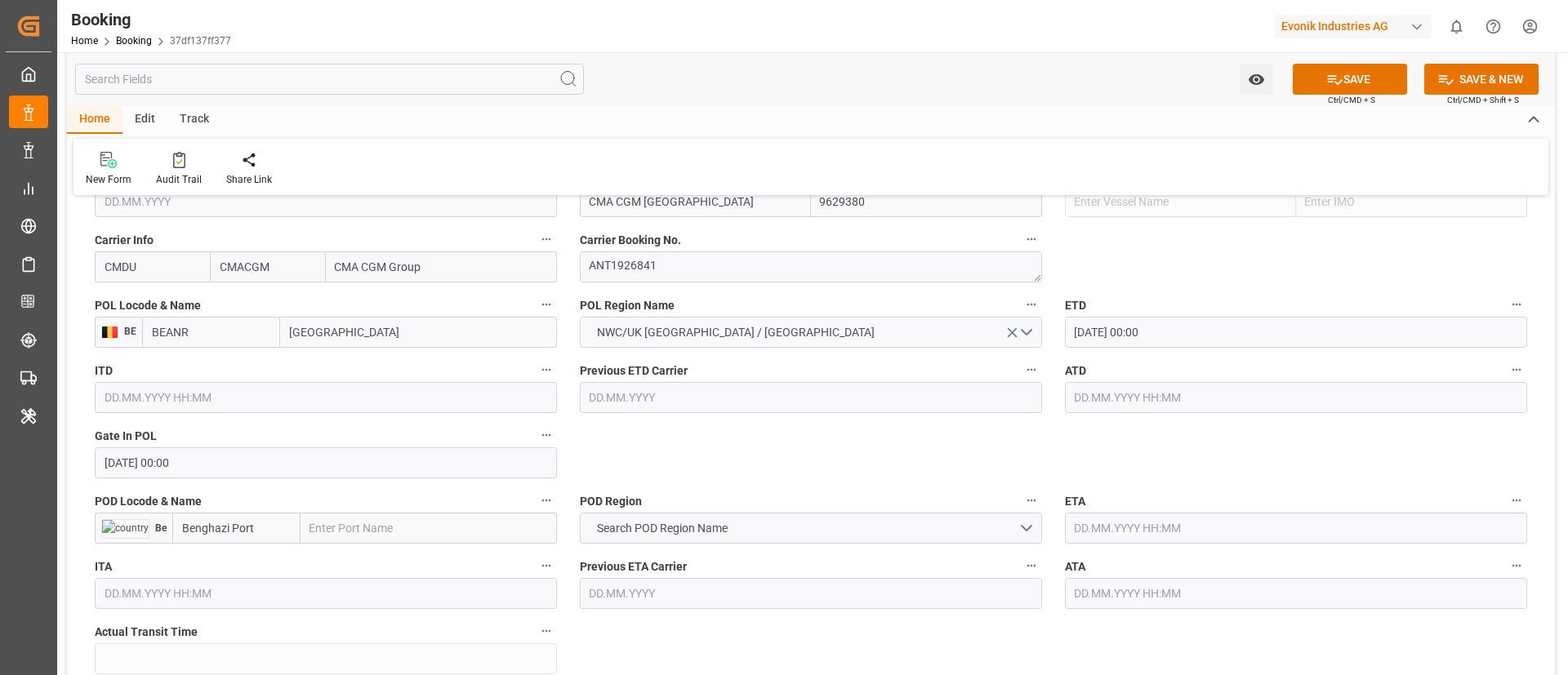
click at [380, 532] on input "text" at bounding box center [429, 528] width 257 height 31
paste input "BINGAZI"
type input "BINGAZI"
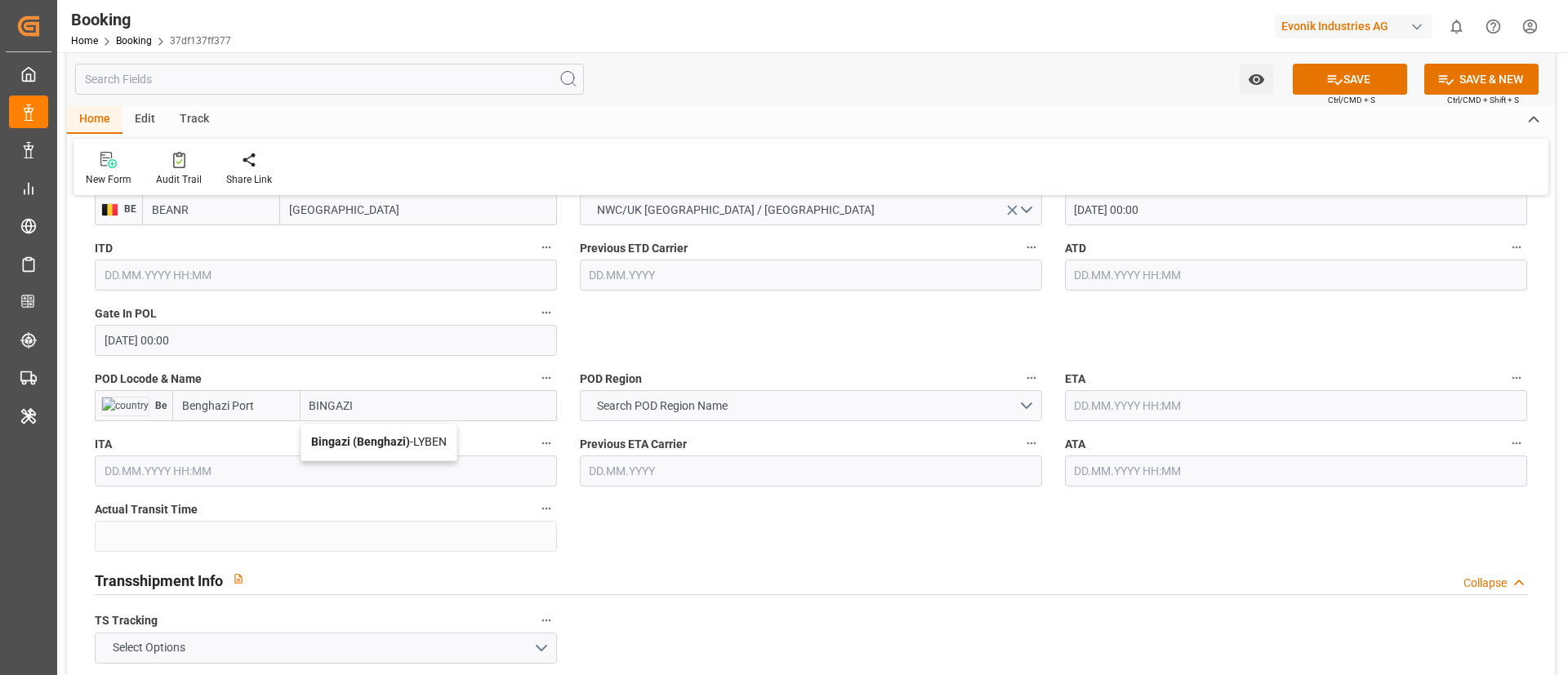
click at [342, 443] on b "Bingazi (Benghazi)" at bounding box center [360, 442] width 98 height 13
type input "LYBEN"
type input "Bingazi (Benghazi)"
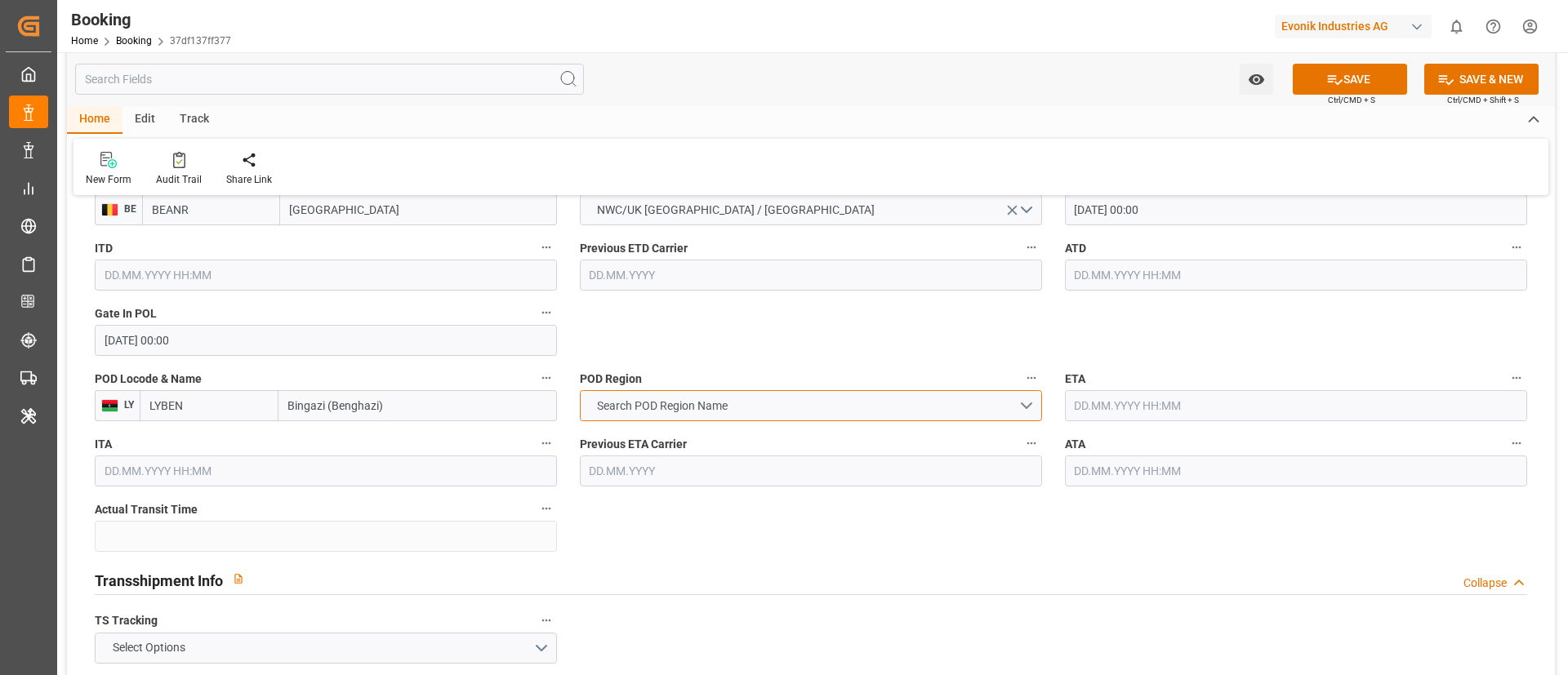
click at [757, 407] on button "Search POD Region Name" at bounding box center [811, 405] width 462 height 31
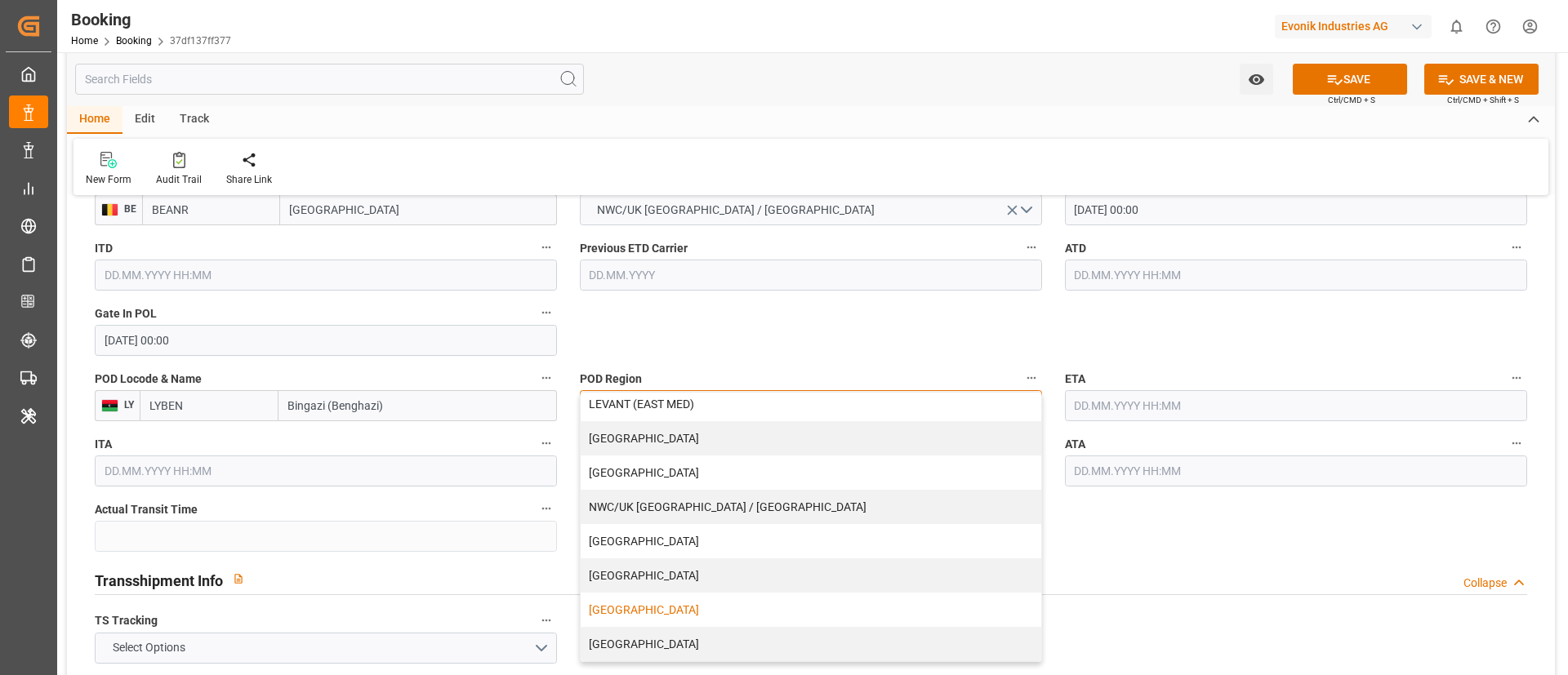
scroll to position [1470, 0]
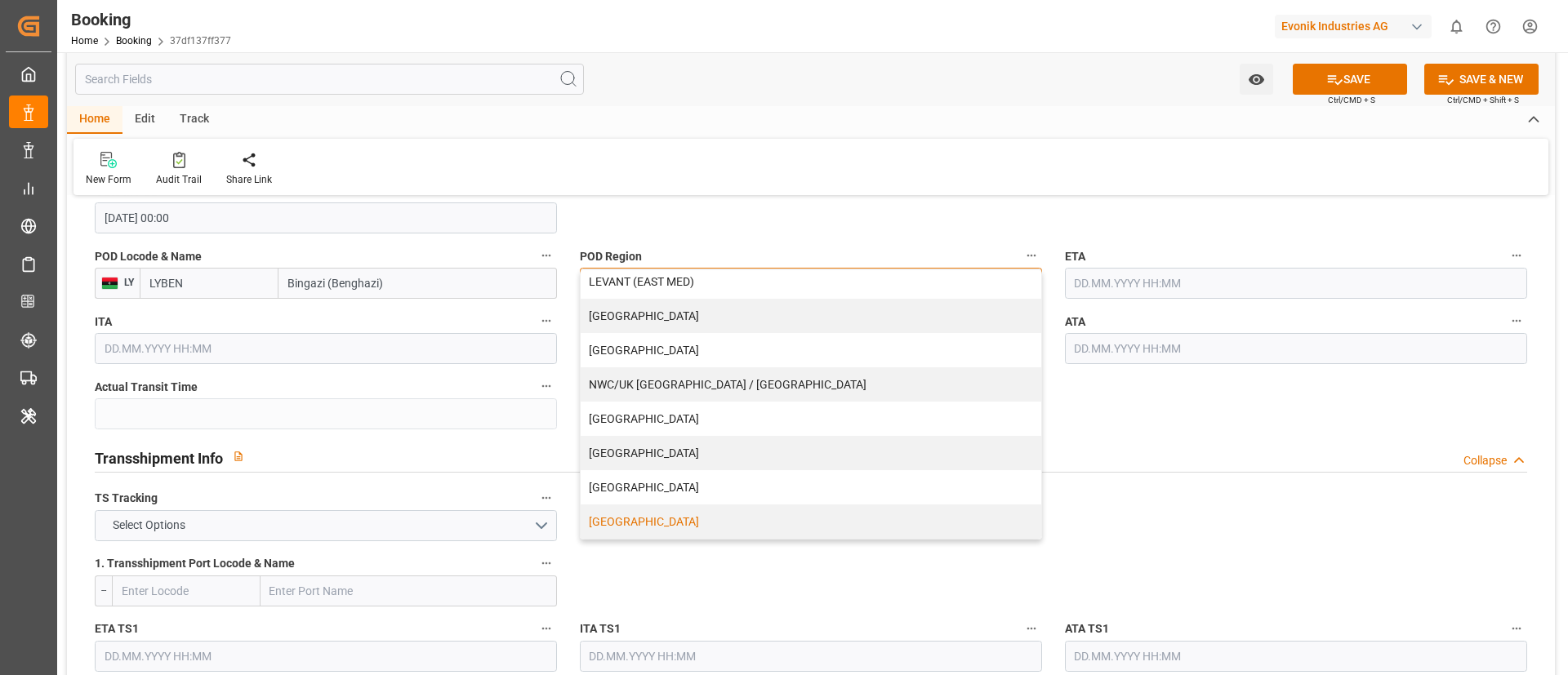
click at [700, 521] on div "[GEOGRAPHIC_DATA]" at bounding box center [810, 521] width 460 height 35
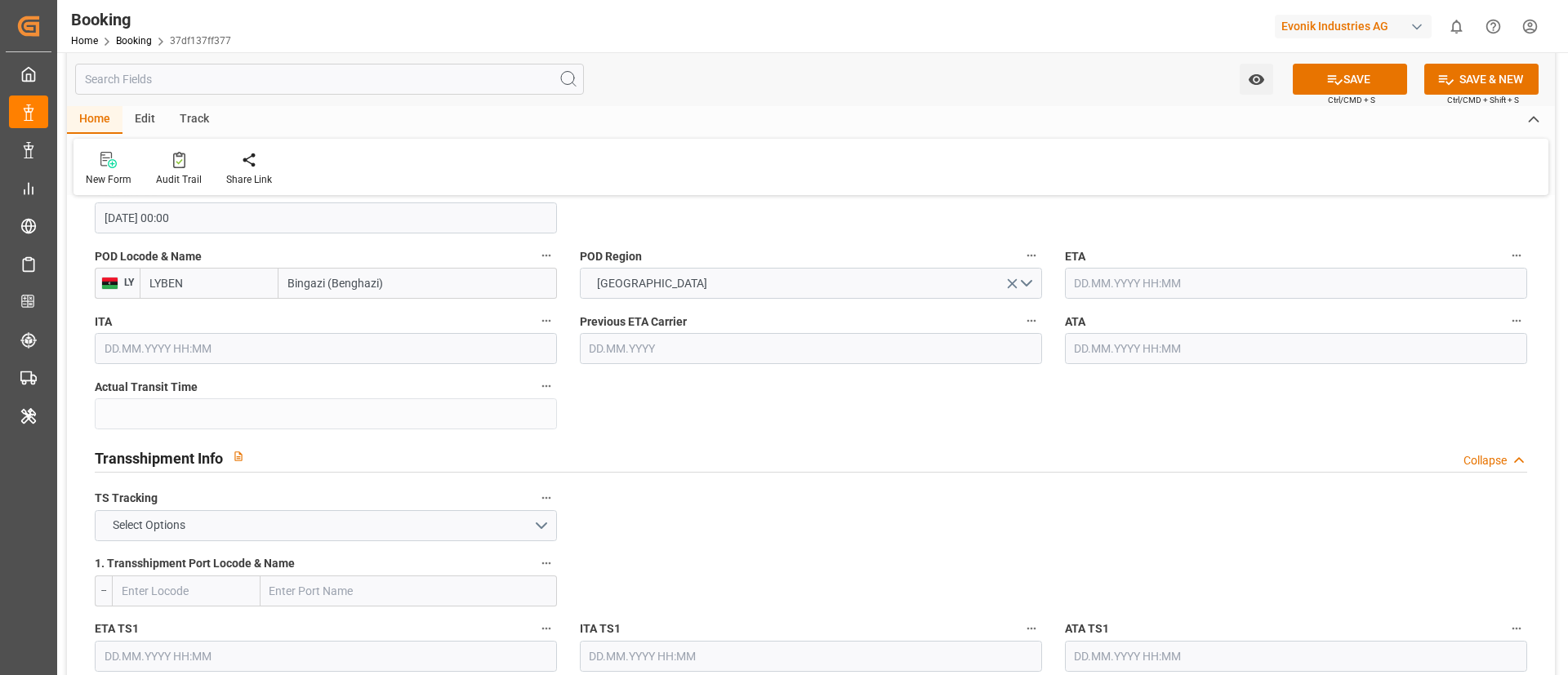
click at [1157, 277] on input "text" at bounding box center [1295, 283] width 462 height 31
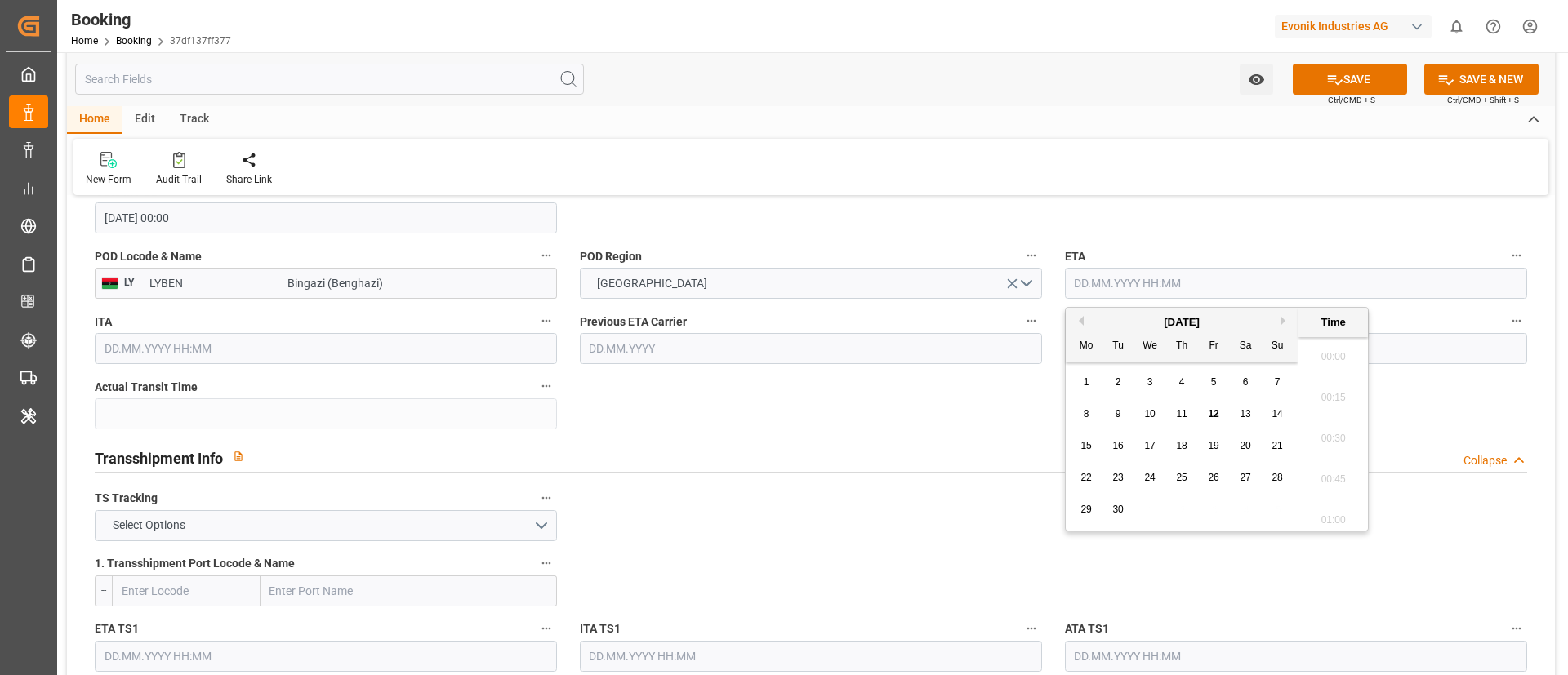
scroll to position [1884, 0]
click at [1284, 316] on button "Next Month" at bounding box center [1285, 321] width 9 height 9
click at [1086, 446] on span "13" at bounding box center [1085, 446] width 10 height 11
type input "[DATE] 00:00"
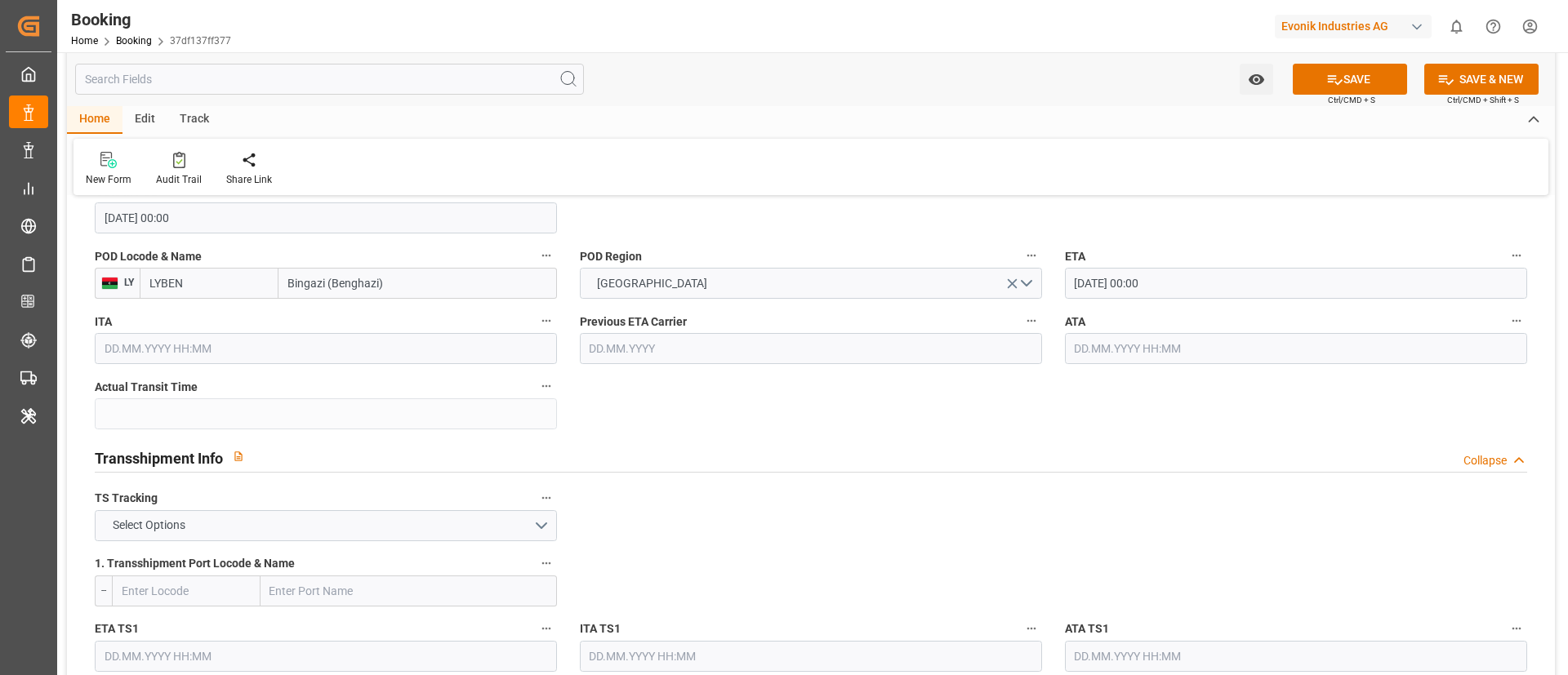
click at [441, 530] on button "Select Options" at bounding box center [325, 525] width 462 height 31
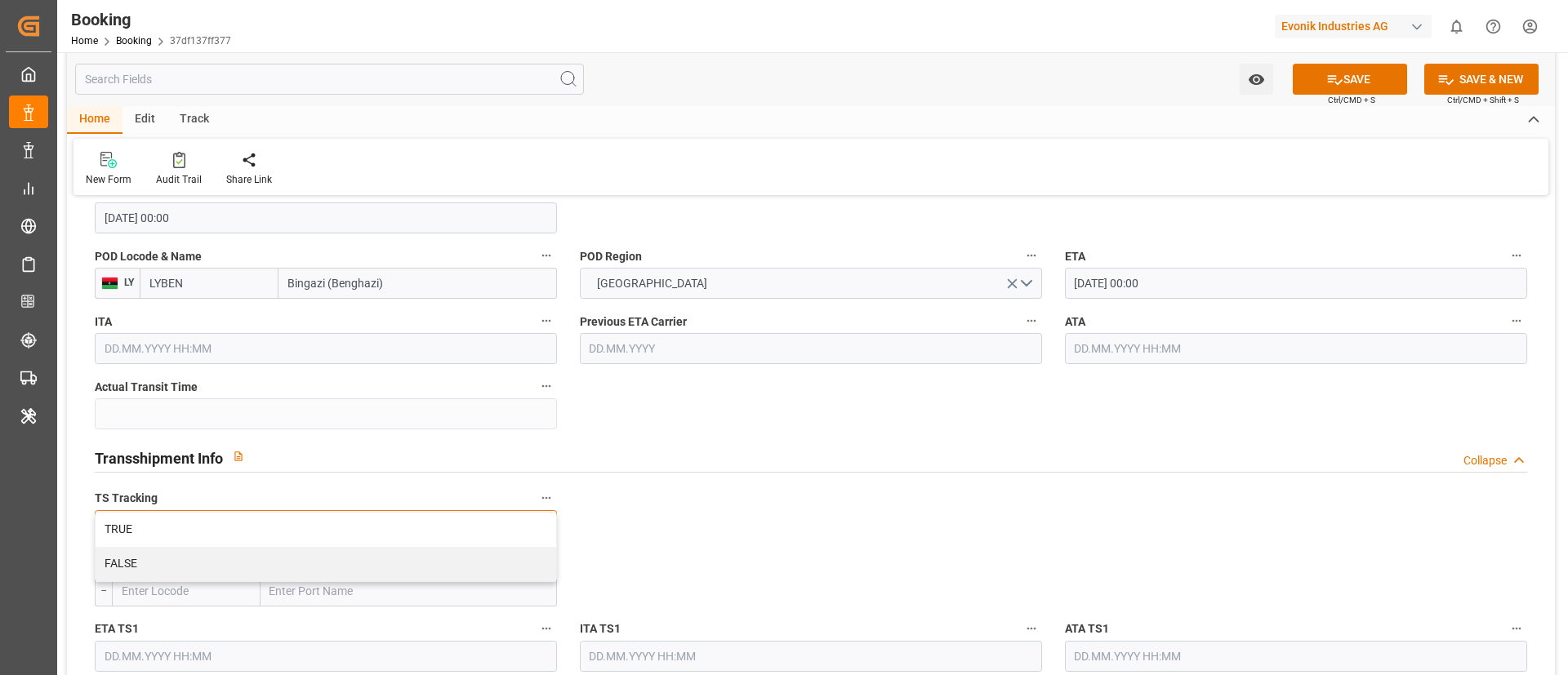
click at [441, 530] on div "TRUE" at bounding box center [325, 530] width 460 height 35
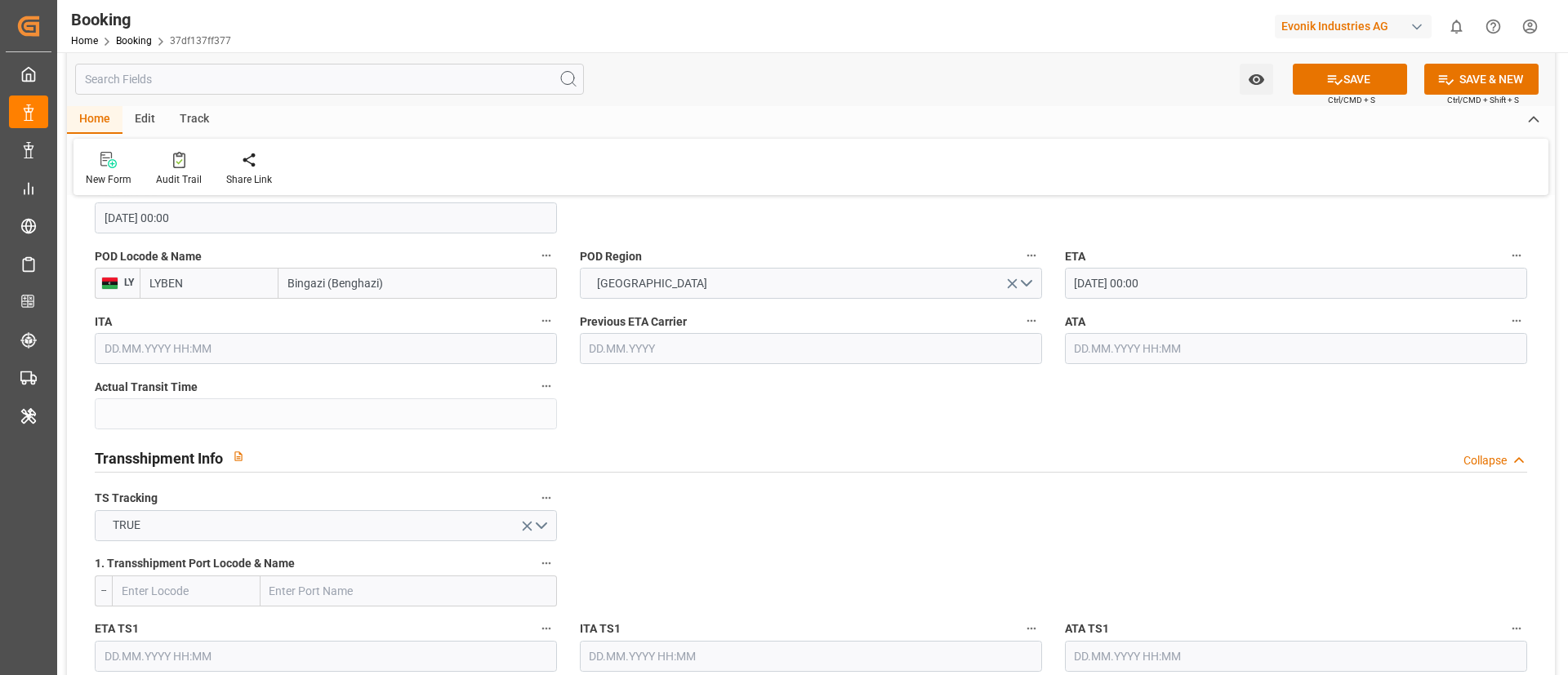
click at [187, 589] on input "text" at bounding box center [186, 591] width 149 height 31
click at [177, 631] on span "MTMLA - Valletta" at bounding box center [164, 627] width 83 height 13
type input "MTMLA"
type input "Valletta"
type input "MTMLA"
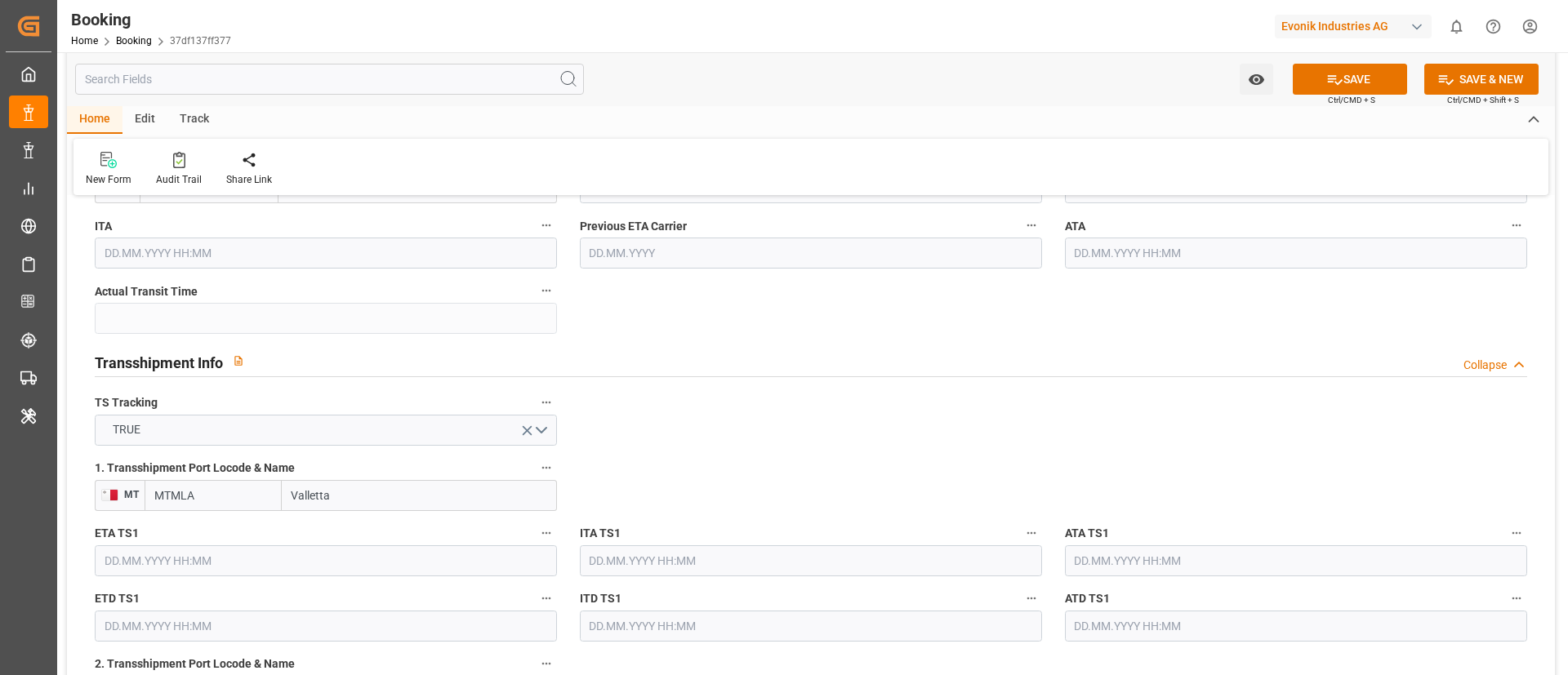
scroll to position [1593, 0]
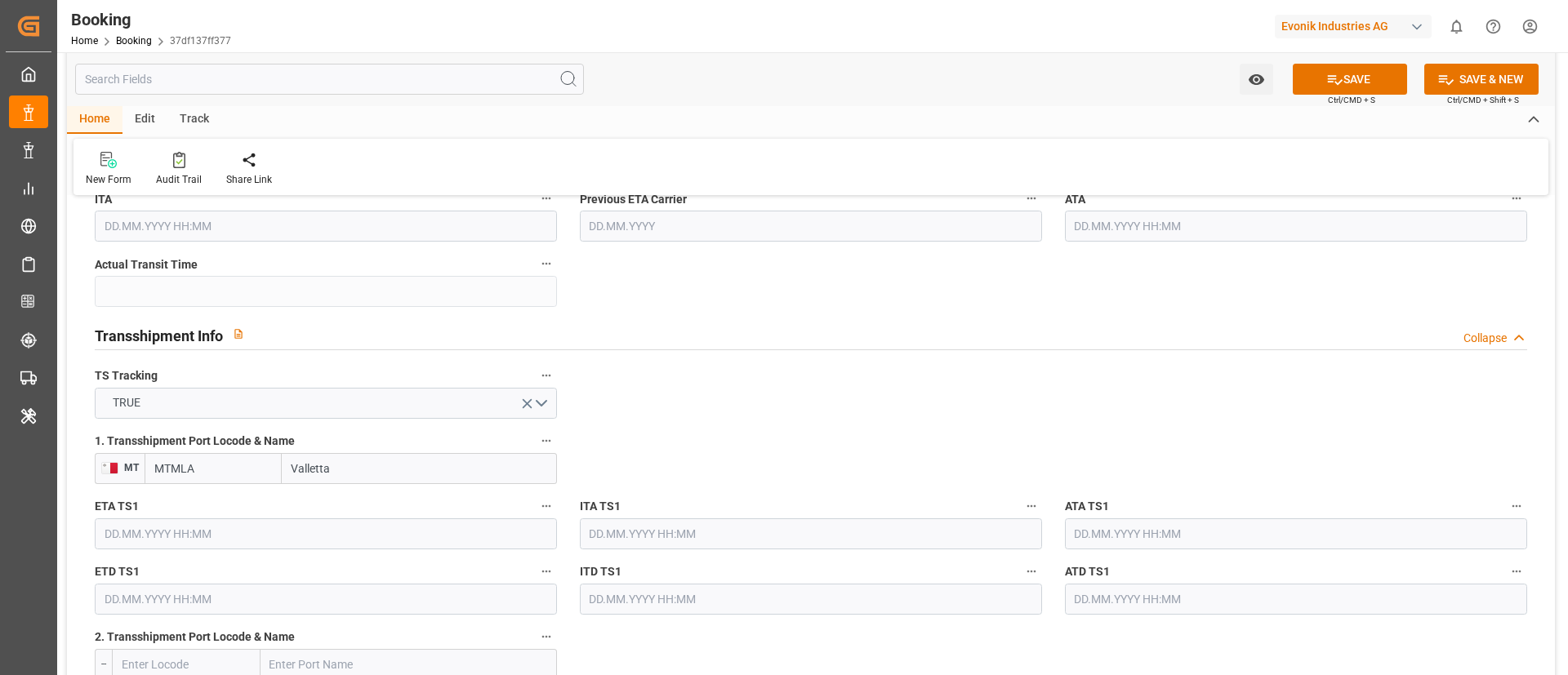
click at [168, 526] on input "text" at bounding box center [325, 533] width 462 height 31
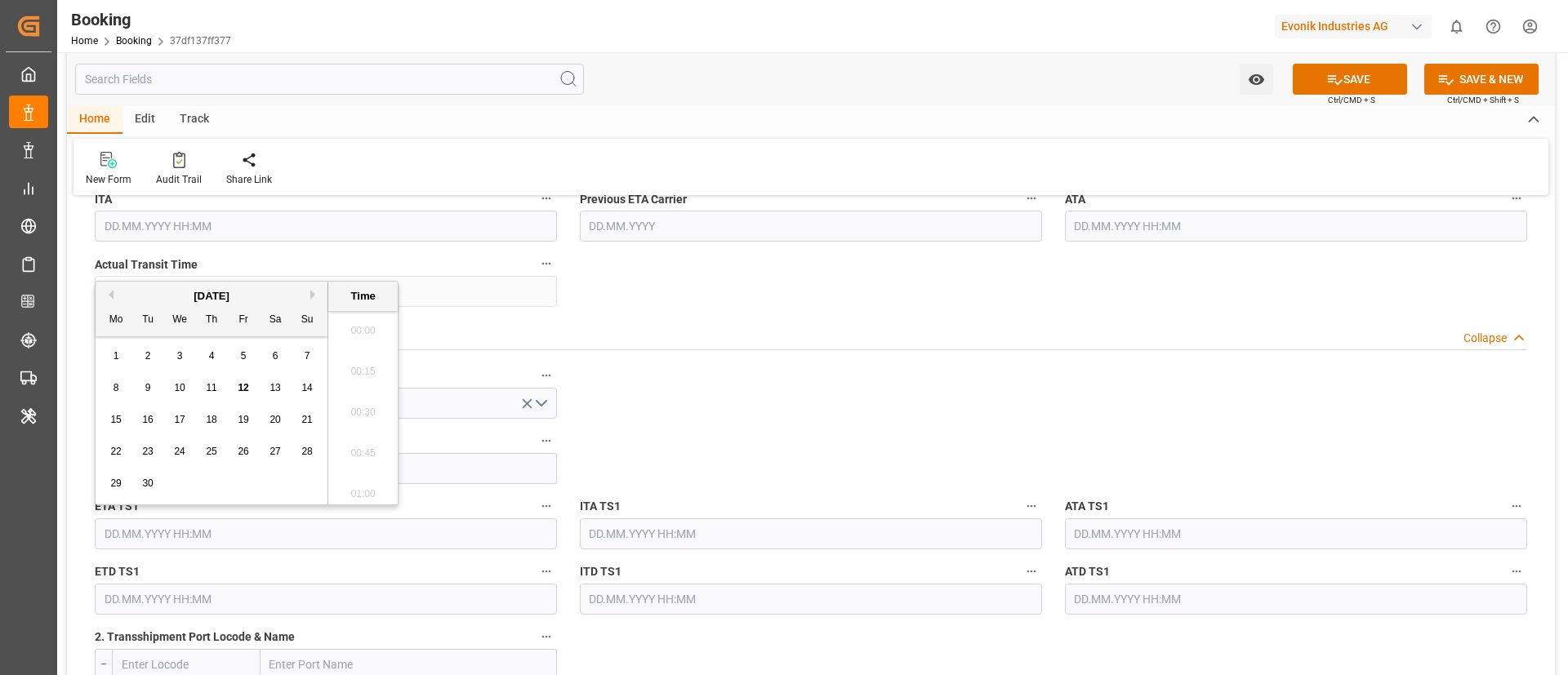
scroll to position [1884, 0]
click at [314, 292] on button "Next Month" at bounding box center [315, 294] width 9 height 9
click at [181, 356] on span "1" at bounding box center [180, 356] width 6 height 11
type input "[DATE] 00:00"
click at [198, 590] on input "text" at bounding box center [325, 599] width 462 height 31
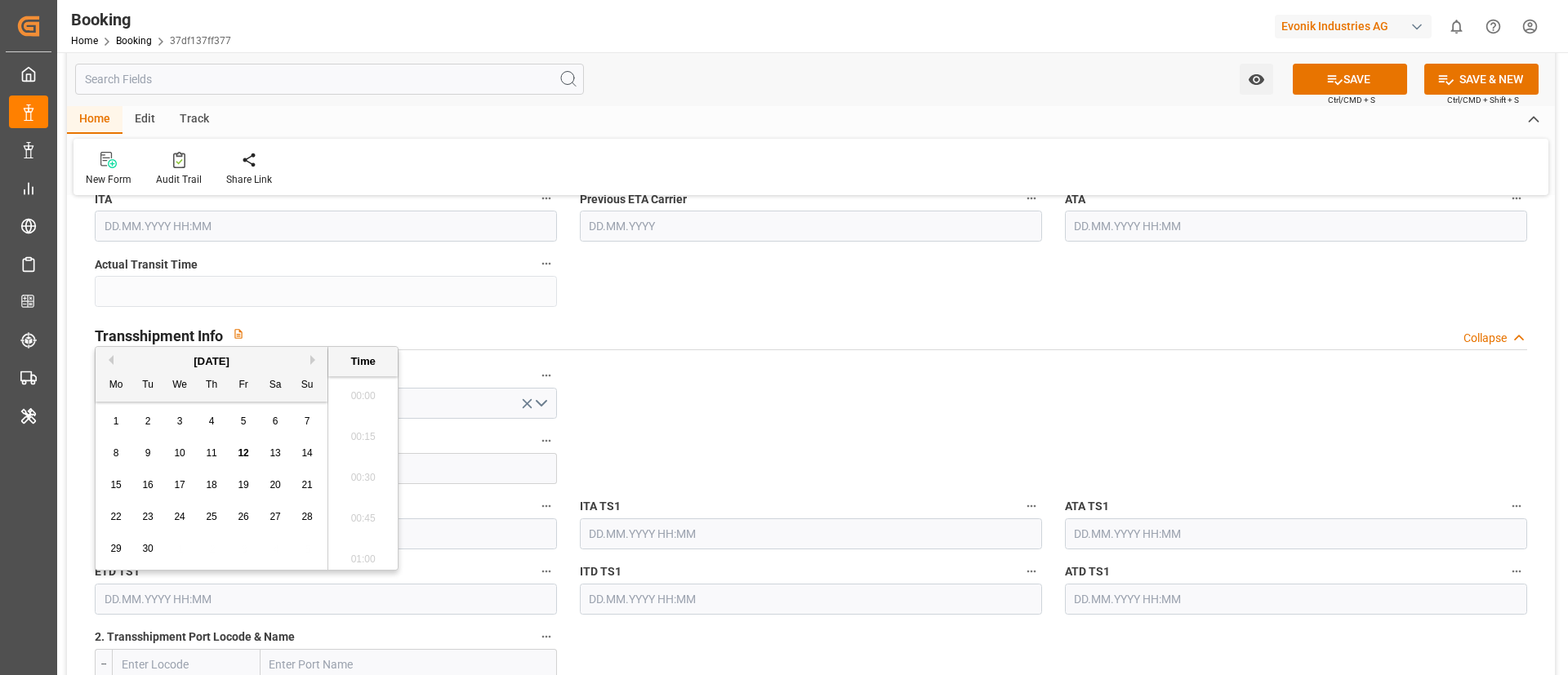
click at [311, 363] on button "Next Month" at bounding box center [315, 360] width 9 height 9
click at [244, 420] on span "3" at bounding box center [244, 421] width 6 height 11
type input "[DATE] 00:00"
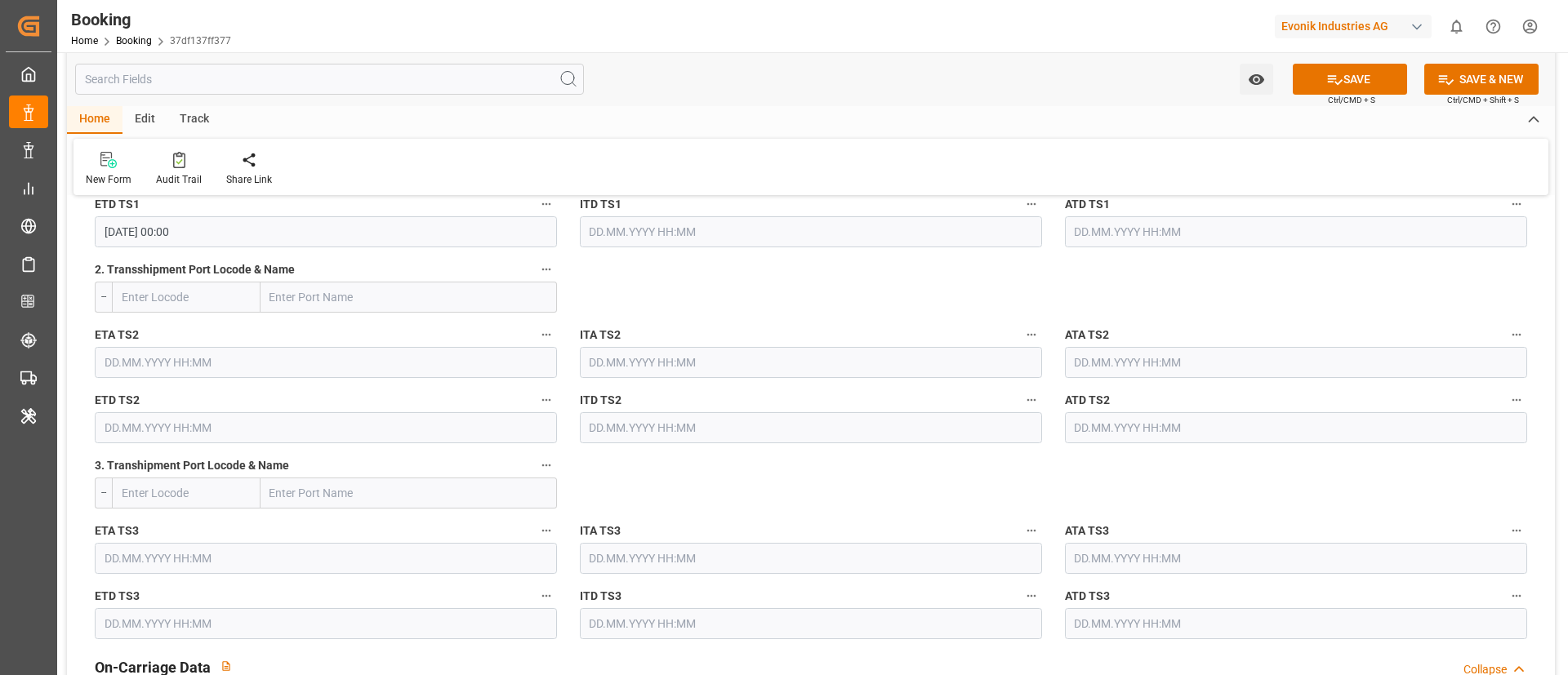
scroll to position [2278, 0]
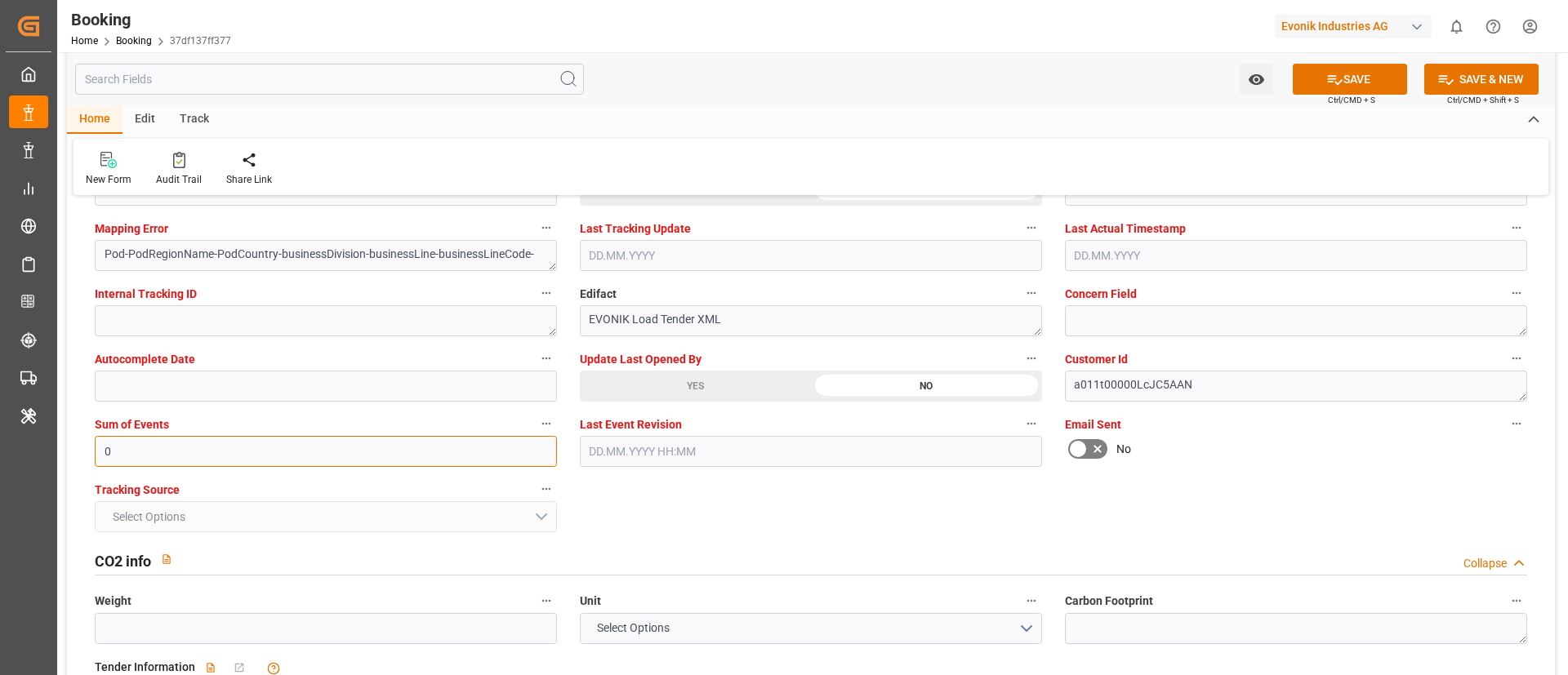
type input "0"
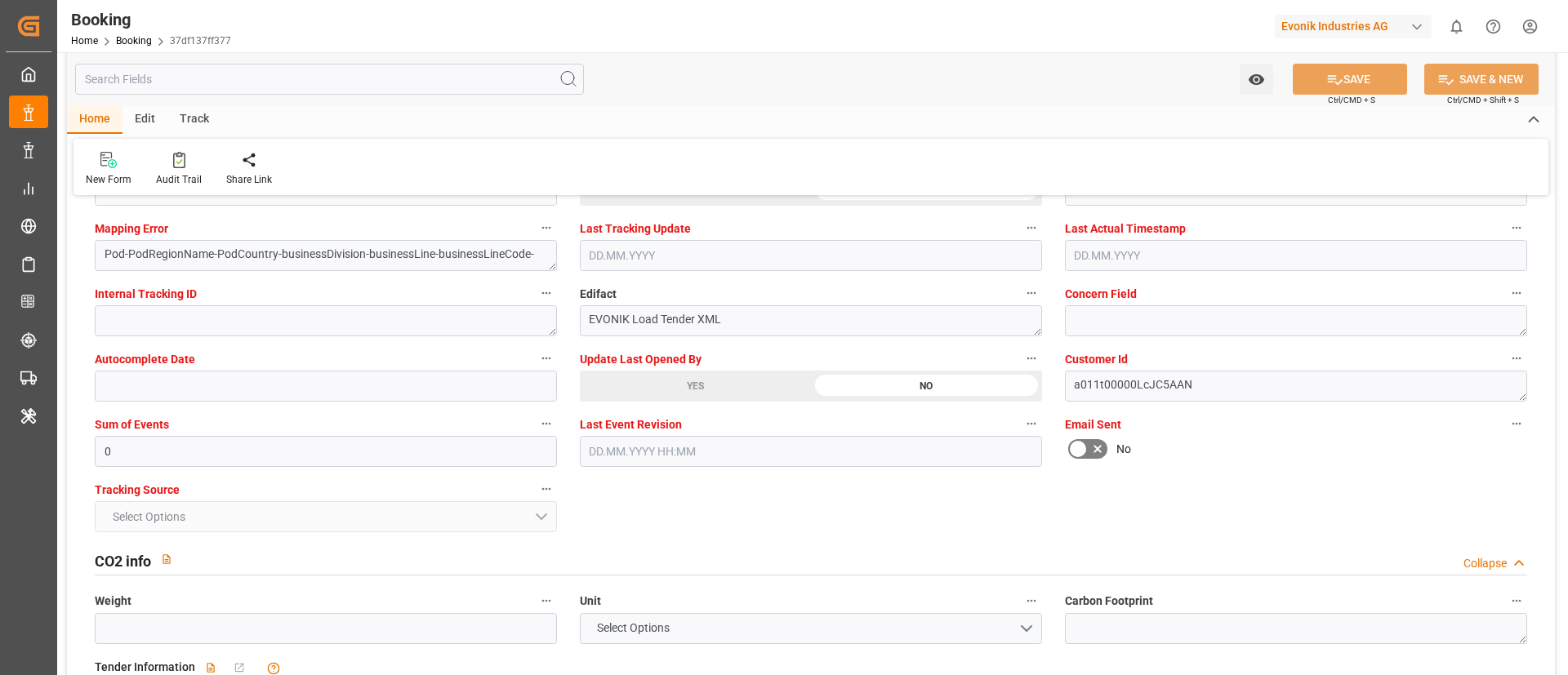
scroll to position [2940, 0]
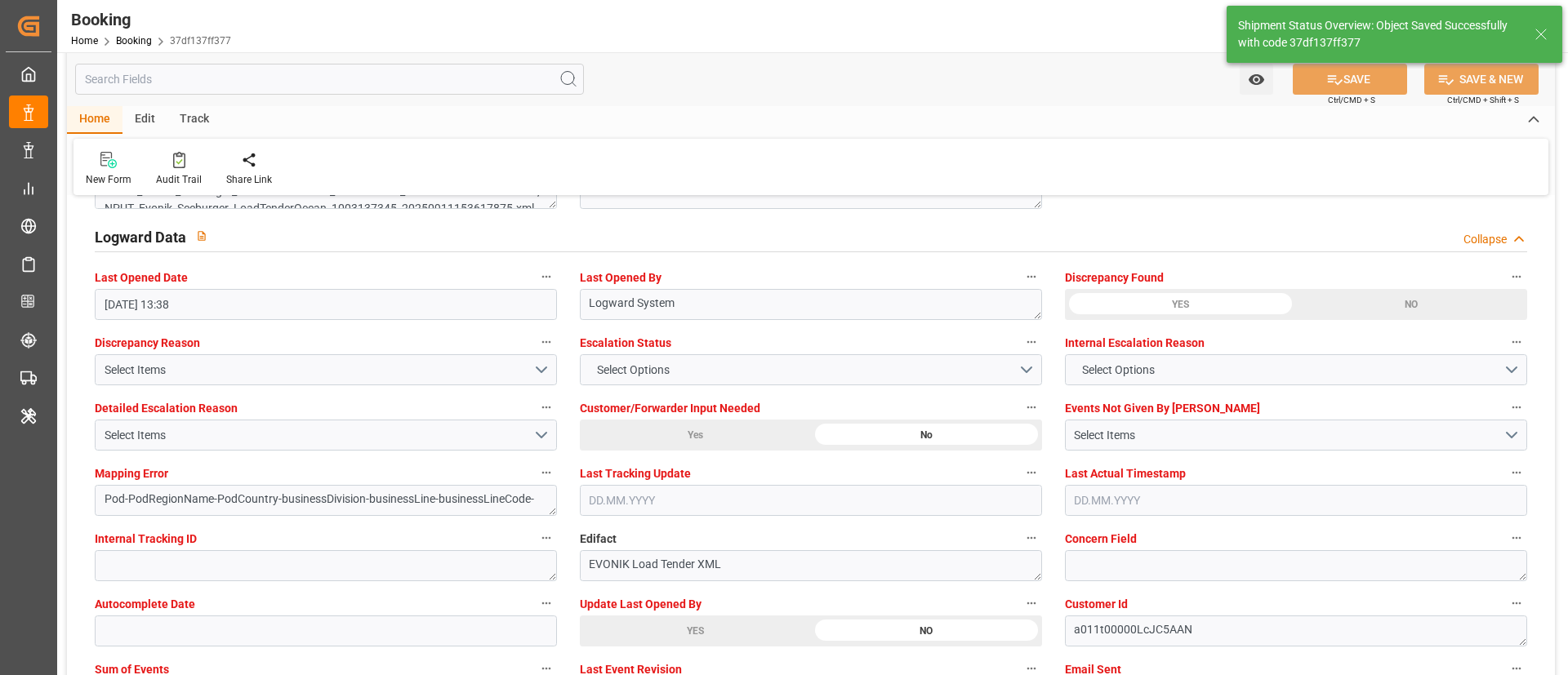
type textarea "NWC/[GEOGRAPHIC_DATA] [GEOGRAPHIC_DATA] / [GEOGRAPHIC_DATA]-AO"
type textarea "Vismitha Mahadev"
type textarea "Pod-businessDivision-businessLine-"
type textarea "Yes"
type input "[DATE] 00:00"
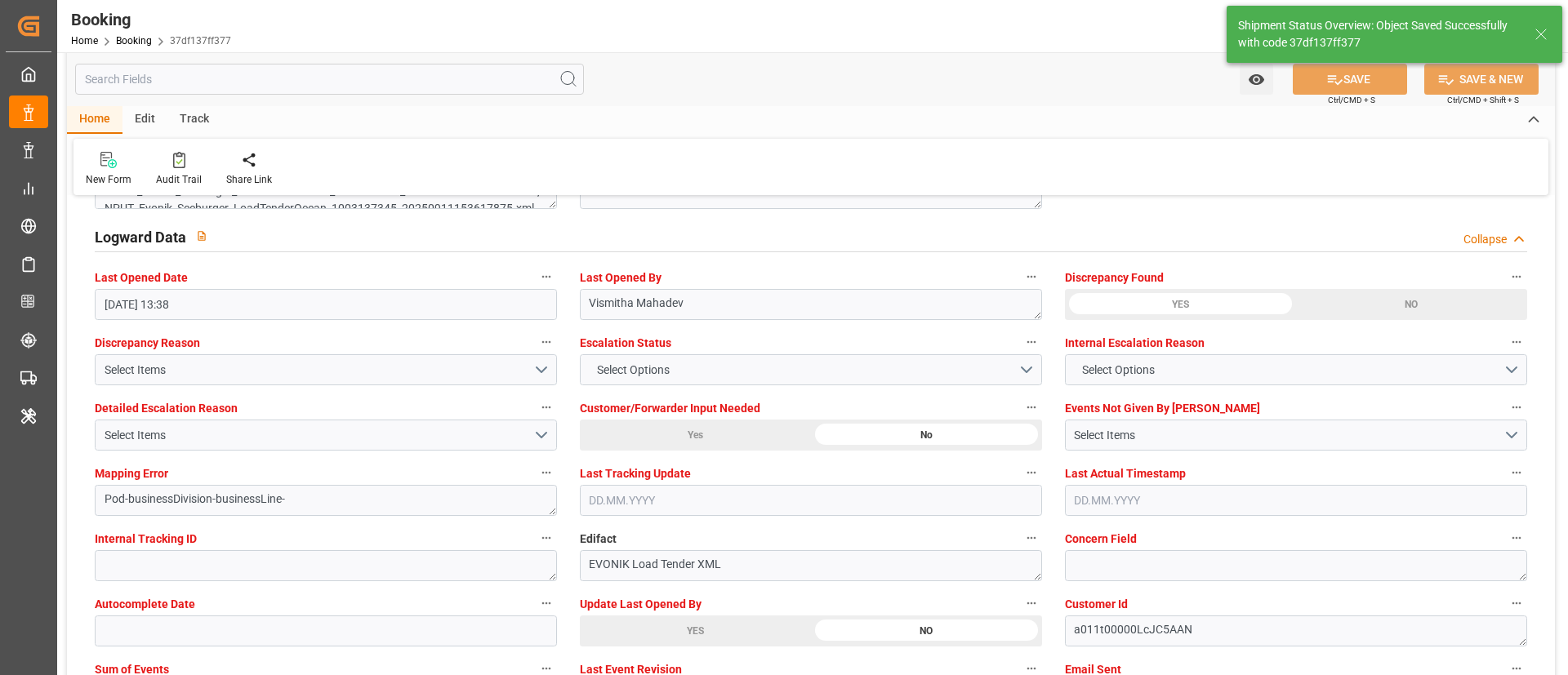
type input "[DATE] 00:00"
type input "[DATE] 06:40"
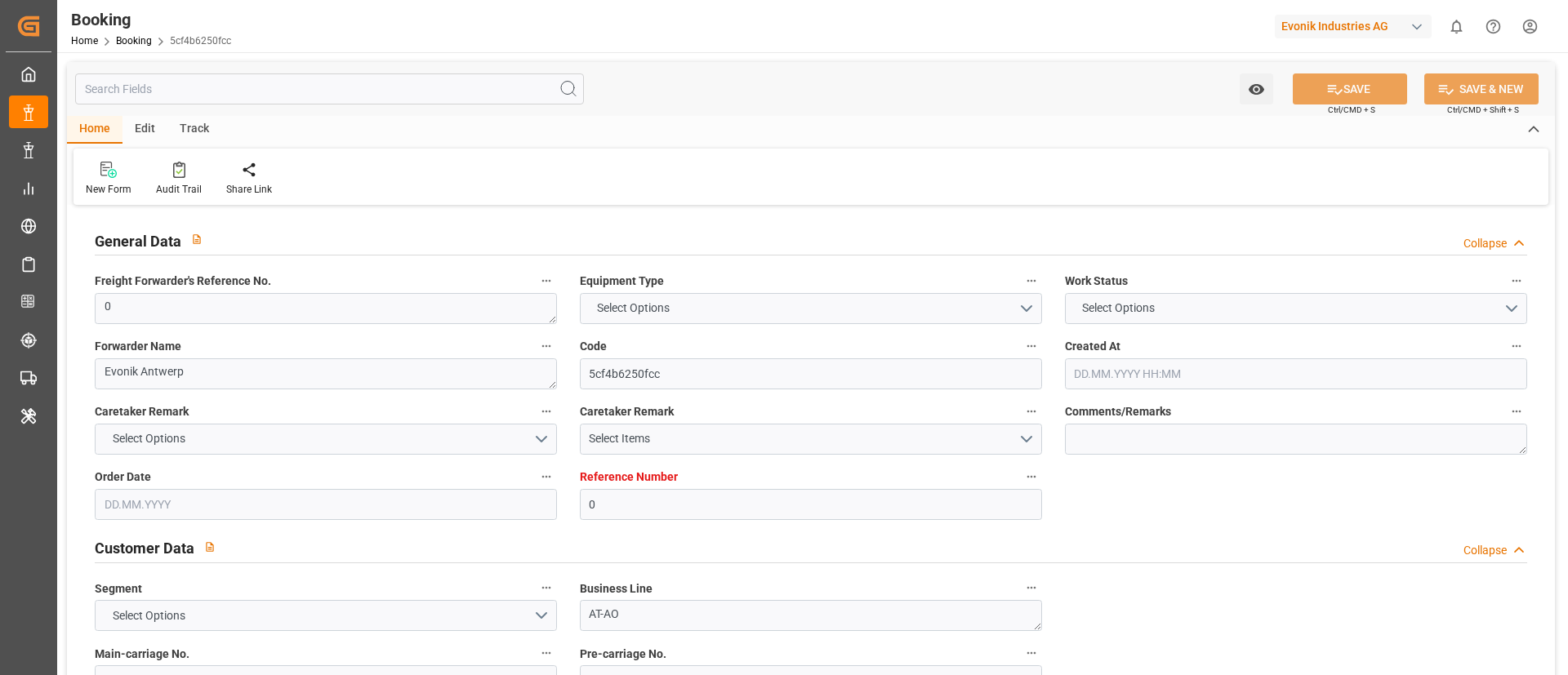
type input "0"
type input "CMACGM"
type input "CMA CGM Group"
type input "NLRTM"
type input "Benghazi Port"
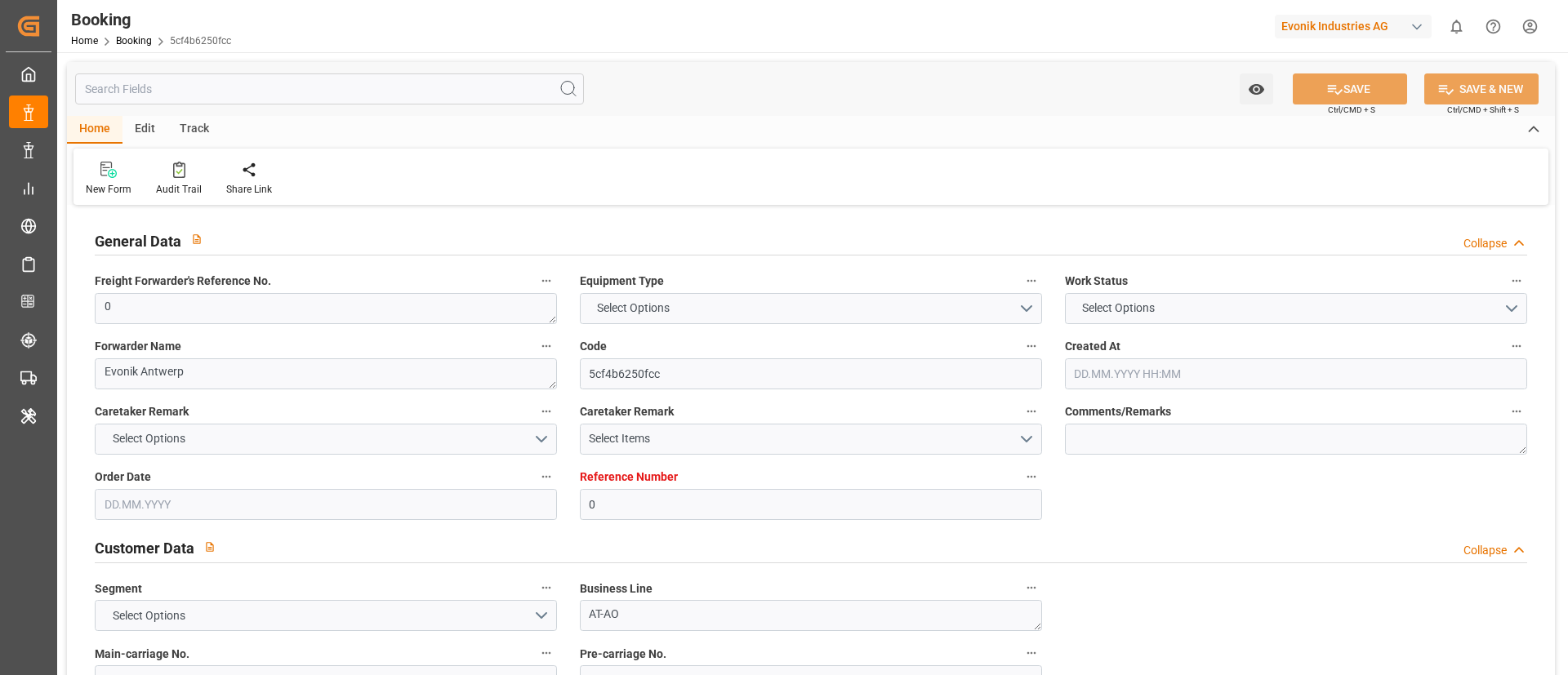
type input "[DATE] 06:23"
type input "[DATE]"
type input "[DATE] 00:00"
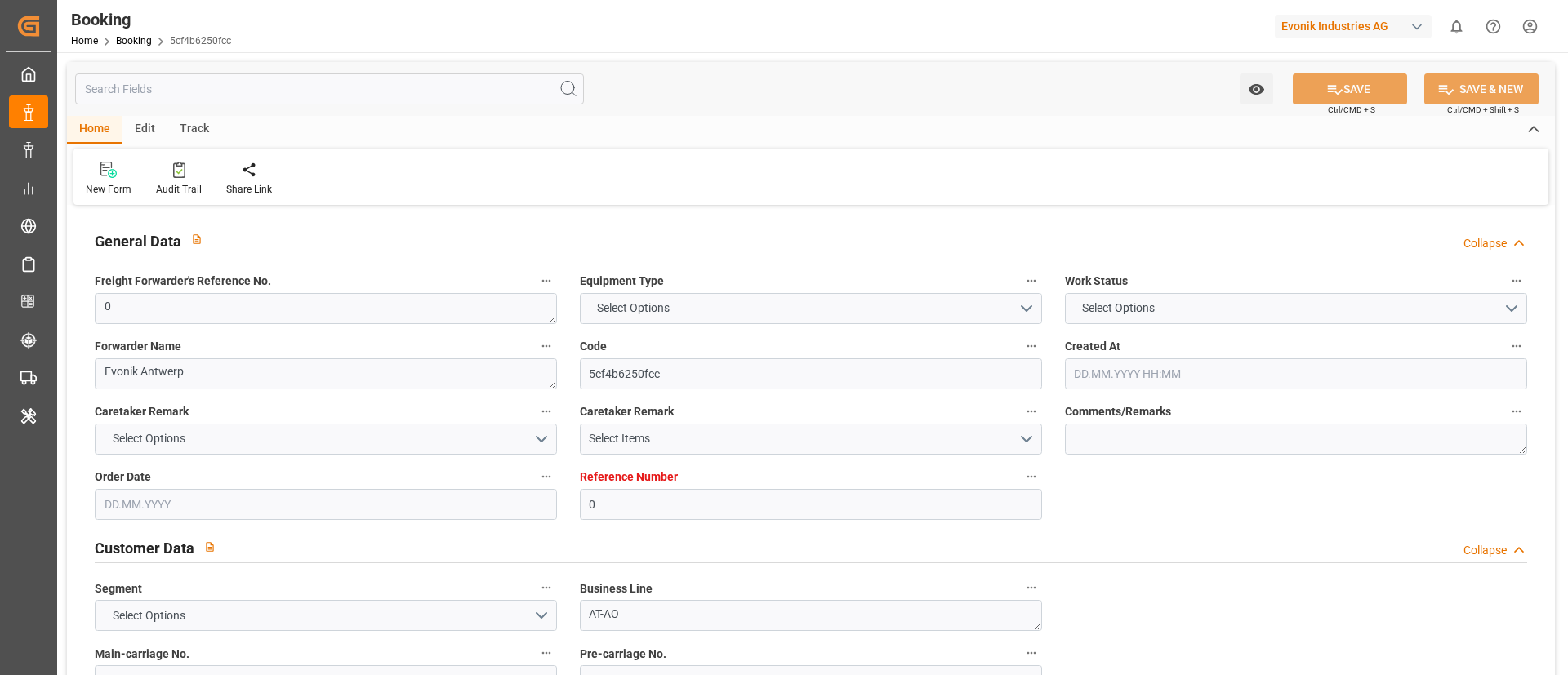
type input "[DATE] 13:38"
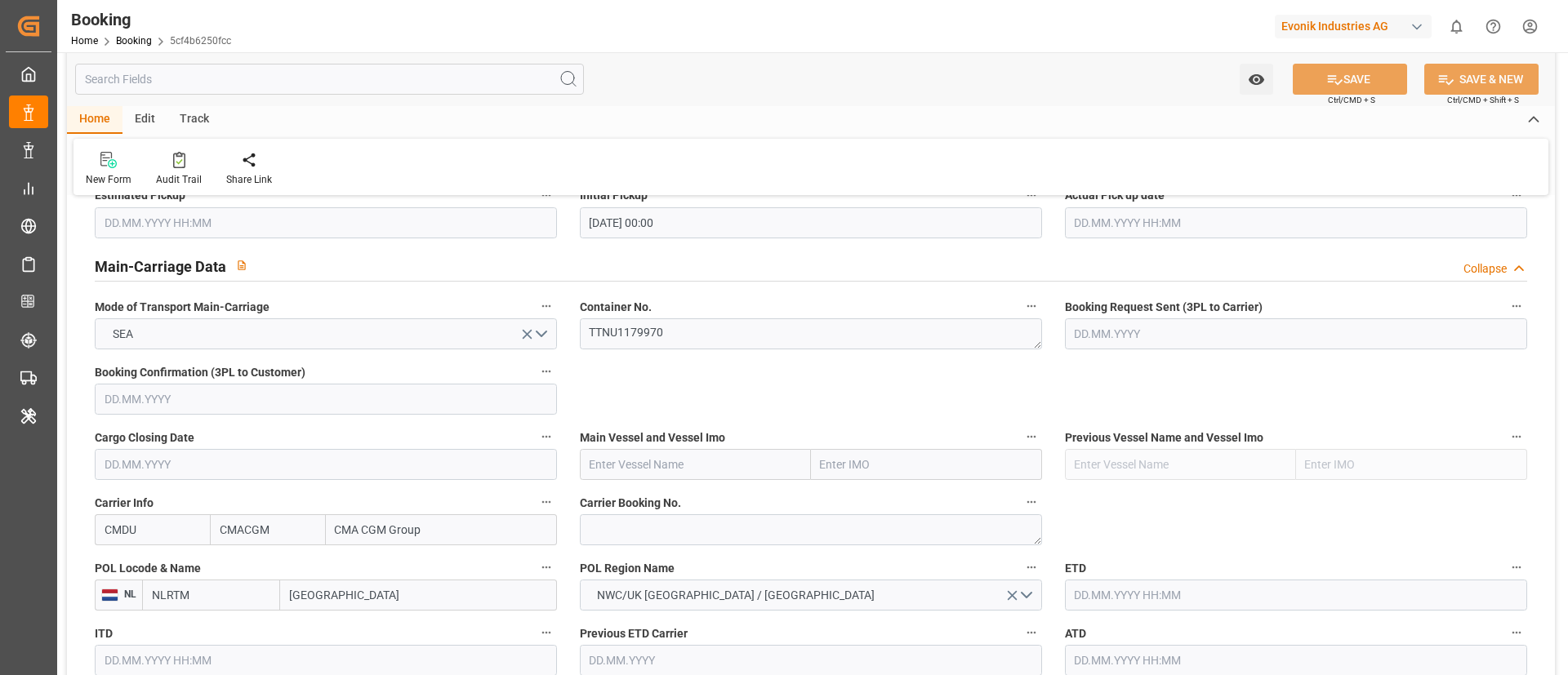
scroll to position [980, 0]
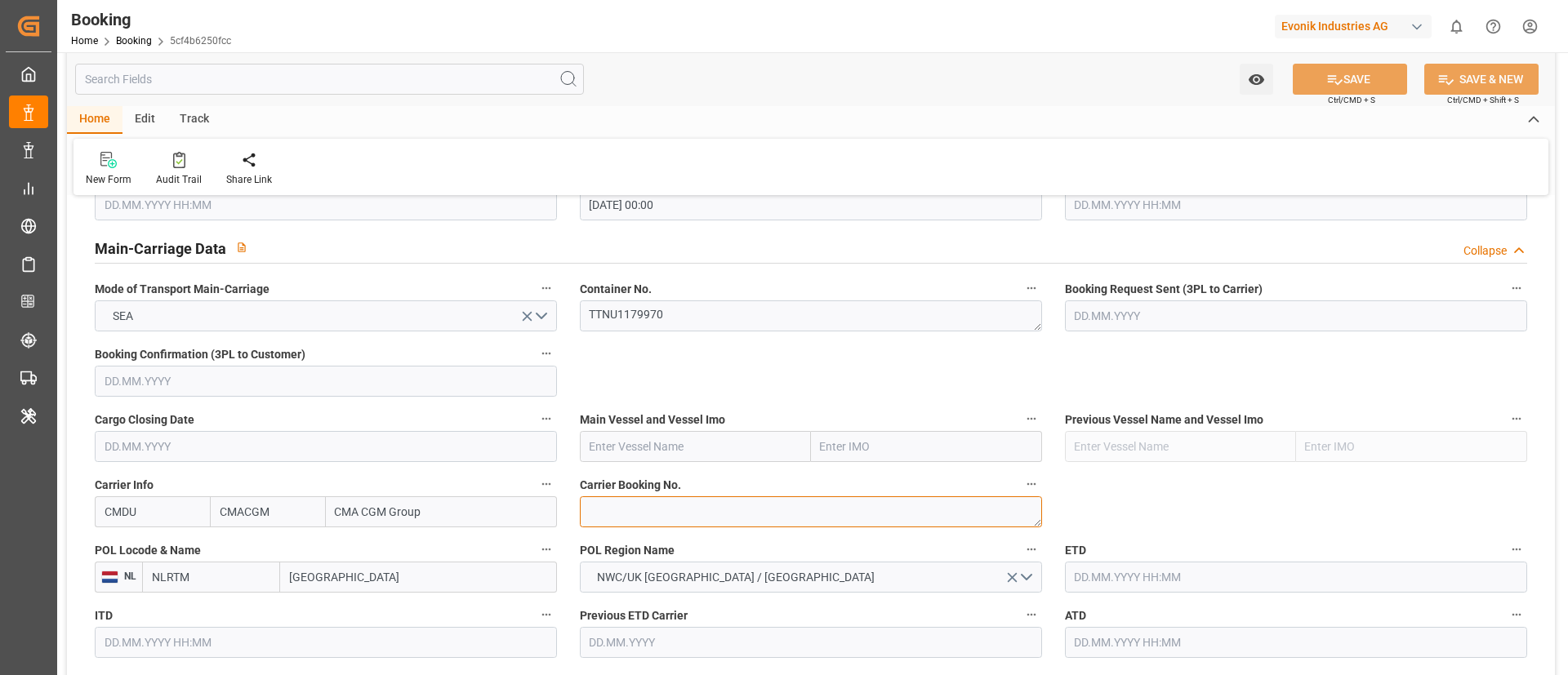
click at [625, 518] on textarea at bounding box center [811, 512] width 462 height 31
paste textarea "ANT1926841"
type textarea "ANT1926841"
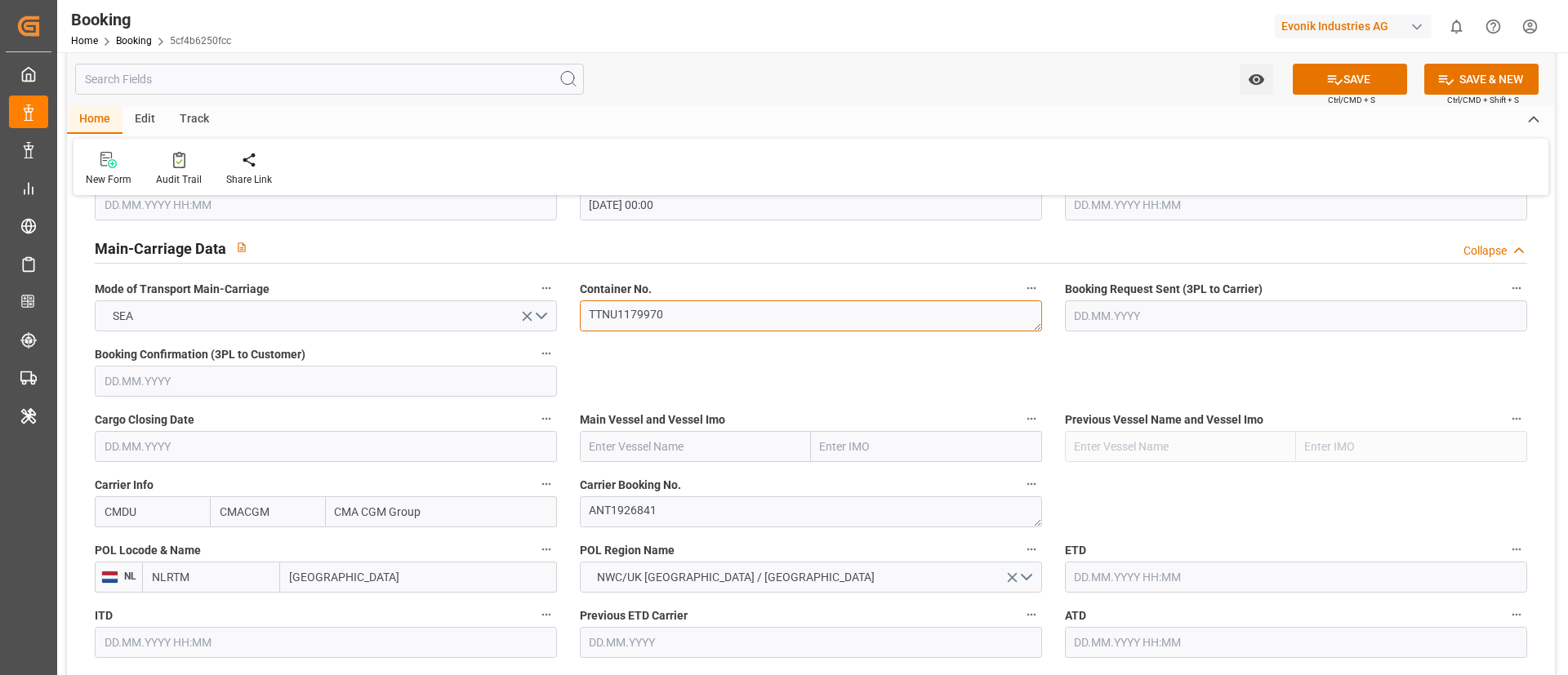
click at [710, 314] on textarea "TTNU1179970" at bounding box center [811, 316] width 462 height 31
click at [675, 440] on input "text" at bounding box center [695, 446] width 231 height 31
paste input "CMA CGM [GEOGRAPHIC_DATA]"
type input "CMA CGM [GEOGRAPHIC_DATA]"
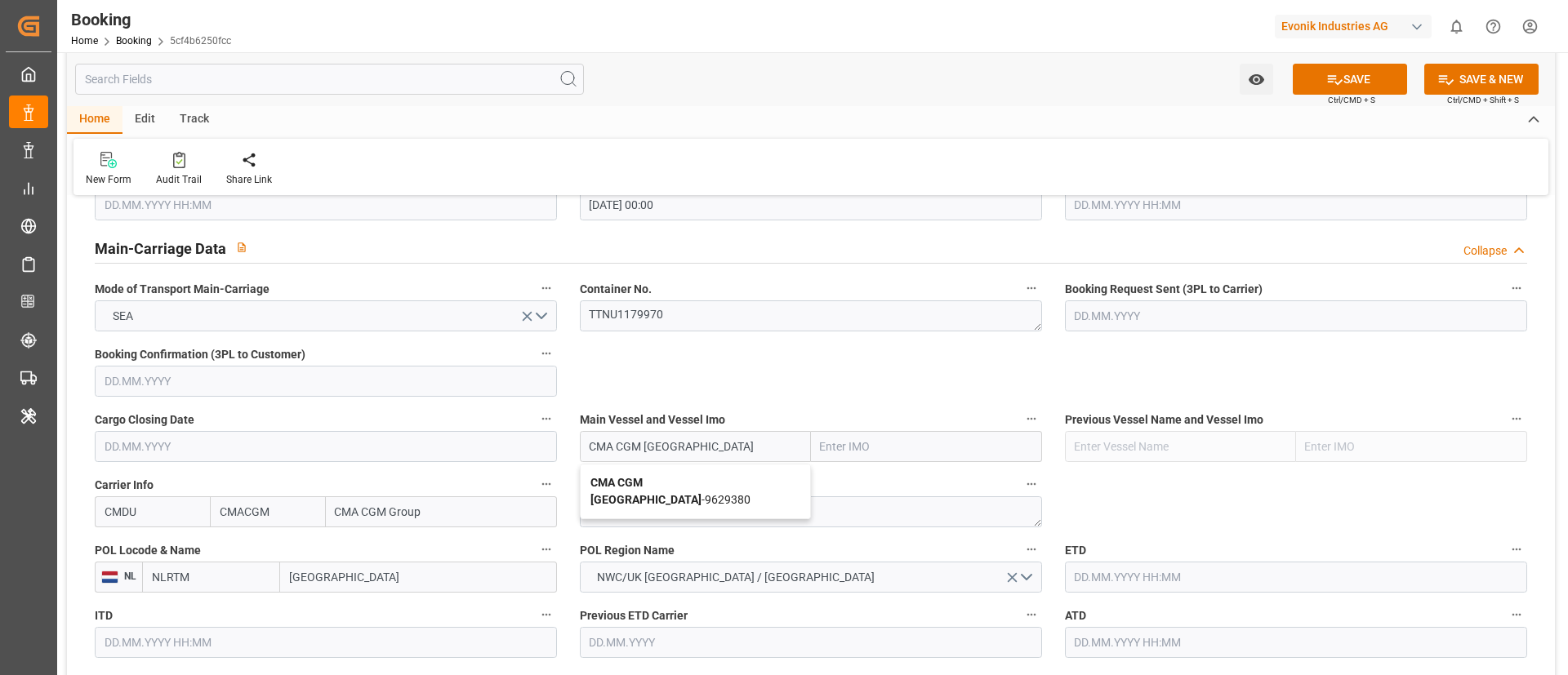
click at [670, 483] on b "CMA CGM [GEOGRAPHIC_DATA]" at bounding box center [646, 491] width 111 height 30
type input "9629380"
type input "CMA CGM [GEOGRAPHIC_DATA]"
drag, startPoint x: 366, startPoint y: 578, endPoint x: 404, endPoint y: 466, distance: 118.3
click at [365, 578] on input "[GEOGRAPHIC_DATA]" at bounding box center [418, 577] width 276 height 31
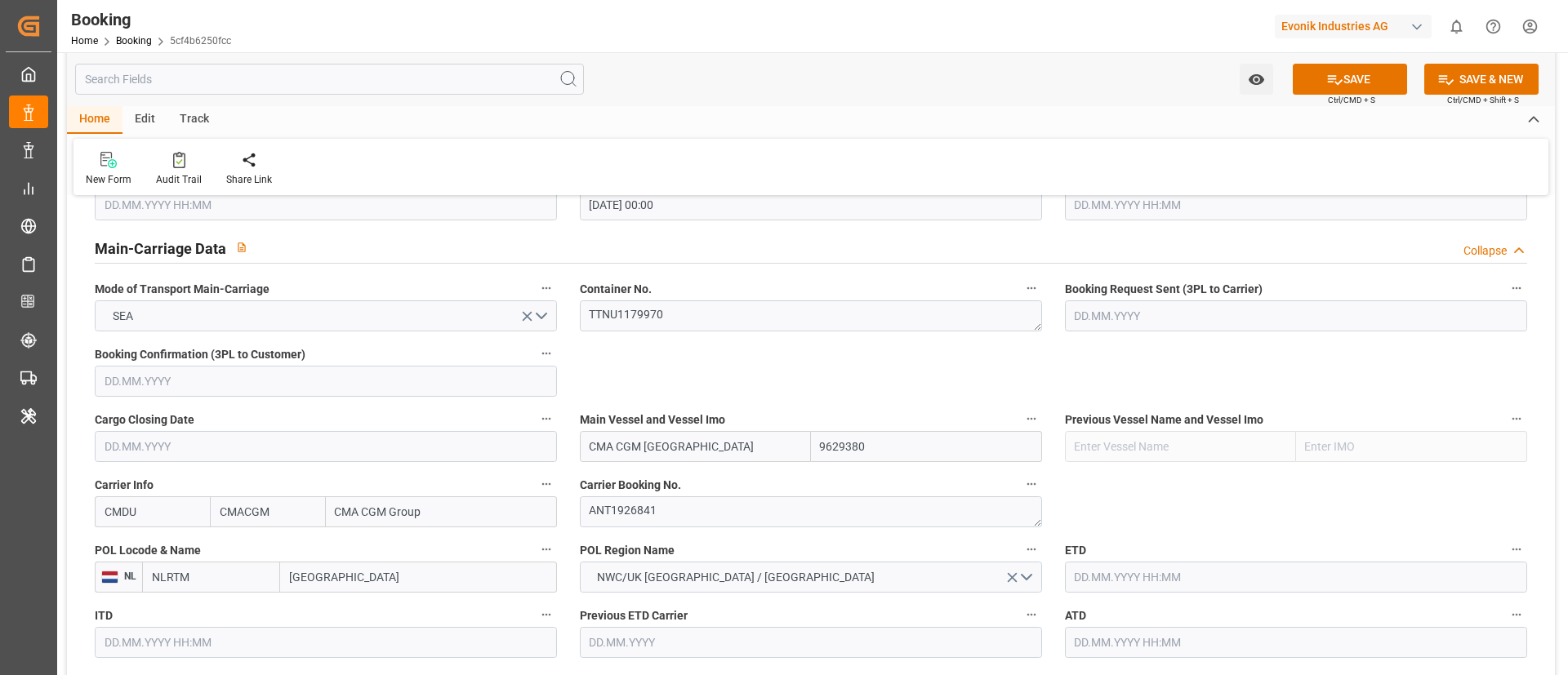
click at [364, 576] on input "[GEOGRAPHIC_DATA]" at bounding box center [418, 577] width 276 height 31
paste input "[GEOGRAPHIC_DATA]"
type input "[GEOGRAPHIC_DATA]"
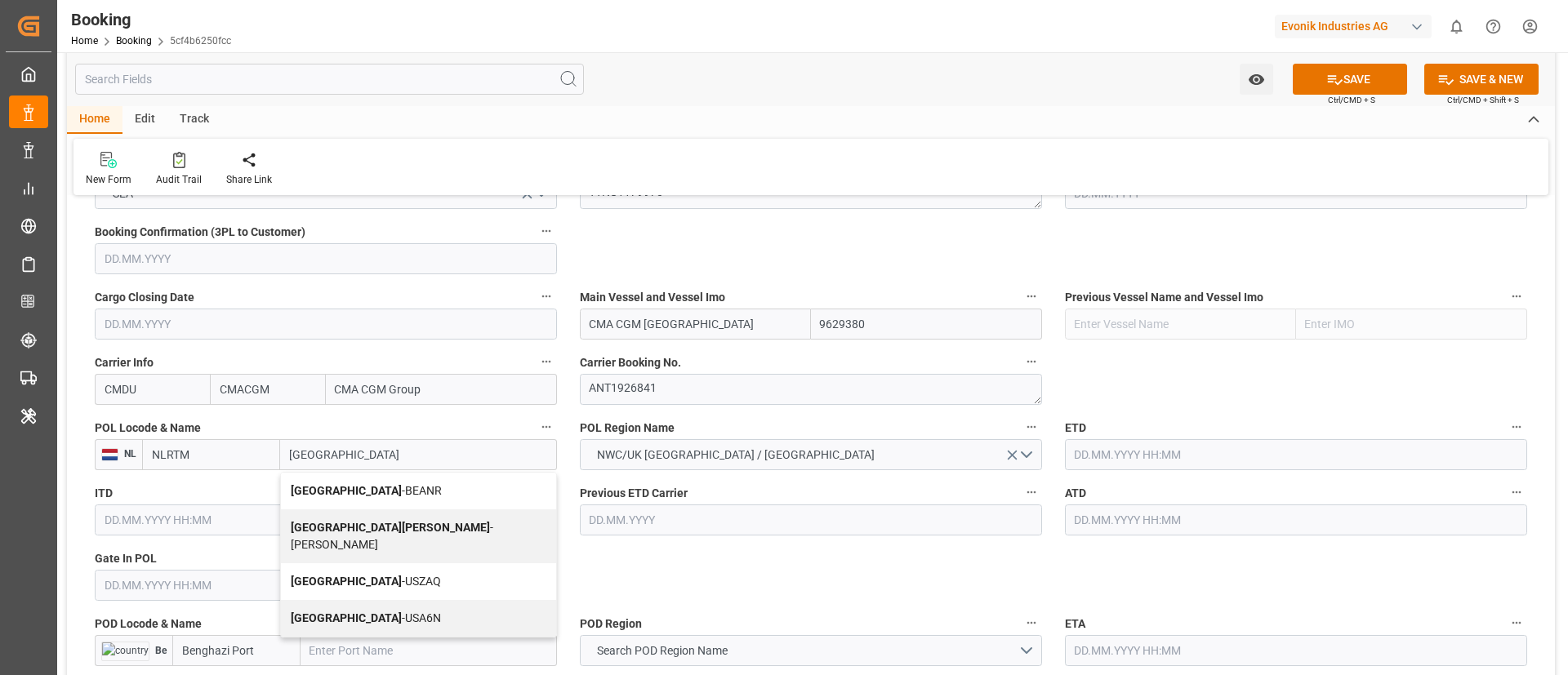
click at [346, 488] on span "Antwerp - BEANR" at bounding box center [366, 491] width 151 height 13
type input "BEANR"
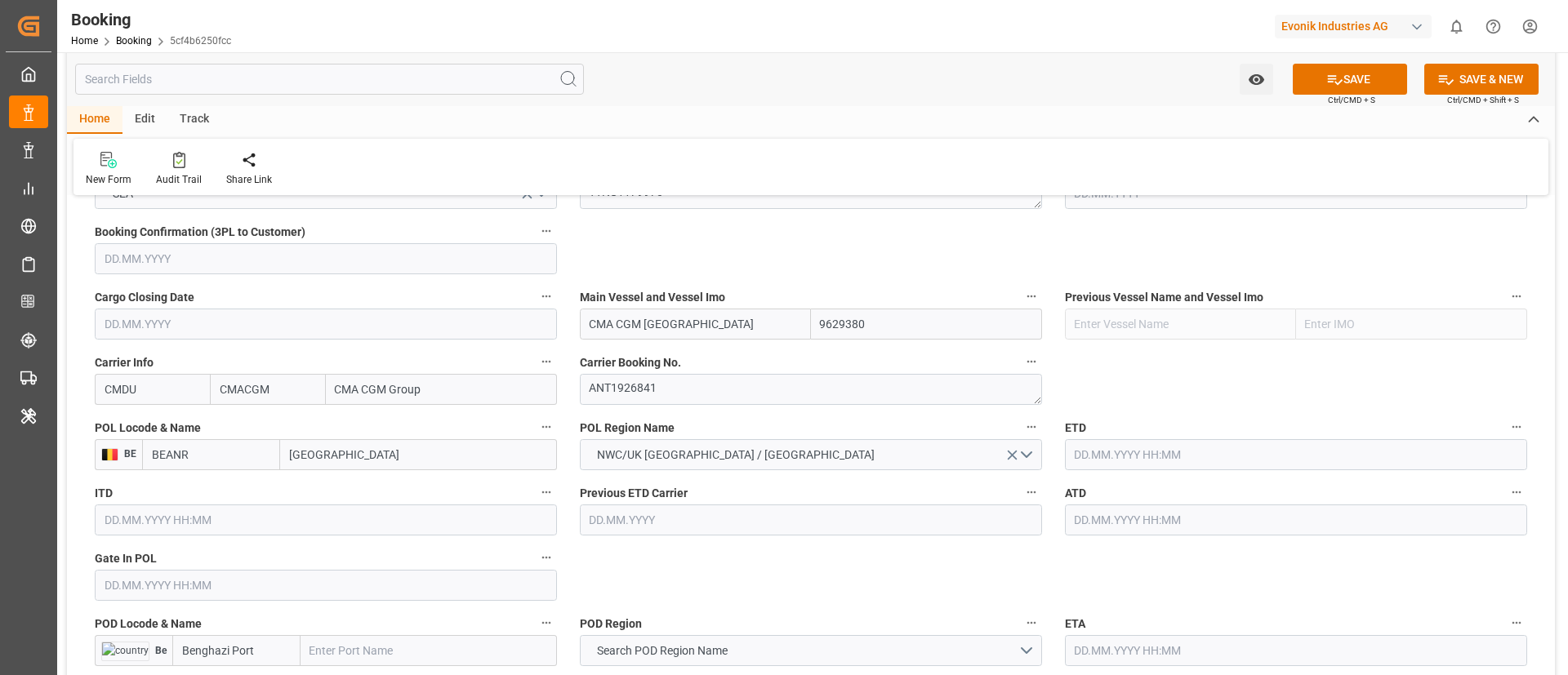
type input "[GEOGRAPHIC_DATA]"
click at [1197, 442] on input "text" at bounding box center [1295, 455] width 462 height 31
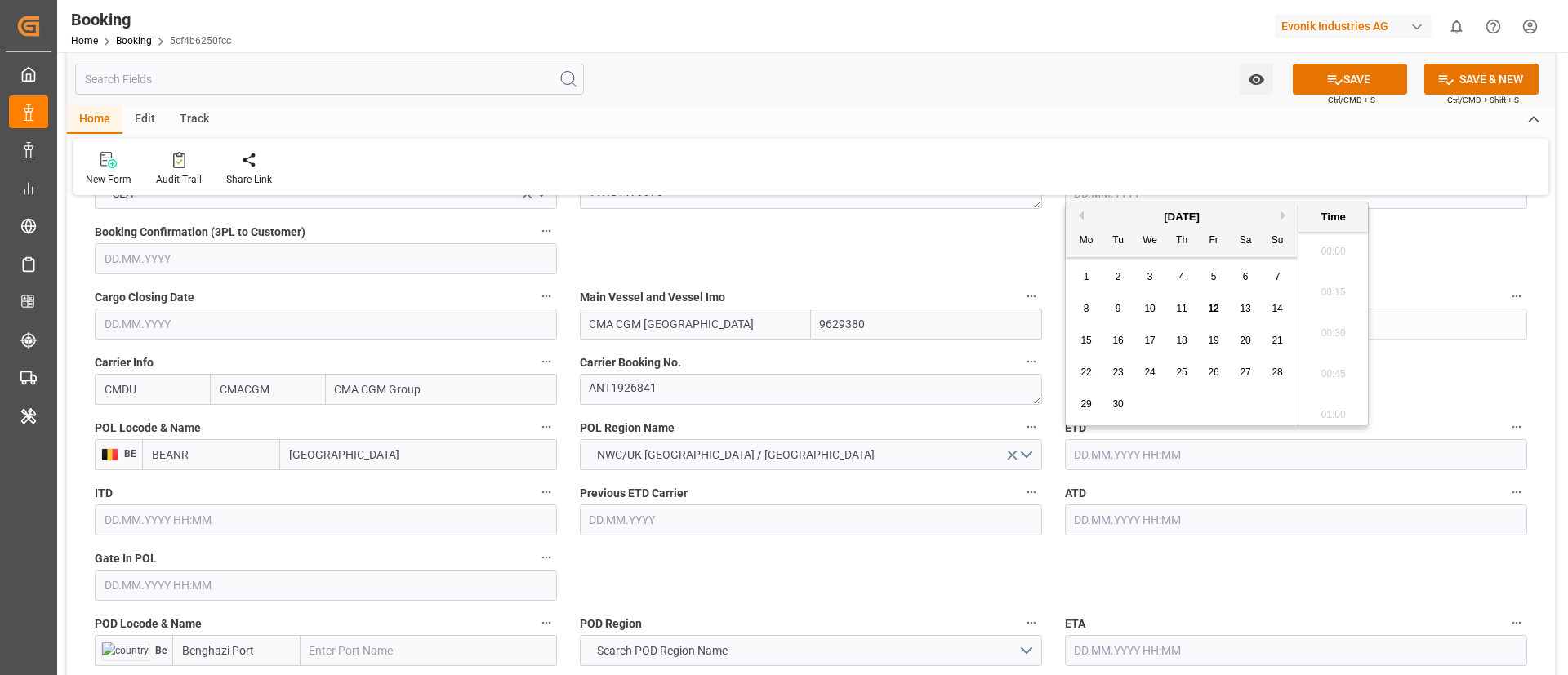
scroll to position [1884, 0]
click at [1115, 371] on span "23" at bounding box center [1117, 372] width 10 height 11
type input "23.09.2025 00:00"
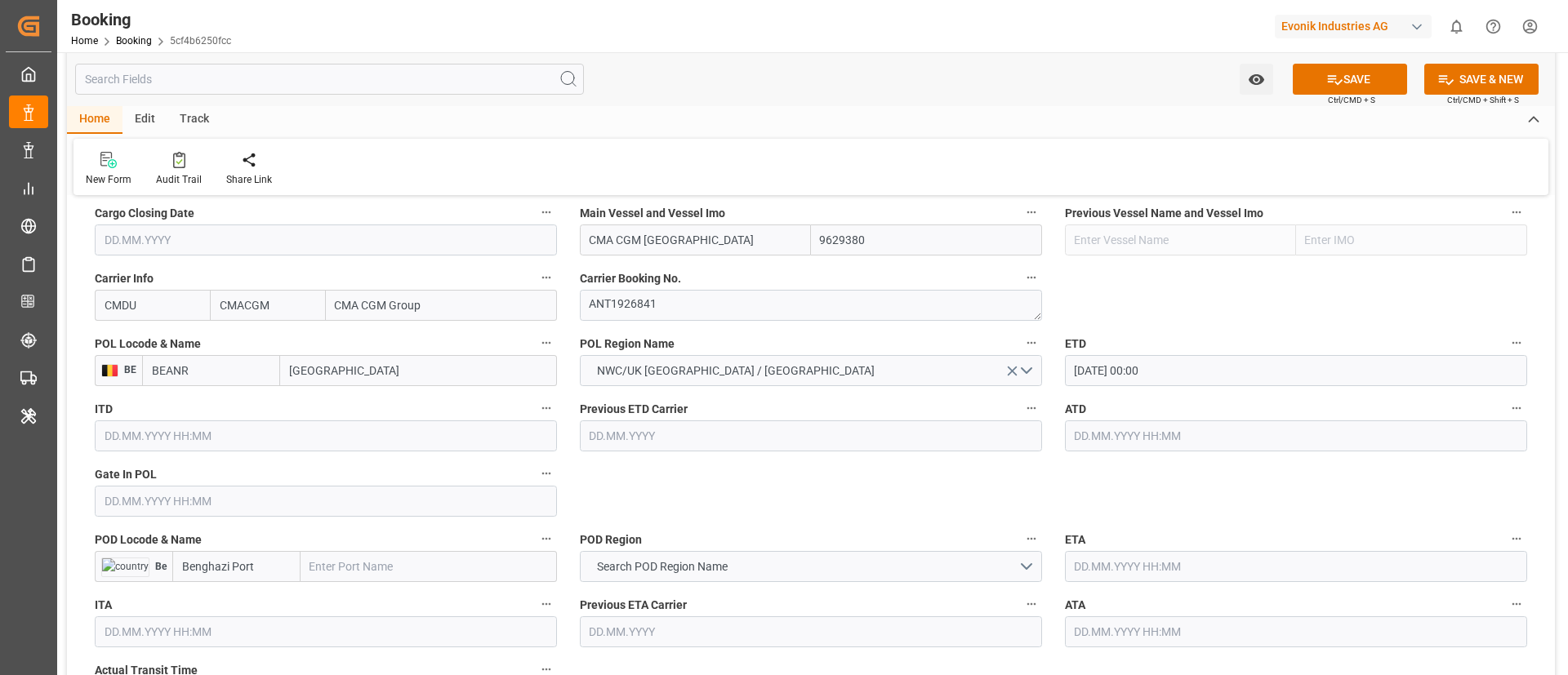
scroll to position [1225, 0]
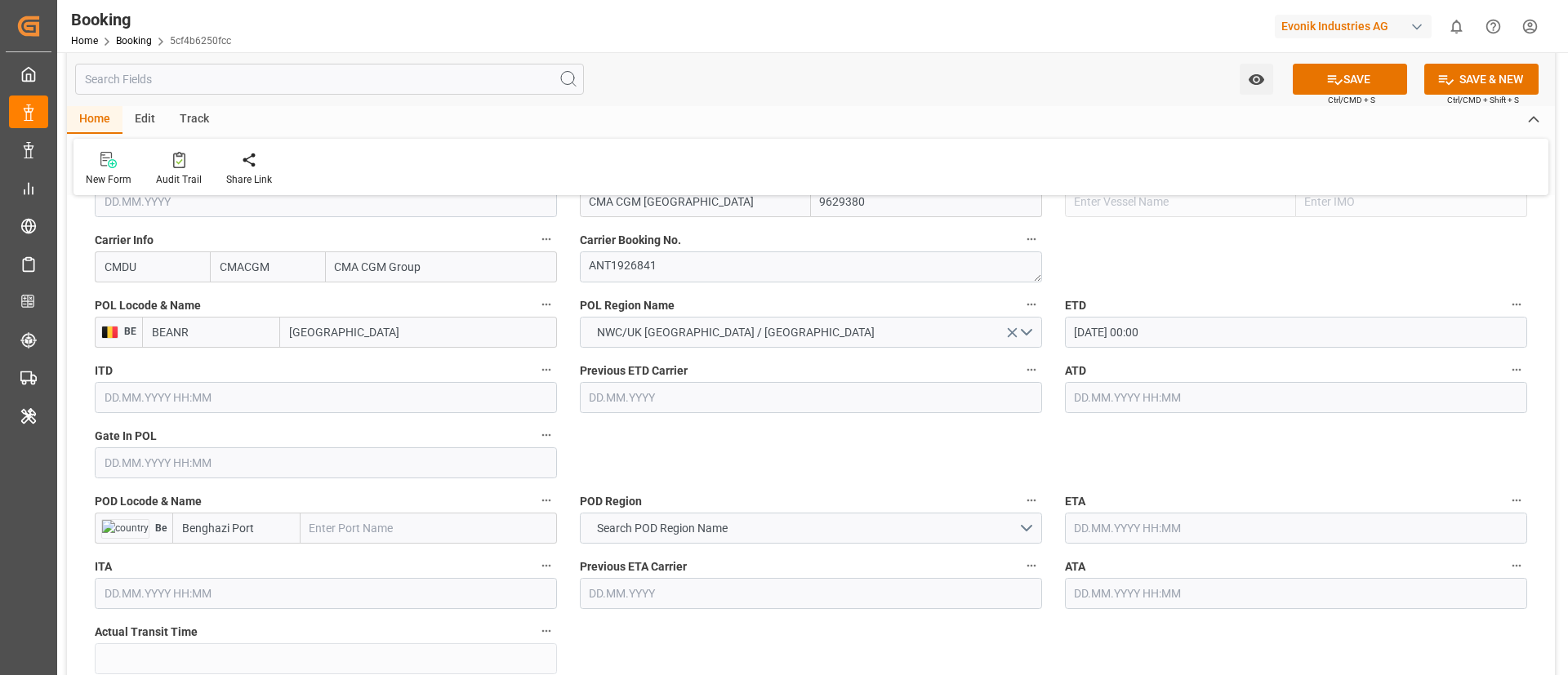
click at [353, 533] on input "text" at bounding box center [429, 528] width 257 height 31
paste input "BINGAZI"
click at [709, 526] on span "Search POD Region Name" at bounding box center [662, 529] width 147 height 17
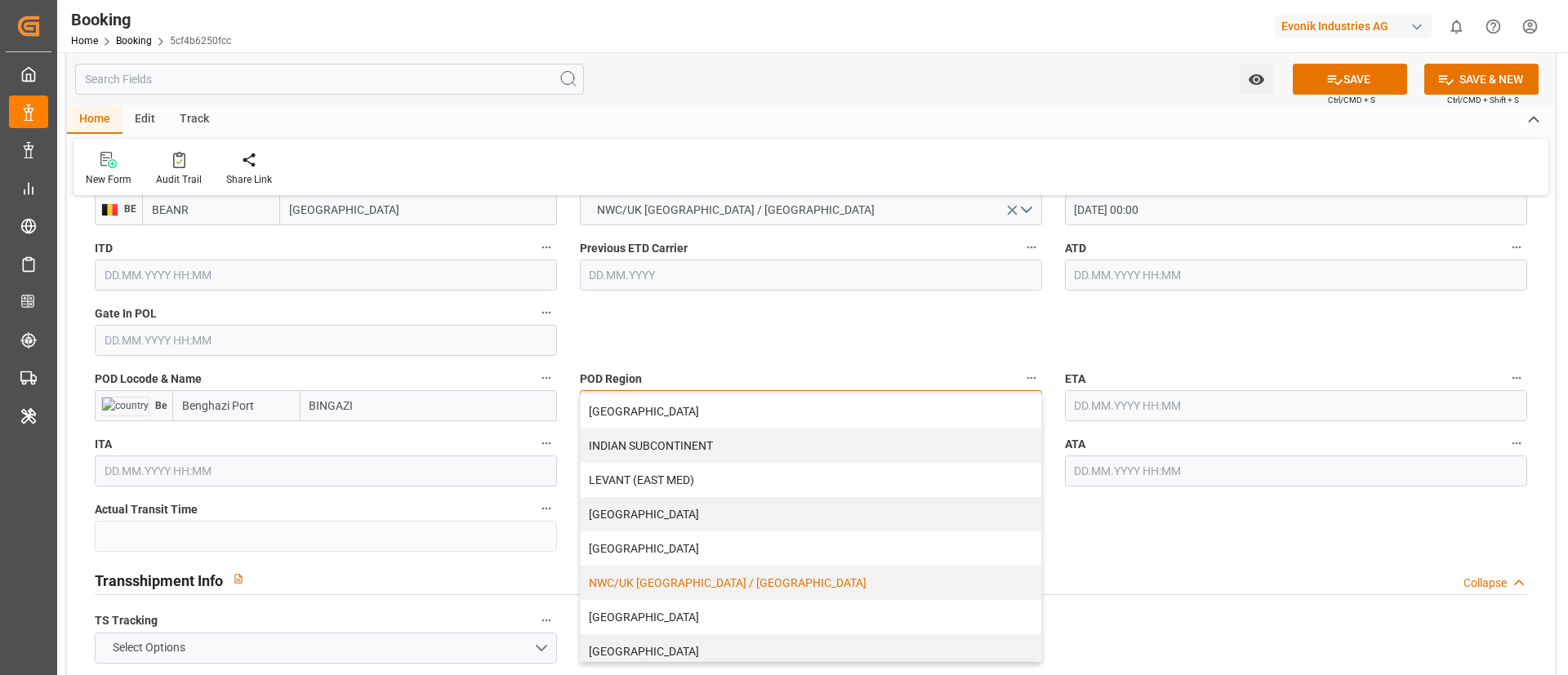
scroll to position [349, 0]
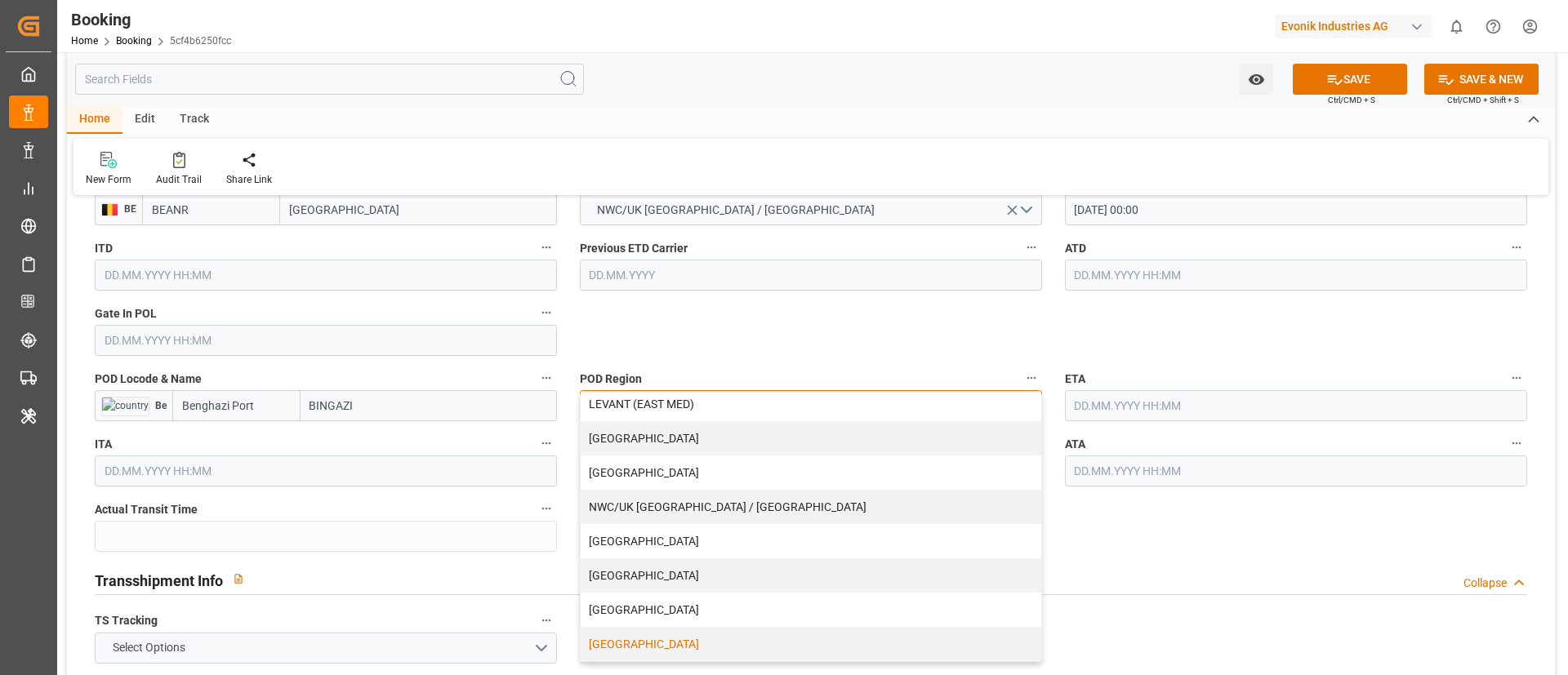
click at [694, 637] on div "WEST MEDITERRANEAN" at bounding box center [810, 644] width 460 height 35
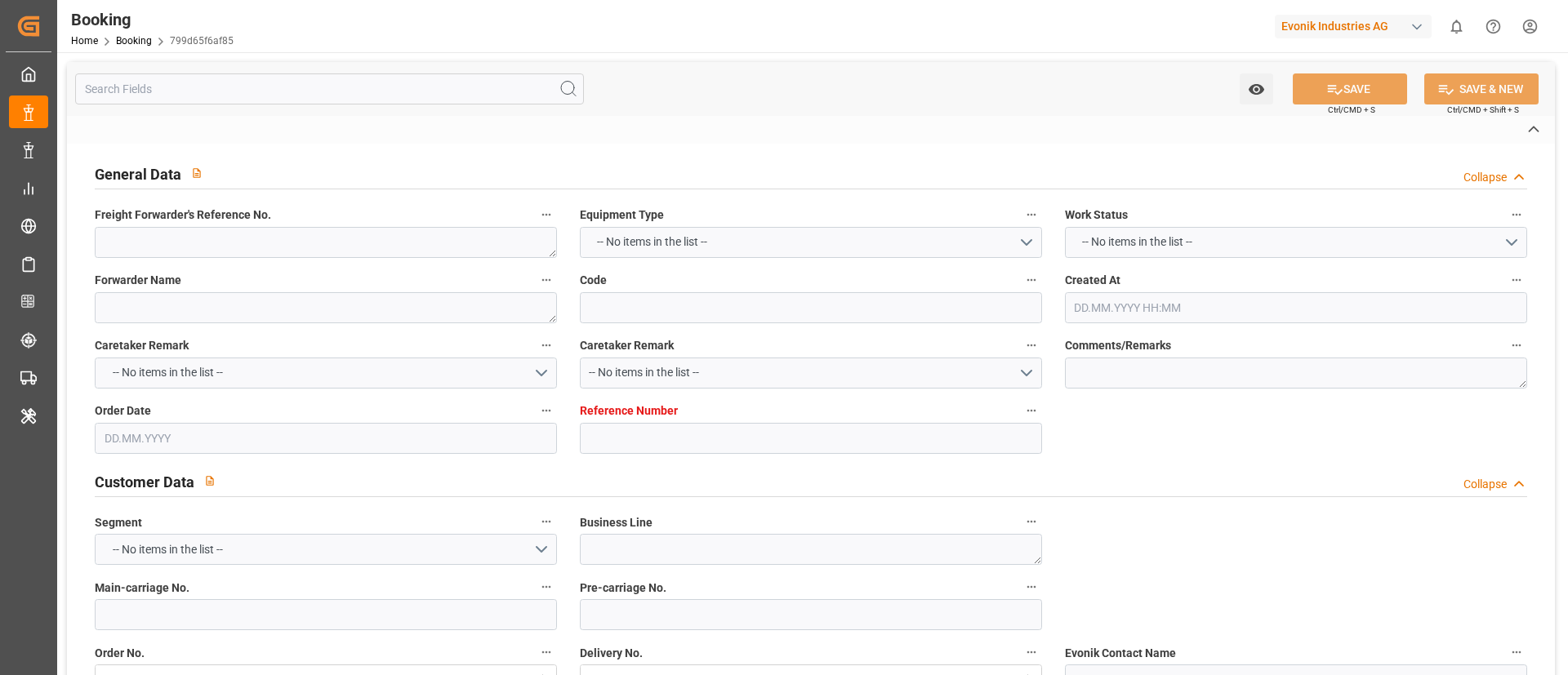
type textarea "0"
type textarea "Evonik Antwerp"
type input "799d65f6af85"
type input "0"
type textarea "AT-AO"
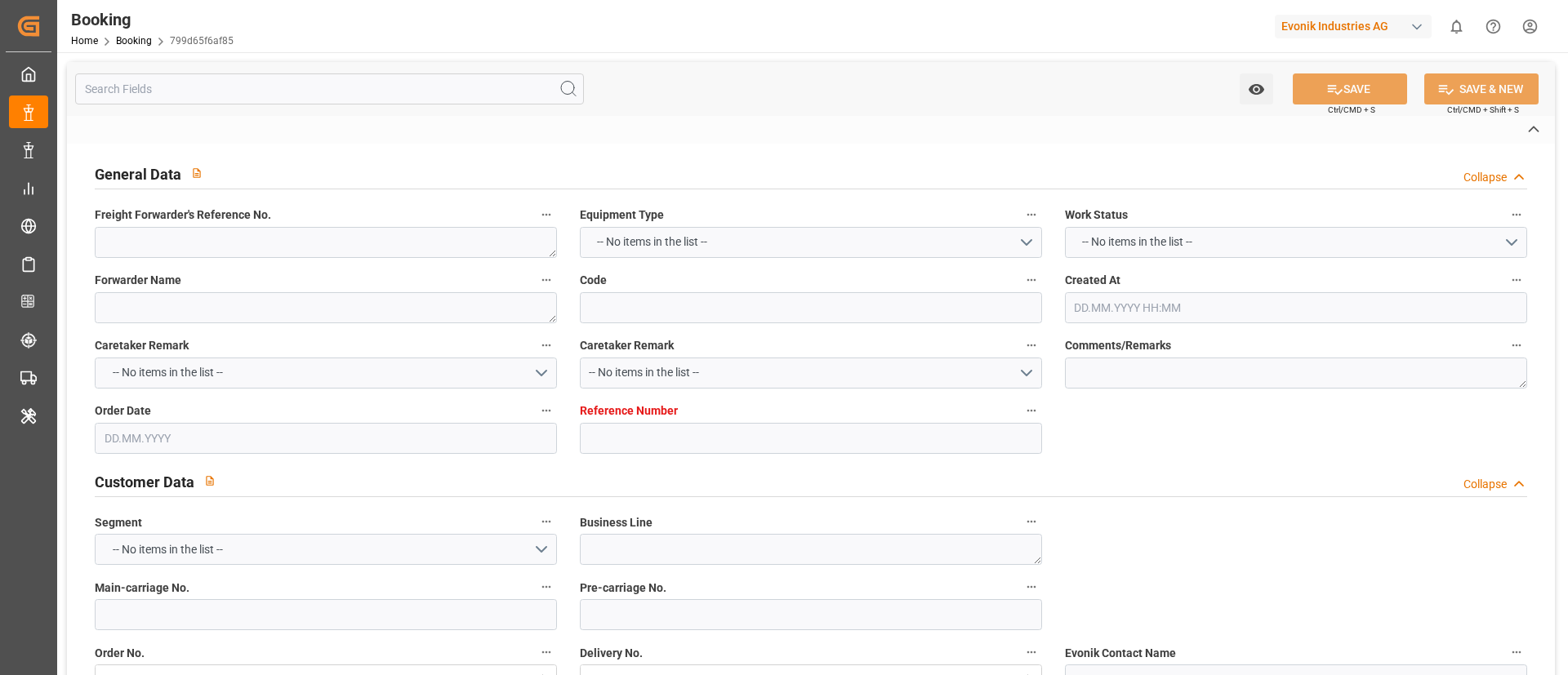
type input "4006695323"
type textarea "[PERSON_NAME][EMAIL_ADDRESS][DOMAIN_NAME]"
type textarea "CIF"
type textarea "Benghazi Port"
type textarea "Evonik Plant 7250107408"
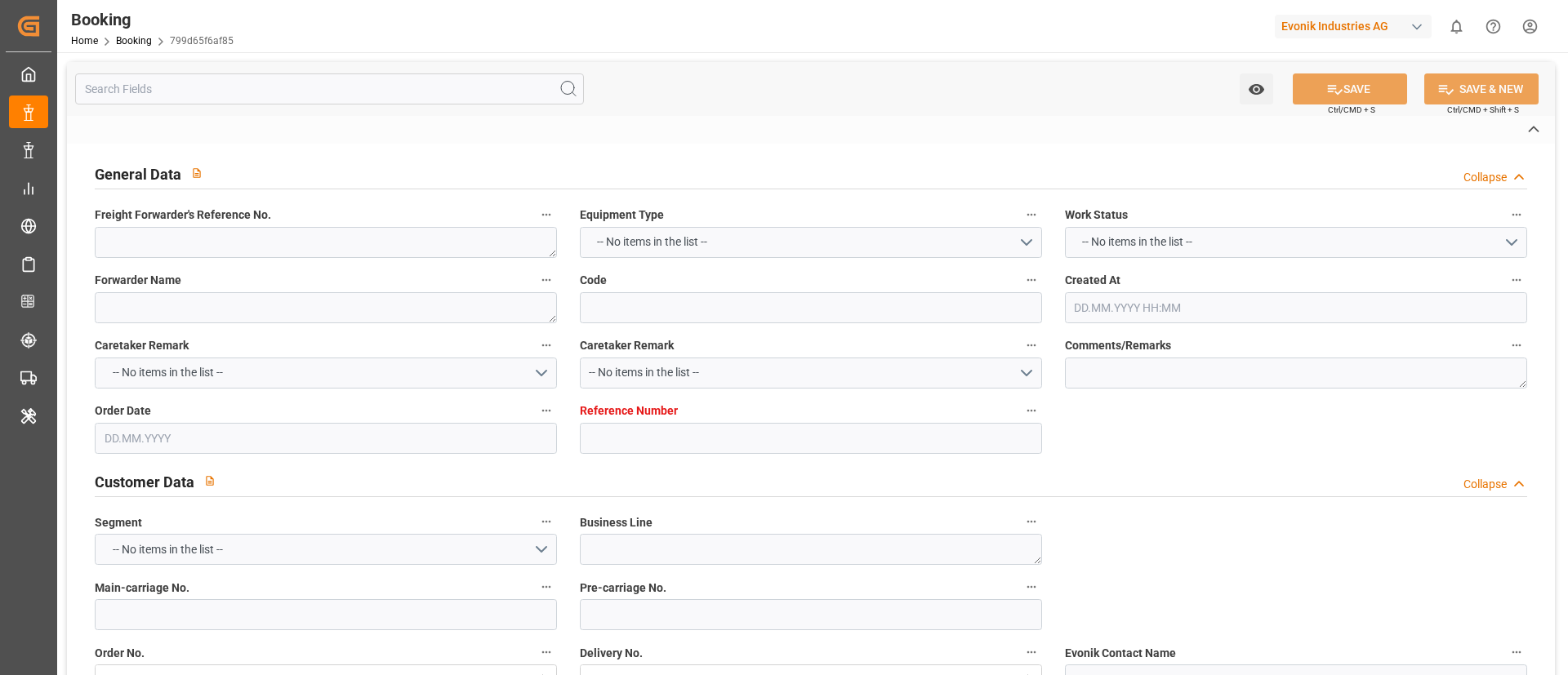
type textarea "5.1"
type textarea "2014"
type textarea "[GEOGRAPHIC_DATA]"
type textarea "CMAU2719765"
type input "CMDU"
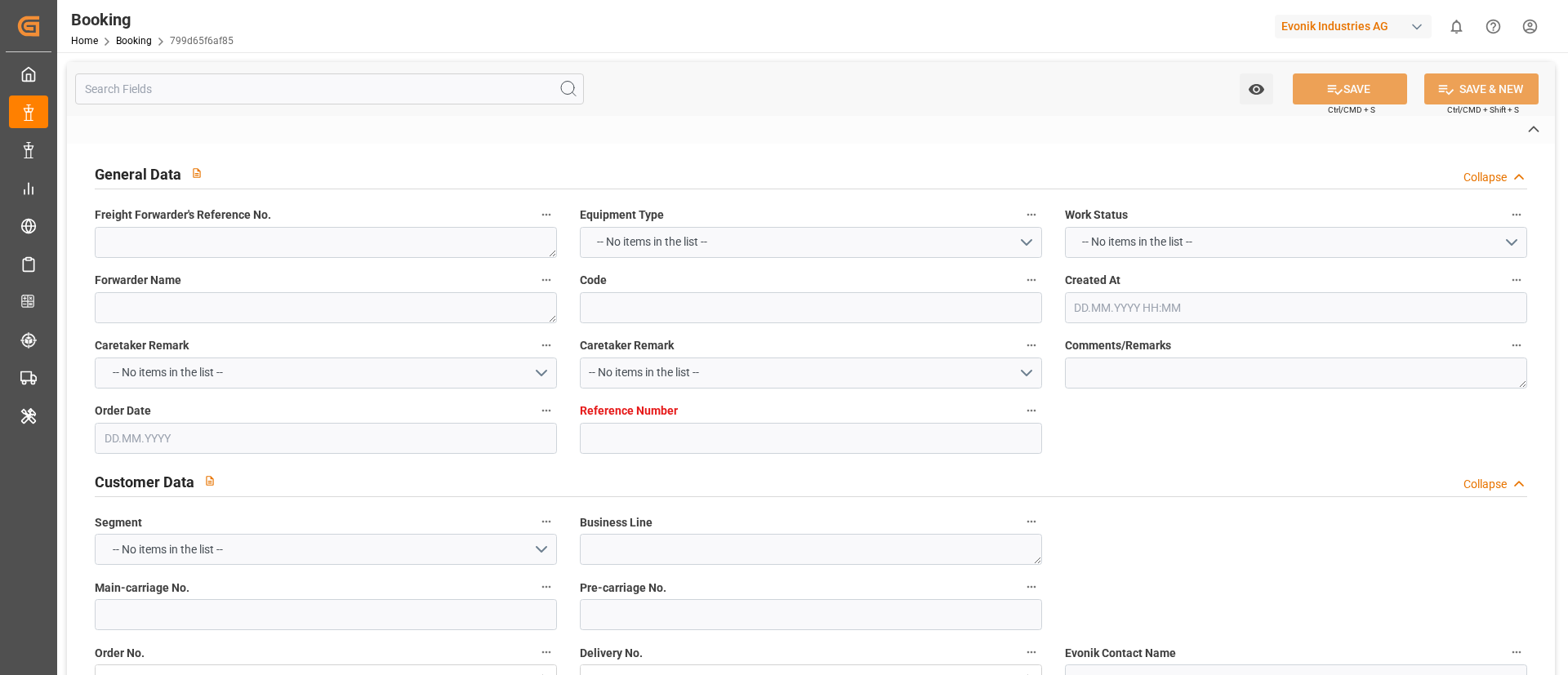
type input "[GEOGRAPHIC_DATA]"
type textarea "INPUT_Evonik_Seeburger_LoadTenderOcean_1003137345_20250911153617875.xml"
type textarea "NWC/[GEOGRAPHIC_DATA] [GEOGRAPHIC_DATA] / [GEOGRAPHIC_DATA] Port_CMDU_AT-AO"
type textarea "INPUT_Evonik_Seeburger_LoadTenderOcean_1003125193_20250908141625575.xml,INPUT_E…"
type textarea "1003137345"
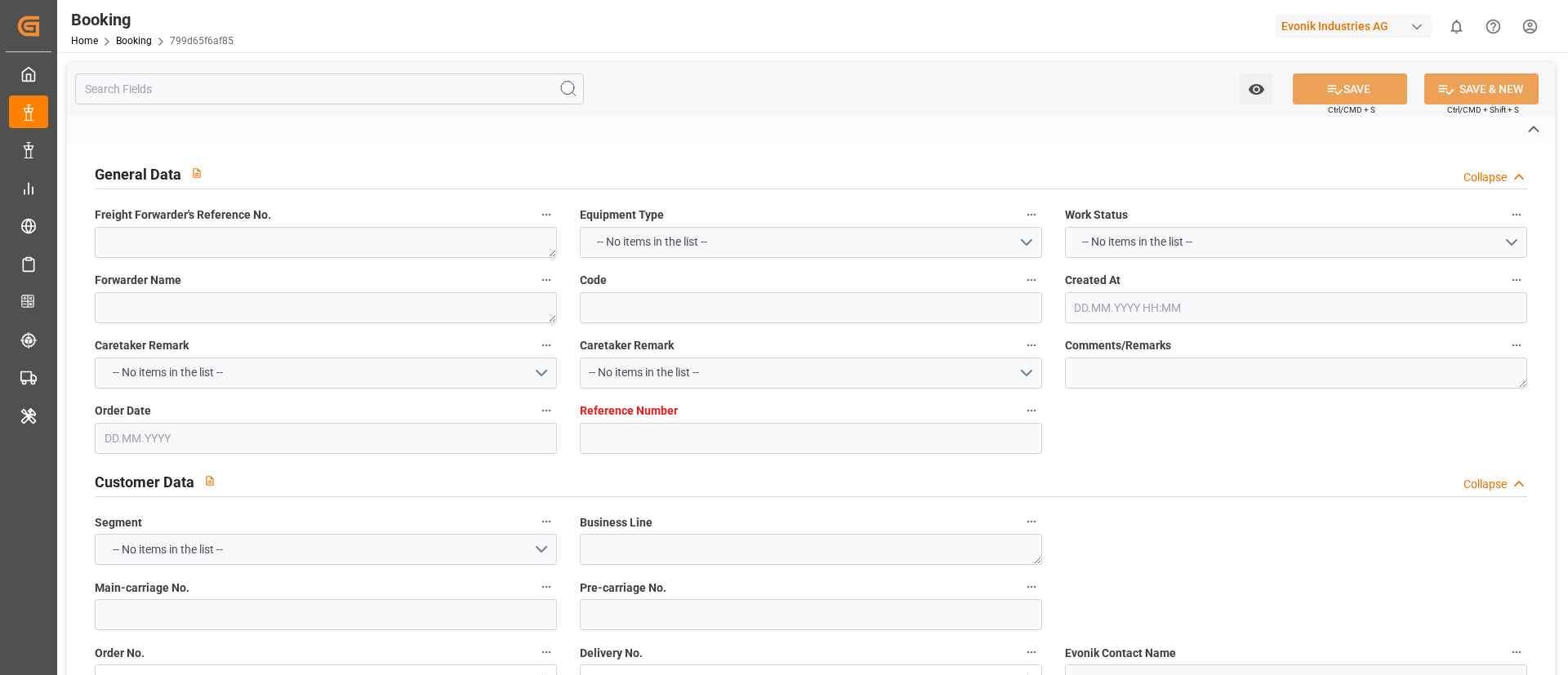
type textarea "Logward System"
type textarea "Pod-PodRegionName-PodCountry-businessDivision-businessLine-businessLineCode-"
type textarea "EVONIK Load Tender XML"
type textarea "a011t00000LcJC5AAN"
type textarea "No"
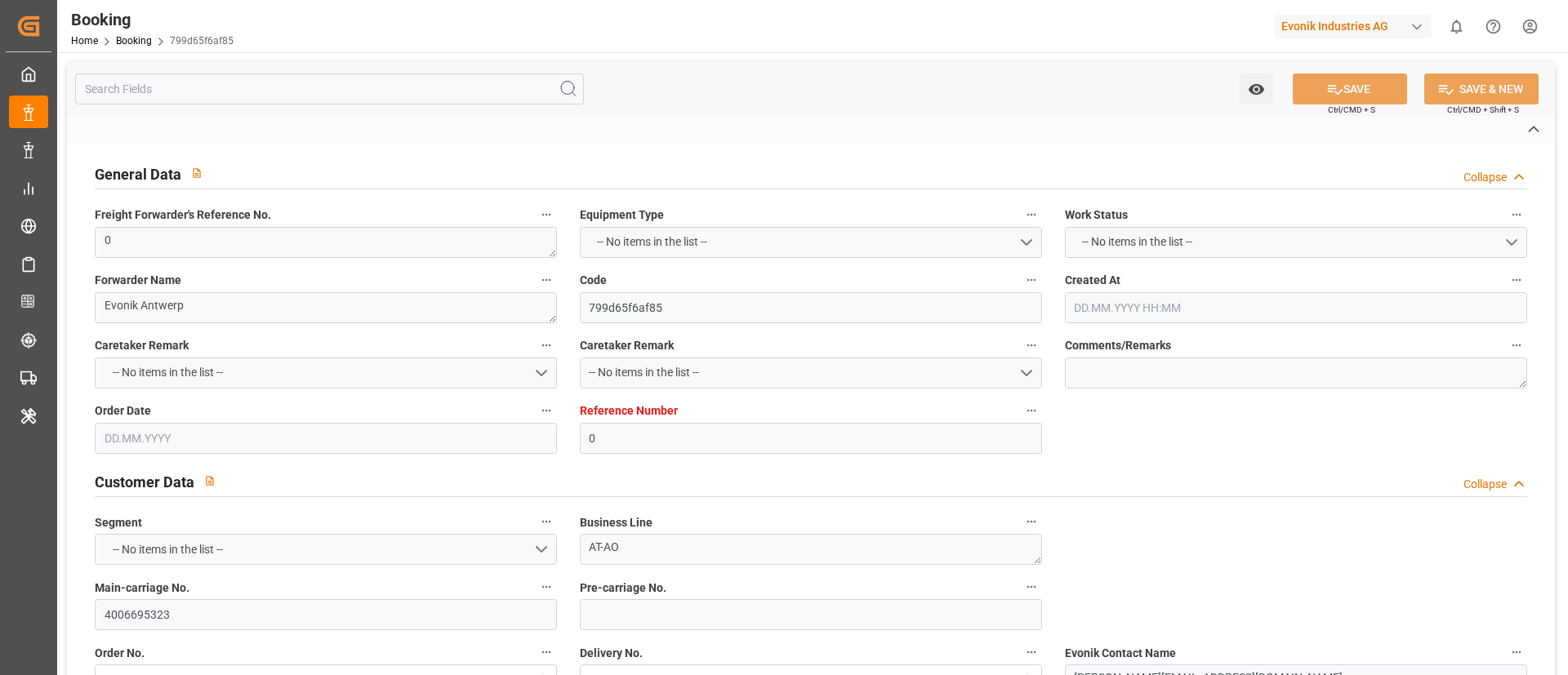
type input "0"
type input "CMACGM"
type input "CMA CGM Group"
type input "NLRTM"
type input "Benghazi Port"
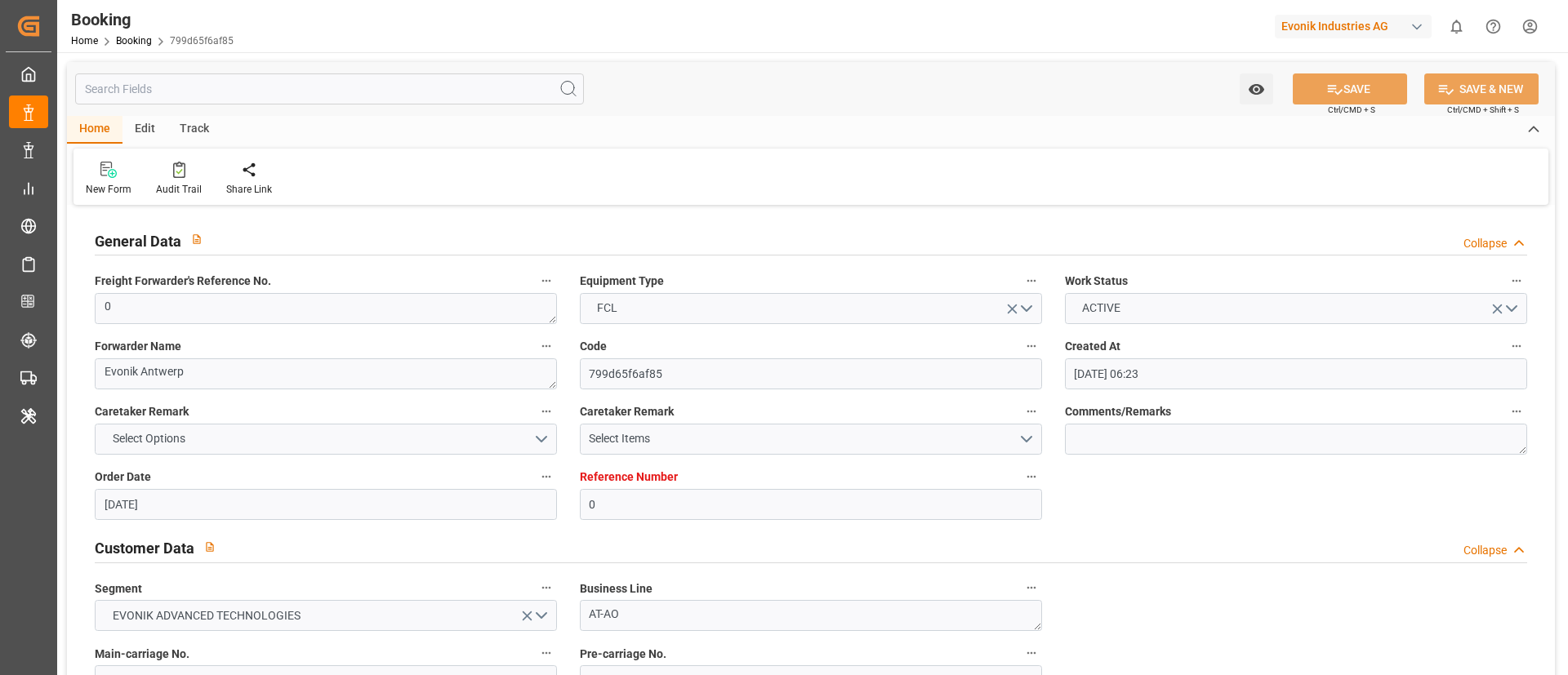
type input "[DATE] 06:23"
type input "[DATE]"
type input "[DATE] 00:00"
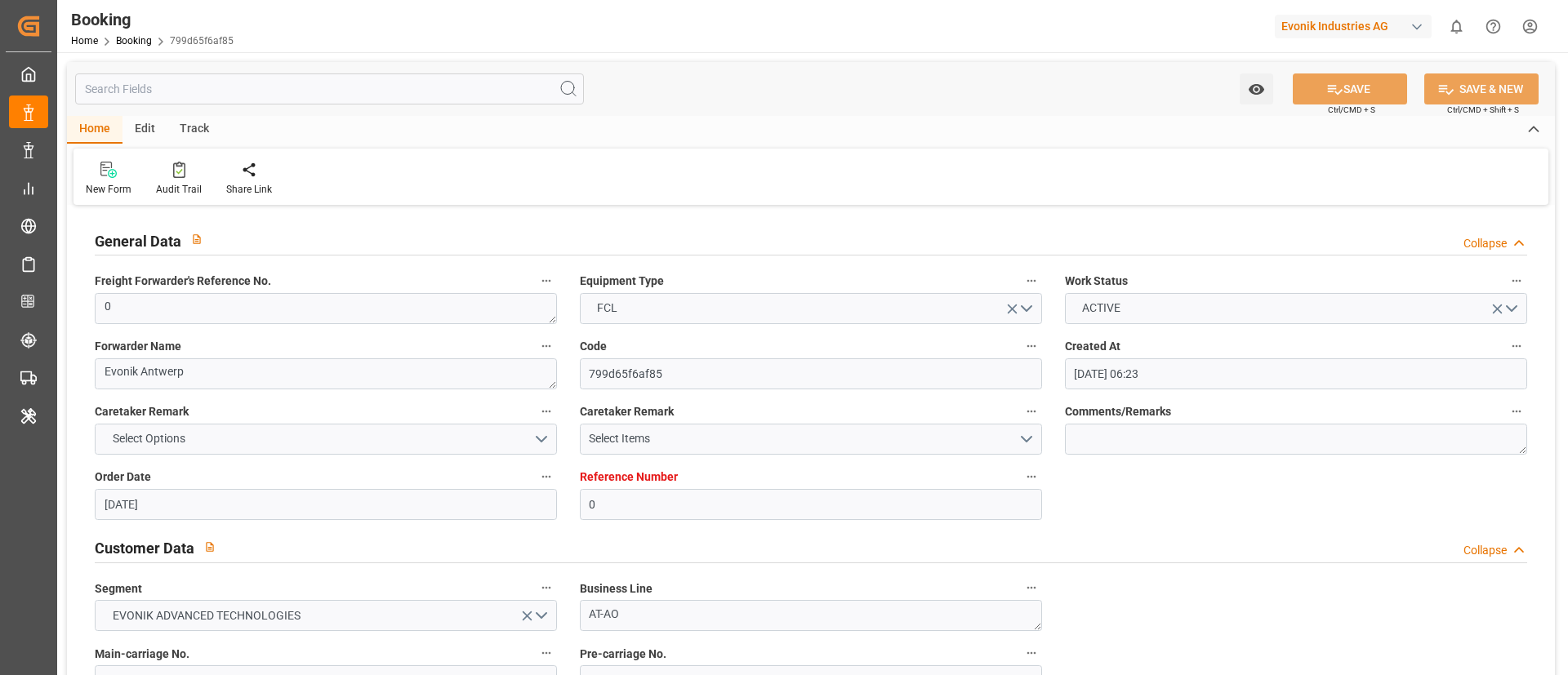
type input "[DATE] 13:38"
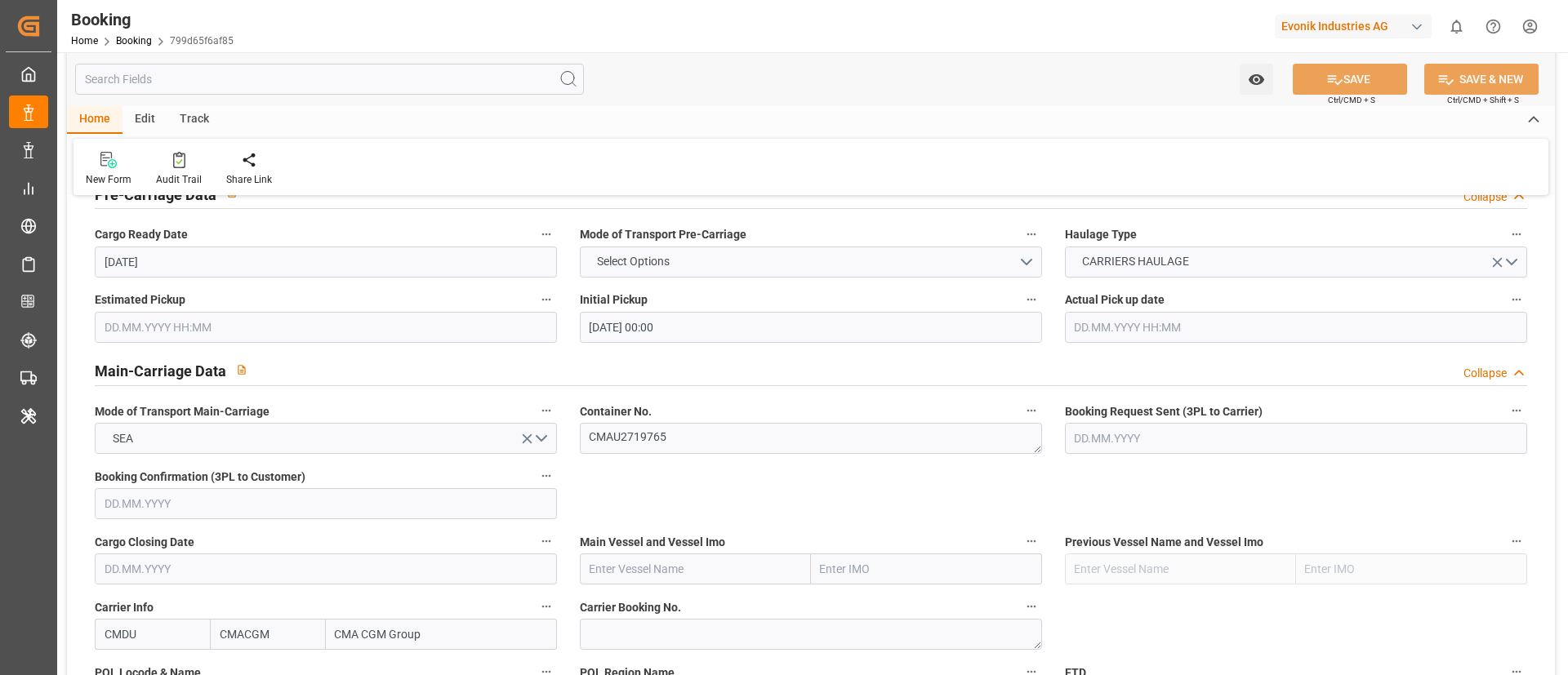
scroll to position [980, 0]
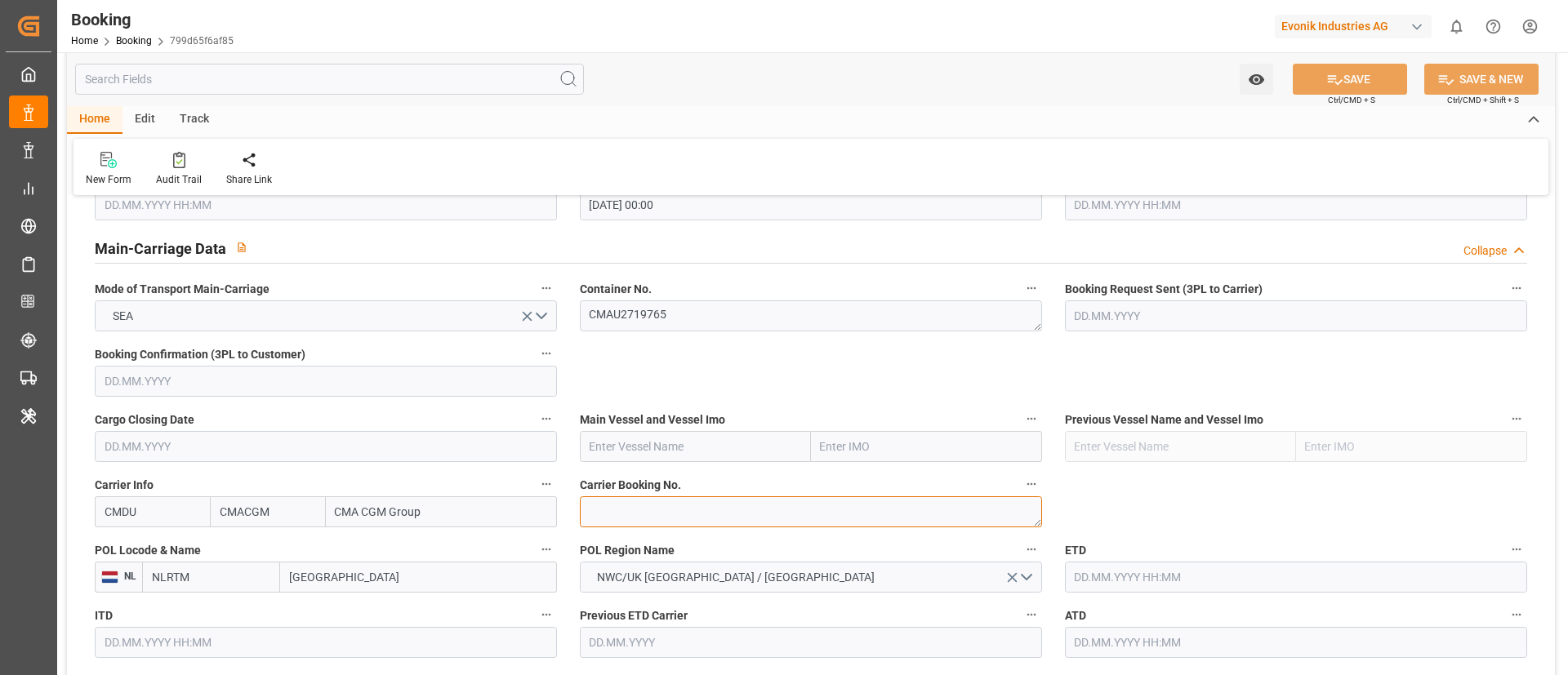
click at [642, 518] on textarea at bounding box center [811, 512] width 462 height 31
paste textarea "ANT1926841"
type textarea "ANT1926841"
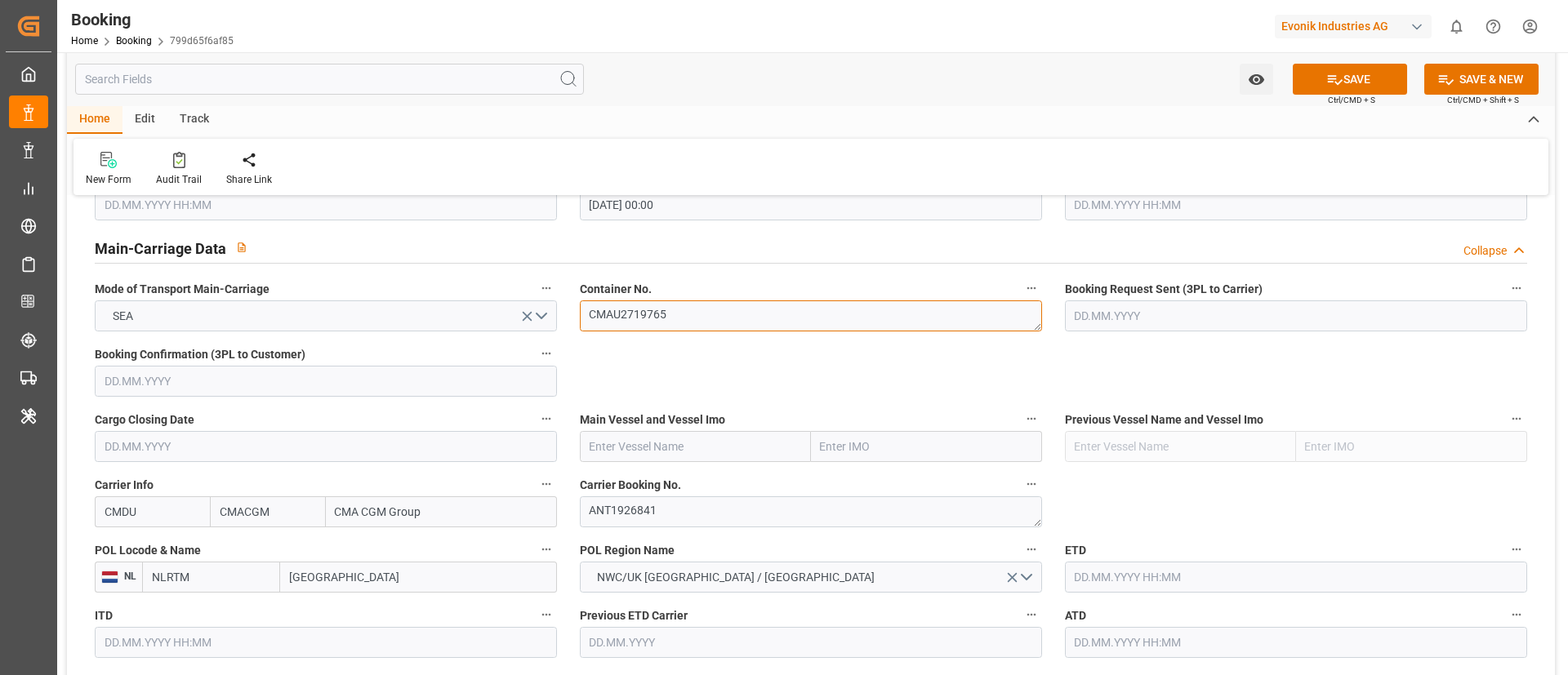
click at [693, 317] on textarea "CMAU2719765" at bounding box center [811, 316] width 462 height 31
click at [682, 453] on input "text" at bounding box center [695, 446] width 231 height 31
paste input "CMA CGM [GEOGRAPHIC_DATA]"
click at [679, 479] on b "CMA CGM [GEOGRAPHIC_DATA]" at bounding box center [646, 491] width 111 height 30
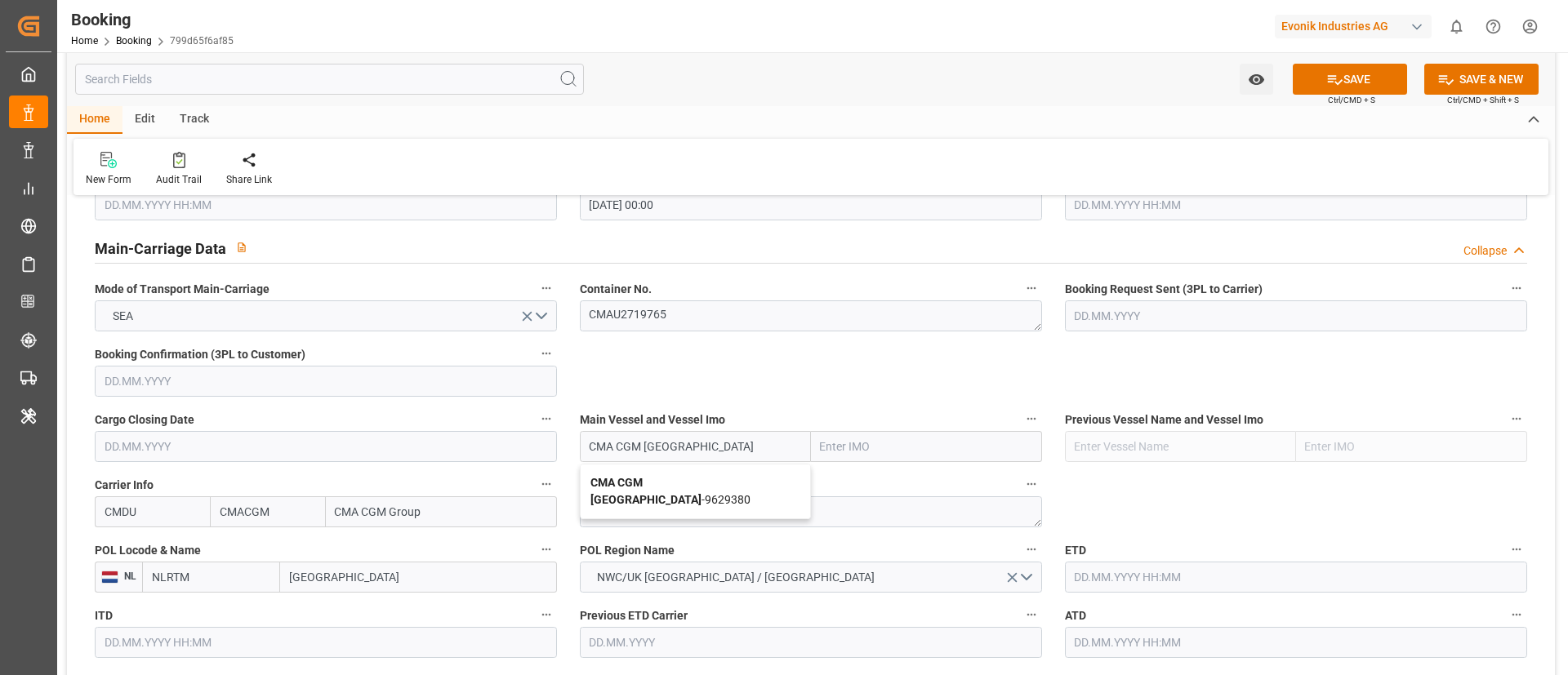
type input "CMA CGM [GEOGRAPHIC_DATA]"
type input "9629380"
click at [389, 574] on input "[GEOGRAPHIC_DATA]" at bounding box center [418, 577] width 276 height 31
paste input "[GEOGRAPHIC_DATA]"
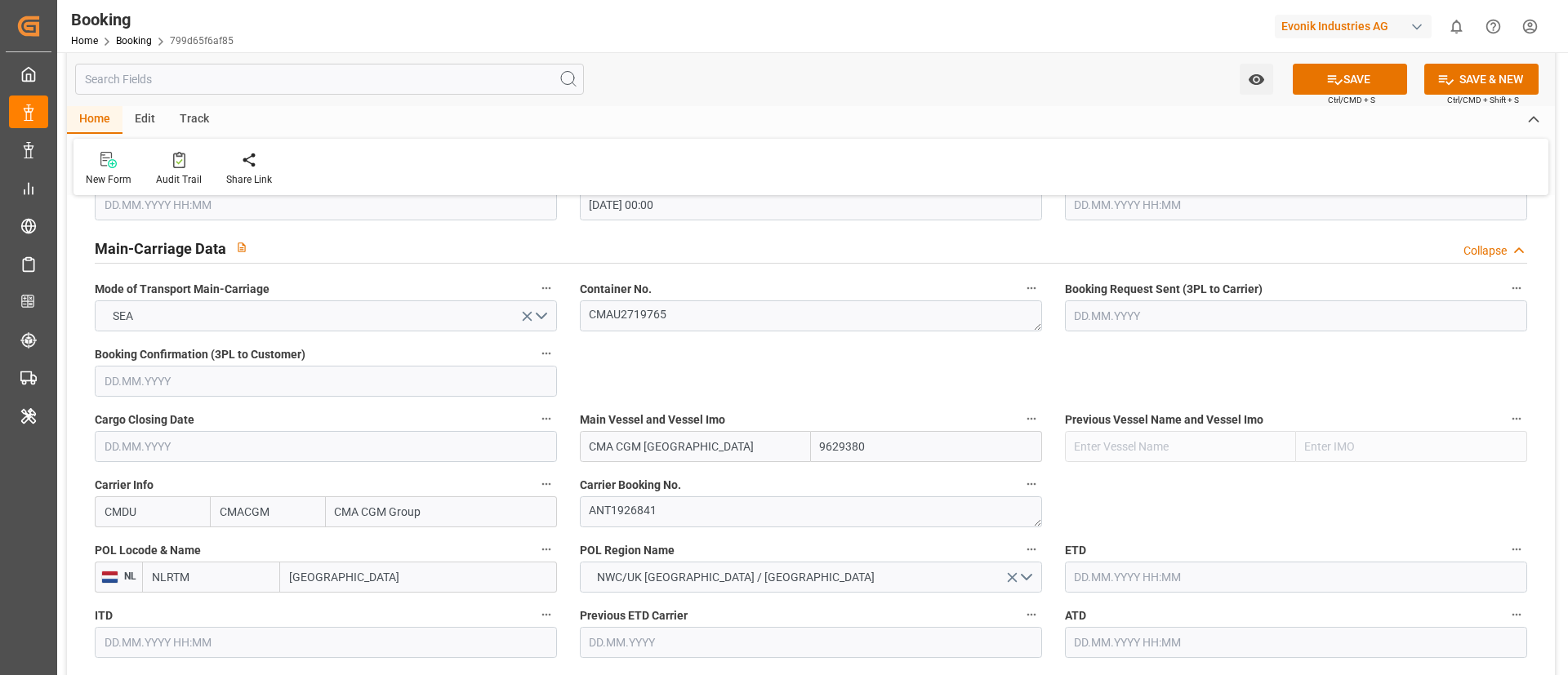
type input "[GEOGRAPHIC_DATA]"
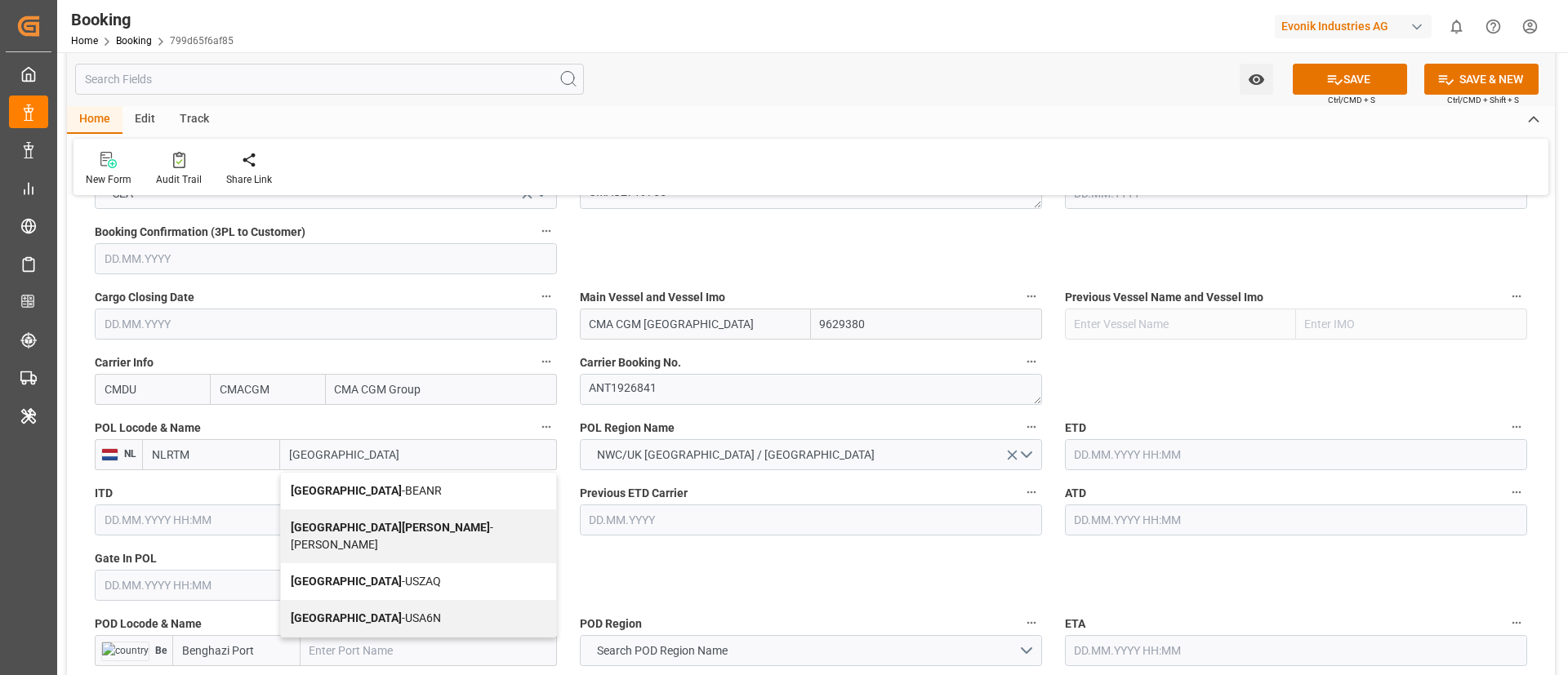
click at [346, 488] on span "Antwerp - BEANR" at bounding box center [366, 491] width 151 height 13
type input "BEANR"
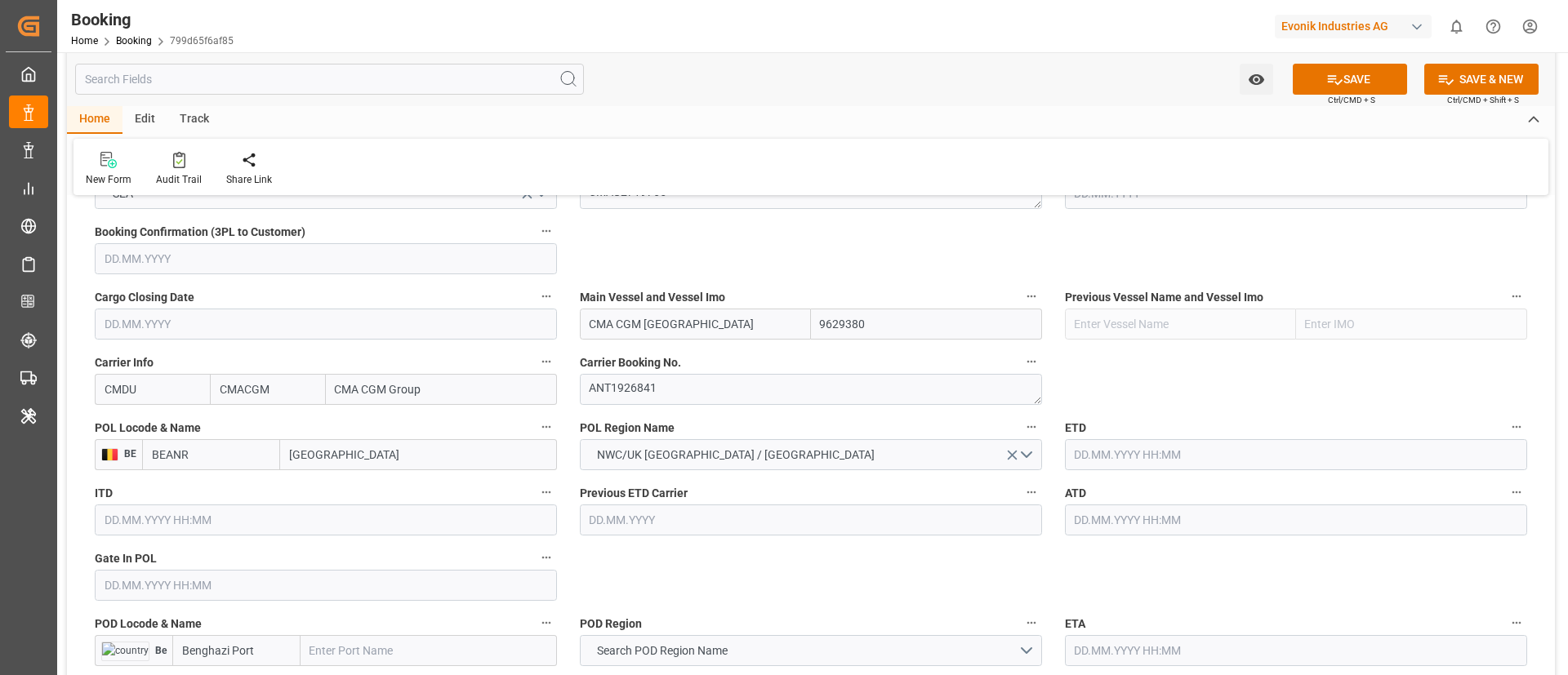
type input "[GEOGRAPHIC_DATA]"
click at [1160, 452] on input "text" at bounding box center [1295, 455] width 462 height 31
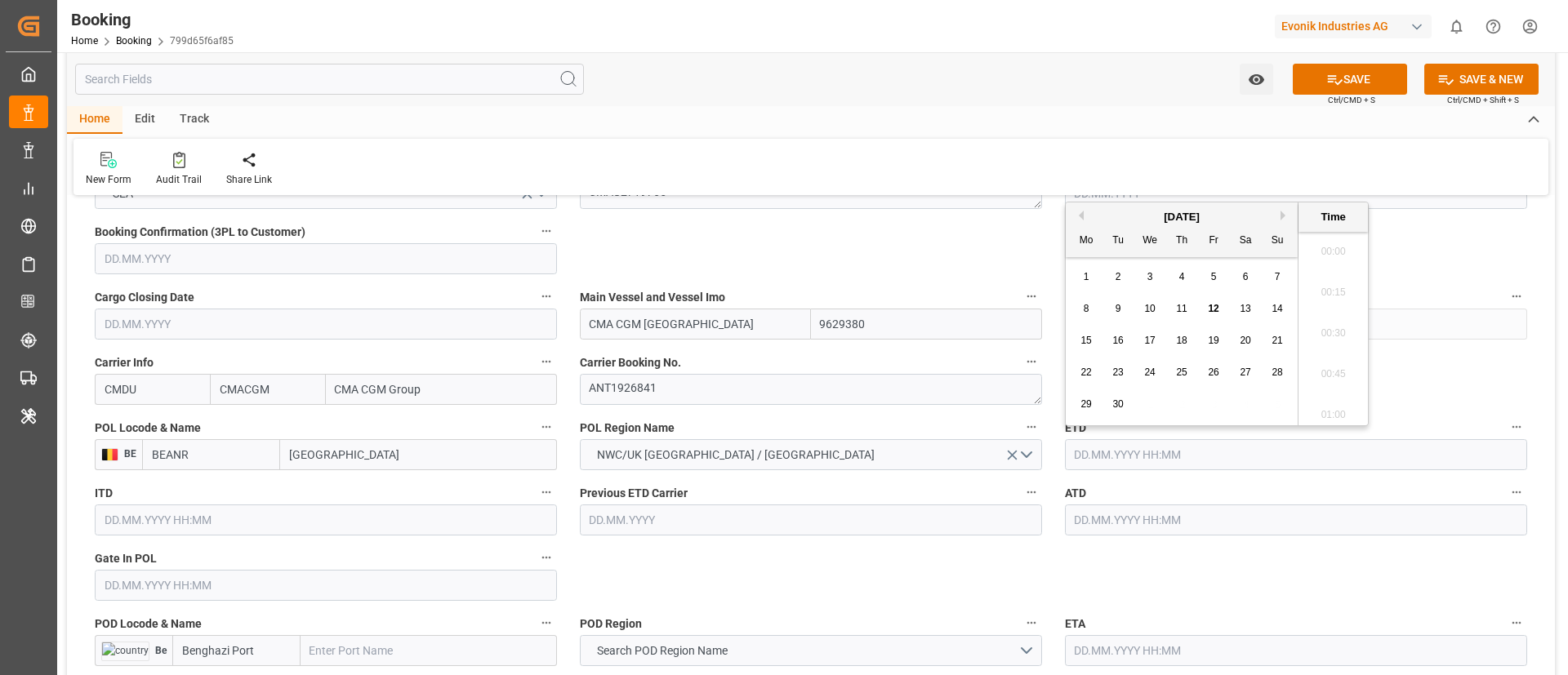
scroll to position [1884, 0]
click at [1113, 365] on div "23" at bounding box center [1118, 373] width 21 height 20
type input "[DATE] 00:00"
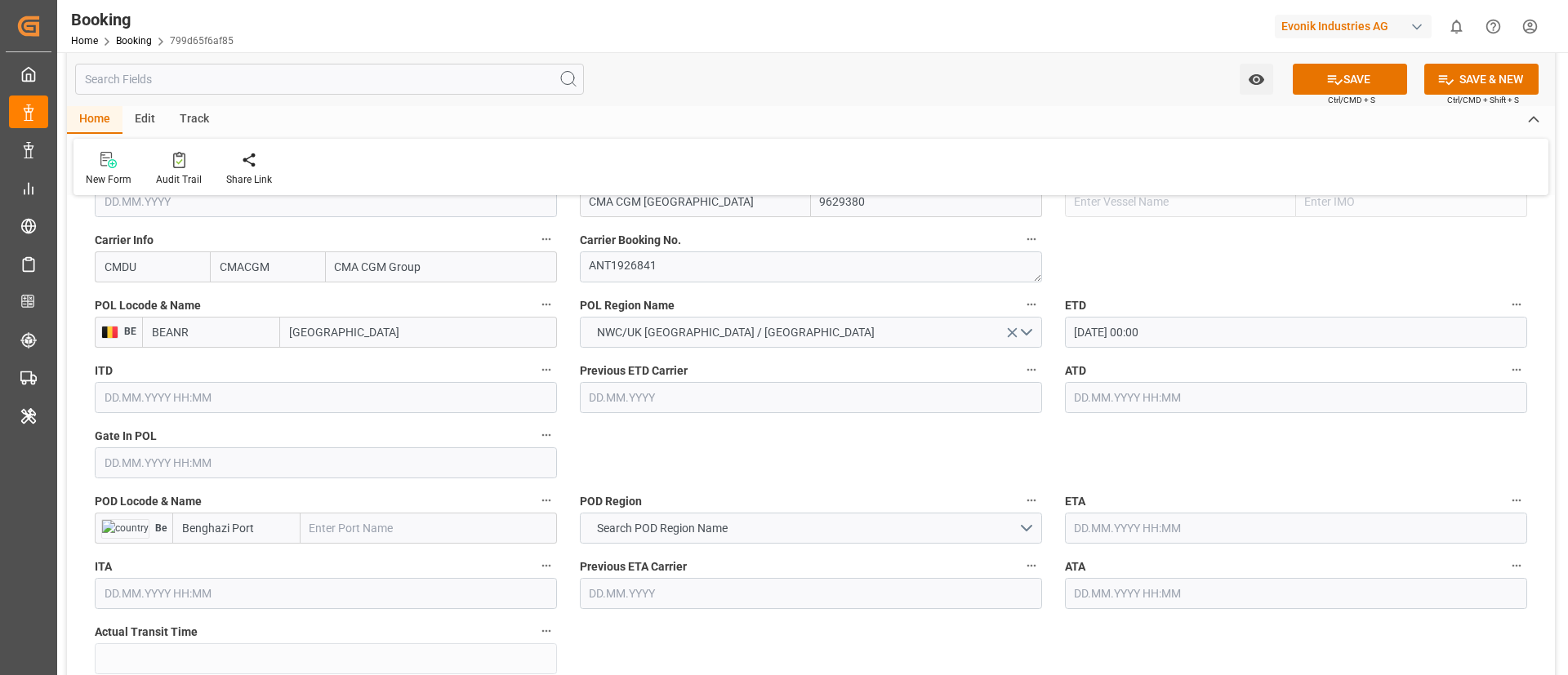
click at [386, 531] on input "text" at bounding box center [429, 528] width 257 height 31
paste input "BINGAZI"
type input "BINGAZI"
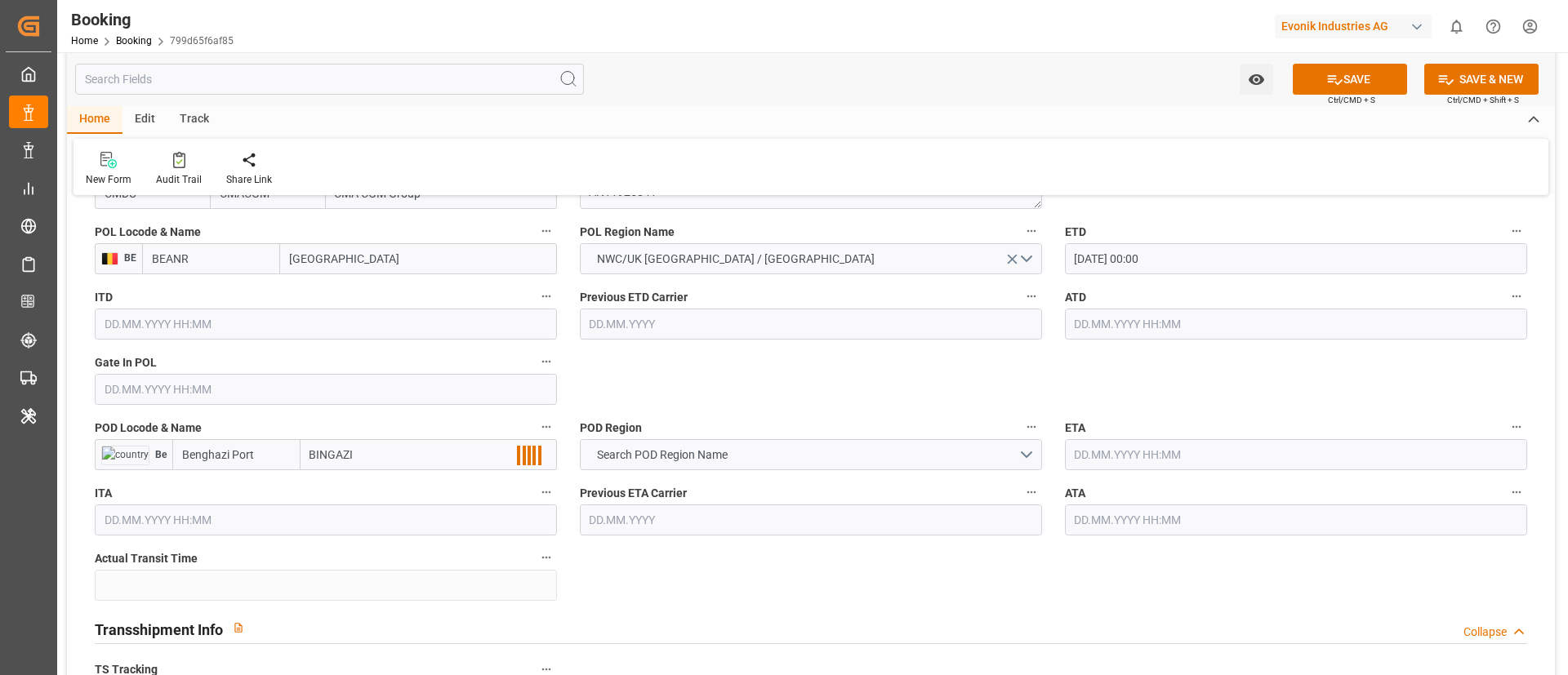
scroll to position [1347, 0]
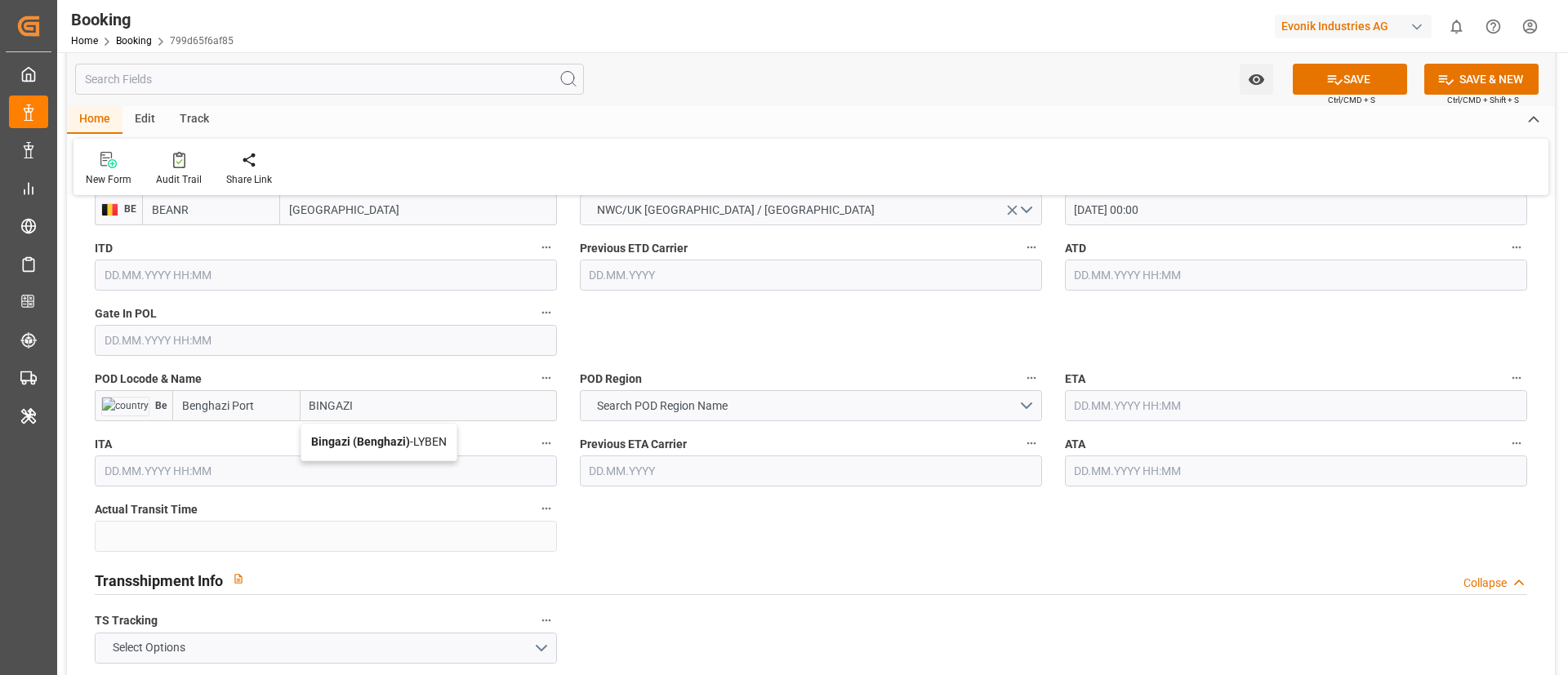
click at [374, 442] on b "Bingazi (Benghazi)" at bounding box center [360, 442] width 98 height 13
type input "LYBEN"
type input "Bingazi (Benghazi)"
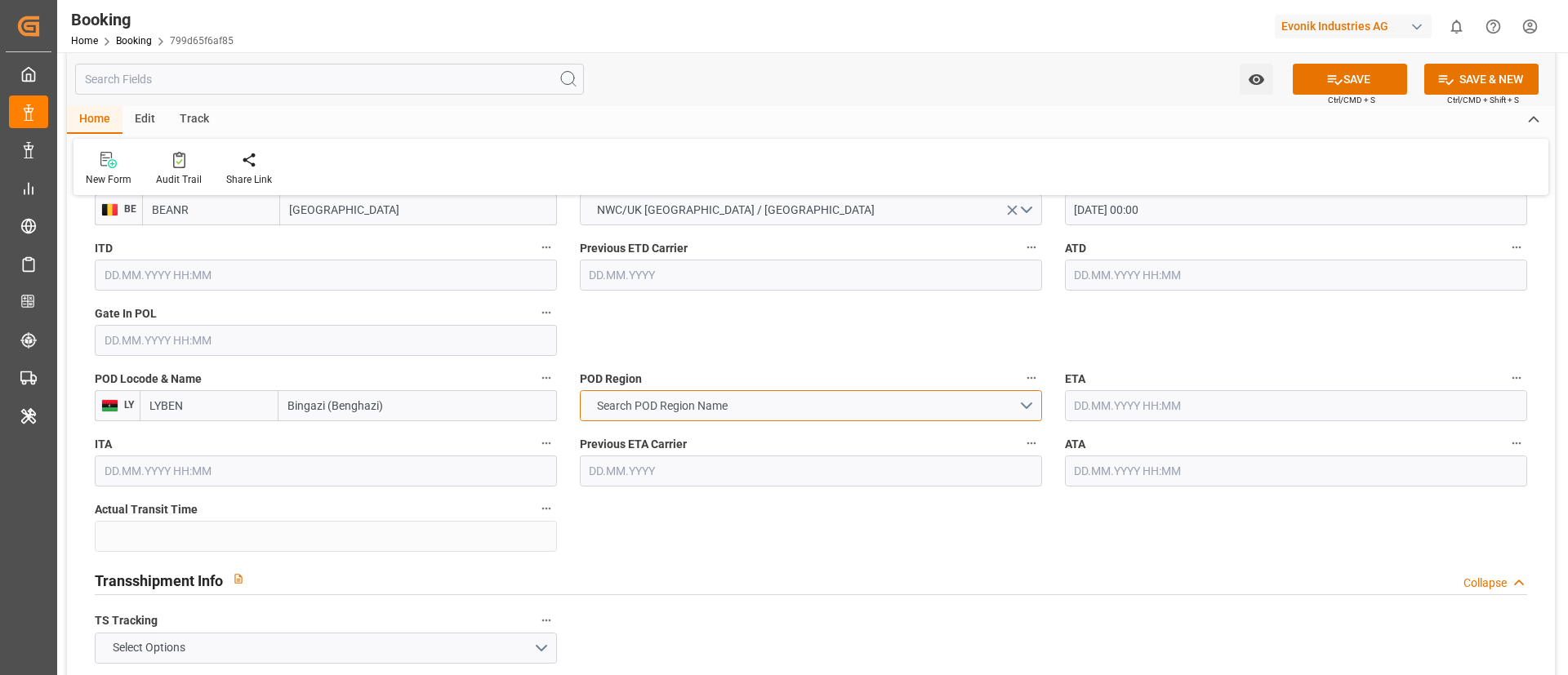
click at [677, 405] on span "Search POD Region Name" at bounding box center [662, 406] width 147 height 17
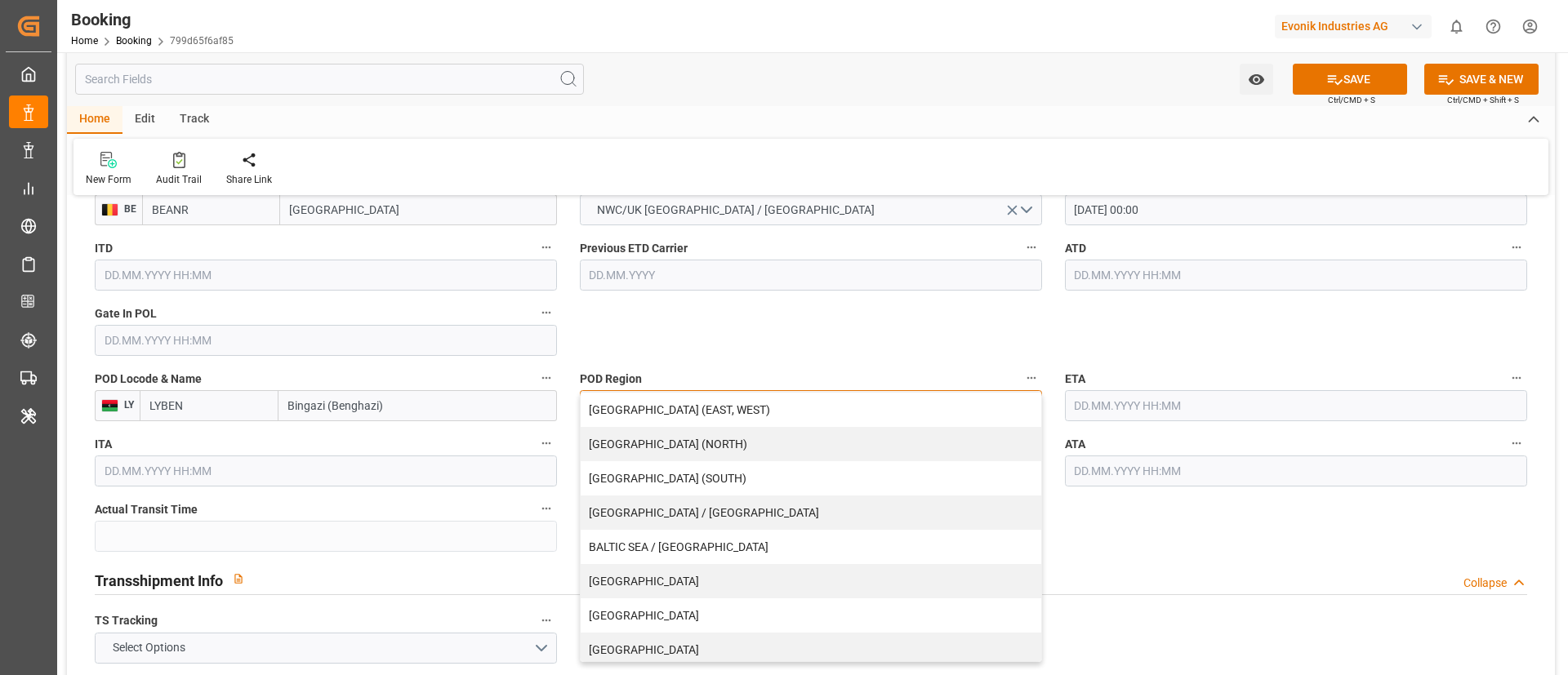
scroll to position [349, 0]
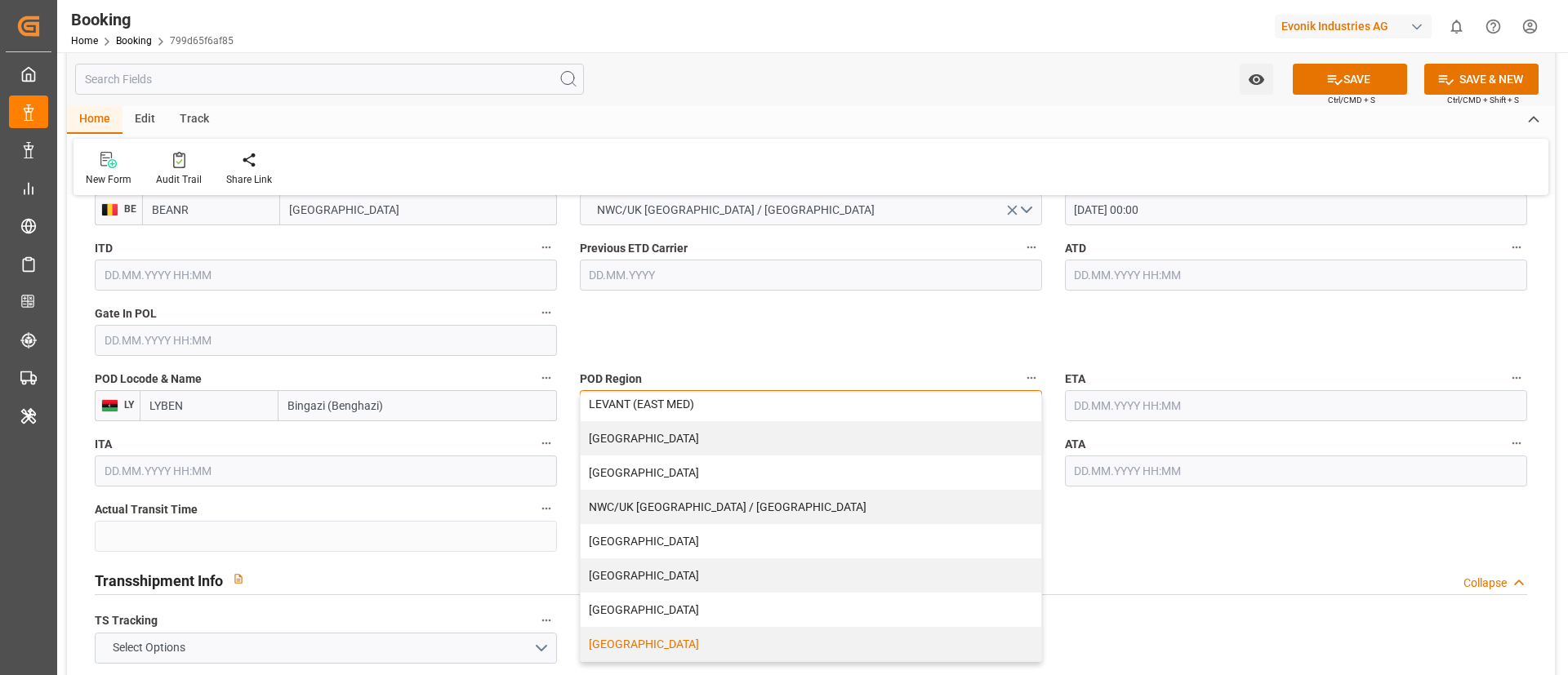
click at [664, 640] on div "[GEOGRAPHIC_DATA]" at bounding box center [810, 644] width 460 height 35
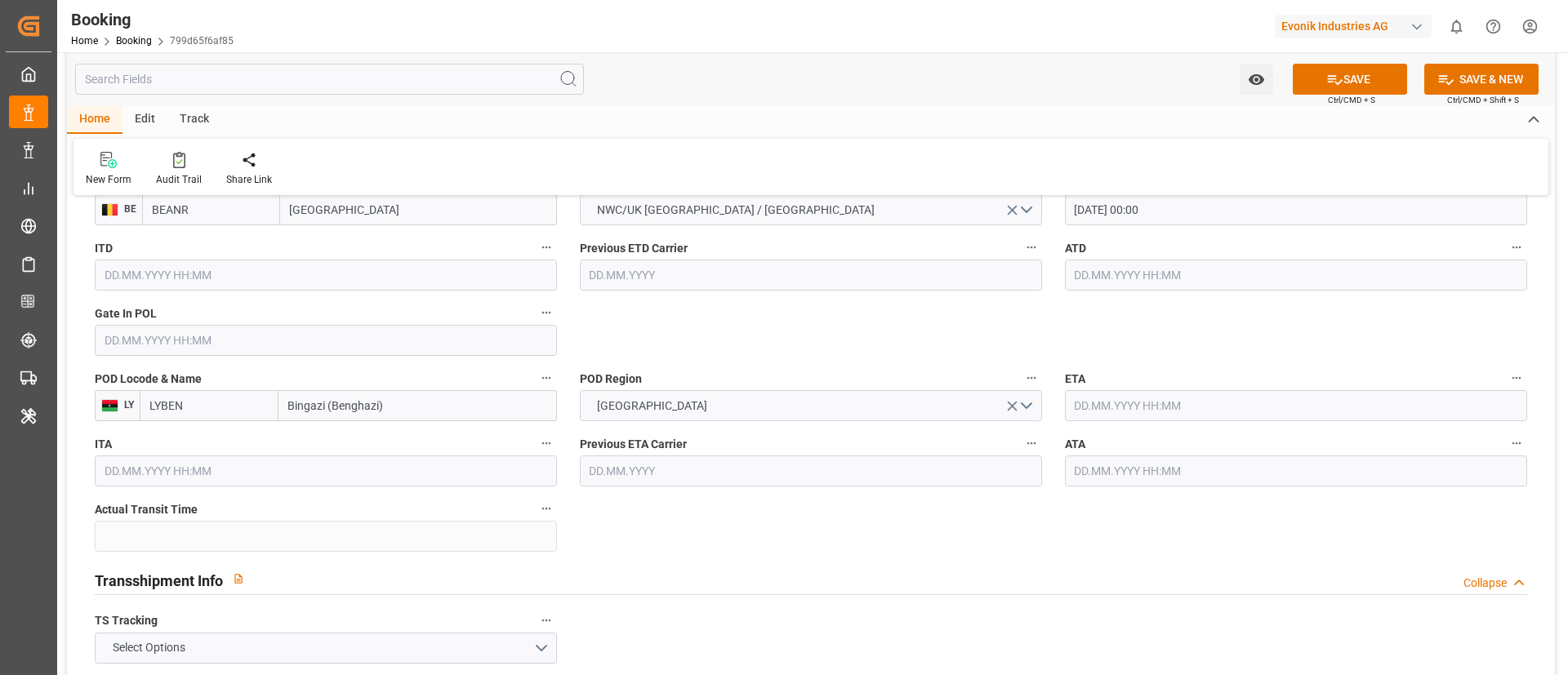
click at [1119, 402] on input "text" at bounding box center [1295, 405] width 462 height 31
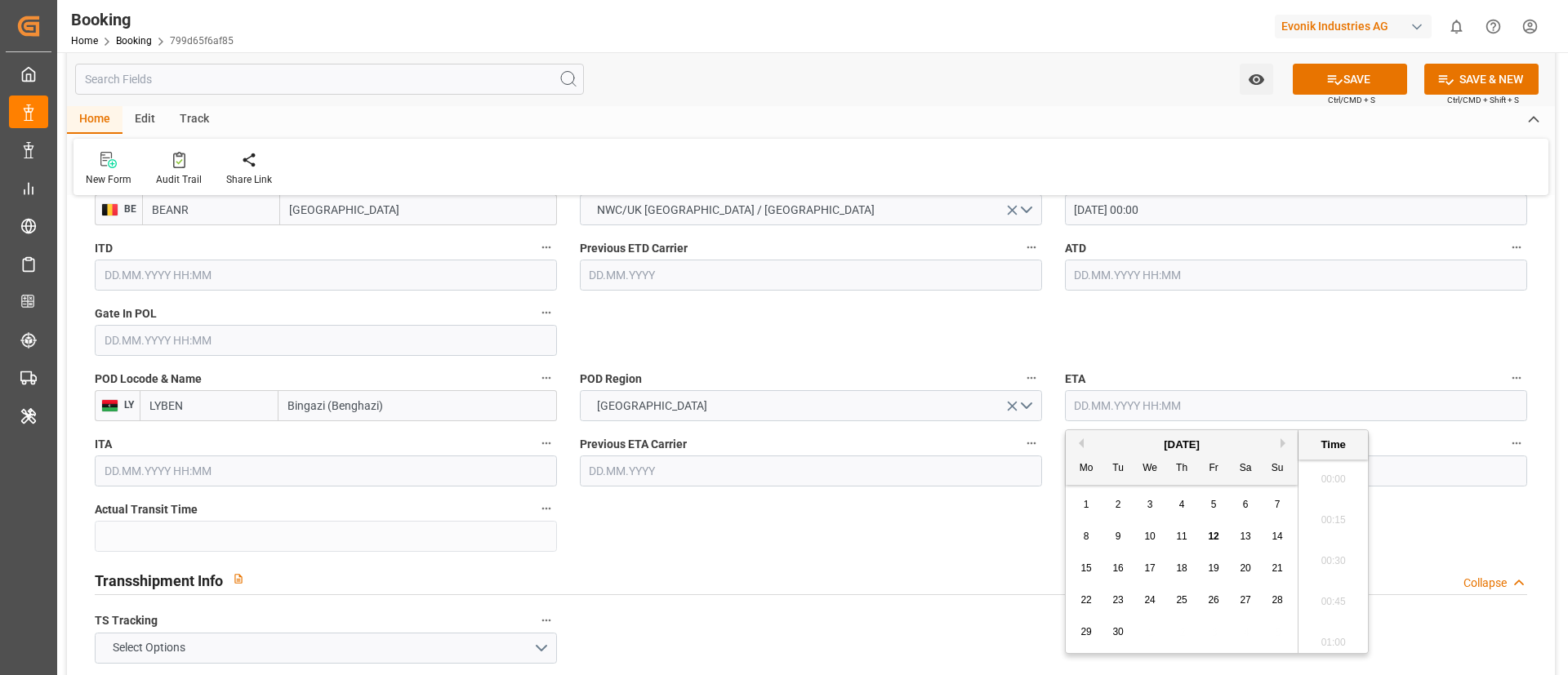
click at [1279, 442] on div "[DATE]" at bounding box center [1181, 444] width 231 height 16
click at [1284, 441] on button "Next Month" at bounding box center [1285, 443] width 9 height 9
click at [1083, 570] on span "13" at bounding box center [1085, 568] width 10 height 11
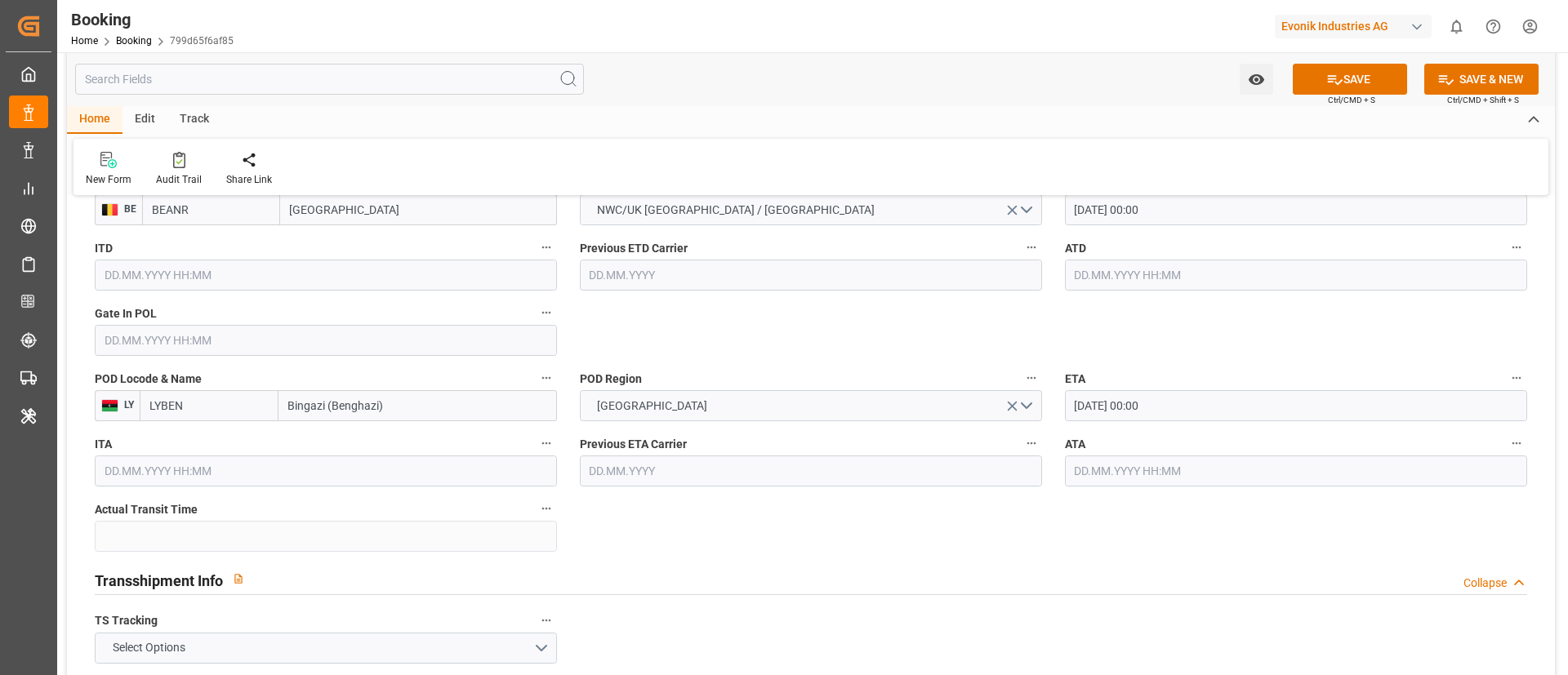
type input "[DATE] 00:00"
click at [384, 633] on button "Select Options" at bounding box center [325, 648] width 462 height 31
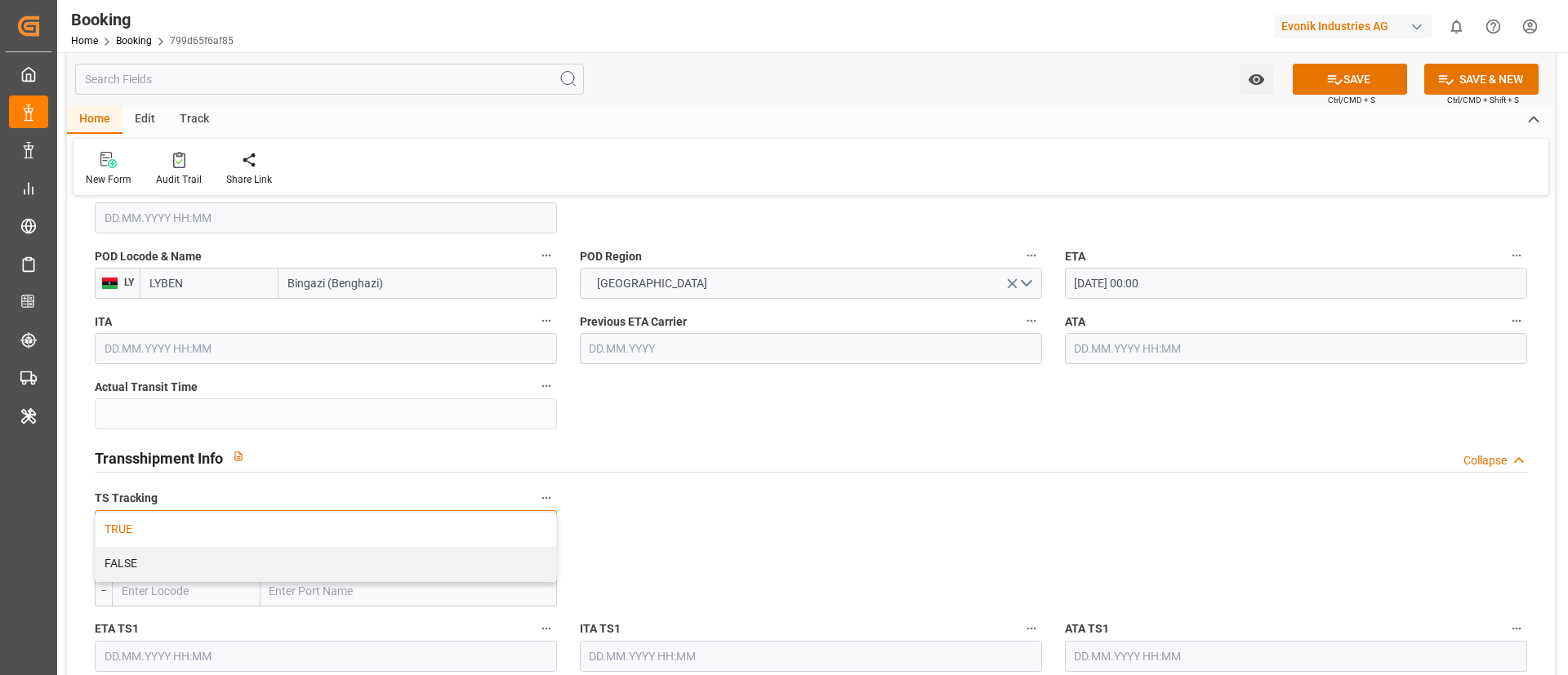
click at [383, 531] on div "TRUE" at bounding box center [325, 530] width 460 height 35
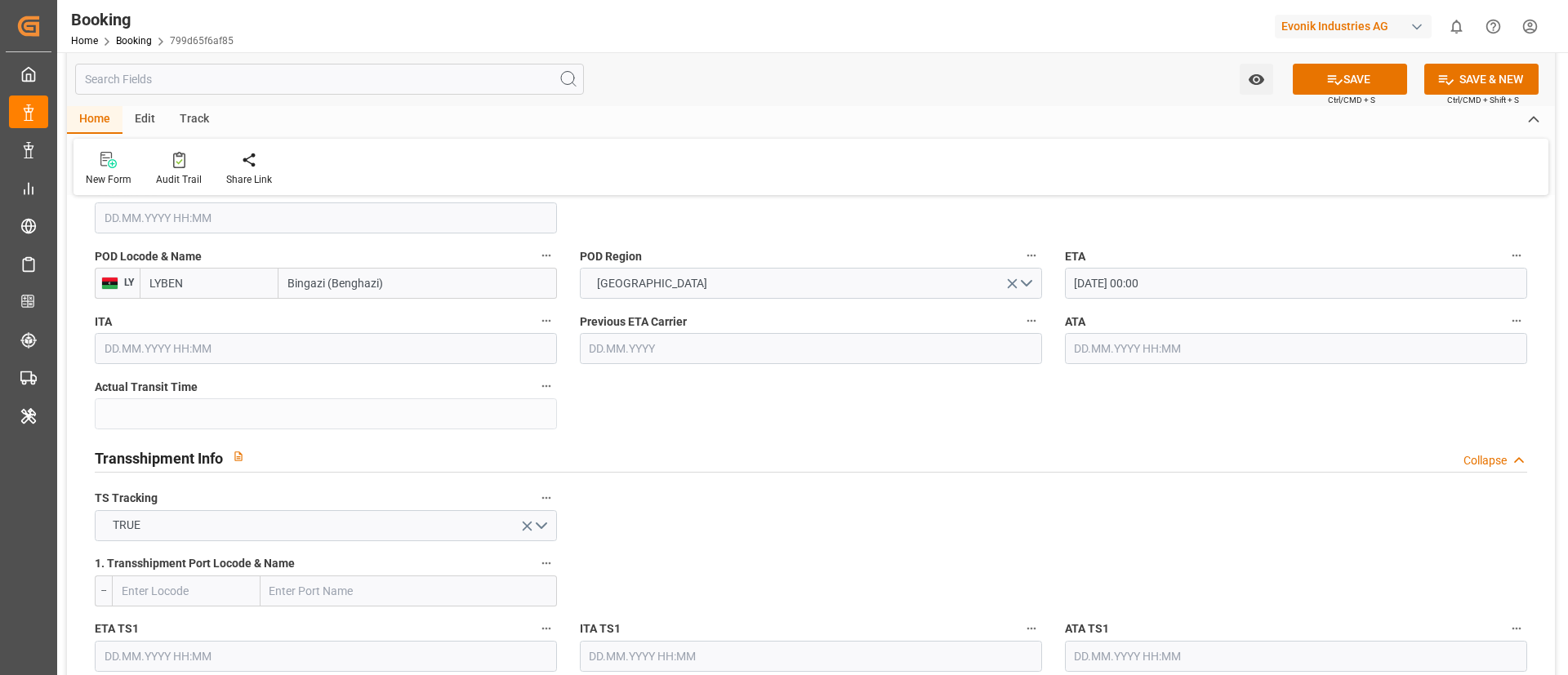
click at [165, 588] on input "text" at bounding box center [186, 591] width 149 height 31
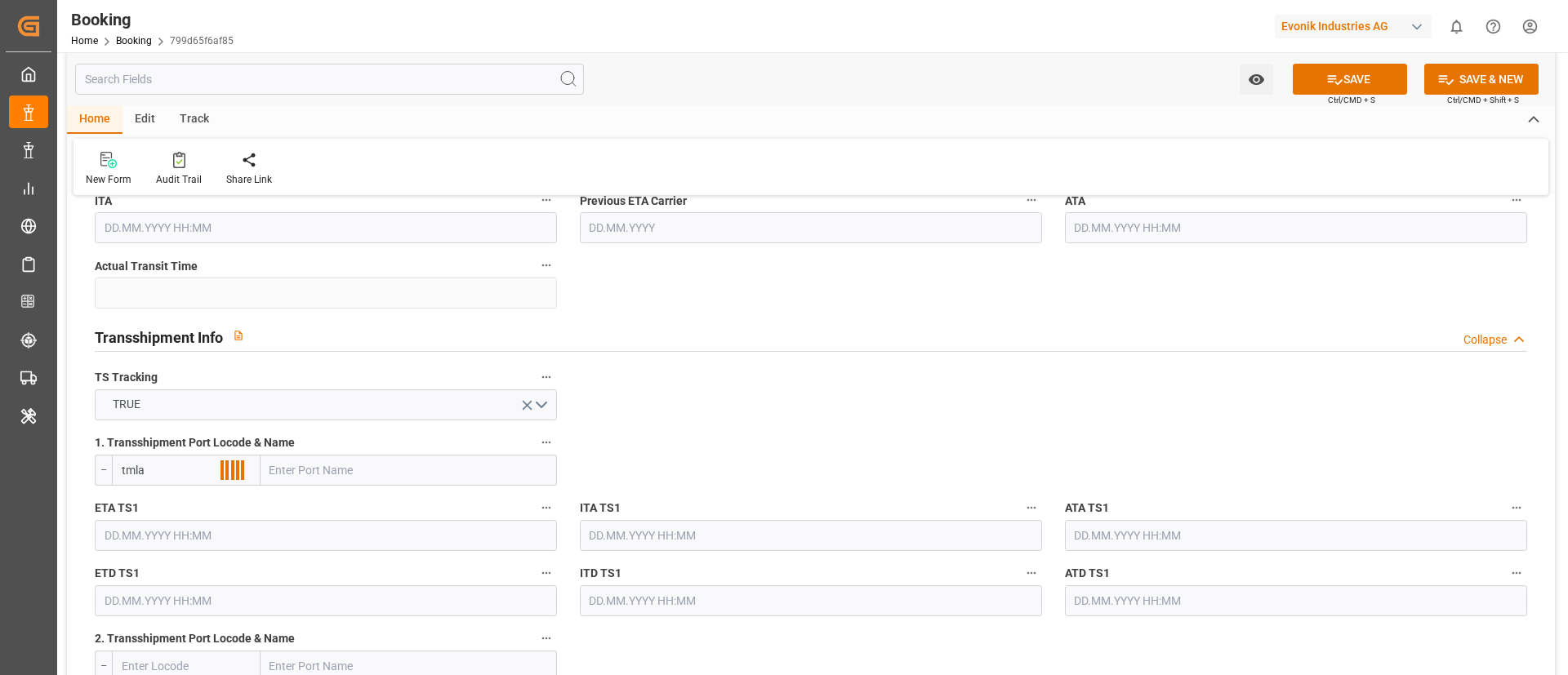
scroll to position [1593, 0]
click at [124, 471] on input "tmla" at bounding box center [186, 469] width 149 height 31
click at [148, 499] on b "MTMLA" at bounding box center [143, 504] width 41 height 13
type input "MTMLA"
type input "Valletta"
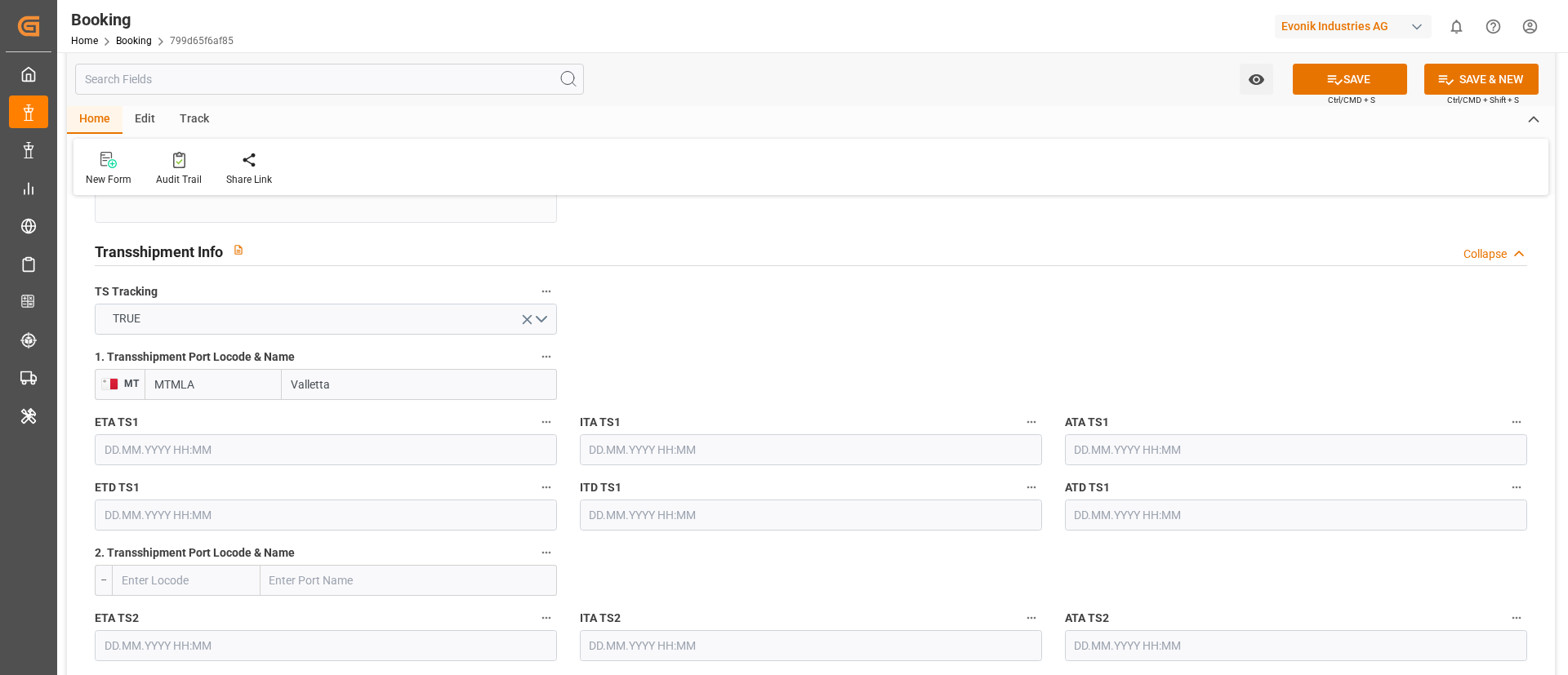
scroll to position [1715, 0]
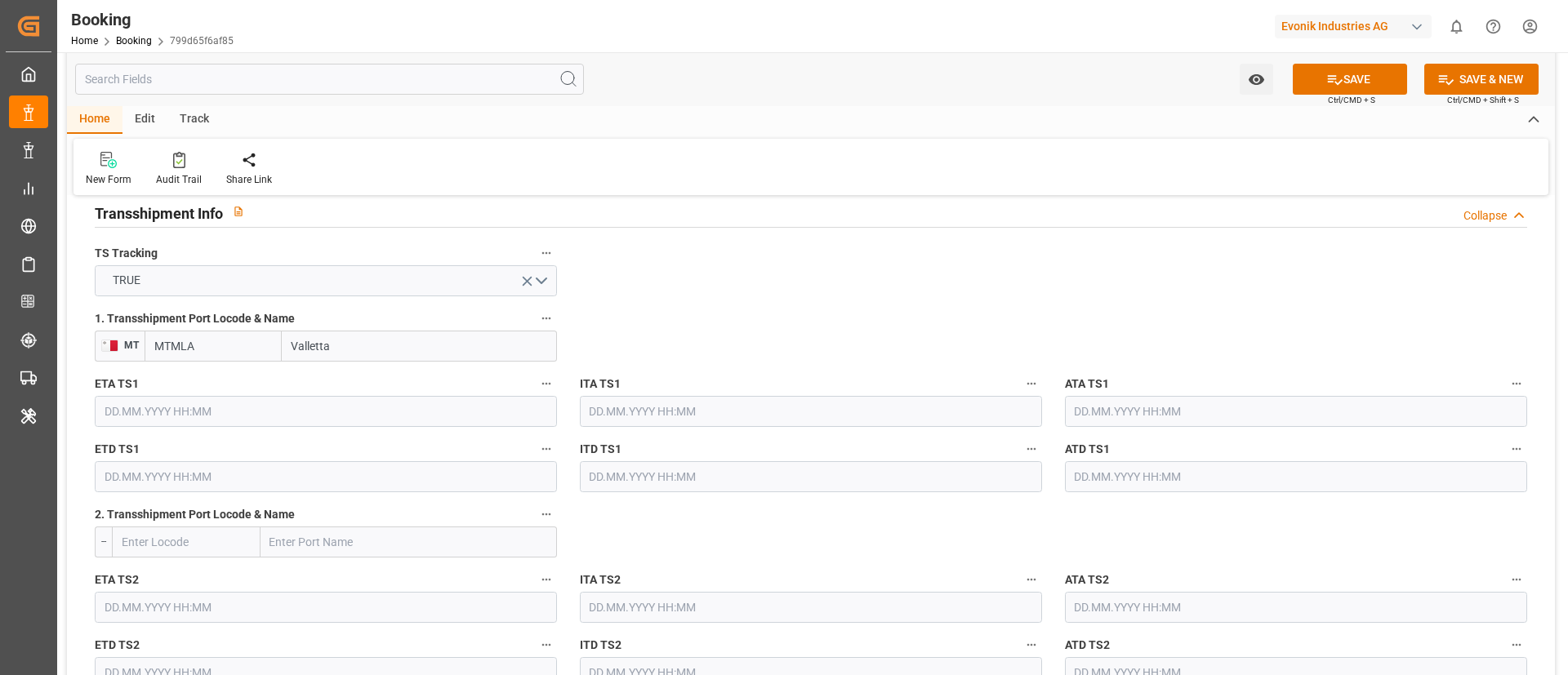
type input "MTMLA"
click at [208, 416] on input "text" at bounding box center [325, 412] width 462 height 31
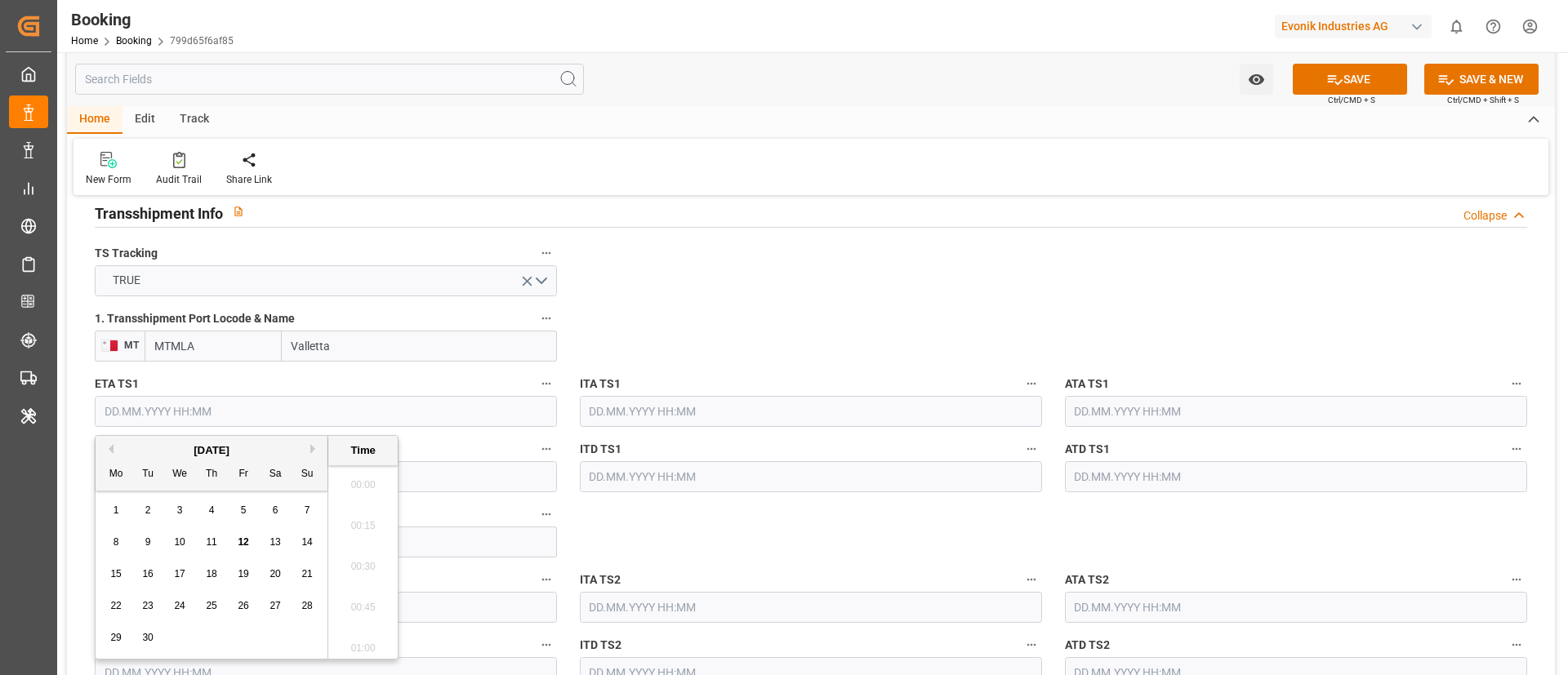
scroll to position [1884, 0]
click at [312, 446] on button "Next Month" at bounding box center [315, 449] width 9 height 9
click at [177, 506] on span "1" at bounding box center [180, 510] width 6 height 11
type input "[DATE] 00:00"
click at [462, 473] on input "text" at bounding box center [325, 476] width 462 height 31
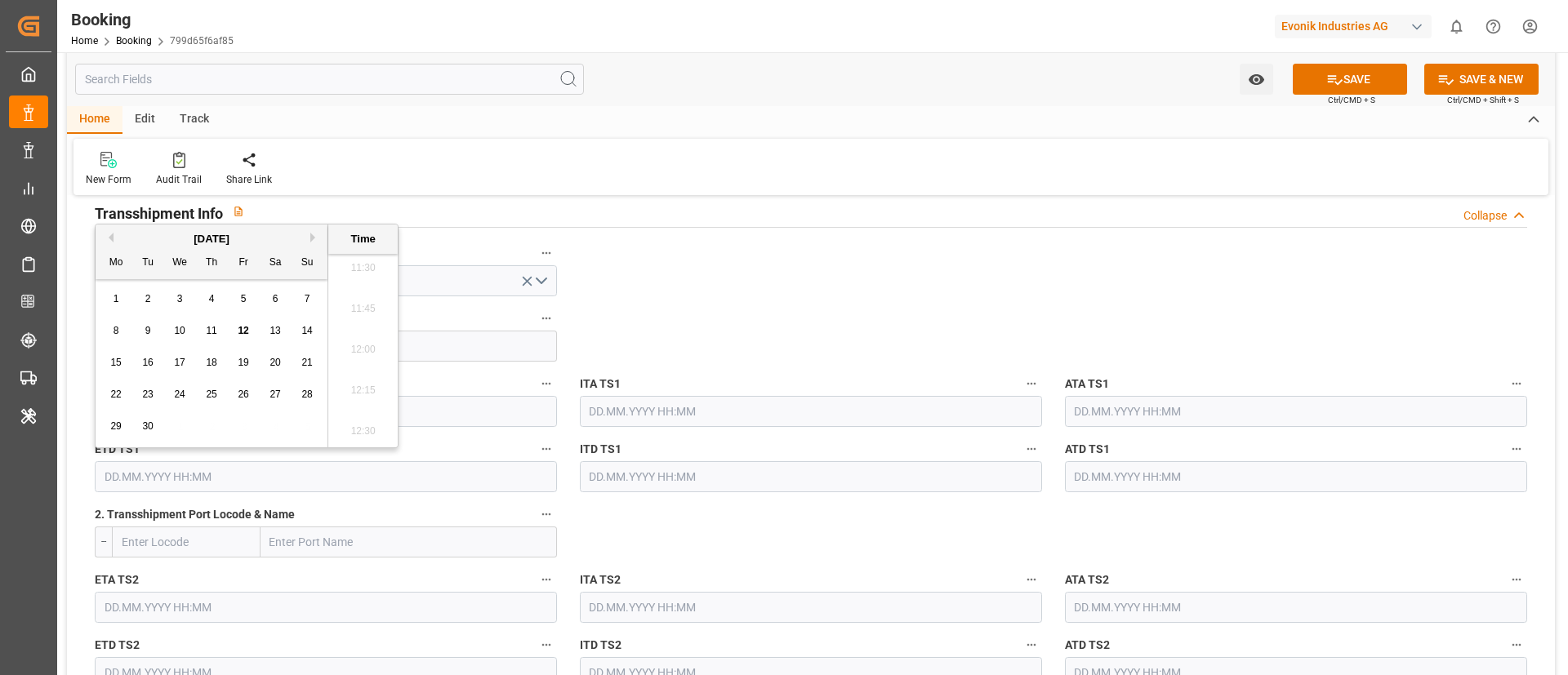
click at [310, 235] on button "Next Month" at bounding box center [315, 237] width 9 height 9
click at [243, 297] on span "3" at bounding box center [244, 299] width 6 height 11
type input "[DATE] 00:00"
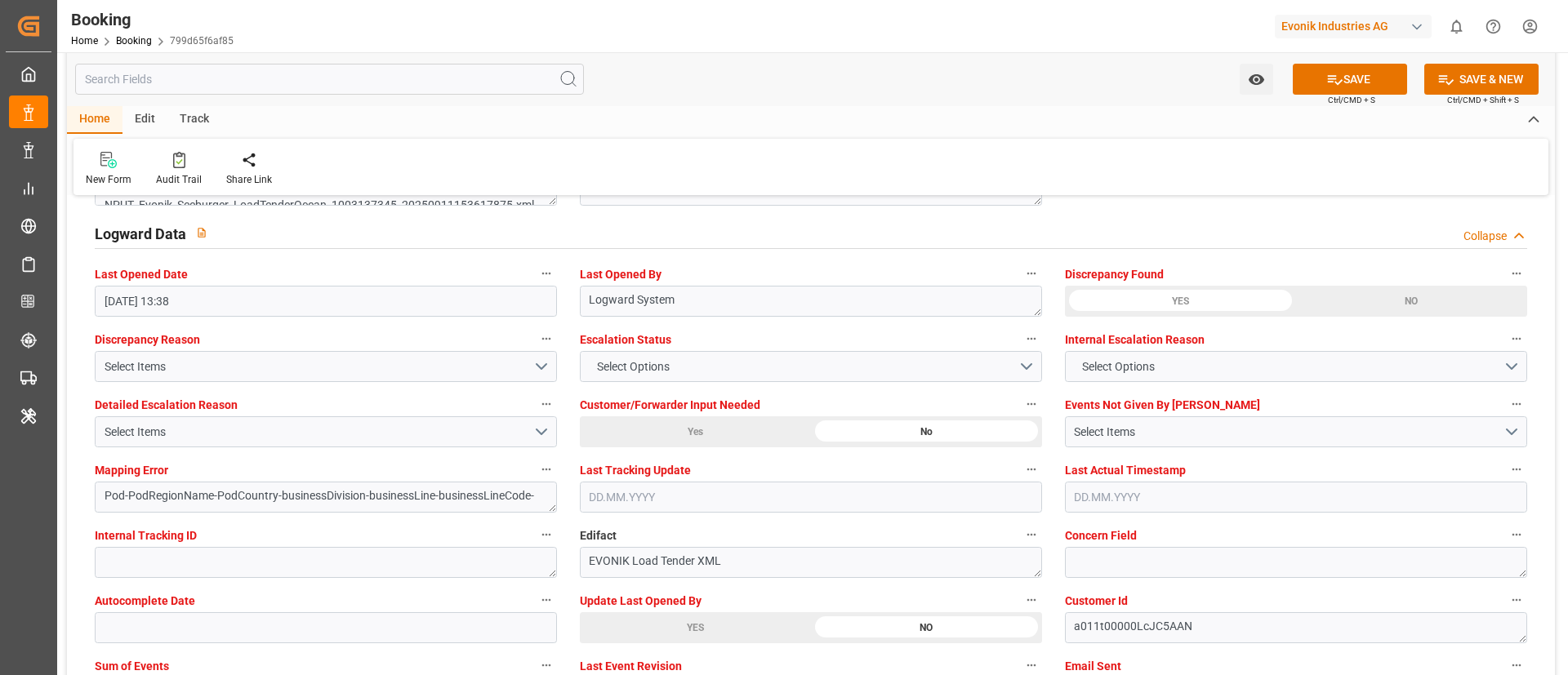
scroll to position [3063, 0]
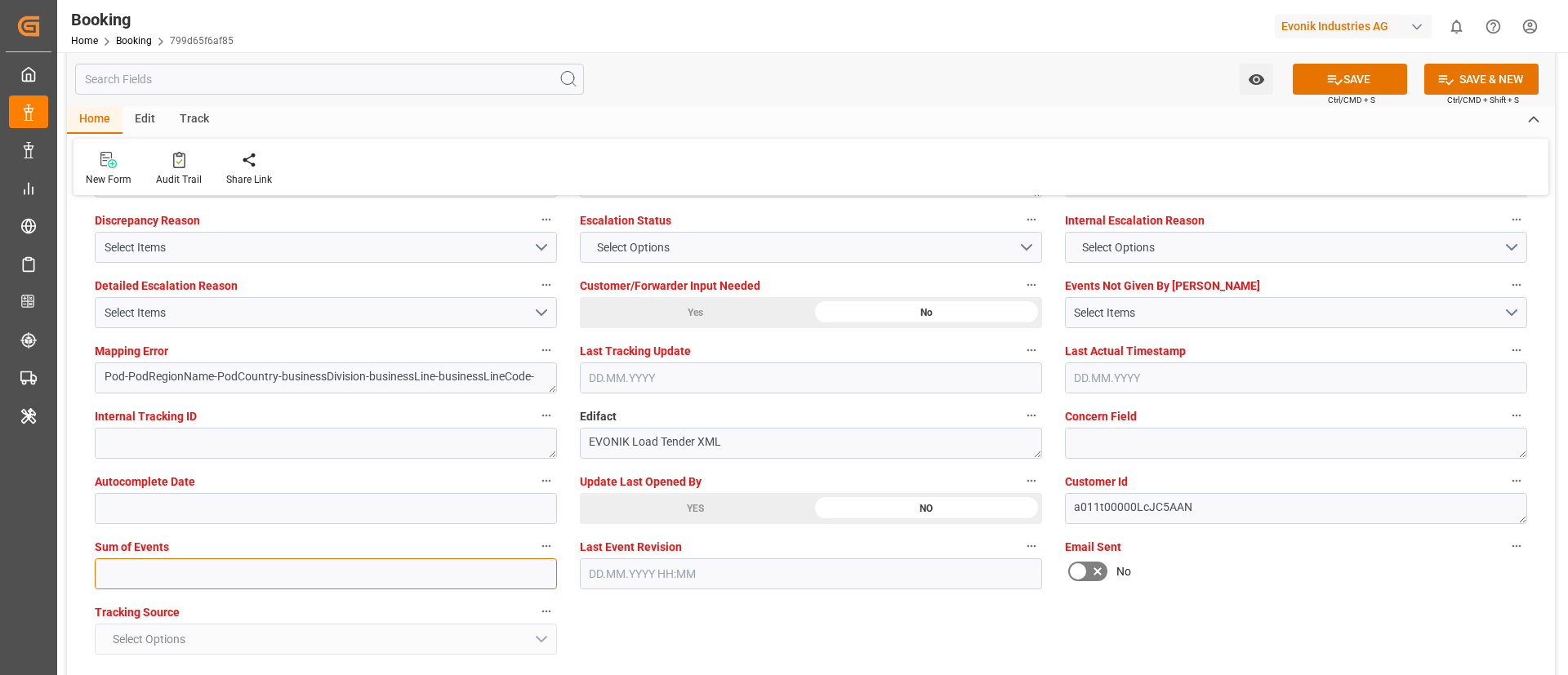
click at [385, 568] on input "text" at bounding box center [325, 574] width 462 height 31
type input "0"
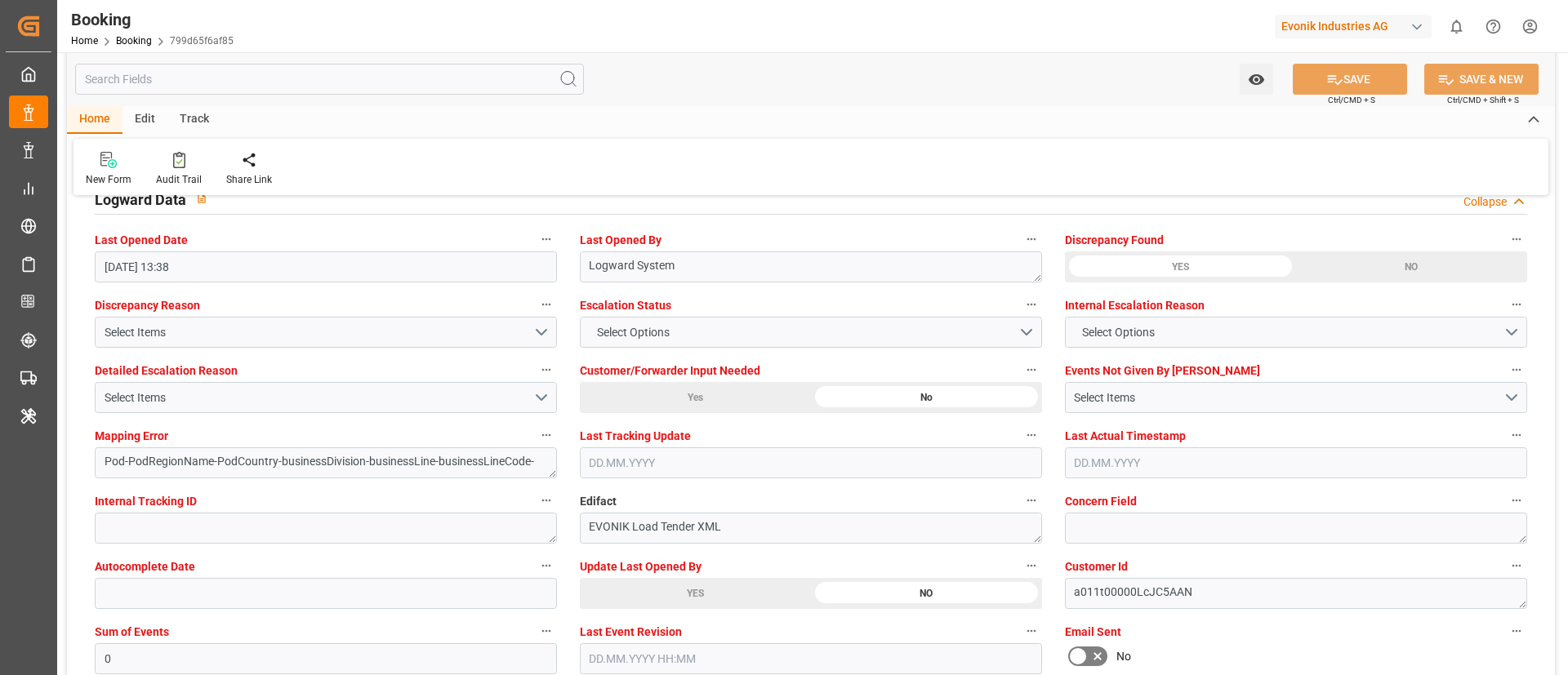
scroll to position [2940, 0]
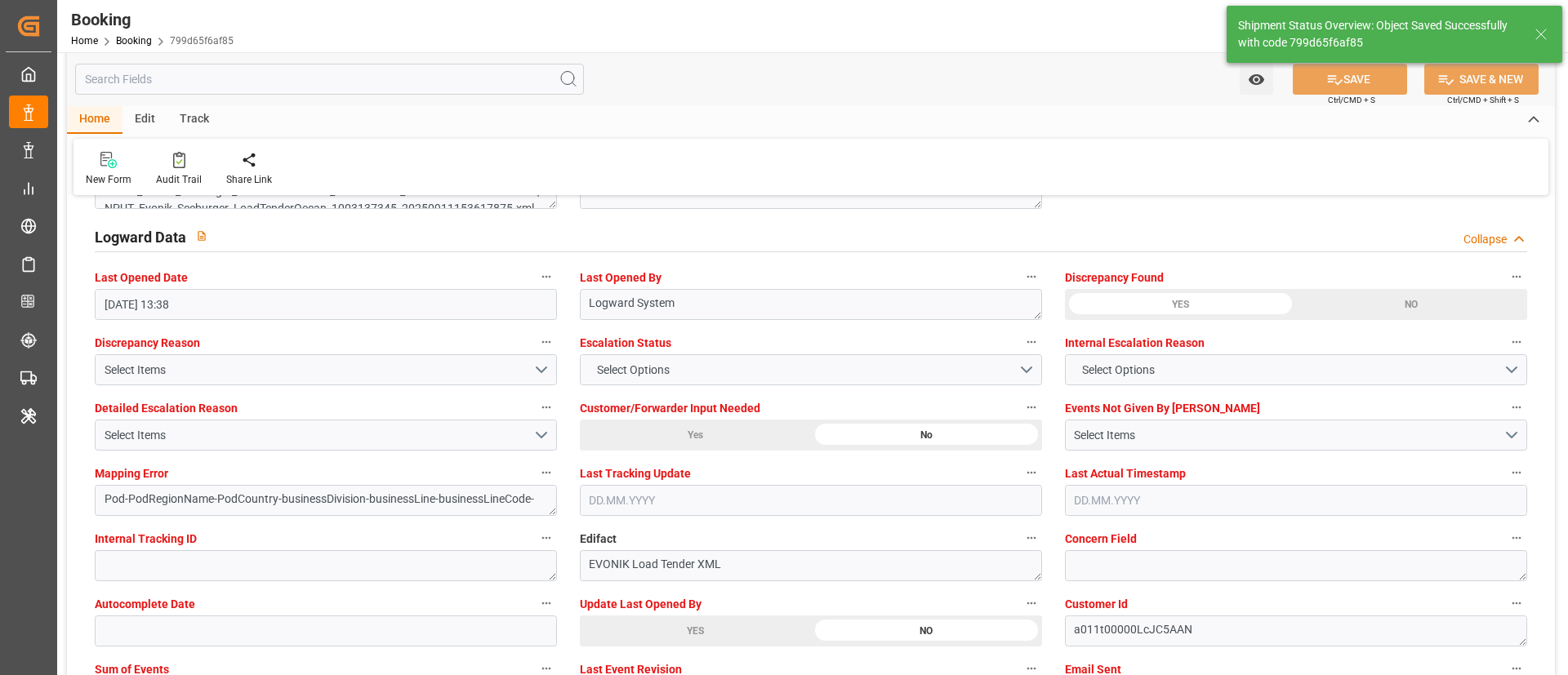
type textarea "NWC/[GEOGRAPHIC_DATA] [GEOGRAPHIC_DATA] / [GEOGRAPHIC_DATA]-AO"
type textarea "Vismitha Mahadev"
type textarea "Pod-businessDivision-businessLine-"
type textarea "Yes"
type input "[DATE] 00:00"
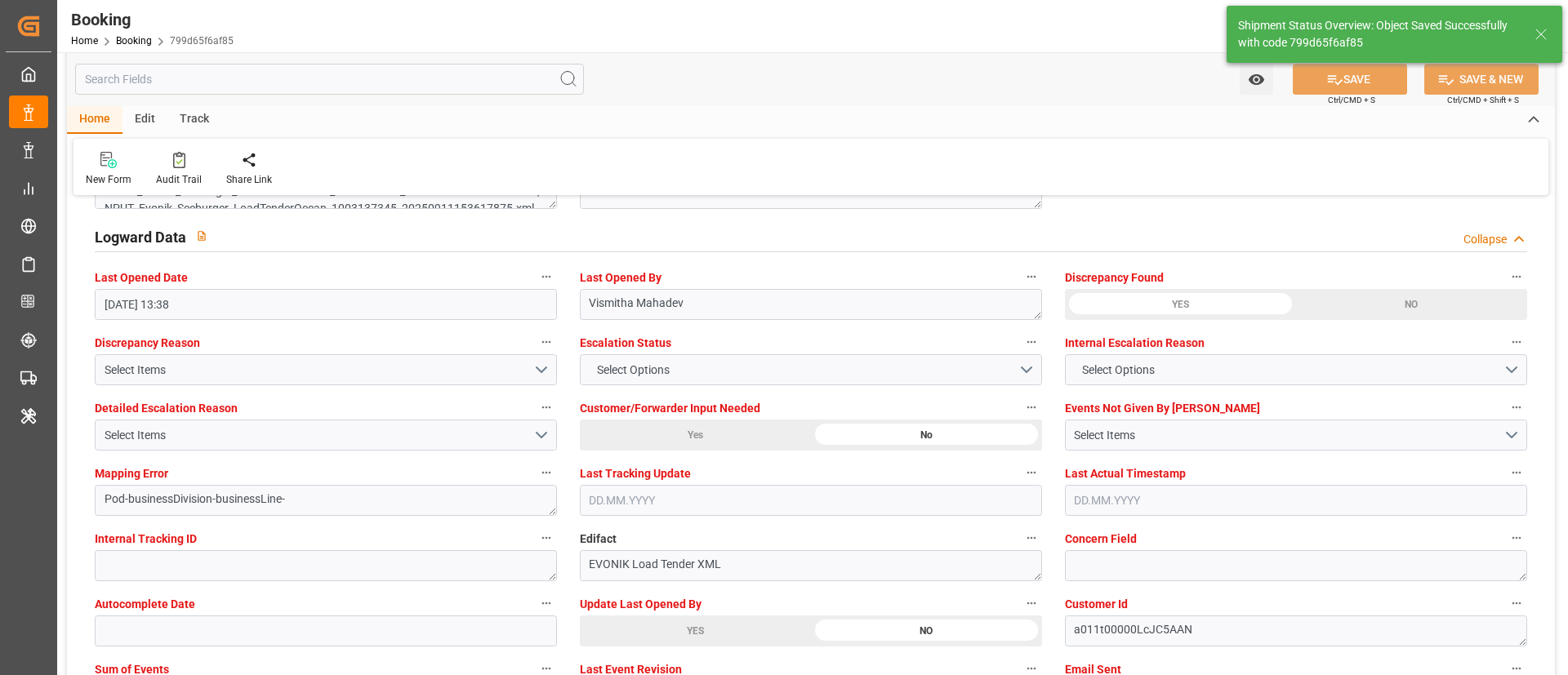
type input "[DATE] 00:00"
type input "[DATE] 06:44"
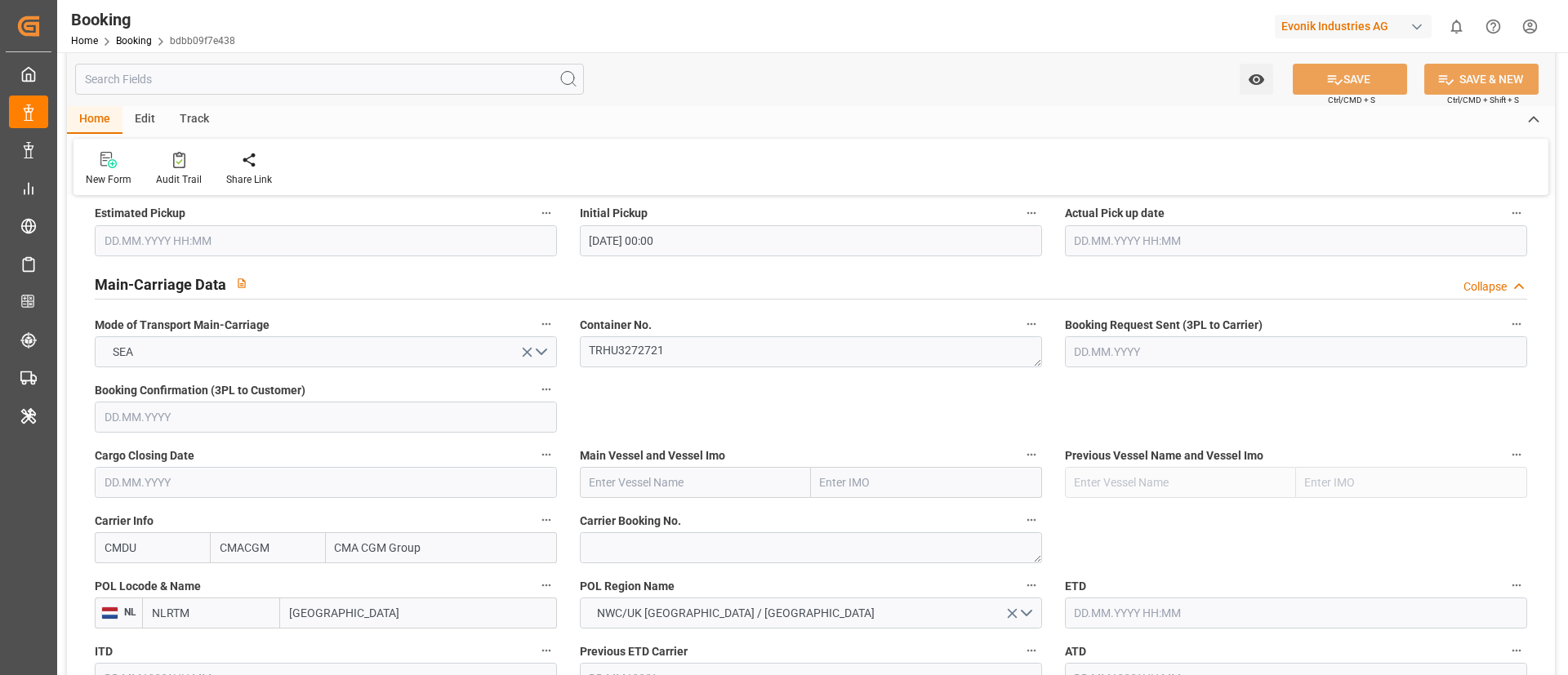
scroll to position [980, 0]
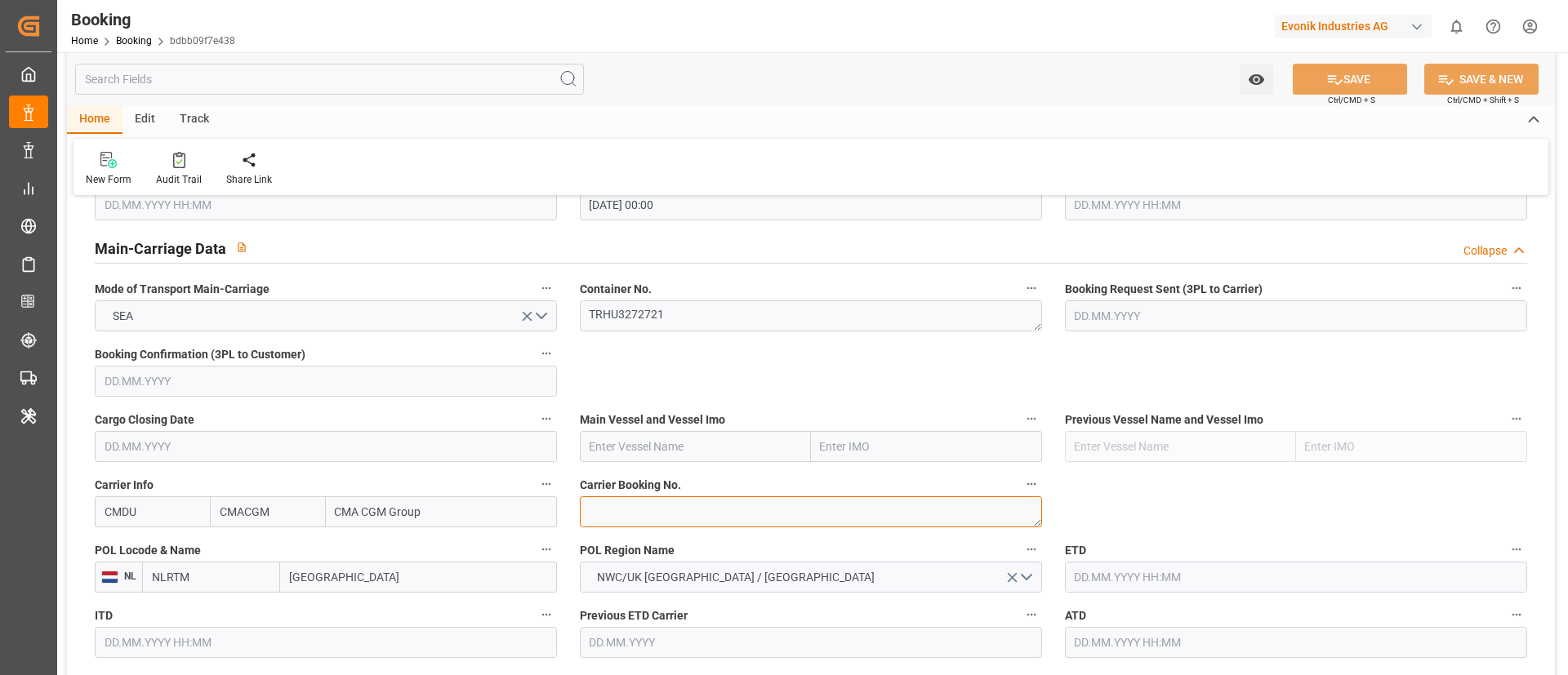
click at [650, 449] on textarea at bounding box center [811, 512] width 462 height 31
paste textarea "ANT1926841"
type textarea "ANT1926841"
click at [686, 318] on textarea "TRHU3272721" at bounding box center [811, 316] width 462 height 31
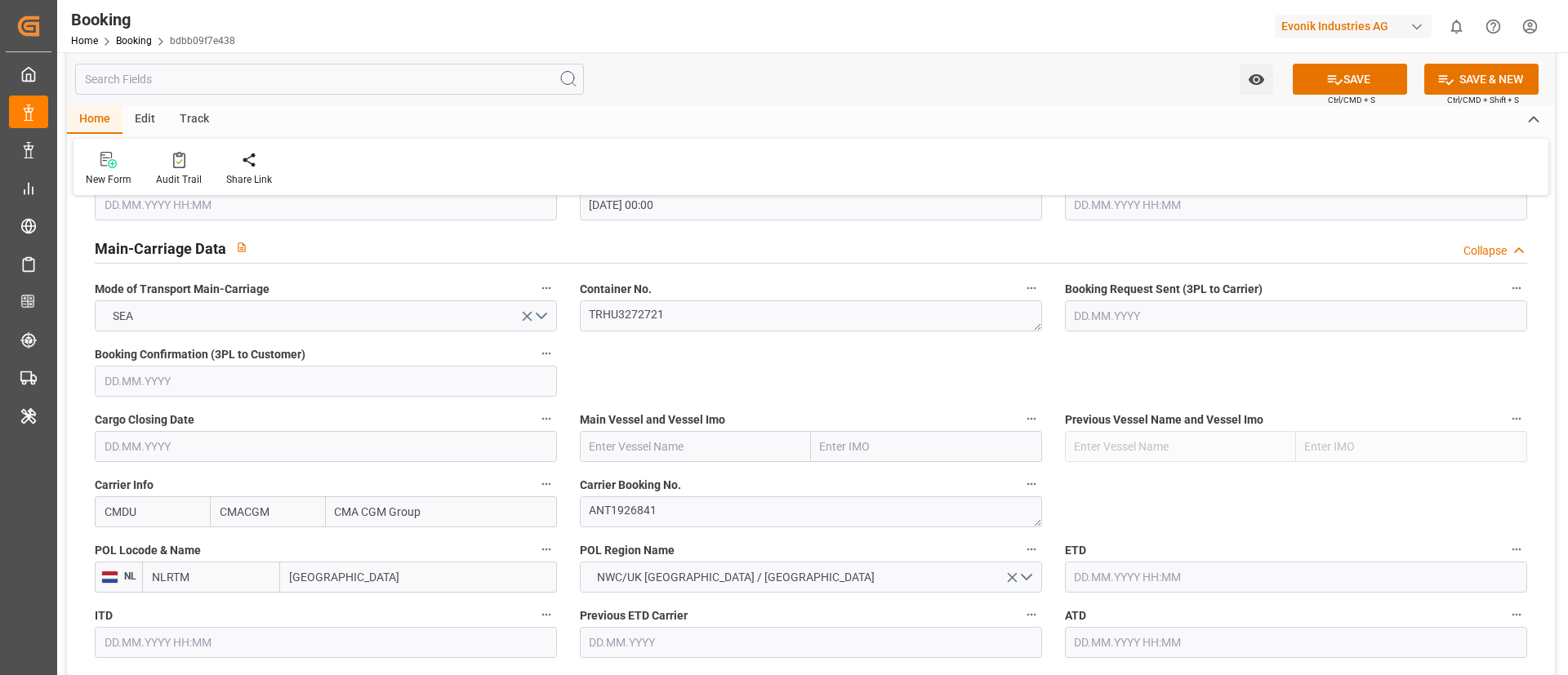
click at [671, 443] on input "text" at bounding box center [695, 446] width 231 height 31
paste input "CMA CGM [GEOGRAPHIC_DATA]"
type input "CMA CGM [GEOGRAPHIC_DATA]"
click at [674, 449] on b "CMA CGM [GEOGRAPHIC_DATA]" at bounding box center [646, 491] width 111 height 30
type input "9629380"
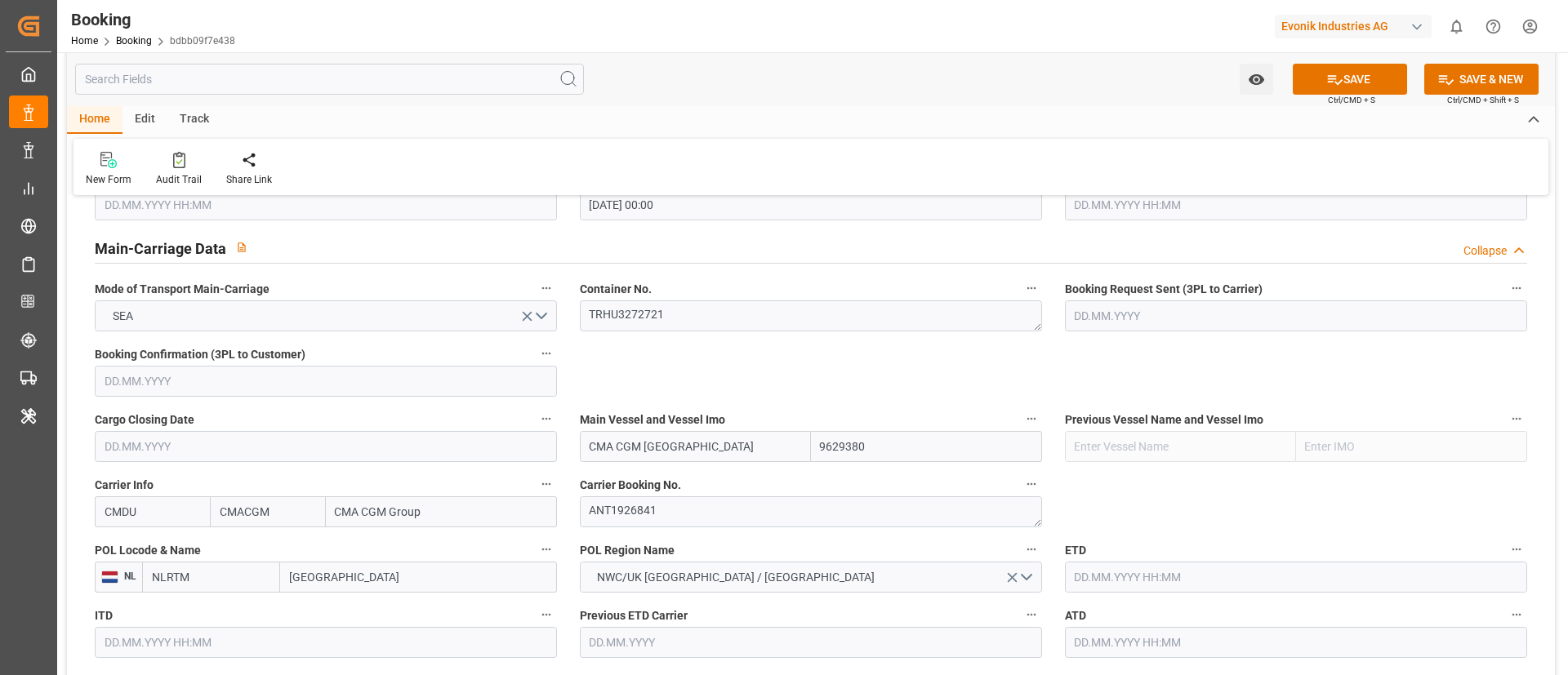
type input "CMA CGM [GEOGRAPHIC_DATA]"
click at [363, 449] on input "[GEOGRAPHIC_DATA]" at bounding box center [418, 577] width 276 height 31
paste input "[GEOGRAPHIC_DATA]"
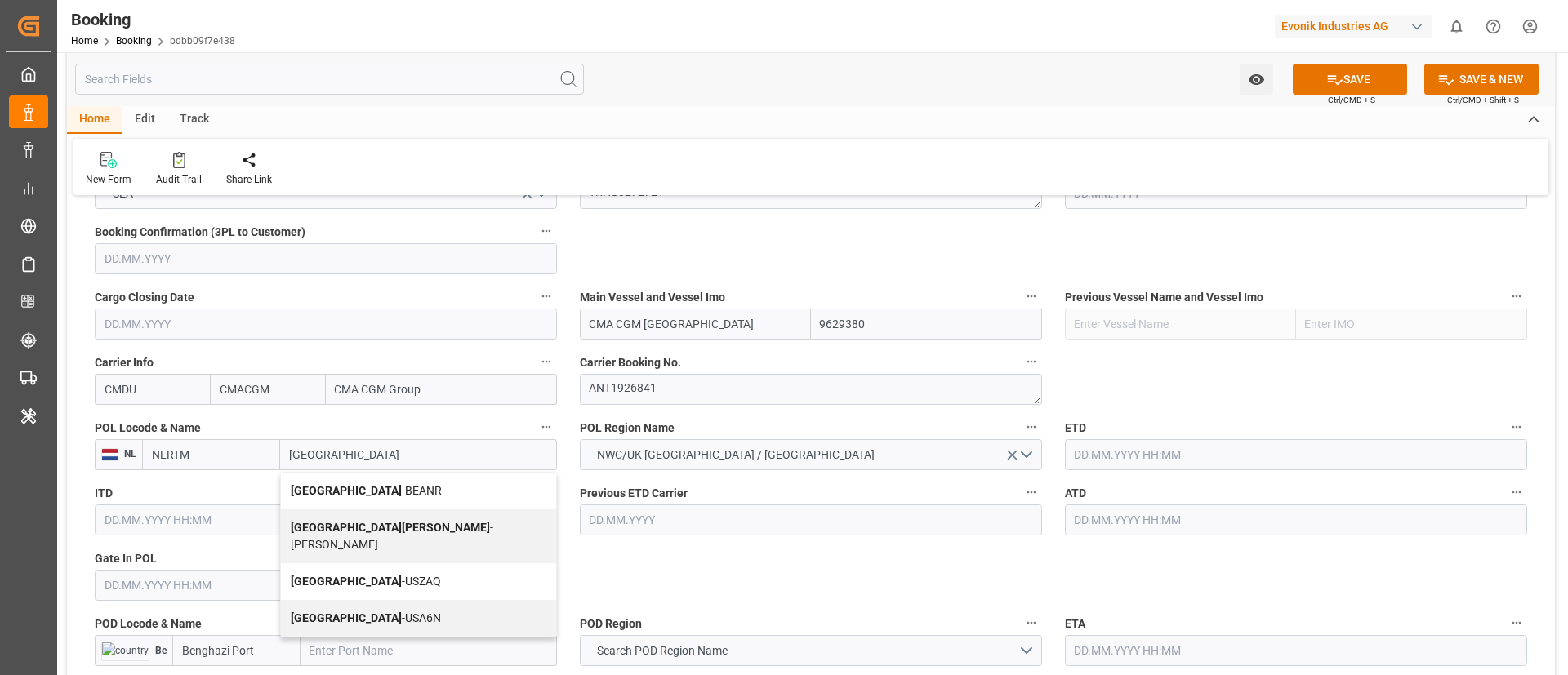
click at [355, 449] on span "Antwerp - BEANR" at bounding box center [366, 491] width 151 height 13
type input "[GEOGRAPHIC_DATA]"
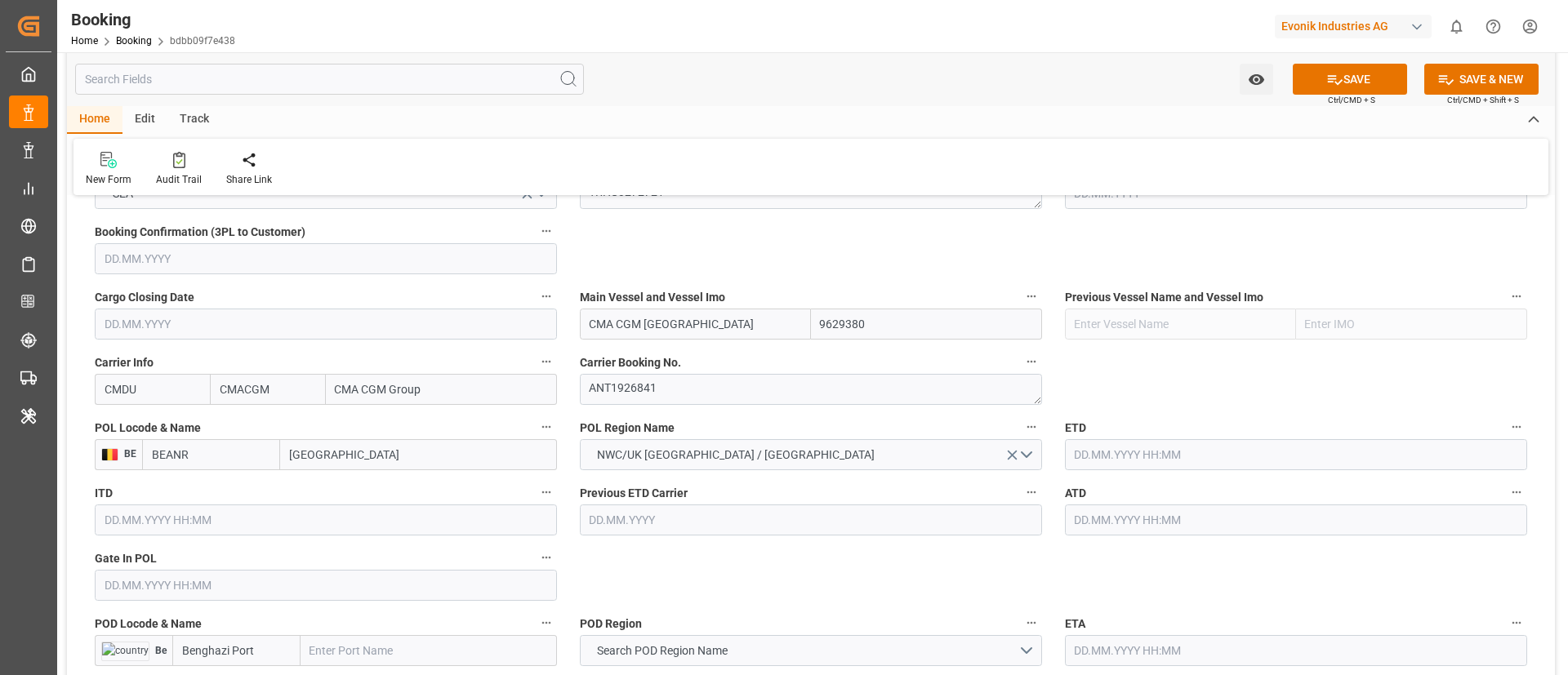
type input "BEANR"
click at [1044, 449] on input "text" at bounding box center [1295, 455] width 462 height 31
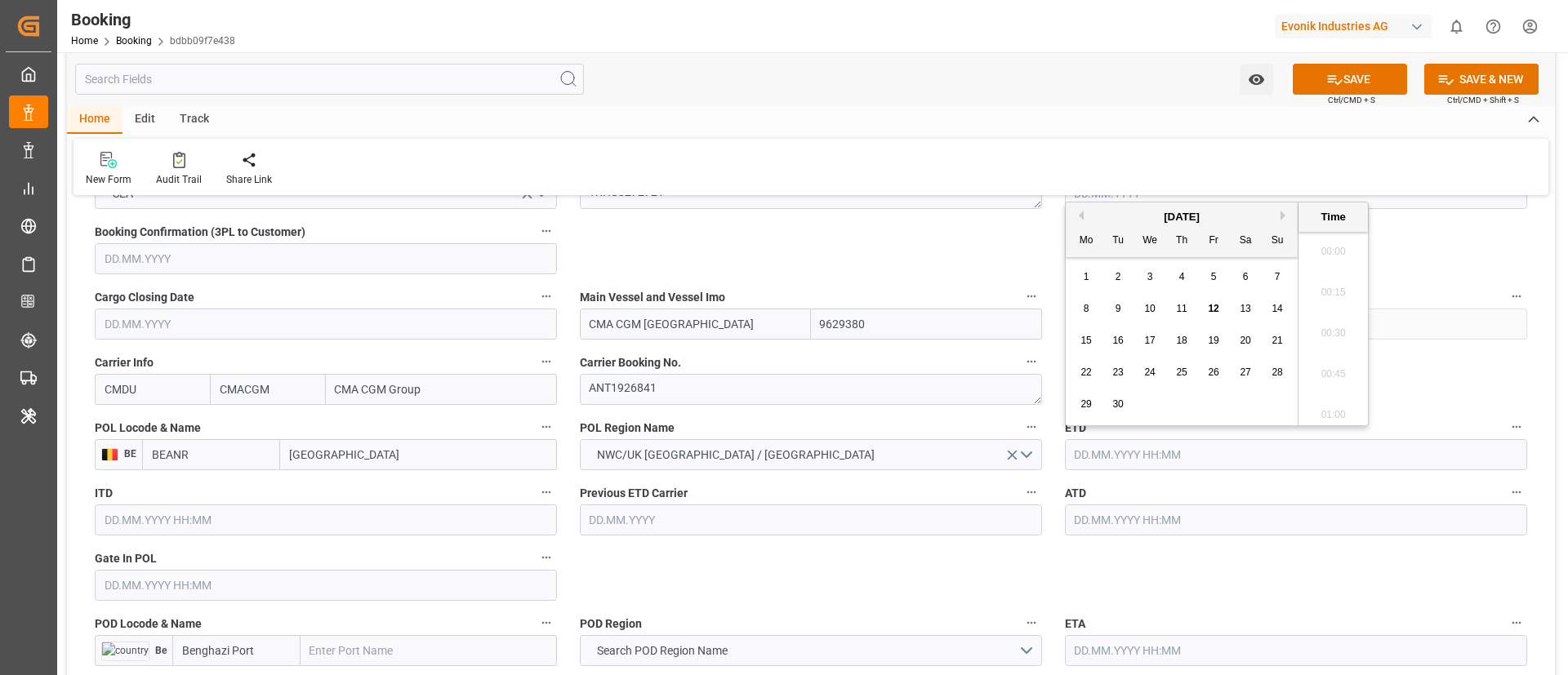
scroll to position [1925, 0]
click at [1044, 374] on span "23" at bounding box center [1117, 372] width 10 height 11
type input "[DATE] 00:00"
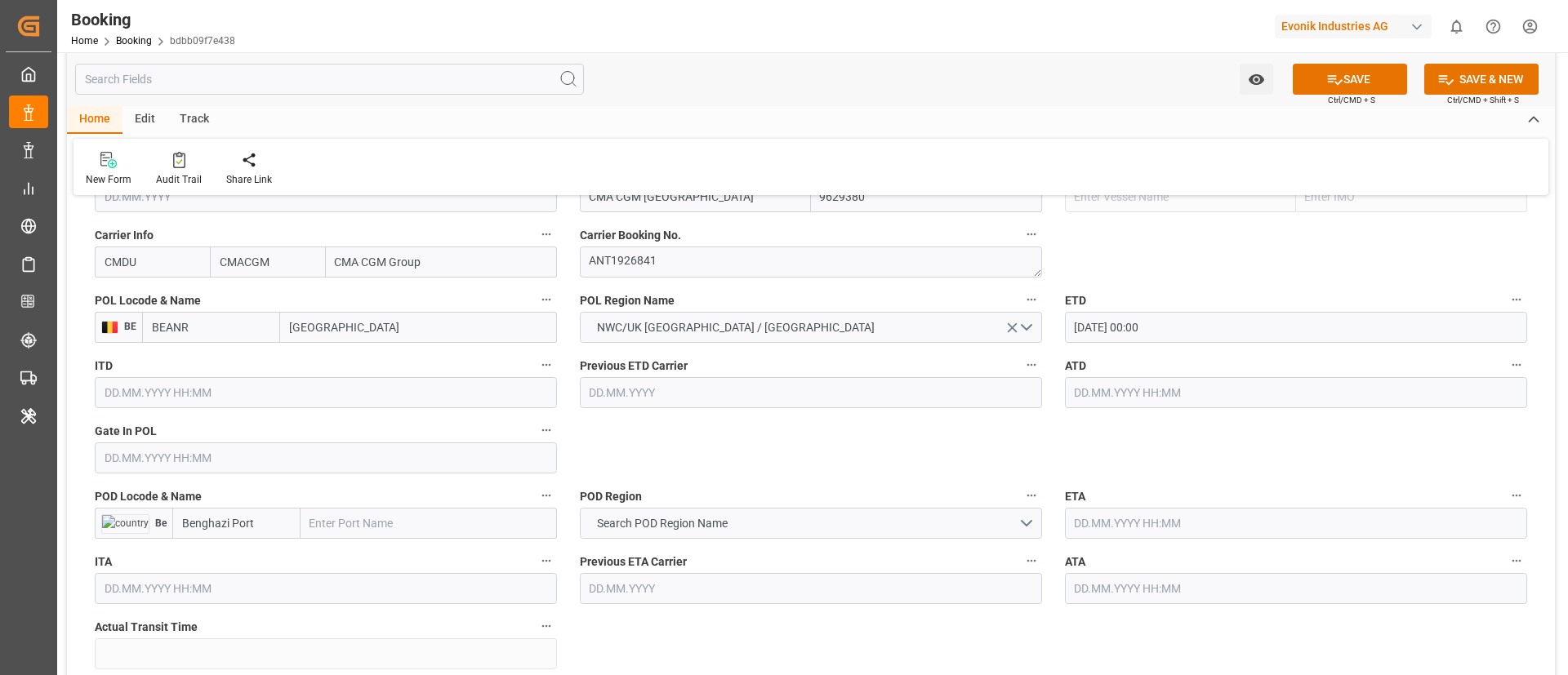
scroll to position [1347, 0]
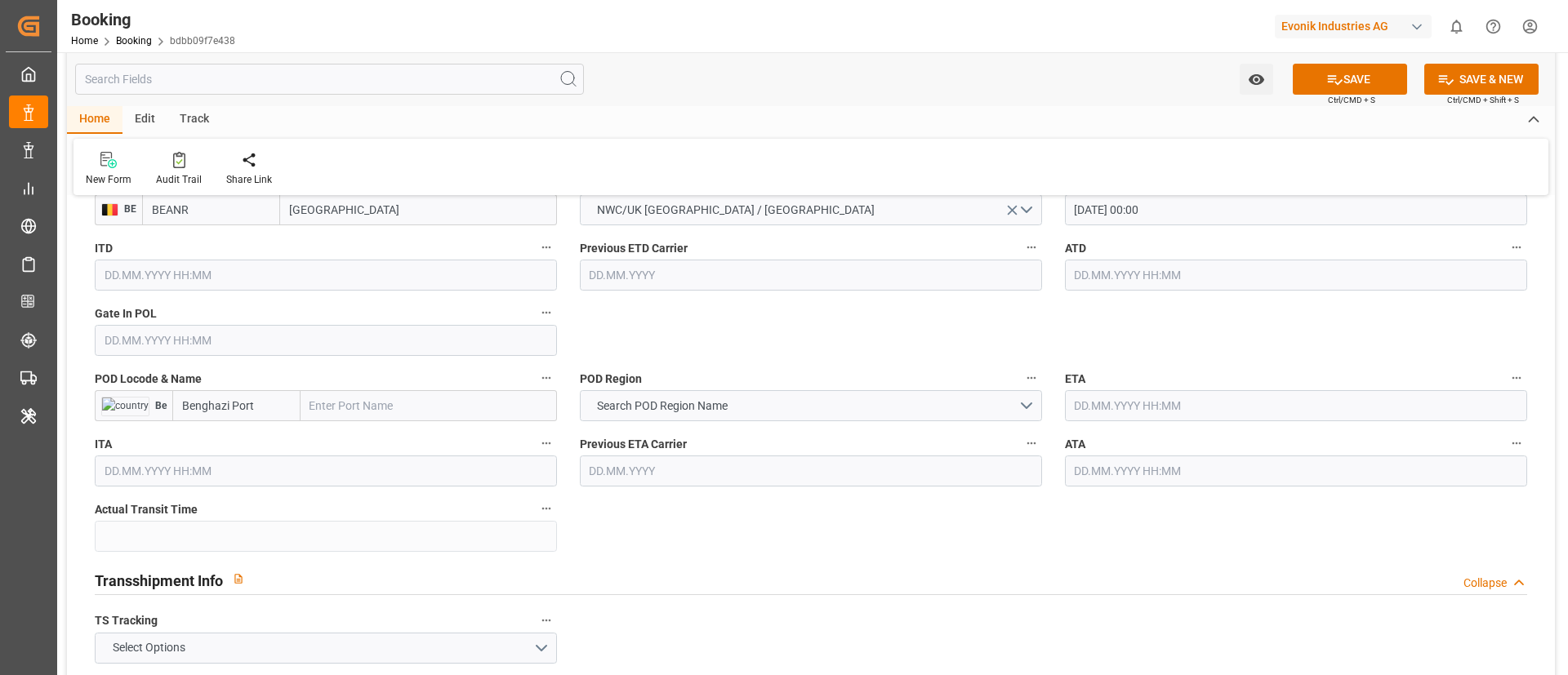
click at [364, 402] on input "text" at bounding box center [429, 405] width 257 height 31
paste input "BINGAZI"
type input "BINGAZI"
click at [365, 445] on b "Bingazi (Benghazi)" at bounding box center [360, 442] width 98 height 13
type input "LYBEN"
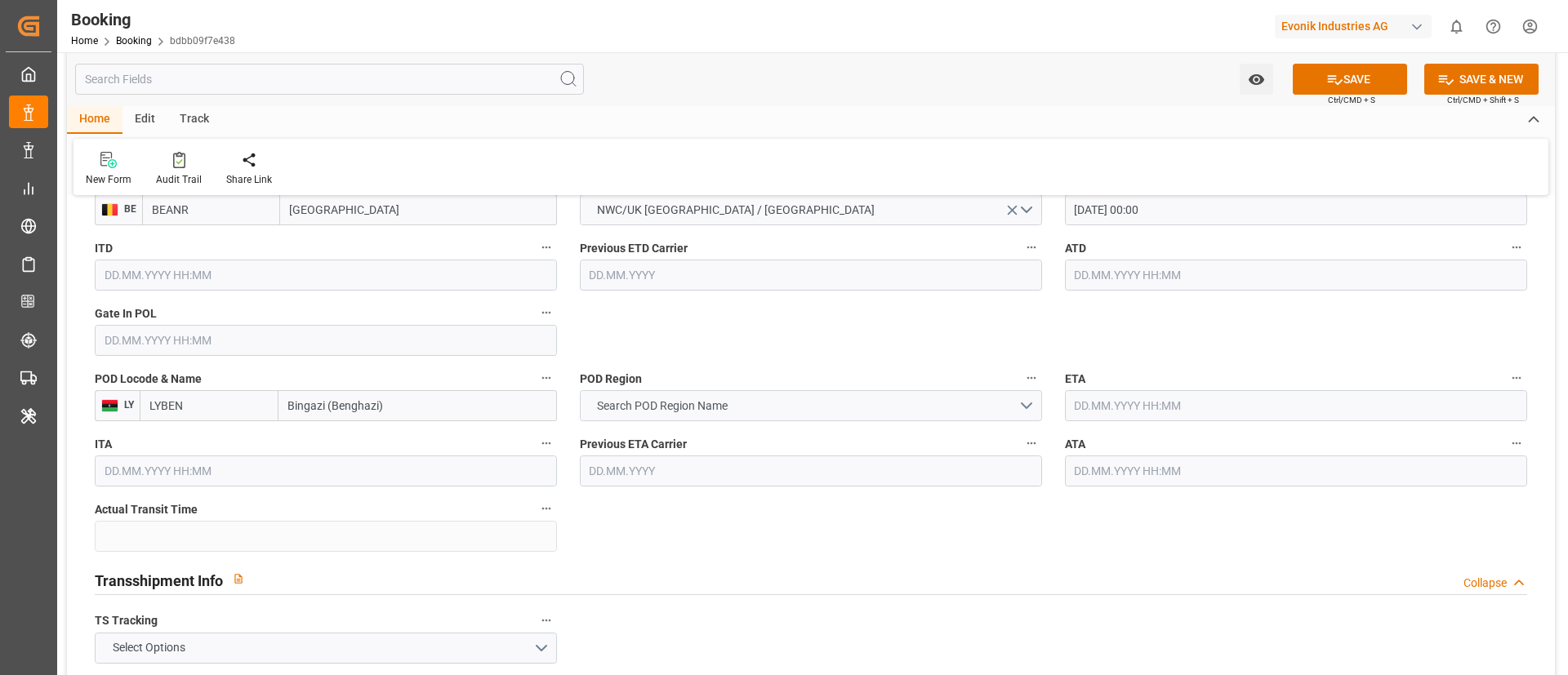
type input "Bingazi (Benghazi)"
click at [657, 408] on span "Search POD Region Name" at bounding box center [662, 406] width 147 height 17
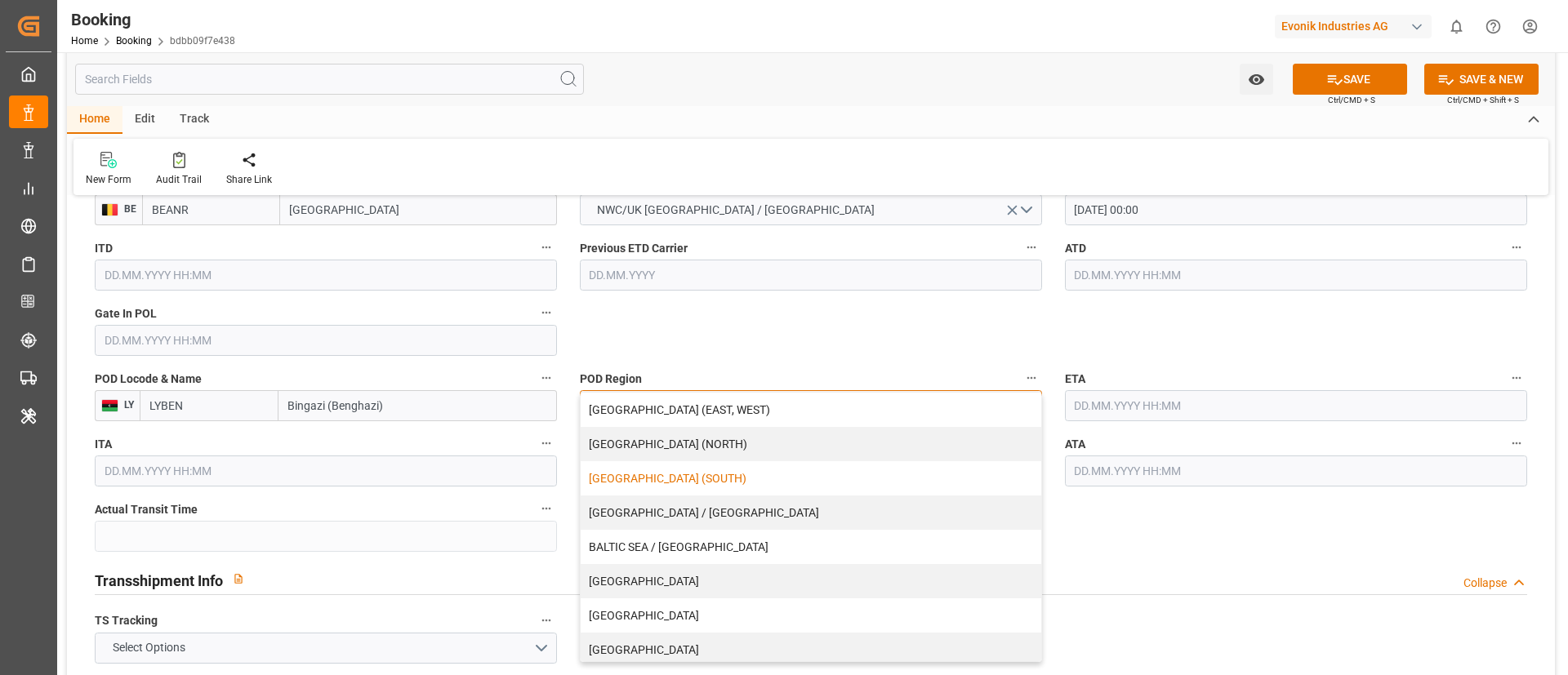
scroll to position [349, 0]
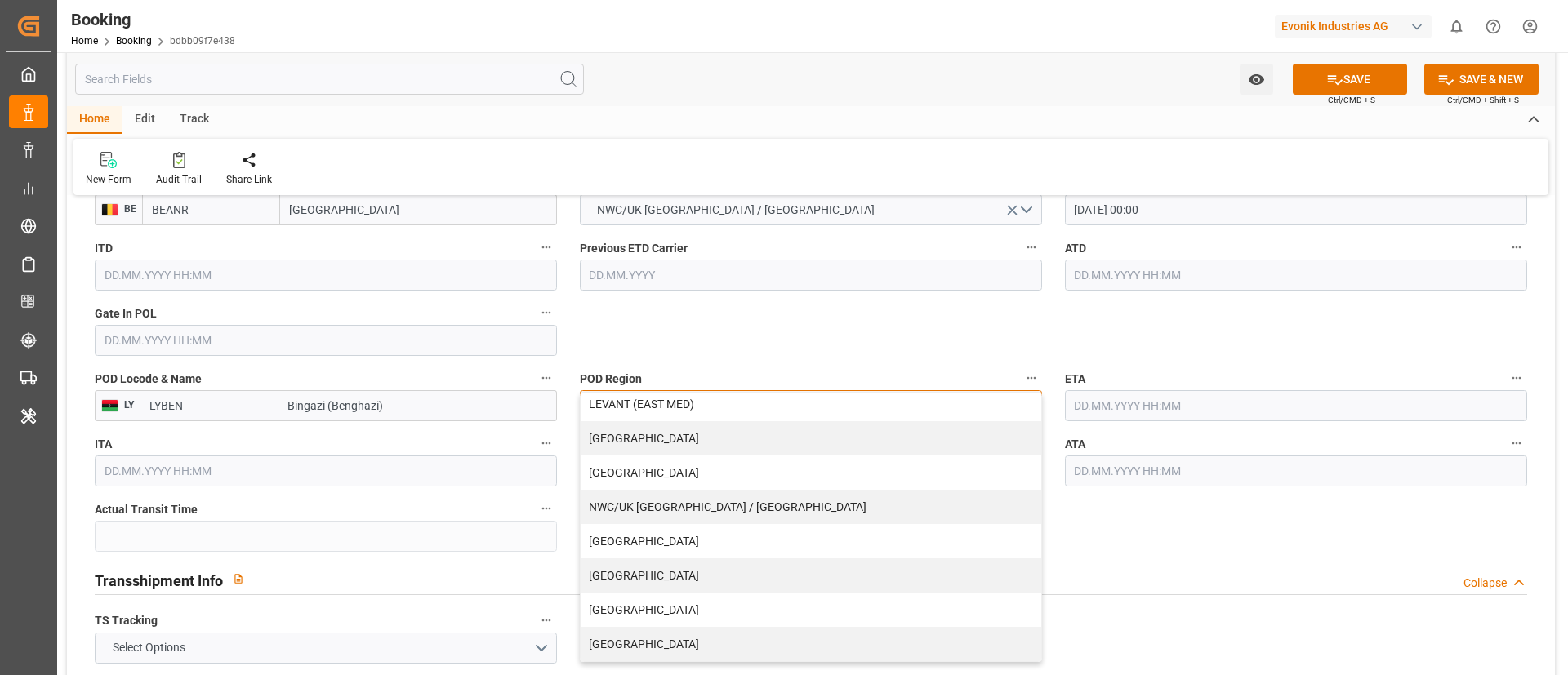
click at [683, 449] on div "[GEOGRAPHIC_DATA]" at bounding box center [810, 644] width 460 height 35
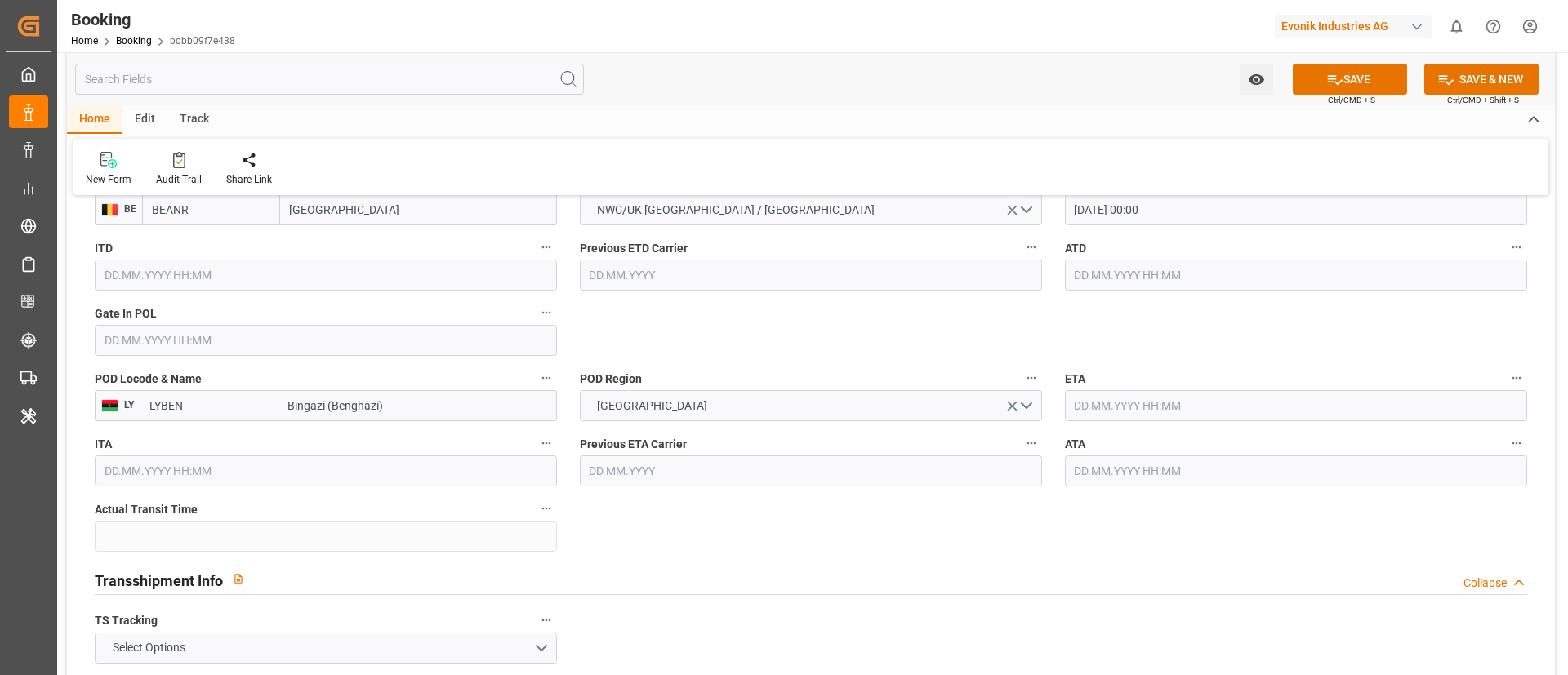
click at [1044, 402] on input "text" at bounding box center [1295, 405] width 462 height 31
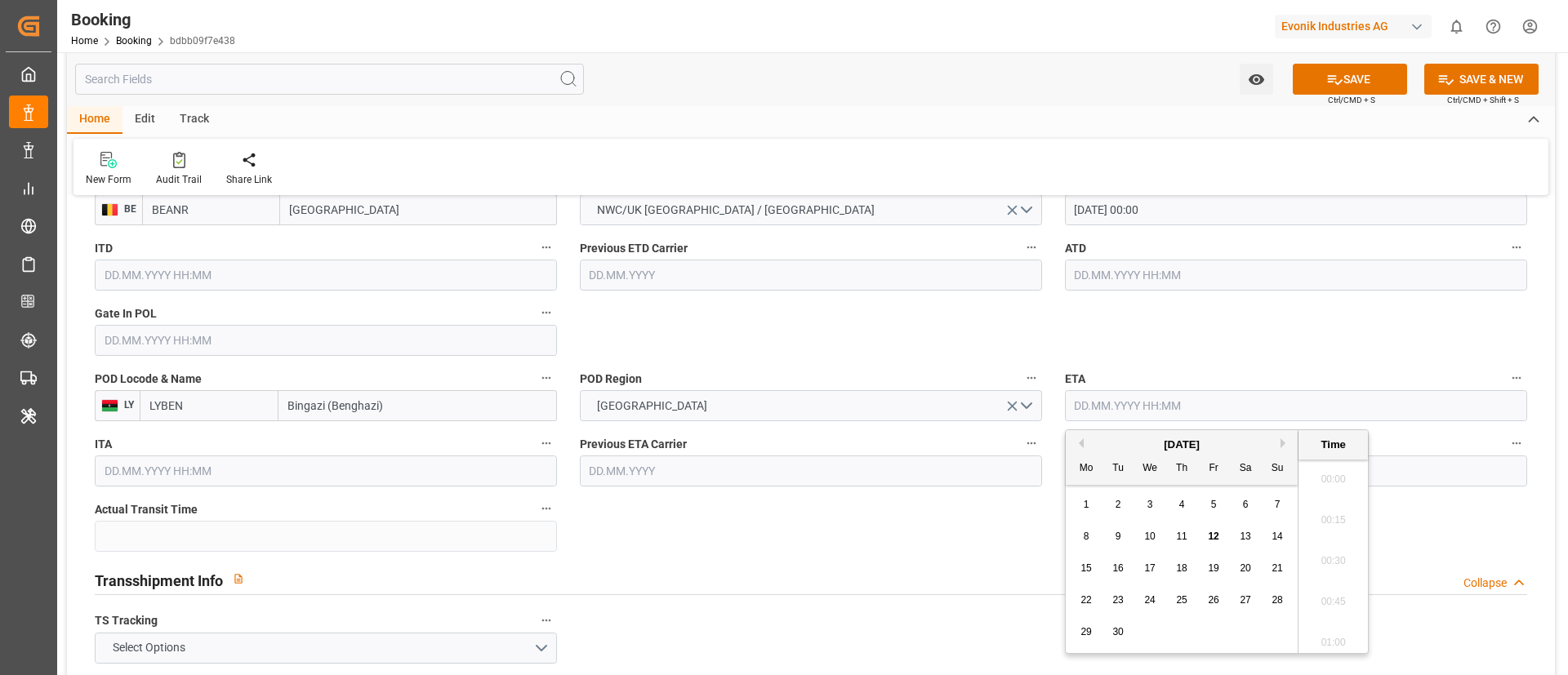
click at [1044, 443] on button "Next Month" at bounding box center [1285, 443] width 9 height 9
click at [1044, 449] on span "13" at bounding box center [1085, 568] width 10 height 11
type input "[DATE] 00:00"
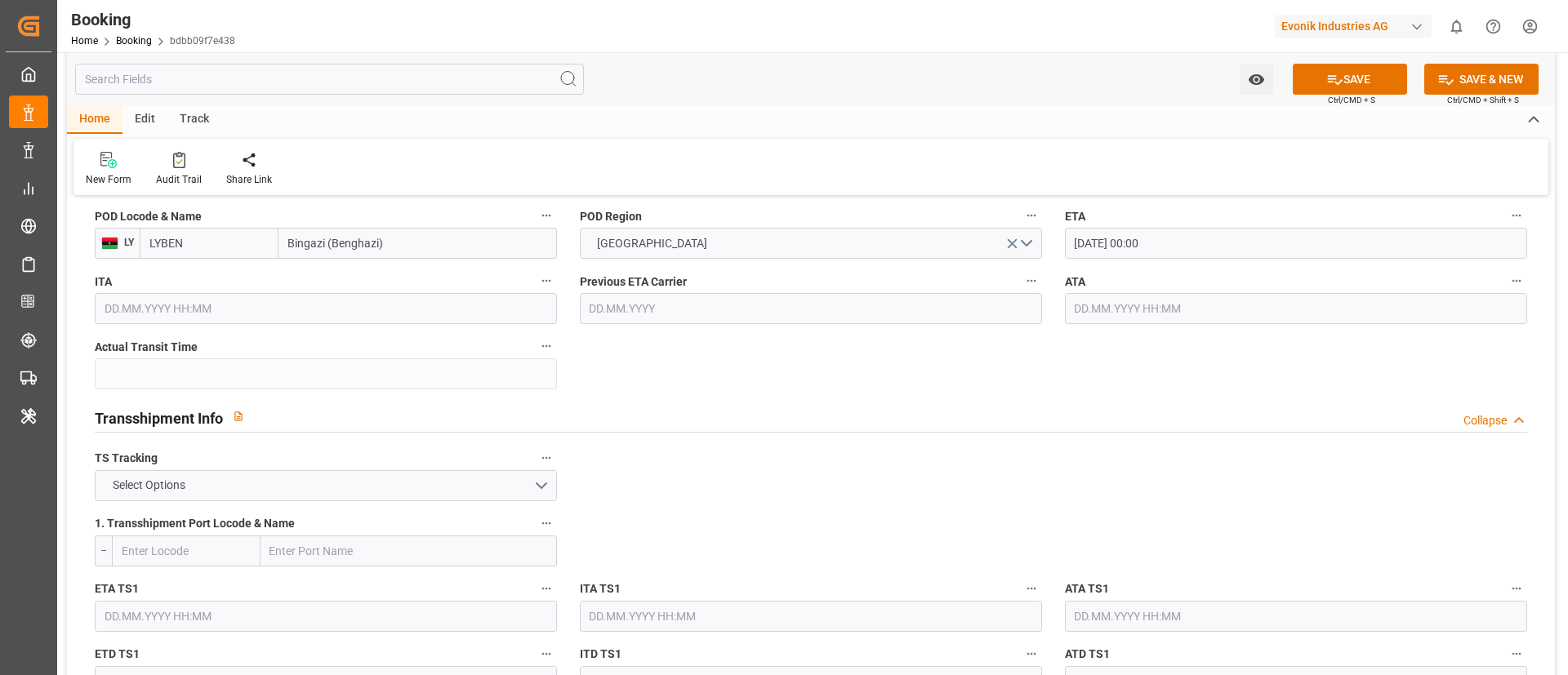
scroll to position [1593, 0]
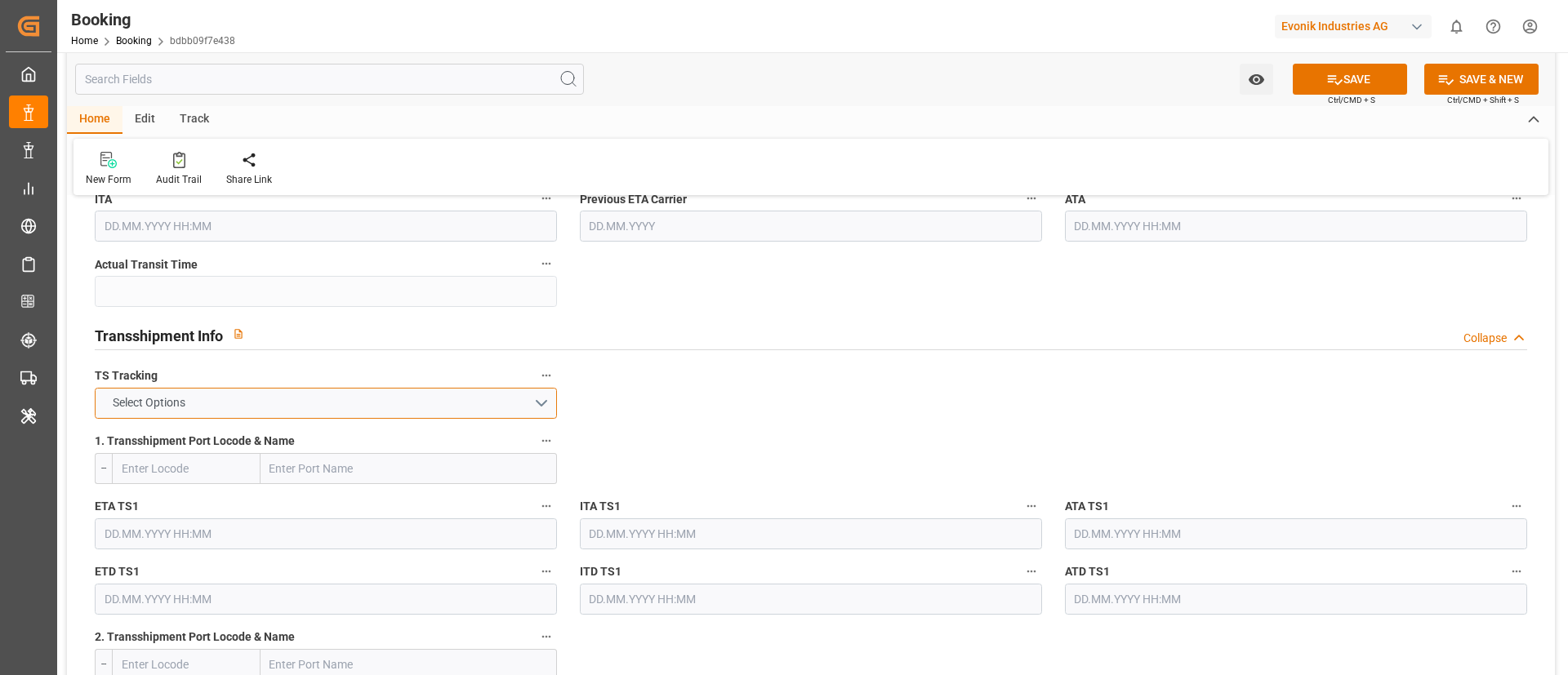
click at [402, 398] on button "Select Options" at bounding box center [325, 403] width 462 height 31
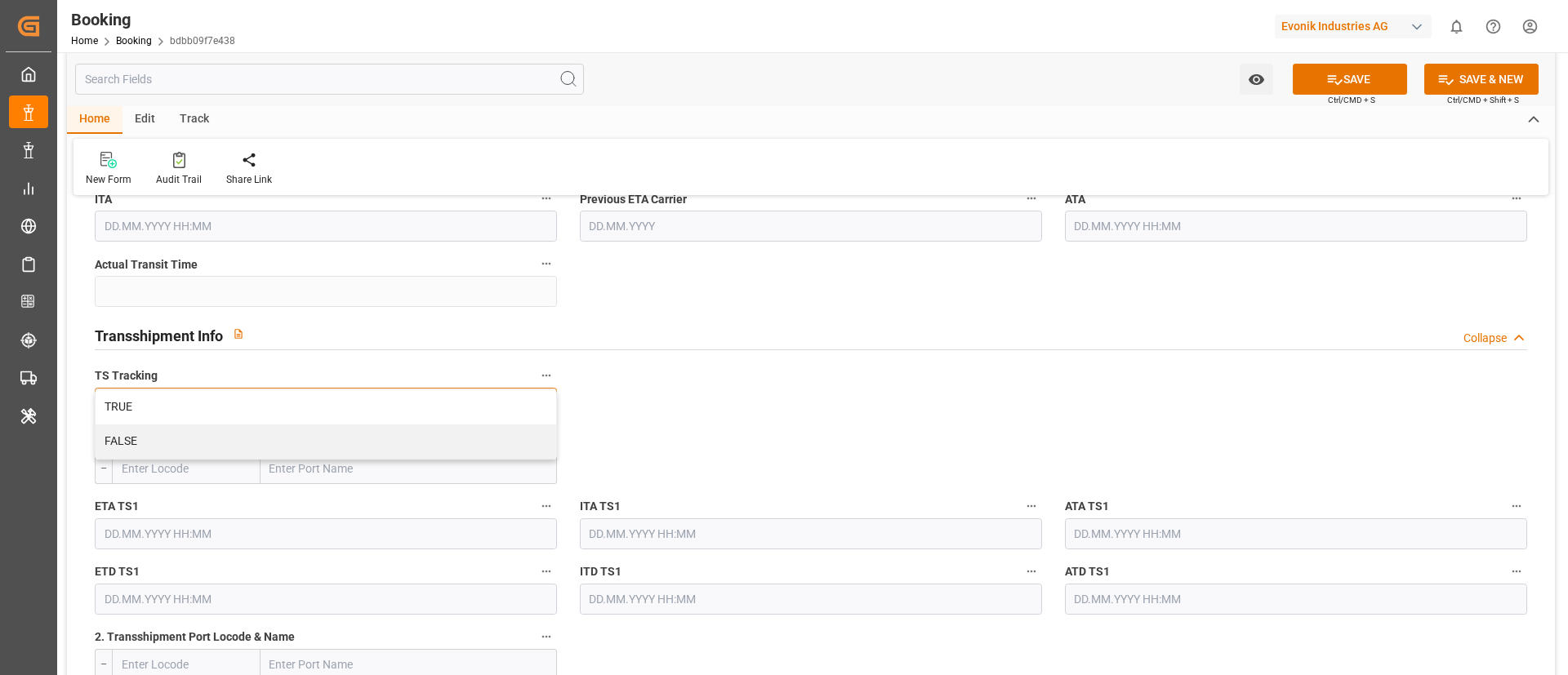
click at [402, 398] on div "TRUE" at bounding box center [325, 407] width 460 height 35
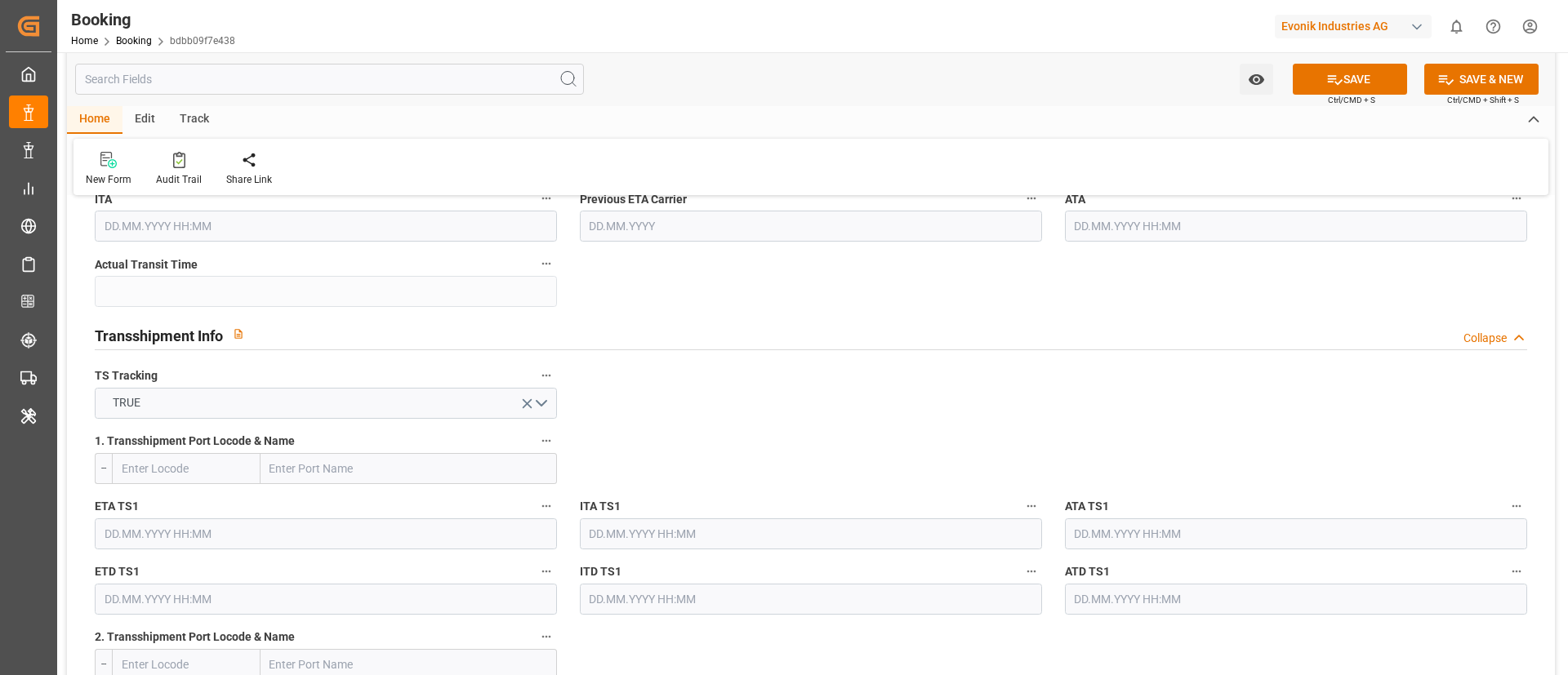
click at [189, 449] on input "text" at bounding box center [186, 469] width 149 height 31
click at [164, 449] on span "MTMLA - Valletta" at bounding box center [164, 504] width 83 height 13
type input "MTMLA"
type input "Valletta"
type input "MTMLA"
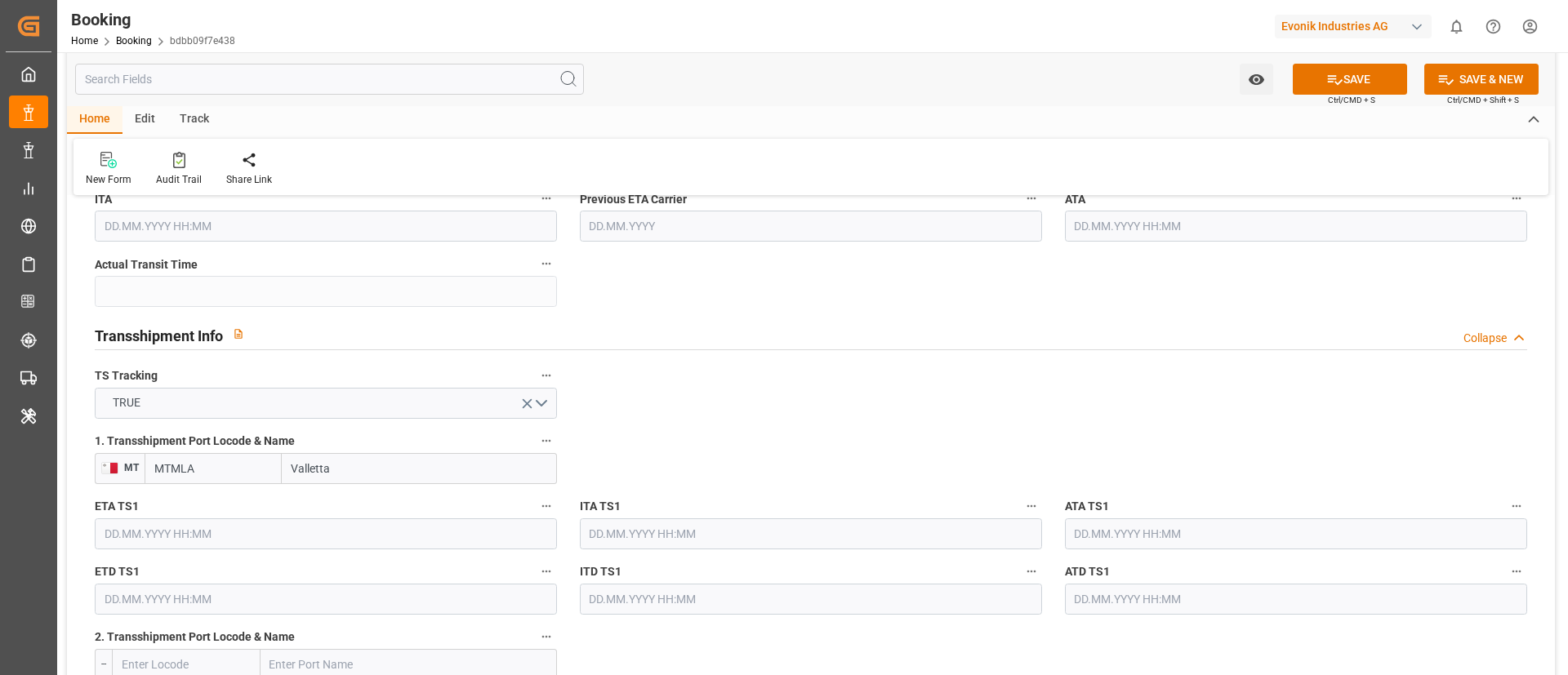
click at [184, 449] on input "text" at bounding box center [325, 533] width 462 height 31
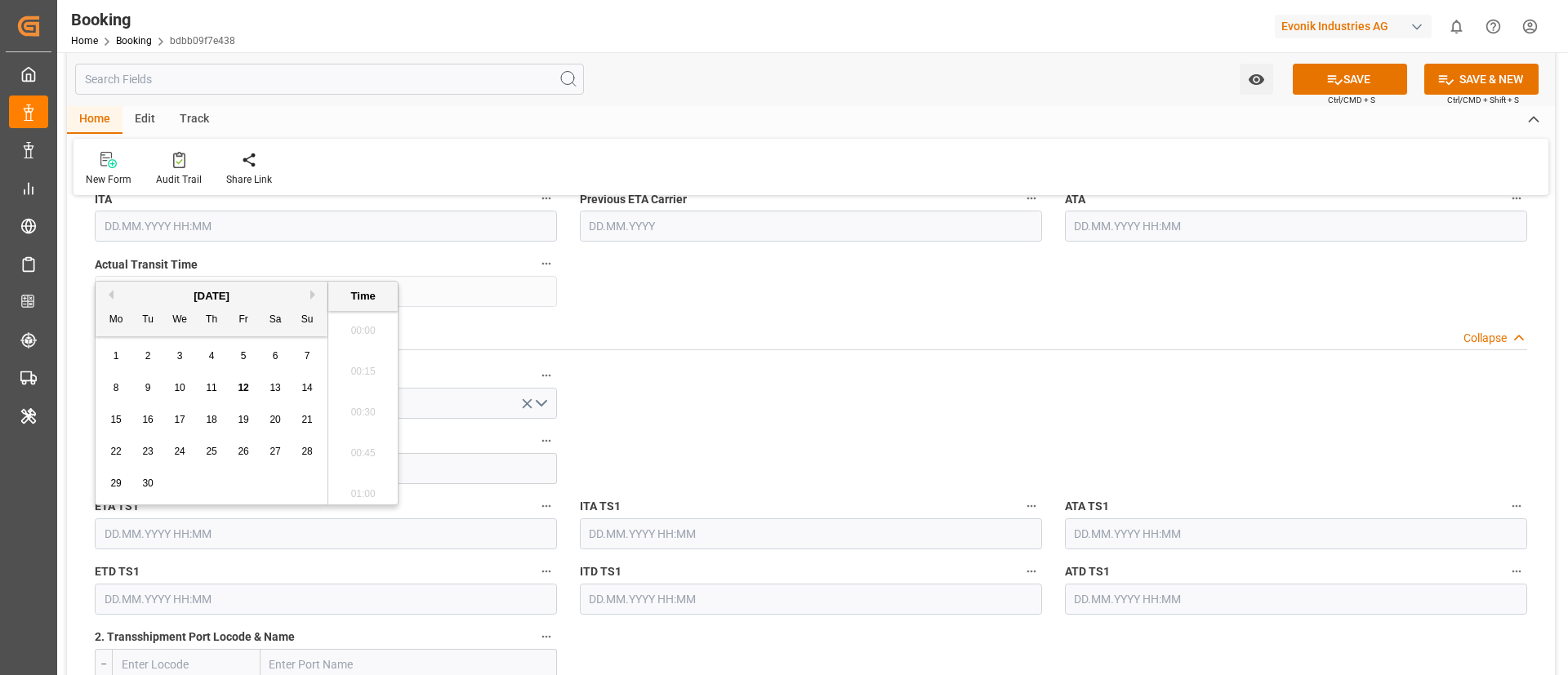
scroll to position [1925, 0]
click at [307, 294] on div "[DATE]" at bounding box center [211, 296] width 231 height 16
click at [311, 293] on button "Next Month" at bounding box center [315, 294] width 9 height 9
click at [183, 352] on div "1" at bounding box center [180, 356] width 21 height 20
click at [206, 449] on input "text" at bounding box center [325, 599] width 462 height 31
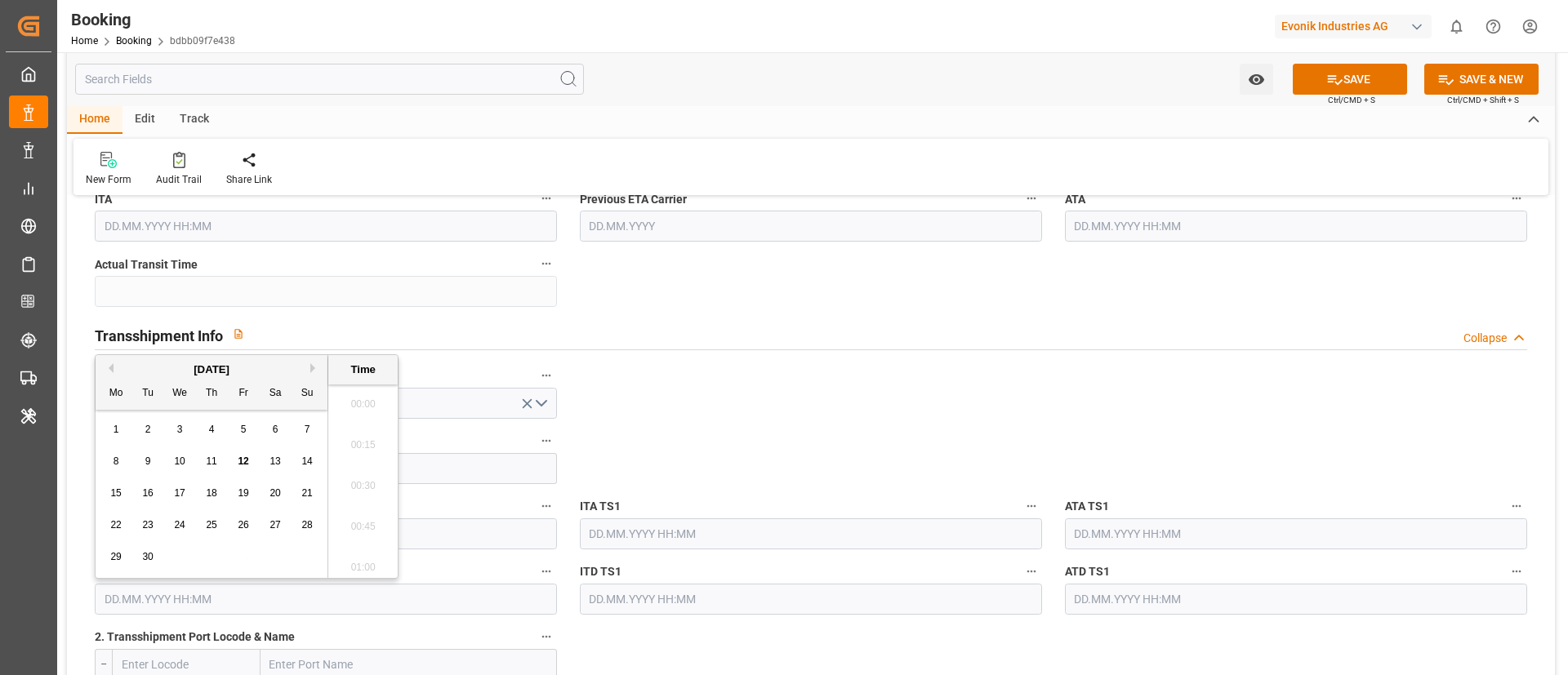
type input "[DATE] 00:00"
click at [314, 363] on button "Next Month" at bounding box center [315, 360] width 9 height 9
click at [236, 421] on div "3" at bounding box center [244, 422] width 21 height 20
type input "[DATE] 00:00"
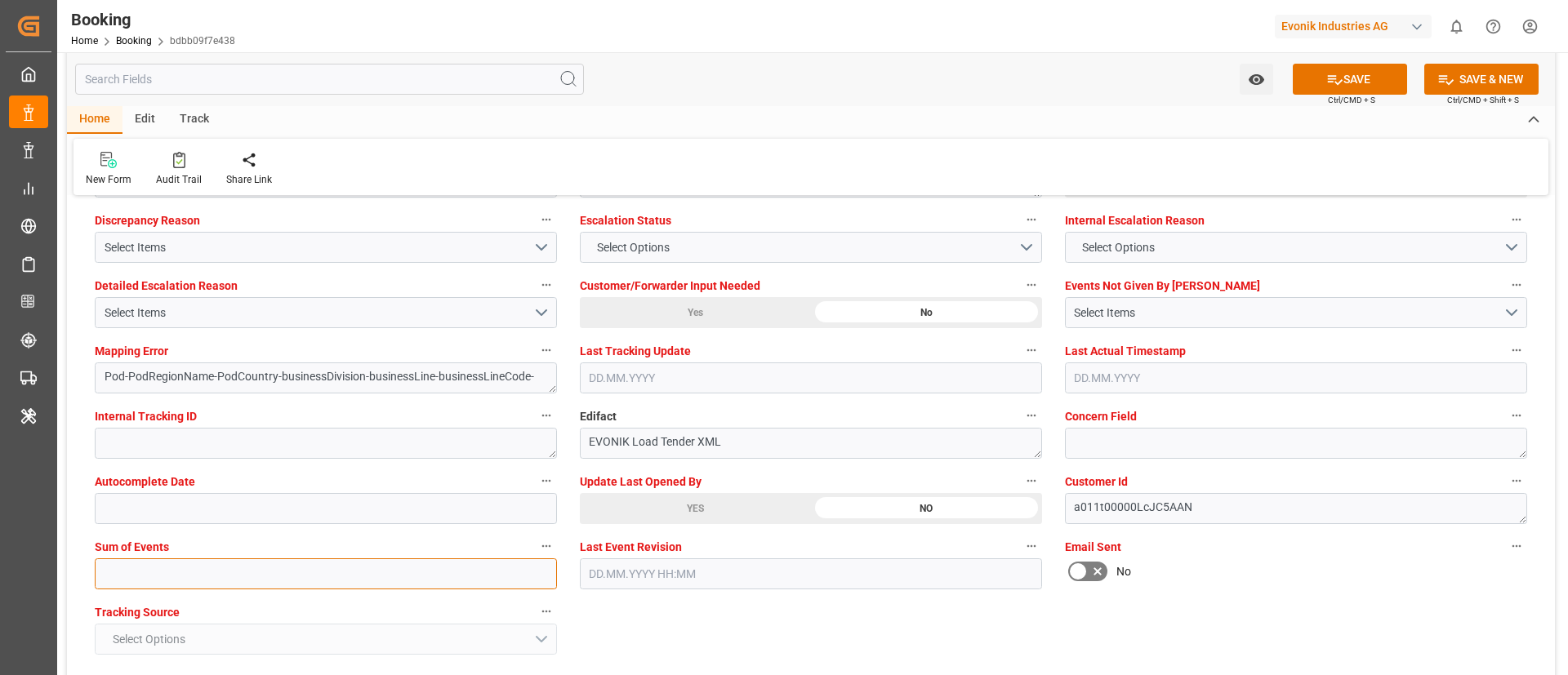
click at [402, 449] on input "text" at bounding box center [325, 574] width 462 height 31
type input "0"
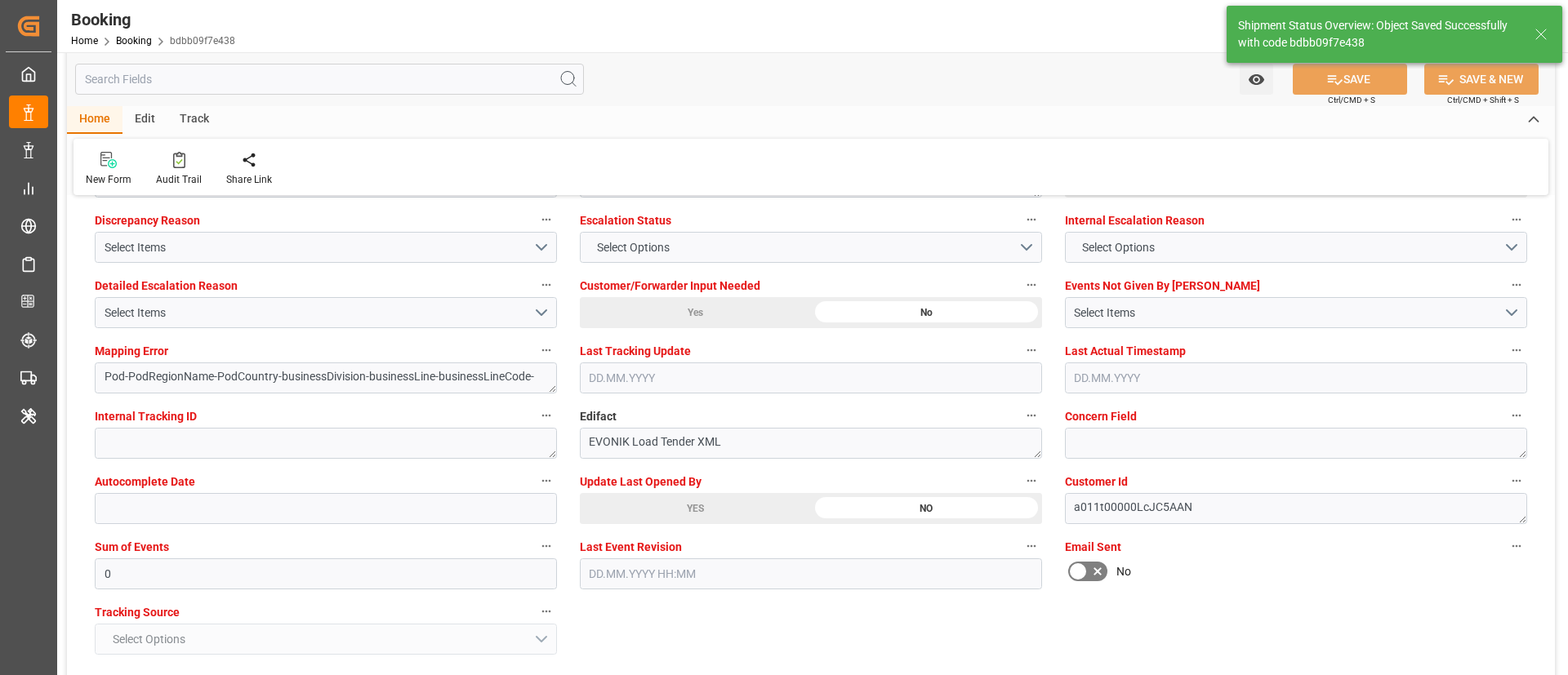
type textarea "NWC/[GEOGRAPHIC_DATA] [GEOGRAPHIC_DATA] / [GEOGRAPHIC_DATA]-AO"
type textarea "Vismitha Mahadev"
type textarea "Pod-businessDivision-businessLine-"
type textarea "Yes"
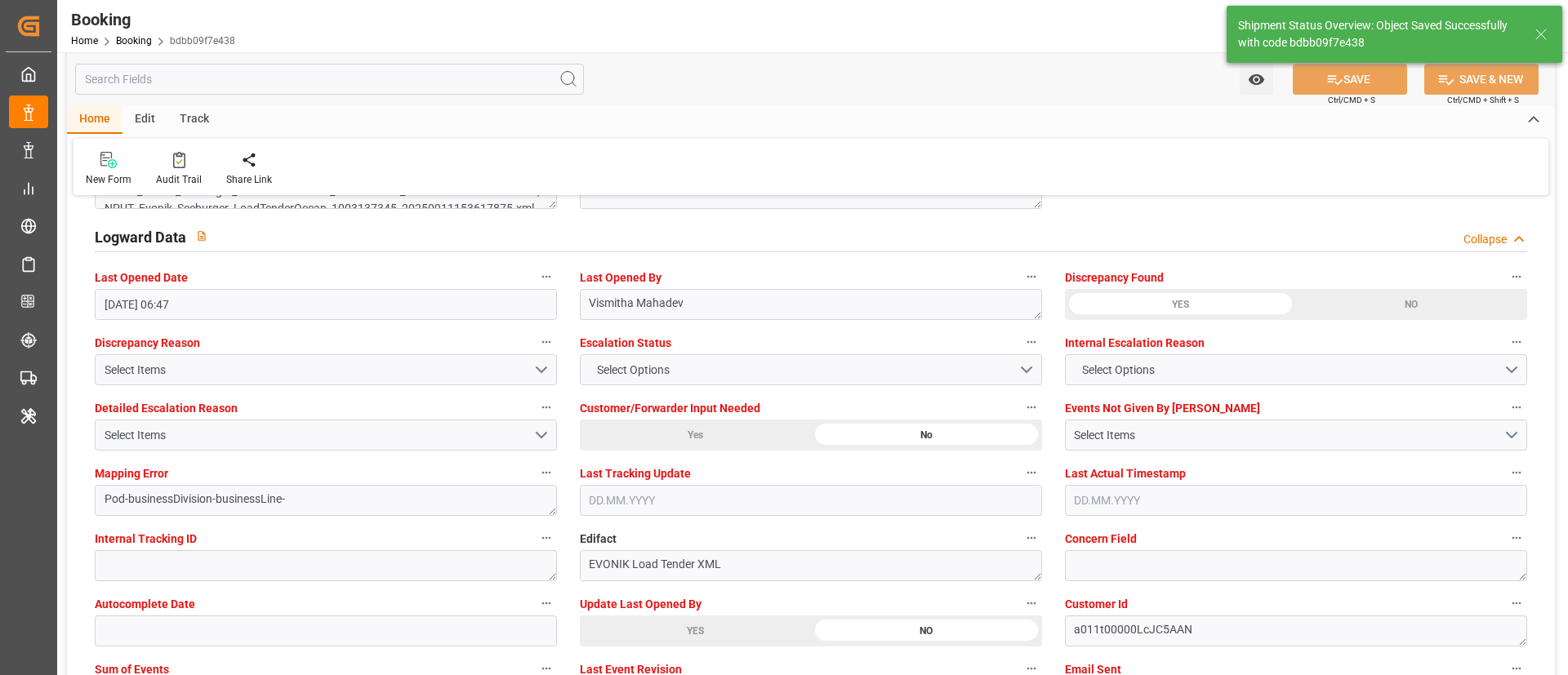
type input "[DATE] 00:00"
type input "[DATE] 06:47"
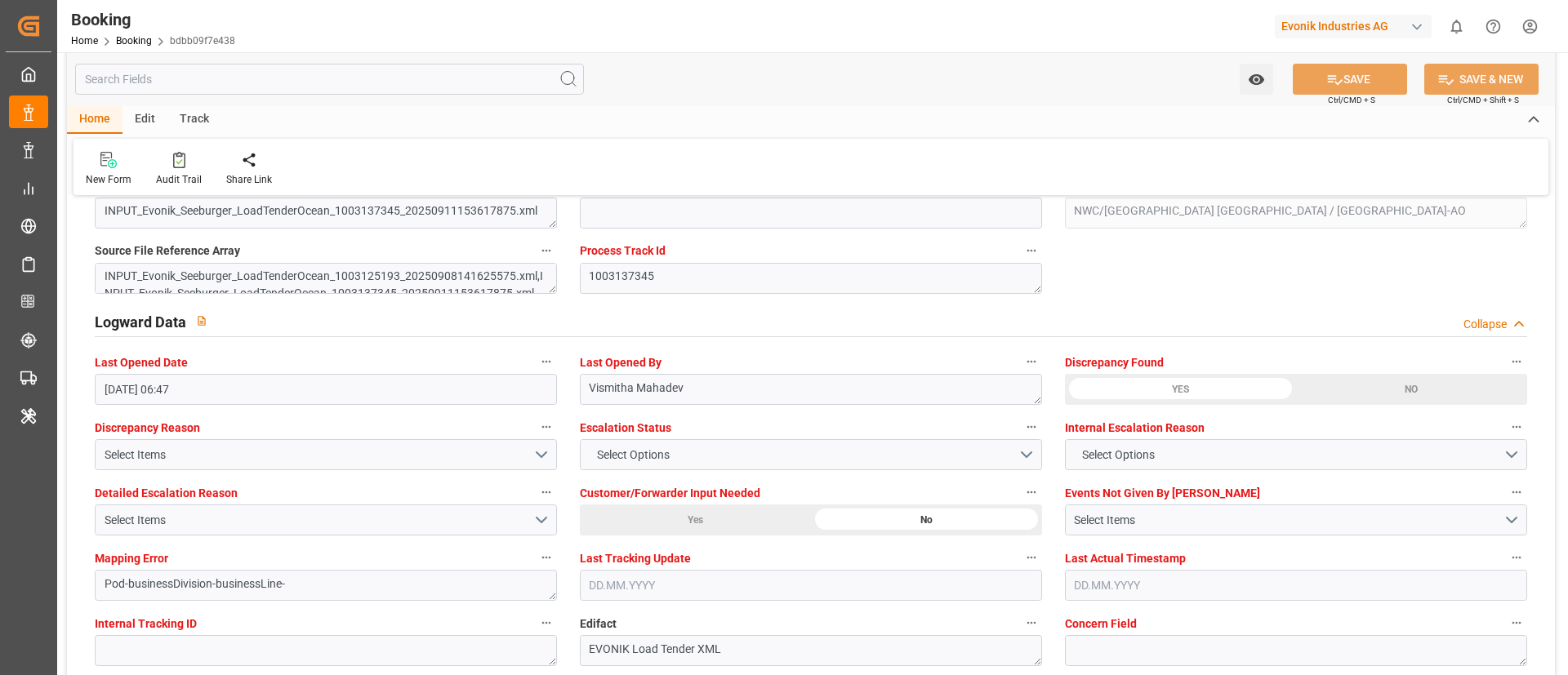
scroll to position [2818, 0]
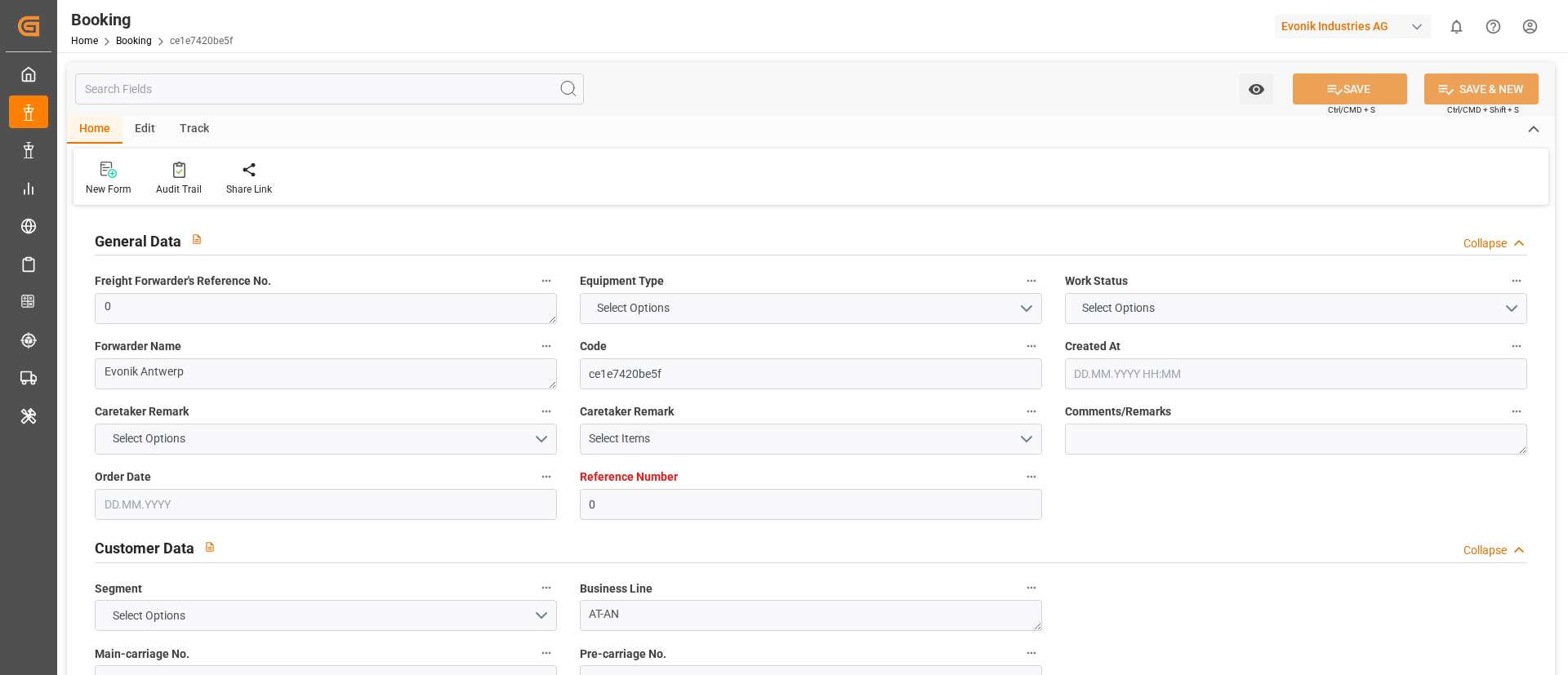
type input "0"
type input "CMACGM"
type input "CMA CGM Group"
type input "NLRTM"
type input "Misurata seaport"
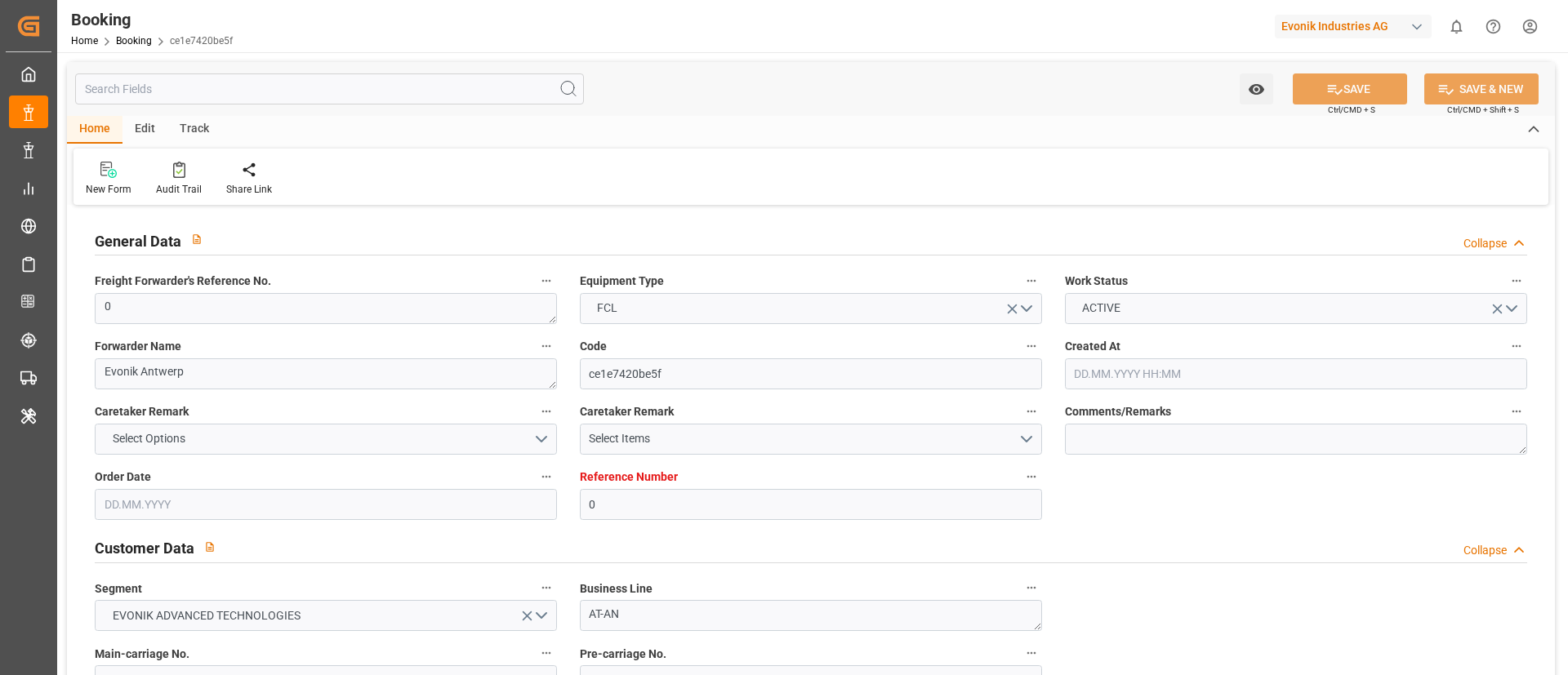
type input "[DATE] 06:31"
type input "[DATE]"
type input "[DATE] 00:00"
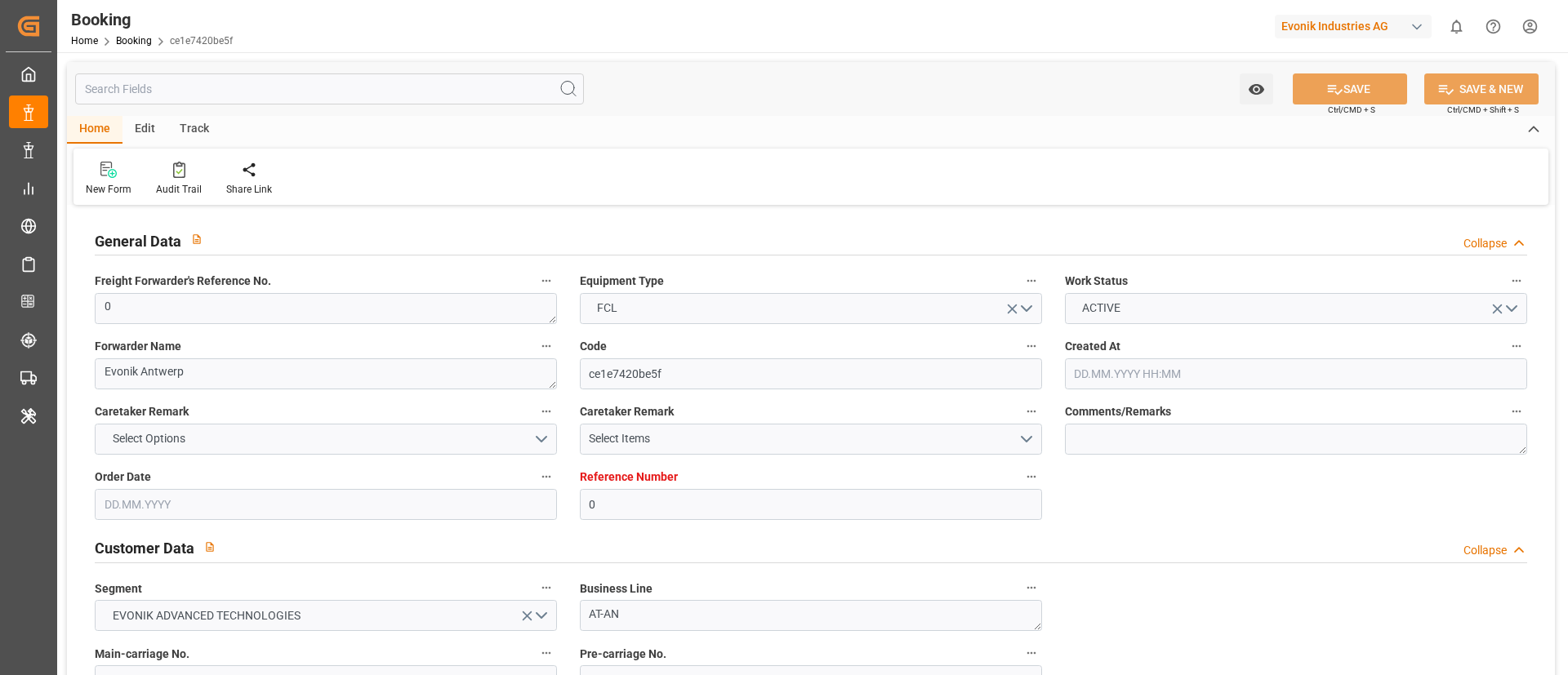
type input "[DATE] 08:57"
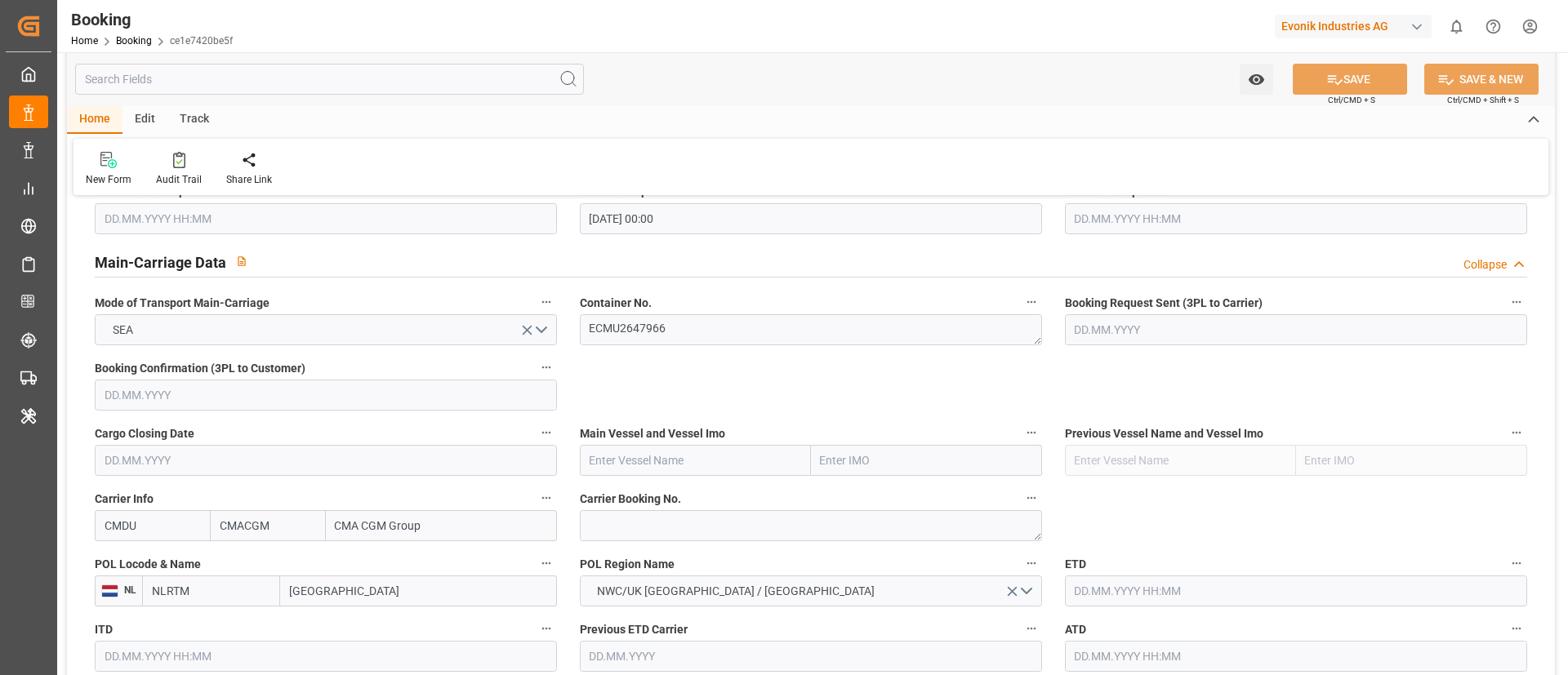
scroll to position [980, 0]
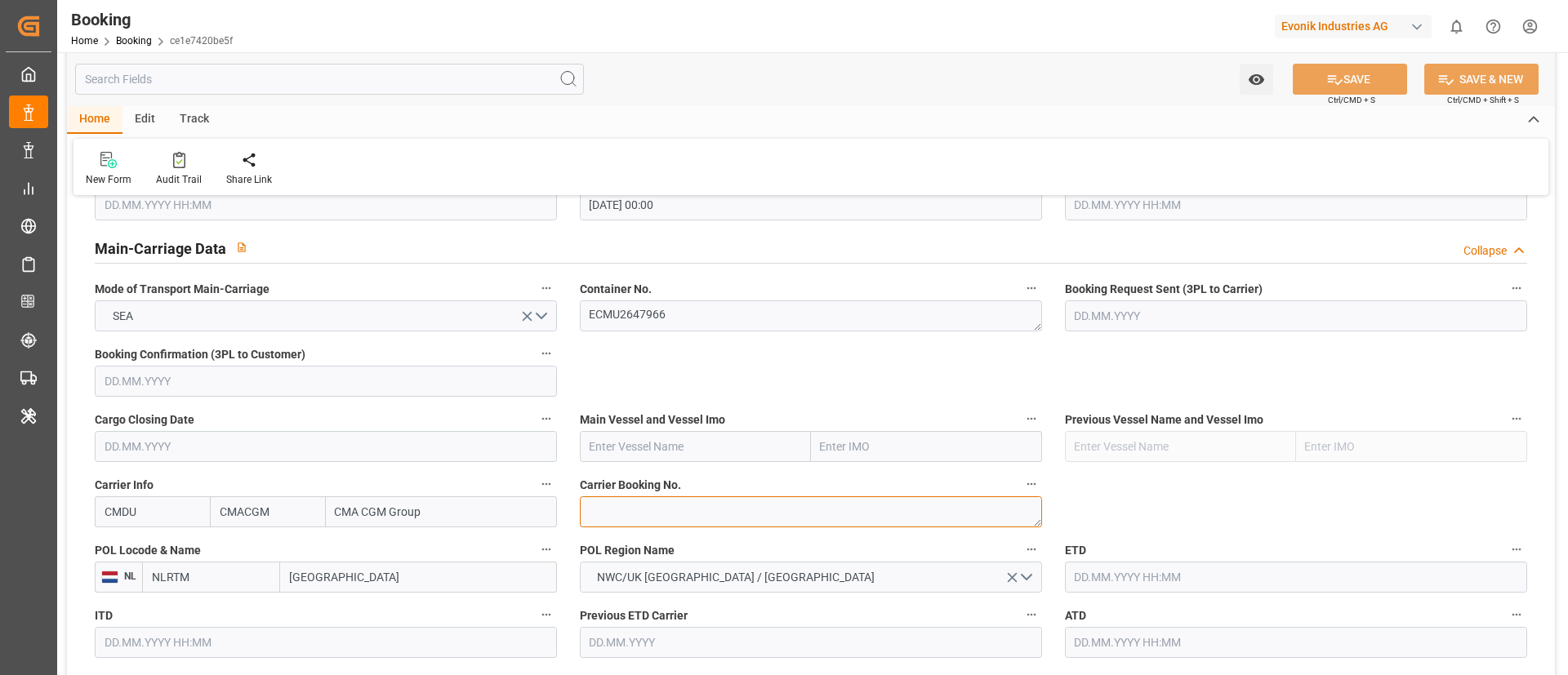
click at [684, 518] on textarea at bounding box center [811, 512] width 462 height 31
paste textarea "ANT1926774"
type textarea "ANT1926774"
click at [679, 450] on input "text" at bounding box center [695, 446] width 231 height 31
paste input "CMA CGM MONTOIR"
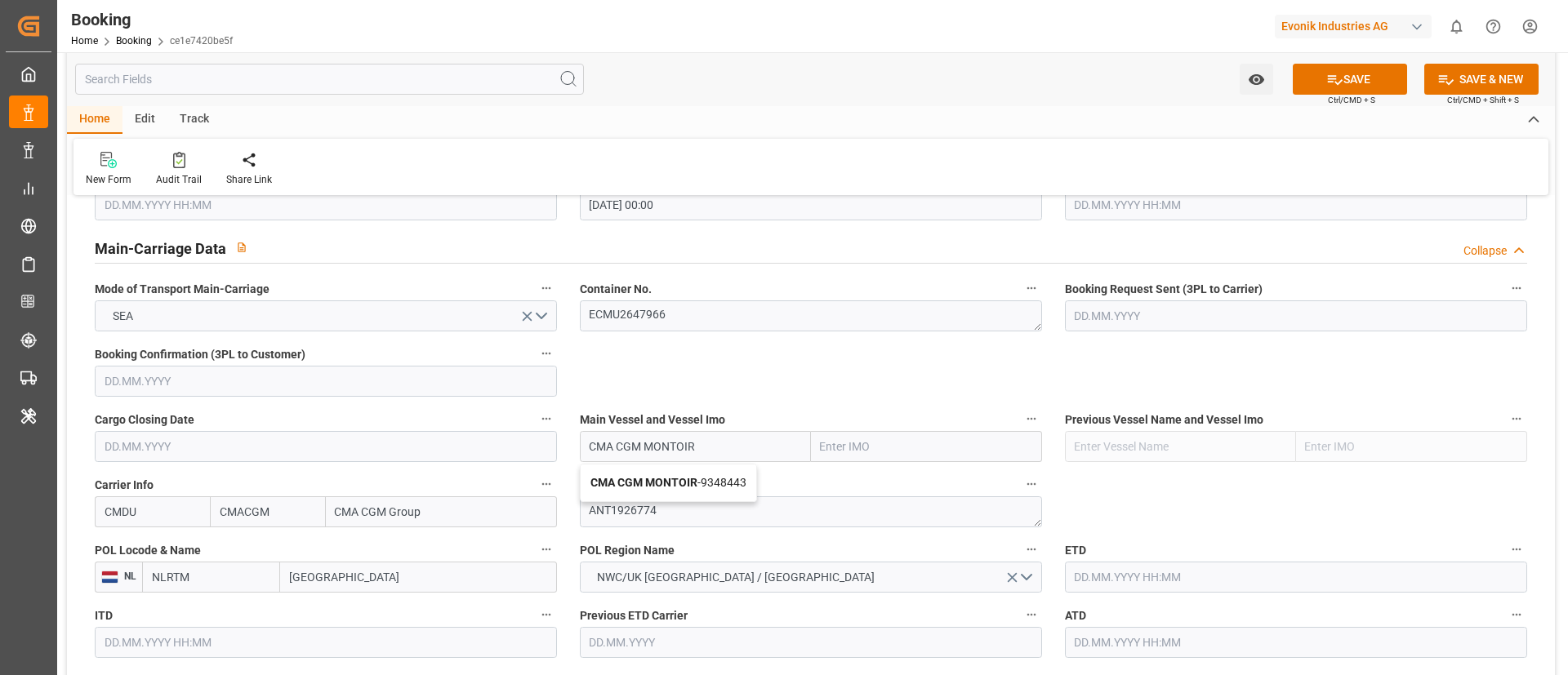
click at [685, 478] on b "CMA CGM MONTOIR" at bounding box center [644, 483] width 107 height 13
type input "CMA CGM MONTOIR"
type input "9348443"
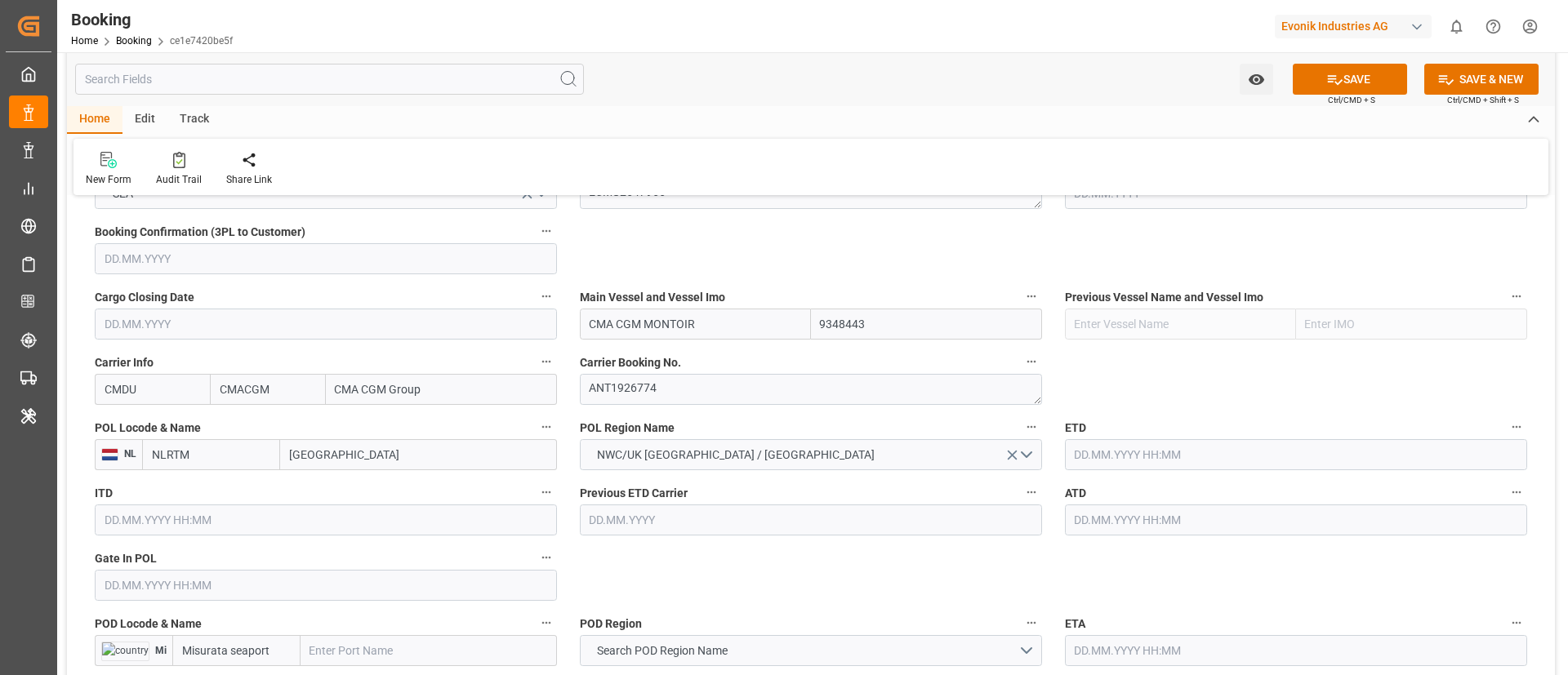
type input "CMA CGM MONTOIR"
click at [351, 459] on input "[GEOGRAPHIC_DATA]" at bounding box center [418, 455] width 276 height 31
paste input "[GEOGRAPHIC_DATA]"
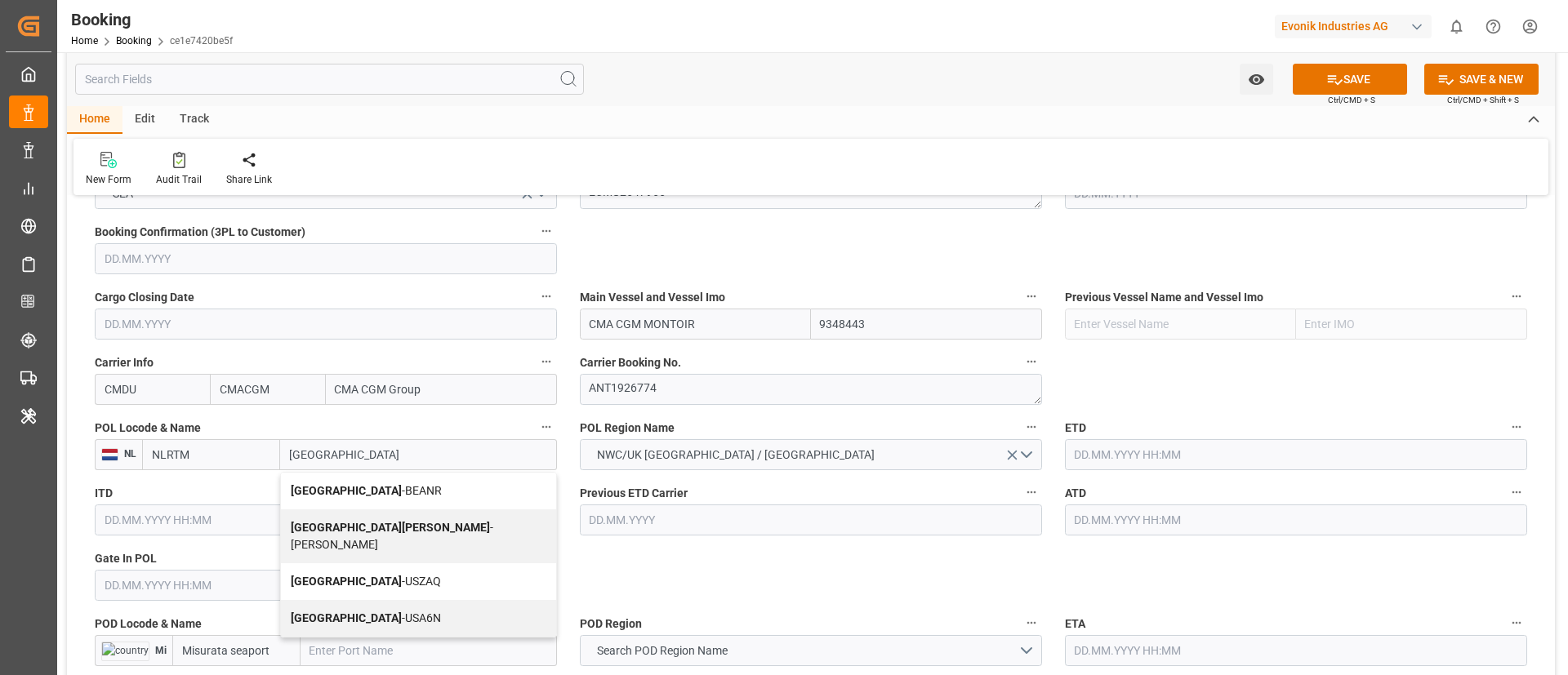
click at [347, 491] on span "Antwerp - BEANR" at bounding box center [366, 491] width 151 height 13
type input "[GEOGRAPHIC_DATA]"
type input "BEANR"
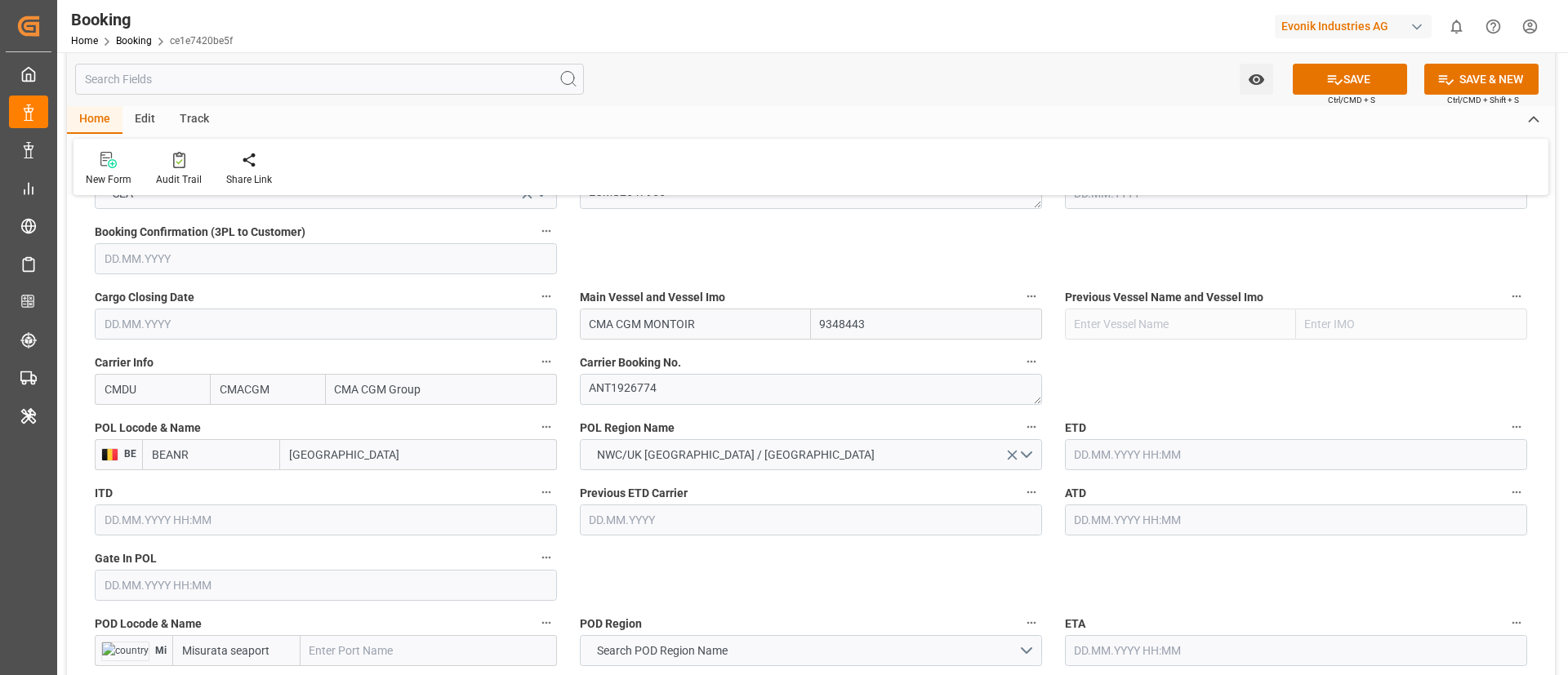
click at [175, 585] on input "text" at bounding box center [325, 585] width 462 height 31
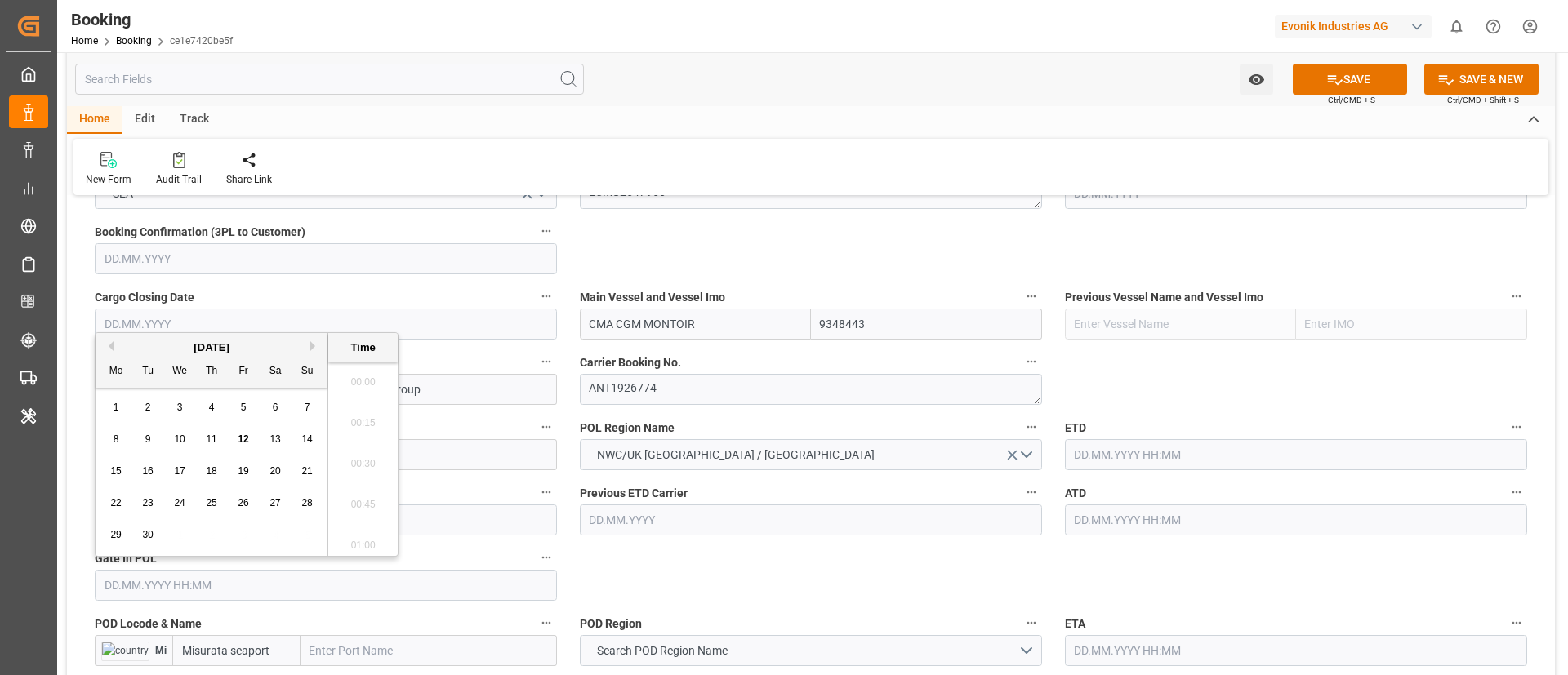
scroll to position [1925, 0]
click at [114, 405] on span "1" at bounding box center [116, 408] width 6 height 11
type input "[DATE] 00:00"
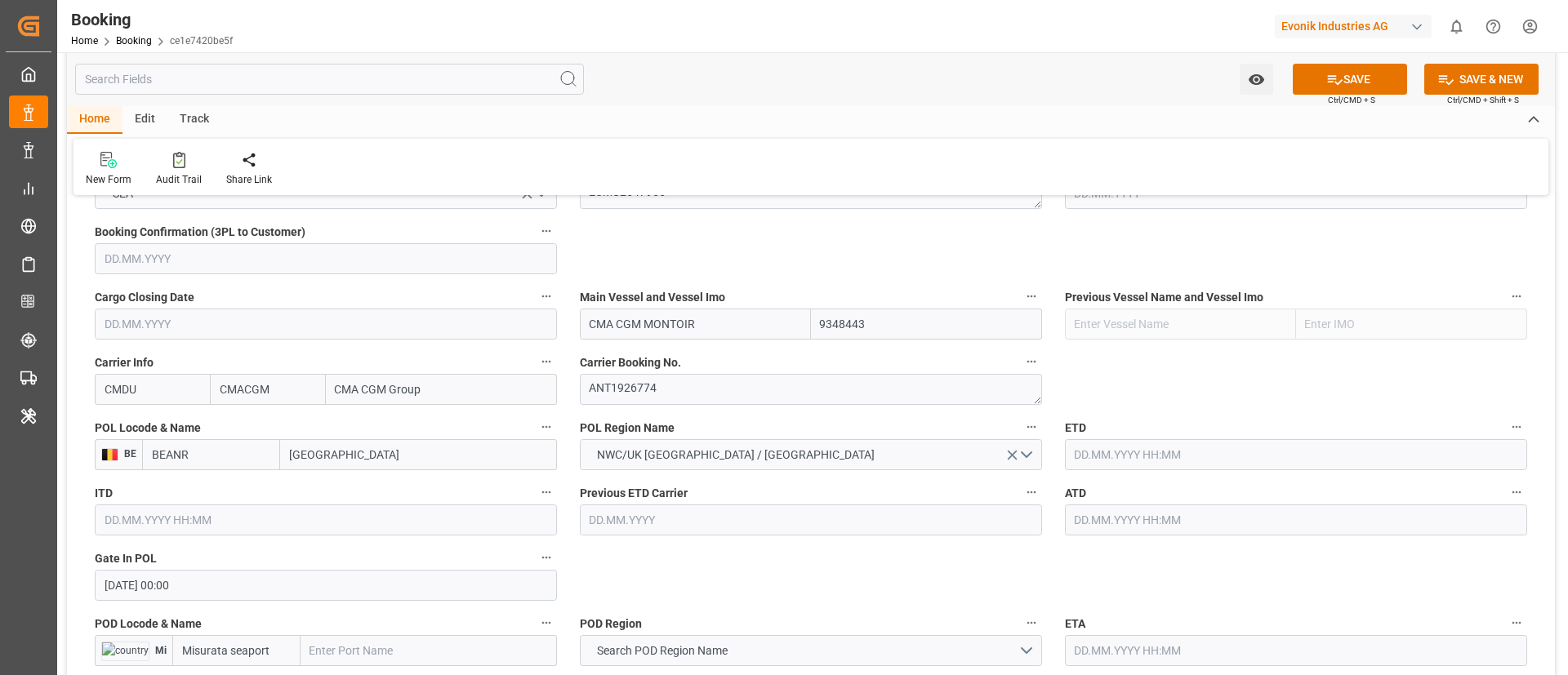
click at [1169, 458] on input "text" at bounding box center [1295, 455] width 462 height 31
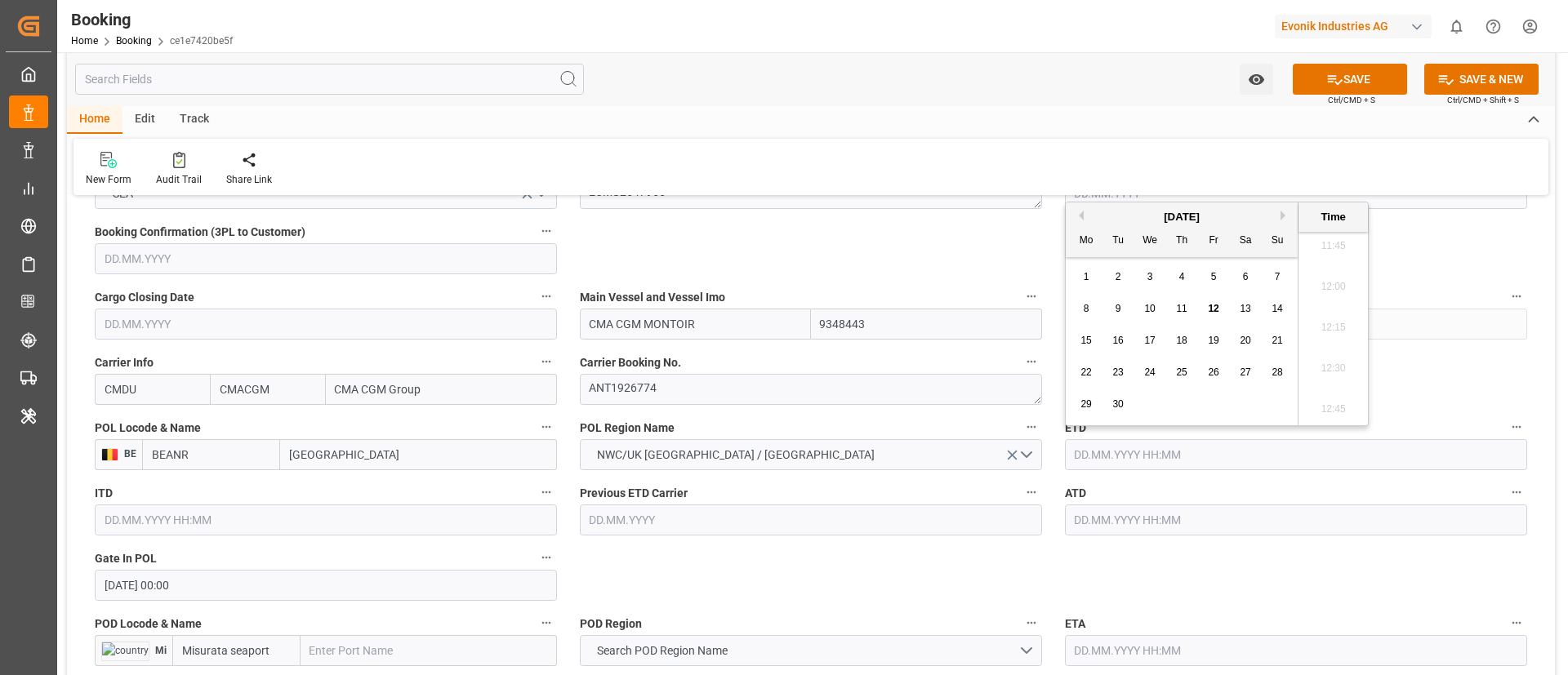
click at [1251, 275] on div "6" at bounding box center [1246, 278] width 21 height 20
type input "[DATE] 00:00"
click at [1138, 523] on input "text" at bounding box center [1295, 519] width 462 height 31
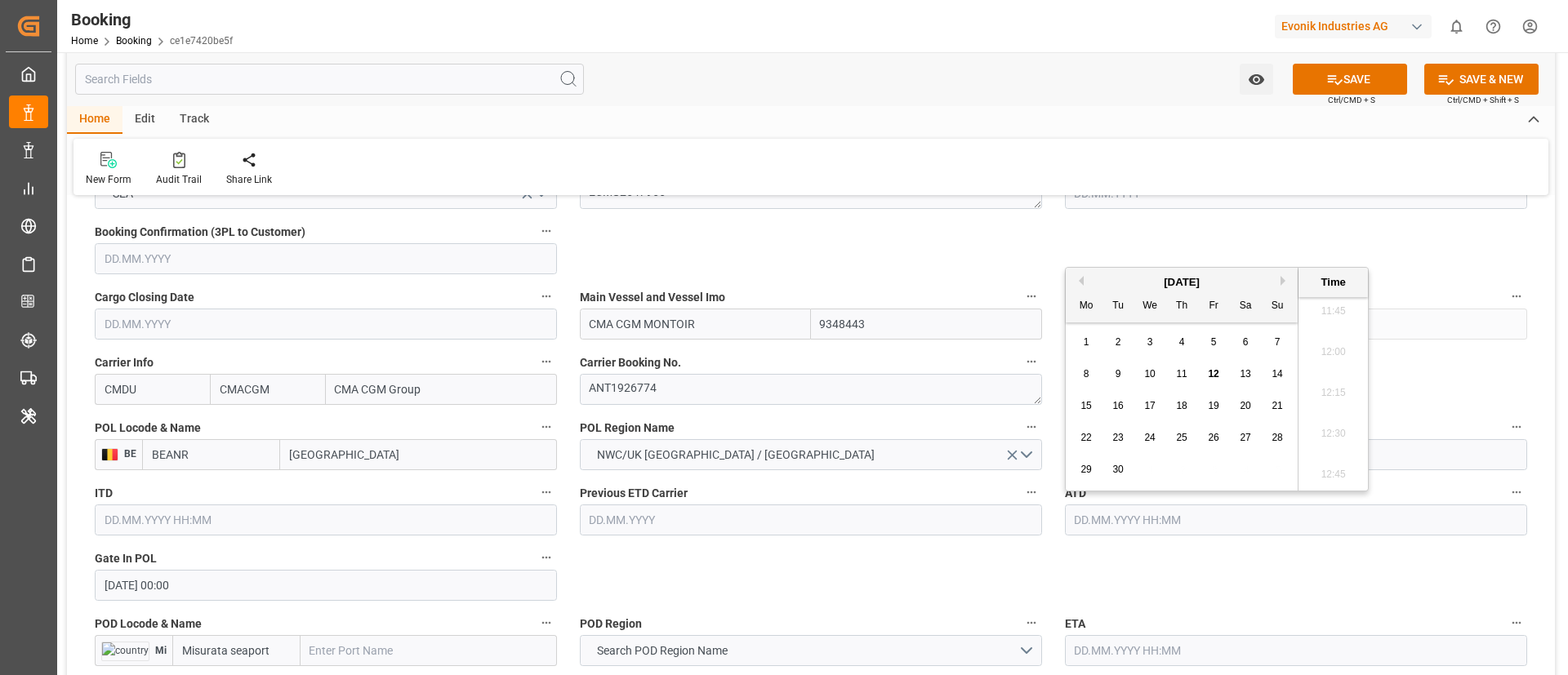
click at [1240, 351] on div "6" at bounding box center [1246, 342] width 21 height 20
type input "[DATE] 00:00"
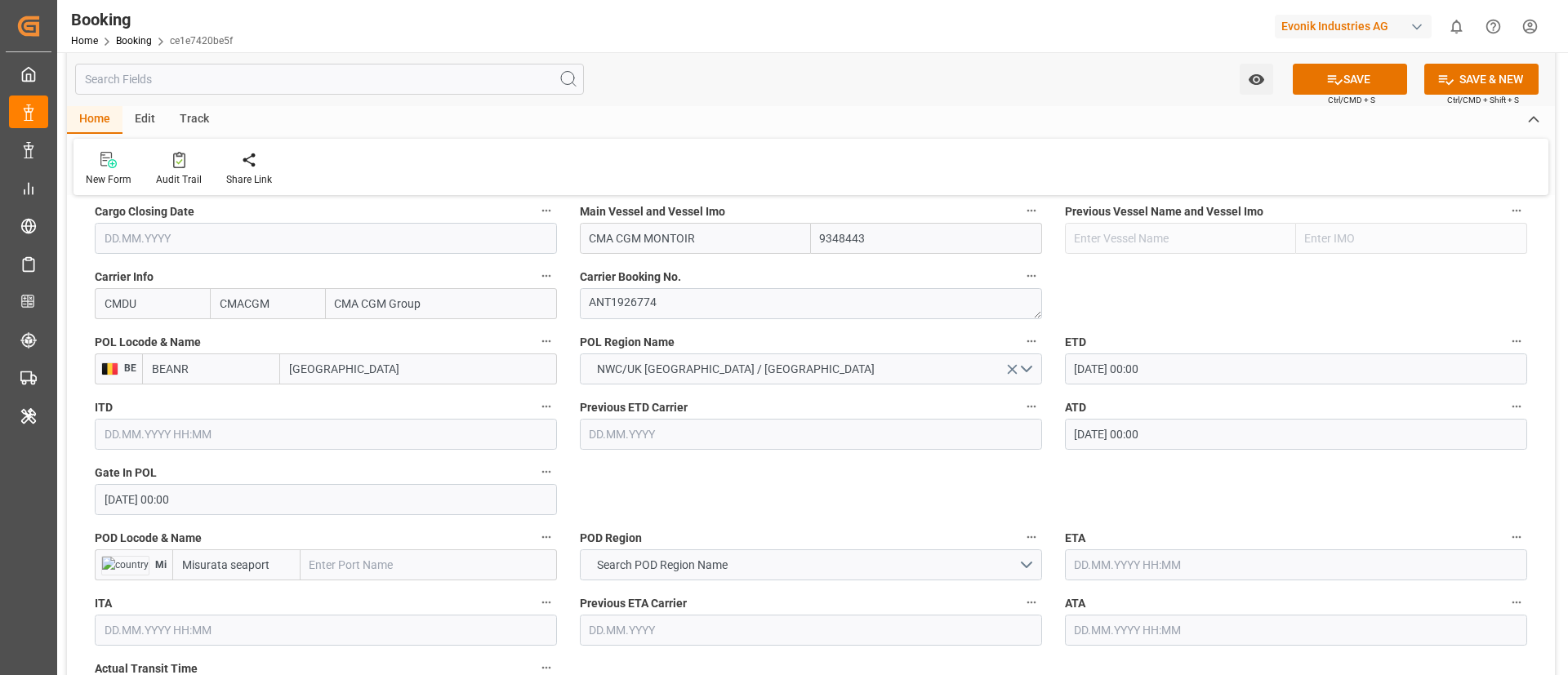
scroll to position [1225, 0]
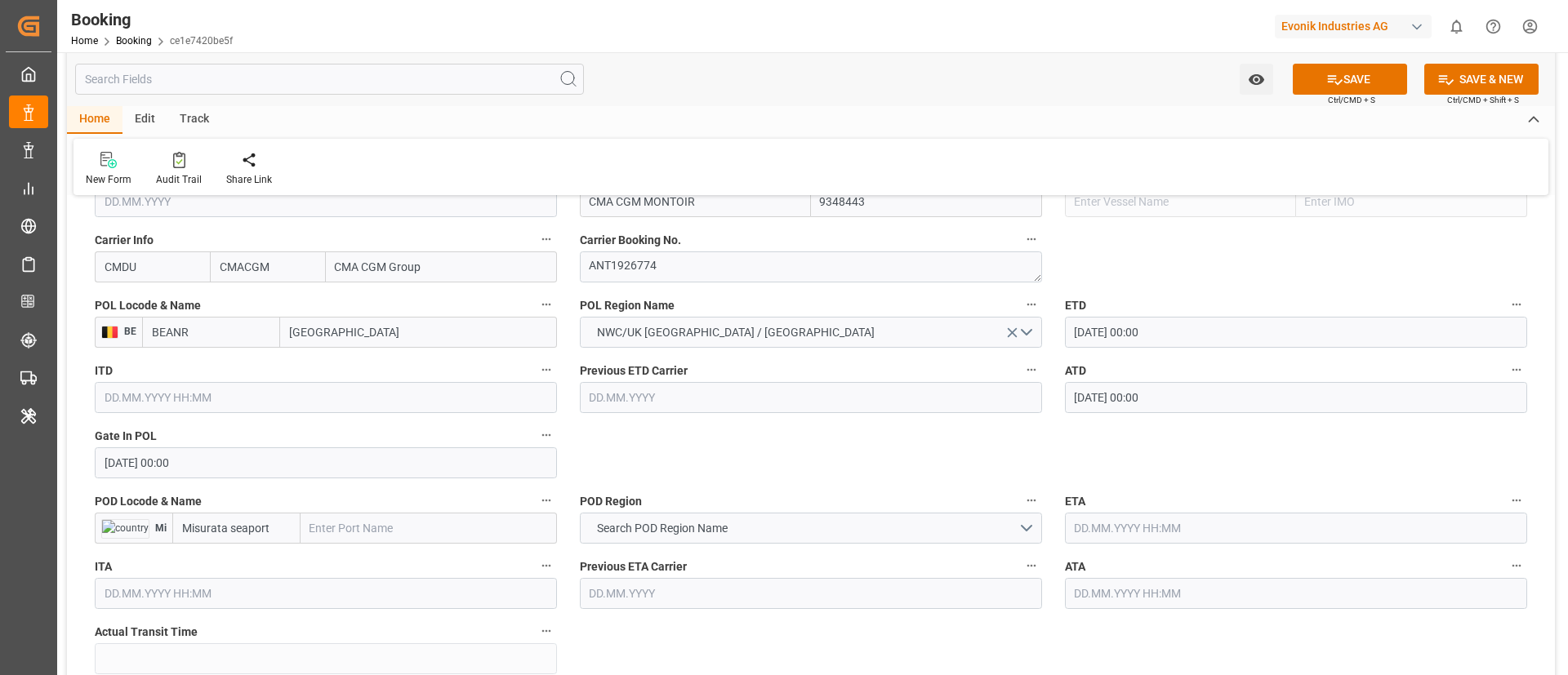
click at [382, 542] on input "text" at bounding box center [429, 528] width 257 height 31
paste input "MISURATA"
type input "MISURATA"
click at [370, 571] on span "Misurata - LYMRA" at bounding box center [353, 564] width 85 height 13
type input "LYMRA"
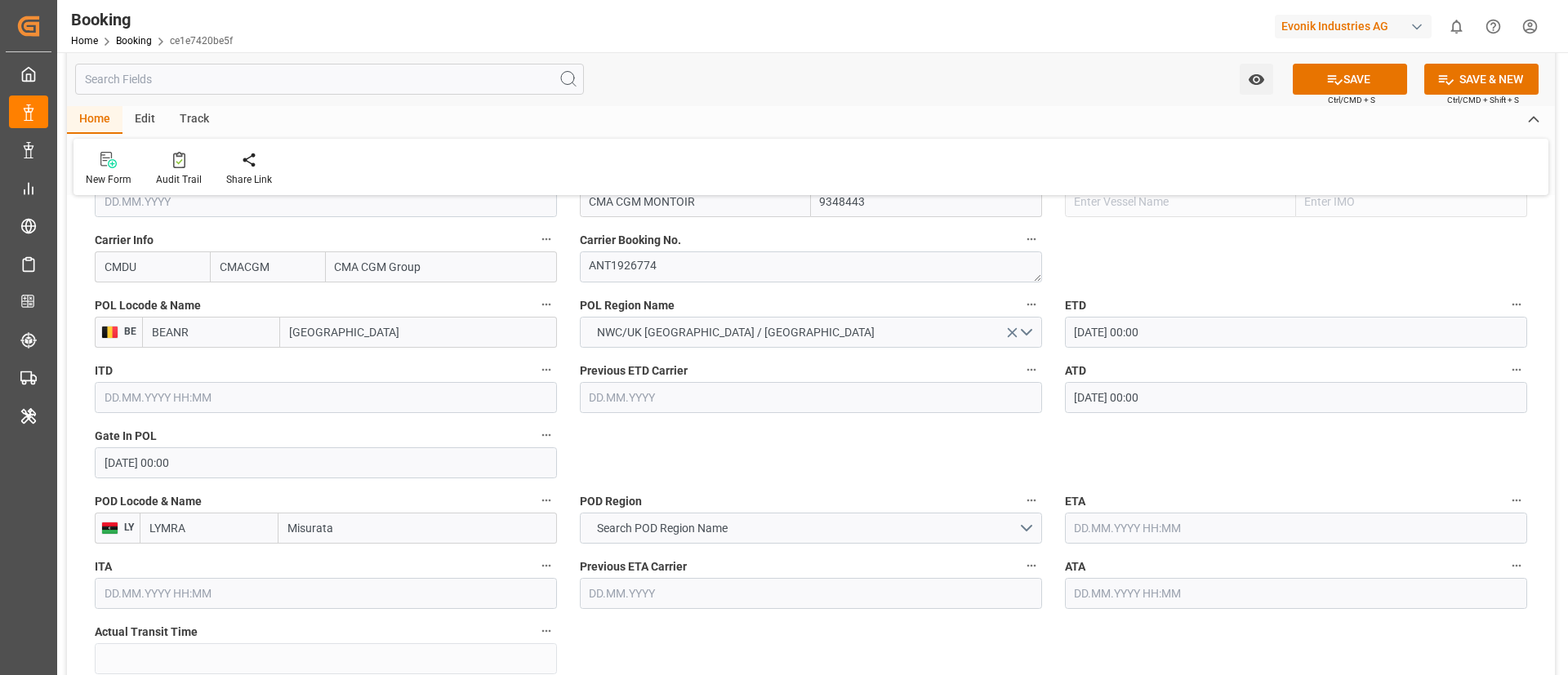
type input "Misurata"
click at [713, 527] on span "Search POD Region Name" at bounding box center [662, 529] width 147 height 17
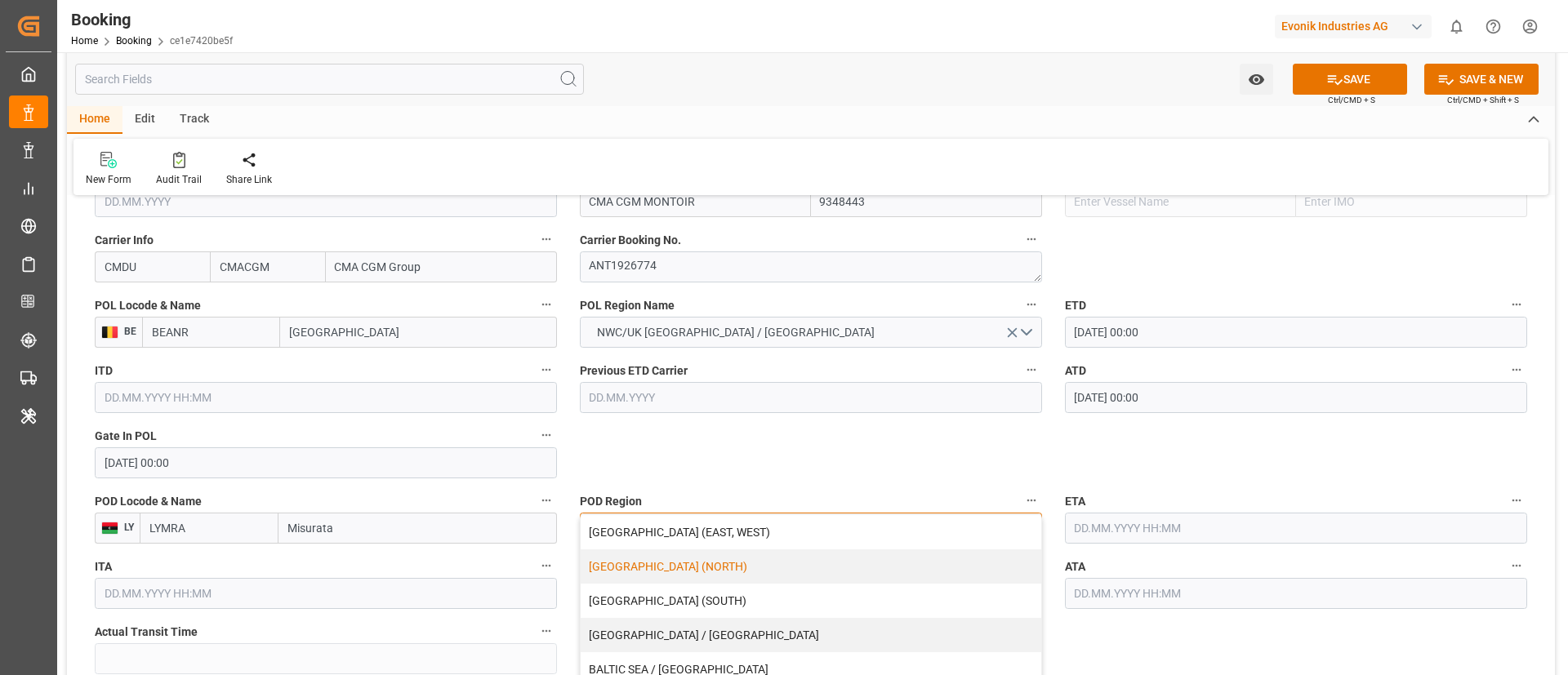
click at [694, 567] on div "[GEOGRAPHIC_DATA] (NORTH)" at bounding box center [810, 566] width 460 height 35
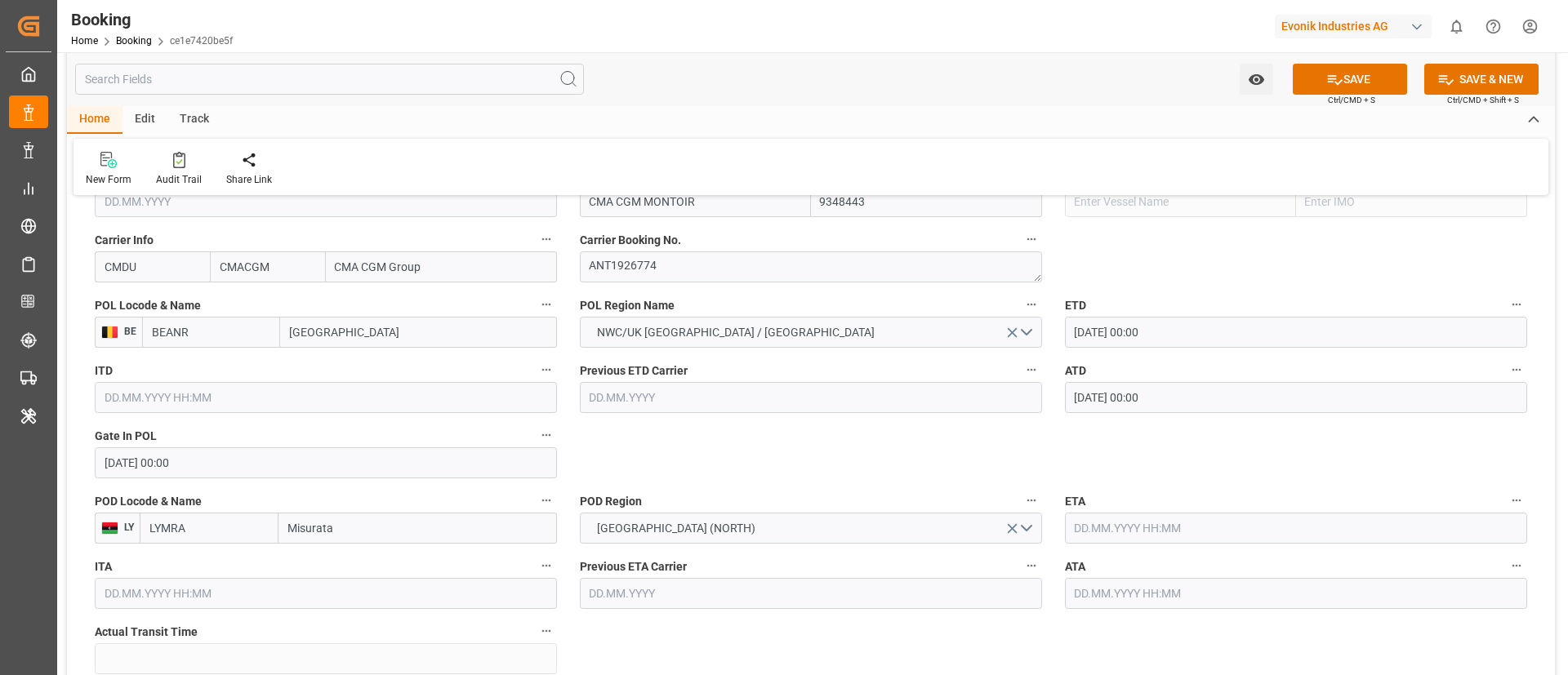
click at [1120, 526] on input "text" at bounding box center [1295, 528] width 462 height 31
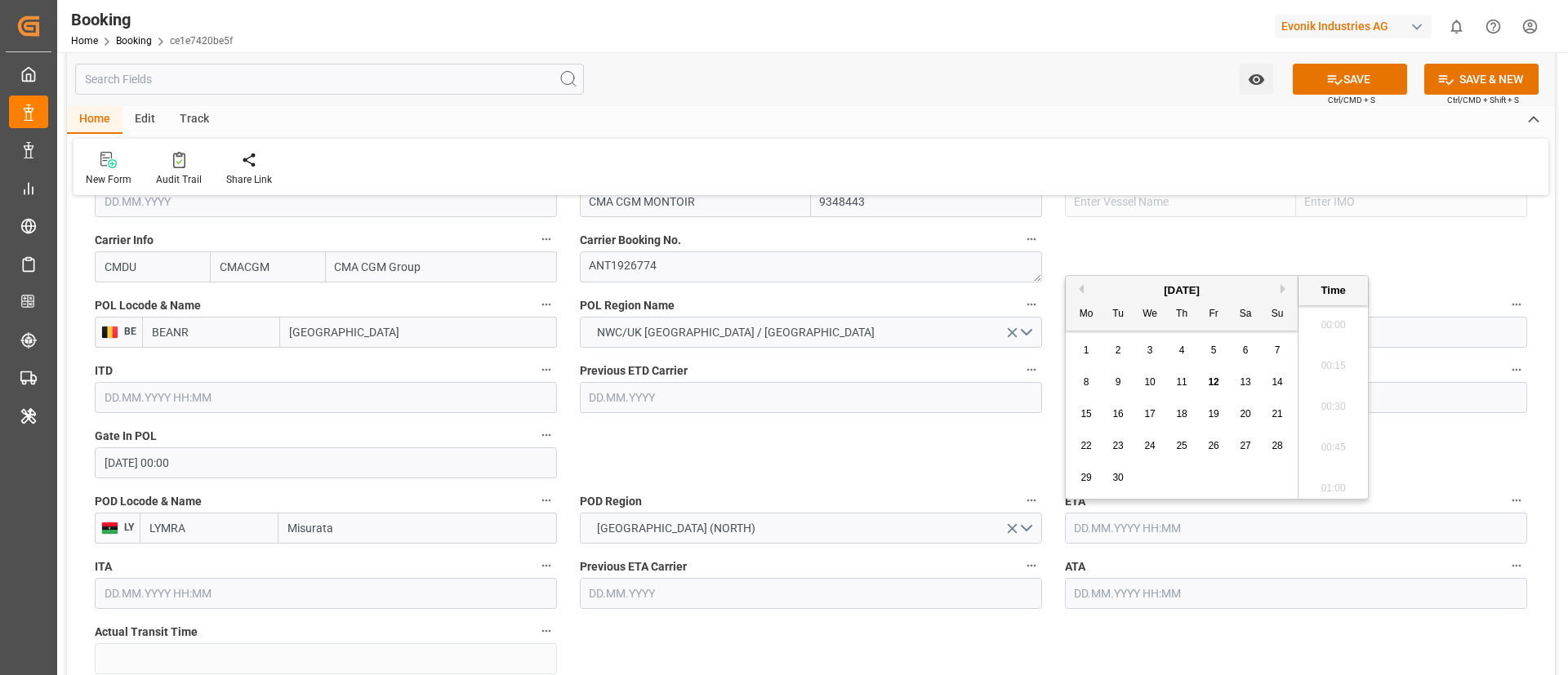
scroll to position [1925, 0]
click at [1186, 447] on span "25" at bounding box center [1180, 446] width 10 height 11
type input "[DATE] 00:00"
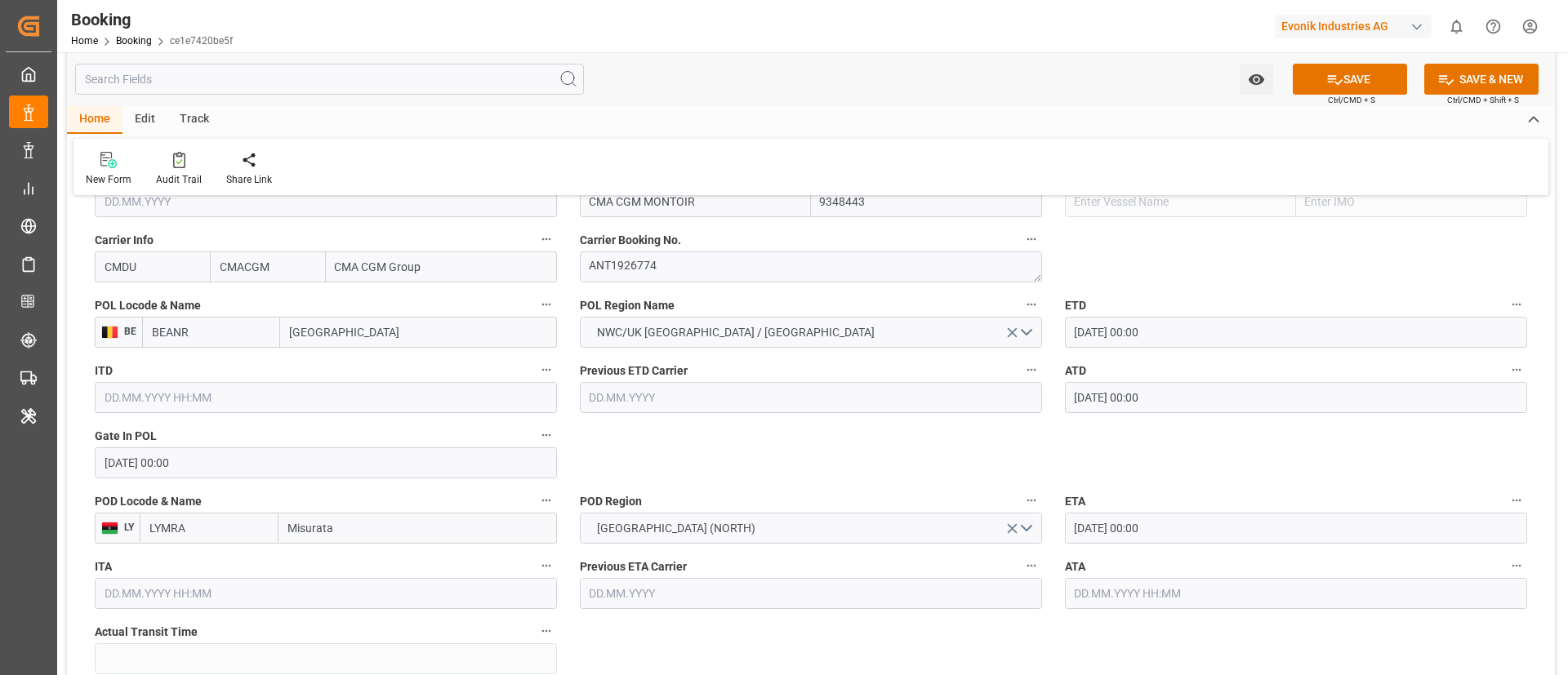
scroll to position [1470, 0]
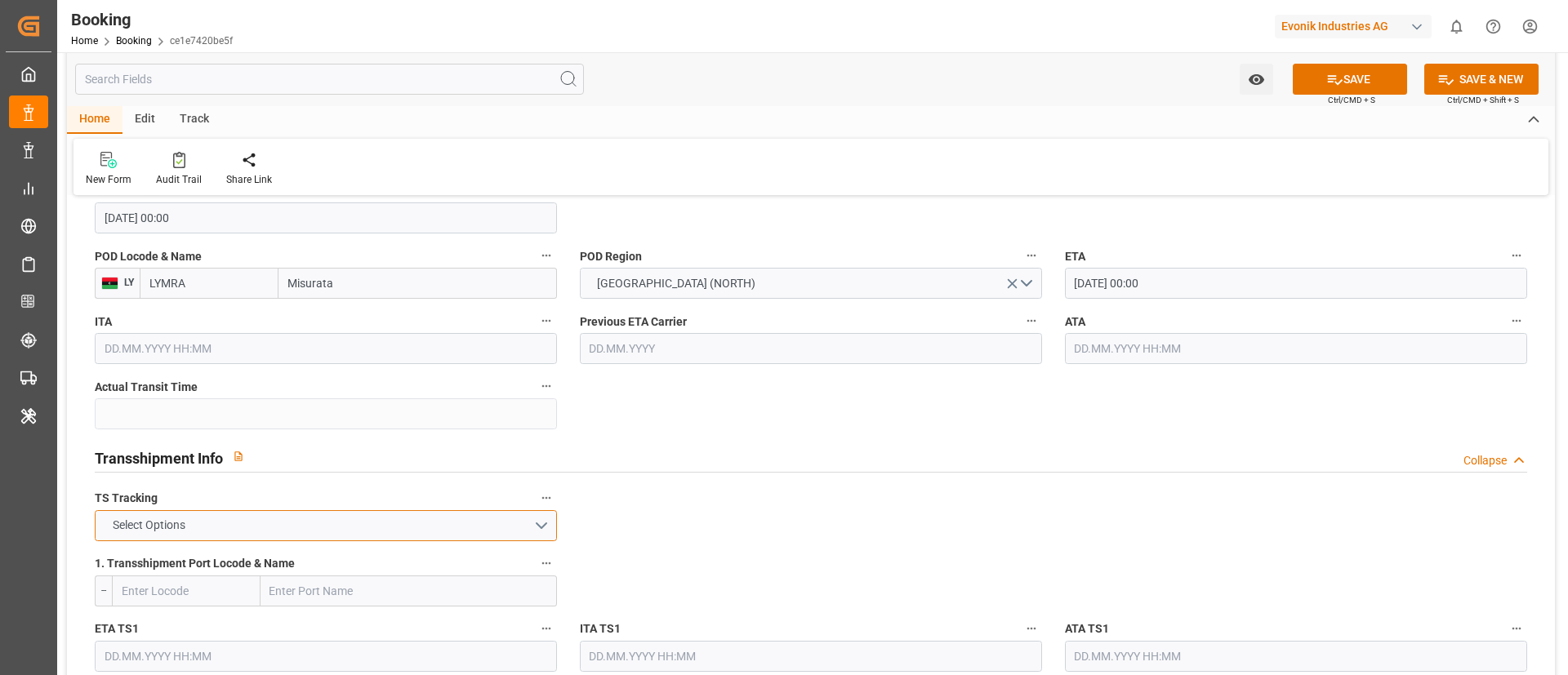
click at [427, 523] on button "Select Options" at bounding box center [325, 525] width 462 height 31
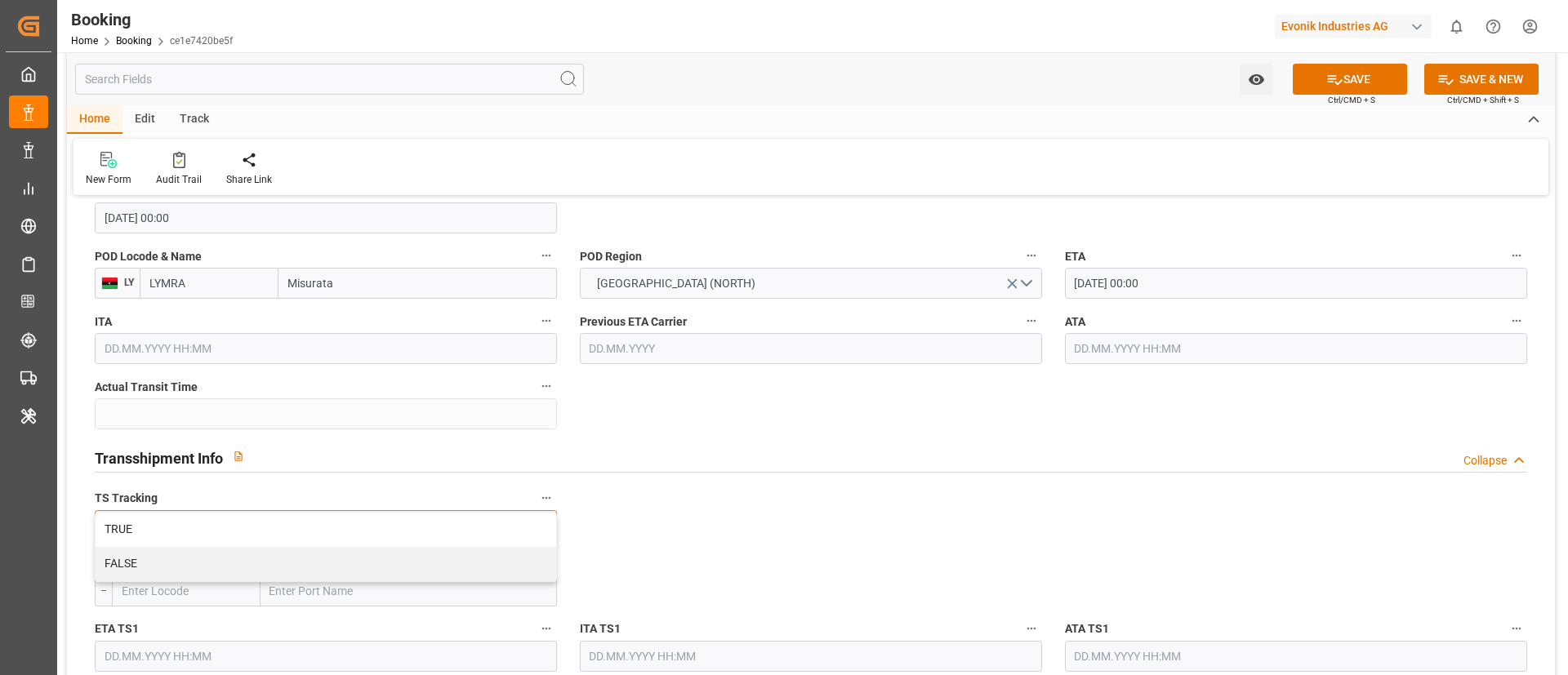
click at [427, 523] on div "TRUE" at bounding box center [325, 530] width 460 height 35
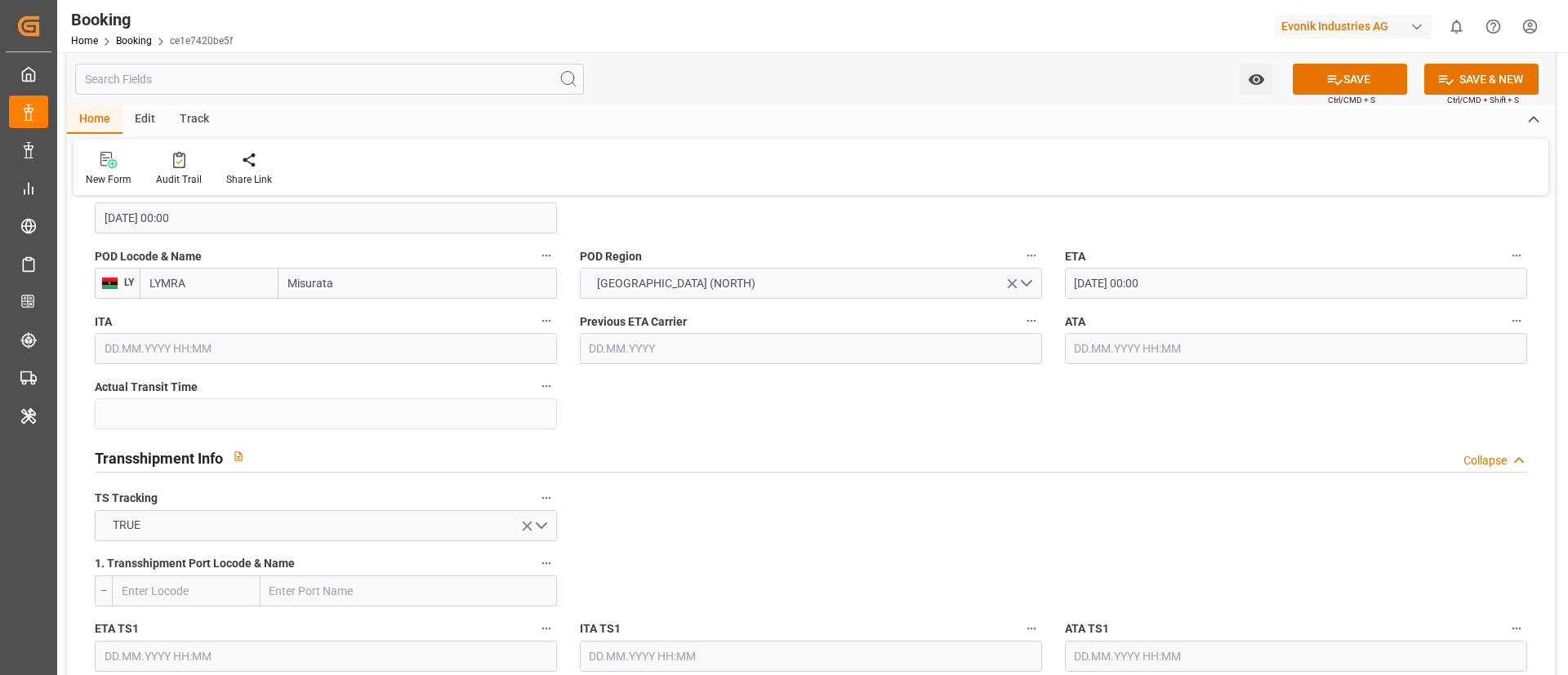
click at [395, 587] on input "text" at bounding box center [409, 591] width 296 height 31
type input "mtmla"
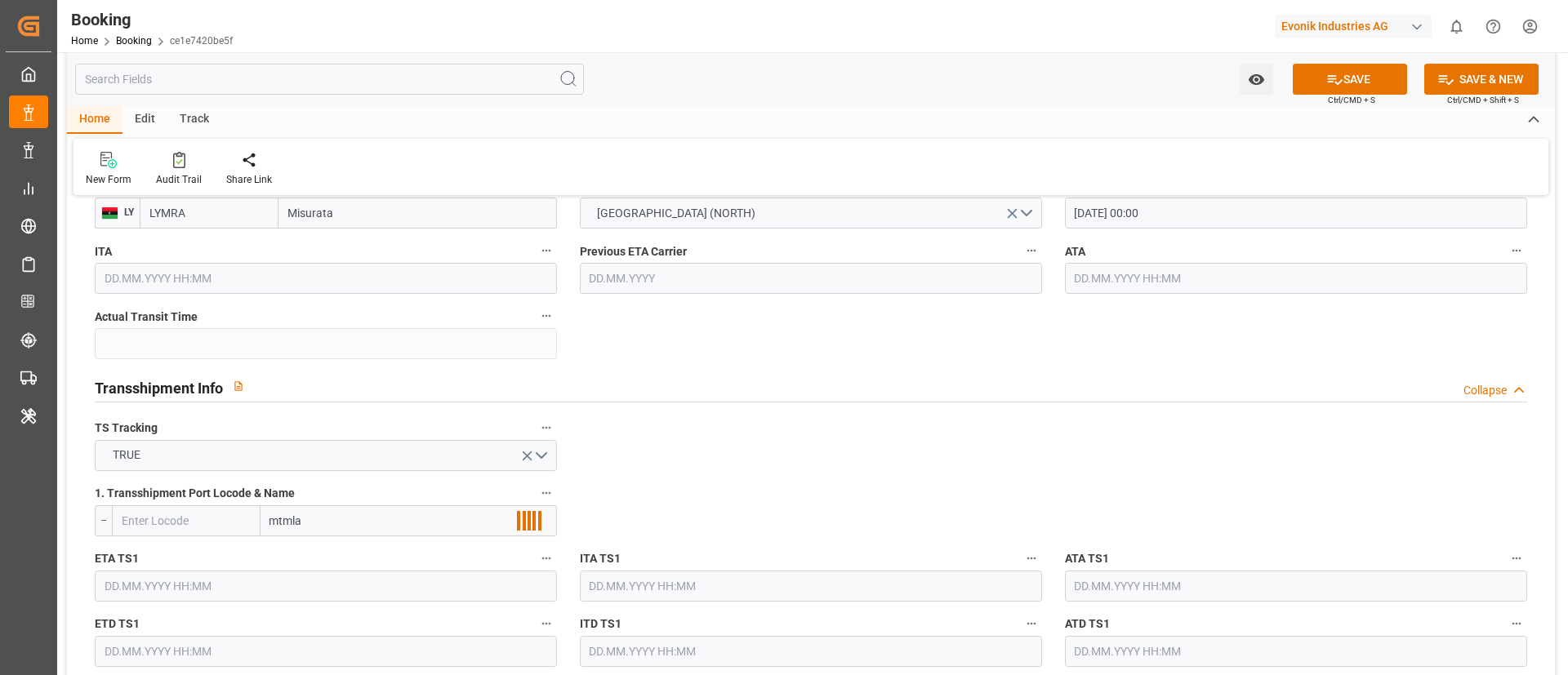
scroll to position [1593, 0]
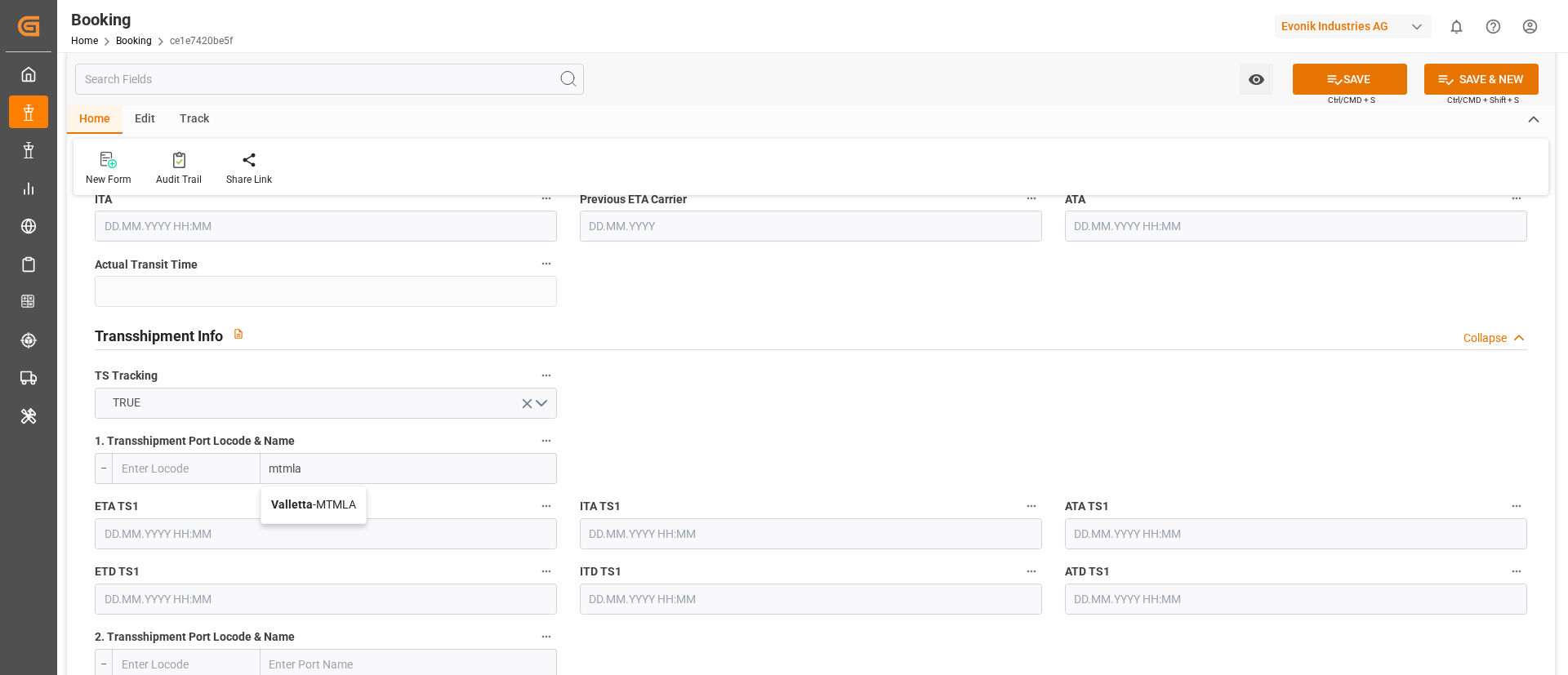
click at [336, 504] on span "Valletta - MTMLA" at bounding box center [313, 504] width 85 height 13
type input "MTMLA"
type input "Valletta"
click at [267, 532] on input "text" at bounding box center [325, 533] width 462 height 31
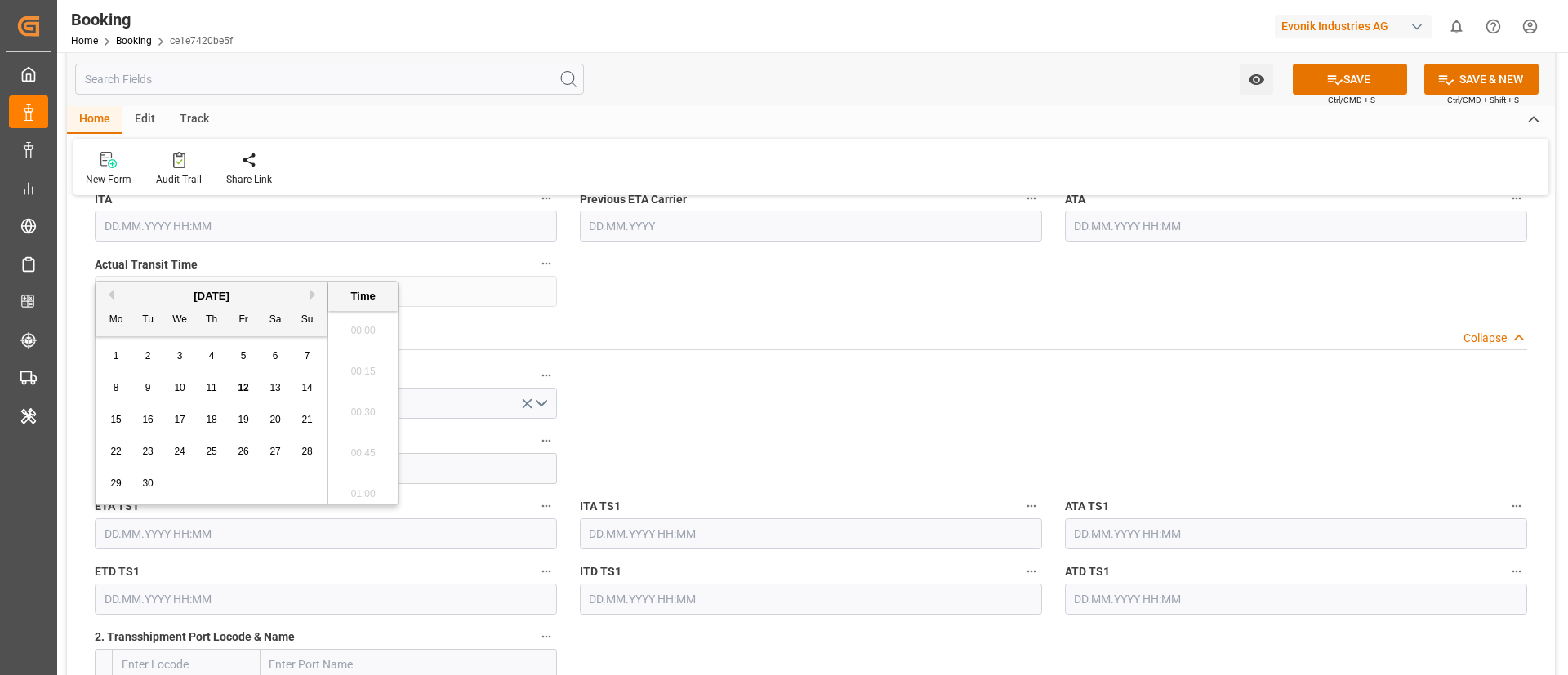
scroll to position [1925, 0]
click at [303, 428] on div "21" at bounding box center [307, 420] width 21 height 20
type input "[DATE] 00:00"
click at [207, 596] on input "text" at bounding box center [325, 599] width 462 height 31
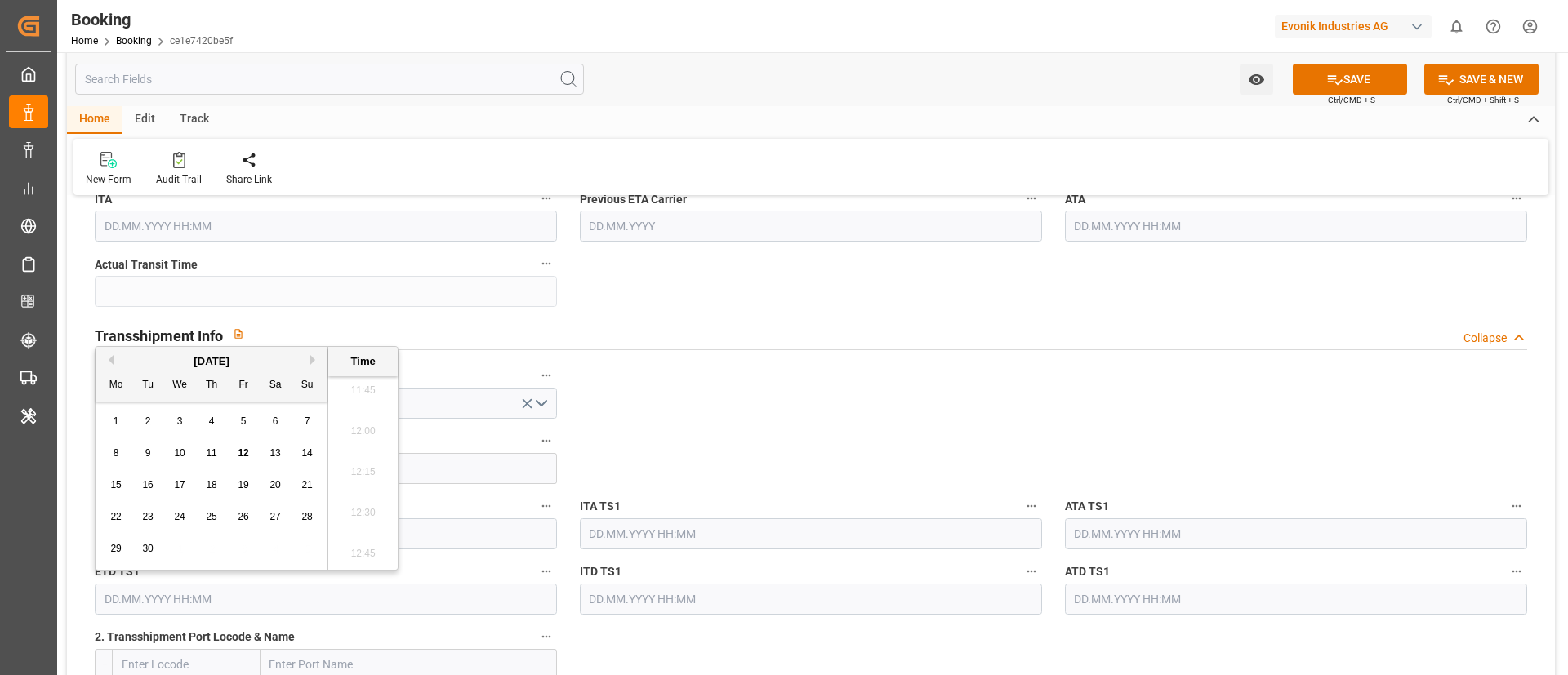
click at [175, 518] on span "24" at bounding box center [179, 517] width 10 height 11
type input "[DATE] 00:00"
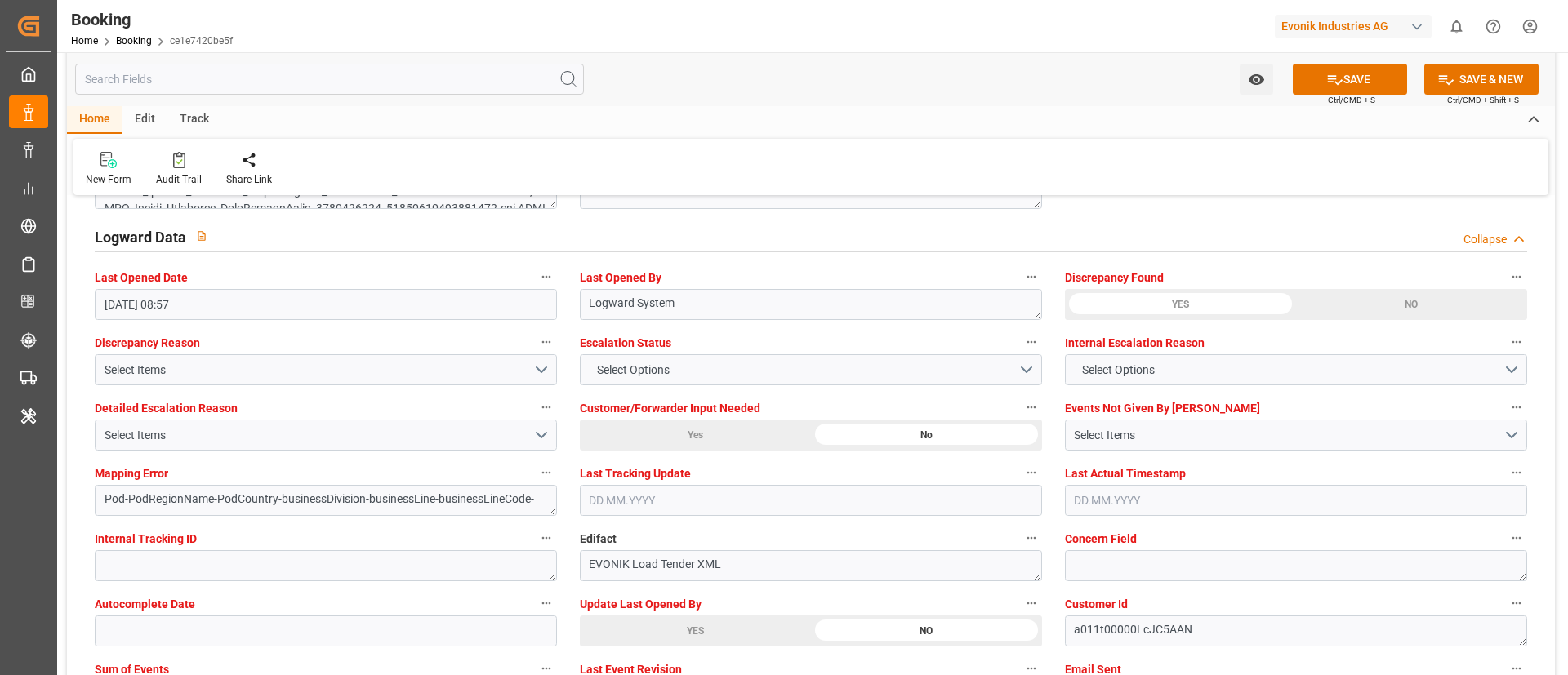
scroll to position [3063, 0]
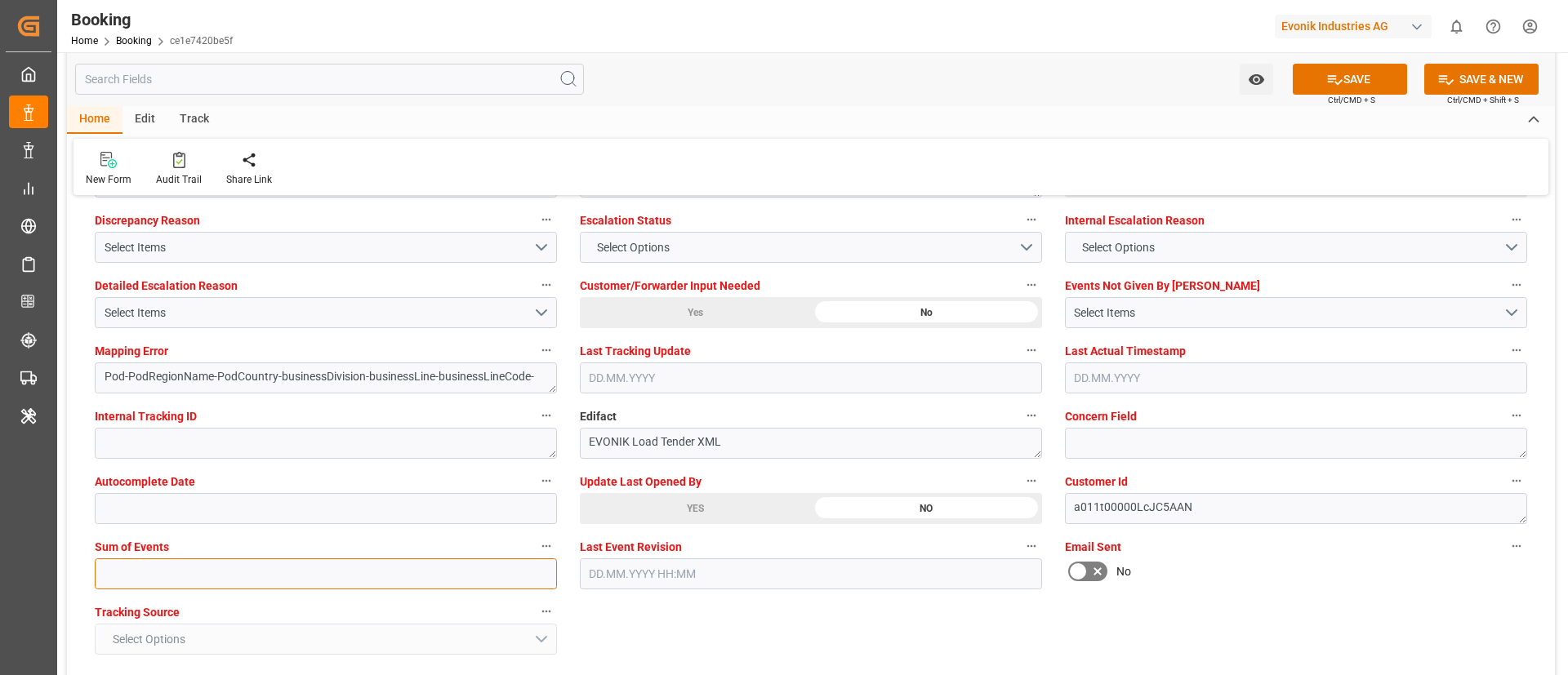
click at [412, 583] on input "text" at bounding box center [325, 574] width 462 height 31
type input "0"
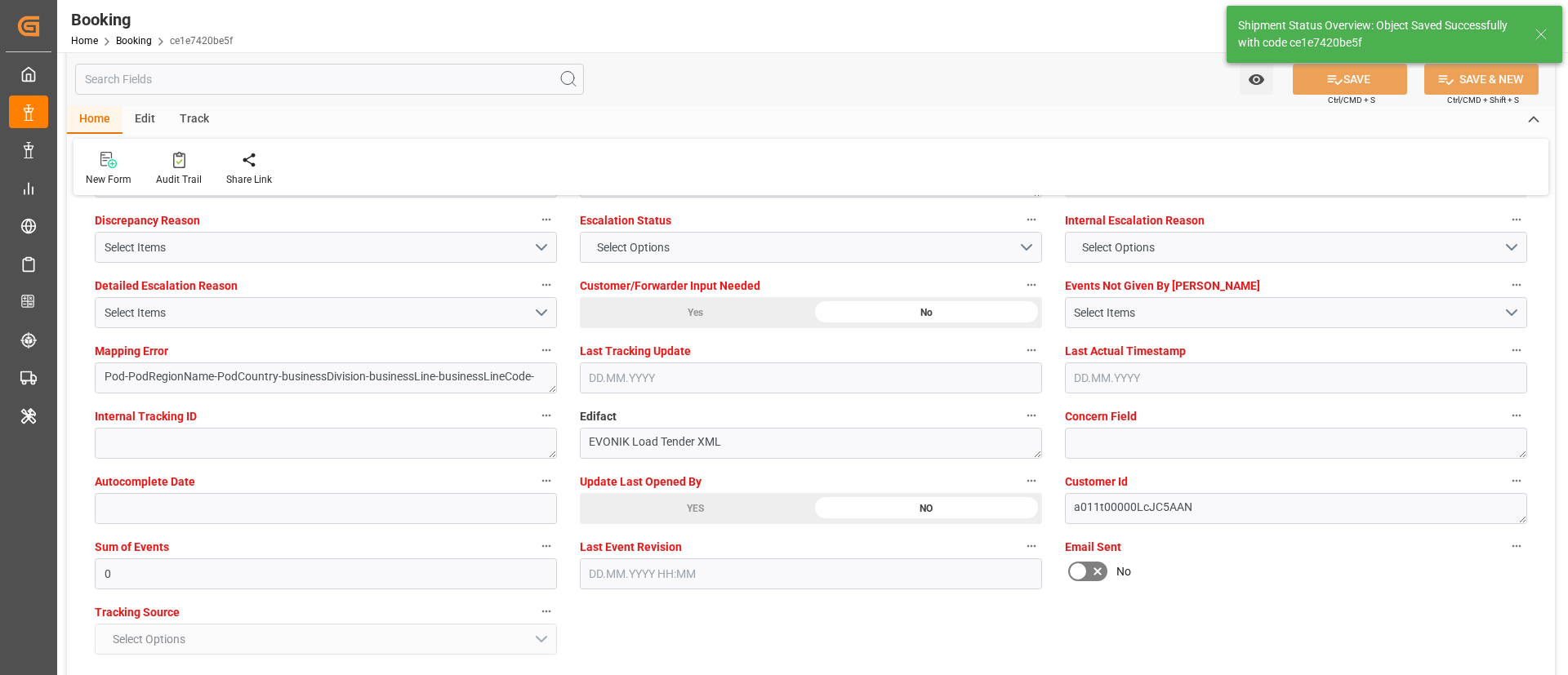
type textarea "NWC/[GEOGRAPHIC_DATA] [GEOGRAPHIC_DATA] Continent / [GEOGRAPHIC_DATA]-AN"
type textarea "Vismitha Mahadev"
type textarea "Pod-businessDivision-businessLine-"
type textarea "Yes"
type input "[DATE] 00:00"
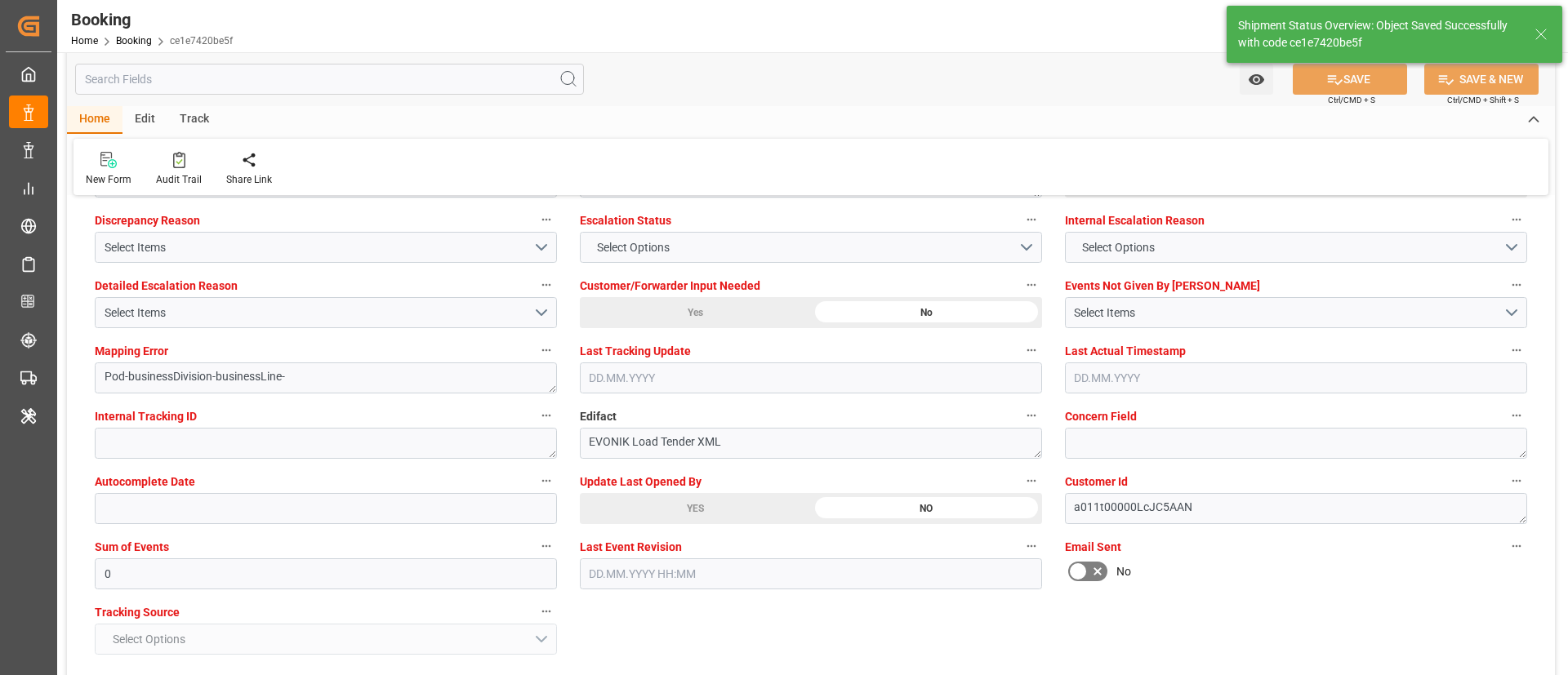
type input "[DATE] 00:00"
type input "[DATE] 06:51"
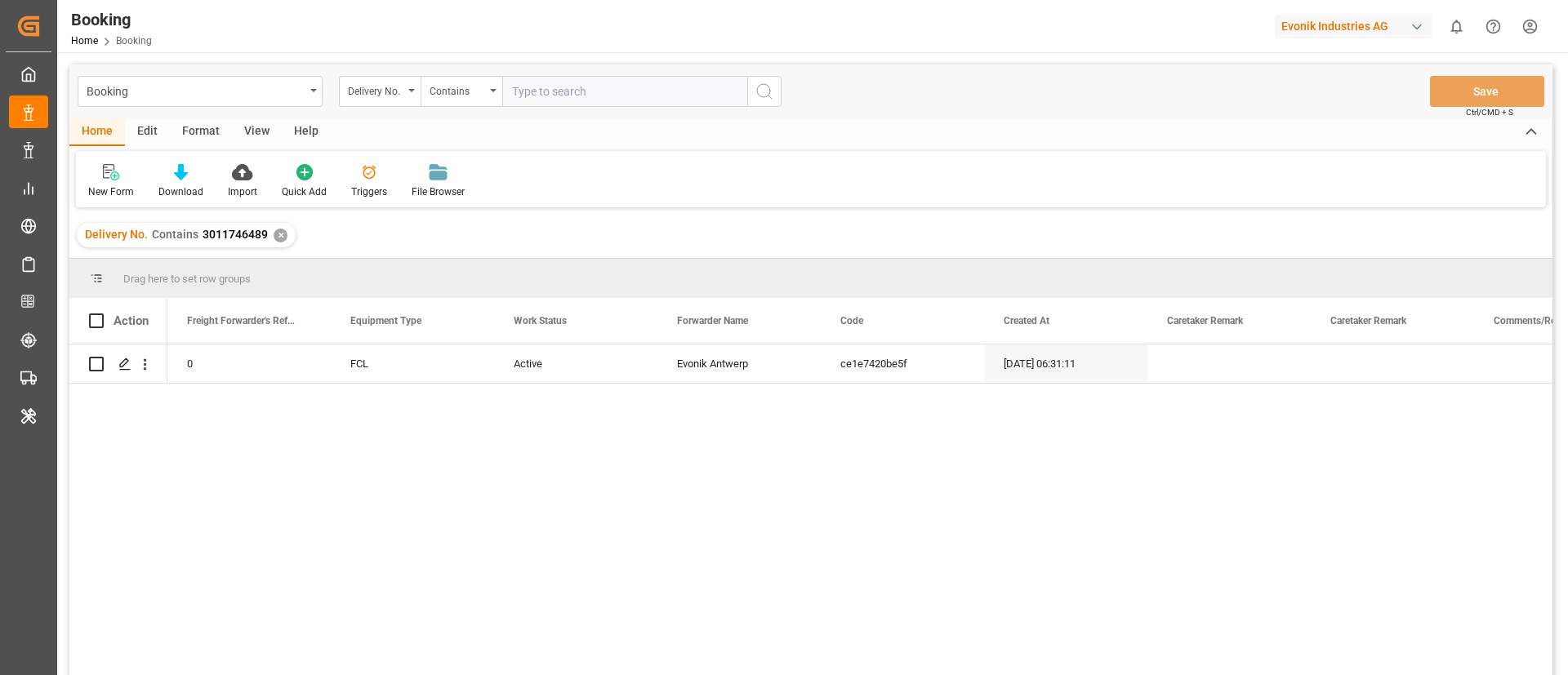
click at [599, 82] on input "text" at bounding box center [624, 91] width 245 height 31
type input "3011762871"
click at [771, 89] on icon "search button" at bounding box center [764, 91] width 20 height 20
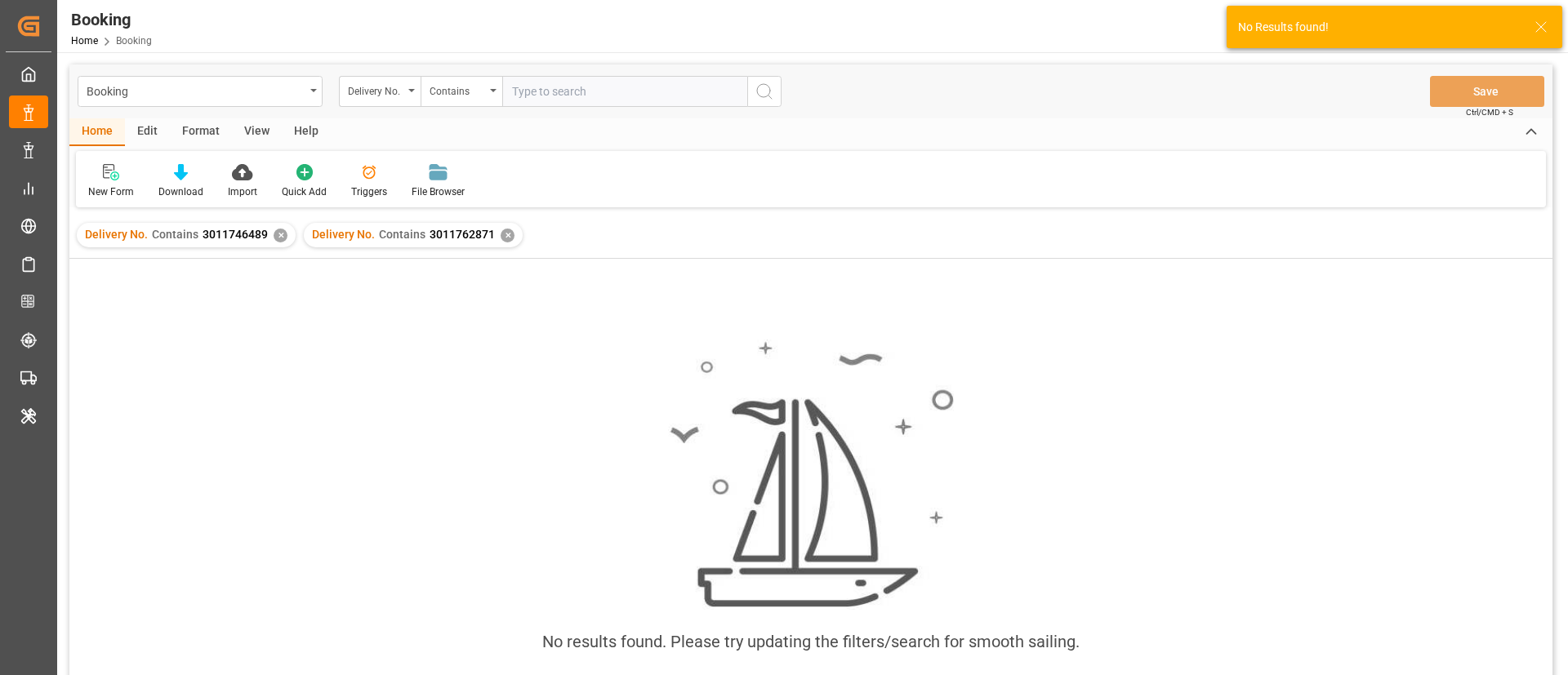
click at [281, 236] on div "✕" at bounding box center [280, 235] width 14 height 14
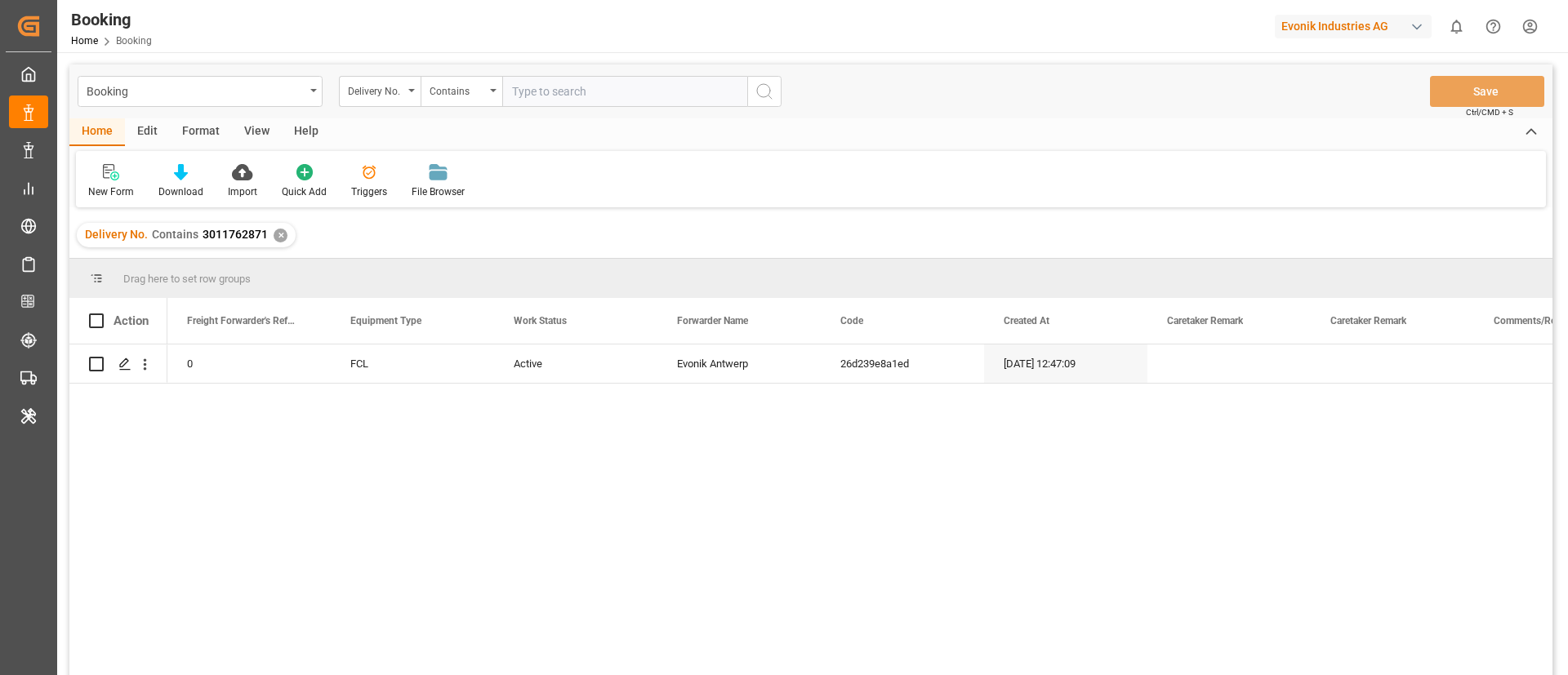
click at [609, 97] on input "text" at bounding box center [624, 91] width 245 height 31
paste input "3011762870"
type input "3011762870"
click at [767, 85] on circle "search button" at bounding box center [764, 91] width 13 height 13
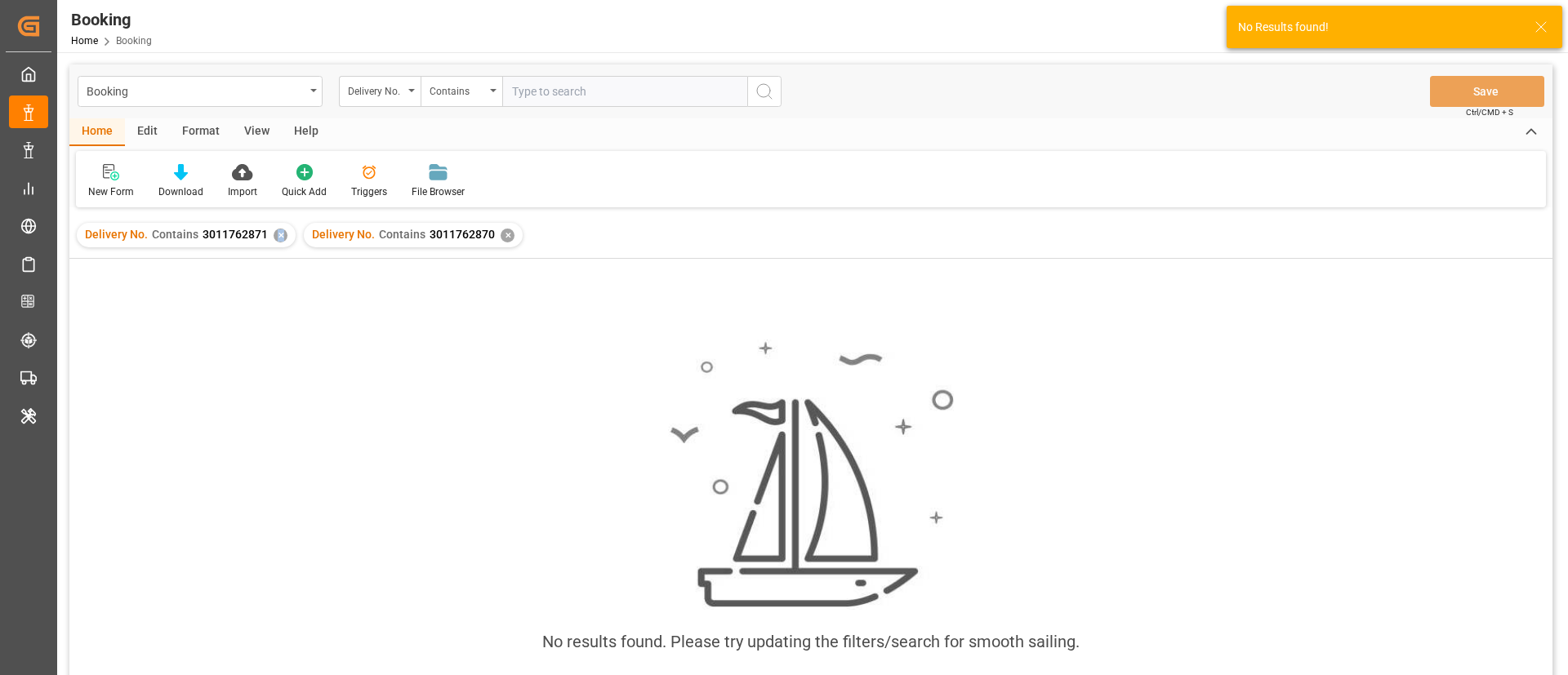
click at [276, 239] on div "✕" at bounding box center [280, 235] width 14 height 14
